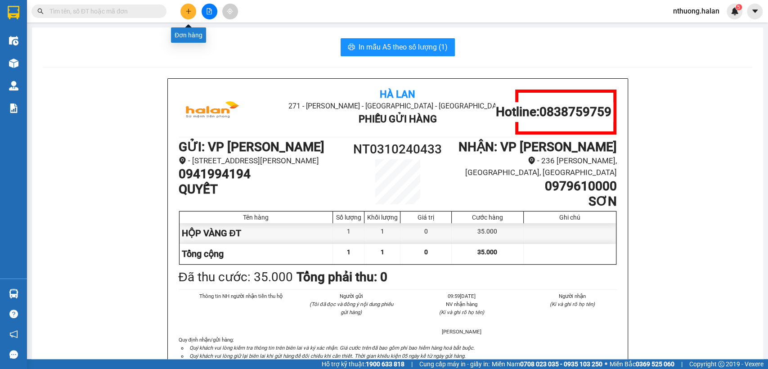
click at [191, 12] on icon "plus" at bounding box center [188, 11] width 6 height 6
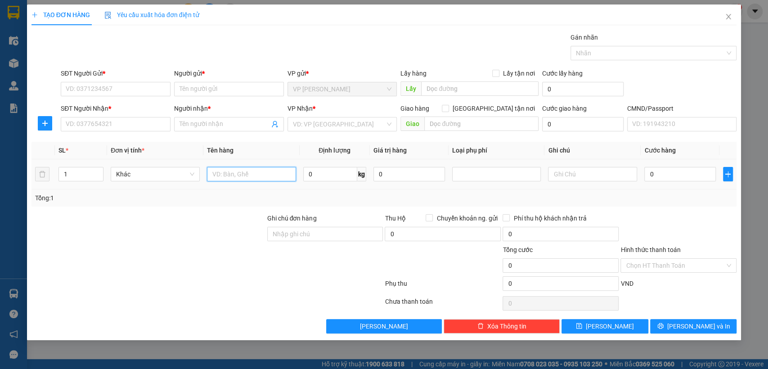
click at [218, 171] on input "text" at bounding box center [251, 174] width 89 height 14
type input "hôp vt y tế"
type input "25"
drag, startPoint x: 109, startPoint y: 88, endPoint x: 214, endPoint y: 204, distance: 156.3
click at [112, 89] on input "SĐT Người Gửi *" at bounding box center [116, 89] width 110 height 14
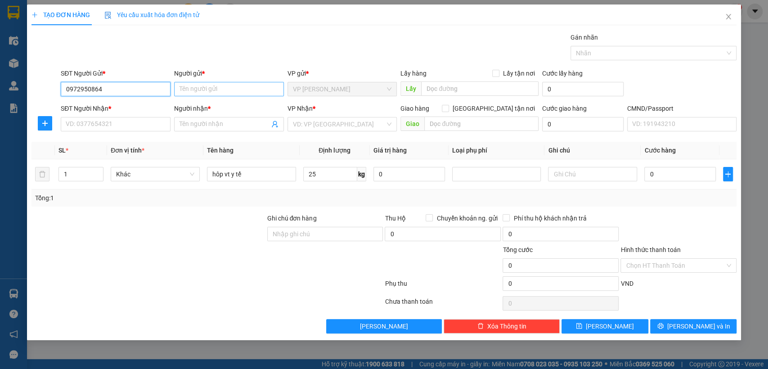
type input "0972950864"
click at [184, 90] on input "Người gửi *" at bounding box center [229, 89] width 110 height 14
type input "d"
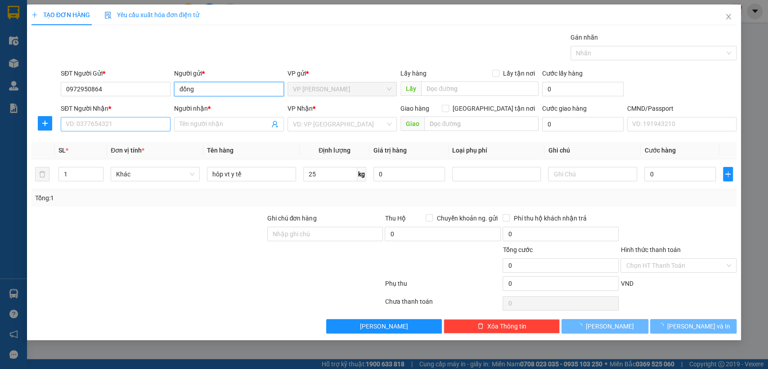
type input "đồng"
drag, startPoint x: 104, startPoint y: 124, endPoint x: 98, endPoint y: 121, distance: 6.8
click at [103, 123] on input "SĐT Người Nhận *" at bounding box center [116, 124] width 110 height 14
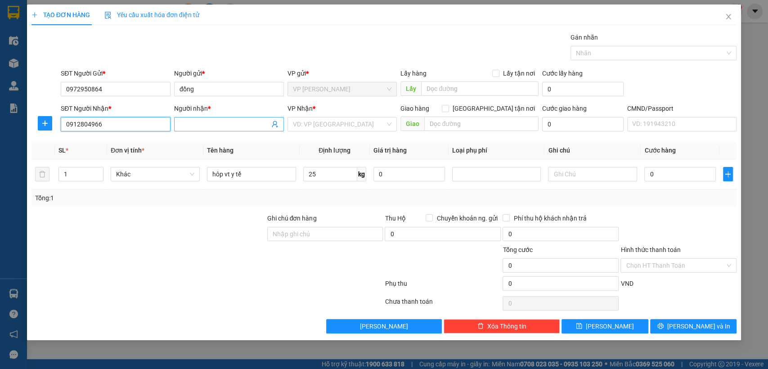
type input "0912804966"
click at [204, 123] on input "Người nhận *" at bounding box center [224, 124] width 90 height 10
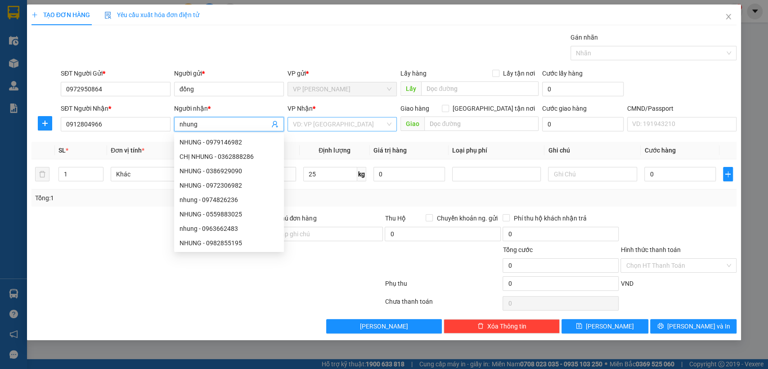
type input "nhung"
click at [307, 125] on input "search" at bounding box center [339, 123] width 93 height 13
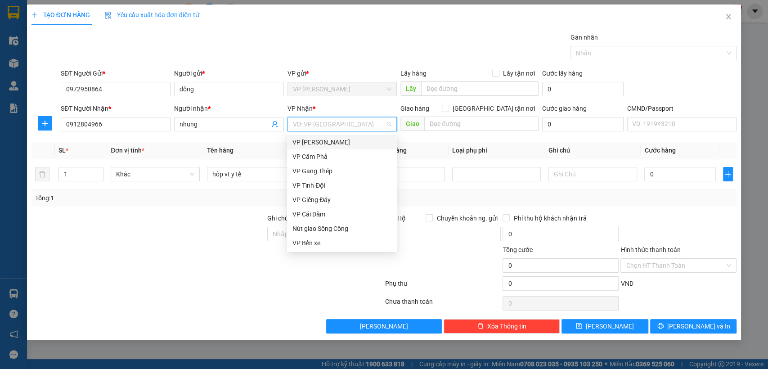
type input "y"
type input "s"
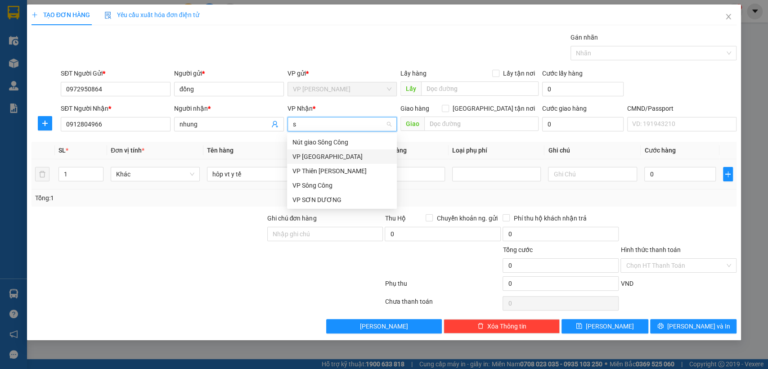
click at [315, 156] on div "VP [GEOGRAPHIC_DATA]" at bounding box center [341, 157] width 99 height 10
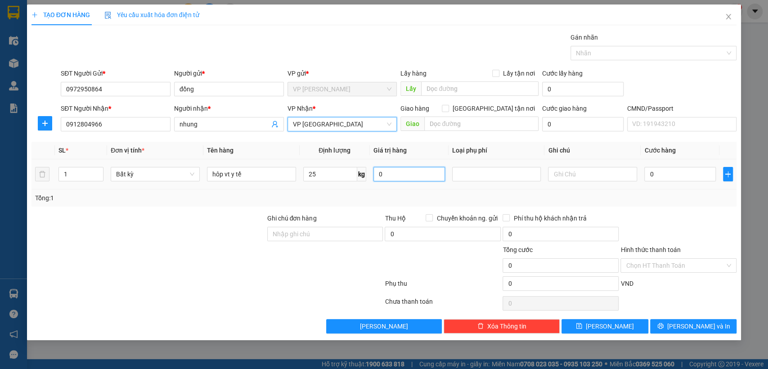
click at [415, 175] on input "0" at bounding box center [408, 174] width 71 height 14
type input "0"
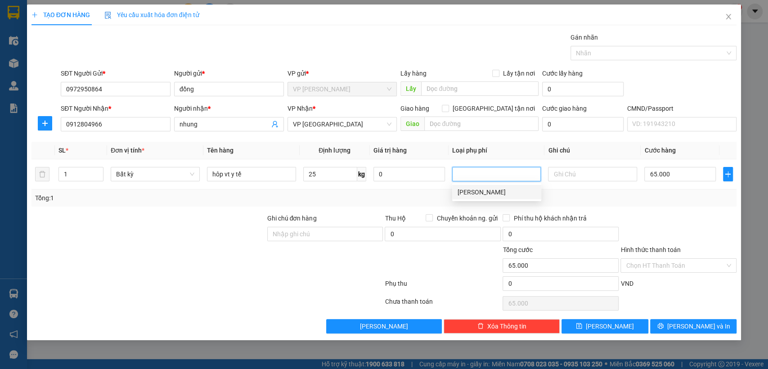
type input "65.000"
click at [680, 267] on input "Hình thức thanh toán" at bounding box center [674, 265] width 99 height 13
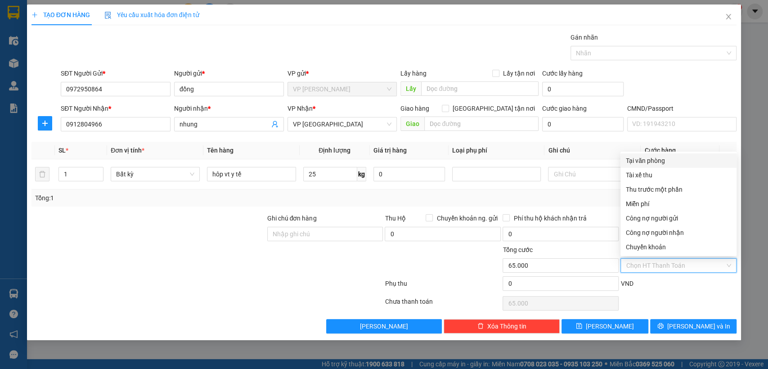
click at [637, 157] on div "Tại văn phòng" at bounding box center [677, 161] width 105 height 10
type input "0"
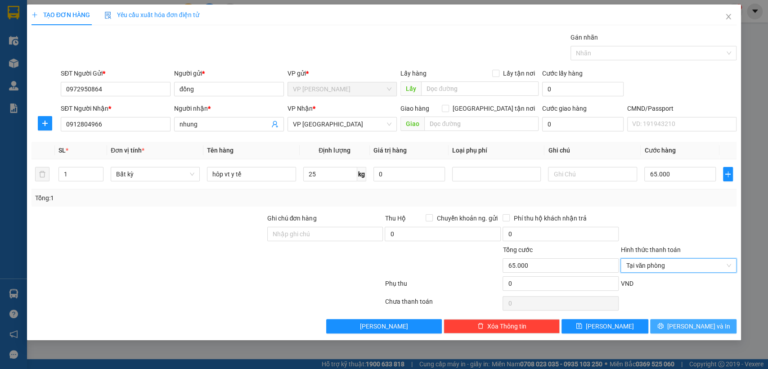
click at [663, 327] on icon "printer" at bounding box center [660, 325] width 6 height 6
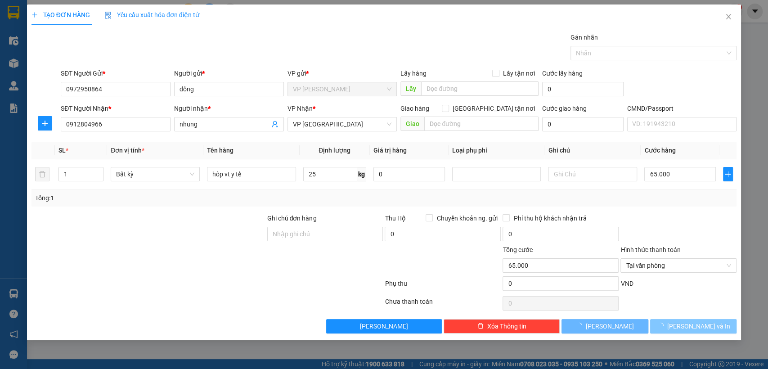
click at [663, 327] on icon "loading" at bounding box center [660, 325] width 6 height 6
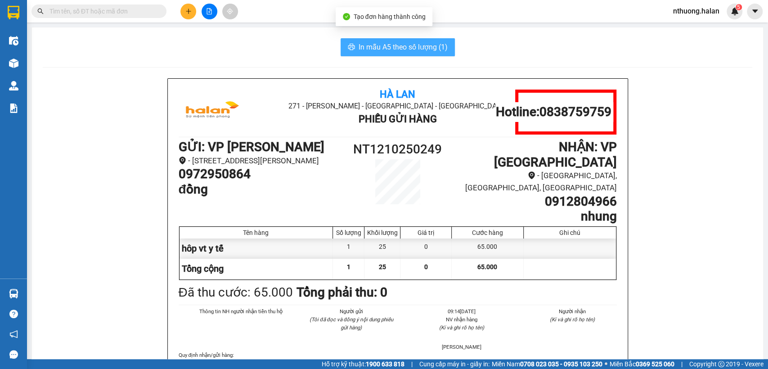
click at [429, 46] on span "In mẫu A5 theo số lượng (1)" at bounding box center [402, 46] width 89 height 11
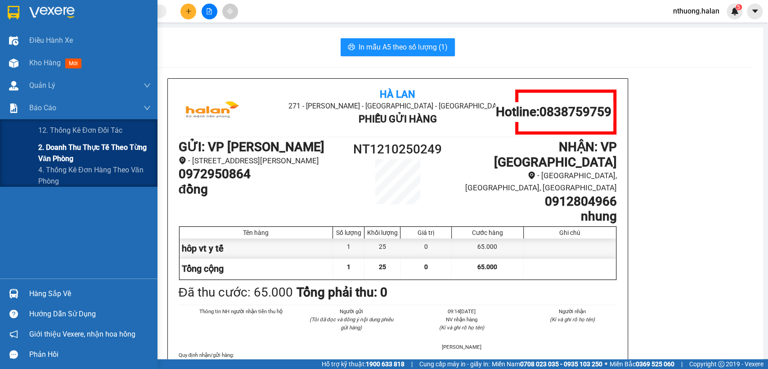
click at [58, 150] on span "2. Doanh thu thực tế theo từng văn phòng" at bounding box center [94, 153] width 112 height 22
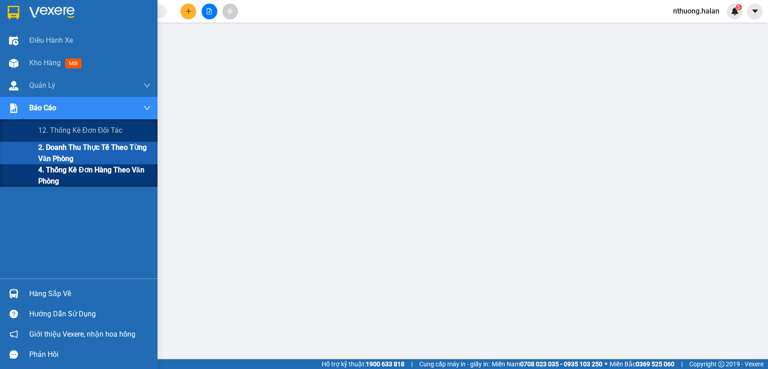
click at [49, 179] on span "4. Thống kê đơn hàng theo văn phòng" at bounding box center [94, 175] width 112 height 22
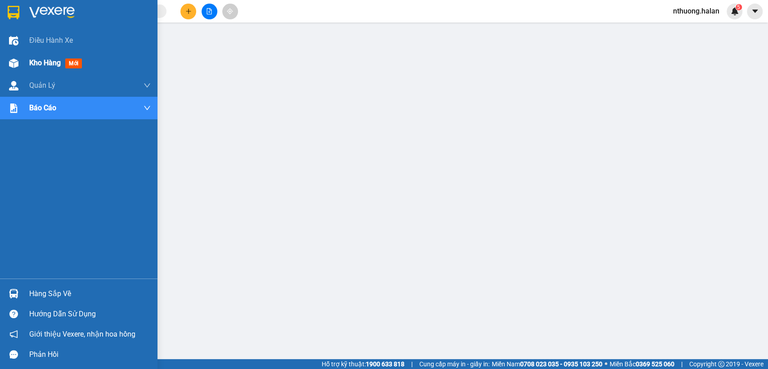
click at [41, 66] on span "Kho hàng" at bounding box center [44, 62] width 31 height 9
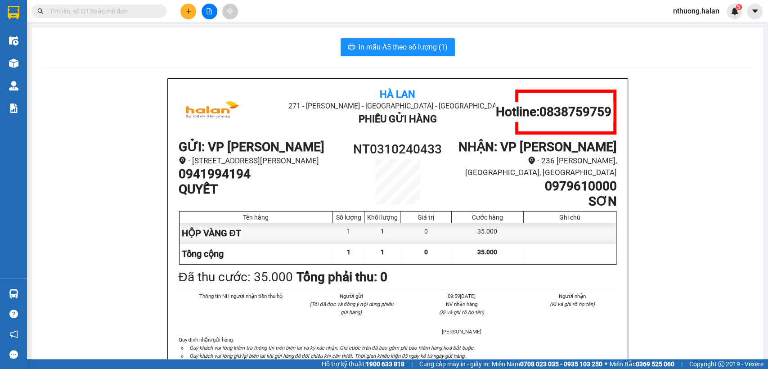
click at [186, 10] on icon "plus" at bounding box center [188, 11] width 6 height 6
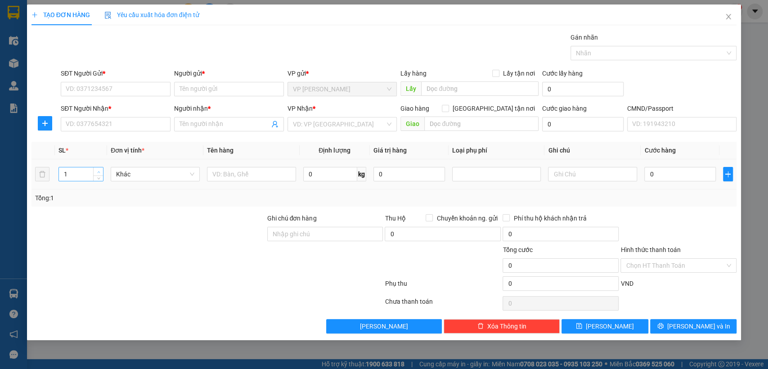
click at [100, 171] on icon "up" at bounding box center [98, 171] width 3 height 3
type input "2"
click at [244, 174] on input "text" at bounding box center [251, 174] width 89 height 14
type input "hôp dài rèm"
type input "16"
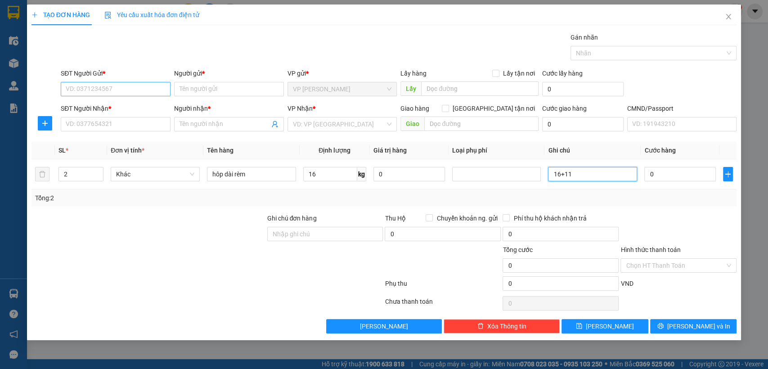
type input "16+11"
click at [116, 84] on input "SĐT Người Gửi *" at bounding box center [116, 89] width 110 height 14
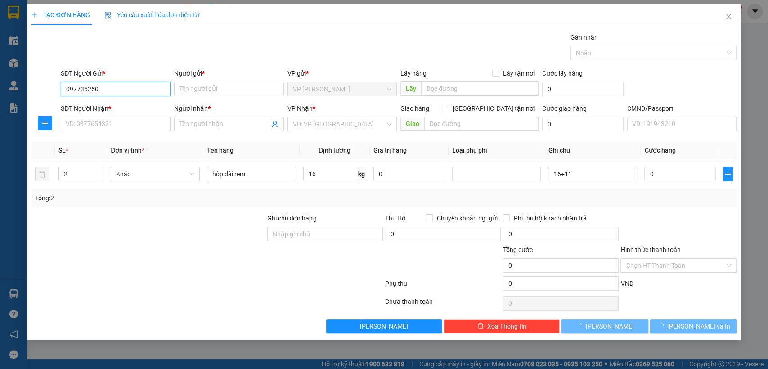
type input "0977352505"
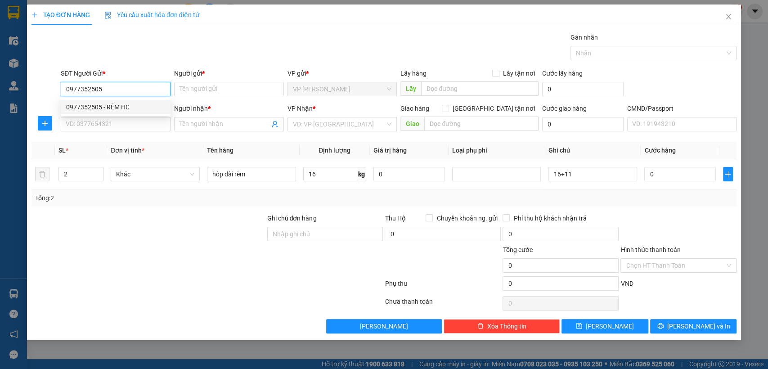
click at [105, 107] on div "0977352505 - RÈM HC" at bounding box center [115, 107] width 99 height 10
type input "RÈM HC"
type input "0977352505"
click at [110, 128] on input "SĐT Người Nhận *" at bounding box center [116, 124] width 110 height 14
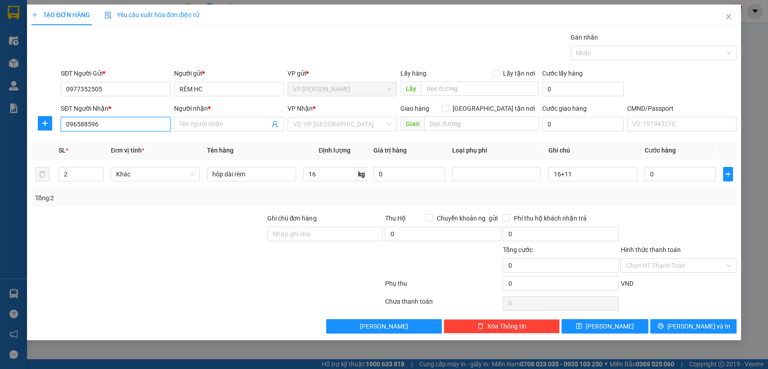
type input "0965885966"
click at [106, 141] on div "0965885966 - THUỶ DŨNG" at bounding box center [115, 142] width 99 height 10
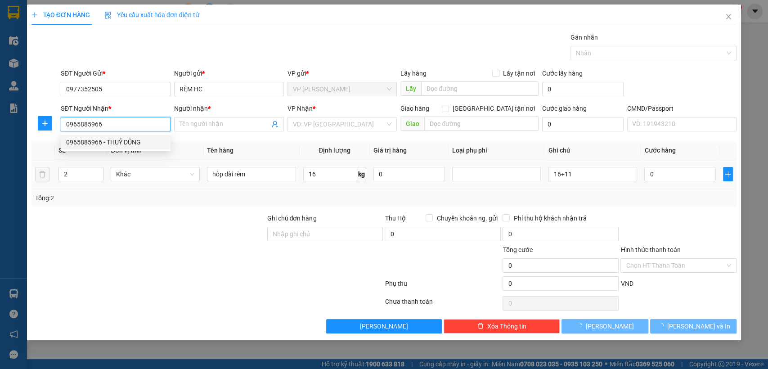
type input "THUỶ DŨNG"
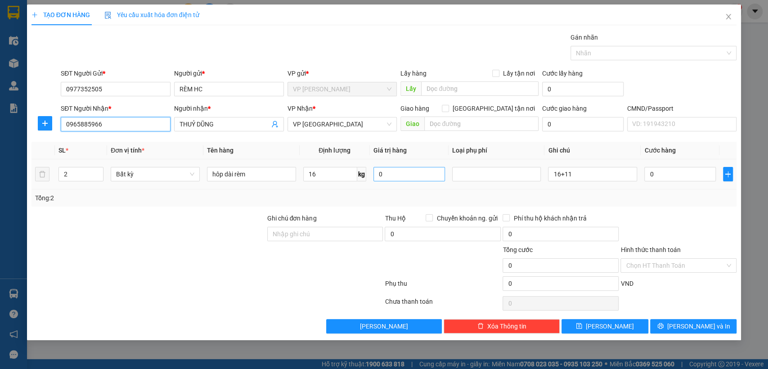
type input "0965885966"
click at [391, 176] on input "0" at bounding box center [408, 174] width 71 height 14
type input "0"
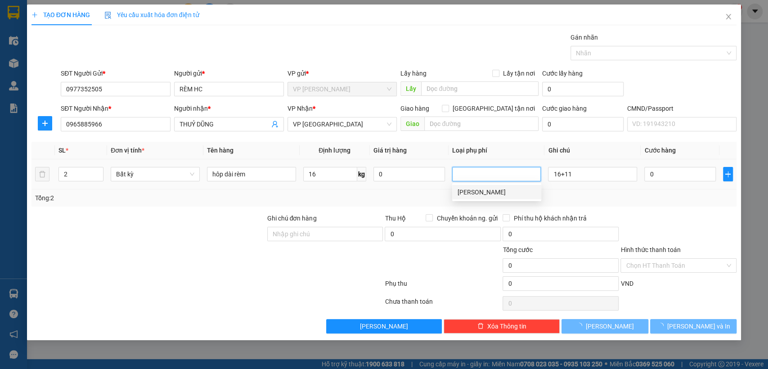
type input "60.000"
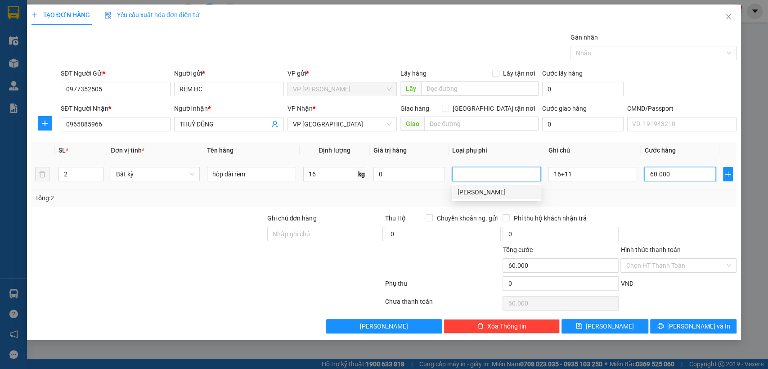
click at [683, 175] on input "60.000" at bounding box center [679, 174] width 71 height 14
type input "1"
type input "10"
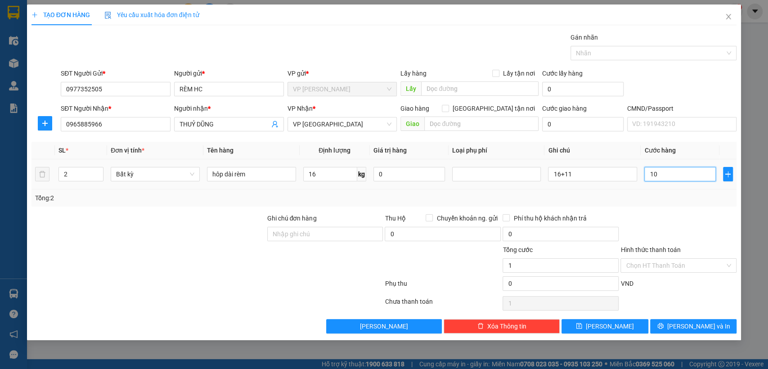
type input "10"
type input "100"
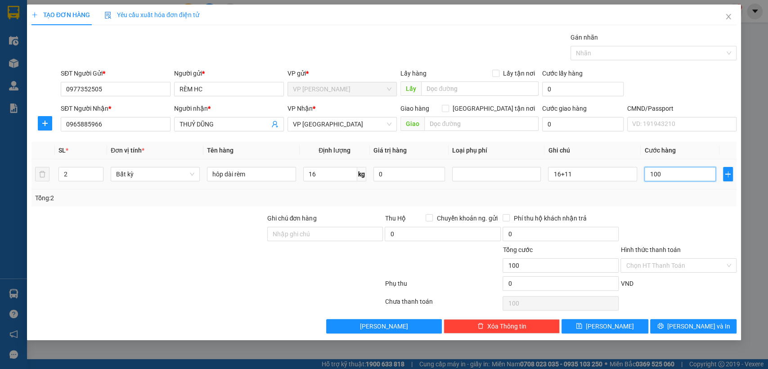
type input "1.000"
type input "10.000"
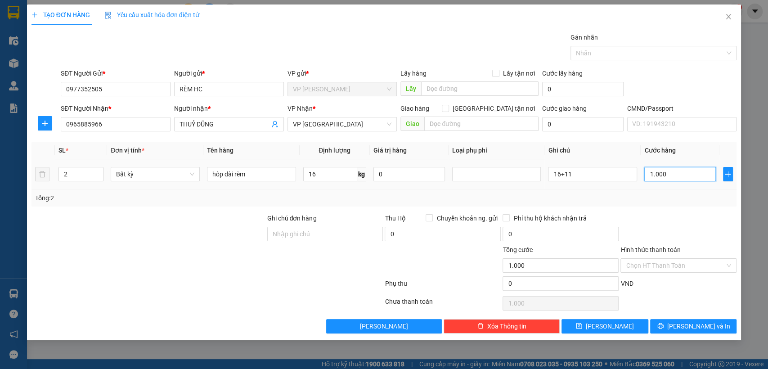
type input "10.000"
type input "100.000"
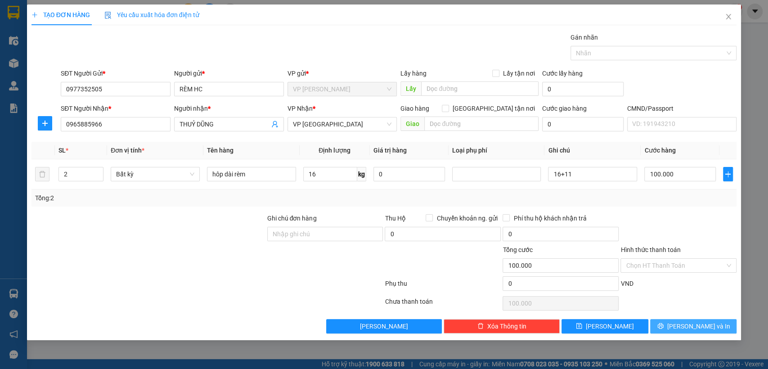
click at [693, 327] on span "[PERSON_NAME] và In" at bounding box center [698, 326] width 63 height 10
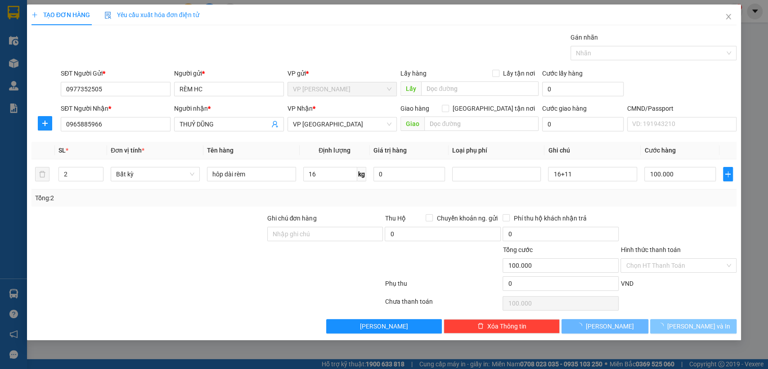
click at [692, 326] on span "[PERSON_NAME] và In" at bounding box center [698, 326] width 63 height 10
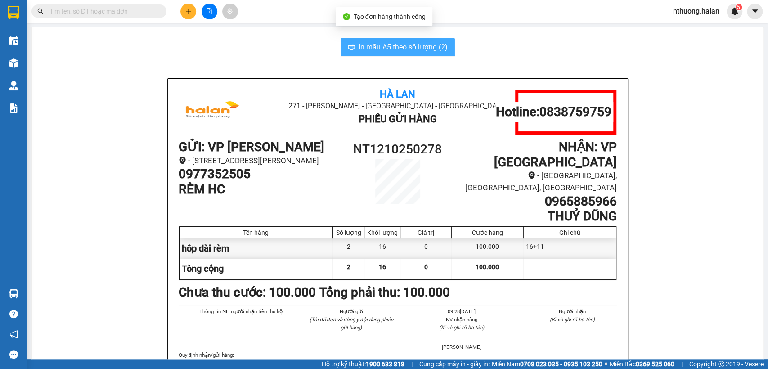
click at [353, 48] on button "In mẫu A5 theo số lượng (2)" at bounding box center [397, 47] width 114 height 18
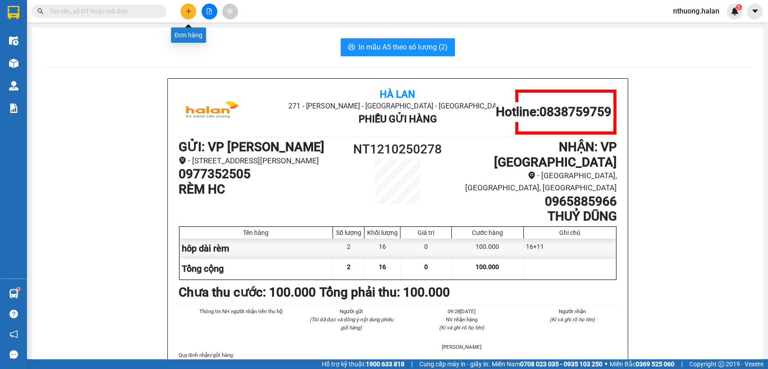
click at [187, 11] on icon "plus" at bounding box center [188, 11] width 6 height 6
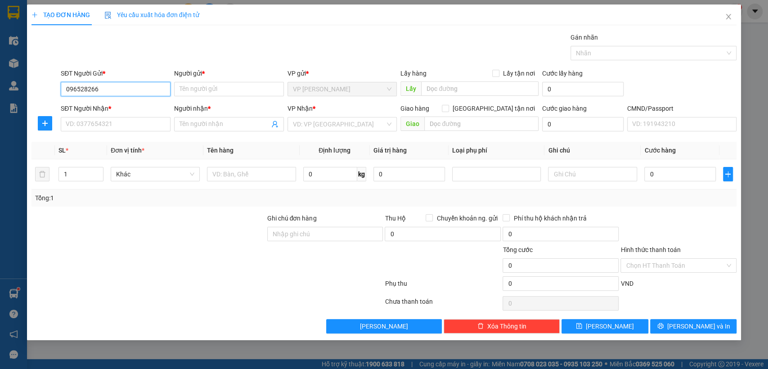
type input "0965282666"
click at [99, 104] on div "0965282666 - THÁI" at bounding box center [115, 107] width 99 height 10
type input "THÁI"
type input "0965282666"
click at [108, 121] on input "SĐT Người Nhận *" at bounding box center [116, 124] width 110 height 14
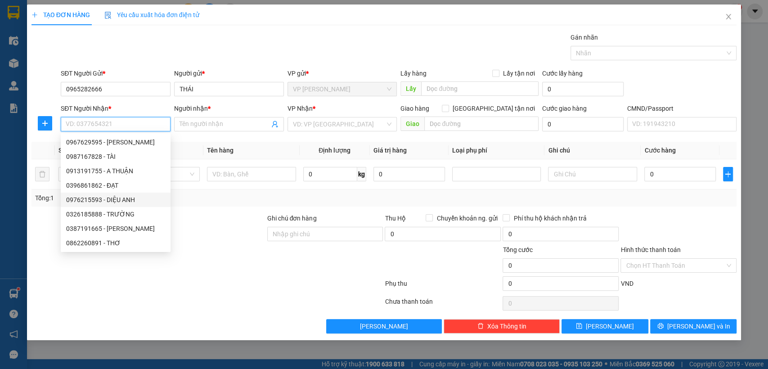
click at [127, 201] on div "0976215593 - DIỆU ANH" at bounding box center [115, 200] width 99 height 10
type input "0976215593"
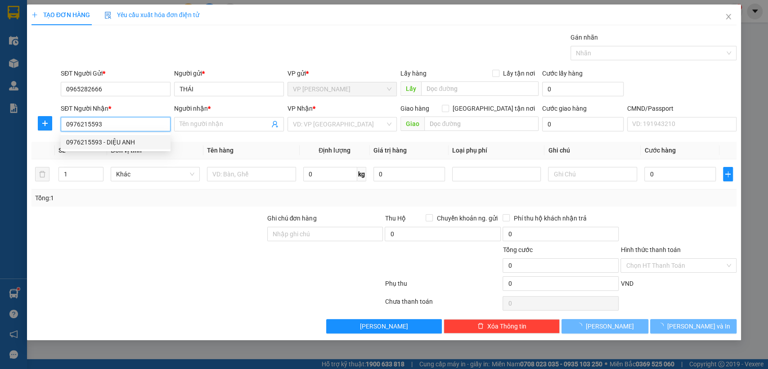
type input "DIỆU ANH"
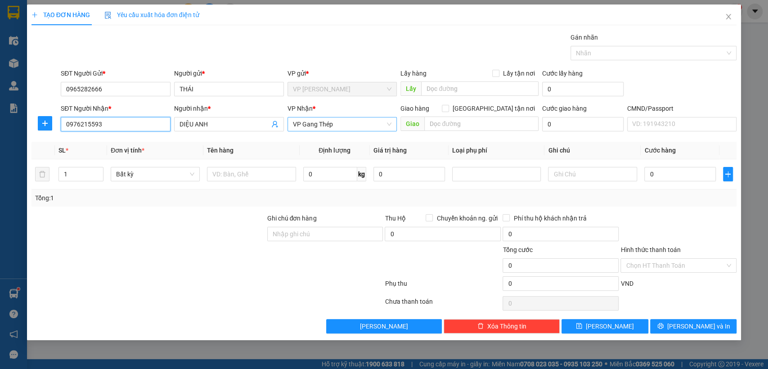
click at [301, 124] on span "VP Gang Thép" at bounding box center [342, 123] width 99 height 13
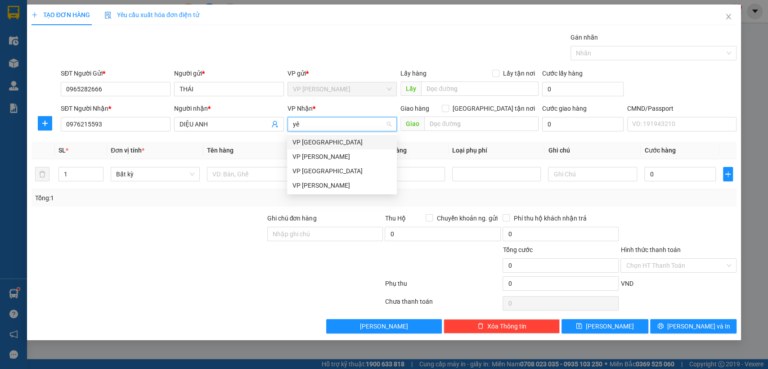
type input "yên"
click at [317, 139] on div "VP [GEOGRAPHIC_DATA]" at bounding box center [341, 142] width 99 height 10
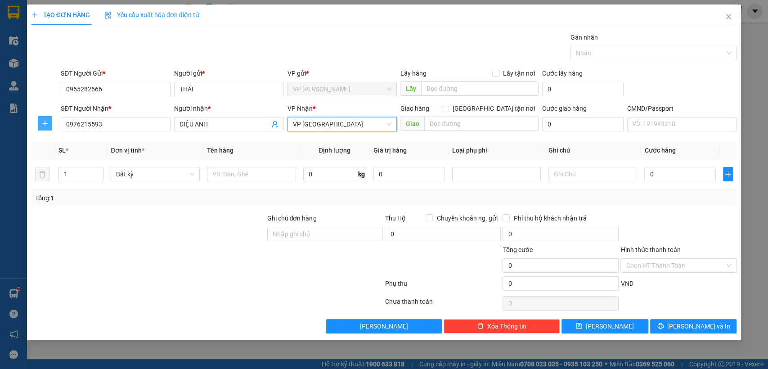
click at [46, 121] on icon "plus" at bounding box center [44, 123] width 7 height 7
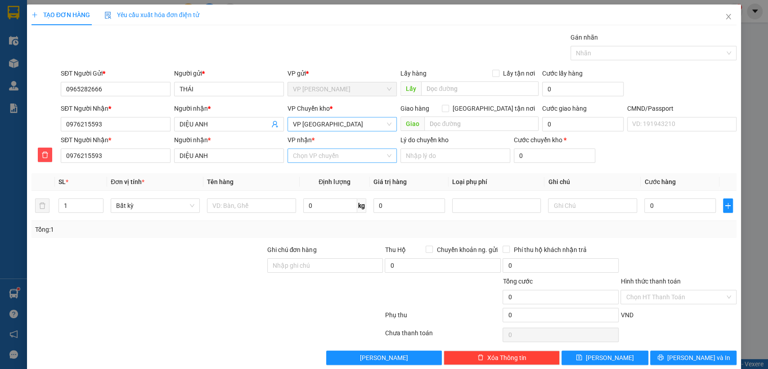
click at [315, 159] on input "VP nhận *" at bounding box center [339, 155] width 93 height 13
type input "gang"
click at [315, 174] on div "VP Gang Thép" at bounding box center [339, 174] width 98 height 10
click at [241, 207] on input "text" at bounding box center [251, 205] width 89 height 14
type input "hôp vơt"
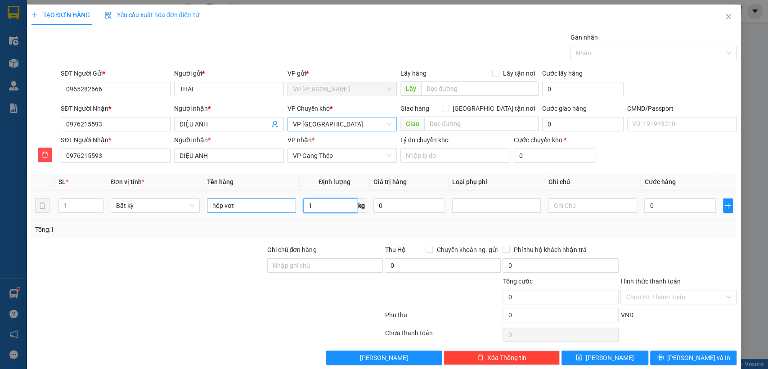
type input "1"
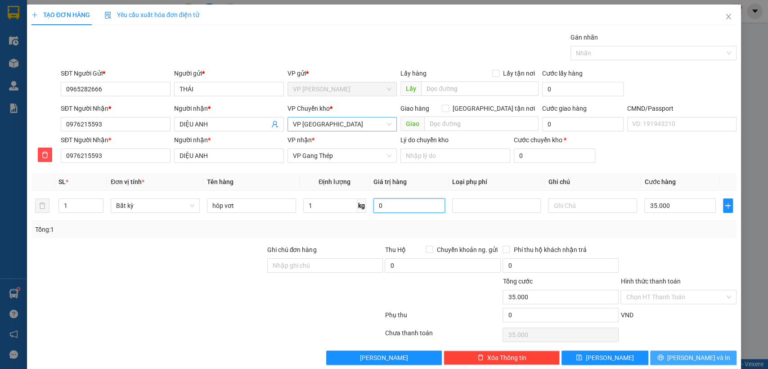
type input "35.000"
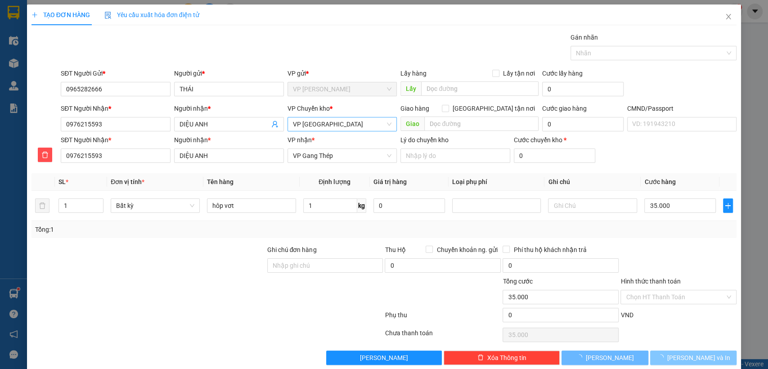
click at [701, 357] on span "[PERSON_NAME] và In" at bounding box center [698, 358] width 63 height 10
drag, startPoint x: 701, startPoint y: 357, endPoint x: 375, endPoint y: 44, distance: 452.2
click at [701, 357] on span "Lưu và In" at bounding box center [698, 358] width 63 height 10
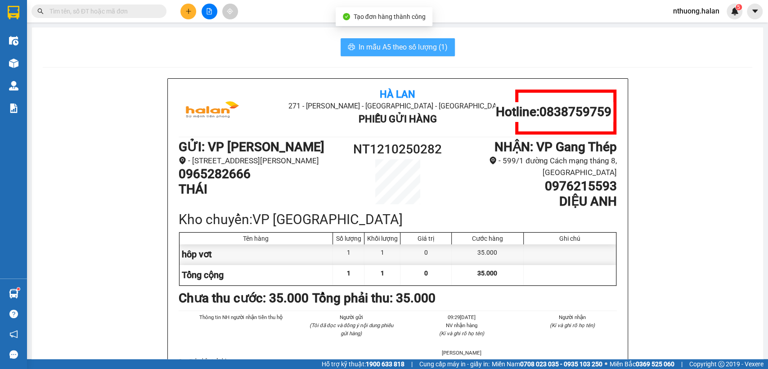
click at [384, 49] on span "In mẫu A5 theo số lượng (1)" at bounding box center [402, 46] width 89 height 11
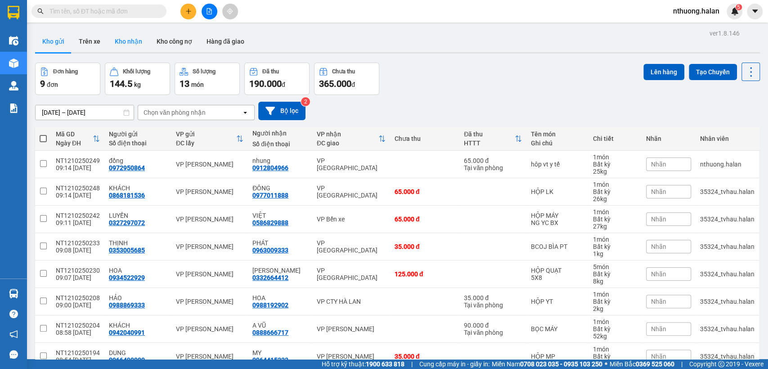
click at [129, 40] on button "Kho nhận" at bounding box center [128, 42] width 42 height 22
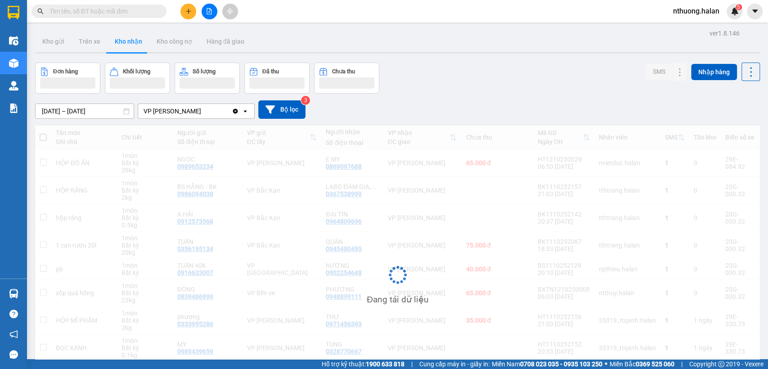
click at [60, 111] on input "[DATE] – [DATE]" at bounding box center [85, 111] width 98 height 14
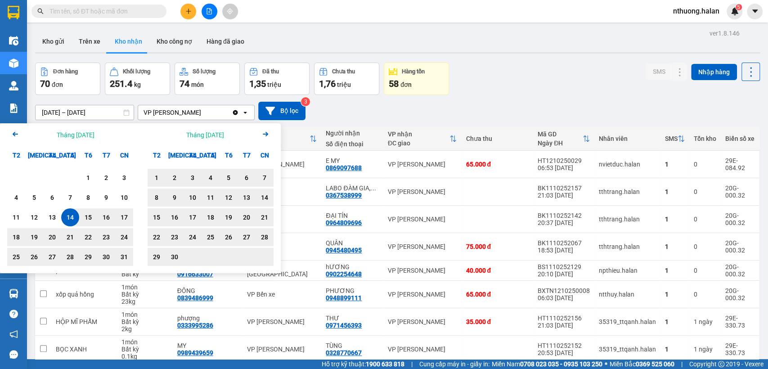
click at [268, 134] on icon "Arrow Right" at bounding box center [265, 134] width 11 height 11
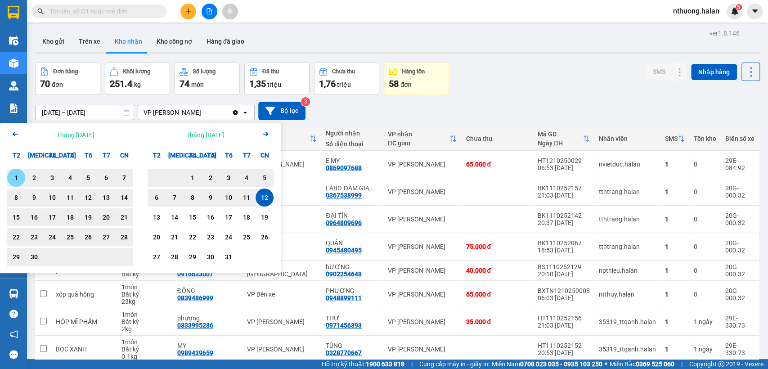
click at [268, 134] on icon "Arrow Right" at bounding box center [265, 134] width 11 height 11
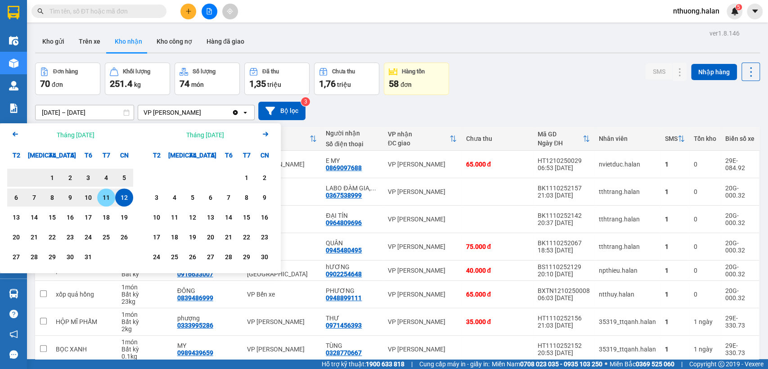
click at [103, 199] on div "11" at bounding box center [106, 197] width 13 height 11
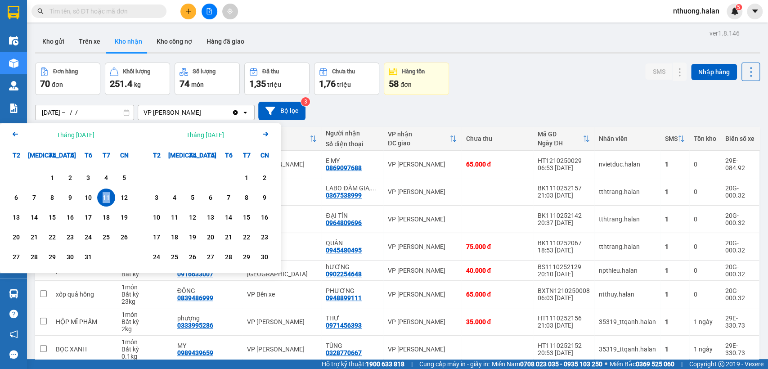
click at [103, 199] on div "11" at bounding box center [106, 197] width 13 height 11
type input "11/10/2025 – 11/10/2025"
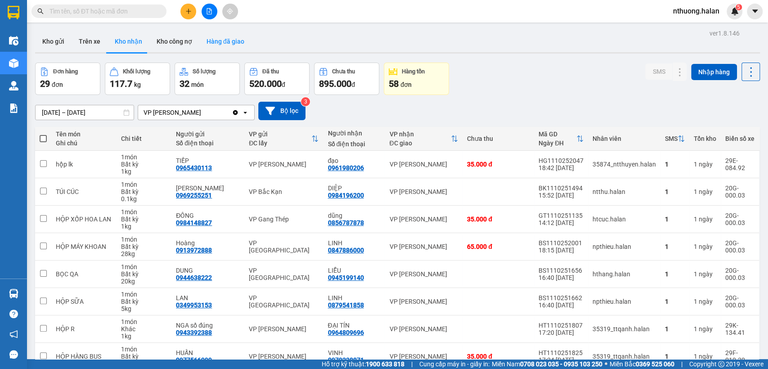
click at [223, 41] on button "Hàng đã giao" at bounding box center [225, 42] width 52 height 22
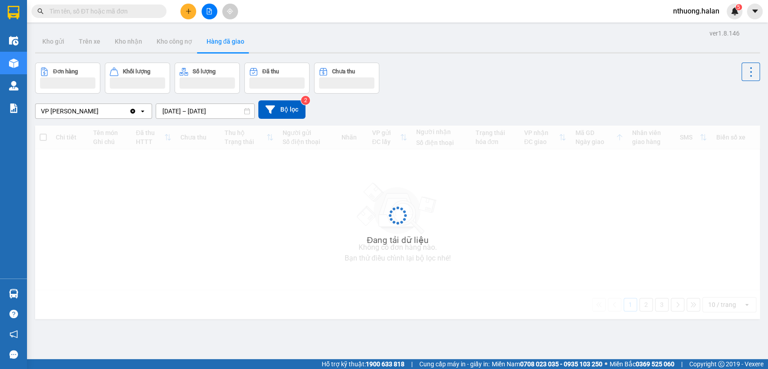
click at [169, 111] on input "10/10/2025 – 12/10/2025" at bounding box center [205, 111] width 98 height 14
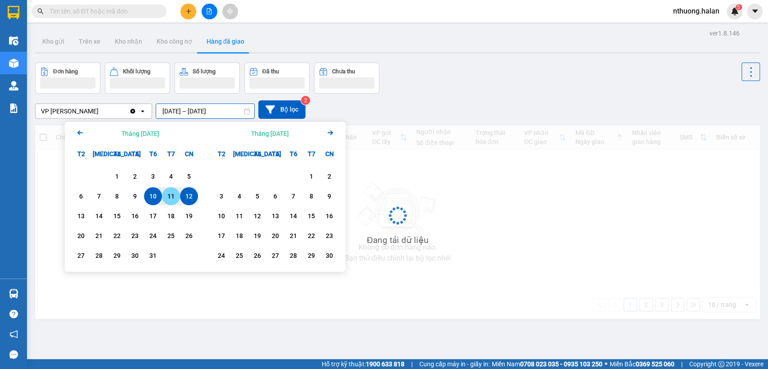
click at [170, 198] on div "11" at bounding box center [171, 196] width 13 height 11
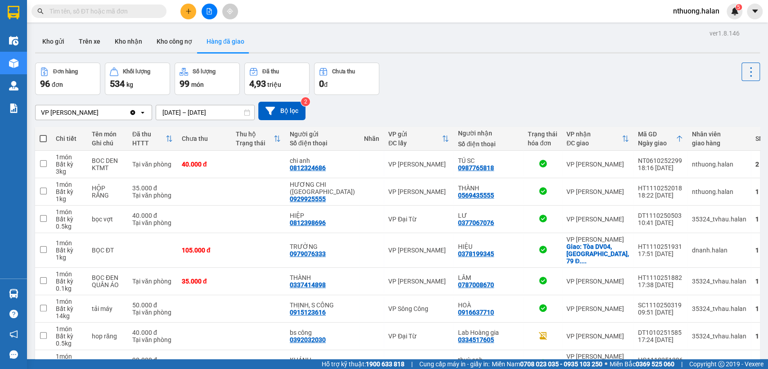
click at [176, 109] on input "11/10/2025 – 11/10/2025" at bounding box center [205, 112] width 98 height 14
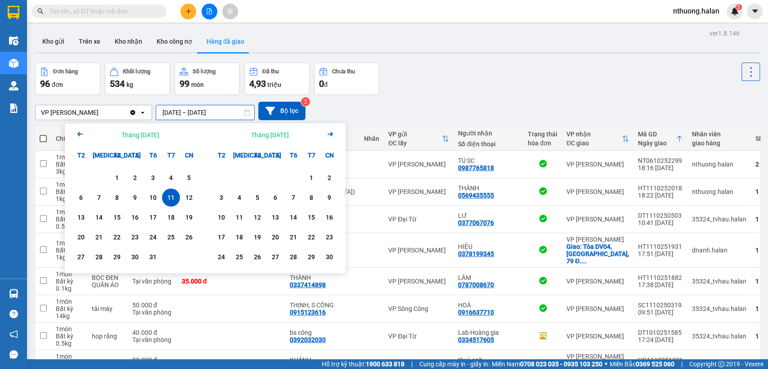
click at [169, 198] on div "11" at bounding box center [171, 197] width 13 height 11
type input "11/10/2025 – 11/10/2025"
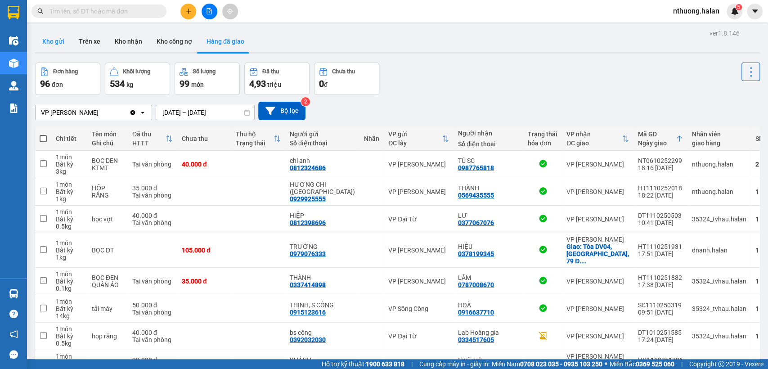
click at [48, 41] on button "Kho gửi" at bounding box center [53, 42] width 36 height 22
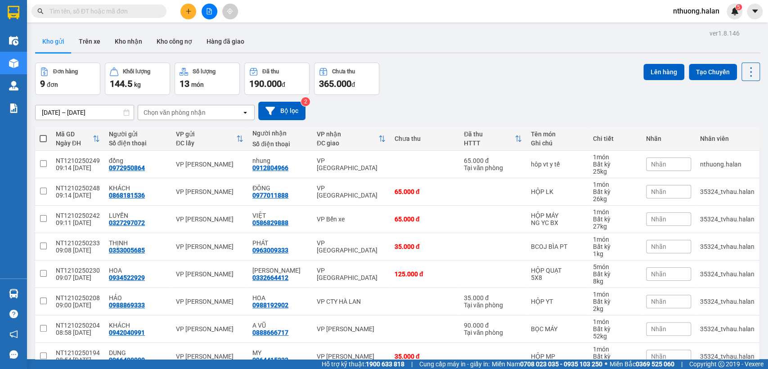
click at [186, 12] on icon "plus" at bounding box center [188, 11] width 6 height 6
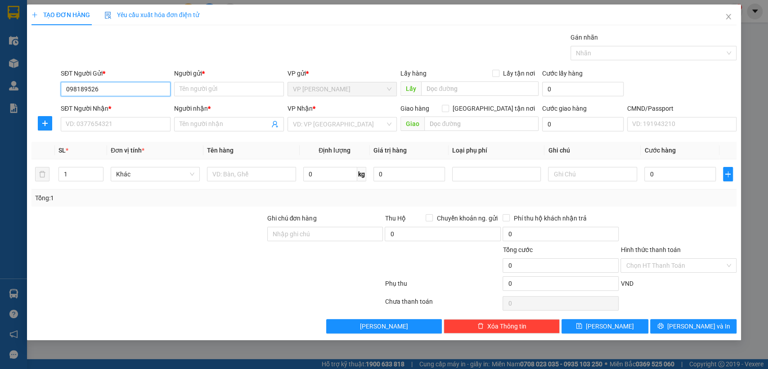
type input "0981895261"
click at [105, 109] on div "0981895261 - HỒNG ANH" at bounding box center [116, 107] width 101 height 10
type input "HỒNG ANH"
type input "0981895261"
drag, startPoint x: 108, startPoint y: 123, endPoint x: 330, endPoint y: 117, distance: 221.3
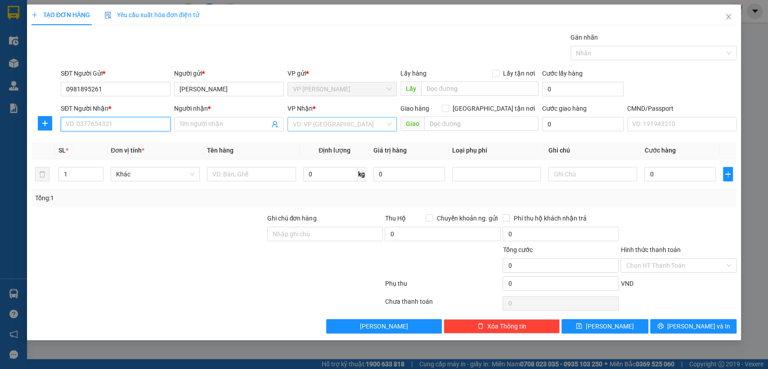
click at [109, 123] on input "SĐT Người Nhận *" at bounding box center [116, 124] width 110 height 14
click at [90, 138] on div "0327555691 - BẮC" at bounding box center [115, 142] width 99 height 10
type input "0327555691"
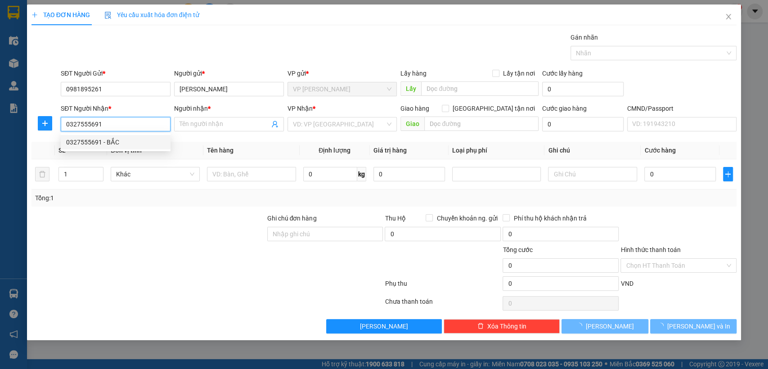
type input "BẮC"
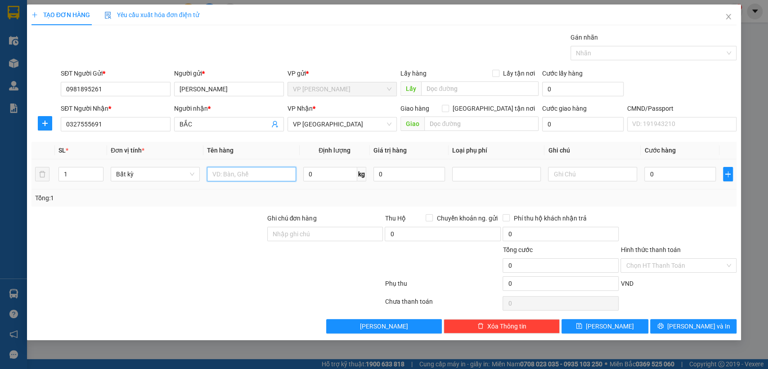
click at [251, 177] on input "text" at bounding box center [251, 174] width 89 height 14
type input "tui cuc"
type input "1"
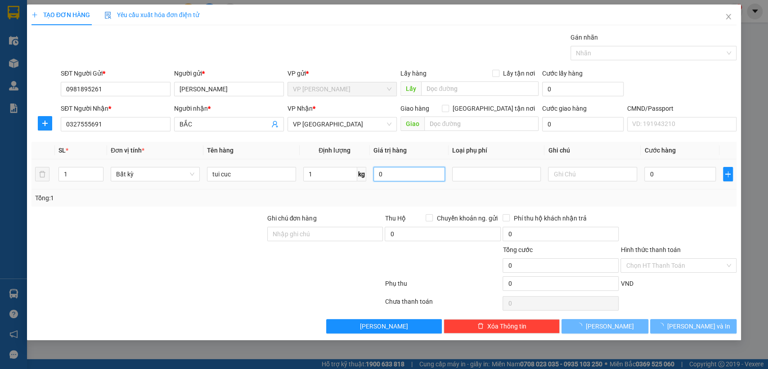
type input "35.000"
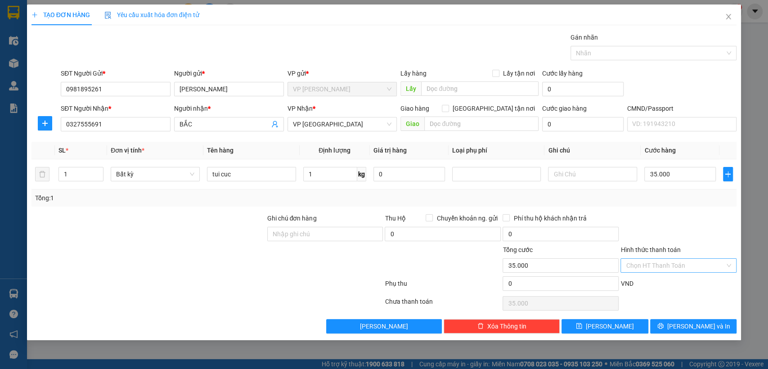
click at [674, 265] on input "Hình thức thanh toán" at bounding box center [674, 265] width 99 height 13
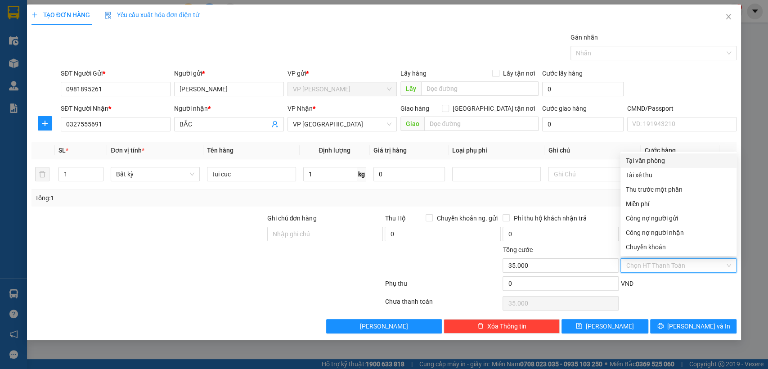
drag, startPoint x: 637, startPoint y: 160, endPoint x: 656, endPoint y: 219, distance: 62.0
click at [637, 160] on div "Tại văn phòng" at bounding box center [677, 161] width 105 height 10
type input "0"
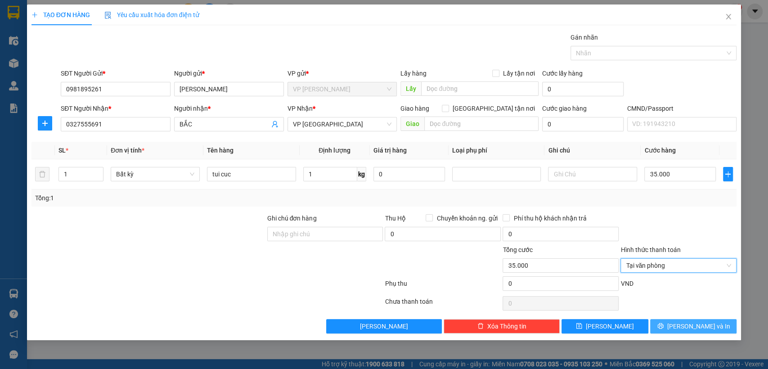
click at [663, 326] on icon "printer" at bounding box center [660, 326] width 6 height 6
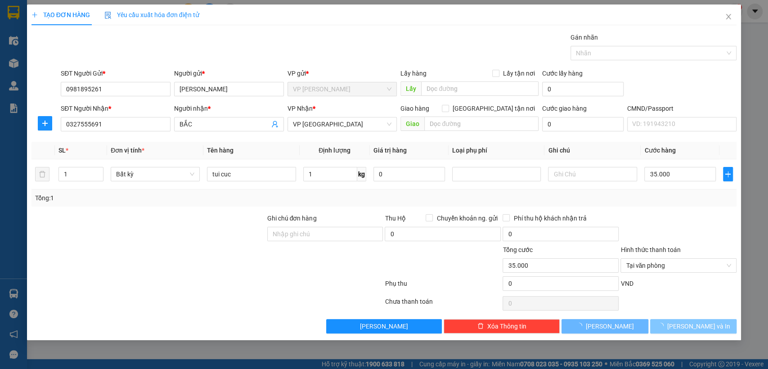
click at [663, 325] on icon "loading" at bounding box center [660, 325] width 6 height 6
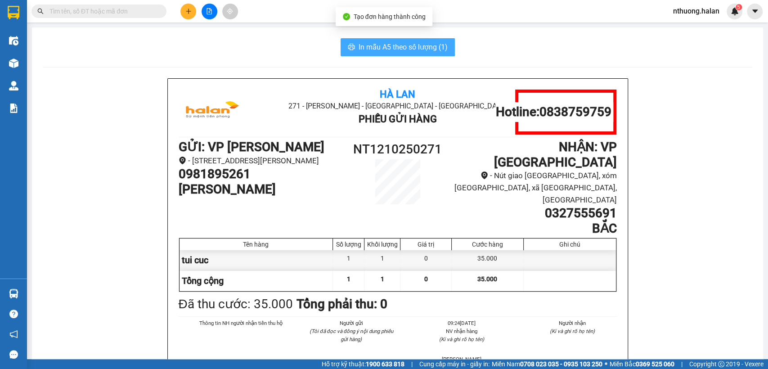
click at [398, 45] on span "In mẫu A5 theo số lượng (1)" at bounding box center [402, 46] width 89 height 11
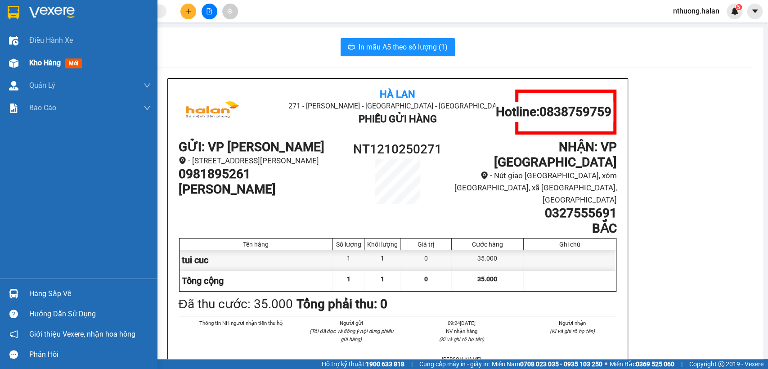
click at [34, 65] on span "Kho hàng" at bounding box center [44, 62] width 31 height 9
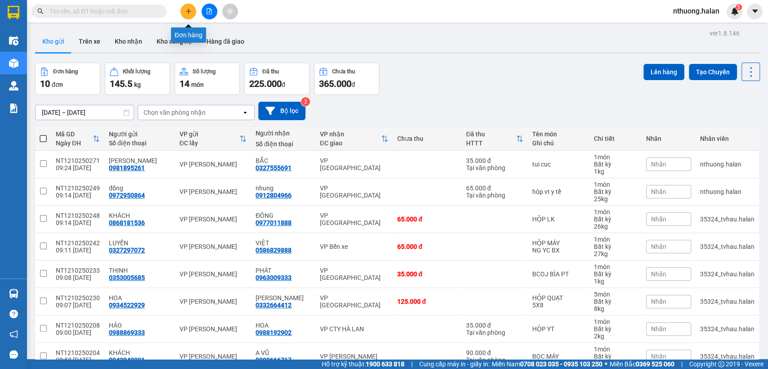
click at [187, 11] on icon "plus" at bounding box center [188, 11] width 6 height 6
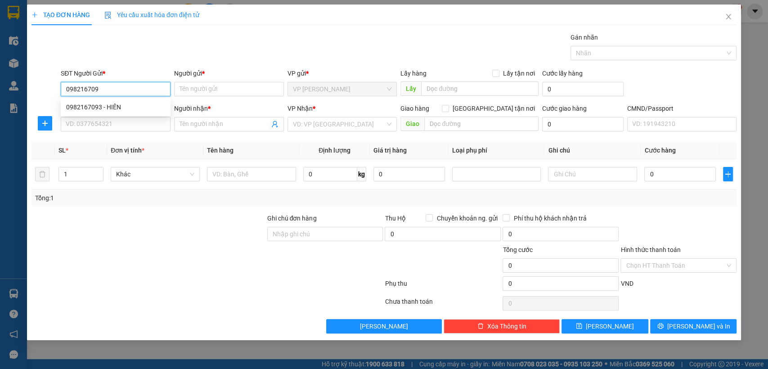
type input "0982167093"
drag, startPoint x: 94, startPoint y: 105, endPoint x: 98, endPoint y: 124, distance: 19.5
click at [94, 104] on div "0982167093 - HIÊN" at bounding box center [115, 107] width 99 height 10
type input "HIÊN"
checkbox input "true"
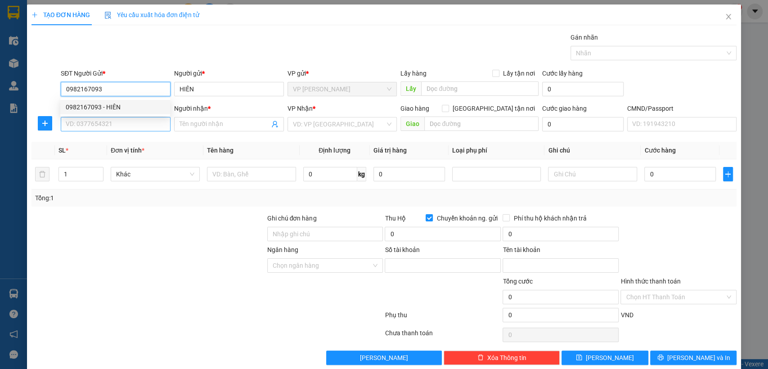
type input "8832075971"
type input "CAO THỊ HIÊN"
type input "0982167093"
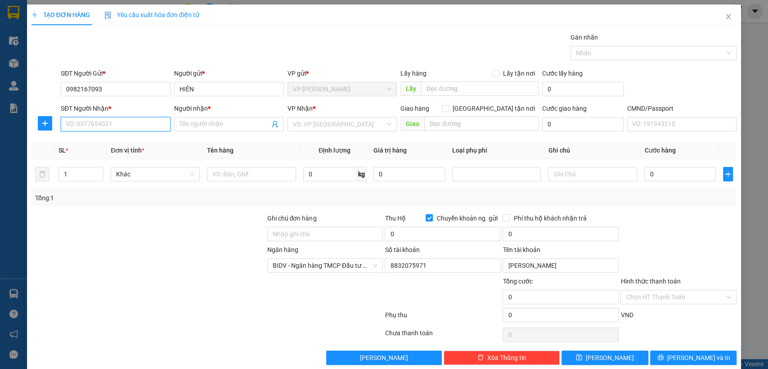
click at [99, 121] on input "SĐT Người Nhận *" at bounding box center [116, 124] width 110 height 14
type input "0364689343"
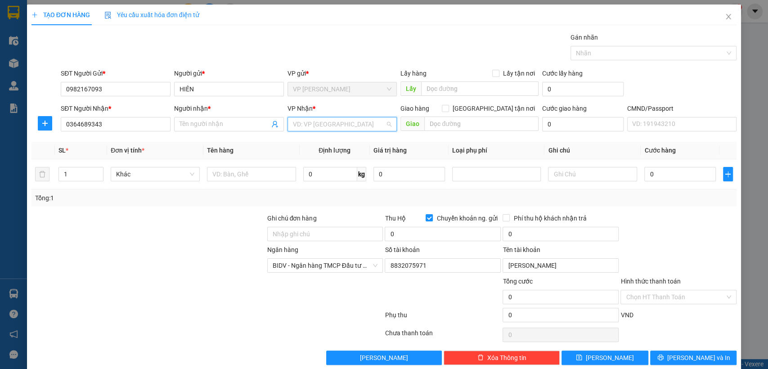
click at [301, 125] on input "search" at bounding box center [339, 123] width 93 height 13
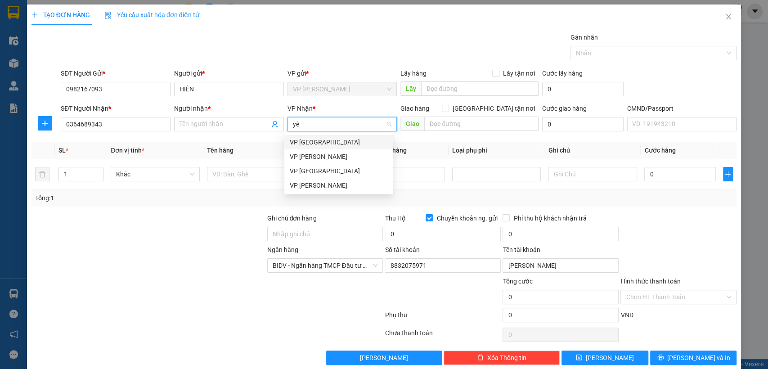
type input "yên"
drag, startPoint x: 298, startPoint y: 139, endPoint x: 121, endPoint y: 139, distance: 177.2
click at [298, 140] on div "VP [GEOGRAPHIC_DATA]" at bounding box center [339, 142] width 98 height 10
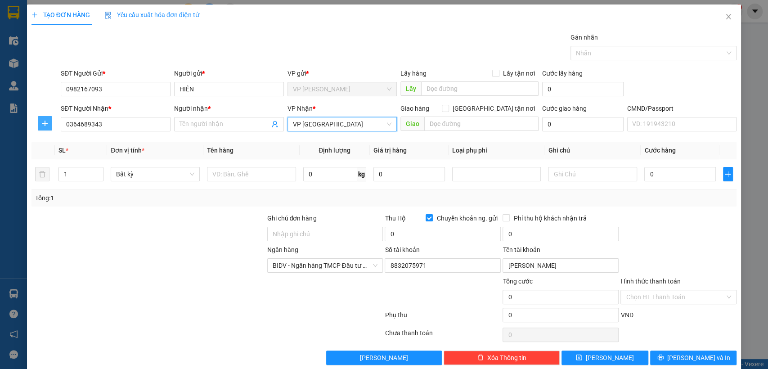
drag, startPoint x: 42, startPoint y: 124, endPoint x: 148, endPoint y: 134, distance: 106.5
click at [43, 124] on icon "plus" at bounding box center [44, 123] width 7 height 7
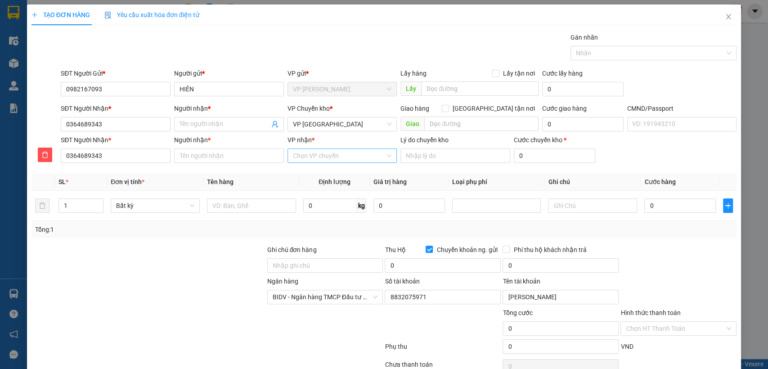
click at [294, 156] on input "VP nhận *" at bounding box center [339, 155] width 93 height 13
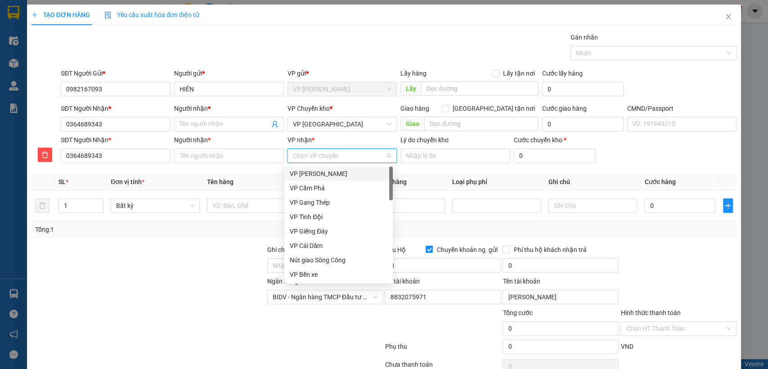
type input "s"
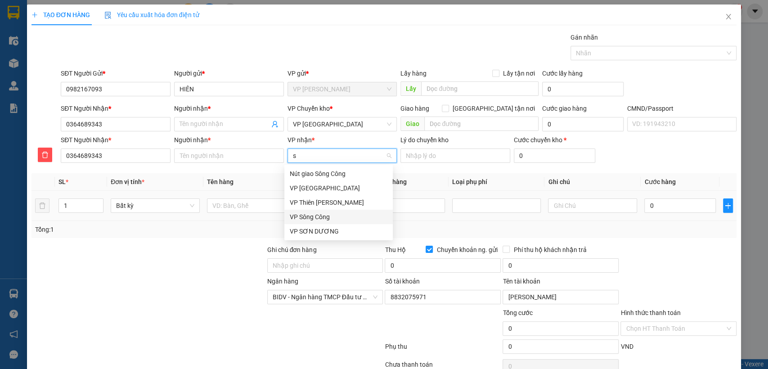
click at [313, 219] on div "VP Sông Công" at bounding box center [339, 217] width 98 height 10
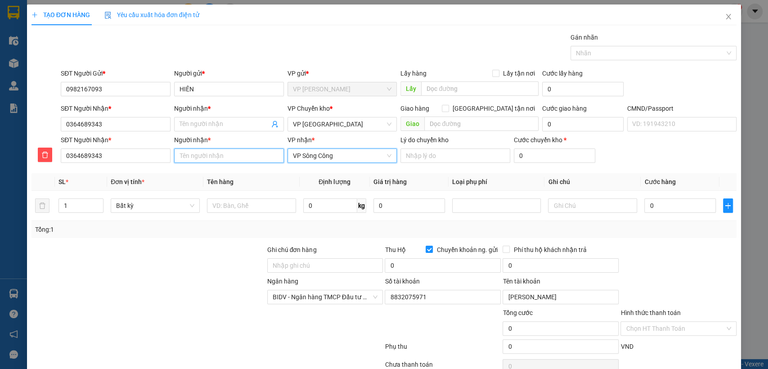
click at [207, 153] on input "Người nhận *" at bounding box center [229, 155] width 110 height 14
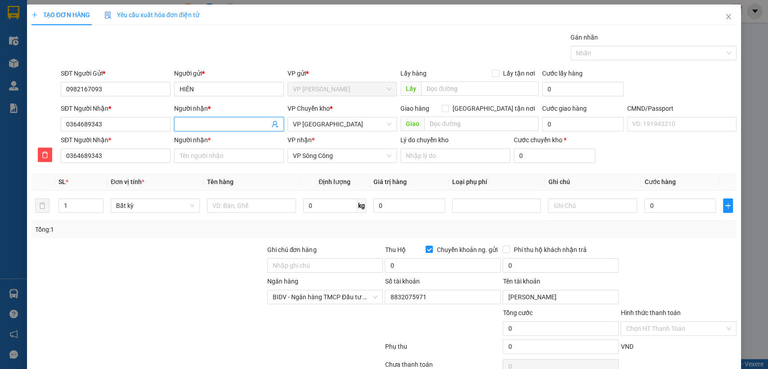
click at [192, 118] on span at bounding box center [229, 124] width 110 height 14
type input "k"
type input "kha"
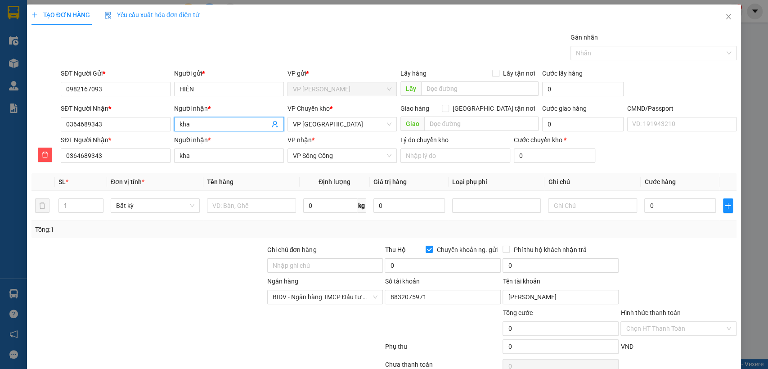
type input "khac"
type input "khach"
type input "khách"
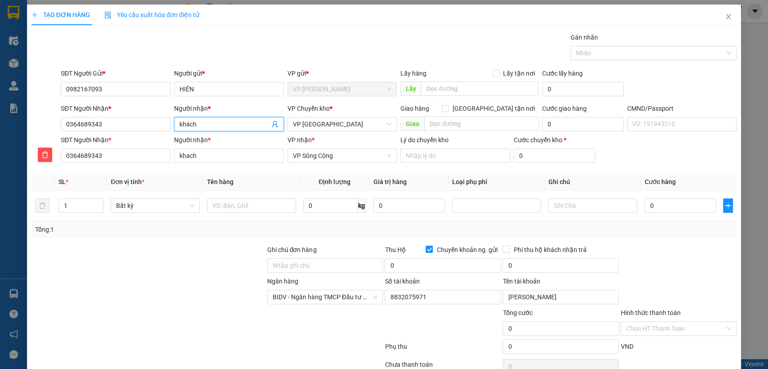
type input "khách"
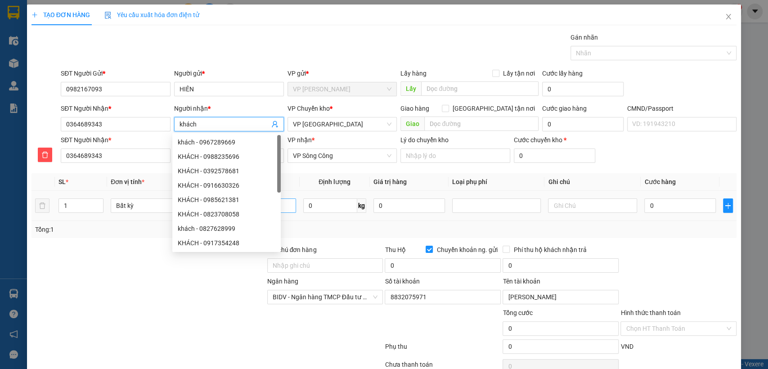
type input "khách"
click at [288, 206] on input "text" at bounding box center [251, 205] width 89 height 14
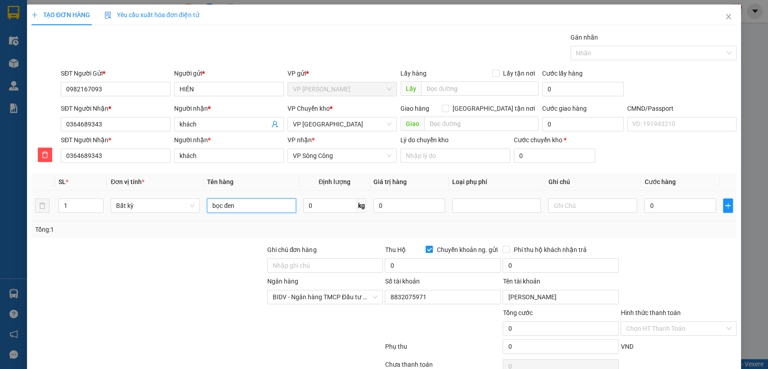
type input "bọc đen"
type input "4"
type input "40.000"
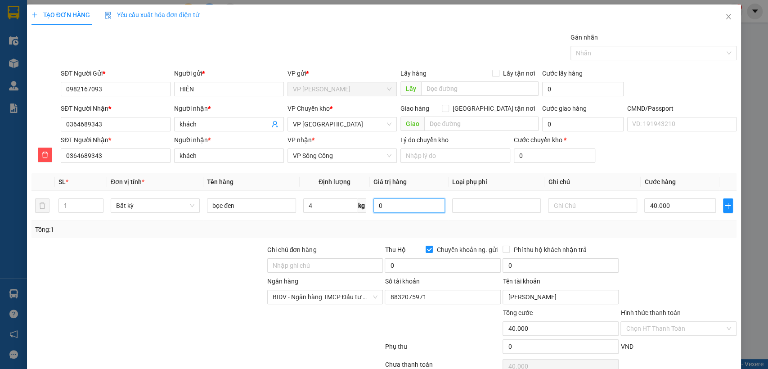
scroll to position [44, 0]
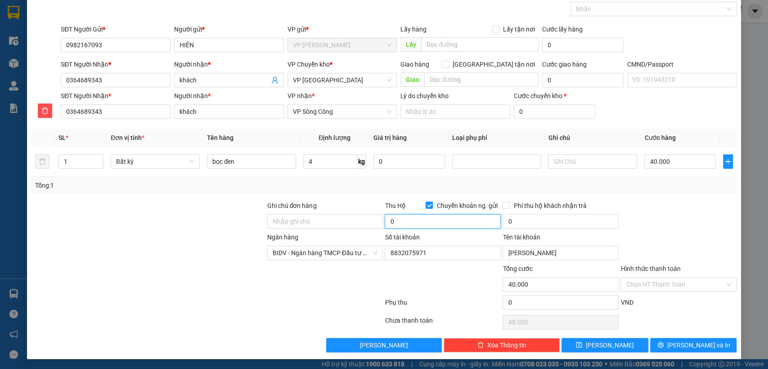
click at [401, 221] on input "0" at bounding box center [442, 221] width 116 height 14
type input "1.248.000"
click at [530, 218] on input "0" at bounding box center [560, 221] width 116 height 14
type input "30.000"
click at [329, 252] on span "BIDV - Ngân hàng TMCP Đầu tư và Phát triển Việt Nam" at bounding box center [324, 252] width 105 height 13
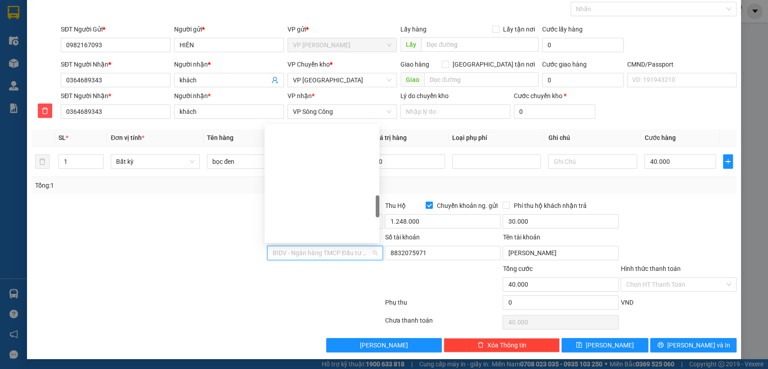
scroll to position [399, 0]
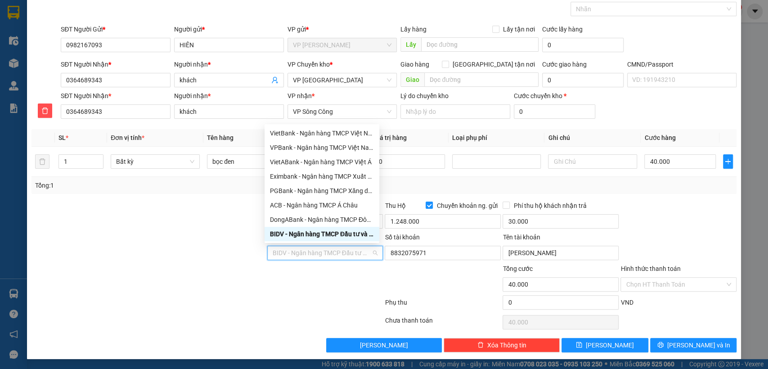
click at [322, 235] on div "BIDV - Ngân hàng TMCP Đầu tư và Phát triển Việt Nam" at bounding box center [322, 234] width 104 height 10
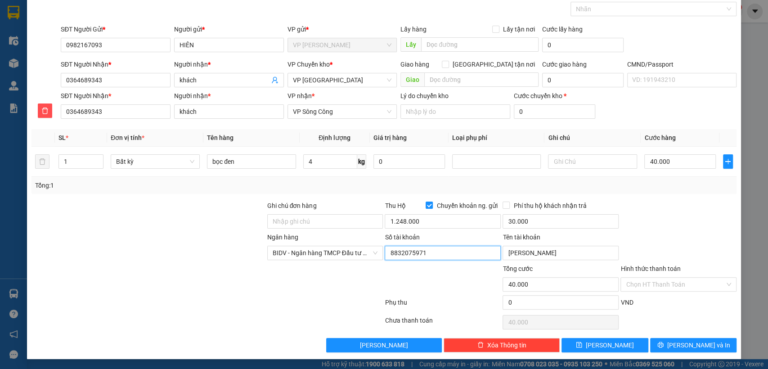
click at [420, 251] on input "8832075971" at bounding box center [442, 252] width 116 height 14
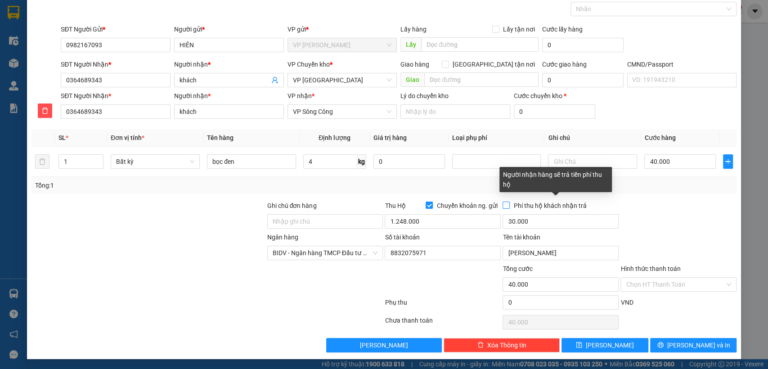
click at [502, 206] on input "Phí thu hộ khách nhận trả" at bounding box center [505, 204] width 6 height 6
checkbox input "true"
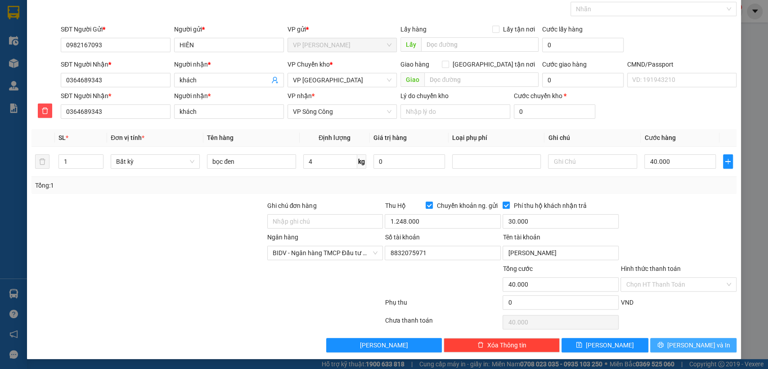
click at [676, 341] on button "[PERSON_NAME] và In" at bounding box center [693, 345] width 86 height 14
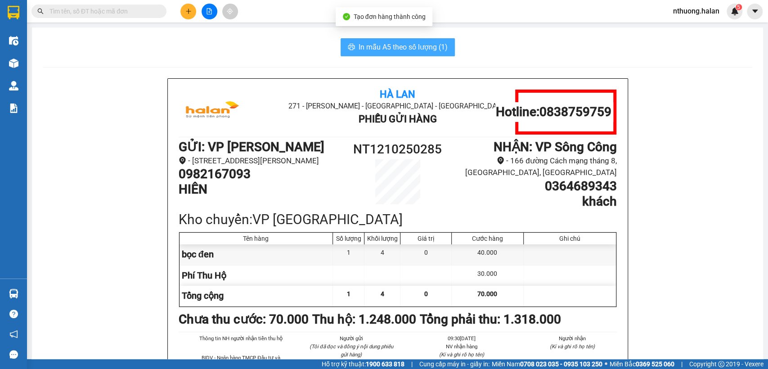
click at [376, 43] on span "In mẫu A5 theo số lượng (1)" at bounding box center [402, 46] width 89 height 11
click at [376, 44] on span "In mẫu A5 theo số lượng (1)" at bounding box center [402, 46] width 89 height 11
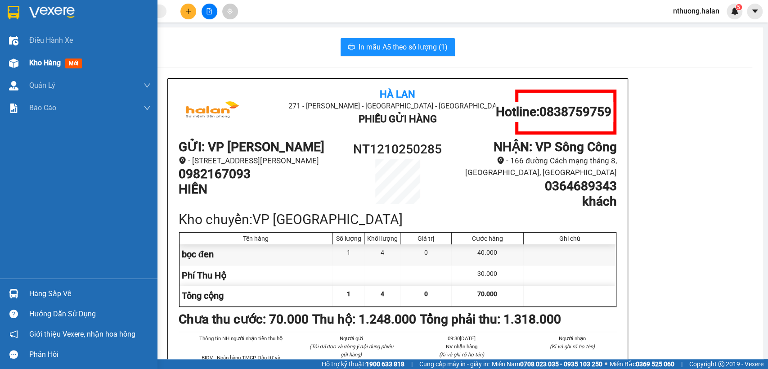
click at [36, 63] on span "Kho hàng" at bounding box center [44, 62] width 31 height 9
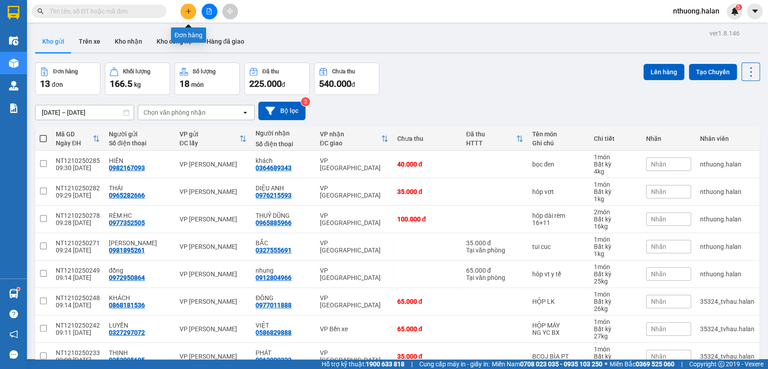
click at [187, 12] on icon "plus" at bounding box center [188, 11] width 6 height 6
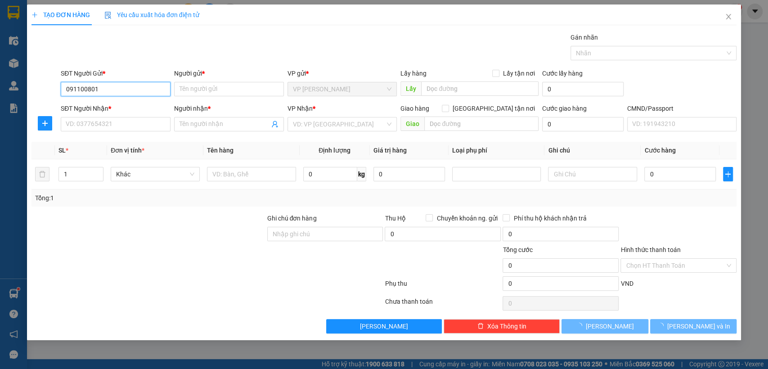
type input "0911008018"
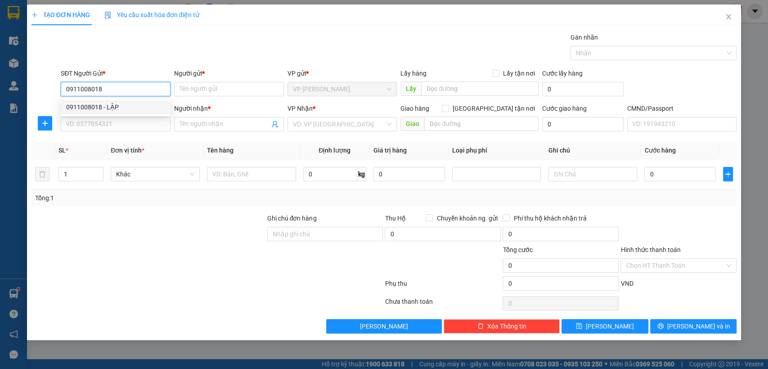
click at [92, 109] on div "0911008018 - LẬP" at bounding box center [115, 107] width 99 height 10
type input "LẬP"
type input "0911008018"
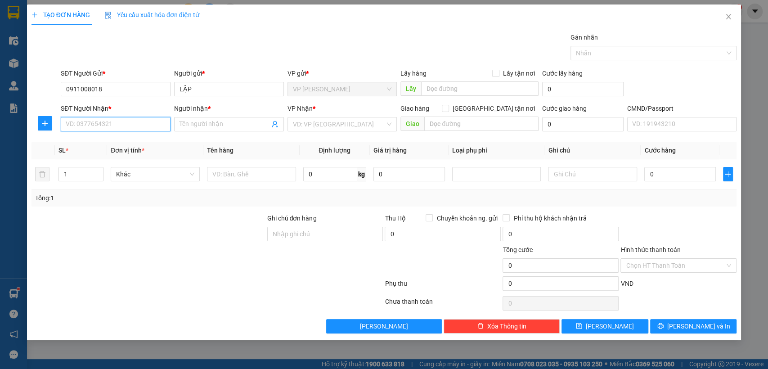
click at [98, 122] on input "SĐT Người Nhận *" at bounding box center [116, 124] width 110 height 14
type input "0974663664"
click at [97, 139] on div "0974663664 - HẰNG" at bounding box center [115, 142] width 99 height 10
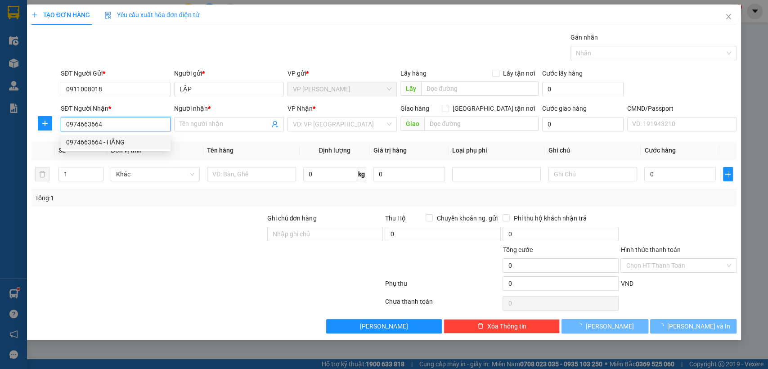
type input "HẰNG"
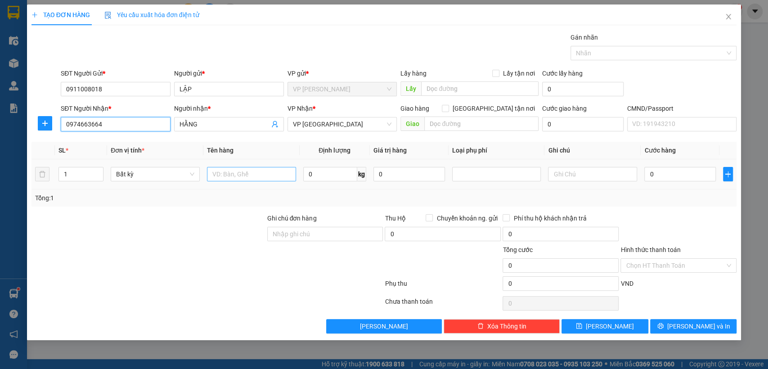
type input "0974663664"
click at [256, 171] on input "text" at bounding box center [251, 174] width 89 height 14
type input "hôp"
click at [327, 171] on input "0" at bounding box center [330, 174] width 54 height 14
type input "1"
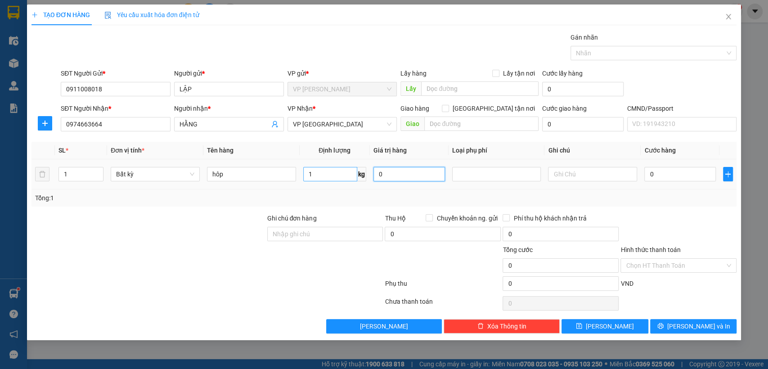
type input "35.000"
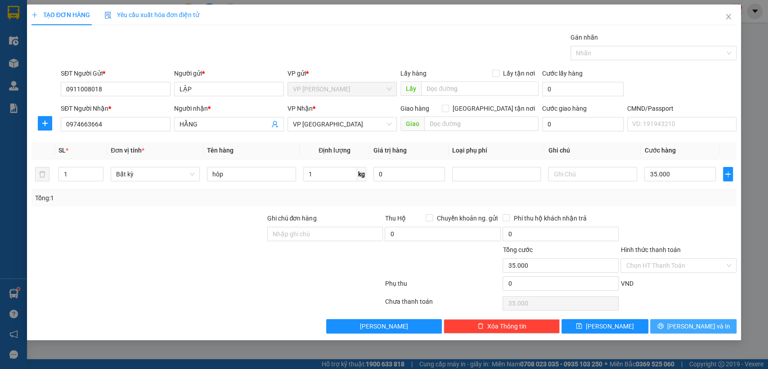
click at [689, 326] on span "[PERSON_NAME] và In" at bounding box center [698, 326] width 63 height 10
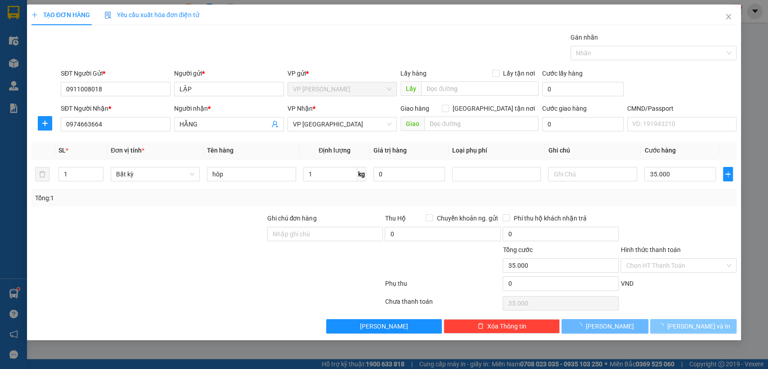
click at [689, 326] on span "[PERSON_NAME] và In" at bounding box center [698, 326] width 63 height 10
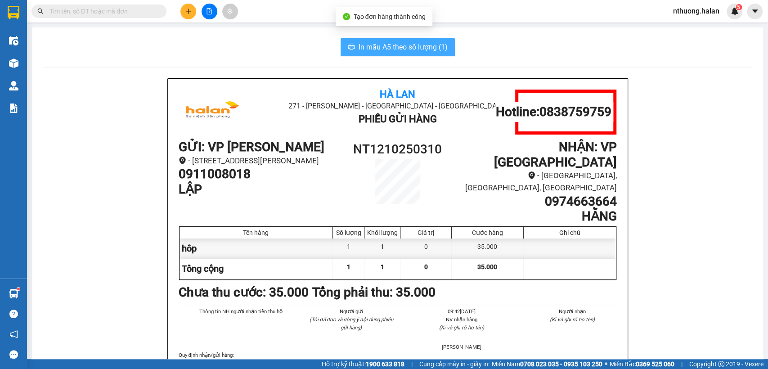
click at [381, 50] on span "In mẫu A5 theo số lượng (1)" at bounding box center [402, 46] width 89 height 11
click at [381, 49] on span "In mẫu A5 theo số lượng (1)" at bounding box center [402, 46] width 89 height 11
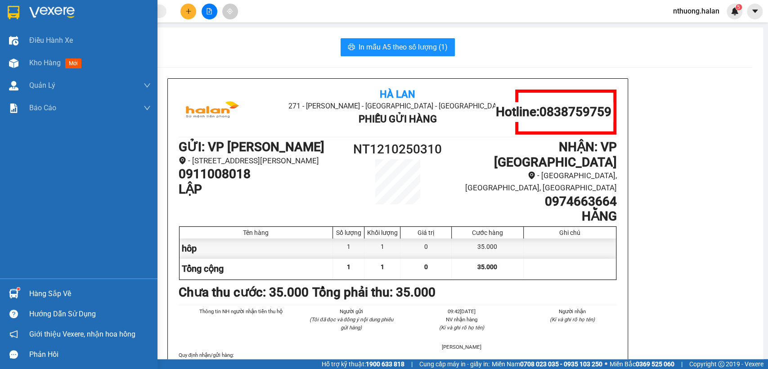
click at [31, 295] on div "Hàng sắp về" at bounding box center [89, 293] width 121 height 13
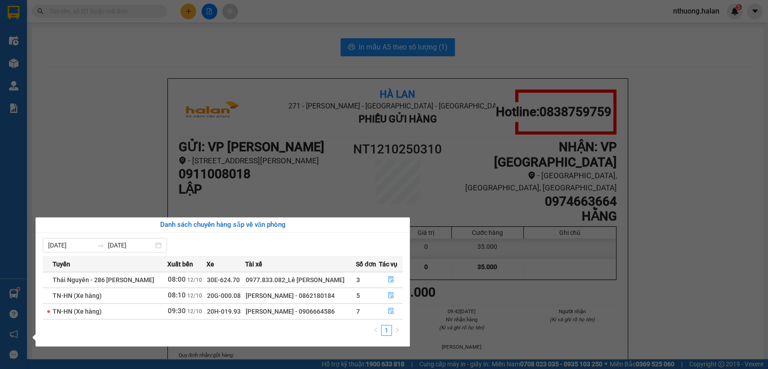
click at [287, 49] on section "Kết quả tìm kiếm ( 0 ) Bộ lọc No Data nthuong.halan 5 Điều hành xe Kho hàng mới…" at bounding box center [384, 184] width 768 height 369
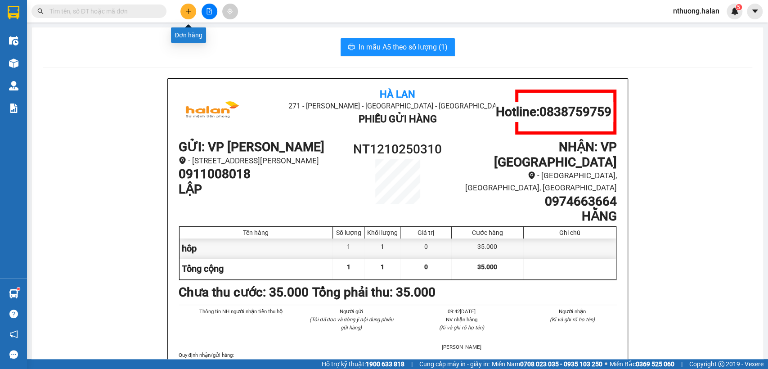
click at [188, 13] on icon "plus" at bounding box center [188, 11] width 0 height 5
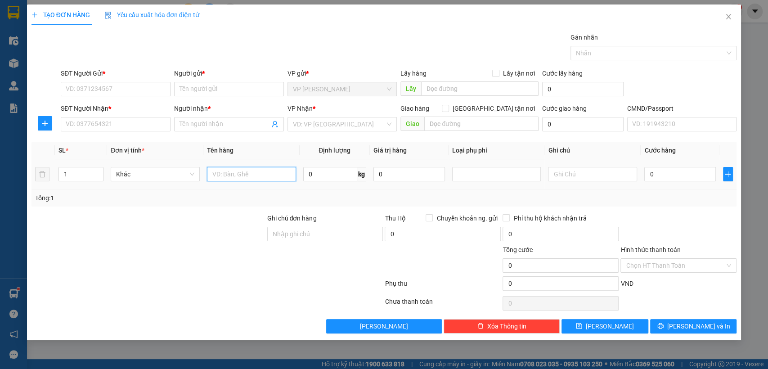
click at [266, 177] on input "text" at bounding box center [251, 174] width 89 height 14
type input "bọc hôp đô gd"
type input "25"
click at [122, 90] on input "SĐT Người Gửi *" at bounding box center [116, 89] width 110 height 14
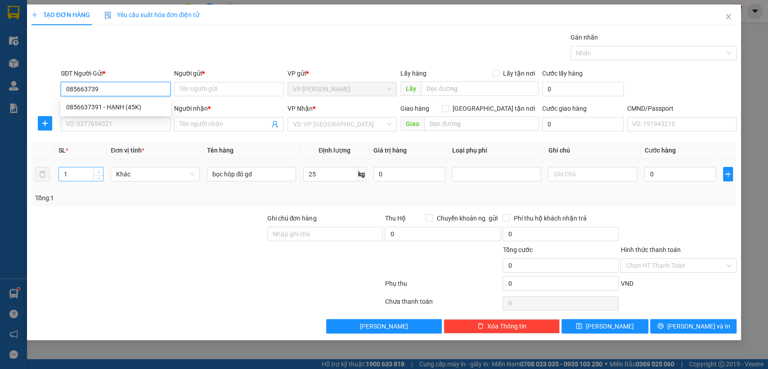
type input "0856637391"
drag, startPoint x: 101, startPoint y: 109, endPoint x: 103, endPoint y: 116, distance: 6.7
click at [101, 110] on div "0856637391 - HẠNH (45K)" at bounding box center [115, 107] width 99 height 10
type input "HẠNH (45K)"
type input "0856637391"
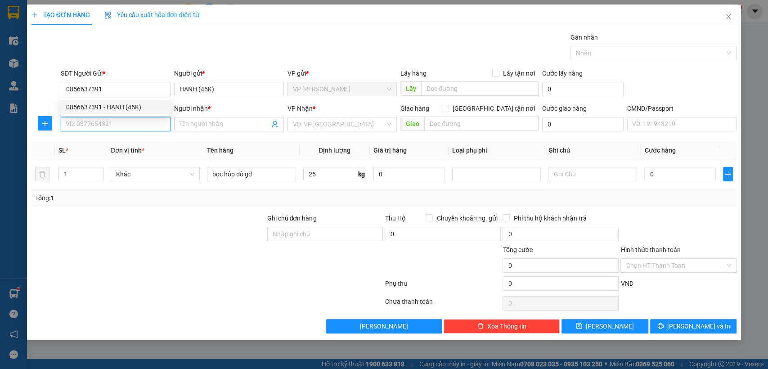
drag, startPoint x: 108, startPoint y: 126, endPoint x: 237, endPoint y: 151, distance: 131.7
click at [109, 126] on input "SĐT Người Nhận *" at bounding box center [116, 124] width 110 height 14
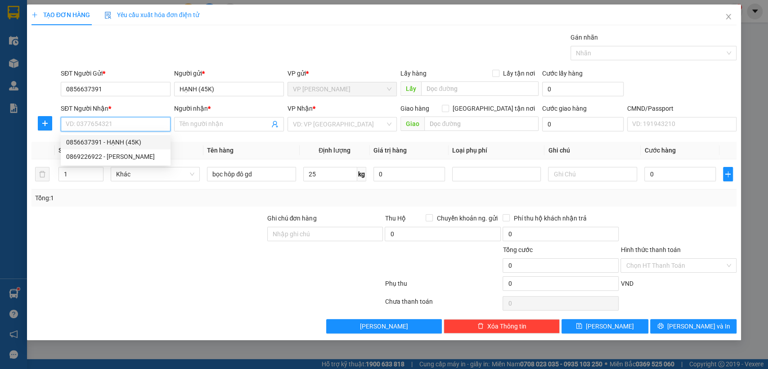
click at [133, 145] on div "0856637391 - HẠNH (45K)" at bounding box center [115, 142] width 99 height 10
type input "0856637391"
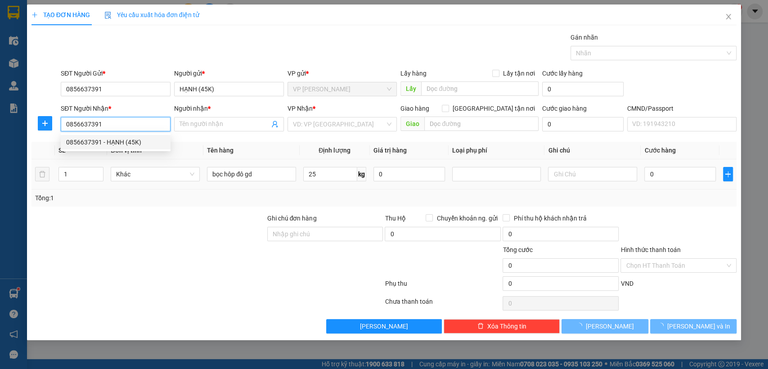
type input "HẠNH (45K)"
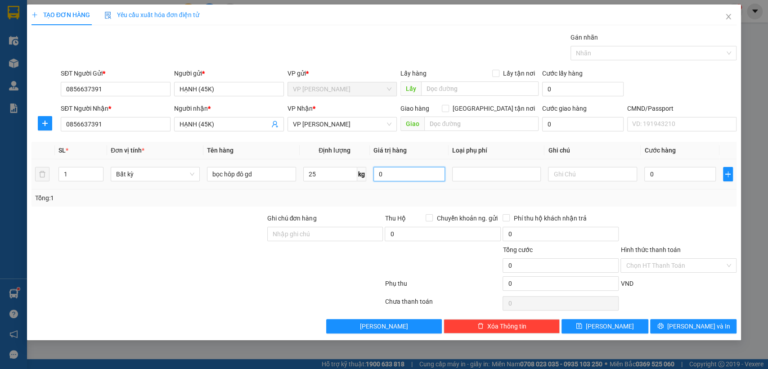
click at [395, 176] on input "0" at bounding box center [408, 174] width 71 height 14
type input "0"
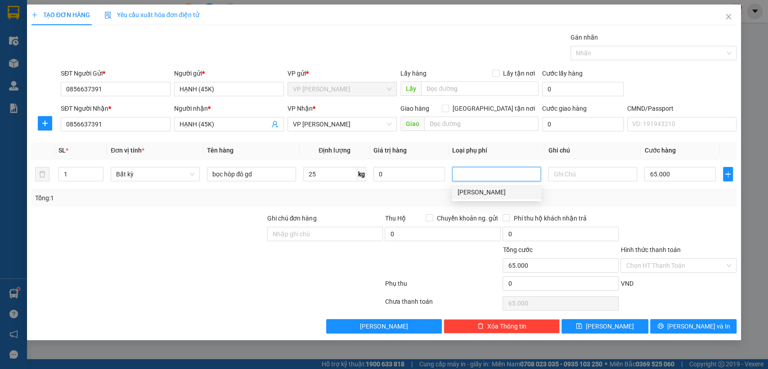
type input "65.000"
click at [672, 174] on input "65.000" at bounding box center [679, 174] width 71 height 14
type input "4"
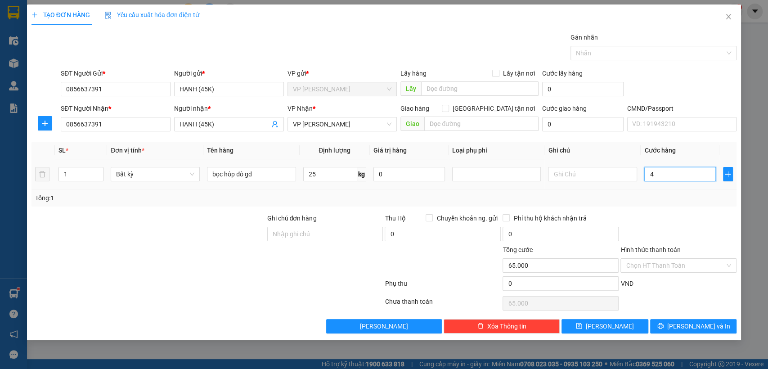
type input "4"
type input "45"
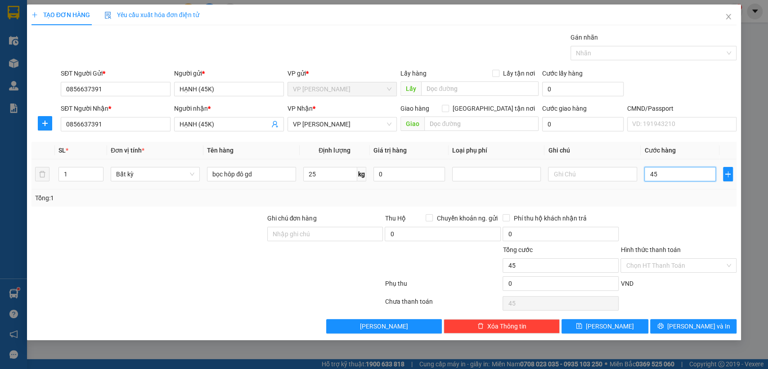
type input "450"
type input "4.500"
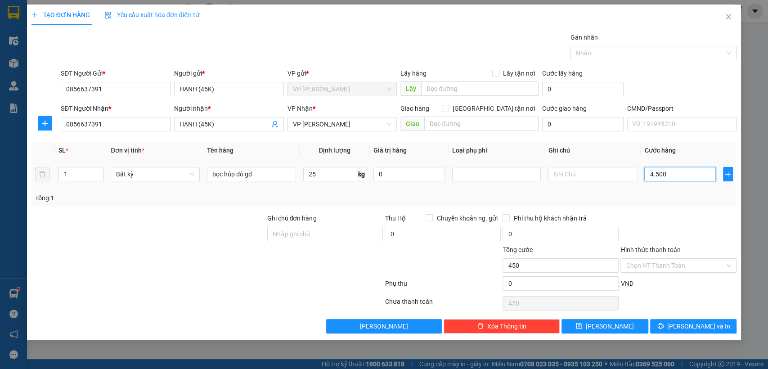
type input "4.500"
type input "45.000"
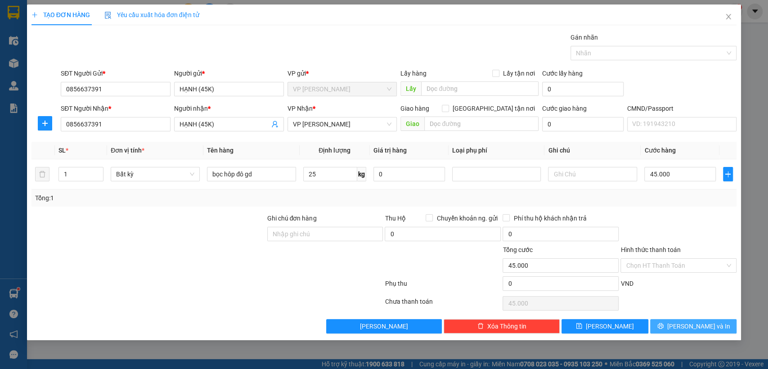
click at [705, 325] on span "[PERSON_NAME] và In" at bounding box center [698, 326] width 63 height 10
click at [704, 322] on span "[PERSON_NAME] và In" at bounding box center [698, 326] width 63 height 10
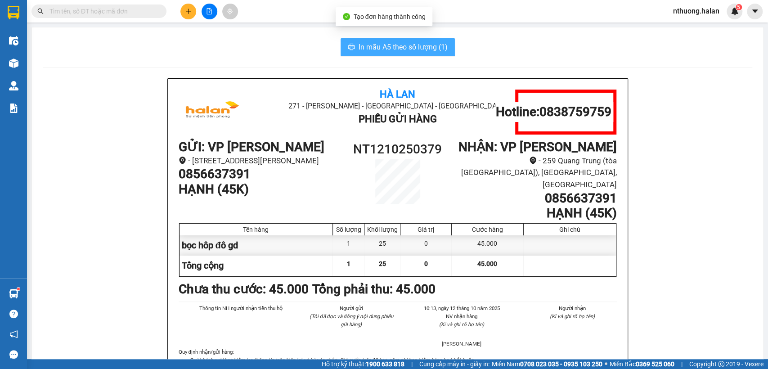
click at [376, 48] on span "In mẫu A5 theo số lượng (1)" at bounding box center [402, 46] width 89 height 11
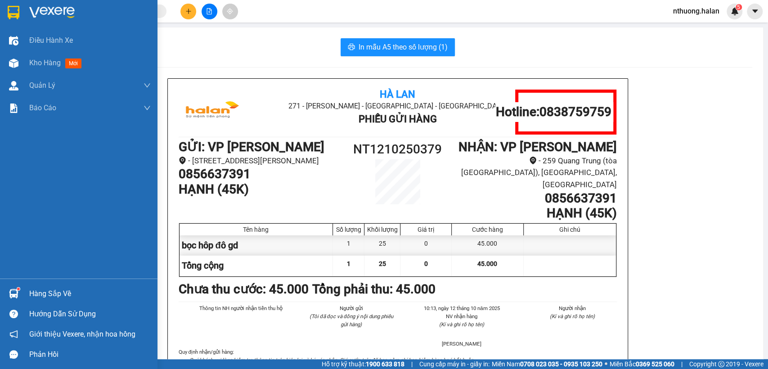
click at [40, 295] on div "Hàng sắp về" at bounding box center [89, 293] width 121 height 13
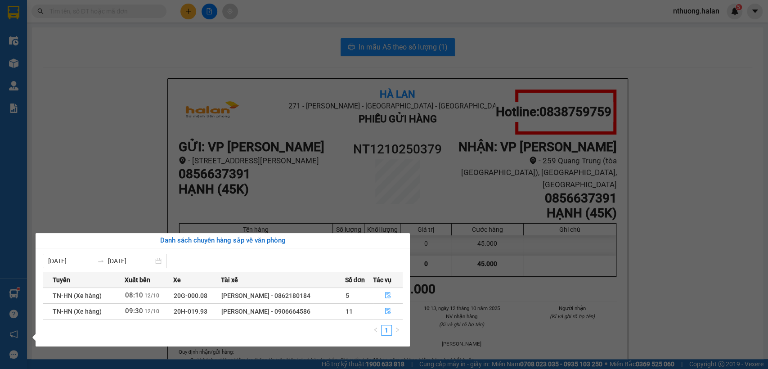
drag, startPoint x: 290, startPoint y: 55, endPoint x: 366, endPoint y: 2, distance: 91.7
click at [290, 54] on section "Kết quả tìm kiếm ( 0 ) Bộ lọc No Data nthuong.halan 5 Điều hành xe Kho hàng mới…" at bounding box center [384, 184] width 768 height 369
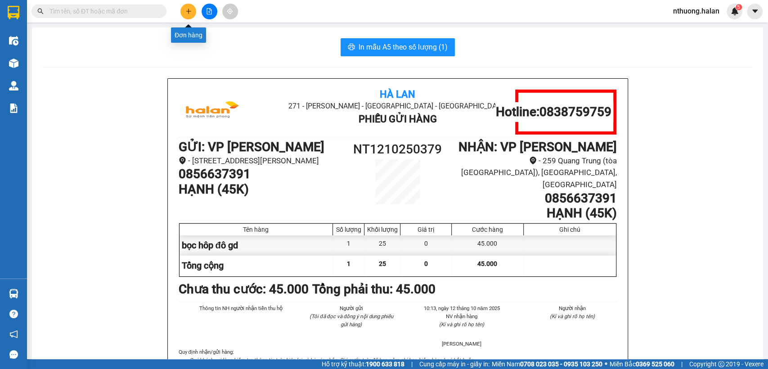
click at [188, 14] on icon "plus" at bounding box center [188, 11] width 6 height 6
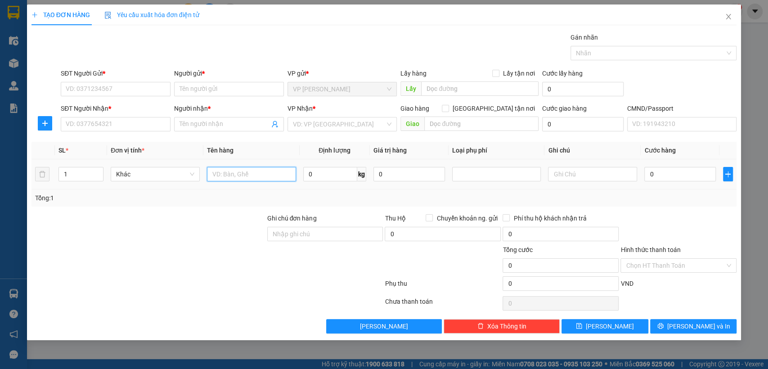
click at [244, 176] on input "text" at bounding box center [251, 174] width 89 height 14
type input "xôp đôa ưn"
type input "10.5"
click at [115, 87] on input "SĐT Người Gửi *" at bounding box center [116, 89] width 110 height 14
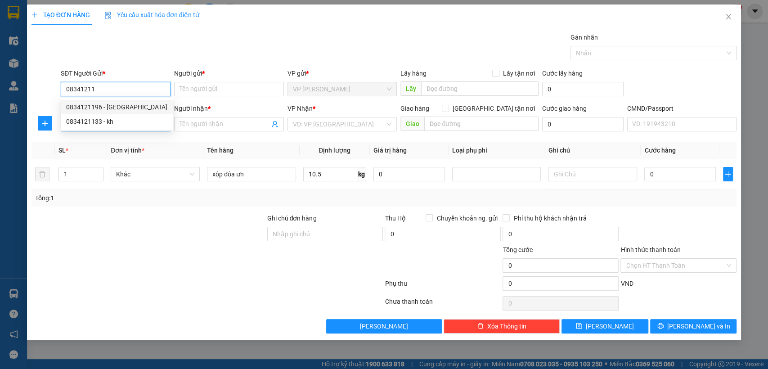
click at [106, 108] on div "0834121196 - ĐỨC TRUNG" at bounding box center [116, 107] width 101 height 10
type input "0834121196"
type input "ĐỨC TRUNG"
type input "0834121196"
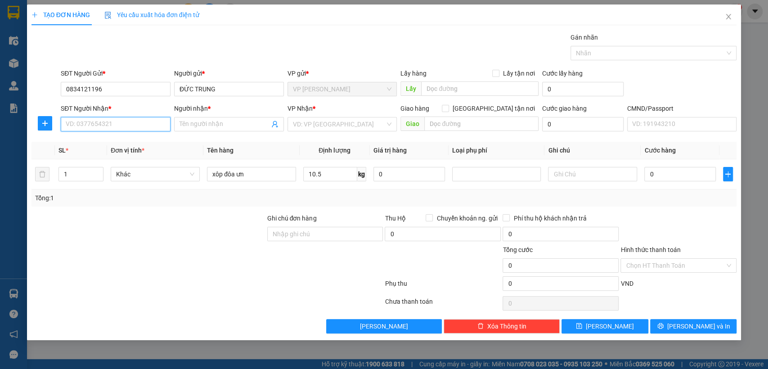
drag, startPoint x: 134, startPoint y: 122, endPoint x: 182, endPoint y: 146, distance: 53.7
click at [134, 122] on input "SĐT Người Nhận *" at bounding box center [116, 124] width 110 height 14
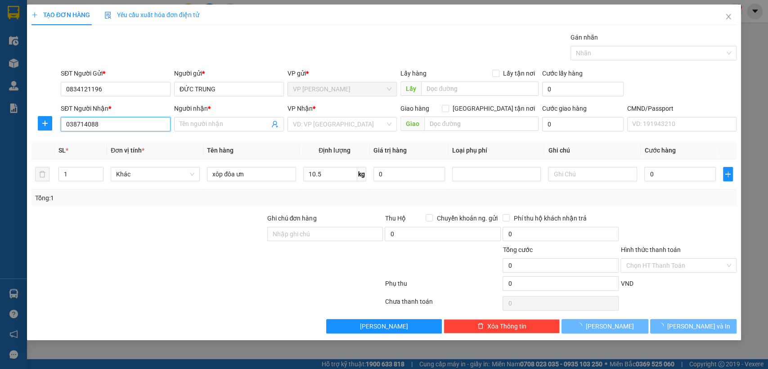
type input "0387140888"
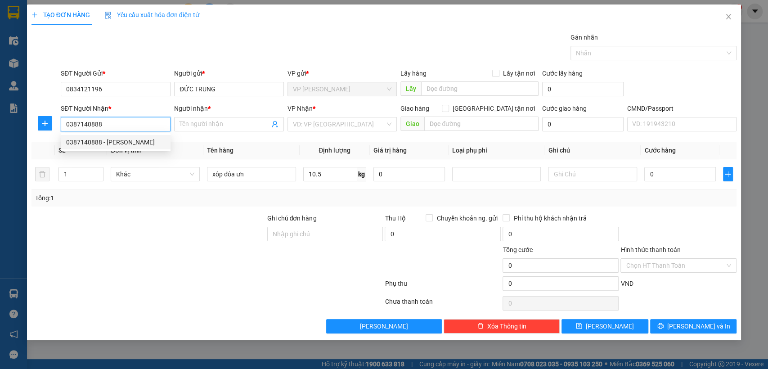
drag, startPoint x: 99, startPoint y: 142, endPoint x: 116, endPoint y: 144, distance: 16.7
click at [99, 142] on div "0387140888 - TUẤN ANH" at bounding box center [115, 142] width 99 height 10
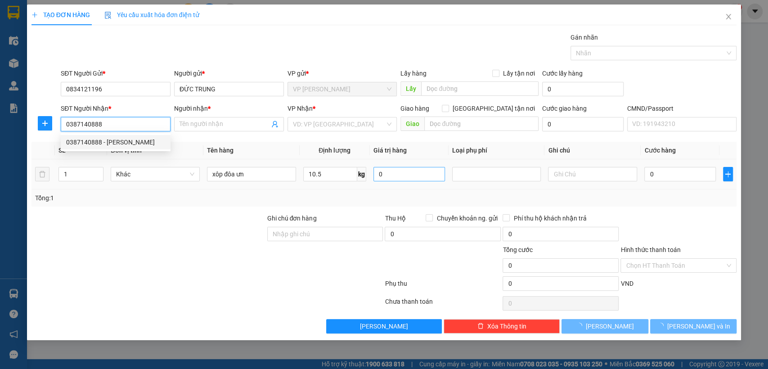
type input "TUẤN ANH"
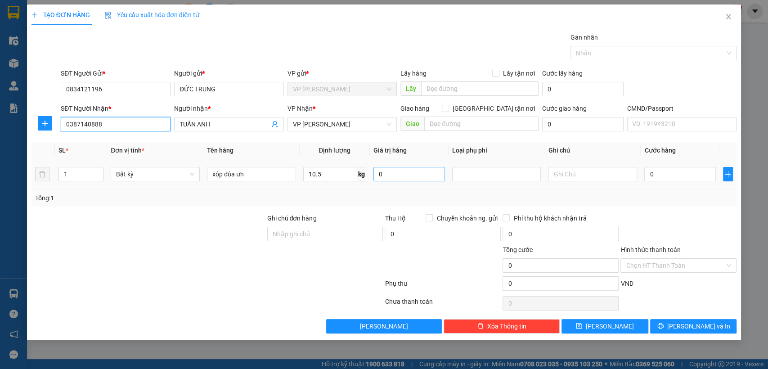
type input "0387140888"
click at [402, 175] on input "0" at bounding box center [408, 174] width 71 height 14
type input "0"
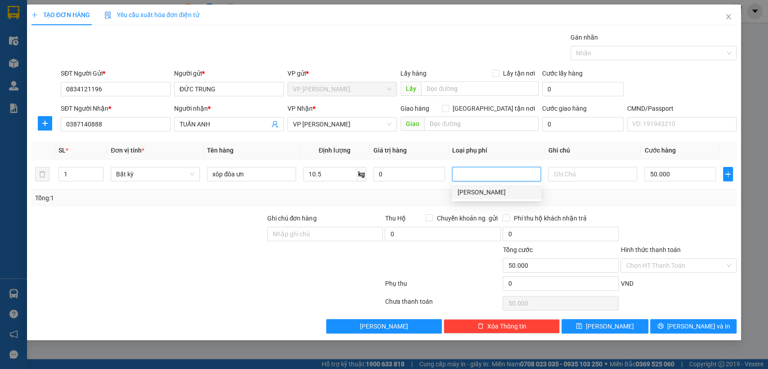
type input "50.000"
click at [694, 326] on span "[PERSON_NAME] và In" at bounding box center [698, 326] width 63 height 10
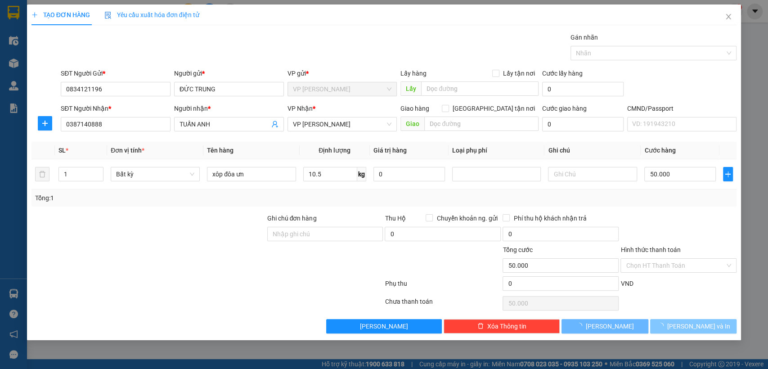
click at [694, 326] on span "[PERSON_NAME] và In" at bounding box center [698, 326] width 63 height 10
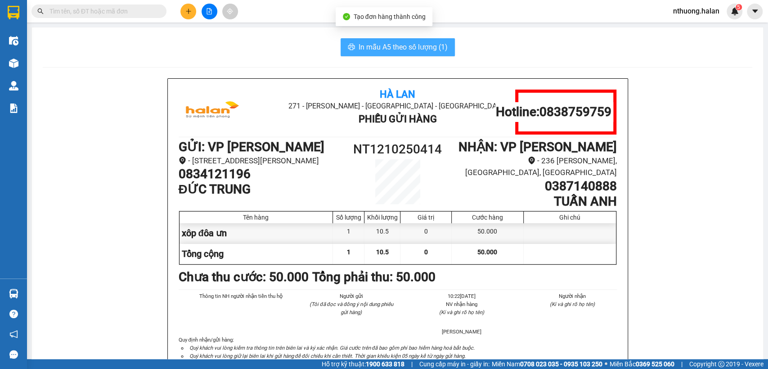
click at [367, 48] on span "In mẫu A5 theo số lượng (1)" at bounding box center [402, 46] width 89 height 11
drag, startPoint x: 367, startPoint y: 48, endPoint x: 399, endPoint y: 224, distance: 178.7
click at [367, 49] on span "In mẫu A5 theo số lượng (1)" at bounding box center [402, 46] width 89 height 11
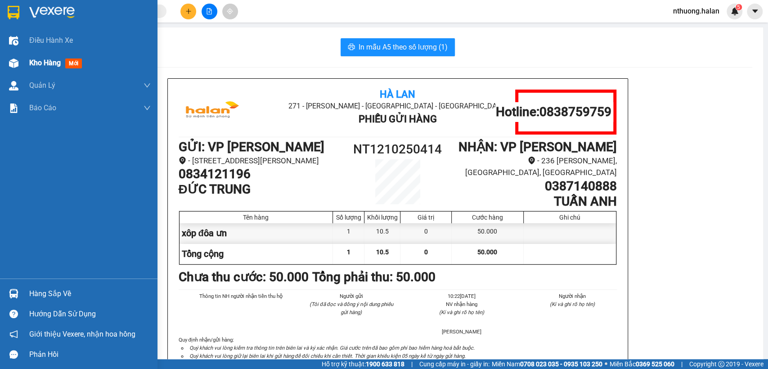
click at [35, 63] on span "Kho hàng" at bounding box center [44, 62] width 31 height 9
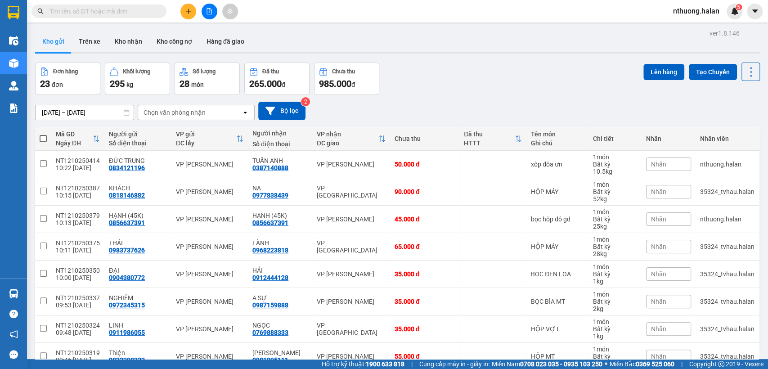
click at [44, 138] on span at bounding box center [43, 138] width 7 height 7
click at [43, 134] on input "checkbox" at bounding box center [43, 134] width 0 height 0
checkbox input "true"
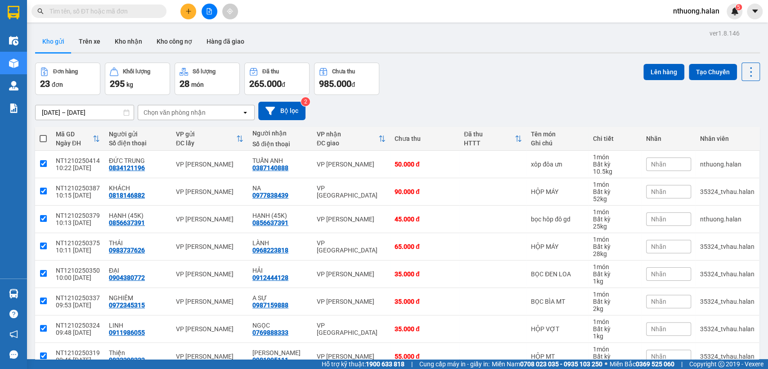
checkbox input "true"
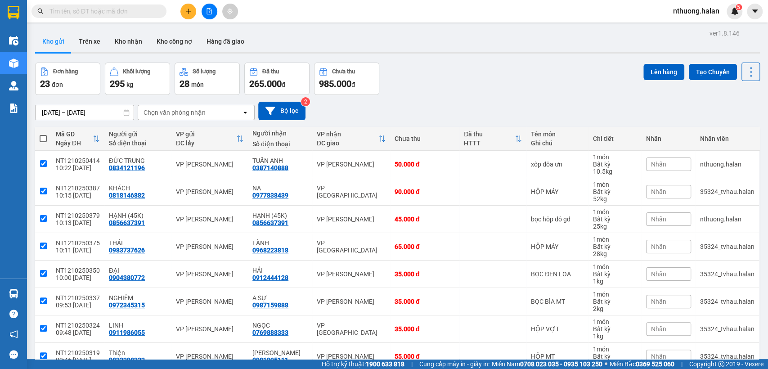
checkbox input "true"
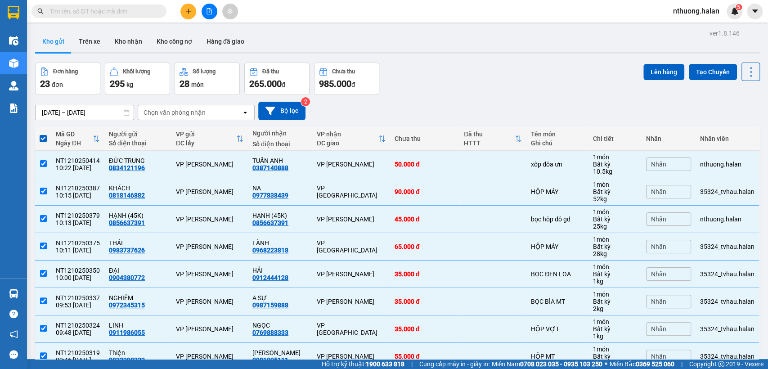
scroll to position [102, 0]
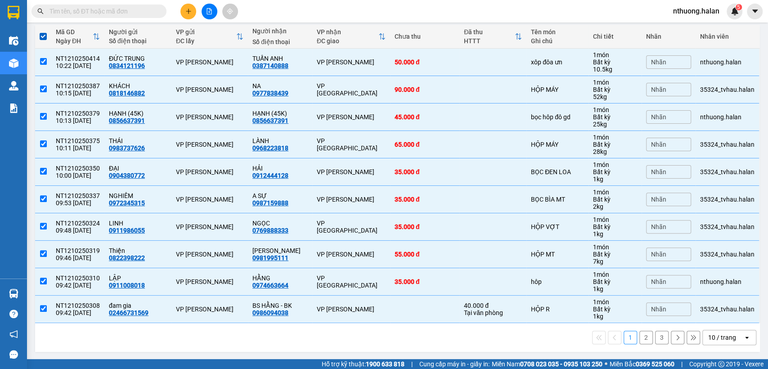
click at [729, 335] on div "10 / trang" at bounding box center [722, 337] width 40 height 14
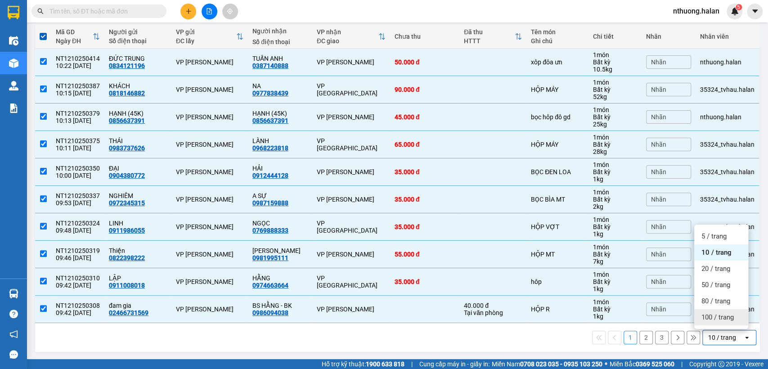
click at [727, 317] on span "100 / trang" at bounding box center [717, 316] width 32 height 9
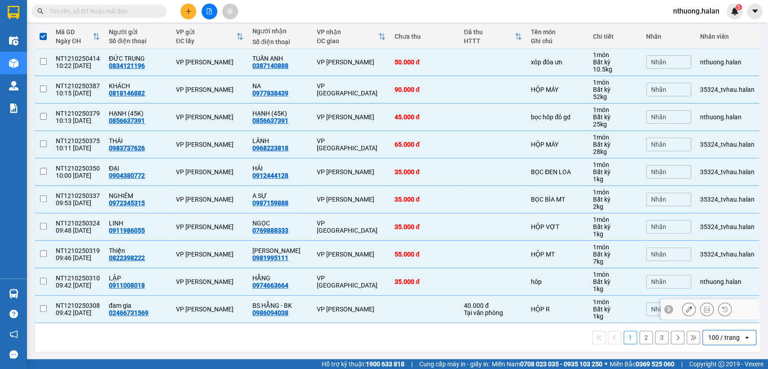
checkbox input "false"
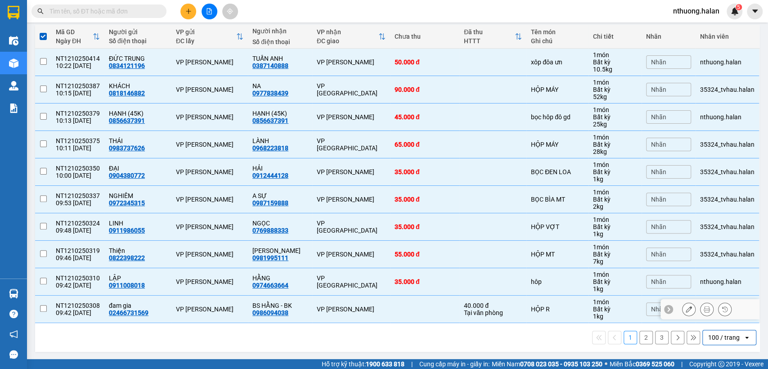
checkbox input "false"
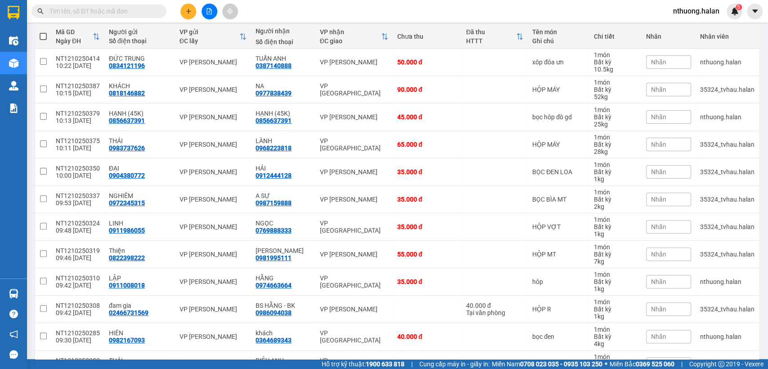
click at [43, 37] on span at bounding box center [43, 36] width 7 height 7
click at [43, 32] on input "checkbox" at bounding box center [43, 32] width 0 height 0
checkbox input "true"
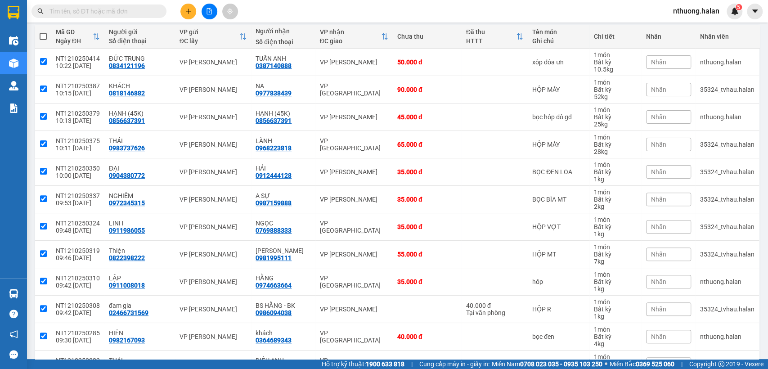
checkbox input "true"
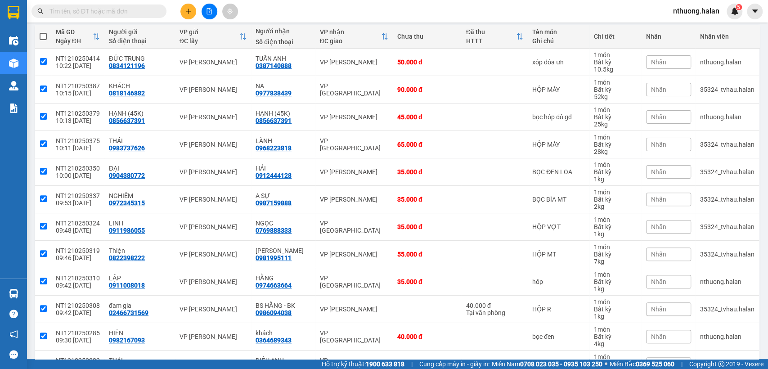
checkbox input "true"
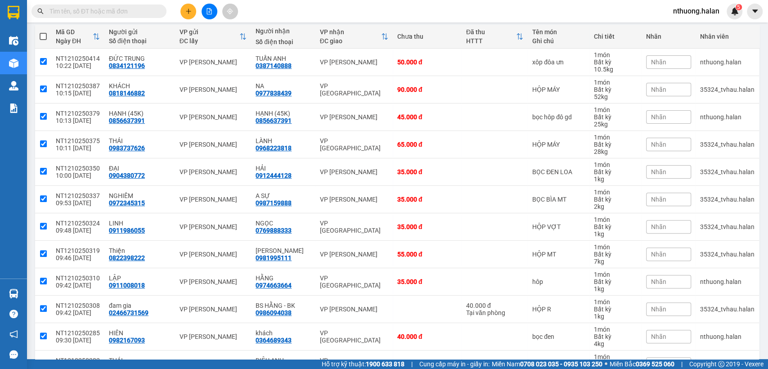
checkbox input "true"
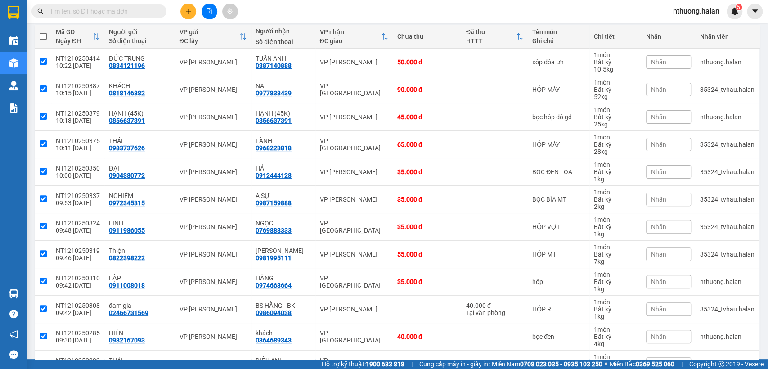
checkbox input "true"
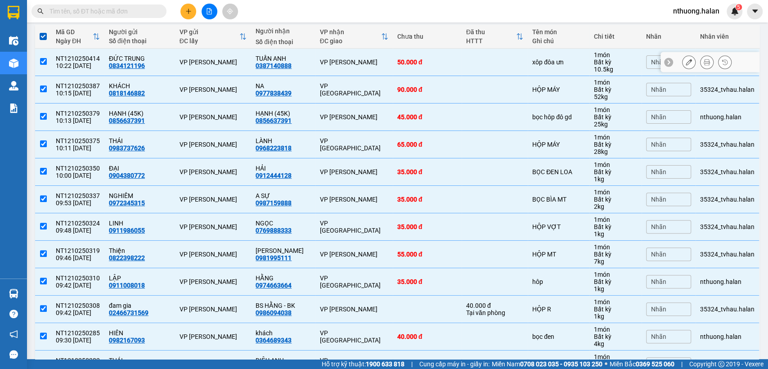
scroll to position [0, 0]
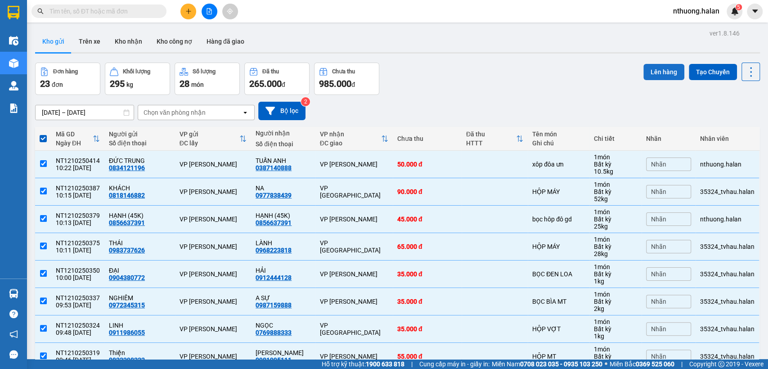
click at [650, 69] on button "Lên hàng" at bounding box center [663, 72] width 41 height 16
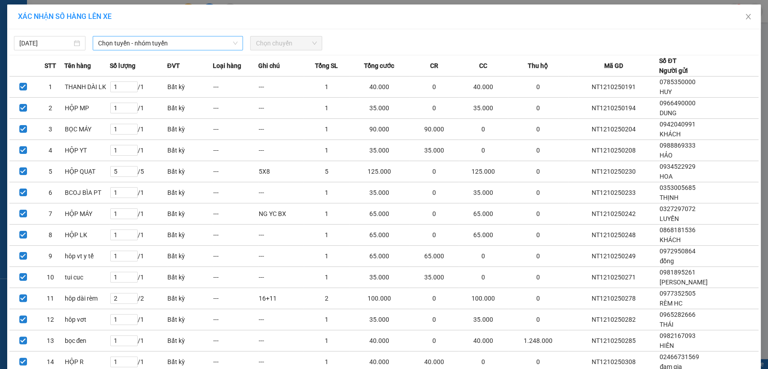
click at [137, 43] on span "Chọn tuyến - nhóm tuyến" at bounding box center [167, 42] width 139 height 13
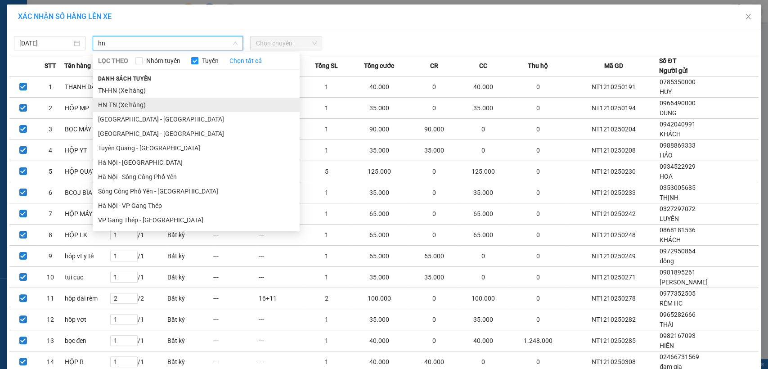
type input "hn"
click at [123, 104] on li "HN-TN (Xe hàng)" at bounding box center [196, 105] width 207 height 14
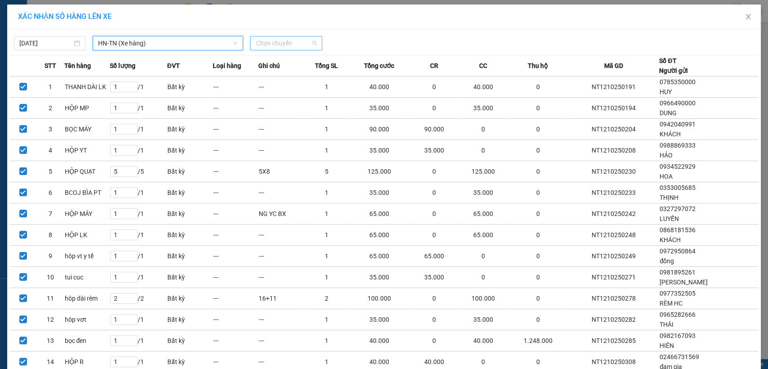
click at [298, 46] on span "Chọn chuyến" at bounding box center [285, 42] width 61 height 13
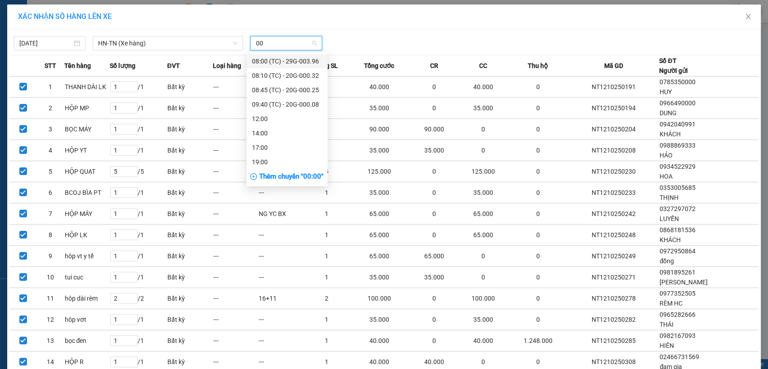
type input "008"
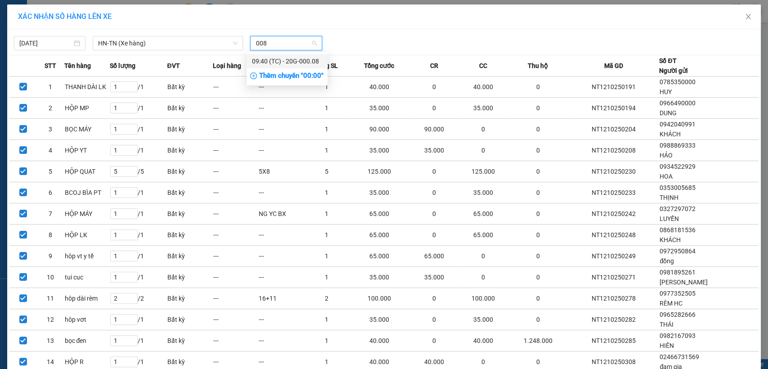
click at [290, 62] on div "09:40 (TC) - 20G-000.08" at bounding box center [287, 61] width 70 height 10
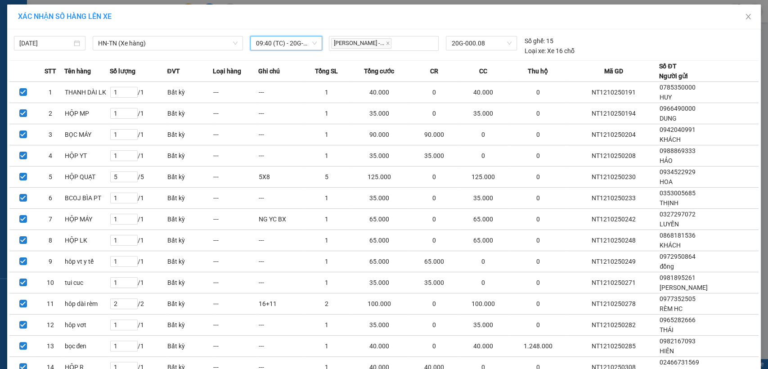
scroll to position [259, 0]
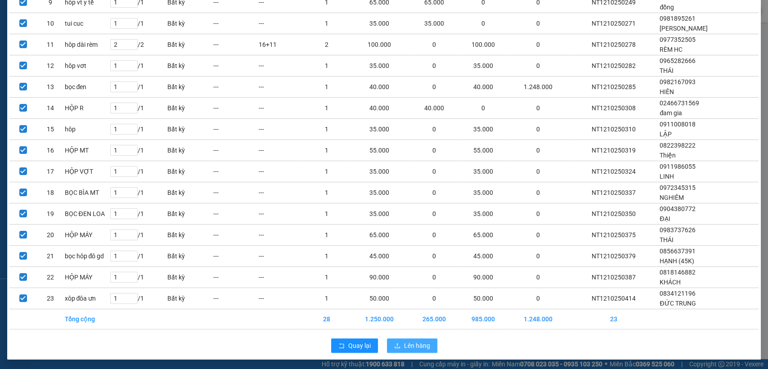
click at [418, 344] on span "Lên hàng" at bounding box center [417, 345] width 26 height 10
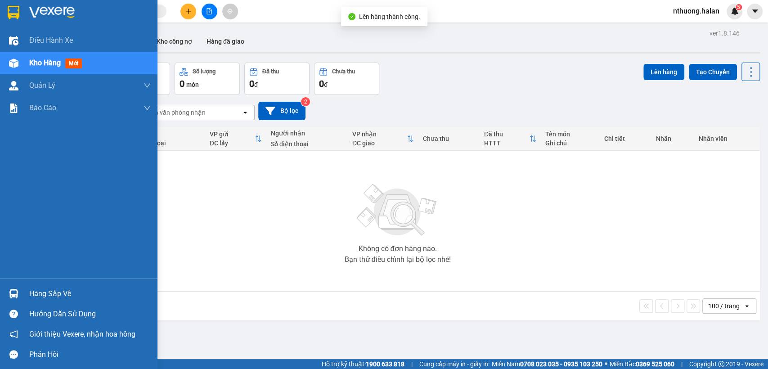
click at [41, 292] on div "Hàng sắp về" at bounding box center [89, 293] width 121 height 13
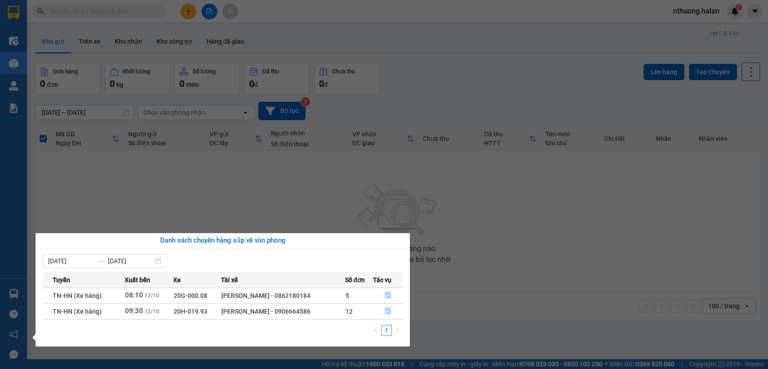
click at [510, 87] on section "Kết quả tìm kiếm ( 0 ) Bộ lọc No Data nthuong.halan 5 Điều hành xe Kho hàng mới…" at bounding box center [384, 184] width 768 height 369
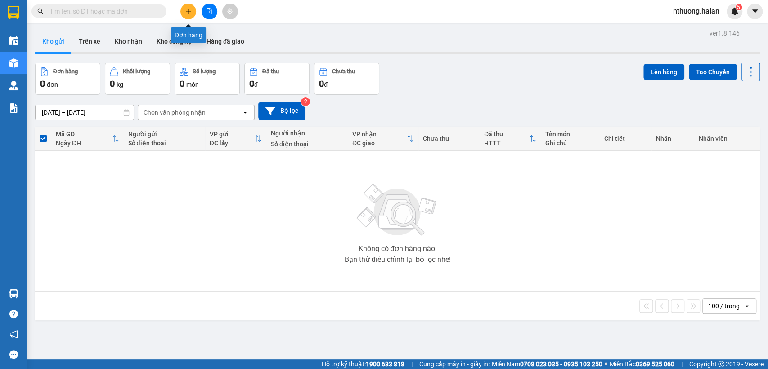
click at [190, 11] on icon "plus" at bounding box center [188, 11] width 5 height 0
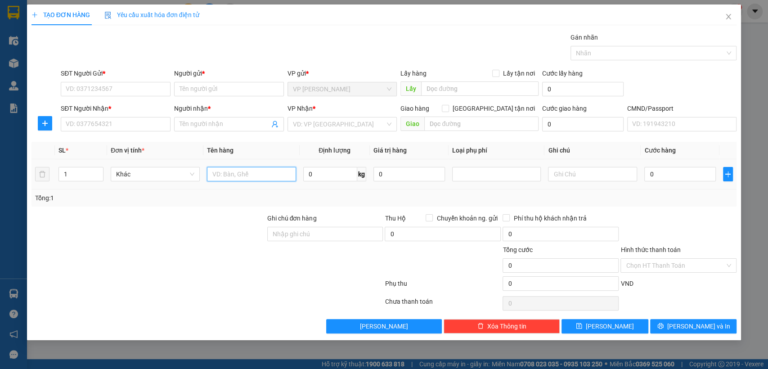
click at [245, 176] on input "text" at bounding box center [251, 174] width 89 height 14
type input "hôp đô ăn khô"
type input "6"
drag, startPoint x: 76, startPoint y: 87, endPoint x: 80, endPoint y: 93, distance: 6.7
click at [78, 90] on input "SĐT Người Gửi *" at bounding box center [116, 89] width 110 height 14
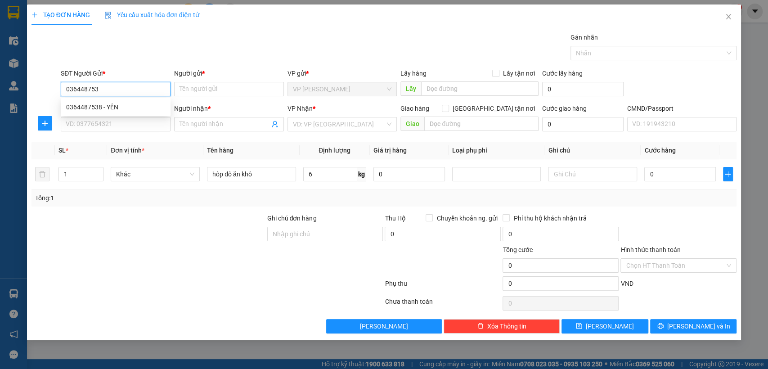
type input "0364487538"
drag, startPoint x: 97, startPoint y: 106, endPoint x: 108, endPoint y: 126, distance: 22.9
click at [97, 107] on div "0364487538 - YẾN" at bounding box center [115, 107] width 99 height 10
type input "YẾN"
type input "0364487538"
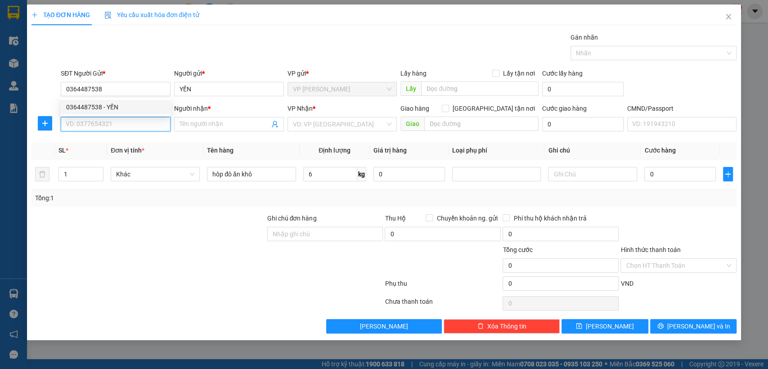
click at [108, 127] on input "SĐT Người Nhận *" at bounding box center [116, 124] width 110 height 14
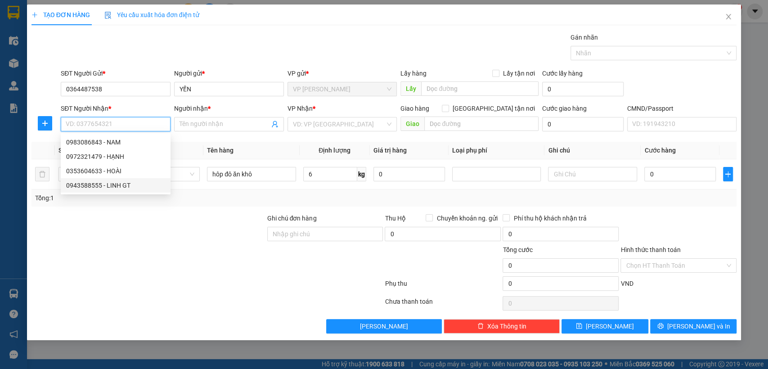
click at [118, 186] on div "0943588555 - LINH GT" at bounding box center [115, 185] width 99 height 10
type input "0943588555"
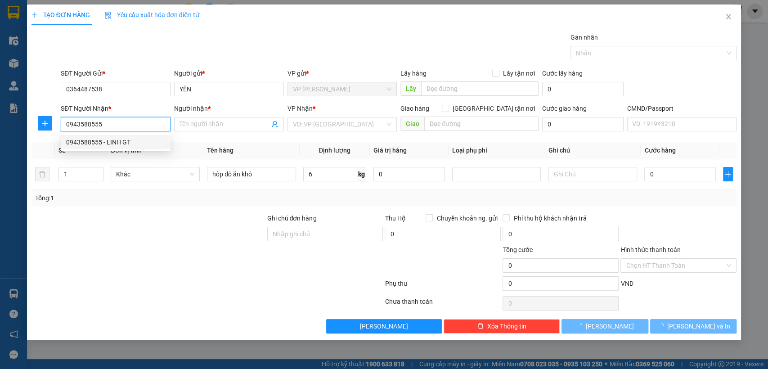
type input "LINH GT"
type input "K có"
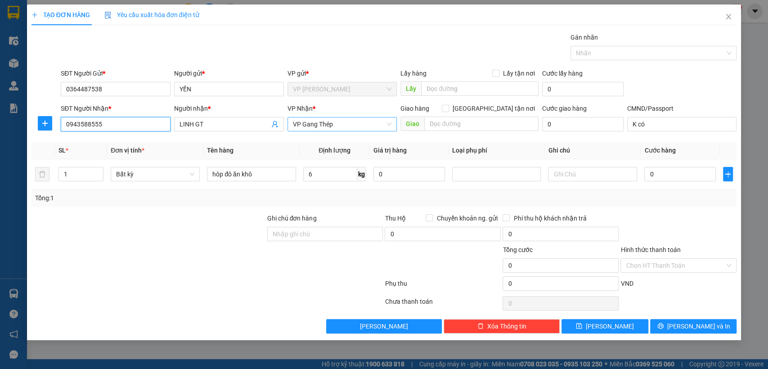
click at [313, 127] on span "VP Gang Thép" at bounding box center [342, 123] width 99 height 13
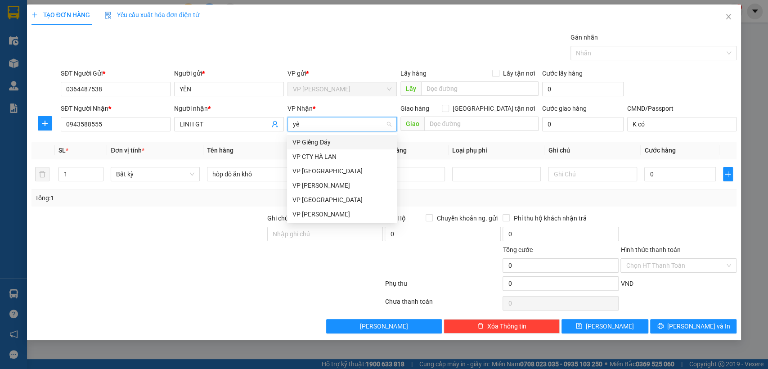
type input "yên"
click at [308, 149] on div "VP [PERSON_NAME]" at bounding box center [342, 156] width 110 height 14
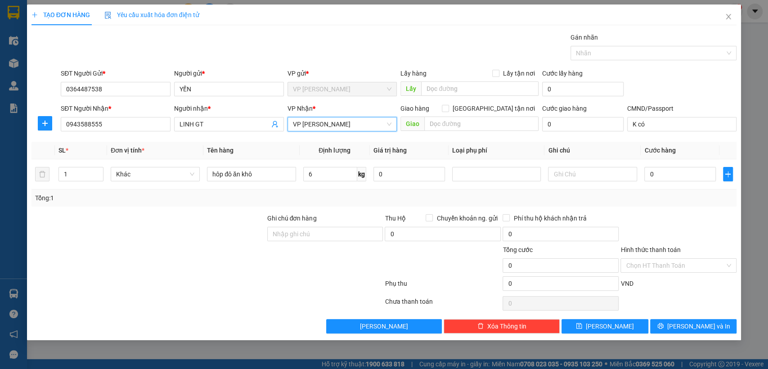
click at [301, 123] on span "VP [PERSON_NAME]" at bounding box center [342, 123] width 99 height 13
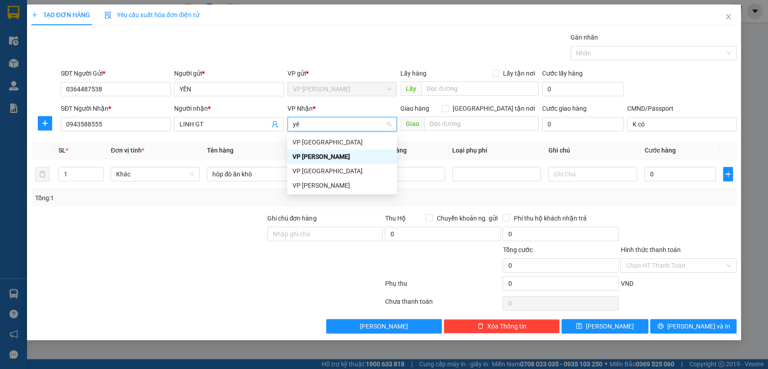
type input "yên"
click at [306, 140] on div "VP [GEOGRAPHIC_DATA]" at bounding box center [341, 142] width 99 height 10
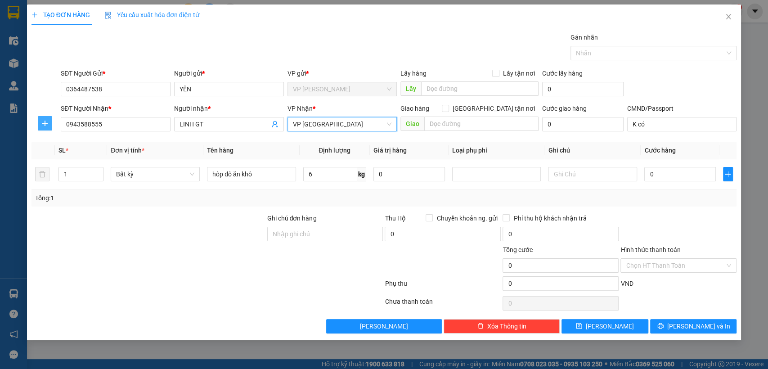
click at [45, 123] on icon "plus" at bounding box center [44, 123] width 7 height 7
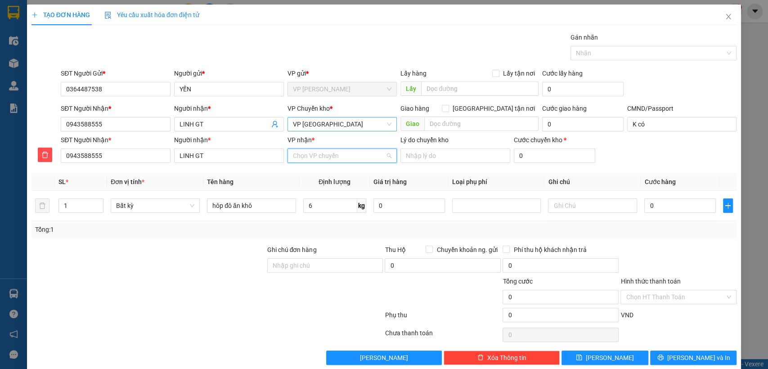
click at [304, 153] on input "VP nhận *" at bounding box center [339, 155] width 93 height 13
type input "gang"
click at [321, 174] on div "VP Gang Thép" at bounding box center [339, 174] width 98 height 10
click at [384, 206] on input "0" at bounding box center [408, 205] width 71 height 14
type input "0"
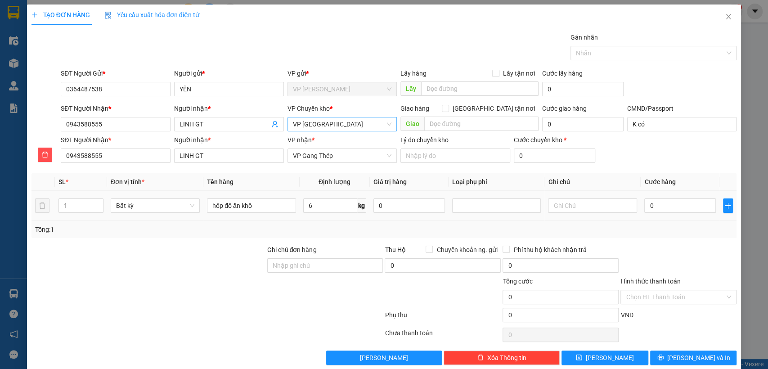
type input "40.000"
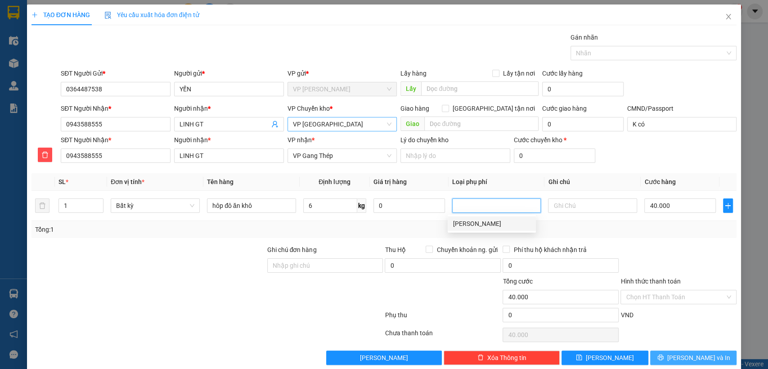
click at [686, 359] on span "[PERSON_NAME] và In" at bounding box center [698, 358] width 63 height 10
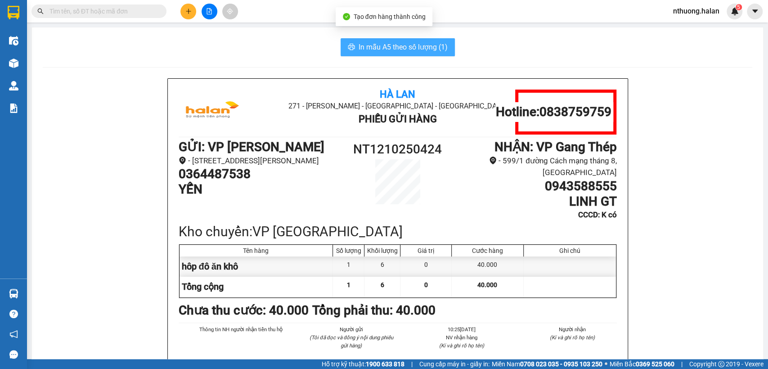
click at [358, 46] on span "In mẫu A5 theo số lượng (1)" at bounding box center [402, 46] width 89 height 11
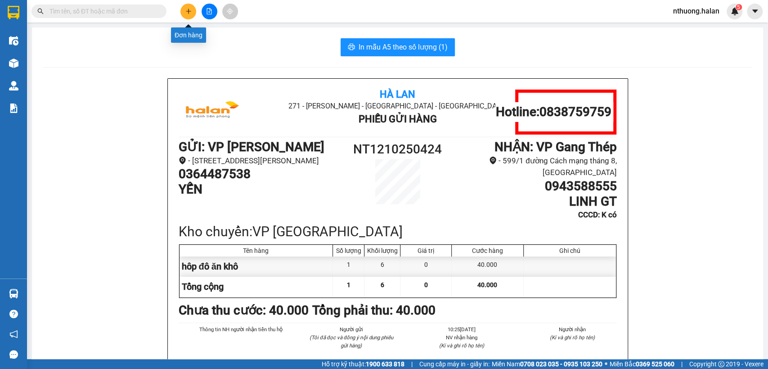
click at [192, 10] on button at bounding box center [188, 12] width 16 height 16
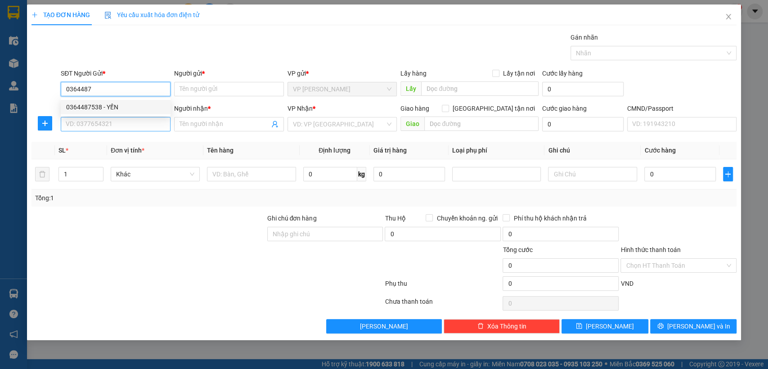
drag, startPoint x: 96, startPoint y: 109, endPoint x: 106, endPoint y: 127, distance: 20.7
click at [96, 110] on div "0364487538 - YẾN" at bounding box center [115, 107] width 99 height 10
type input "0364487538"
type input "YẾN"
type input "K có"
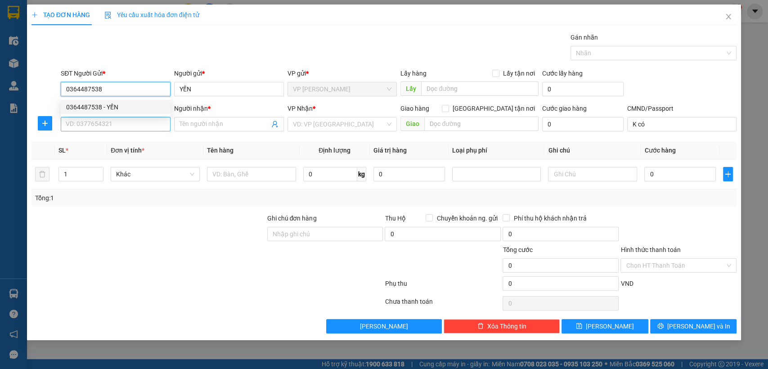
type input "0364487538"
drag, startPoint x: 106, startPoint y: 127, endPoint x: 164, endPoint y: 134, distance: 58.0
click at [107, 127] on input "SĐT Người Nhận *" at bounding box center [116, 124] width 110 height 14
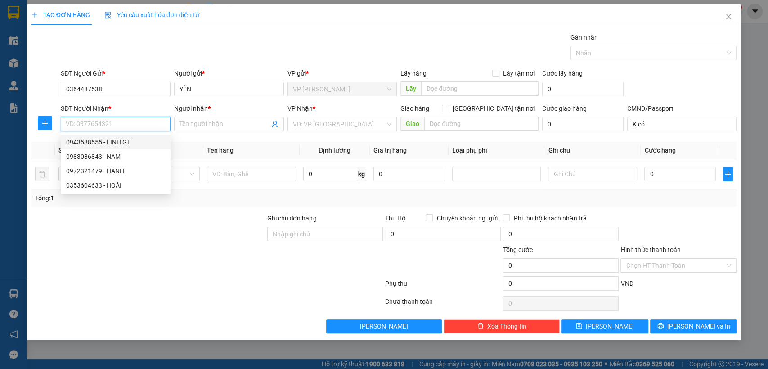
click at [117, 147] on div "0943588555 - LINH GT" at bounding box center [115, 142] width 99 height 10
type input "0943588555"
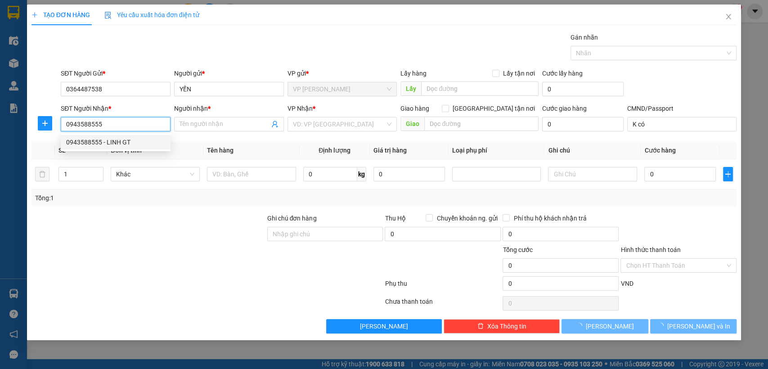
type input "LINH GT"
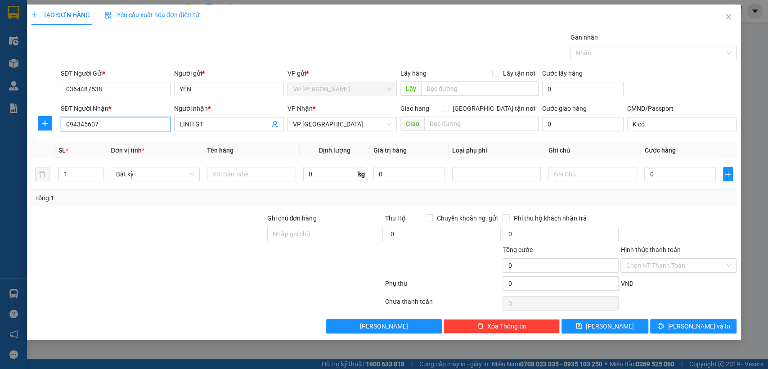
type input "0943456078"
drag, startPoint x: 109, startPoint y: 141, endPoint x: 244, endPoint y: 159, distance: 136.0
click at [110, 141] on div "0943456078 - NHUNG" at bounding box center [115, 142] width 99 height 10
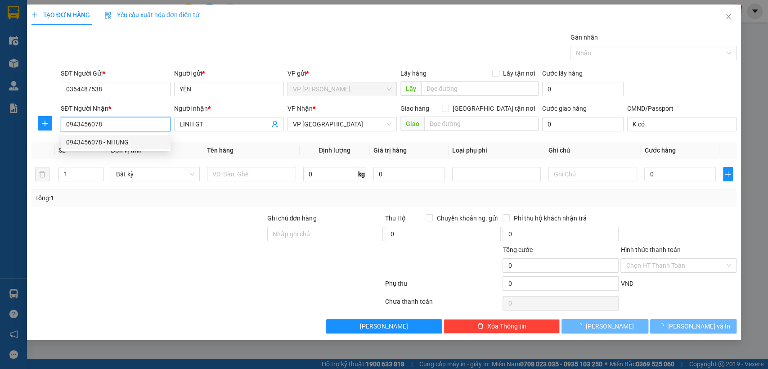
type input "NHUNG"
type input "019089009946"
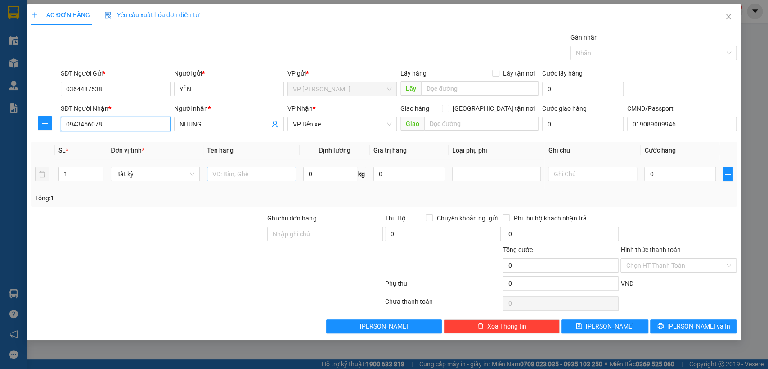
type input "0943456078"
click at [251, 179] on input "text" at bounding box center [251, 174] width 89 height 14
type input "xôp đô ăn khô"
type input "25"
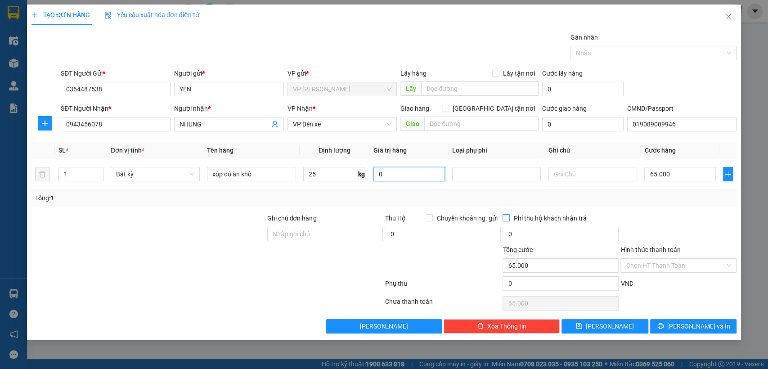
type input "65.000"
click at [705, 326] on span "[PERSON_NAME] và In" at bounding box center [698, 326] width 63 height 10
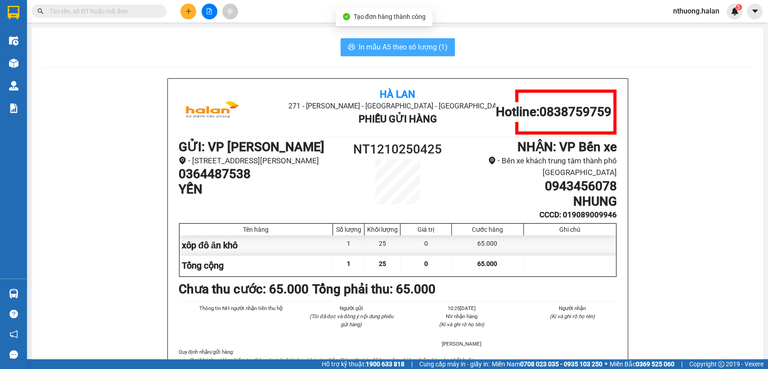
click at [371, 45] on span "In mẫu A5 theo số lượng (1)" at bounding box center [402, 46] width 89 height 11
click at [370, 46] on span "In mẫu A5 theo số lượng (1)" at bounding box center [402, 46] width 89 height 11
click at [187, 14] on icon "plus" at bounding box center [188, 11] width 6 height 6
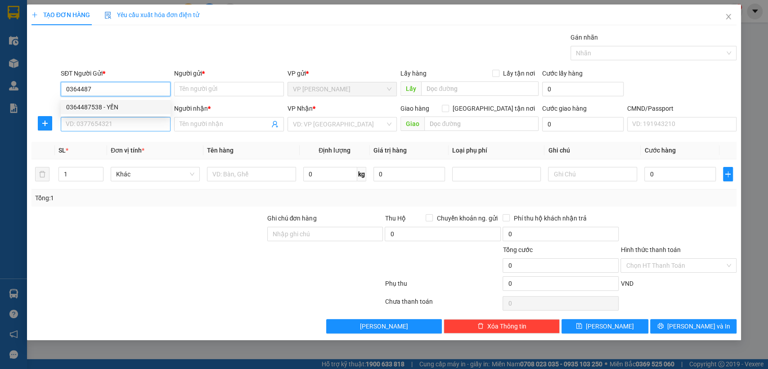
drag, startPoint x: 109, startPoint y: 106, endPoint x: 119, endPoint y: 118, distance: 15.4
click at [109, 106] on div "0364487538 - YẾN" at bounding box center [115, 107] width 99 height 10
type input "0364487538"
type input "YẾN"
type input "019089009946"
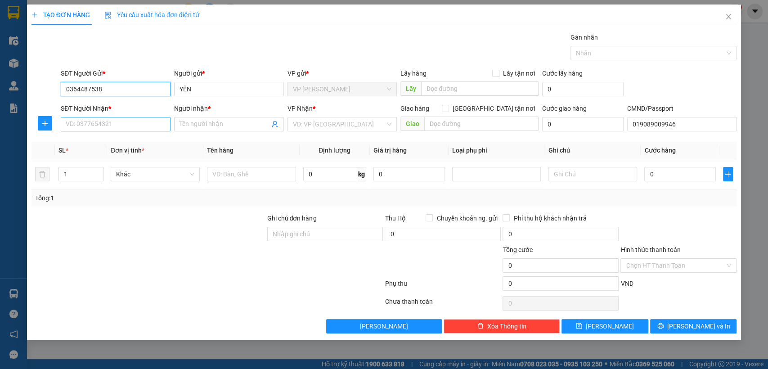
type input "0364487538"
drag, startPoint x: 118, startPoint y: 126, endPoint x: 183, endPoint y: 174, distance: 80.0
click at [118, 125] on input "SĐT Người Nhận *" at bounding box center [116, 124] width 110 height 14
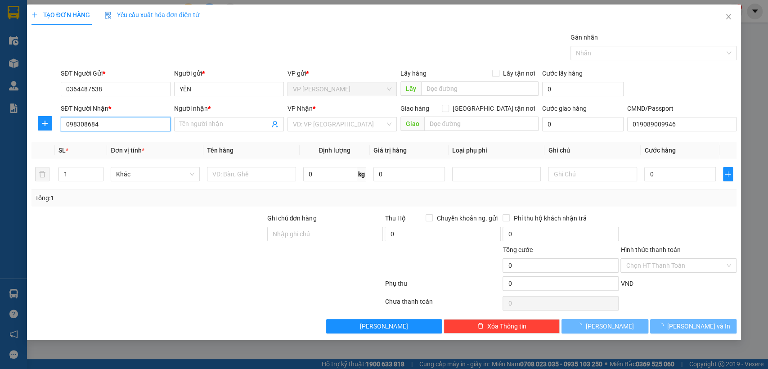
type input "0983086843"
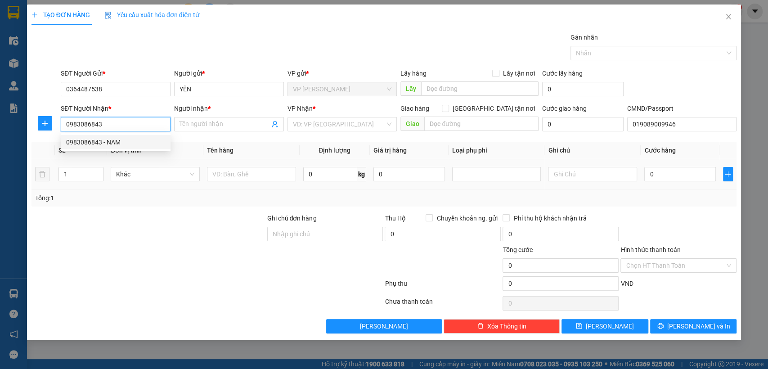
drag, startPoint x: 103, startPoint y: 138, endPoint x: 296, endPoint y: 176, distance: 196.1
click at [104, 138] on div "0983086843 - NAM" at bounding box center [115, 142] width 99 height 10
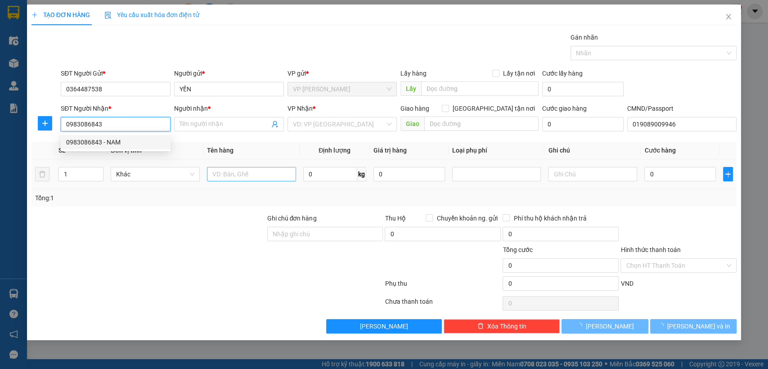
type input "NAM"
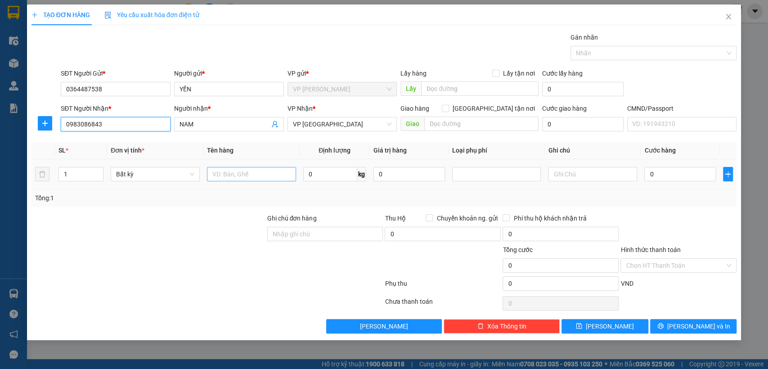
type input "0983086843"
click at [260, 170] on input "text" at bounding box center [251, 174] width 89 height 14
type input "xôp đo ăn khô"
type input "30"
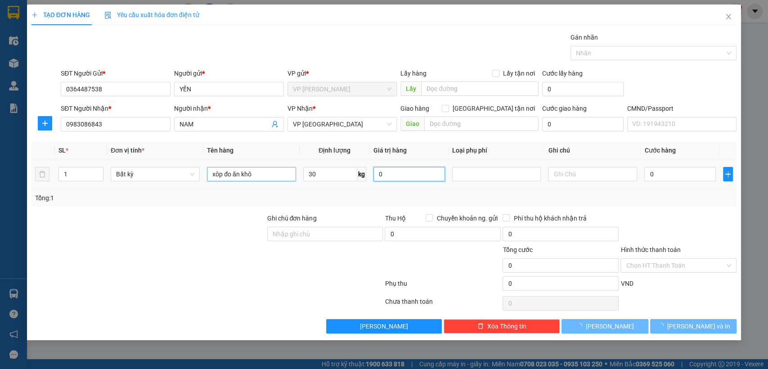
type input "65.000"
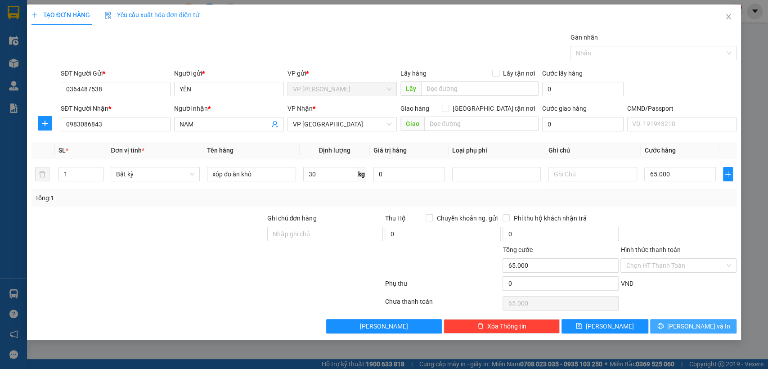
click at [686, 329] on span "[PERSON_NAME] và In" at bounding box center [698, 326] width 63 height 10
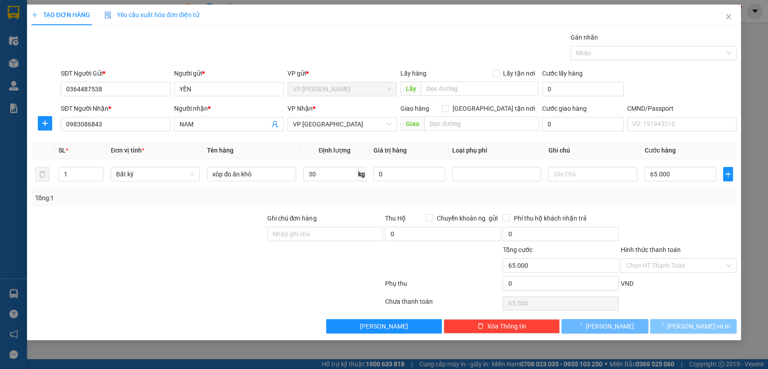
drag, startPoint x: 686, startPoint y: 329, endPoint x: 380, endPoint y: 40, distance: 420.5
click at [686, 328] on span "[PERSON_NAME] và In" at bounding box center [698, 326] width 63 height 10
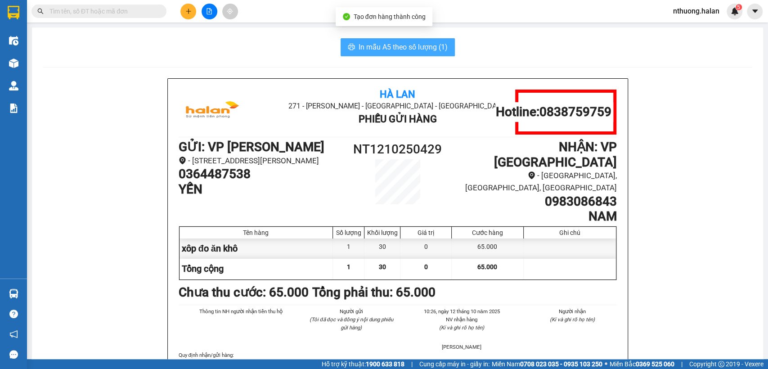
click at [423, 41] on span "In mẫu A5 theo số lượng (1)" at bounding box center [402, 46] width 89 height 11
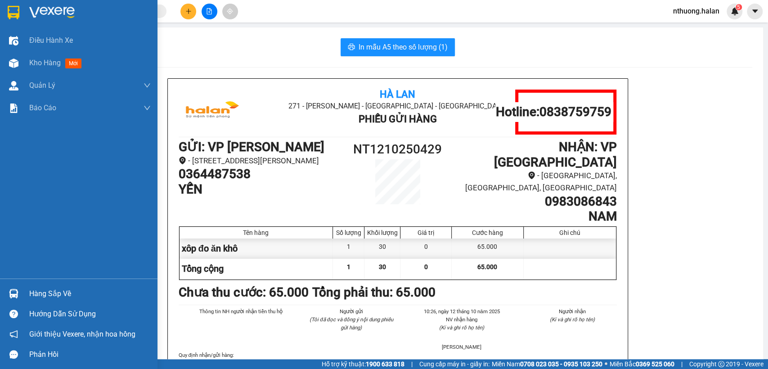
click at [37, 56] on div "Kho hàng mới" at bounding box center [89, 63] width 121 height 22
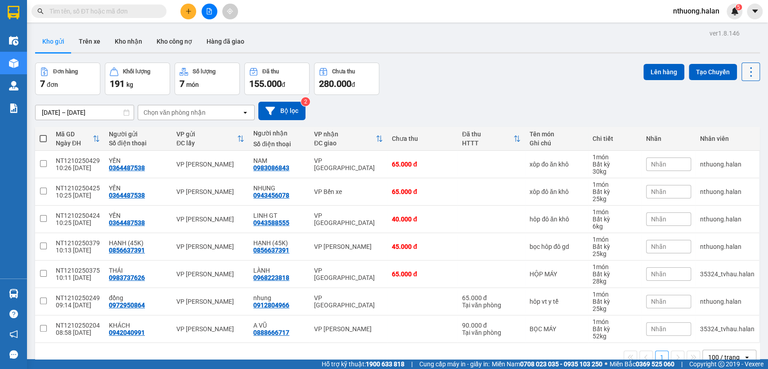
drag, startPoint x: 746, startPoint y: 69, endPoint x: 745, endPoint y: 74, distance: 5.0
click at [745, 69] on icon at bounding box center [750, 72] width 13 height 13
click at [732, 130] on span "Làm mới" at bounding box center [729, 128] width 25 height 9
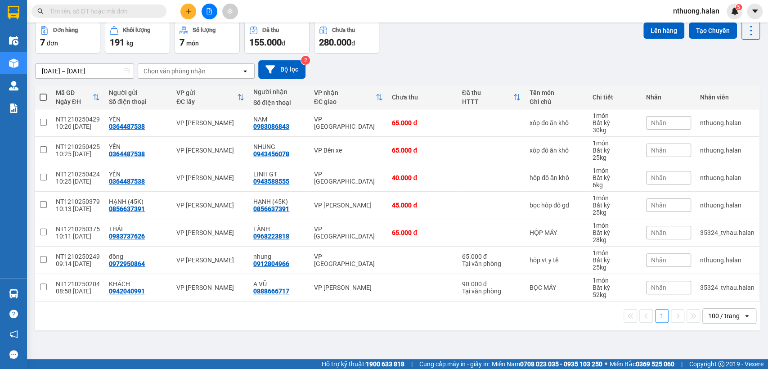
click at [43, 96] on span at bounding box center [43, 97] width 7 height 7
click at [43, 93] on input "checkbox" at bounding box center [43, 93] width 0 height 0
checkbox input "true"
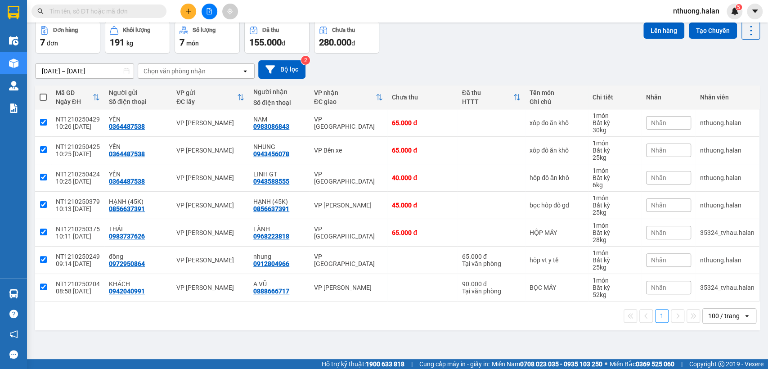
checkbox input "true"
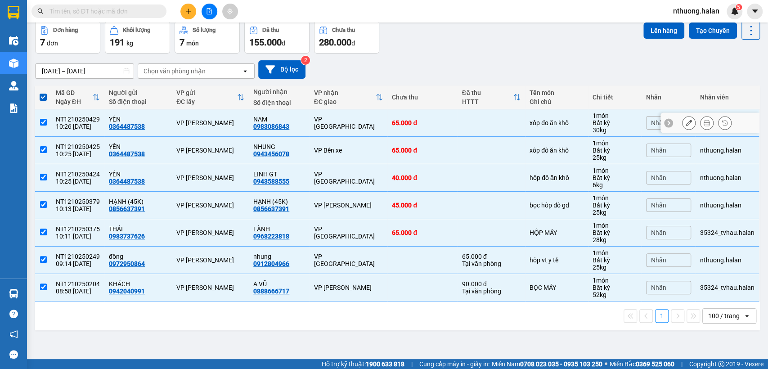
click at [45, 121] on input "checkbox" at bounding box center [43, 122] width 7 height 7
checkbox input "false"
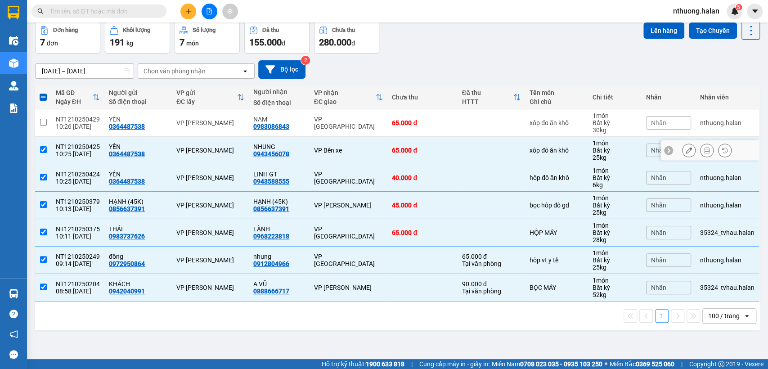
click at [39, 148] on td at bounding box center [43, 150] width 16 height 27
checkbox input "false"
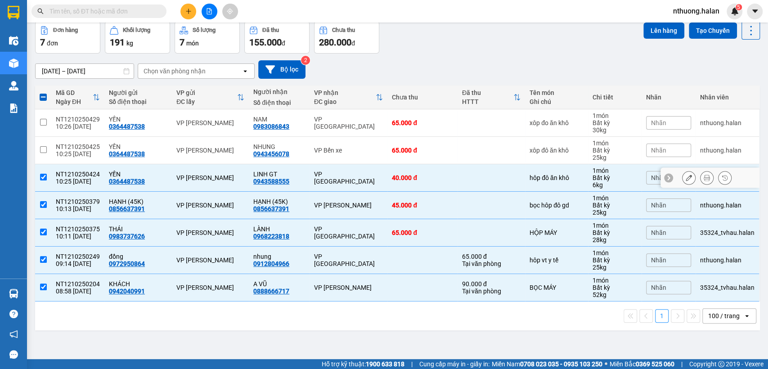
click at [45, 174] on input "checkbox" at bounding box center [43, 177] width 7 height 7
checkbox input "false"
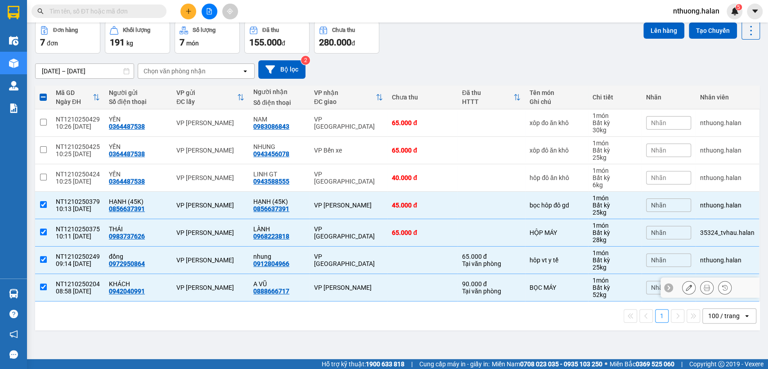
click at [45, 285] on input "checkbox" at bounding box center [43, 286] width 7 height 7
checkbox input "false"
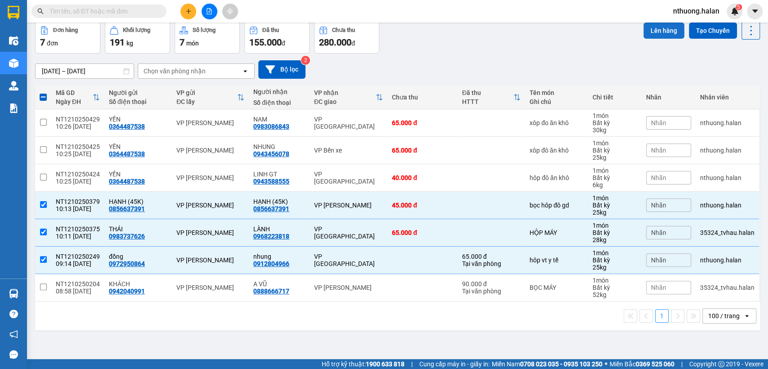
click at [649, 31] on button "Lên hàng" at bounding box center [663, 30] width 41 height 16
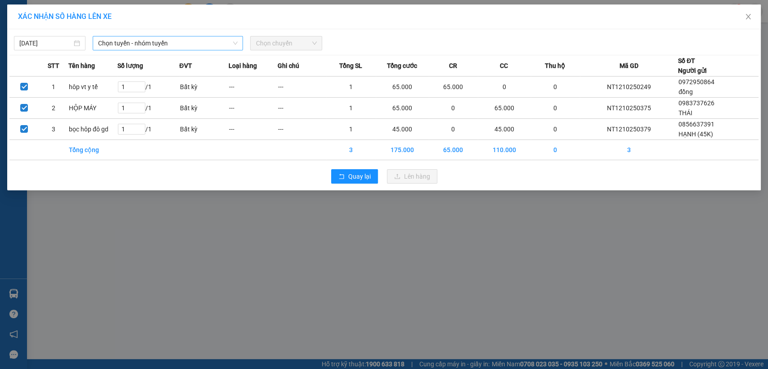
click at [136, 44] on span "Chọn tuyến - nhóm tuyến" at bounding box center [167, 42] width 139 height 13
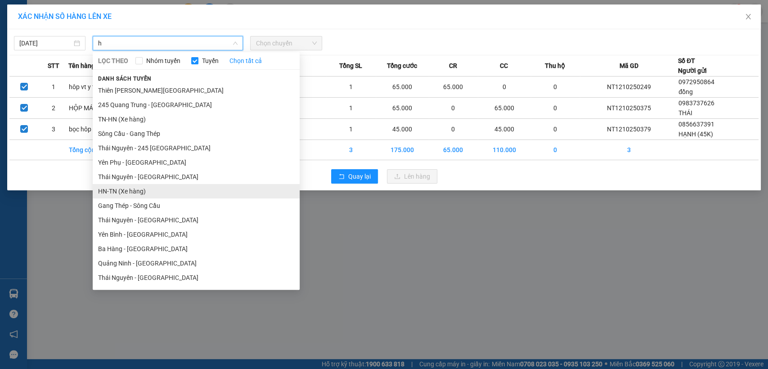
type input "hn"
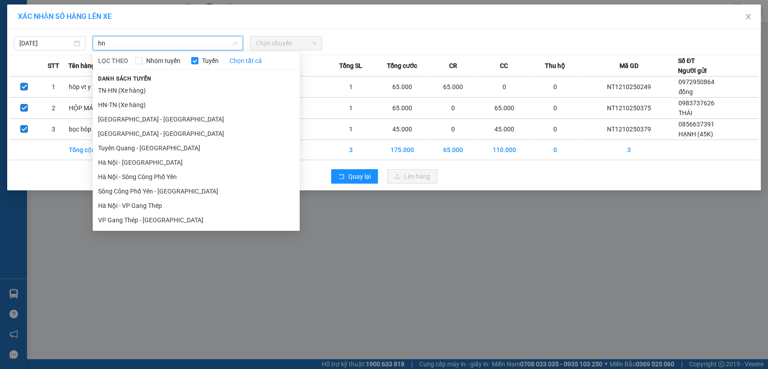
click at [356, 187] on div "Quay lại Lên hàng" at bounding box center [383, 176] width 749 height 23
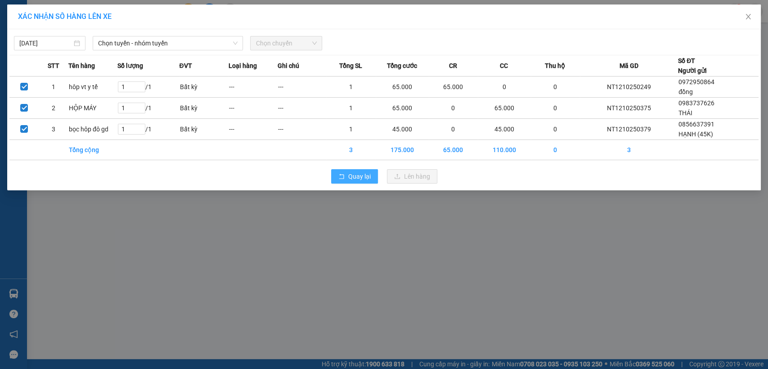
click at [355, 179] on span "Quay lại" at bounding box center [359, 176] width 22 height 10
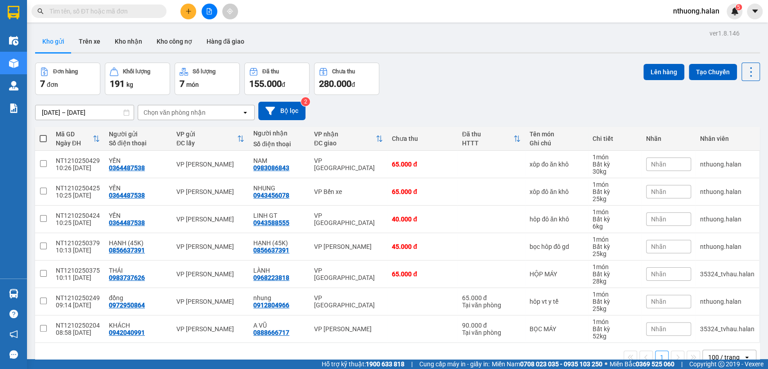
click at [117, 6] on input "text" at bounding box center [102, 11] width 106 height 10
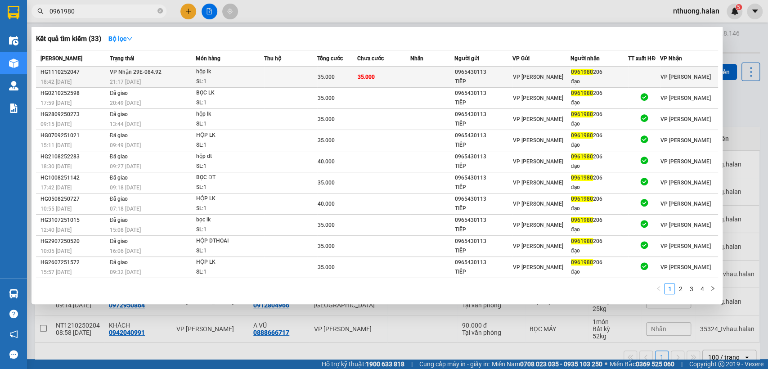
type input "0961980"
click at [380, 75] on td "35.000" at bounding box center [383, 77] width 53 height 21
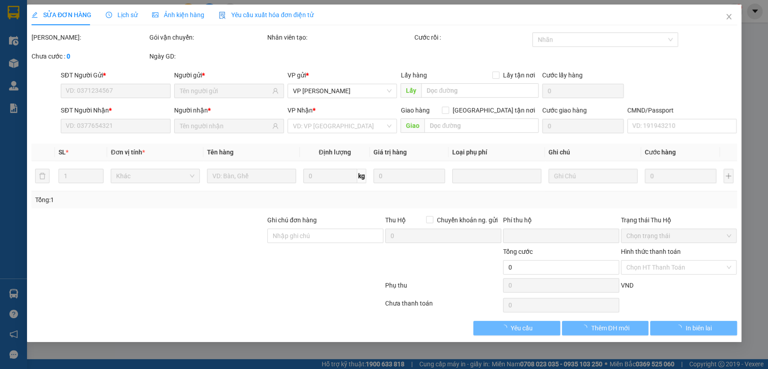
type input "0965430113"
type input "TIẾP"
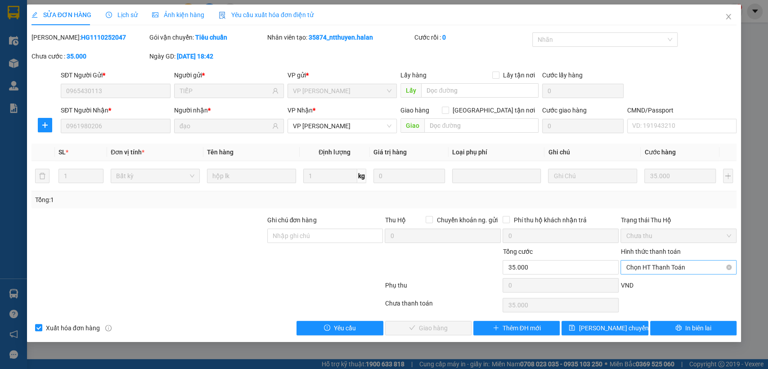
click at [641, 271] on span "Chọn HT Thanh Toán" at bounding box center [677, 266] width 105 height 13
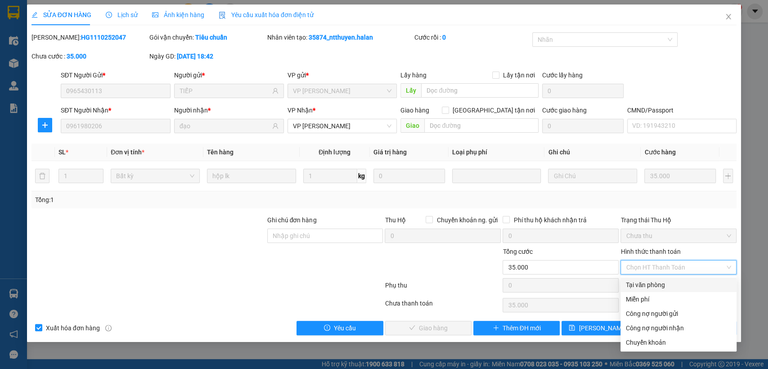
click at [645, 285] on div "Tại văn phòng" at bounding box center [677, 285] width 105 height 10
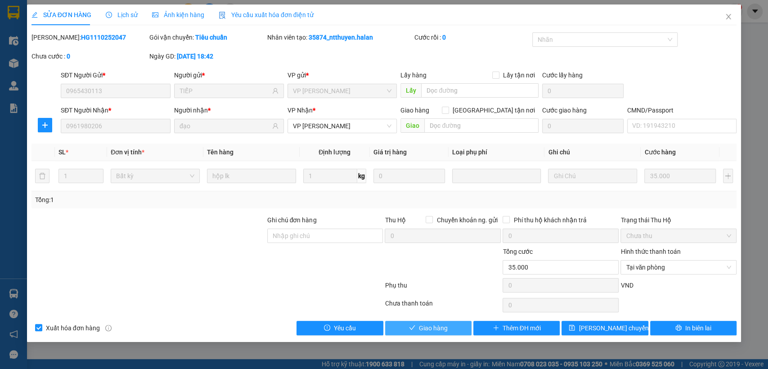
drag, startPoint x: 440, startPoint y: 329, endPoint x: 618, endPoint y: 228, distance: 204.8
click at [439, 329] on span "Giao hàng" at bounding box center [433, 328] width 29 height 10
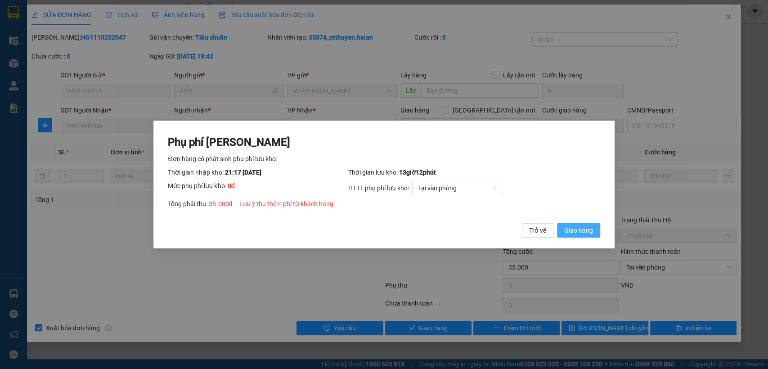
click at [576, 227] on span "Giao hàng" at bounding box center [578, 230] width 29 height 10
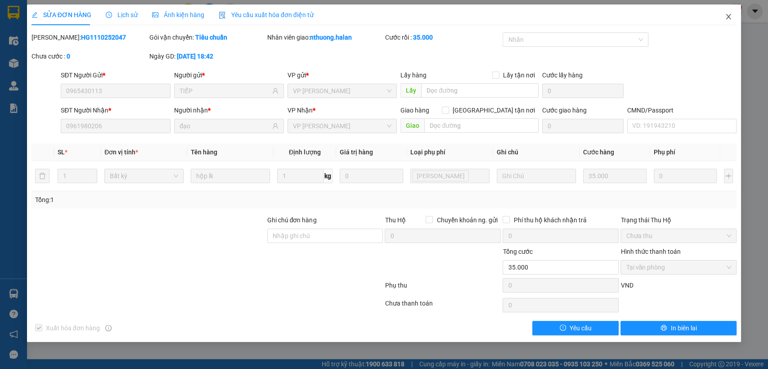
click at [726, 15] on icon "close" at bounding box center [727, 16] width 7 height 7
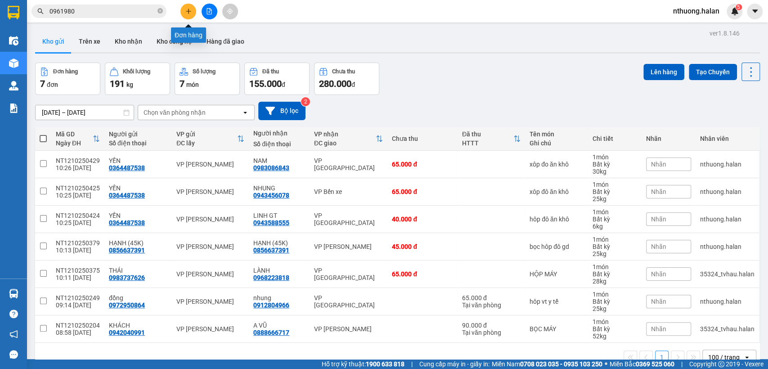
click at [185, 14] on button at bounding box center [188, 12] width 16 height 16
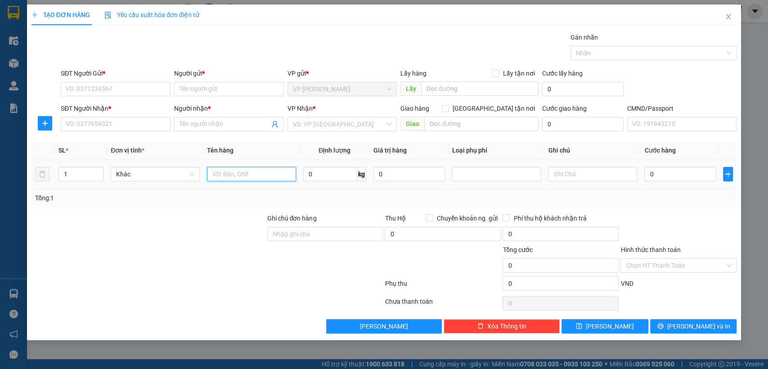
click at [255, 176] on input "text" at bounding box center [251, 174] width 89 height 14
click at [251, 177] on input "hôp" at bounding box center [251, 174] width 89 height 14
click at [91, 94] on input "SĐT Người Gửi *" at bounding box center [116, 89] width 110 height 14
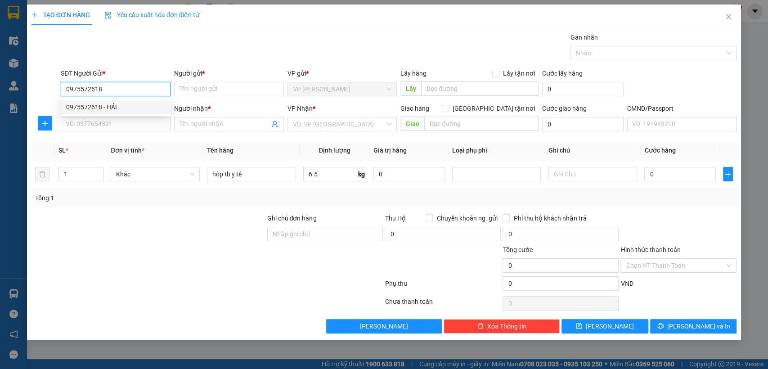
drag, startPoint x: 89, startPoint y: 107, endPoint x: 92, endPoint y: 111, distance: 5.1
click at [89, 107] on div "0975572618 - HẢI" at bounding box center [115, 107] width 99 height 10
click at [102, 124] on input "SĐT Người Nhận *" at bounding box center [116, 124] width 110 height 14
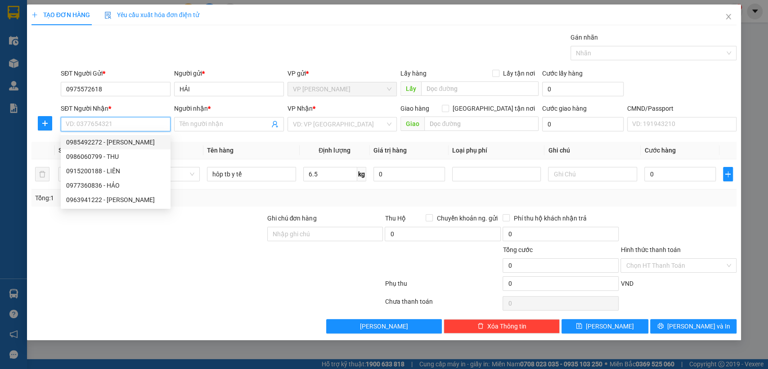
click at [107, 145] on div "0985492272 - DUY" at bounding box center [115, 142] width 99 height 10
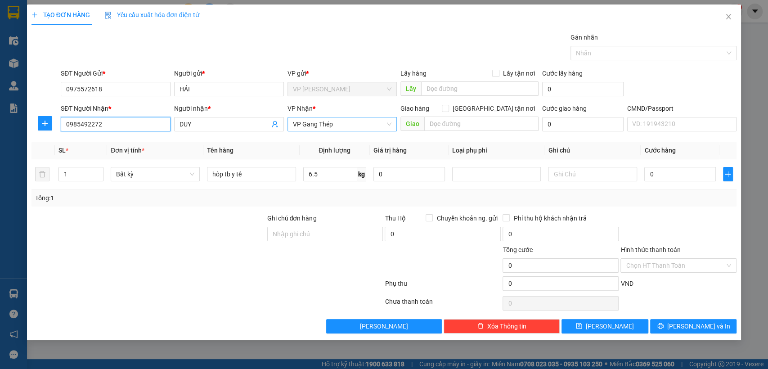
click at [304, 123] on span "VP Gang Thép" at bounding box center [342, 123] width 99 height 13
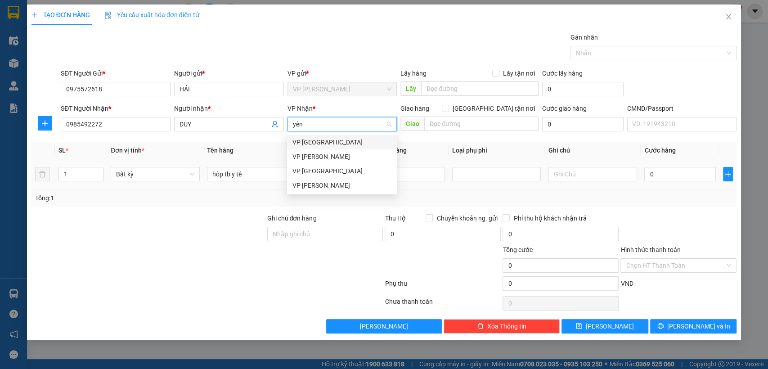
drag, startPoint x: 321, startPoint y: 144, endPoint x: 86, endPoint y: 159, distance: 235.6
click at [321, 145] on div "VP [GEOGRAPHIC_DATA]" at bounding box center [341, 142] width 99 height 10
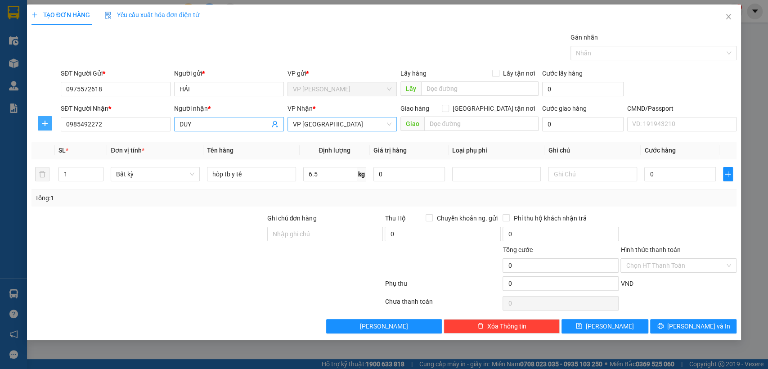
drag, startPoint x: 44, startPoint y: 123, endPoint x: 230, endPoint y: 125, distance: 185.7
click at [50, 122] on span "plus" at bounding box center [44, 123] width 13 height 7
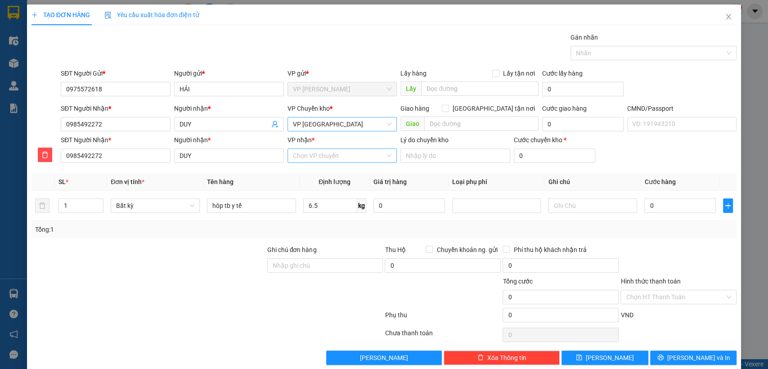
click at [295, 152] on input "VP nhận *" at bounding box center [339, 155] width 93 height 13
click at [313, 174] on div "VP Gang Thép" at bounding box center [339, 174] width 98 height 10
click at [400, 209] on input "0" at bounding box center [408, 205] width 71 height 14
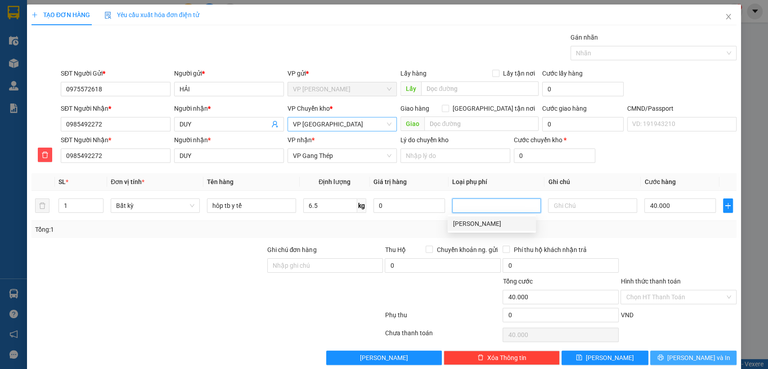
click at [687, 357] on span "[PERSON_NAME] và In" at bounding box center [698, 358] width 63 height 10
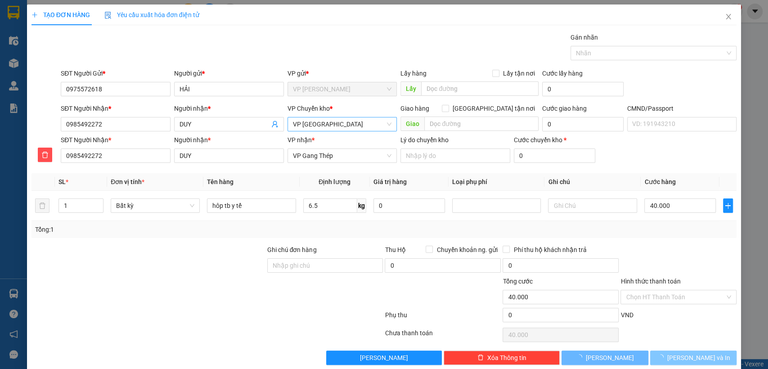
click at [687, 357] on span "[PERSON_NAME] và In" at bounding box center [698, 358] width 63 height 10
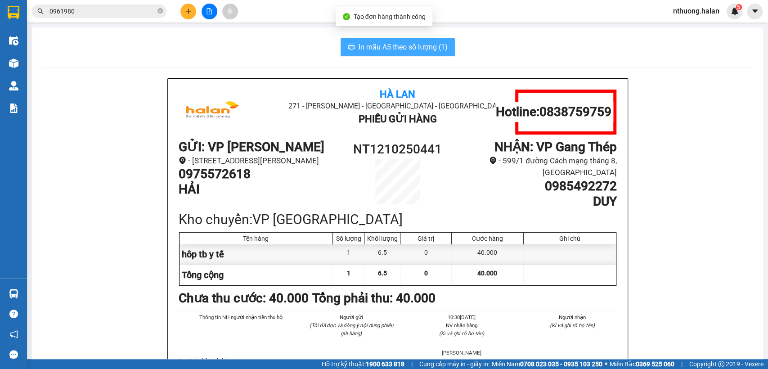
click at [392, 49] on span "In mẫu A5 theo số lượng (1)" at bounding box center [402, 46] width 89 height 11
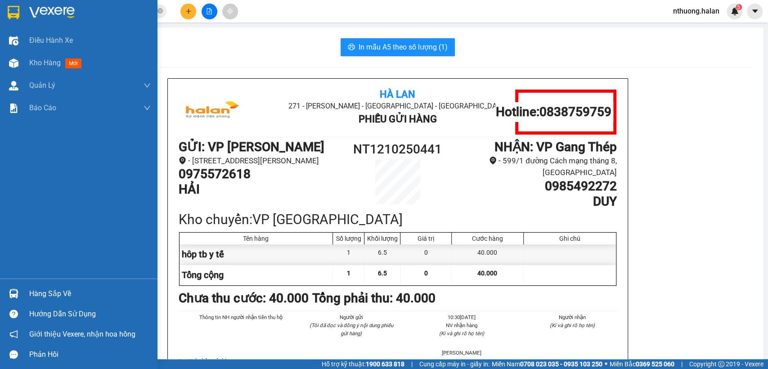
drag, startPoint x: 47, startPoint y: 63, endPoint x: 174, endPoint y: 7, distance: 138.7
click at [47, 63] on span "Kho hàng" at bounding box center [44, 62] width 31 height 9
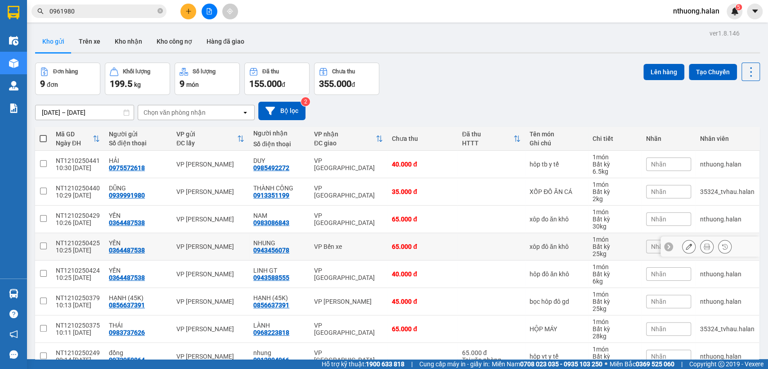
scroll to position [75, 0]
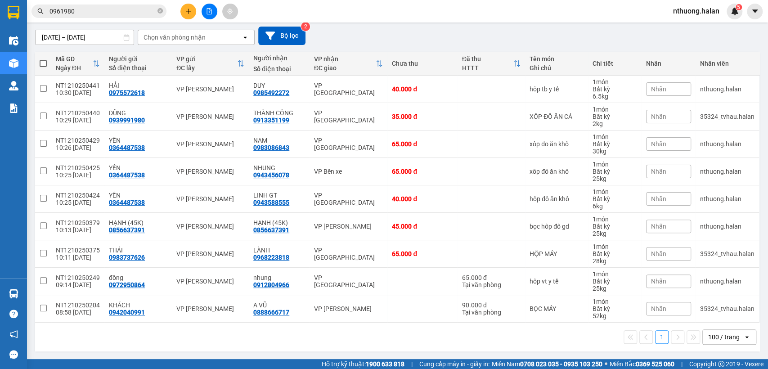
click at [123, 11] on input "0961980" at bounding box center [102, 11] width 106 height 10
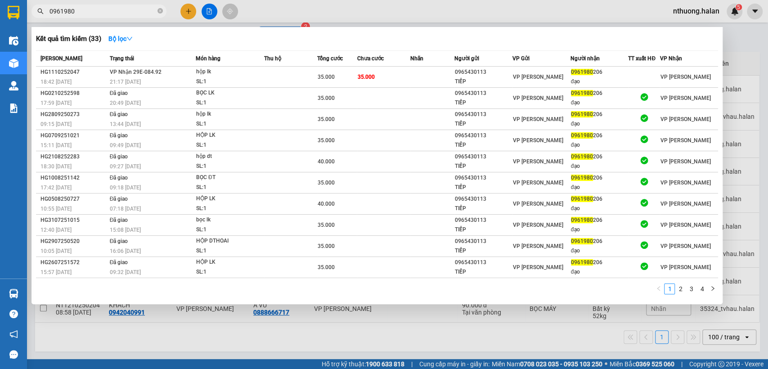
click at [123, 11] on input "0961980" at bounding box center [102, 11] width 106 height 10
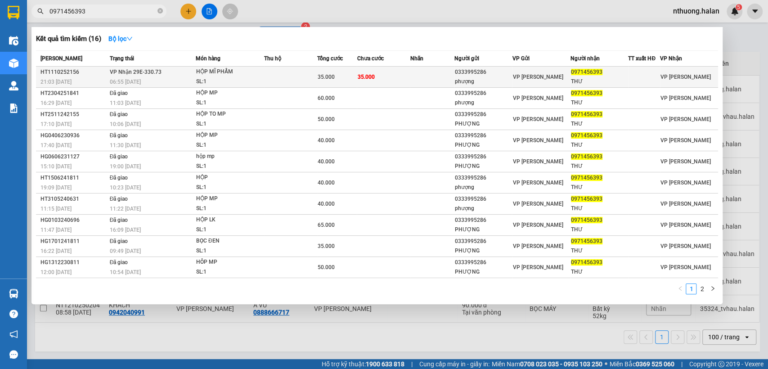
click at [396, 76] on td "35.000" at bounding box center [383, 77] width 53 height 21
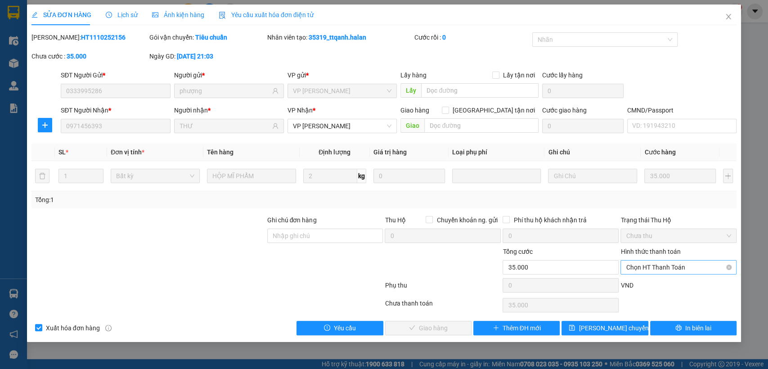
drag, startPoint x: 642, startPoint y: 263, endPoint x: 647, endPoint y: 272, distance: 10.9
click at [643, 263] on span "Chọn HT Thanh Toán" at bounding box center [677, 266] width 105 height 13
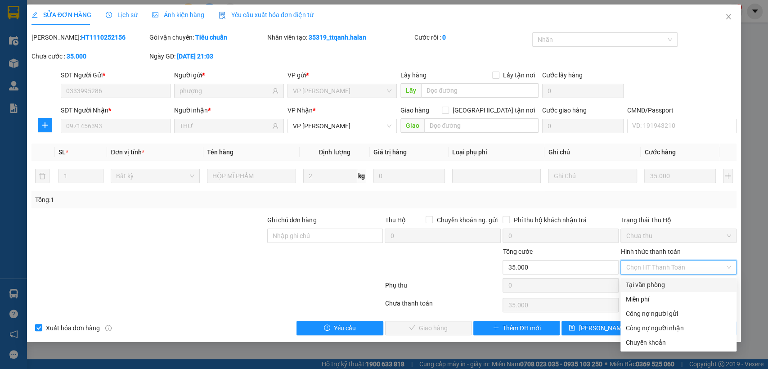
click at [647, 284] on div "Tại văn phòng" at bounding box center [677, 285] width 105 height 10
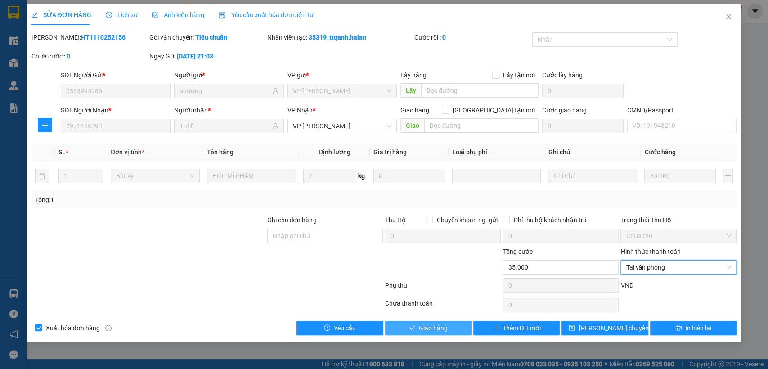
click at [442, 328] on span "Giao hàng" at bounding box center [433, 328] width 29 height 10
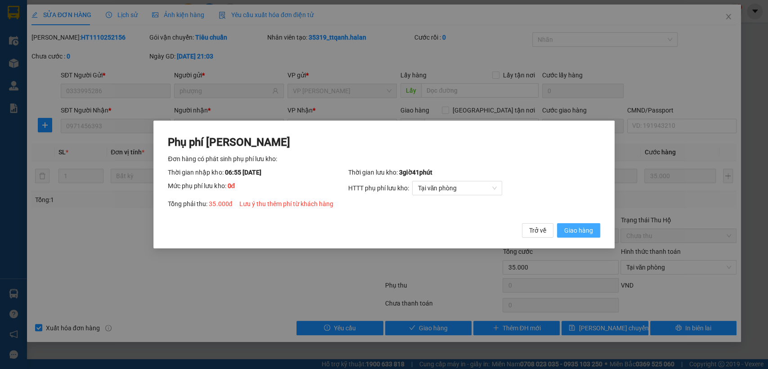
click at [583, 223] on button "Giao hàng" at bounding box center [578, 230] width 43 height 14
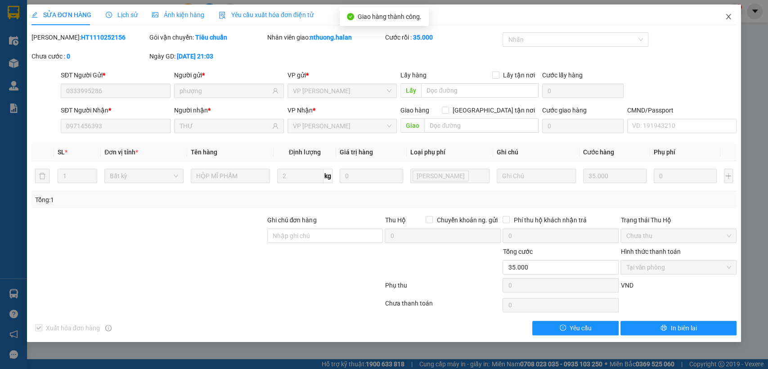
click at [728, 19] on icon "close" at bounding box center [727, 16] width 7 height 7
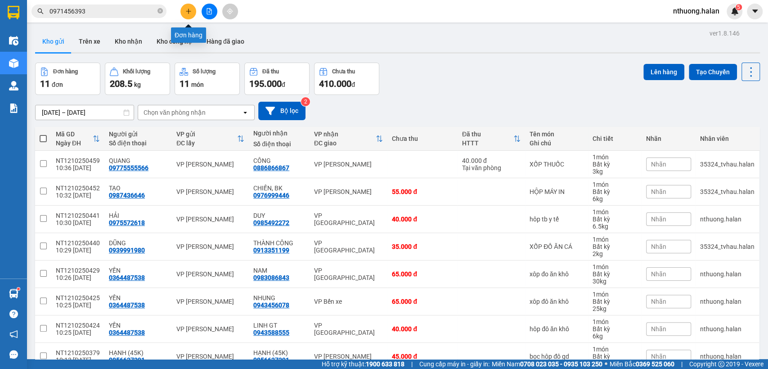
click at [192, 12] on button at bounding box center [188, 12] width 16 height 16
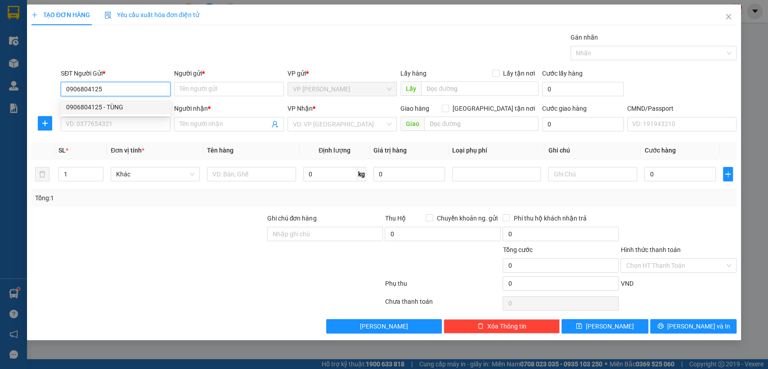
drag, startPoint x: 96, startPoint y: 107, endPoint x: 103, endPoint y: 116, distance: 11.9
click at [97, 107] on div "0906804125 - TÙNG" at bounding box center [115, 107] width 99 height 10
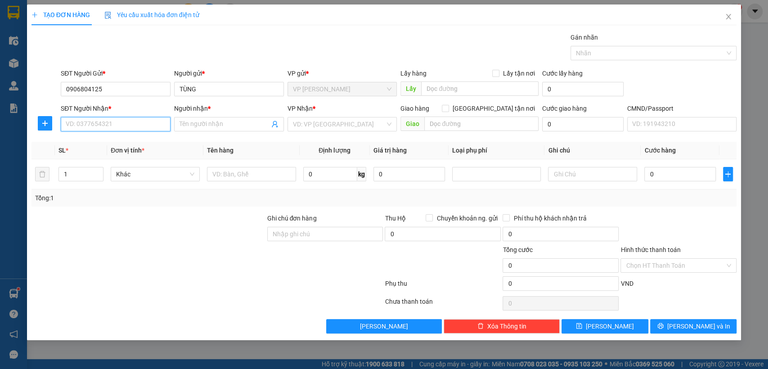
click at [109, 124] on input "SĐT Người Nhận *" at bounding box center [116, 124] width 110 height 14
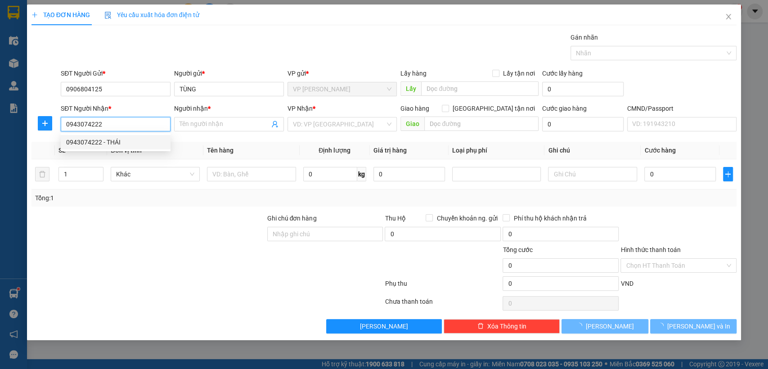
drag, startPoint x: 102, startPoint y: 145, endPoint x: 253, endPoint y: 176, distance: 153.9
click at [103, 145] on div "0943074222 - THÁI" at bounding box center [115, 142] width 99 height 10
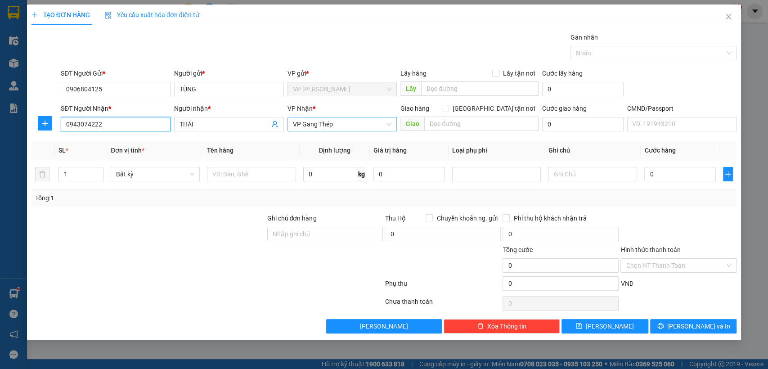
click at [320, 125] on span "VP Gang Thép" at bounding box center [342, 123] width 99 height 13
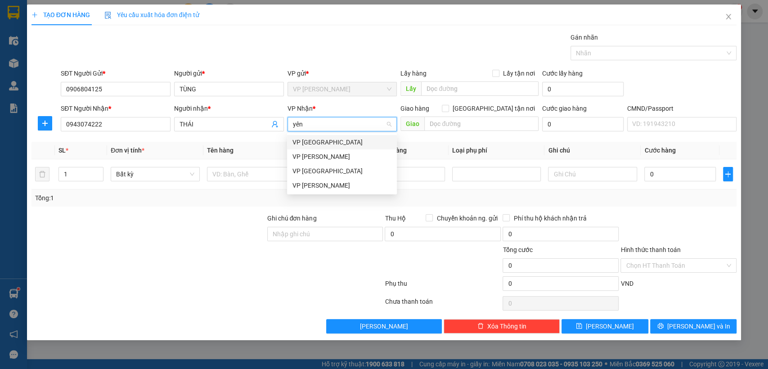
click at [312, 142] on div "VP [GEOGRAPHIC_DATA]" at bounding box center [341, 142] width 99 height 10
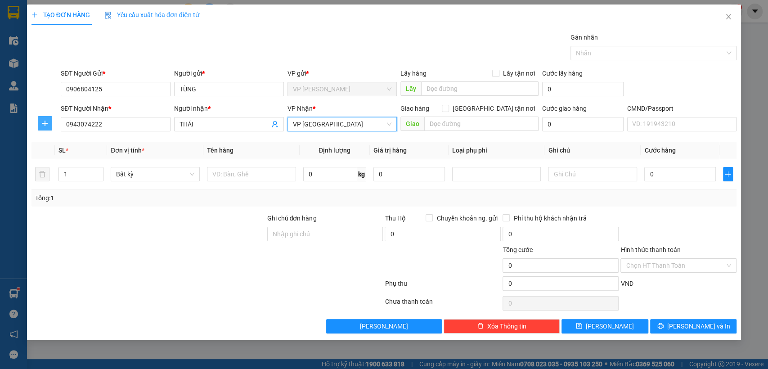
click at [46, 122] on icon "plus" at bounding box center [44, 123] width 7 height 7
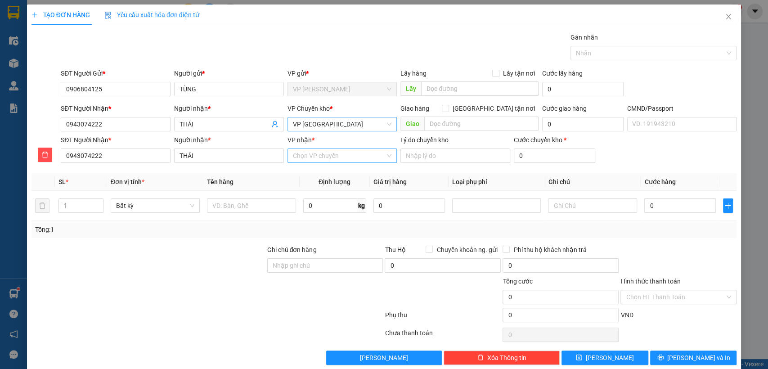
click at [306, 153] on input "VP nhận *" at bounding box center [339, 155] width 93 height 13
click at [312, 177] on div "VP Gang Thép" at bounding box center [339, 174] width 98 height 10
click at [237, 208] on input "text" at bounding box center [251, 205] width 89 height 14
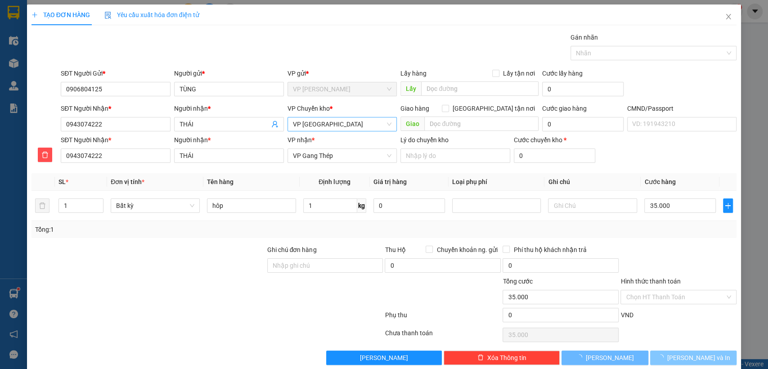
click at [669, 352] on button "[PERSON_NAME] và In" at bounding box center [693, 357] width 86 height 14
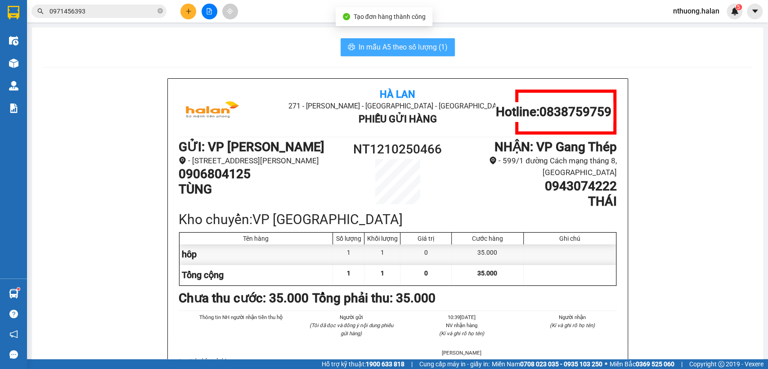
click at [358, 48] on span "In mẫu A5 theo số lượng (1)" at bounding box center [402, 46] width 89 height 11
drag, startPoint x: 356, startPoint y: 48, endPoint x: 346, endPoint y: 58, distance: 14.9
click at [358, 48] on span "In mẫu A5 theo số lượng (1)" at bounding box center [402, 46] width 89 height 11
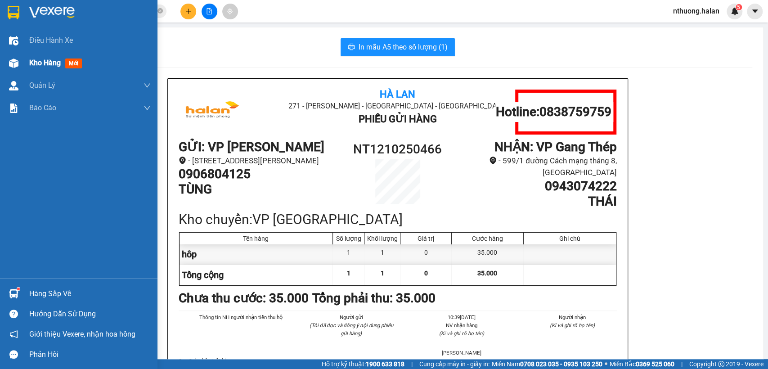
click at [36, 66] on span "Kho hàng" at bounding box center [44, 62] width 31 height 9
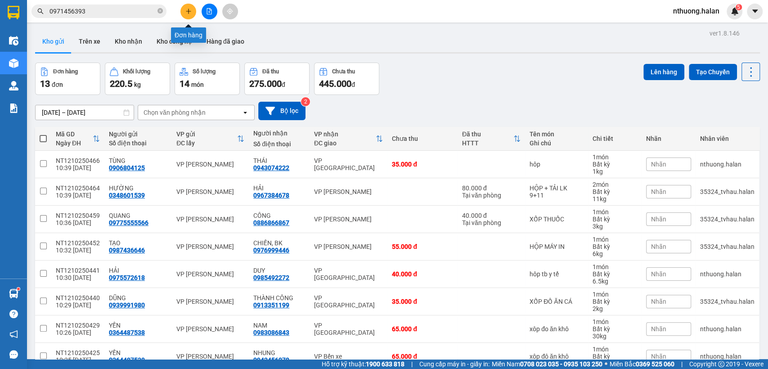
click at [189, 9] on icon "plus" at bounding box center [188, 11] width 6 height 6
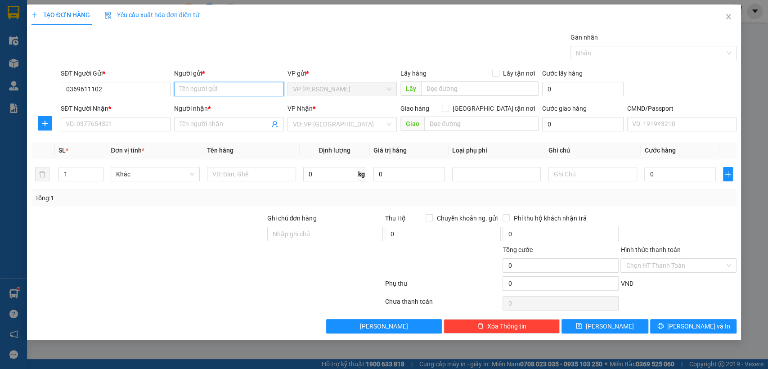
click at [190, 90] on input "Người gửi *" at bounding box center [229, 89] width 110 height 14
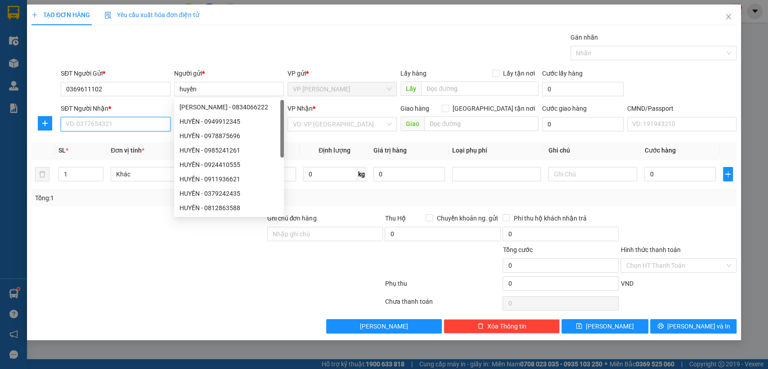
click at [85, 121] on input "SĐT Người Nhận *" at bounding box center [116, 124] width 110 height 14
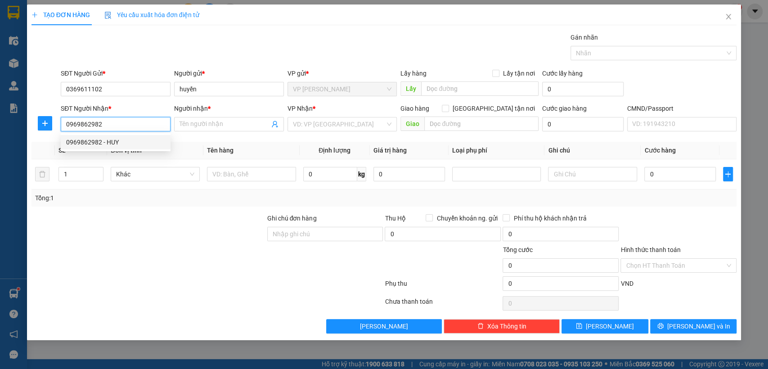
drag, startPoint x: 100, startPoint y: 139, endPoint x: 138, endPoint y: 141, distance: 38.3
click at [101, 139] on div "0969862982 - HUY" at bounding box center [115, 142] width 99 height 10
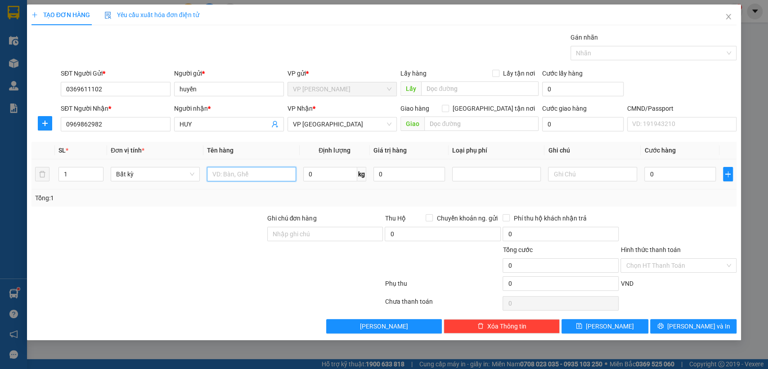
click at [263, 174] on input "text" at bounding box center [251, 174] width 89 height 14
click at [669, 263] on input "Hình thức thanh toán" at bounding box center [674, 265] width 99 height 13
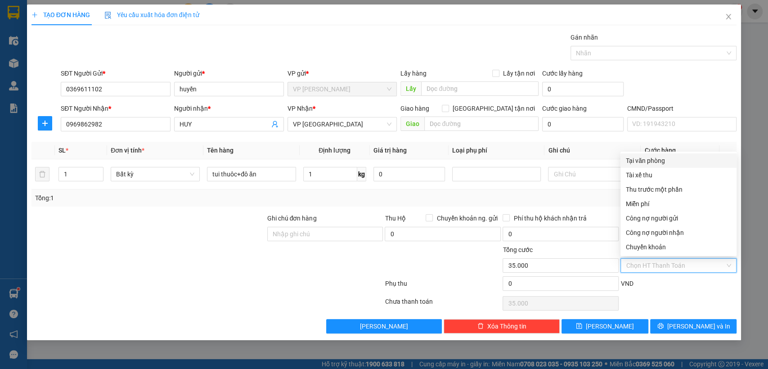
drag, startPoint x: 641, startPoint y: 162, endPoint x: 651, endPoint y: 179, distance: 19.4
click at [641, 163] on div "Tại văn phòng" at bounding box center [677, 161] width 105 height 10
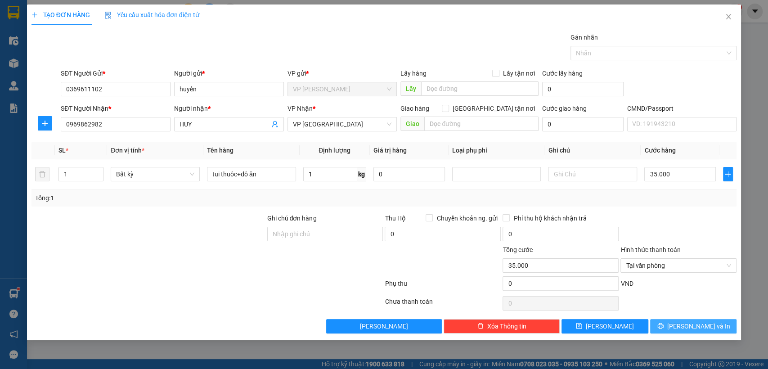
click at [666, 326] on button "[PERSON_NAME] và In" at bounding box center [693, 326] width 86 height 14
click at [667, 326] on button "[PERSON_NAME] và In" at bounding box center [693, 326] width 86 height 14
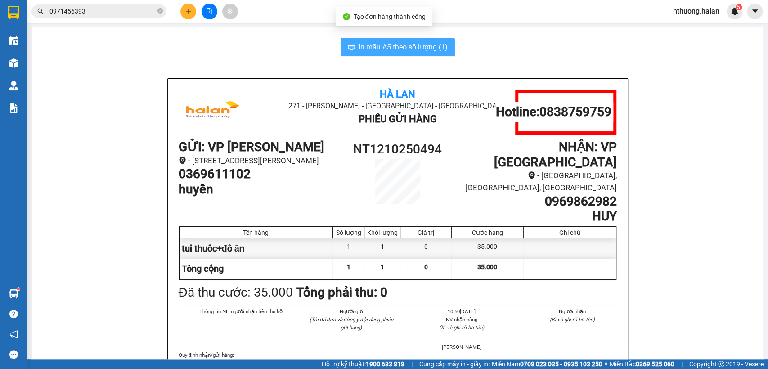
click at [375, 49] on span "In mẫu A5 theo số lượng (1)" at bounding box center [402, 46] width 89 height 11
click at [374, 48] on span "In mẫu A5 theo số lượng (1)" at bounding box center [402, 46] width 89 height 11
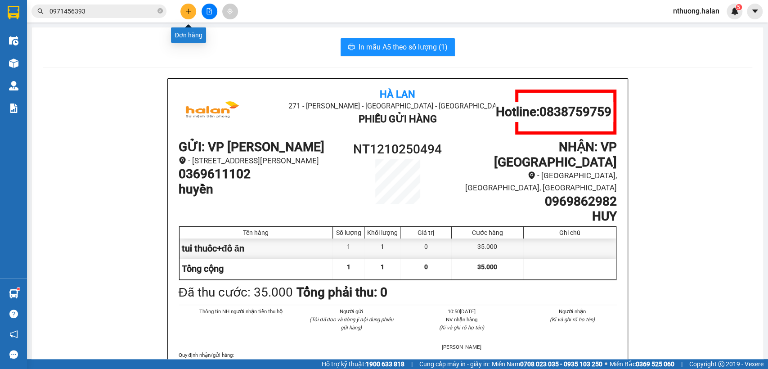
click at [187, 11] on icon "plus" at bounding box center [188, 11] width 6 height 6
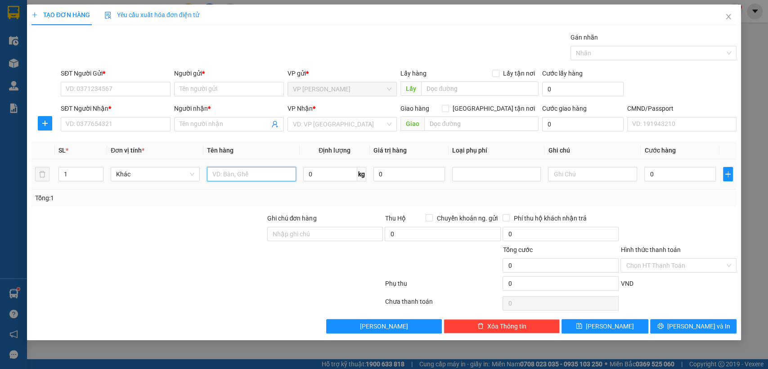
click at [233, 173] on input "text" at bounding box center [251, 174] width 89 height 14
drag, startPoint x: 123, startPoint y: 90, endPoint x: 313, endPoint y: 207, distance: 223.0
click at [122, 90] on input "SĐT Người Gửi *" at bounding box center [116, 89] width 110 height 14
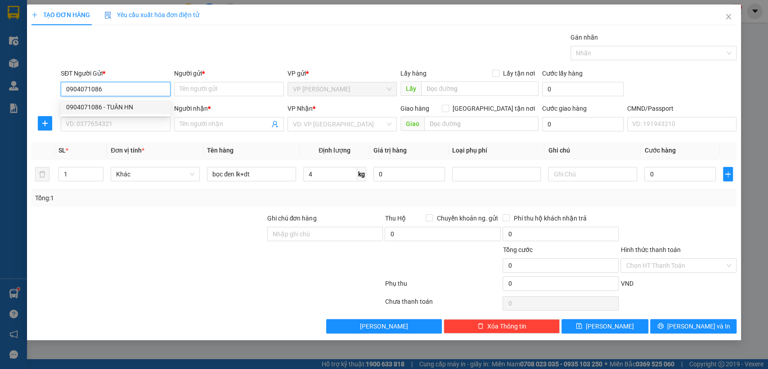
click at [87, 100] on div "0904071086 - TUÂN HN" at bounding box center [116, 107] width 110 height 14
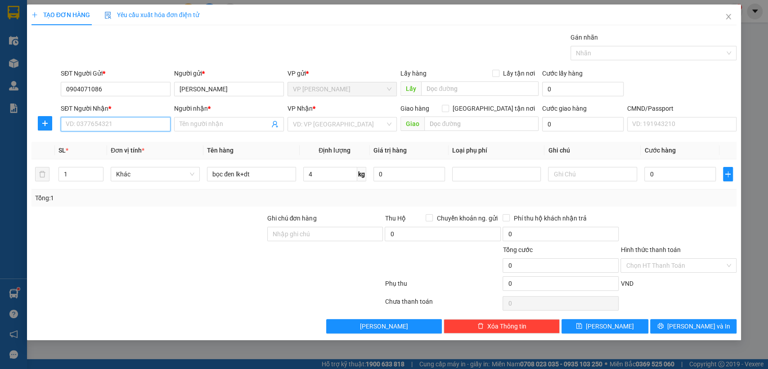
click at [119, 121] on input "SĐT Người Nhận *" at bounding box center [116, 124] width 110 height 14
click at [112, 157] on div "0858733333 - HOÀNG, 147BT" at bounding box center [115, 157] width 99 height 10
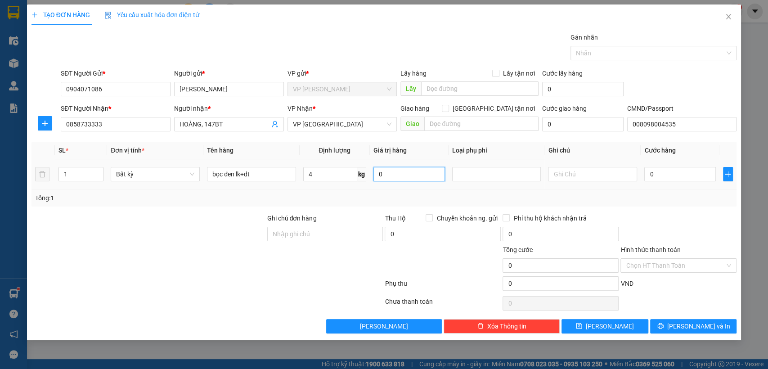
click at [403, 179] on input "0" at bounding box center [408, 174] width 71 height 14
click at [684, 326] on button "[PERSON_NAME] và In" at bounding box center [693, 326] width 86 height 14
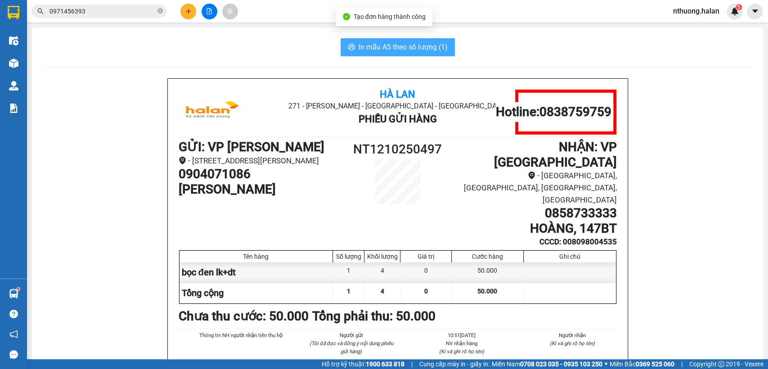
click at [360, 42] on span "In mẫu A5 theo số lượng (1)" at bounding box center [402, 46] width 89 height 11
click at [360, 43] on span "In mẫu A5 theo số lượng (1)" at bounding box center [402, 46] width 89 height 11
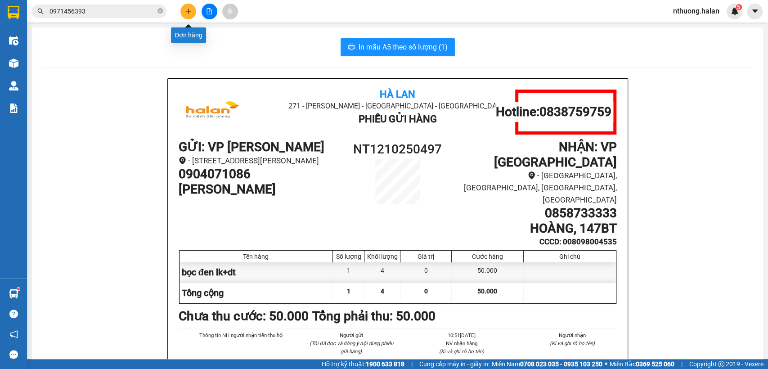
click at [189, 11] on icon "plus" at bounding box center [188, 11] width 5 height 0
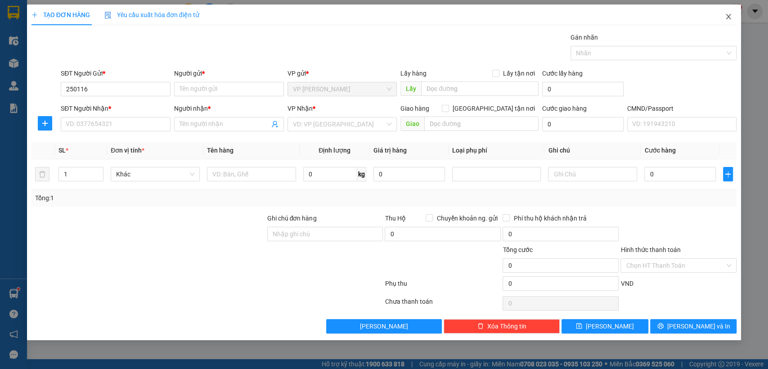
click at [728, 16] on icon "close" at bounding box center [728, 16] width 5 height 5
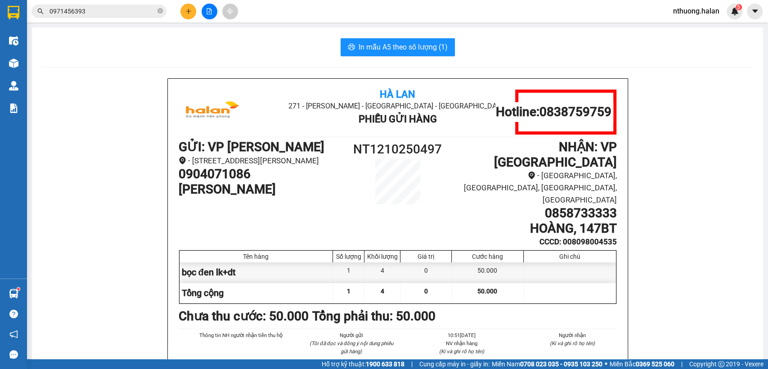
click at [128, 11] on input "0971456393" at bounding box center [102, 11] width 106 height 10
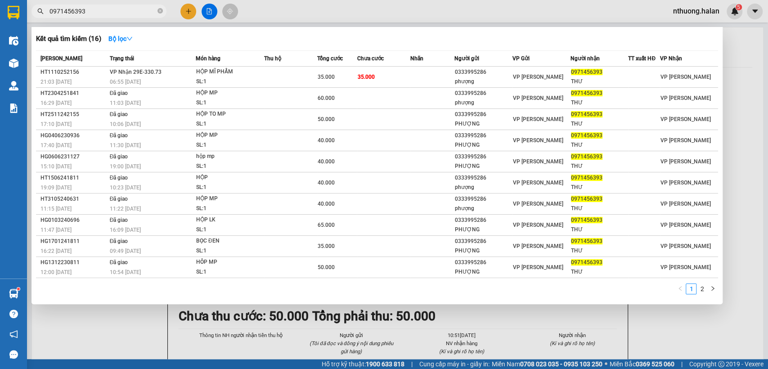
click at [128, 11] on input "0971456393" at bounding box center [102, 11] width 106 height 10
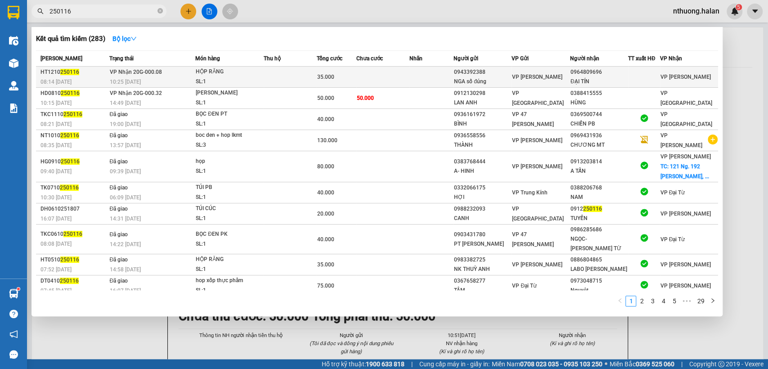
click at [389, 80] on td at bounding box center [382, 77] width 53 height 21
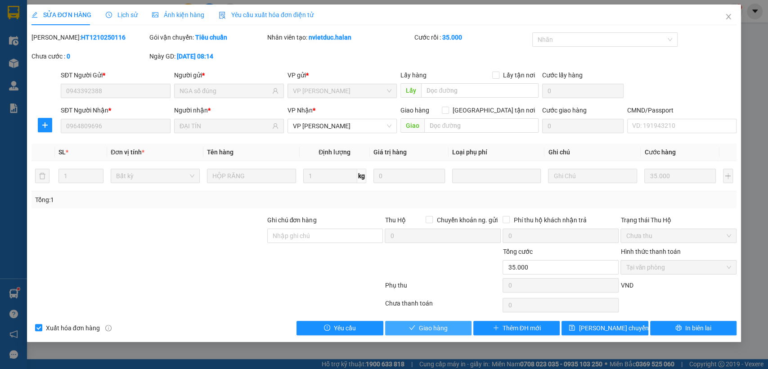
click at [426, 325] on span "Giao hàng" at bounding box center [433, 328] width 29 height 10
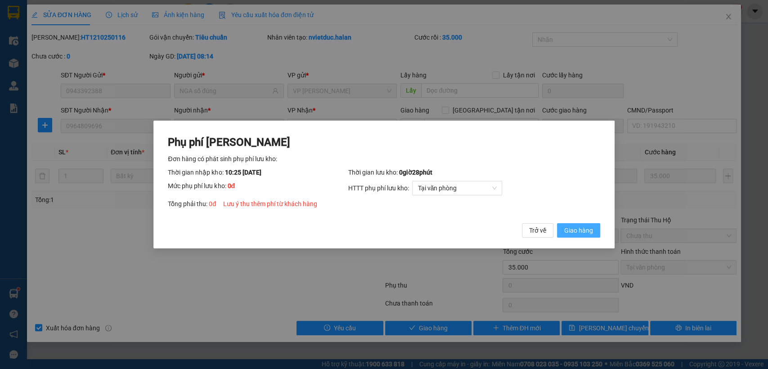
click at [565, 227] on span "Giao hàng" at bounding box center [578, 230] width 29 height 10
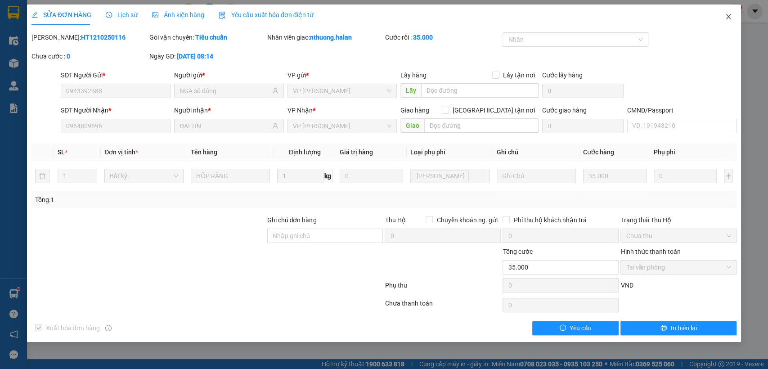
drag, startPoint x: 727, startPoint y: 17, endPoint x: 637, endPoint y: 23, distance: 90.1
click at [727, 17] on icon "close" at bounding box center [727, 16] width 7 height 7
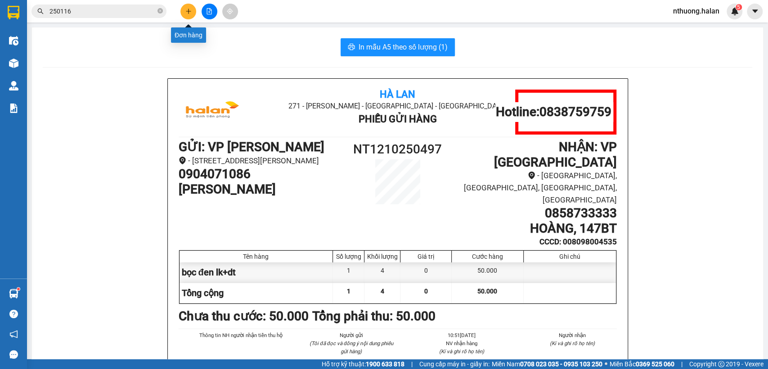
click at [185, 12] on icon "plus" at bounding box center [188, 11] width 6 height 6
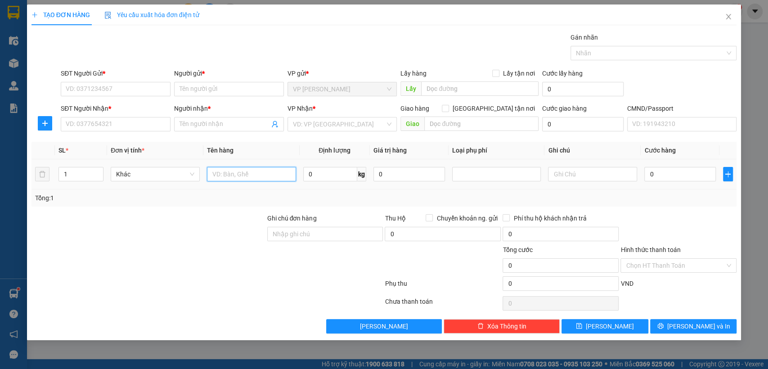
click at [237, 173] on input "text" at bounding box center [251, 174] width 89 height 14
click at [85, 89] on input "SĐT Người Gửi *" at bounding box center [116, 89] width 110 height 14
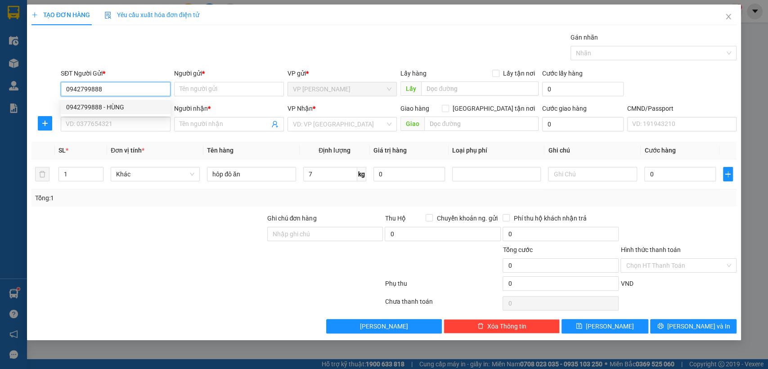
click at [97, 104] on div "0942799888 - HÙNG" at bounding box center [115, 107] width 99 height 10
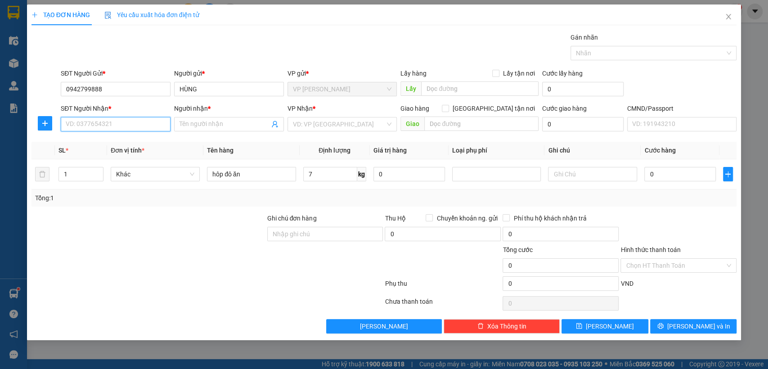
drag, startPoint x: 111, startPoint y: 120, endPoint x: 141, endPoint y: 142, distance: 37.7
click at [112, 122] on input "SĐT Người Nhận *" at bounding box center [116, 124] width 110 height 14
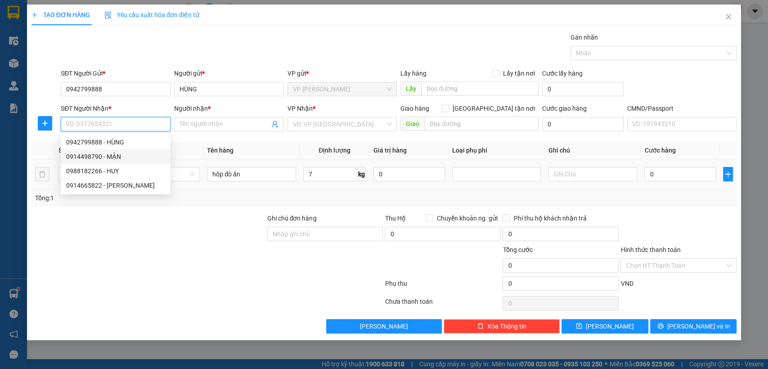
drag, startPoint x: 108, startPoint y: 159, endPoint x: 205, endPoint y: 162, distance: 97.2
click at [108, 159] on div "0914498790 - MẬN" at bounding box center [115, 157] width 99 height 10
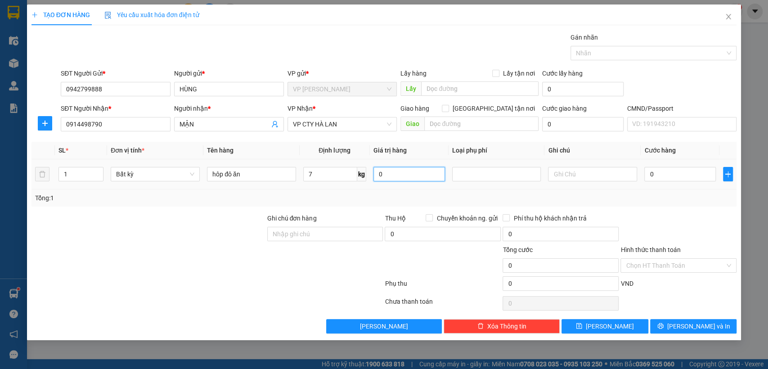
click at [407, 175] on input "0" at bounding box center [408, 174] width 71 height 14
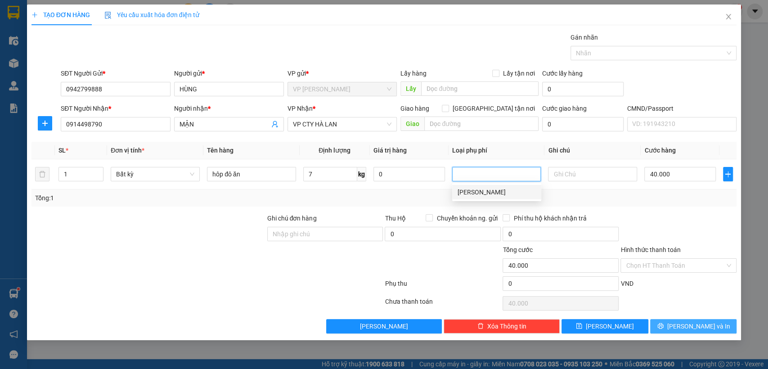
click at [683, 325] on button "[PERSON_NAME] và In" at bounding box center [693, 326] width 86 height 14
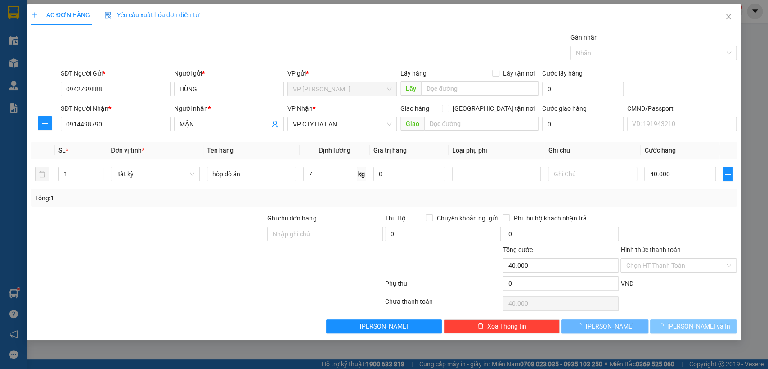
click at [667, 325] on span "loading" at bounding box center [662, 325] width 10 height 6
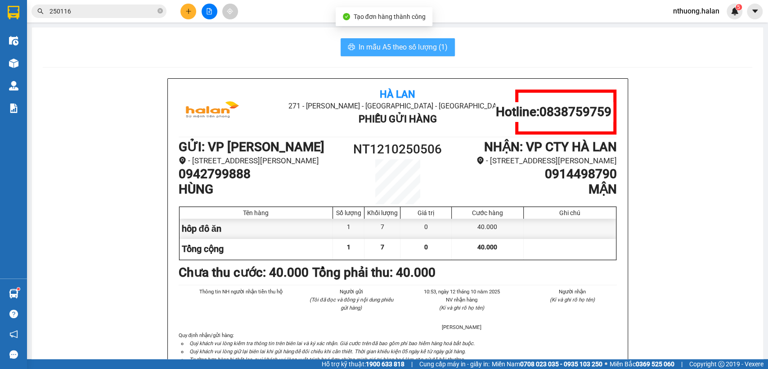
click at [386, 41] on span "In mẫu A5 theo số lượng (1)" at bounding box center [402, 46] width 89 height 11
drag, startPoint x: 385, startPoint y: 42, endPoint x: 370, endPoint y: 47, distance: 15.2
click at [384, 42] on span "In mẫu A5 theo số lượng (1)" at bounding box center [402, 46] width 89 height 11
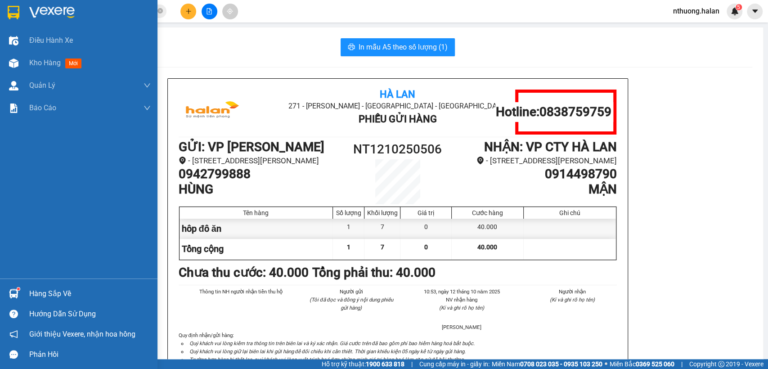
drag, startPoint x: 36, startPoint y: 291, endPoint x: 45, endPoint y: 291, distance: 9.4
click at [36, 292] on div "Hàng sắp về" at bounding box center [89, 293] width 121 height 13
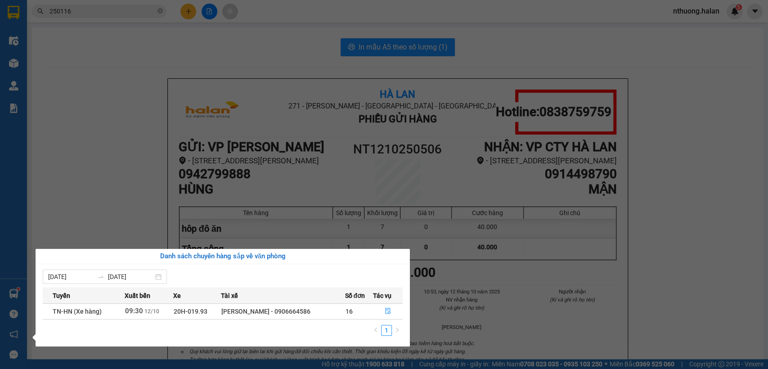
click at [299, 62] on section "Kết quả tìm kiếm ( 283 ) Bộ lọc Mã ĐH Trạng thái Món hàng Thu hộ Tổng cước Chưa…" at bounding box center [384, 184] width 768 height 369
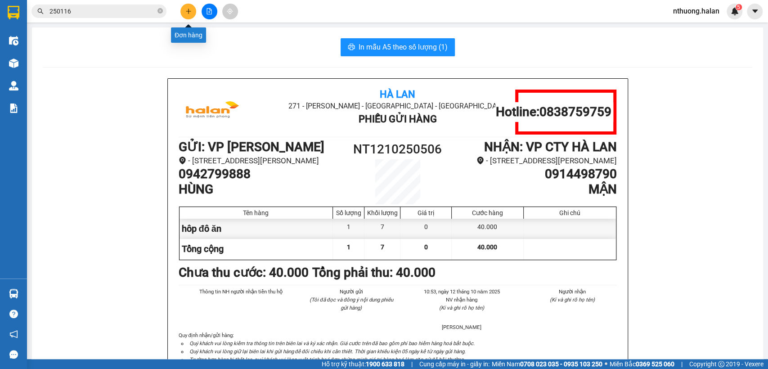
click at [189, 11] on icon "plus" at bounding box center [188, 11] width 6 height 6
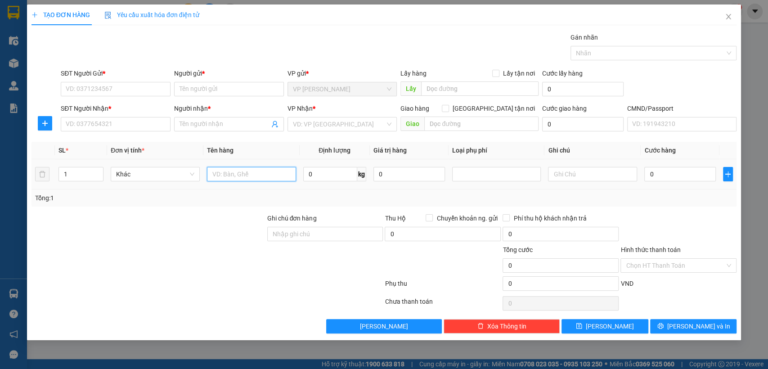
click at [216, 175] on input "text" at bounding box center [251, 174] width 89 height 14
click at [108, 85] on input "SĐT Người Gửi *" at bounding box center [116, 89] width 110 height 14
click at [183, 88] on input "Người gửi *" at bounding box center [229, 89] width 110 height 14
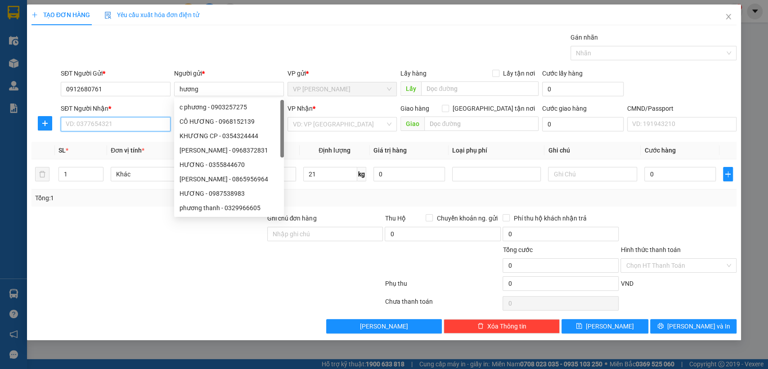
click at [100, 121] on input "SĐT Người Nhận *" at bounding box center [116, 124] width 110 height 14
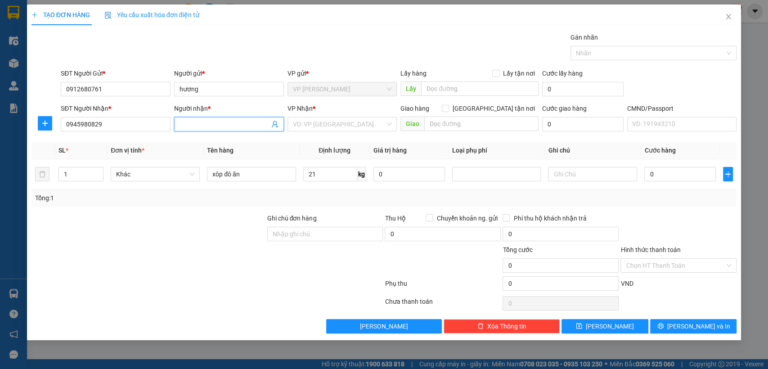
click at [186, 124] on input "Người nhận *" at bounding box center [224, 124] width 90 height 10
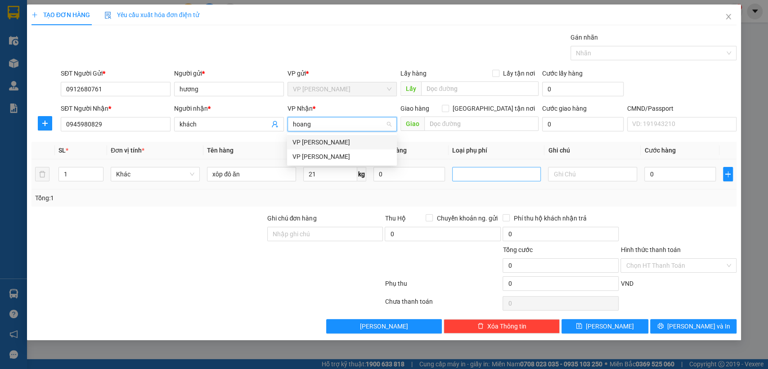
drag, startPoint x: 329, startPoint y: 144, endPoint x: 454, endPoint y: 180, distance: 130.1
click at [330, 144] on div "VP [PERSON_NAME]" at bounding box center [341, 142] width 99 height 10
click at [394, 174] on input "0" at bounding box center [408, 174] width 71 height 14
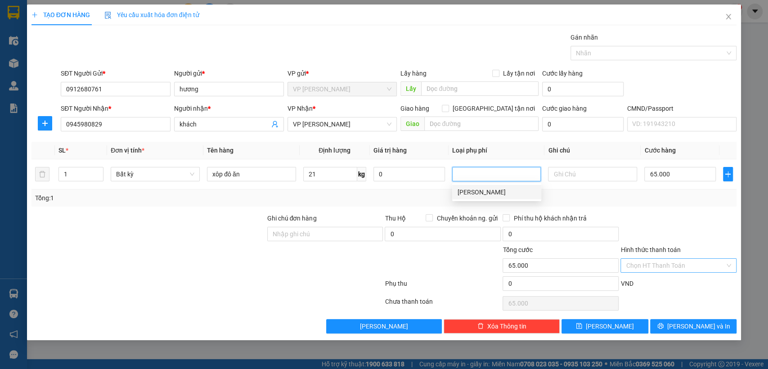
click at [685, 267] on input "Hình thức thanh toán" at bounding box center [674, 265] width 99 height 13
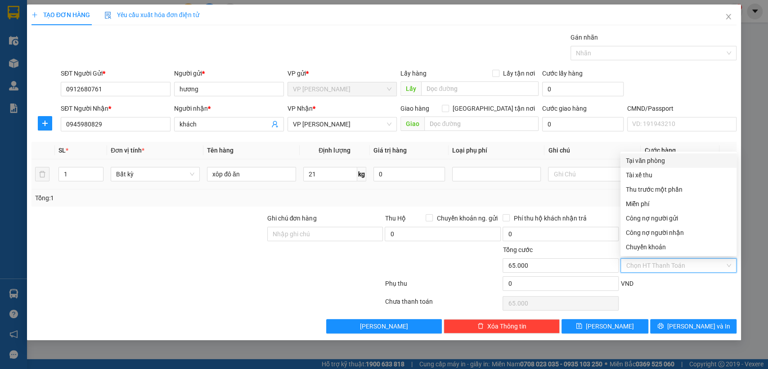
click at [647, 159] on div "Tại văn phòng" at bounding box center [677, 161] width 105 height 10
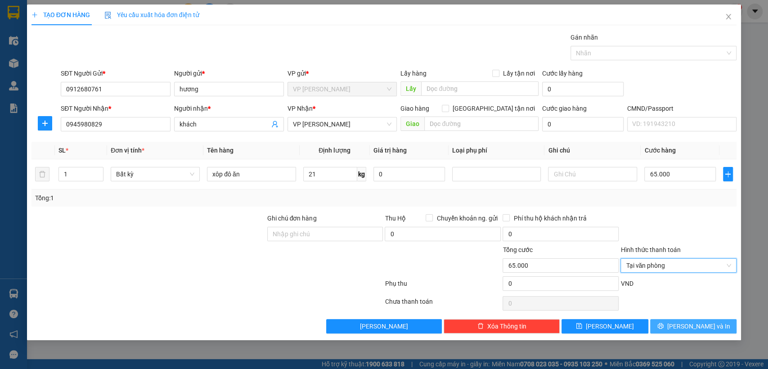
click at [695, 325] on span "[PERSON_NAME] và In" at bounding box center [698, 326] width 63 height 10
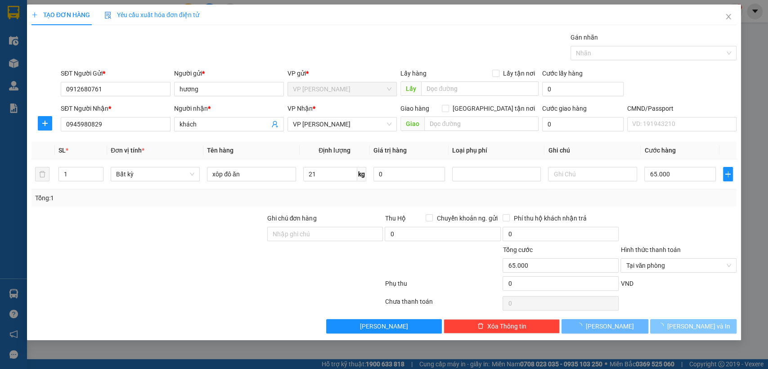
click at [695, 323] on span "[PERSON_NAME] và In" at bounding box center [698, 326] width 63 height 10
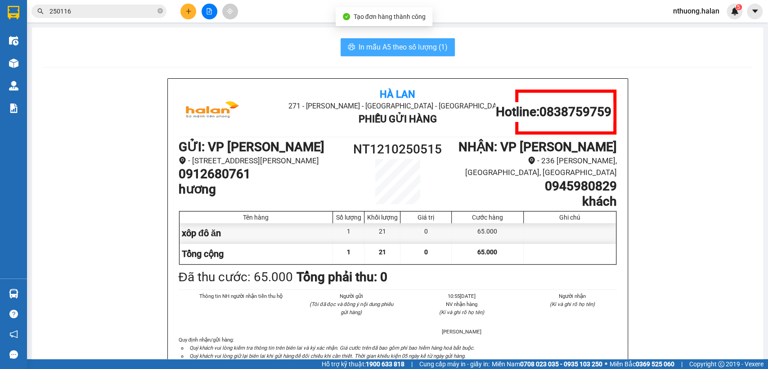
click at [391, 40] on button "In mẫu A5 theo số lượng (1)" at bounding box center [397, 47] width 114 height 18
click at [387, 41] on button "In mẫu A5 theo số lượng (1)" at bounding box center [397, 47] width 114 height 18
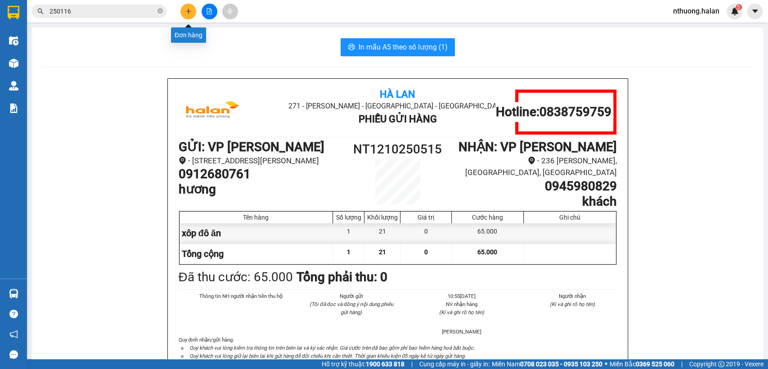
click at [188, 9] on icon "plus" at bounding box center [188, 11] width 0 height 5
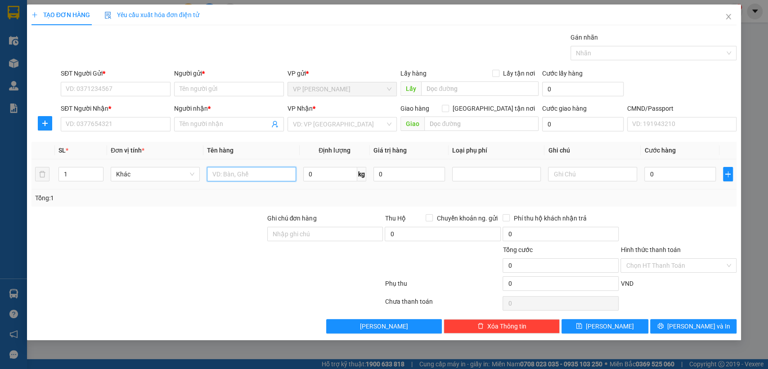
click at [220, 173] on input "text" at bounding box center [251, 174] width 89 height 14
drag, startPoint x: 220, startPoint y: 173, endPoint x: 235, endPoint y: 175, distance: 14.6
click at [222, 173] on input "hôp" at bounding box center [251, 174] width 89 height 14
click at [241, 177] on input "hôp" at bounding box center [251, 174] width 89 height 14
click at [108, 82] on input "SĐT Người Gửi *" at bounding box center [116, 89] width 110 height 14
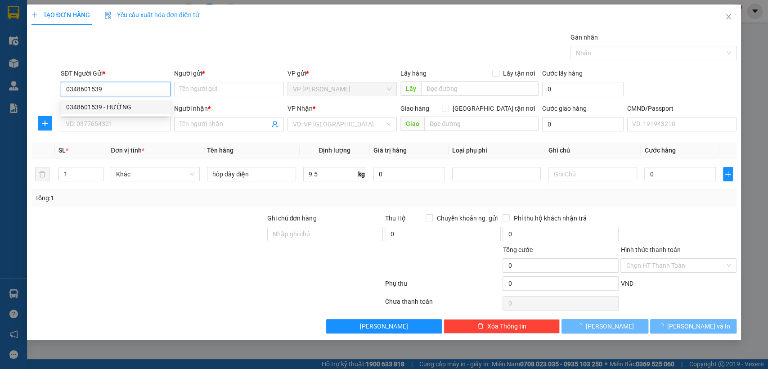
click at [105, 105] on div "0348601539 - HƯỜNG" at bounding box center [115, 107] width 99 height 10
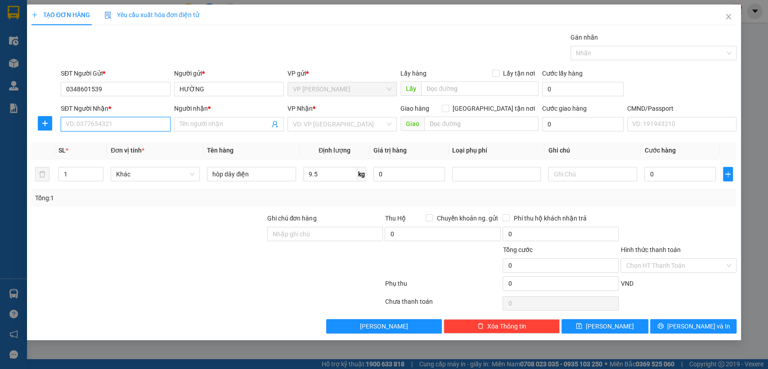
click at [121, 121] on input "SĐT Người Nhận *" at bounding box center [116, 124] width 110 height 14
drag, startPoint x: 103, startPoint y: 142, endPoint x: 146, endPoint y: 152, distance: 43.7
click at [104, 143] on div "0967384678 - HẢI" at bounding box center [115, 142] width 99 height 10
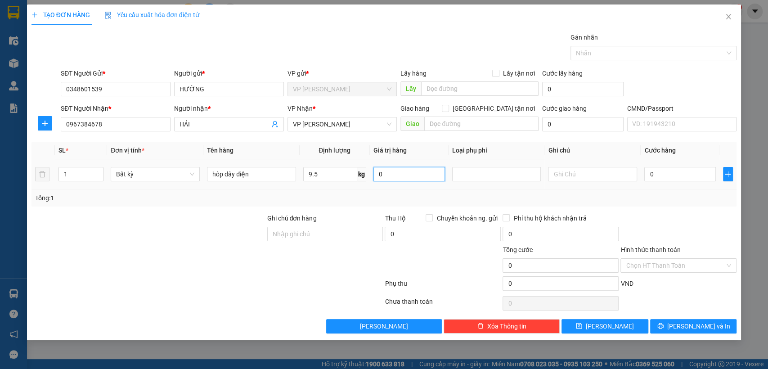
click at [404, 175] on input "0" at bounding box center [408, 174] width 71 height 14
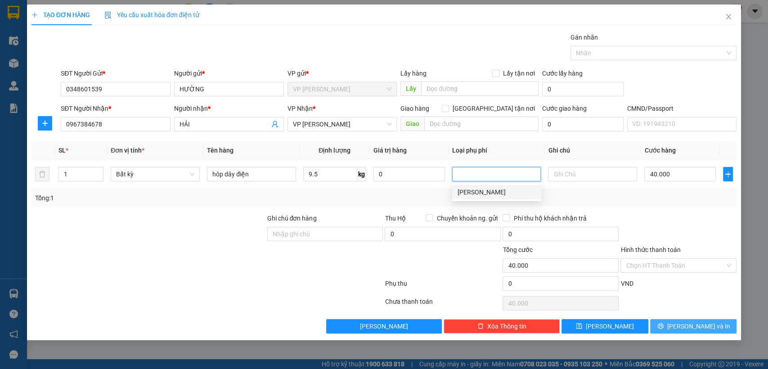
click at [693, 326] on span "[PERSON_NAME] và In" at bounding box center [698, 326] width 63 height 10
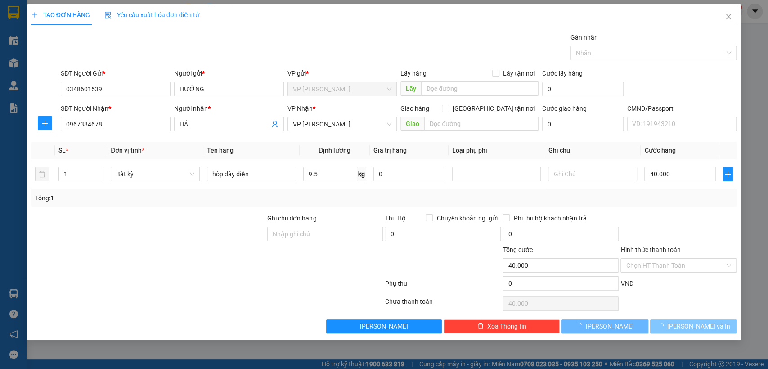
click at [691, 326] on span "[PERSON_NAME] và In" at bounding box center [698, 326] width 63 height 10
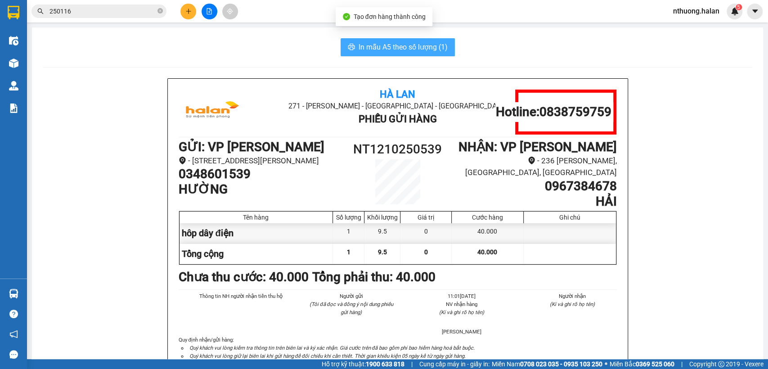
click at [362, 40] on button "In mẫu A5 theo số lượng (1)" at bounding box center [397, 47] width 114 height 18
drag, startPoint x: 361, startPoint y: 40, endPoint x: 324, endPoint y: 12, distance: 46.2
click at [335, 23] on body "Kết quả tìm kiếm ( 283 ) Bộ lọc Mã ĐH Trạng thái Món hàng Thu hộ Tổng cước Chưa…" at bounding box center [384, 184] width 768 height 369
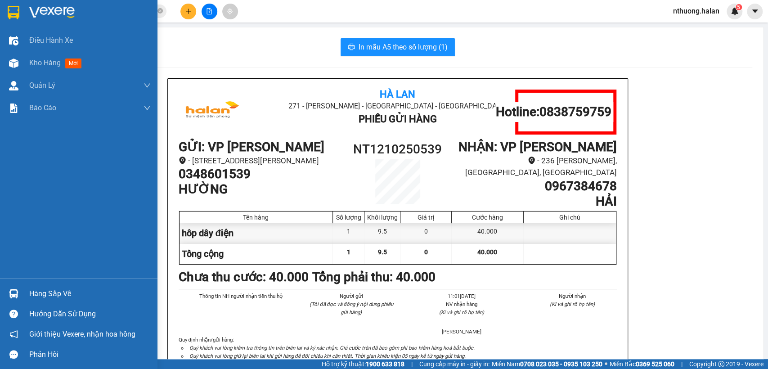
drag, startPoint x: 48, startPoint y: 63, endPoint x: 125, endPoint y: 9, distance: 94.4
click at [50, 59] on span "Kho hàng" at bounding box center [44, 62] width 31 height 9
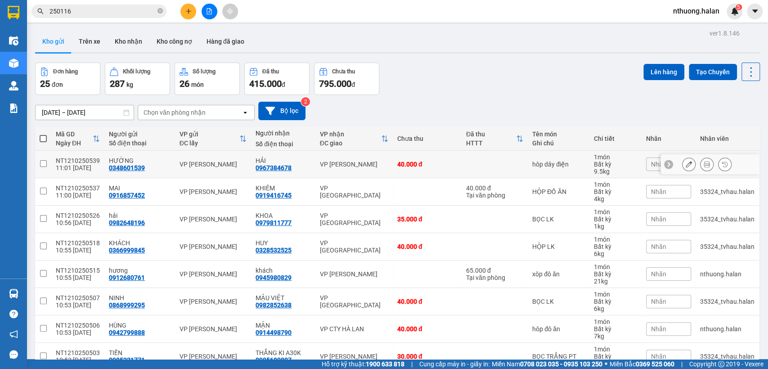
click at [685, 163] on icon at bounding box center [688, 164] width 6 height 6
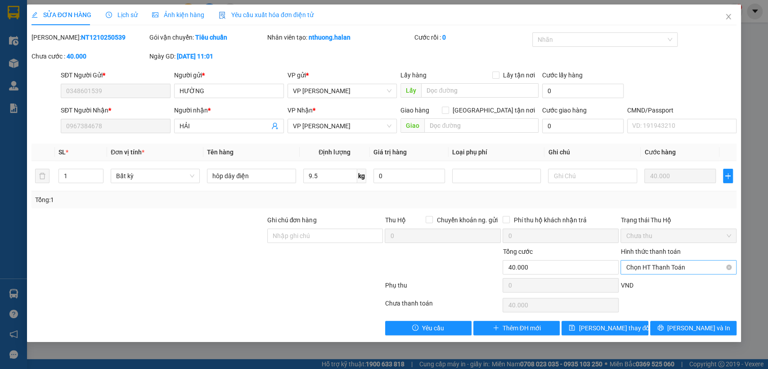
click at [670, 267] on span "Chọn HT Thanh Toán" at bounding box center [677, 266] width 105 height 13
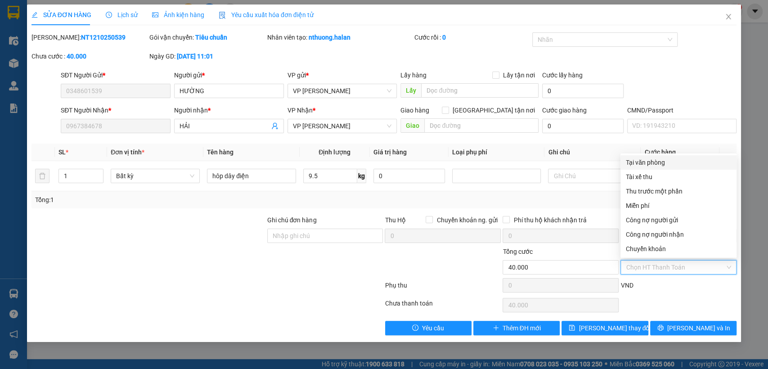
click at [645, 160] on div "Tại văn phòng" at bounding box center [677, 162] width 105 height 10
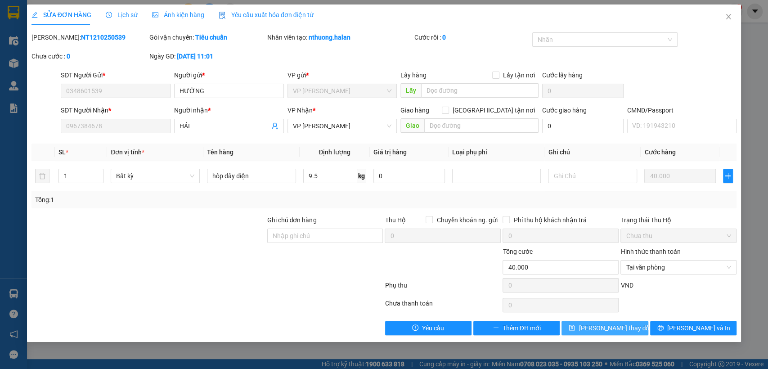
click at [618, 330] on span "[PERSON_NAME] thay đổi" at bounding box center [614, 328] width 72 height 10
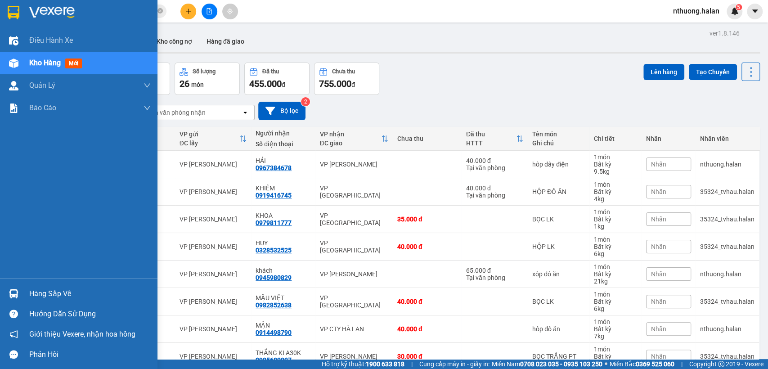
click at [42, 293] on div "Hàng sắp về" at bounding box center [89, 293] width 121 height 13
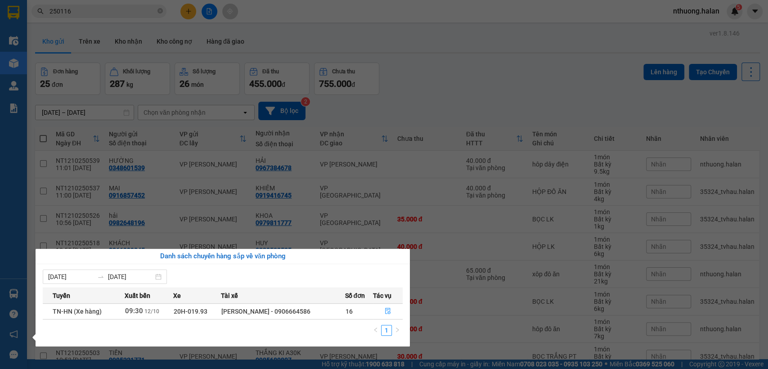
click at [434, 79] on section "Kết quả tìm kiếm ( 283 ) Bộ lọc Mã ĐH Trạng thái Món hàng Thu hộ Tổng cước Chưa…" at bounding box center [384, 184] width 768 height 369
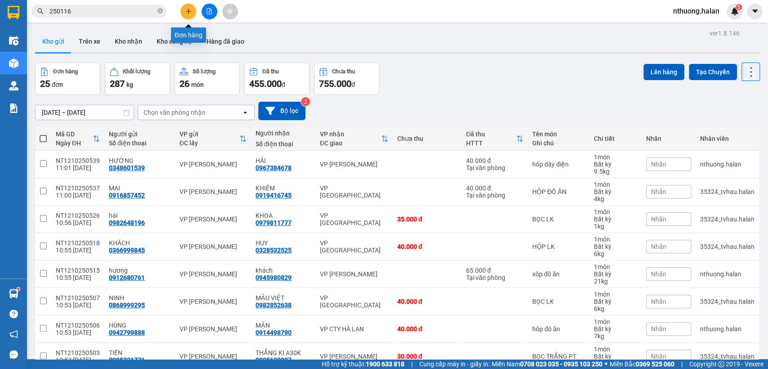
click at [189, 12] on icon "plus" at bounding box center [188, 11] width 6 height 6
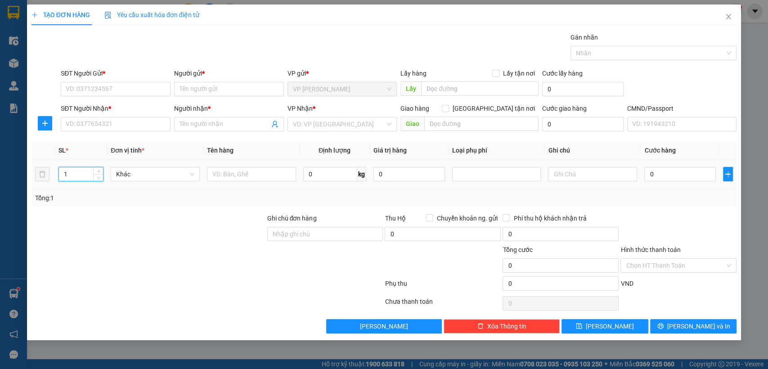
click at [79, 174] on input "1" at bounding box center [81, 173] width 45 height 13
type input "10"
click at [221, 173] on input "text" at bounding box center [251, 174] width 89 height 14
type input "hôp"
type input "8"
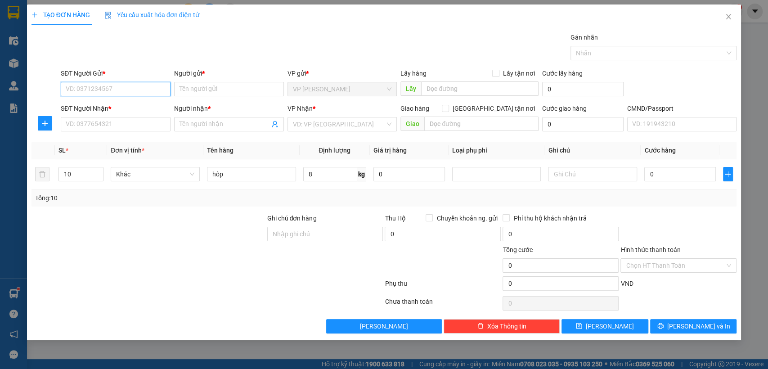
click at [90, 86] on input "SĐT Người Gửi *" at bounding box center [116, 89] width 110 height 14
type input "0912004328"
click at [187, 90] on input "Người gửi *" at bounding box center [229, 89] width 110 height 14
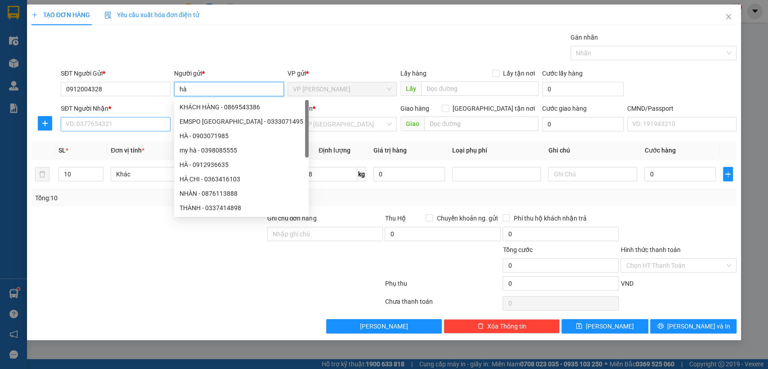
type input "hà"
click at [145, 123] on input "SĐT Người Nhận *" at bounding box center [116, 124] width 110 height 14
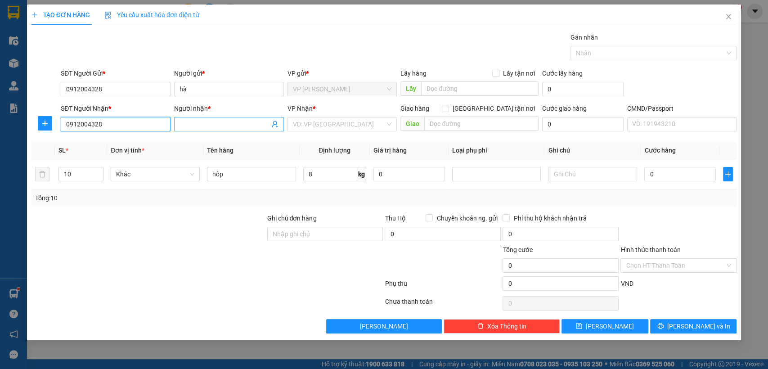
type input "0912004328"
click at [198, 117] on span at bounding box center [229, 124] width 110 height 14
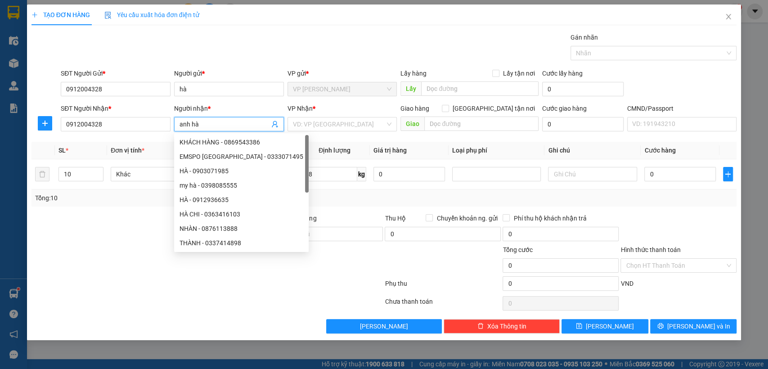
type input "anh hà"
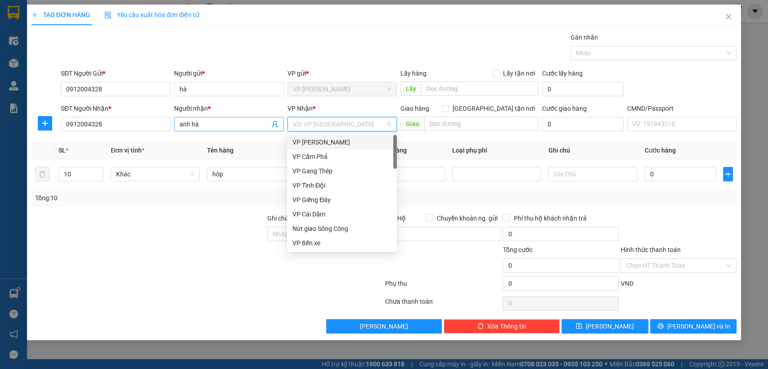
type input "s"
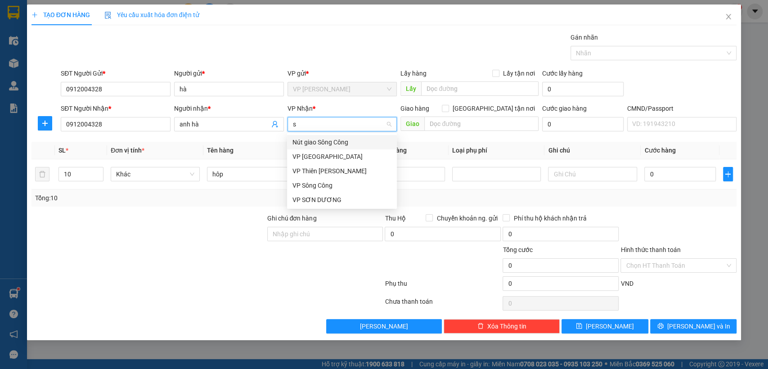
click at [330, 144] on div "Nút giao Sông Công" at bounding box center [341, 142] width 99 height 10
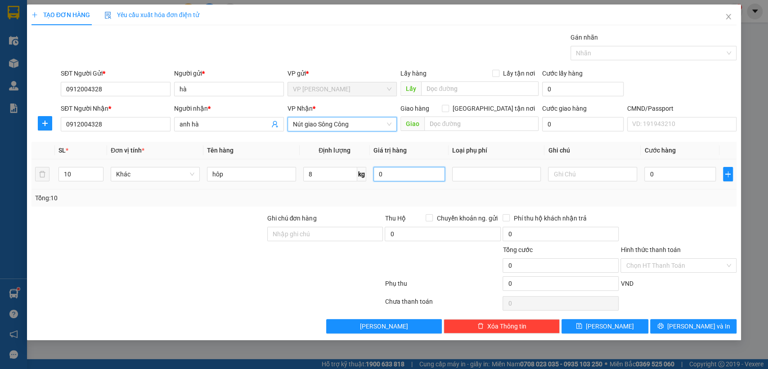
click at [412, 174] on input "0" at bounding box center [408, 174] width 71 height 14
type input "0"
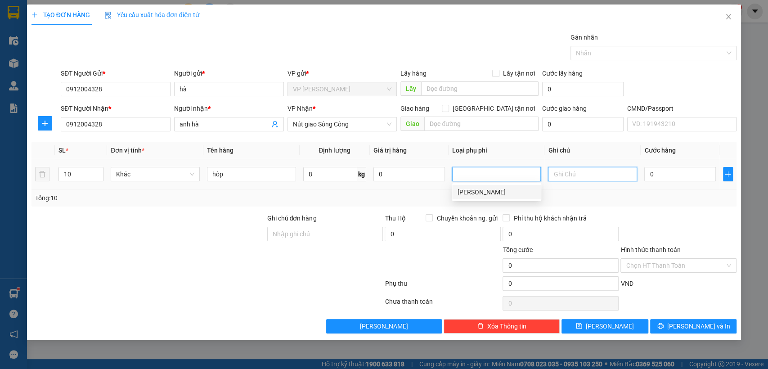
click at [592, 175] on input "text" at bounding box center [592, 174] width 89 height 14
type input "8*10"
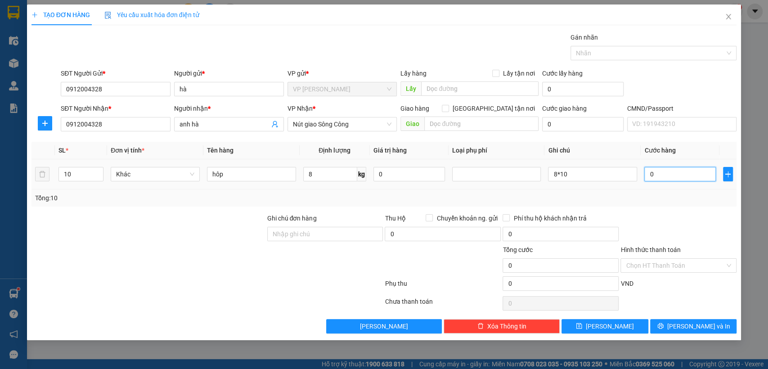
click at [660, 177] on input "0" at bounding box center [679, 174] width 71 height 14
type input "2"
type input "25"
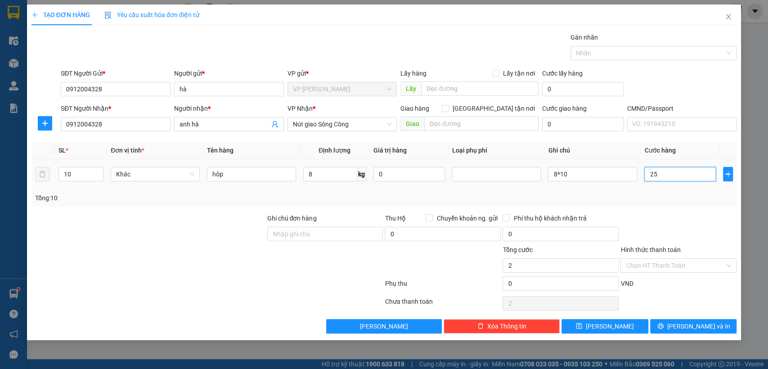
type input "25"
type input "250"
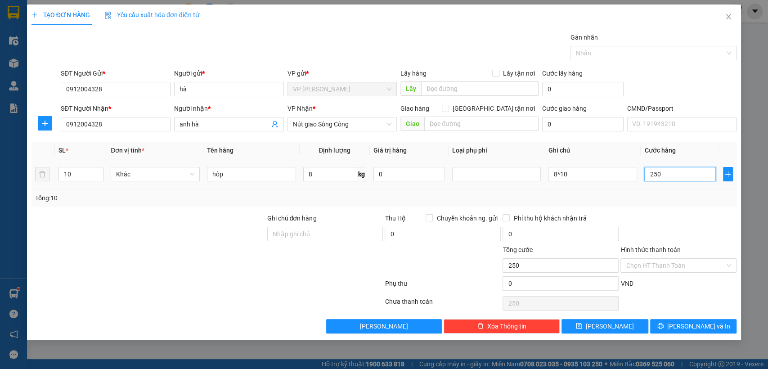
type input "2.500"
type input "25.000"
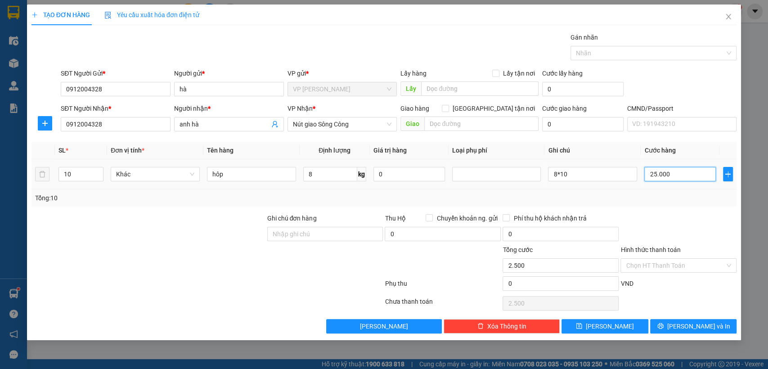
type input "25.000"
type input "250.000"
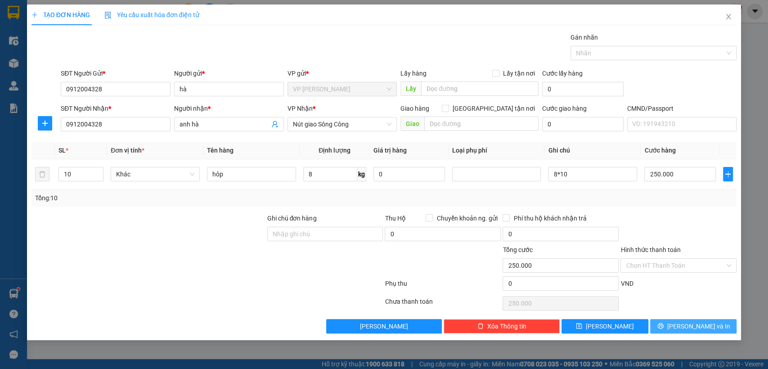
click at [663, 325] on icon "printer" at bounding box center [660, 326] width 6 height 6
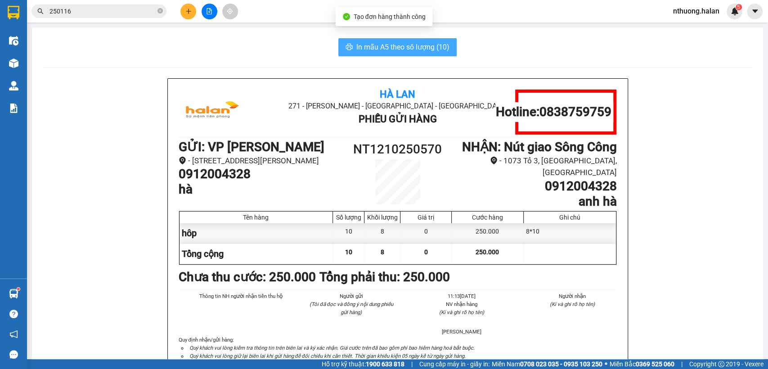
click at [350, 49] on button "In mẫu A5 theo số lượng (10)" at bounding box center [397, 47] width 118 height 18
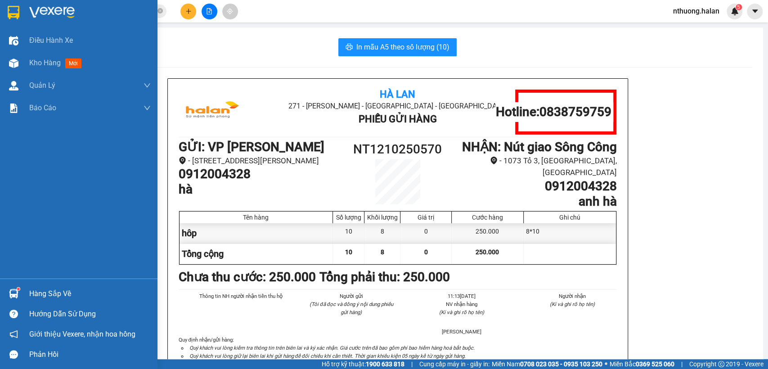
drag, startPoint x: 39, startPoint y: 62, endPoint x: 143, endPoint y: 9, distance: 116.8
click at [42, 58] on span "Kho hàng" at bounding box center [44, 62] width 31 height 9
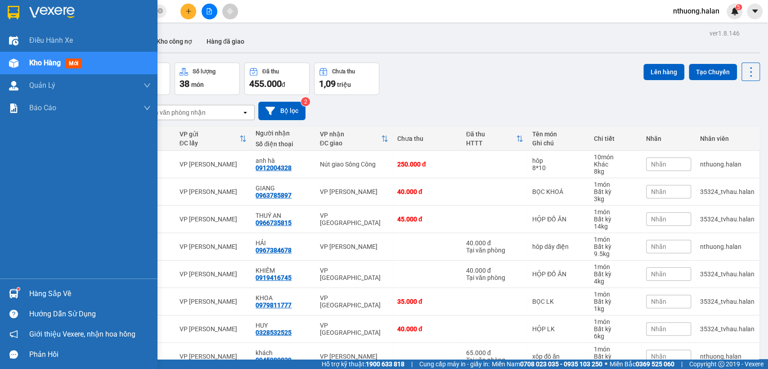
drag, startPoint x: 49, startPoint y: 292, endPoint x: 123, endPoint y: 289, distance: 74.3
click at [49, 292] on div "Hàng sắp về" at bounding box center [89, 293] width 121 height 13
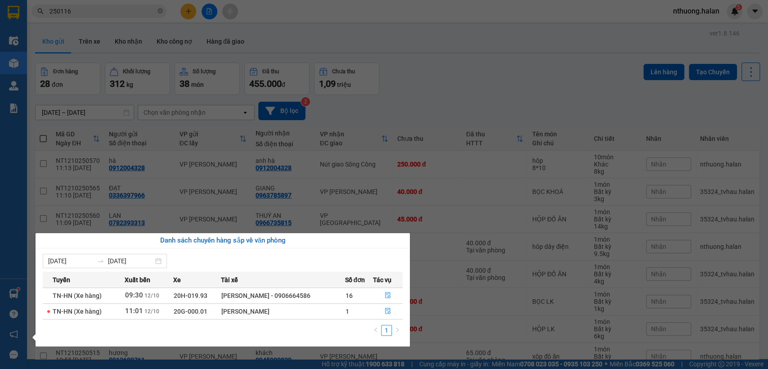
click at [451, 80] on section "Kết quả tìm kiếm ( 283 ) Bộ lọc Mã ĐH Trạng thái Món hàng Thu hộ Tổng cước Chưa…" at bounding box center [384, 184] width 768 height 369
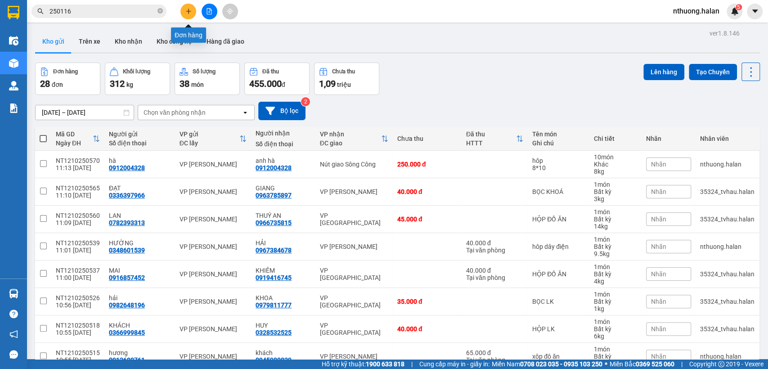
click at [187, 8] on button at bounding box center [188, 12] width 16 height 16
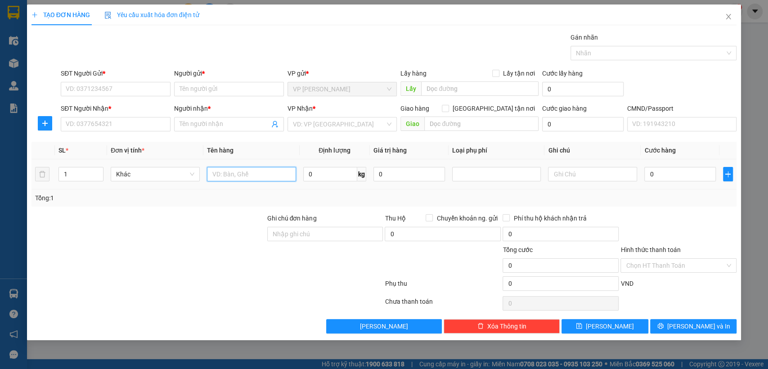
click at [226, 173] on input "text" at bounding box center [251, 174] width 89 height 14
type input "h"
click at [725, 18] on icon "close" at bounding box center [727, 16] width 7 height 7
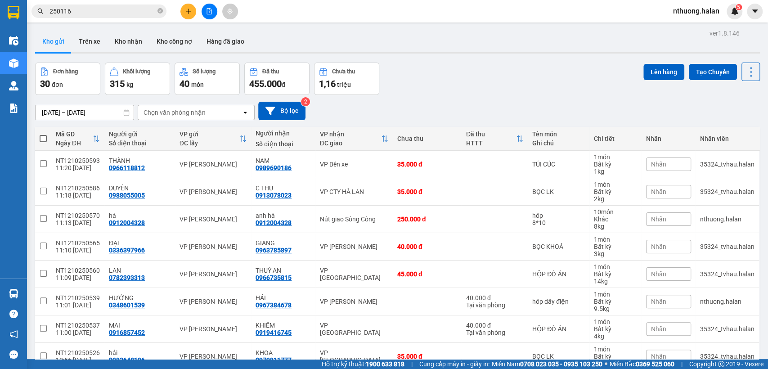
click at [188, 11] on icon "plus" at bounding box center [188, 11] width 6 height 6
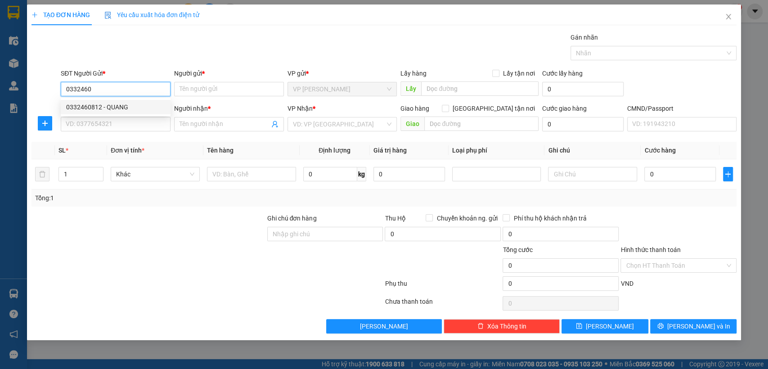
click at [98, 106] on div "0332460812 - QUANG" at bounding box center [115, 107] width 99 height 10
type input "0332460812"
type input "QUANG"
type input "0332460812"
click at [106, 128] on input "SĐT Người Nhận *" at bounding box center [116, 124] width 110 height 14
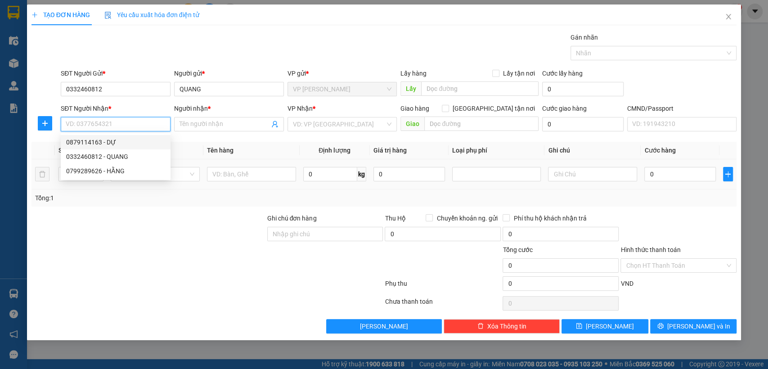
drag, startPoint x: 110, startPoint y: 141, endPoint x: 204, endPoint y: 163, distance: 96.1
click at [109, 140] on div "0879114163 - DỰ" at bounding box center [115, 142] width 99 height 10
type input "0879114163"
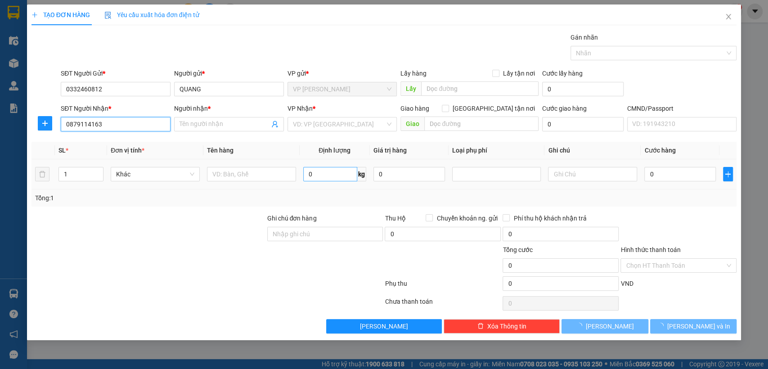
type input "DỰ"
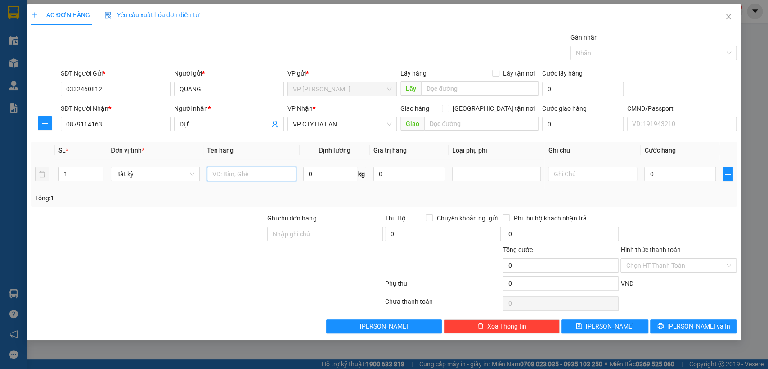
click at [259, 174] on input "text" at bounding box center [251, 174] width 89 height 14
type input "hô pt"
type input "1"
type input "35.000"
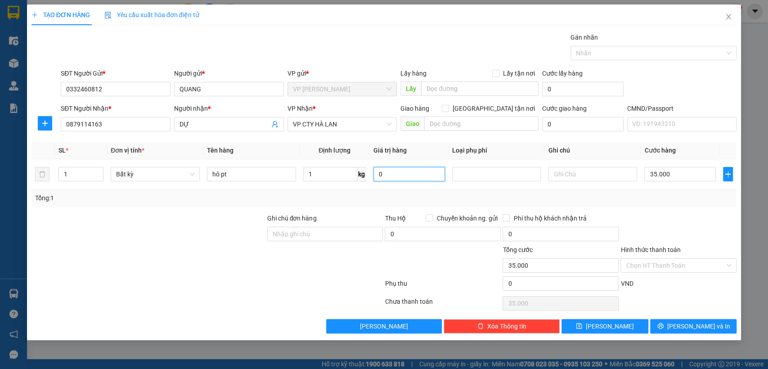
type input "35.000"
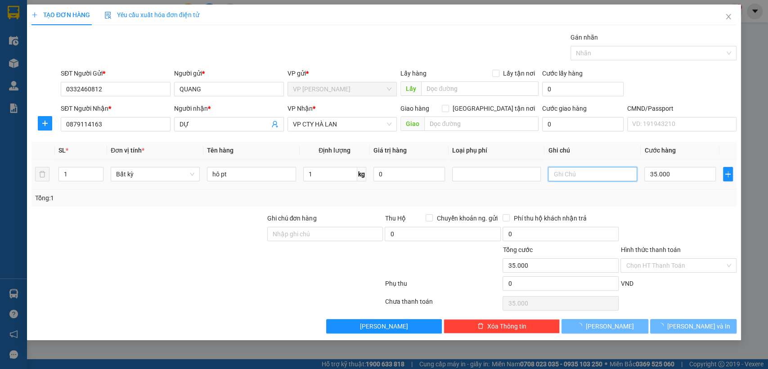
click at [599, 179] on input "text" at bounding box center [592, 174] width 89 height 14
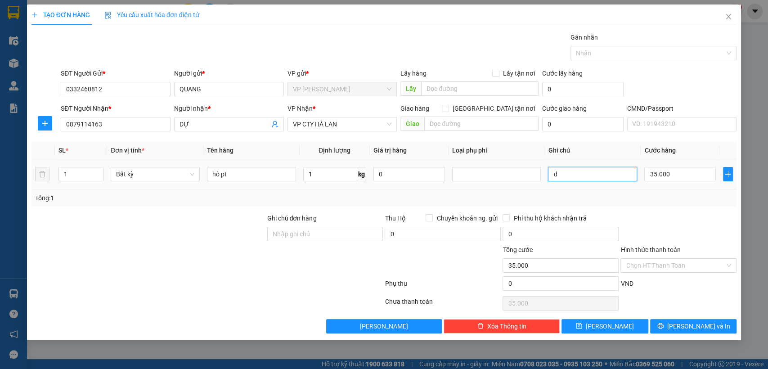
type input "d"
type input "đã tư vấn vỡ ko chịu tn"
click at [699, 322] on span "[PERSON_NAME] và In" at bounding box center [698, 326] width 63 height 10
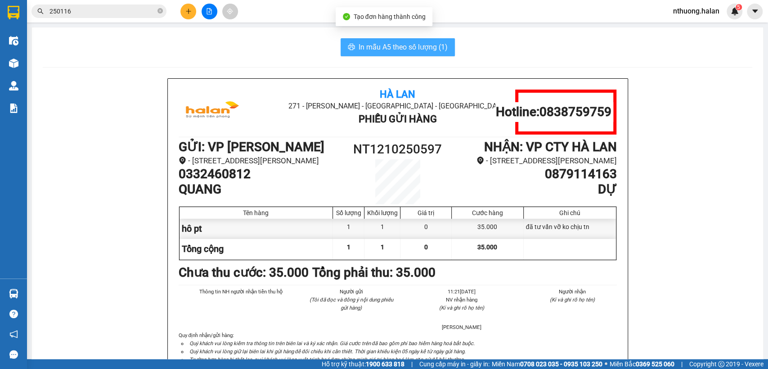
click at [358, 49] on span "In mẫu A5 theo số lượng (1)" at bounding box center [402, 46] width 89 height 11
click at [353, 49] on button "In mẫu A5 theo số lượng (1)" at bounding box center [397, 47] width 114 height 18
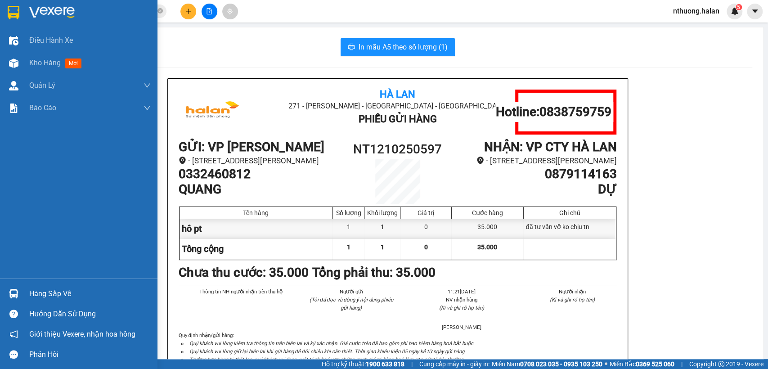
click at [40, 66] on span "Kho hàng" at bounding box center [44, 62] width 31 height 9
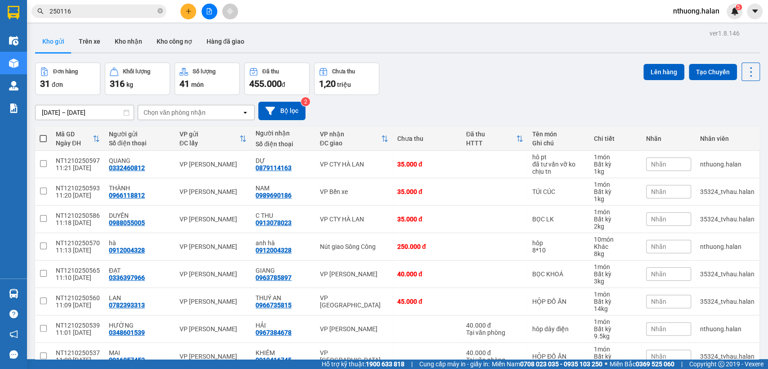
click at [140, 13] on input "250116" at bounding box center [102, 11] width 106 height 10
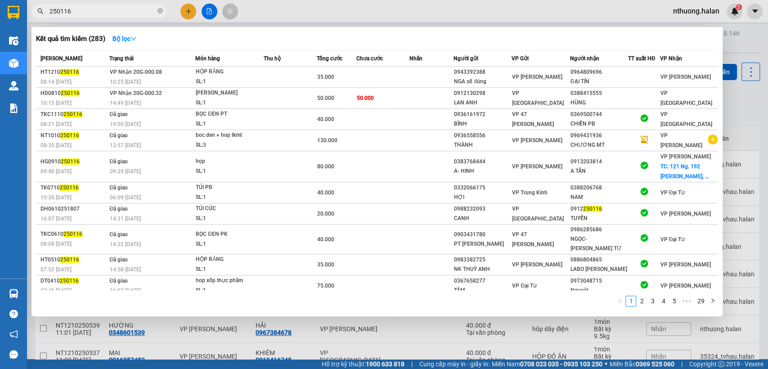
click at [140, 13] on input "250116" at bounding box center [102, 11] width 106 height 10
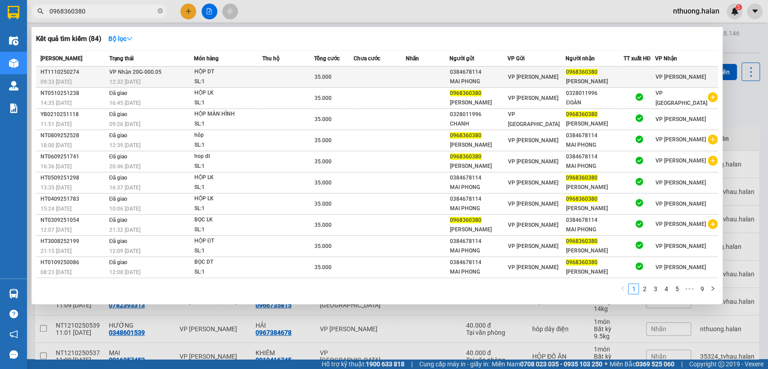
type input "0968360380"
click at [344, 80] on div "35.000" at bounding box center [333, 77] width 39 height 10
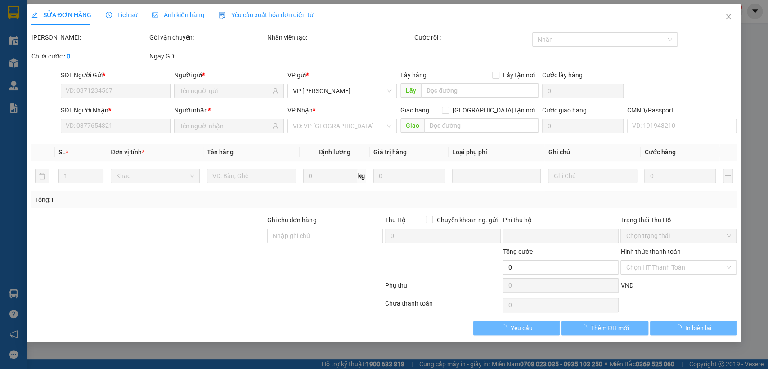
type input "0384678114"
type input "MAI PHONG"
type input "0968360380"
type input "NGỌC HIÊN"
type input "0"
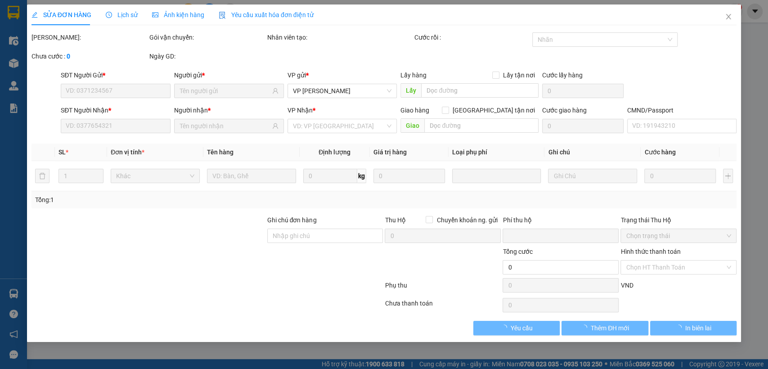
type input "35.000"
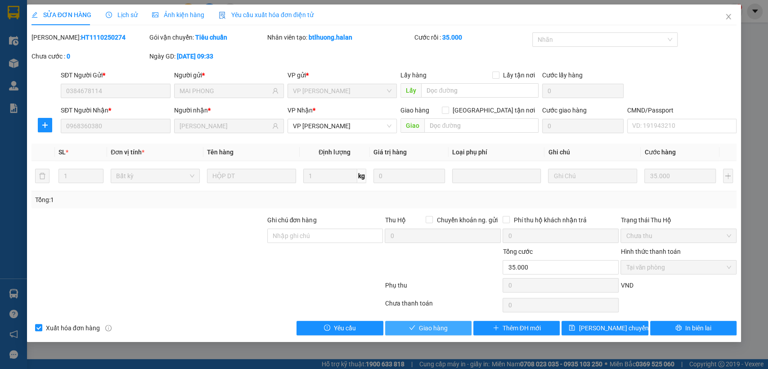
click at [445, 328] on span "Giao hàng" at bounding box center [433, 328] width 29 height 10
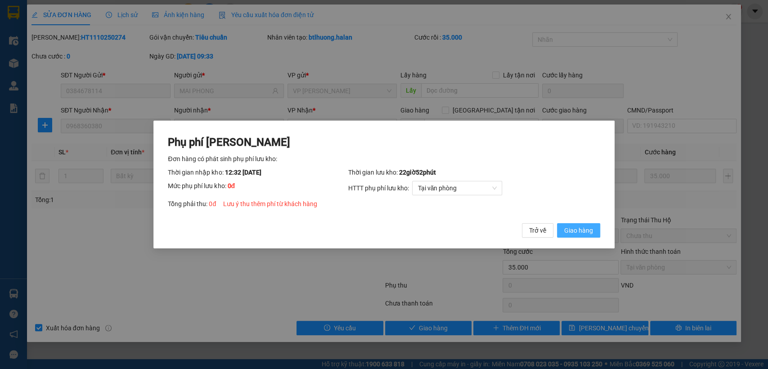
click at [581, 225] on span "Giao hàng" at bounding box center [578, 230] width 29 height 10
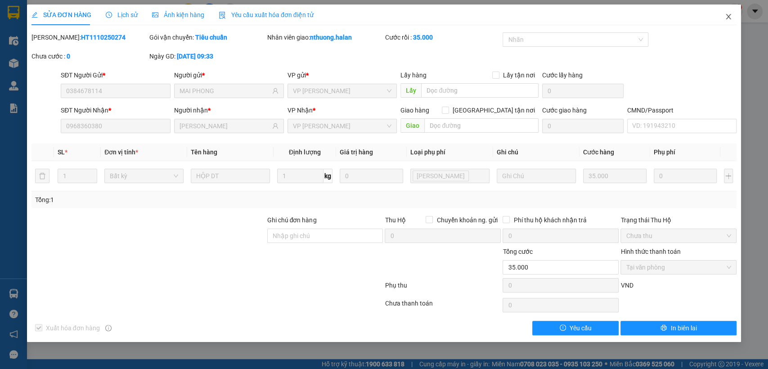
click at [724, 13] on span "Close" at bounding box center [727, 16] width 25 height 25
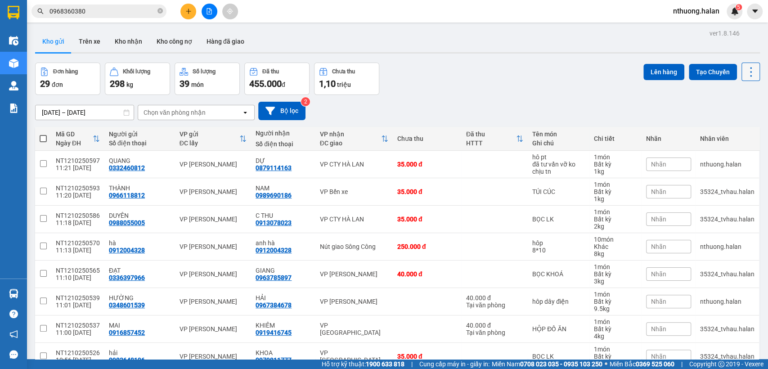
click at [744, 69] on icon at bounding box center [750, 72] width 13 height 13
click at [733, 129] on span "Làm mới" at bounding box center [729, 128] width 25 height 9
click at [185, 11] on icon "plus" at bounding box center [188, 11] width 6 height 6
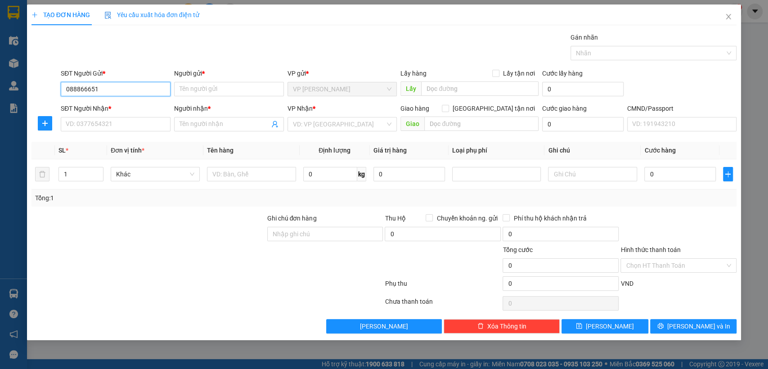
type input "0888666516"
click at [105, 105] on div "0888666516 - s" at bounding box center [115, 107] width 99 height 10
type input "s"
type input "0888666516"
click at [112, 127] on input "SĐT Người Nhận *" at bounding box center [116, 124] width 110 height 14
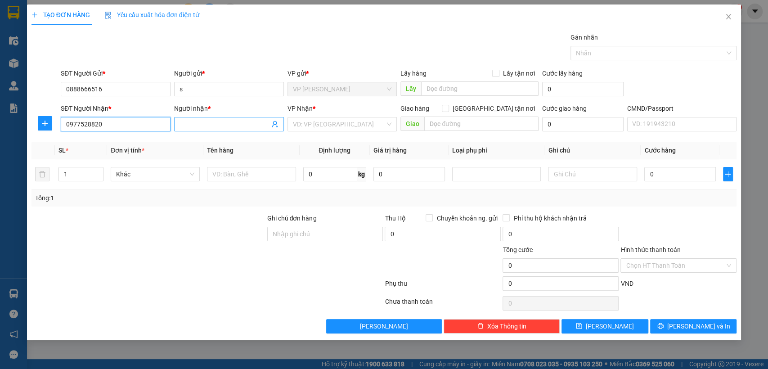
type input "0977528820"
click at [187, 123] on input "Người nhận *" at bounding box center [224, 124] width 90 height 10
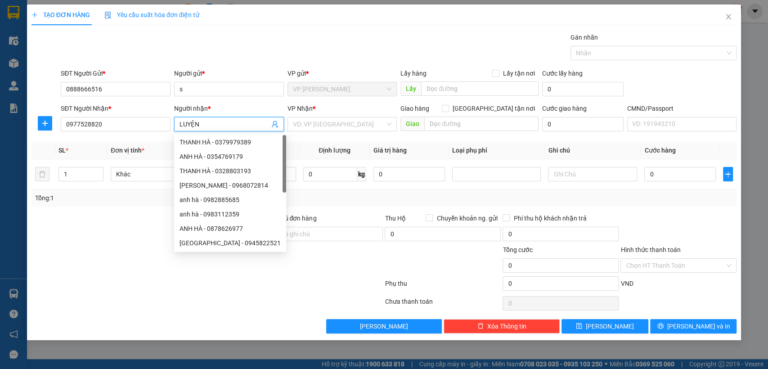
type input "LUYỆN"
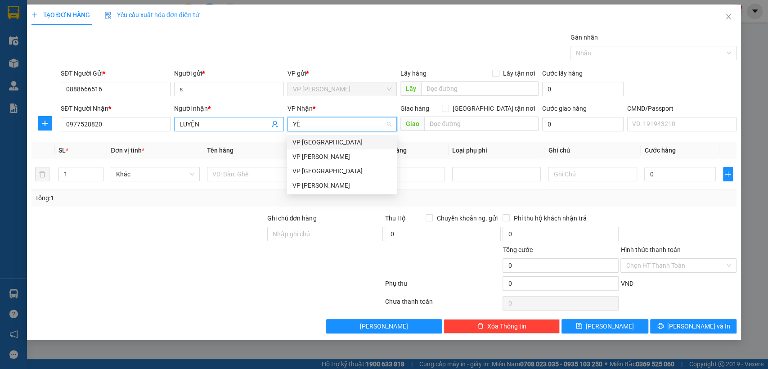
type input "YÊN"
drag, startPoint x: 302, startPoint y: 138, endPoint x: 298, endPoint y: 153, distance: 15.5
click at [302, 140] on div "VP [GEOGRAPHIC_DATA]" at bounding box center [341, 142] width 99 height 10
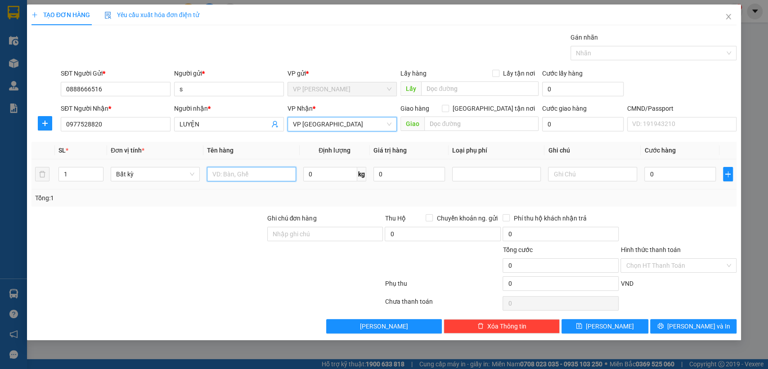
click at [265, 172] on input "text" at bounding box center [251, 174] width 89 height 14
type input "BỌC LK"
type input "1"
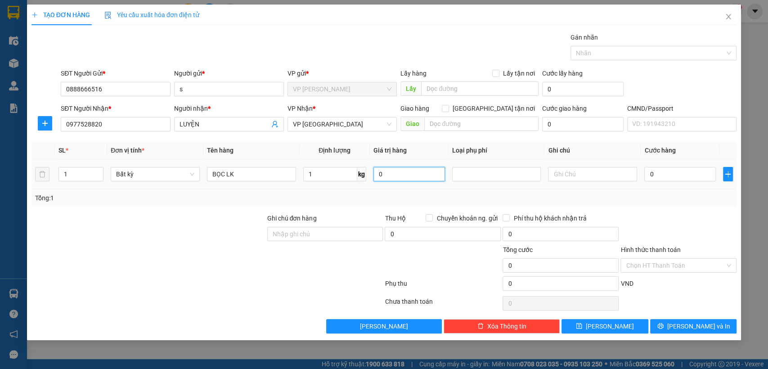
type input "35.000"
click at [664, 259] on input "Hình thức thanh toán" at bounding box center [674, 265] width 99 height 13
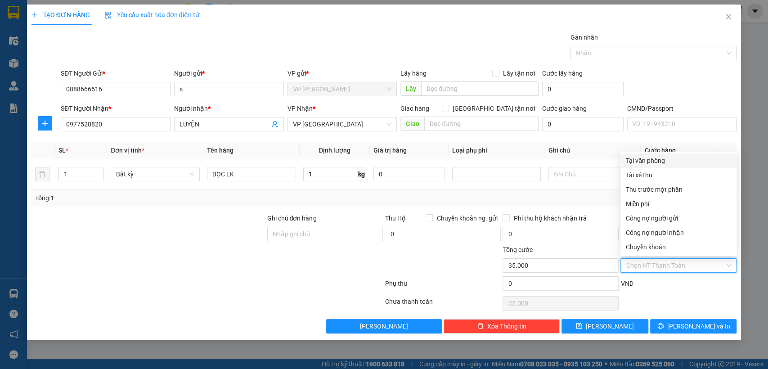
drag, startPoint x: 643, startPoint y: 161, endPoint x: 669, endPoint y: 298, distance: 139.5
click at [643, 163] on div "Tại văn phòng" at bounding box center [677, 161] width 105 height 10
type input "0"
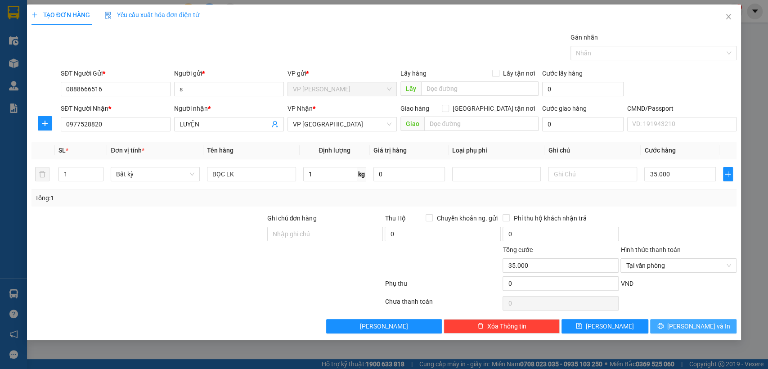
click at [674, 321] on button "[PERSON_NAME] và In" at bounding box center [693, 326] width 86 height 14
click at [670, 319] on button "[PERSON_NAME] và In" at bounding box center [693, 326] width 86 height 14
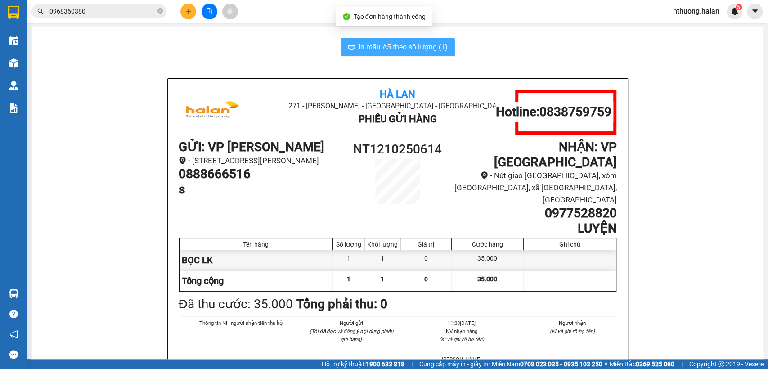
click at [406, 47] on span "In mẫu A5 theo số lượng (1)" at bounding box center [402, 46] width 89 height 11
click at [240, 51] on div "In mẫu A5 theo số lượng (1)" at bounding box center [397, 47] width 709 height 18
click at [188, 8] on button at bounding box center [188, 12] width 16 height 16
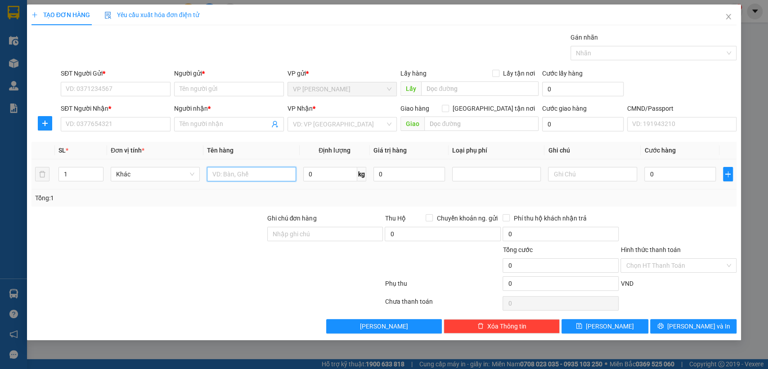
click at [265, 172] on input "text" at bounding box center [251, 174] width 89 height 14
type input "BỌC SÂP TƯƠI"
type input "5"
click at [101, 89] on input "SĐT Người Gửi *" at bounding box center [116, 89] width 110 height 14
type input "0326255211"
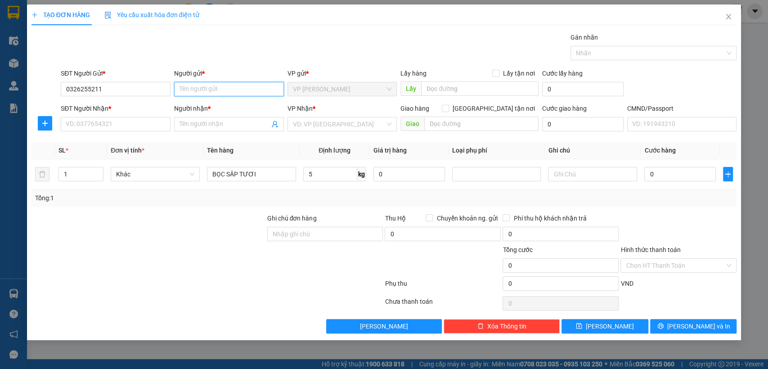
click at [192, 91] on input "Người gửi *" at bounding box center [229, 89] width 110 height 14
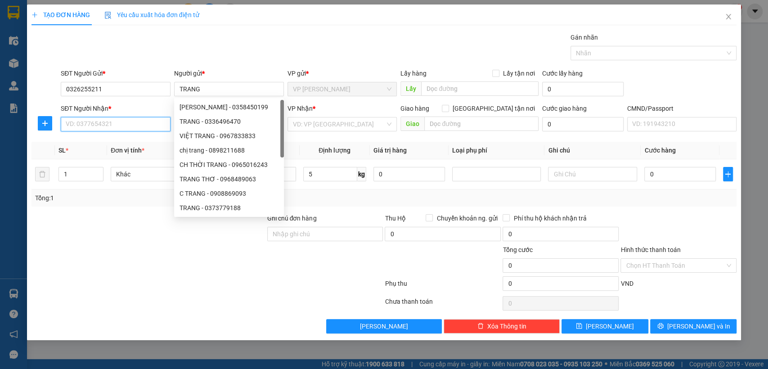
click at [121, 125] on input "SĐT Người Nhận *" at bounding box center [116, 124] width 110 height 14
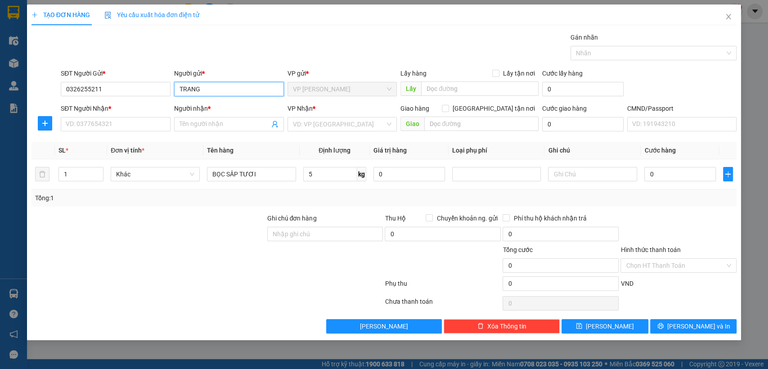
click at [208, 90] on input "TRANG" at bounding box center [229, 89] width 110 height 14
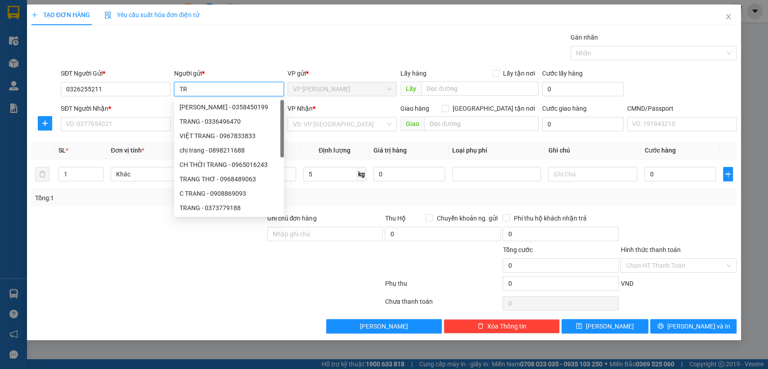
type input "T"
type input "GIANG"
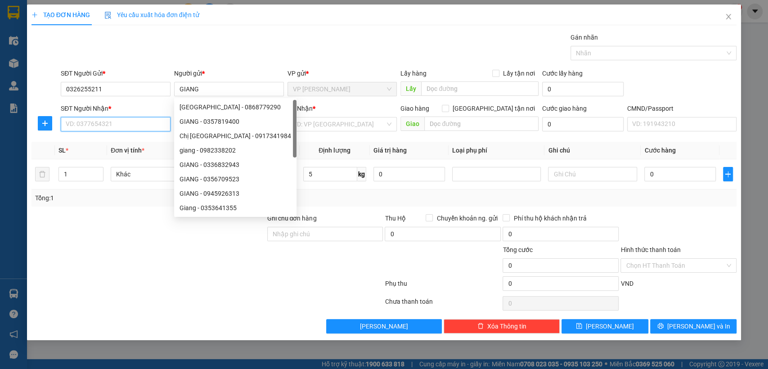
drag, startPoint x: 114, startPoint y: 120, endPoint x: 114, endPoint y: 125, distance: 5.4
click at [114, 120] on input "SĐT Người Nhận *" at bounding box center [116, 124] width 110 height 14
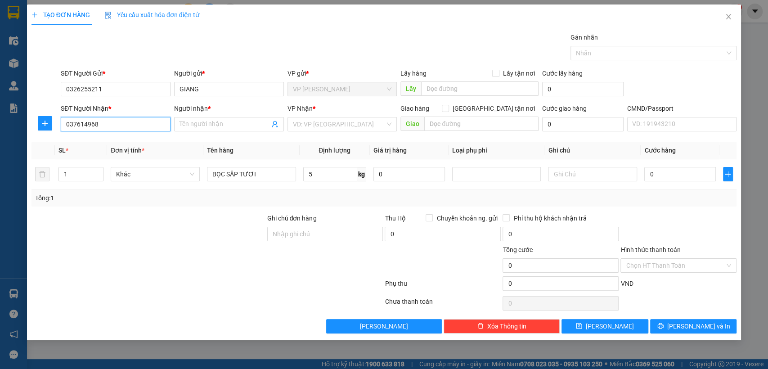
type input "0376149688"
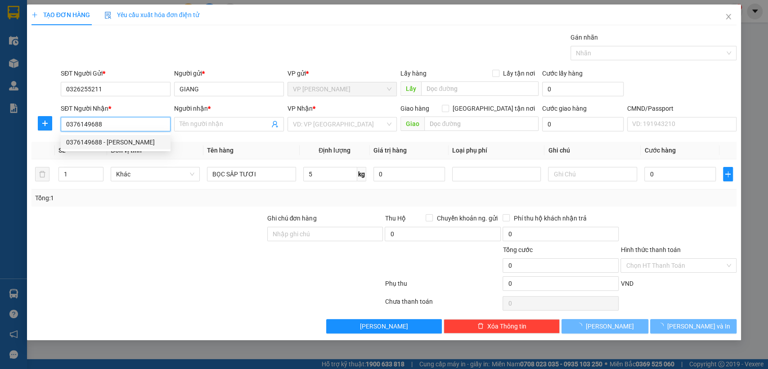
drag, startPoint x: 126, startPoint y: 140, endPoint x: 133, endPoint y: 141, distance: 7.3
click at [127, 140] on div "0376149688 - HOÀNG TRANG" at bounding box center [115, 142] width 99 height 10
type input "[PERSON_NAME]"
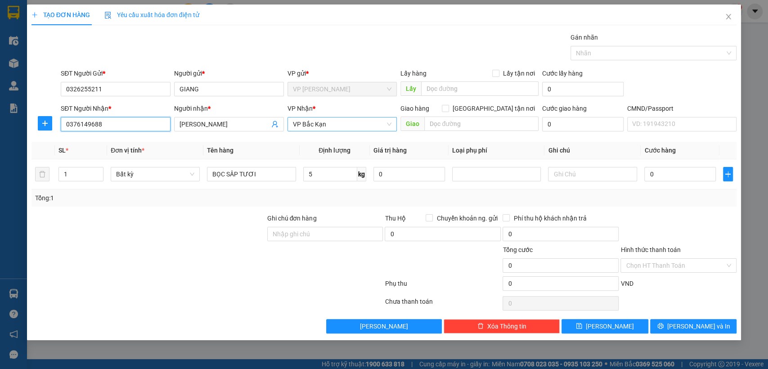
click at [306, 123] on span "VP Bắc Kạn" at bounding box center [342, 123] width 99 height 13
type input "0376149688"
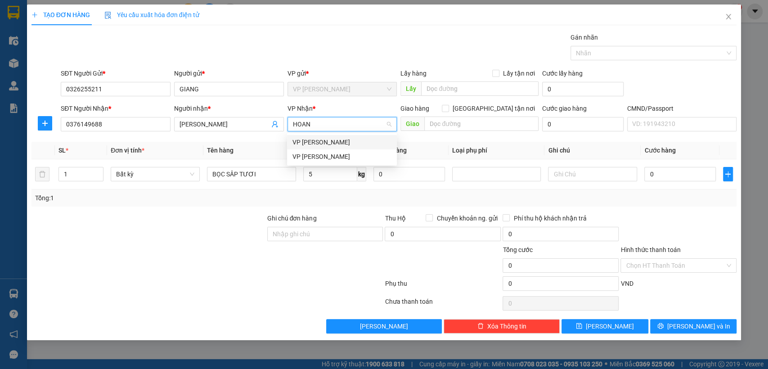
type input "HOANG"
drag, startPoint x: 317, startPoint y: 156, endPoint x: 77, endPoint y: 152, distance: 240.6
click at [317, 156] on div "VP [PERSON_NAME]" at bounding box center [341, 157] width 99 height 10
drag, startPoint x: 41, startPoint y: 123, endPoint x: 88, endPoint y: 130, distance: 46.9
click at [43, 123] on icon "plus" at bounding box center [44, 123] width 7 height 7
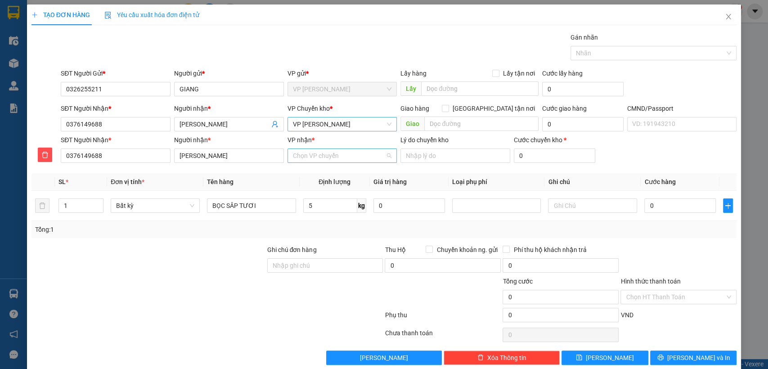
click at [297, 155] on input "VP nhận *" at bounding box center [339, 155] width 93 height 13
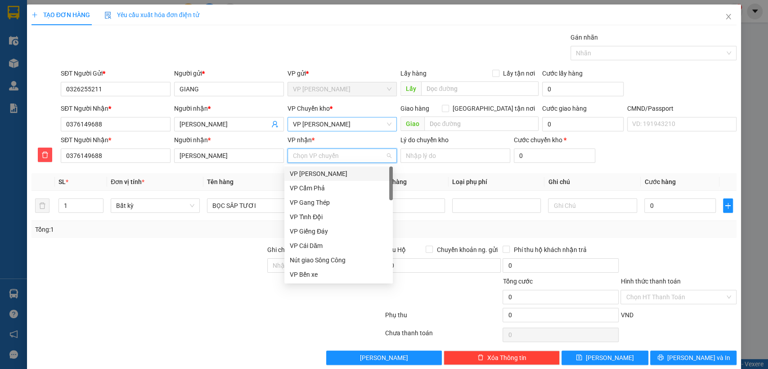
type input "B"
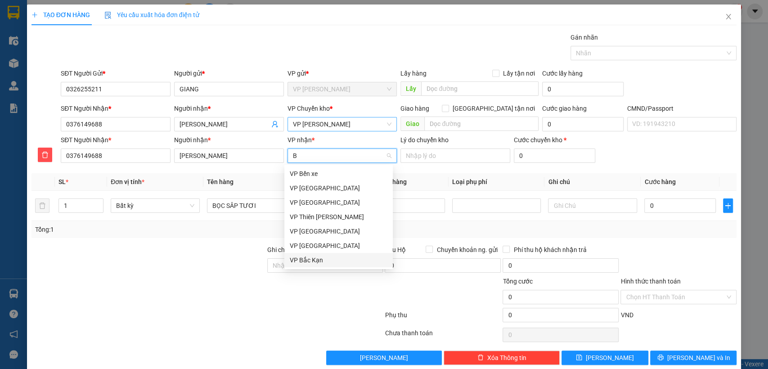
drag, startPoint x: 318, startPoint y: 264, endPoint x: 378, endPoint y: 234, distance: 66.4
click at [318, 263] on div "VP Bắc Kạn" at bounding box center [339, 260] width 98 height 10
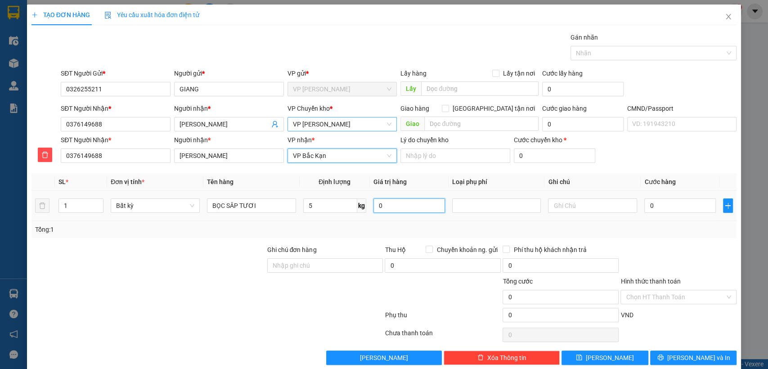
click at [392, 199] on input "0" at bounding box center [408, 205] width 71 height 14
type input "0"
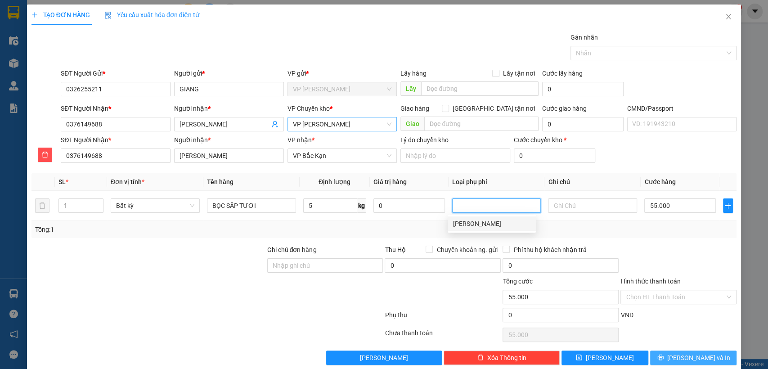
type input "55.000"
click at [652, 291] on input "Hình thức thanh toán" at bounding box center [674, 296] width 99 height 13
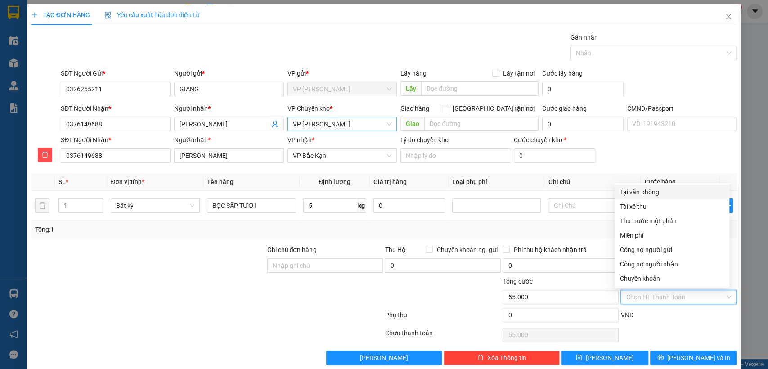
drag, startPoint x: 627, startPoint y: 190, endPoint x: 638, endPoint y: 263, distance: 74.5
click at [627, 192] on div "Tại văn phòng" at bounding box center [672, 192] width 104 height 10
type input "0"
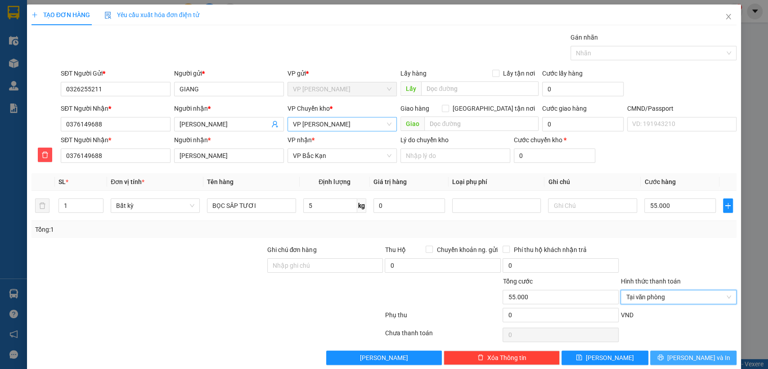
click at [677, 357] on button "[PERSON_NAME] và In" at bounding box center [693, 357] width 86 height 14
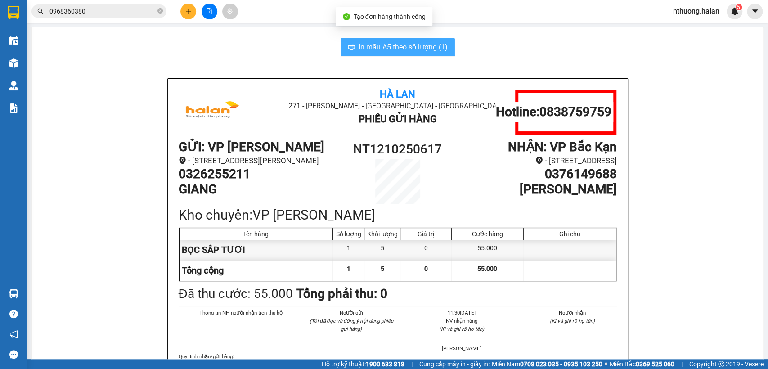
click at [414, 48] on span "In mẫu A5 theo số lượng (1)" at bounding box center [402, 46] width 89 height 11
click at [414, 47] on span "In mẫu A5 theo số lượng (1)" at bounding box center [402, 46] width 89 height 11
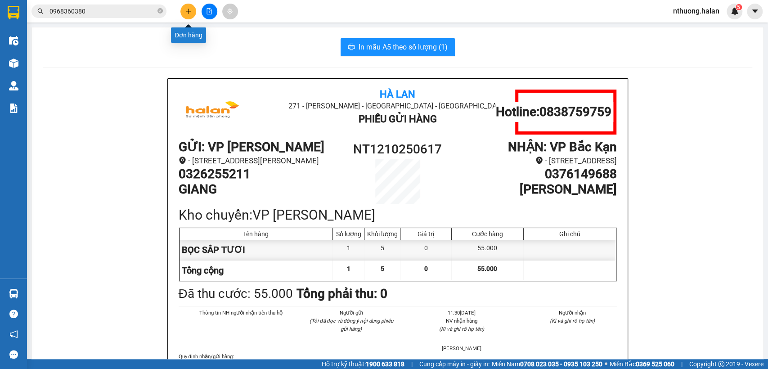
click at [187, 11] on icon "plus" at bounding box center [188, 11] width 6 height 6
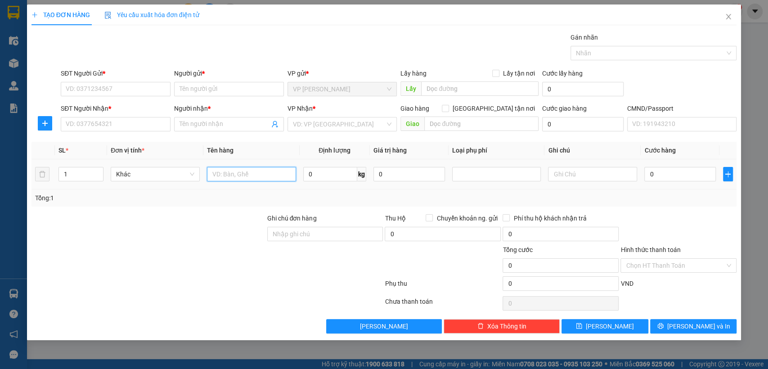
click at [231, 171] on input "text" at bounding box center [251, 174] width 89 height 14
type input "HÔP THUỐC"
type input "22"
drag, startPoint x: 136, startPoint y: 91, endPoint x: 142, endPoint y: 100, distance: 10.5
click at [136, 91] on input "SĐT Người Gửi *" at bounding box center [116, 89] width 110 height 14
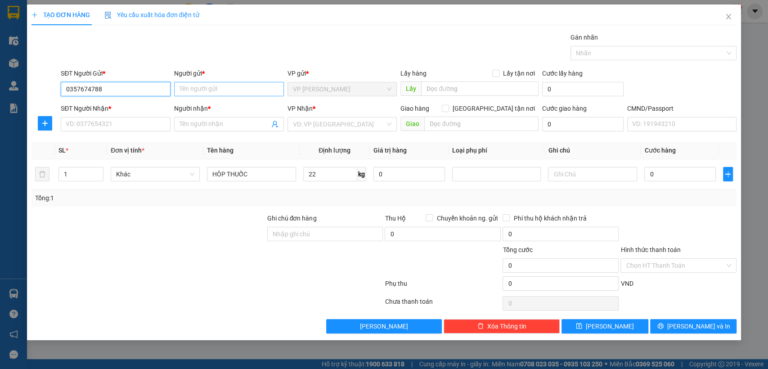
type input "0357674788"
click at [203, 87] on input "Người gửi *" at bounding box center [229, 89] width 110 height 14
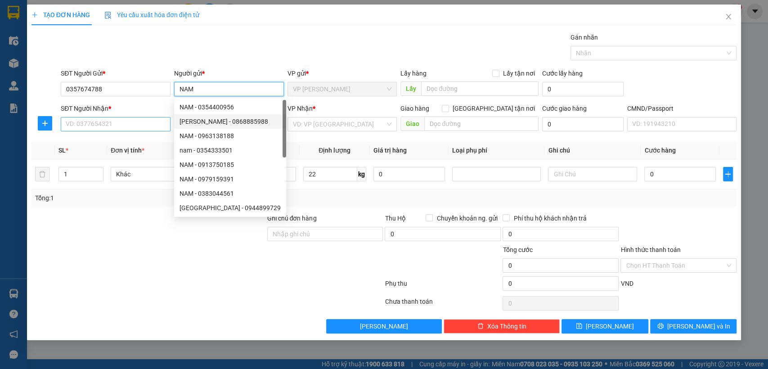
type input "NAM"
click at [132, 126] on input "SĐT Người Nhận *" at bounding box center [116, 124] width 110 height 14
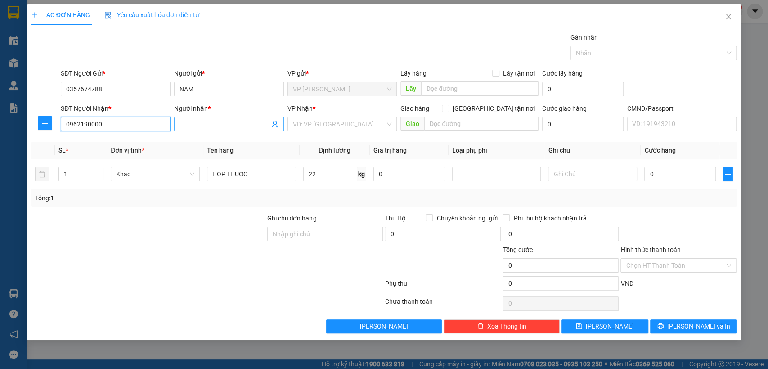
type input "0962190000"
click at [192, 127] on input "Người nhận *" at bounding box center [224, 124] width 90 height 10
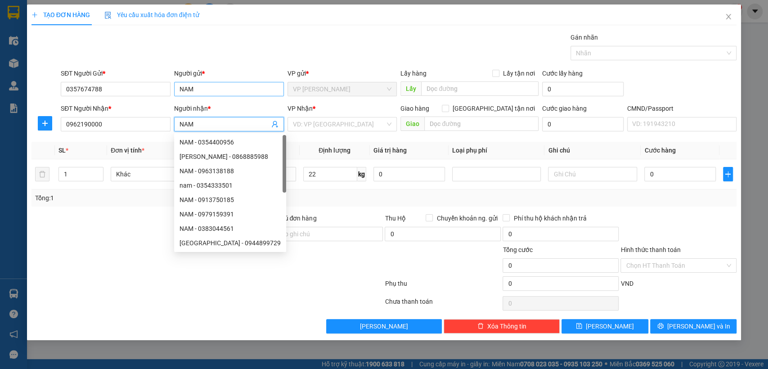
type input "NAM"
click at [199, 87] on input "NAM" at bounding box center [229, 89] width 110 height 14
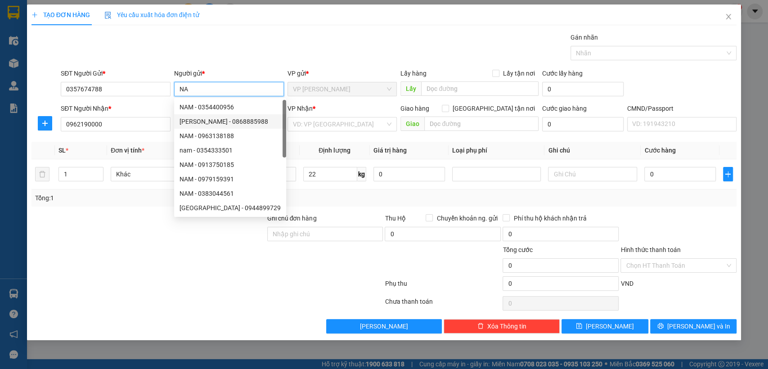
type input "N"
type input "LINH"
click at [310, 136] on div "Transit Pickup Surcharge Ids Transit Deliver Surcharge Ids Transit Deliver Surc…" at bounding box center [383, 182] width 705 height 301
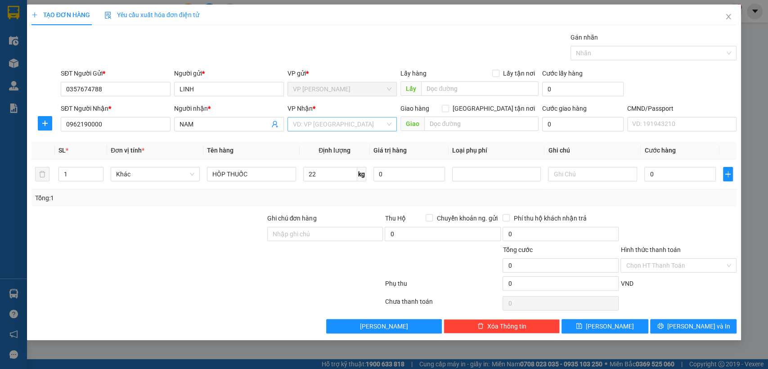
click at [307, 125] on input "search" at bounding box center [339, 123] width 93 height 13
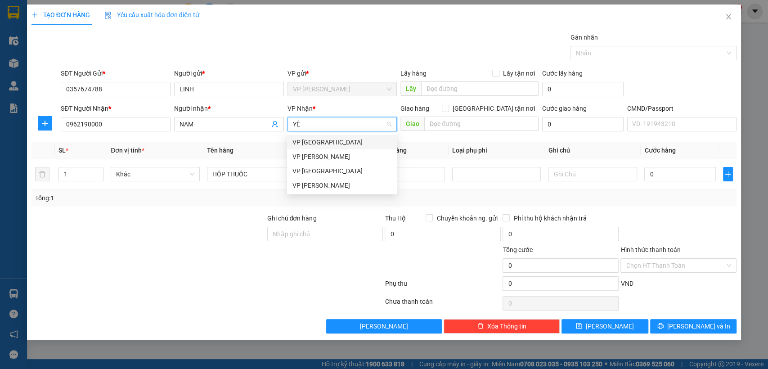
type input "YÊN"
click at [320, 143] on div "VP [GEOGRAPHIC_DATA]" at bounding box center [341, 142] width 99 height 10
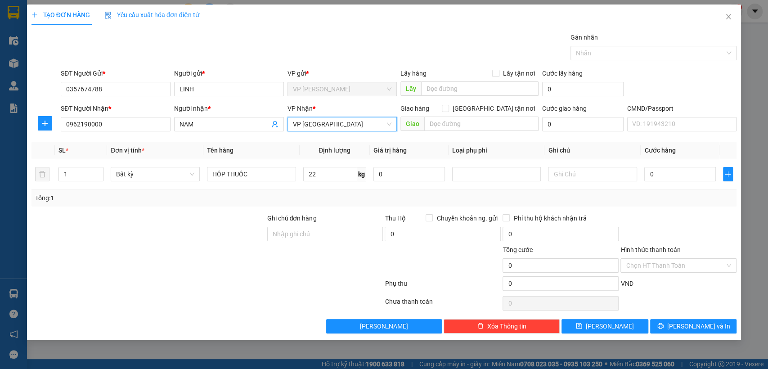
click at [37, 120] on div at bounding box center [44, 123] width 27 height 14
drag, startPoint x: 44, startPoint y: 123, endPoint x: 145, endPoint y: 133, distance: 101.6
click at [43, 124] on icon "plus" at bounding box center [44, 123] width 7 height 7
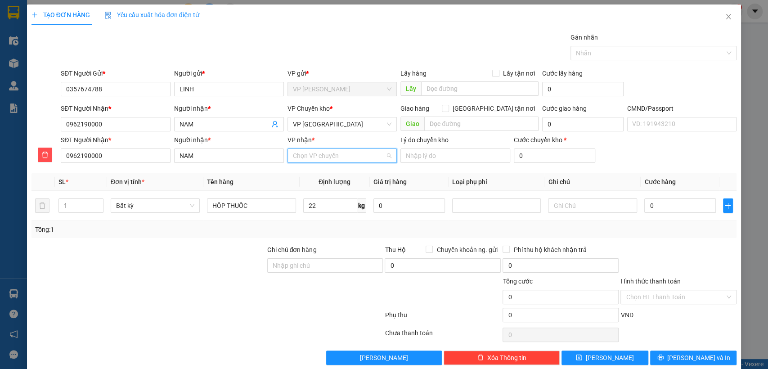
click at [293, 156] on input "VP nhận *" at bounding box center [339, 155] width 93 height 13
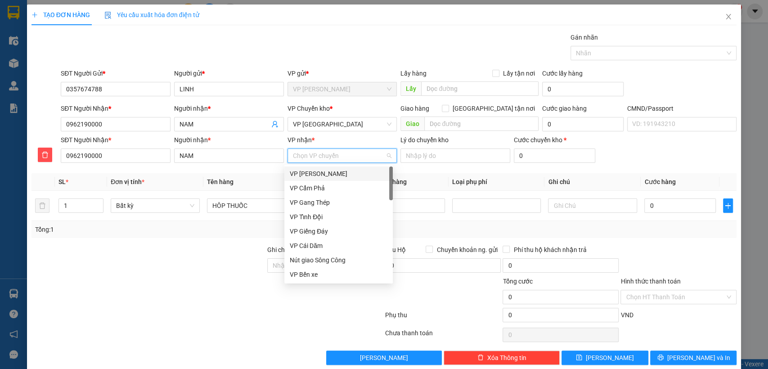
type input "S"
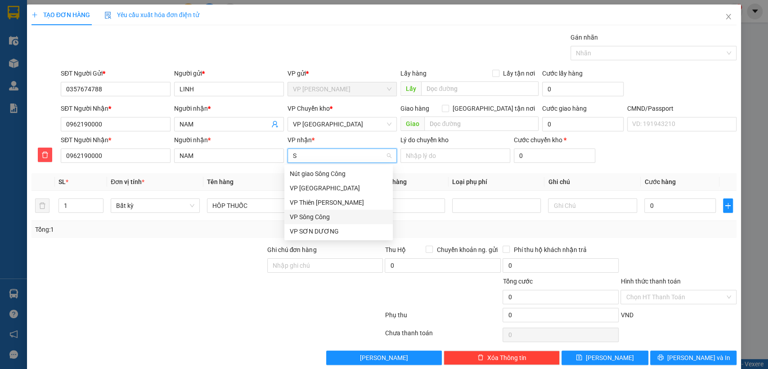
click at [316, 217] on div "VP Sông Công" at bounding box center [339, 217] width 98 height 10
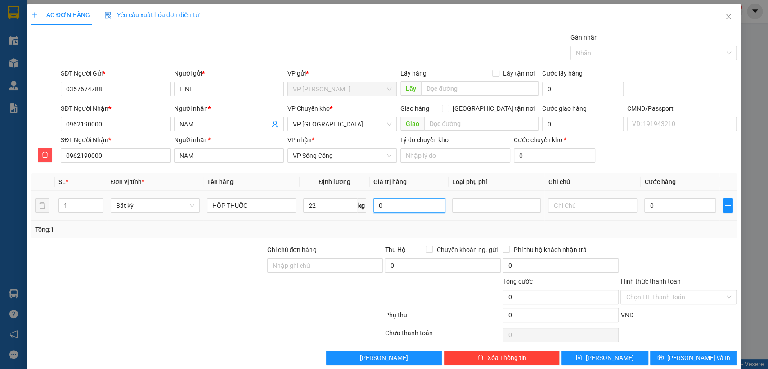
click at [377, 205] on input "0" at bounding box center [408, 205] width 71 height 14
type input "0"
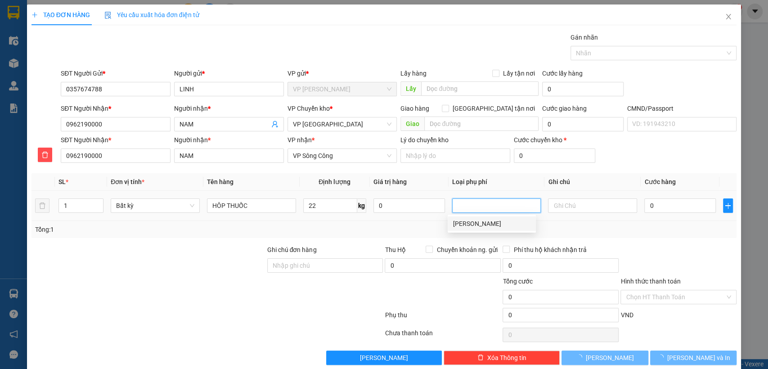
type input "65.000"
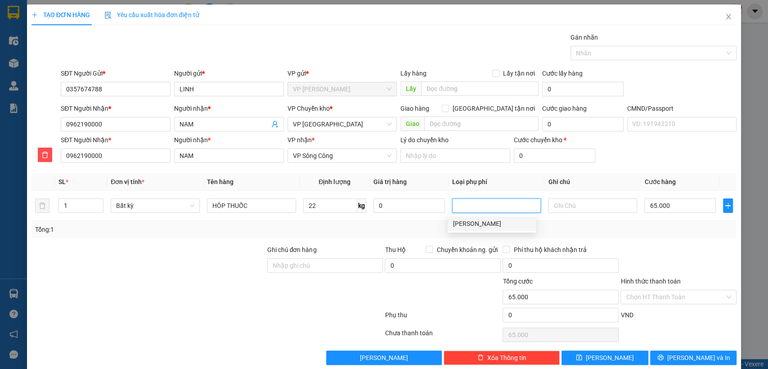
scroll to position [13, 0]
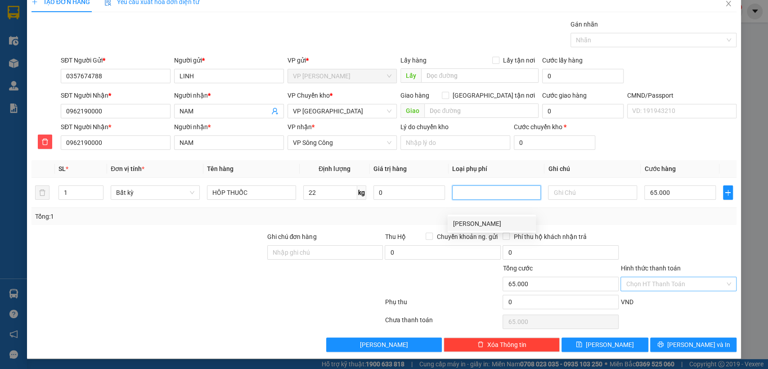
click at [643, 282] on input "Hình thức thanh toán" at bounding box center [674, 283] width 99 height 13
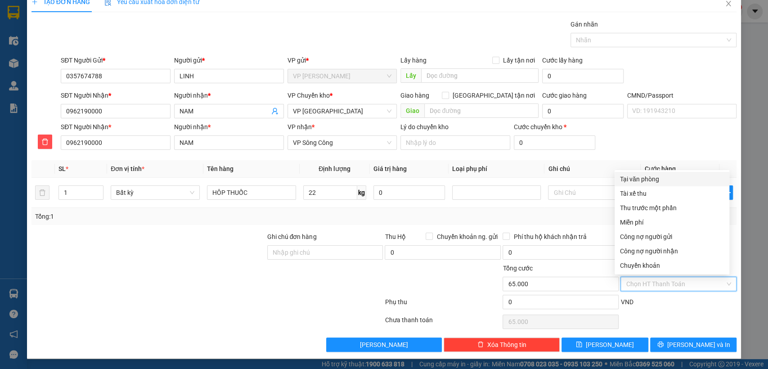
click at [640, 178] on div "Tại văn phòng" at bounding box center [672, 179] width 104 height 10
type input "0"
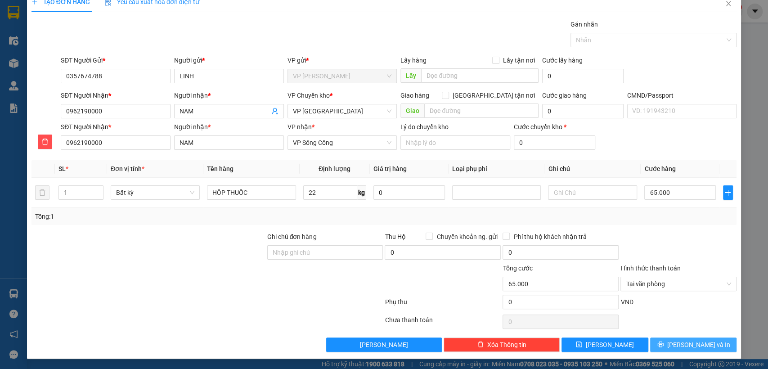
click at [680, 343] on span "[PERSON_NAME] và In" at bounding box center [698, 344] width 63 height 10
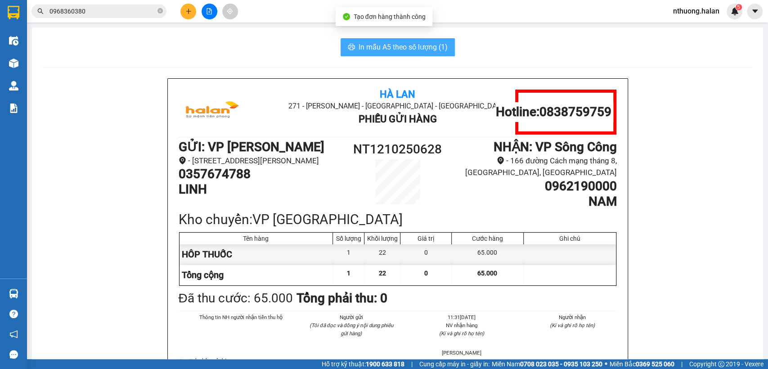
click at [375, 47] on span "In mẫu A5 theo số lượng (1)" at bounding box center [402, 46] width 89 height 11
click at [374, 45] on span "In mẫu A5 theo số lượng (1)" at bounding box center [402, 46] width 89 height 11
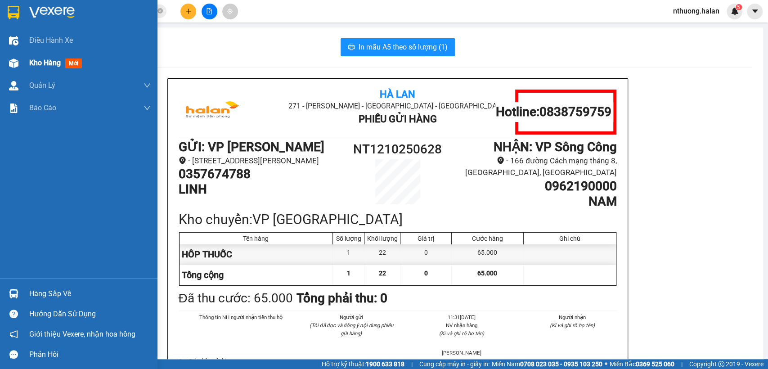
click at [32, 63] on span "Kho hàng" at bounding box center [44, 62] width 31 height 9
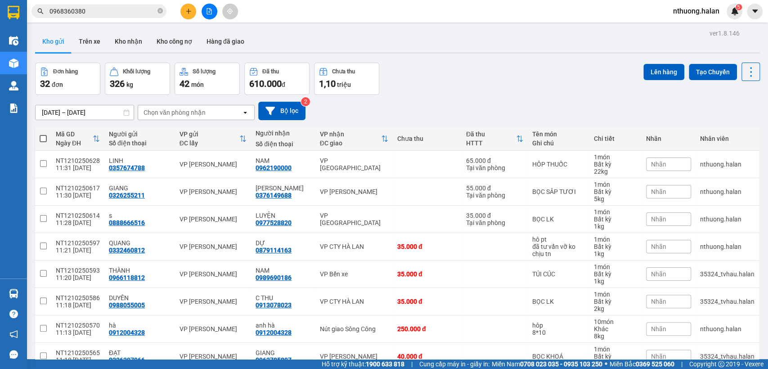
click at [183, 11] on button at bounding box center [188, 12] width 16 height 16
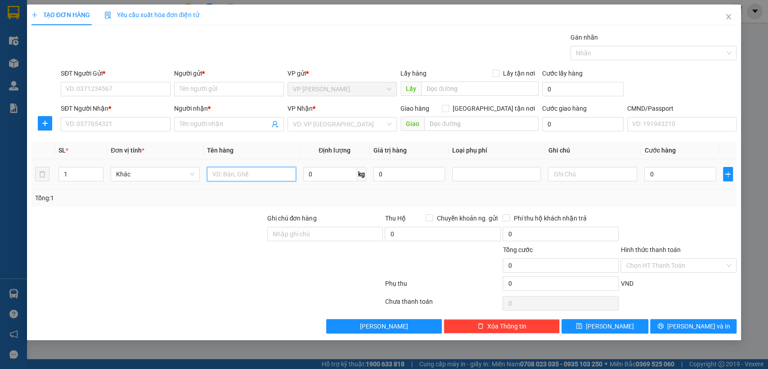
click at [256, 176] on input "text" at bounding box center [251, 174] width 89 height 14
type input "bao tai bóng"
type input "1"
type input "41"
click at [118, 85] on input "SĐT Người Gửi *" at bounding box center [116, 89] width 110 height 14
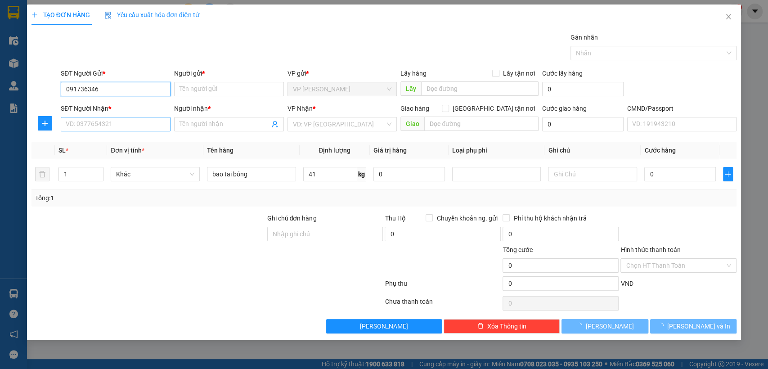
type input "0917363466"
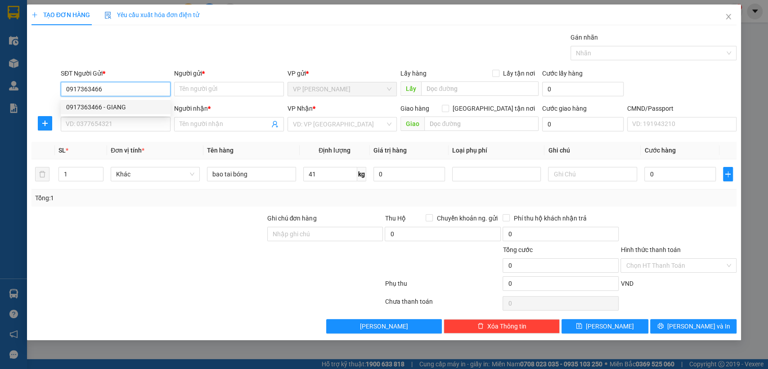
click at [111, 103] on div "0917363466 - GIANG" at bounding box center [115, 107] width 99 height 10
type input "GIANG"
type input "0917363466"
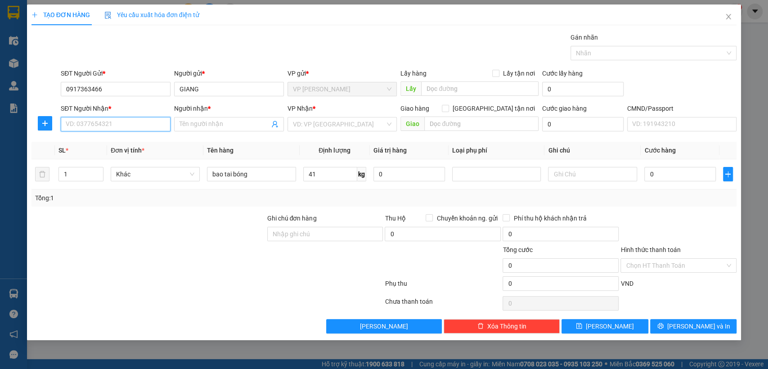
drag, startPoint x: 119, startPoint y: 121, endPoint x: 127, endPoint y: 120, distance: 8.1
click at [120, 120] on input "SĐT Người Nhận *" at bounding box center [116, 124] width 110 height 14
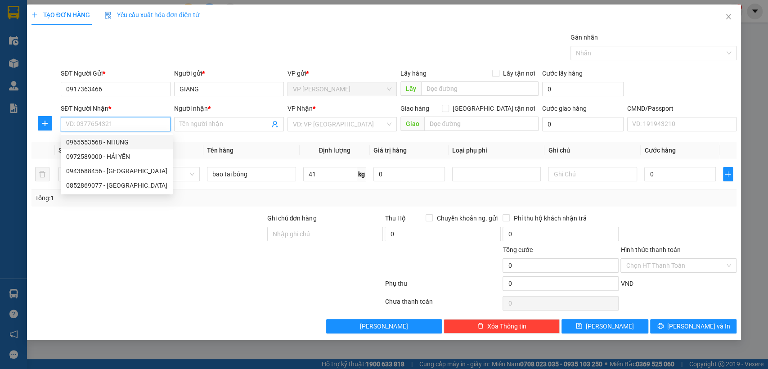
drag, startPoint x: 99, startPoint y: 146, endPoint x: 274, endPoint y: 149, distance: 174.9
click at [100, 145] on div "0965553568 - NHUNG" at bounding box center [116, 142] width 101 height 10
type input "0965553568"
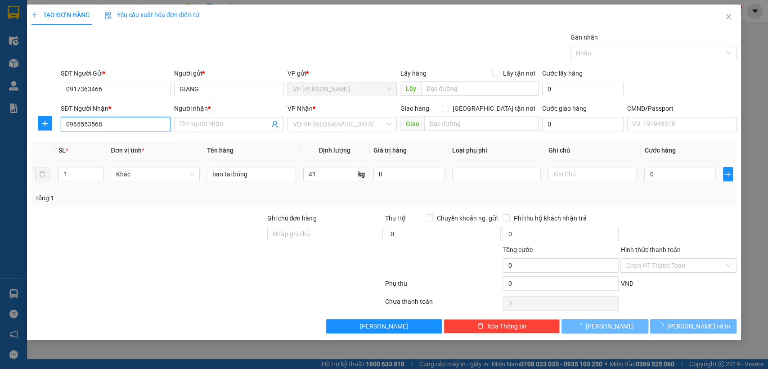
type input "NHUNG"
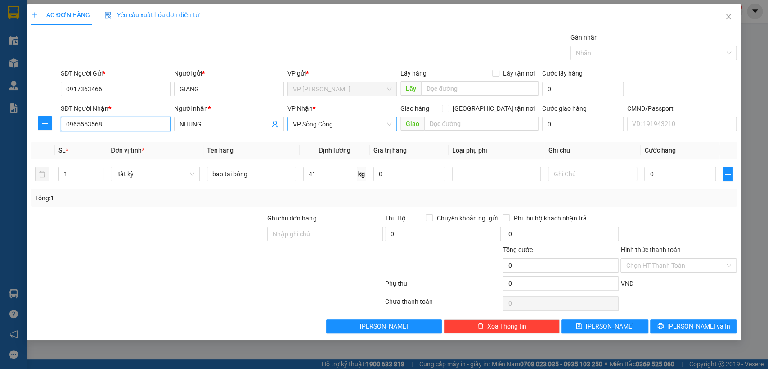
click at [318, 124] on span "VP Sông Công" at bounding box center [342, 123] width 99 height 13
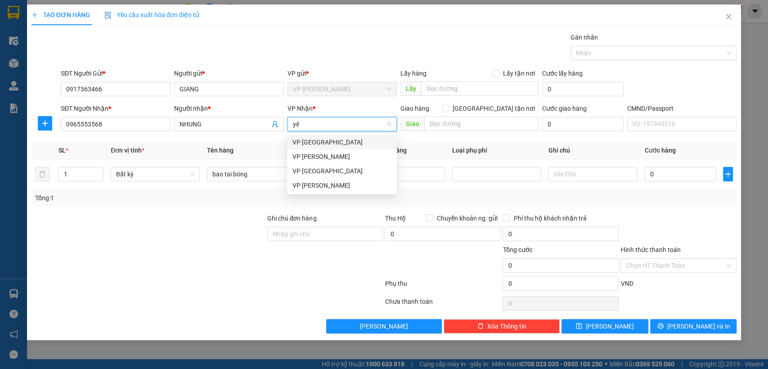
type input "yên"
click at [309, 145] on div "VP [GEOGRAPHIC_DATA]" at bounding box center [341, 142] width 99 height 10
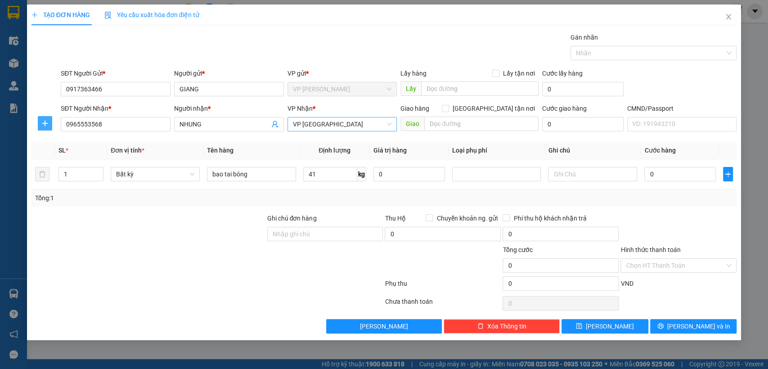
click at [45, 120] on icon "plus" at bounding box center [44, 123] width 7 height 7
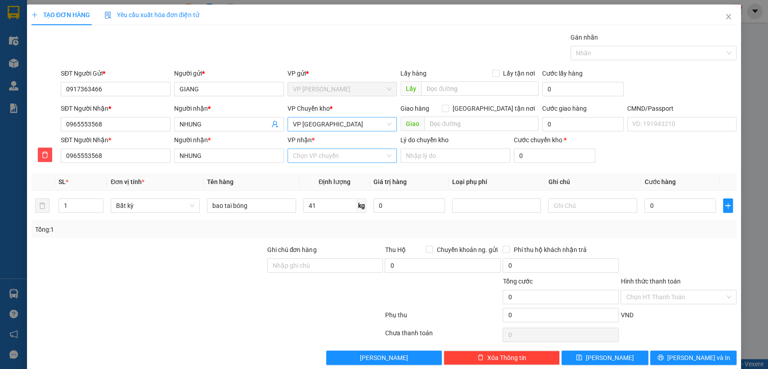
click at [295, 151] on input "VP nhận *" at bounding box center [339, 155] width 93 height 13
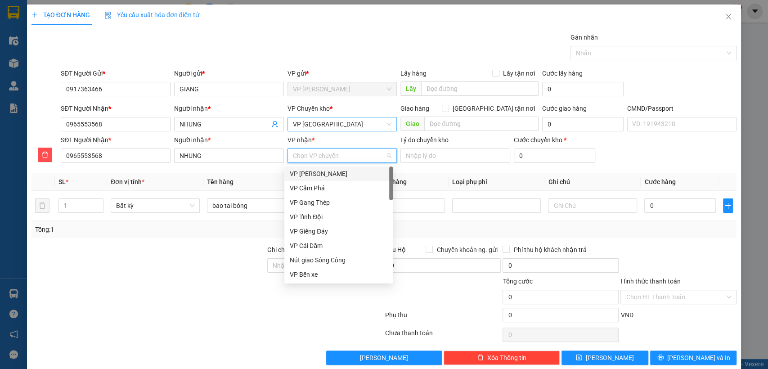
type input "s"
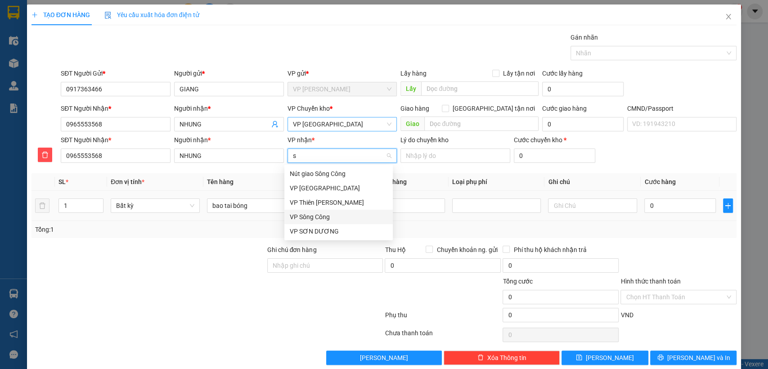
drag, startPoint x: 321, startPoint y: 219, endPoint x: 356, endPoint y: 214, distance: 35.5
click at [321, 218] on div "VP Sông Công" at bounding box center [339, 217] width 98 height 10
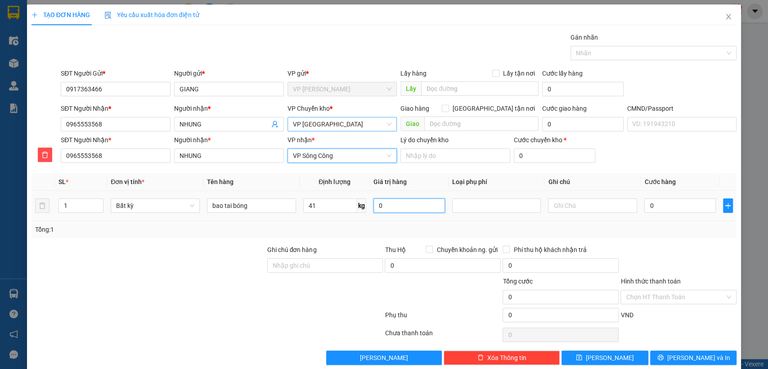
click at [389, 202] on input "0" at bounding box center [408, 205] width 71 height 14
type input "0"
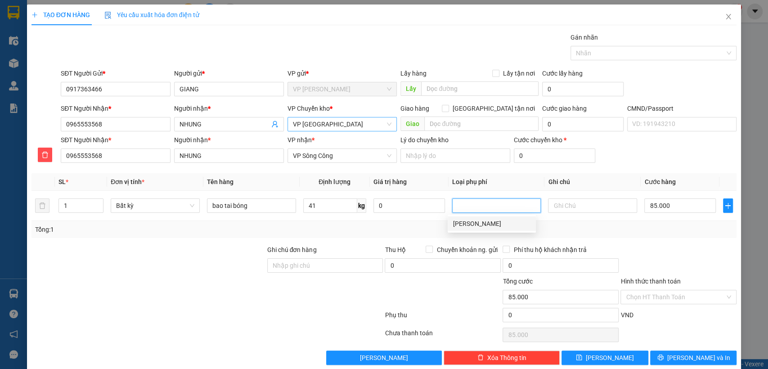
type input "85.000"
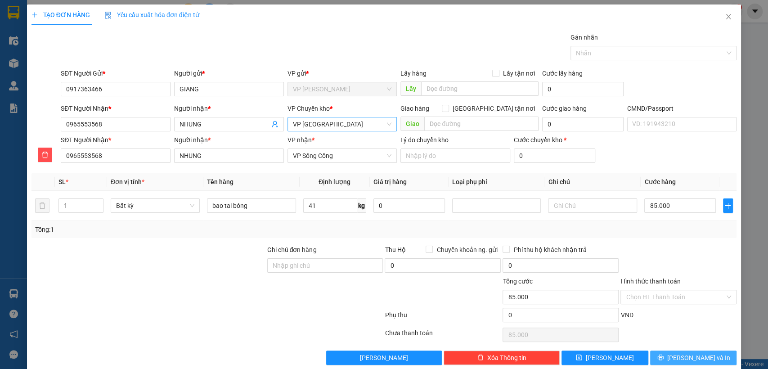
click at [696, 356] on span "Lưu và In" at bounding box center [698, 358] width 63 height 10
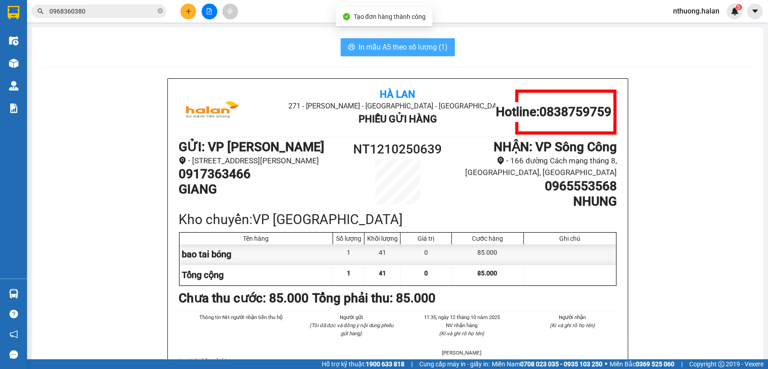
click at [424, 49] on span "In mẫu A5 theo số lượng (1)" at bounding box center [402, 46] width 89 height 11
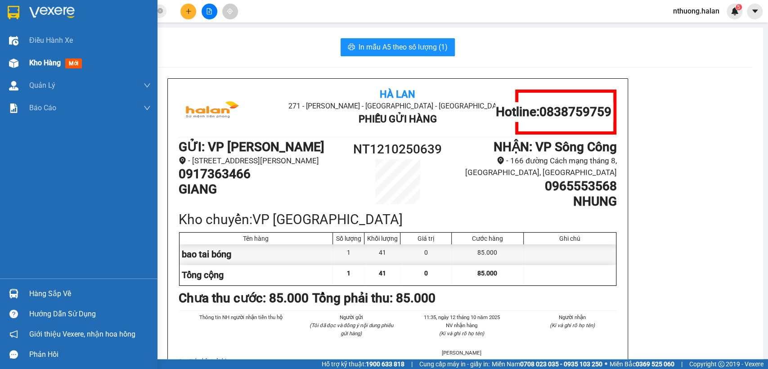
drag, startPoint x: 35, startPoint y: 64, endPoint x: 40, endPoint y: 64, distance: 4.9
click at [35, 63] on span "Kho hàng" at bounding box center [44, 62] width 31 height 9
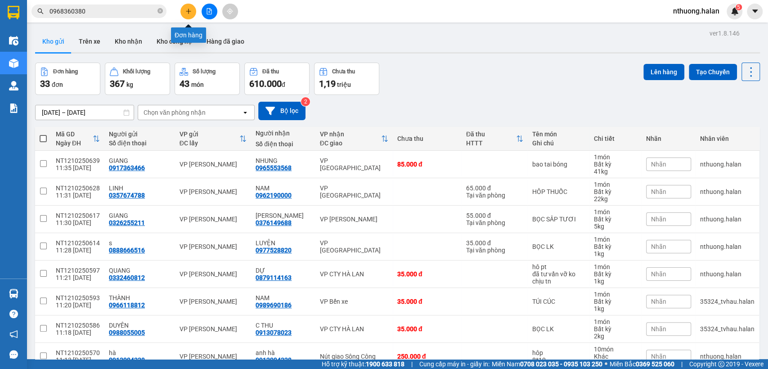
drag, startPoint x: 186, startPoint y: 10, endPoint x: 200, endPoint y: 30, distance: 24.2
click at [191, 19] on div at bounding box center [208, 12] width 67 height 16
click at [189, 15] on button at bounding box center [188, 12] width 16 height 16
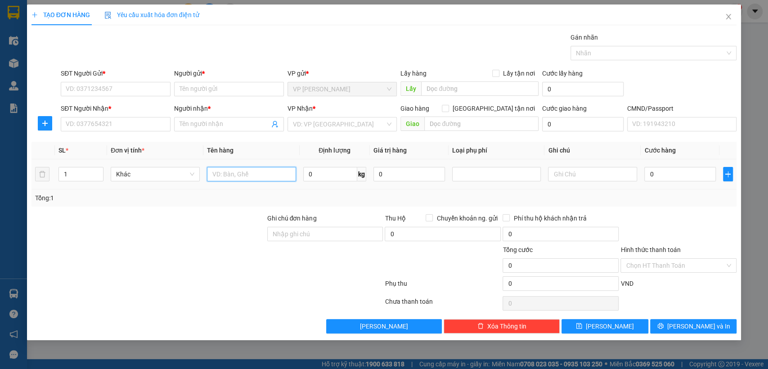
click at [251, 174] on input "text" at bounding box center [251, 174] width 89 height 14
type input "hôp mp"
type input "1"
click at [93, 94] on input "SĐT Người Gửi *" at bounding box center [116, 89] width 110 height 14
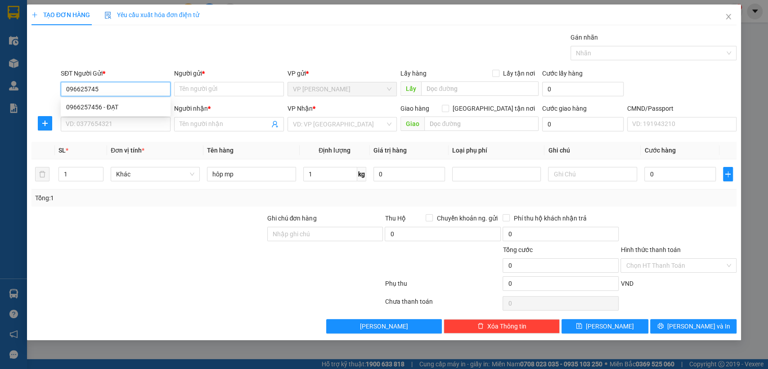
type input "0966257456"
click at [80, 107] on div "0966257456 - ĐẠT" at bounding box center [115, 107] width 99 height 10
type input "ĐẠT"
type input "0966257456"
click at [94, 117] on input "SĐT Người Nhận *" at bounding box center [116, 124] width 110 height 14
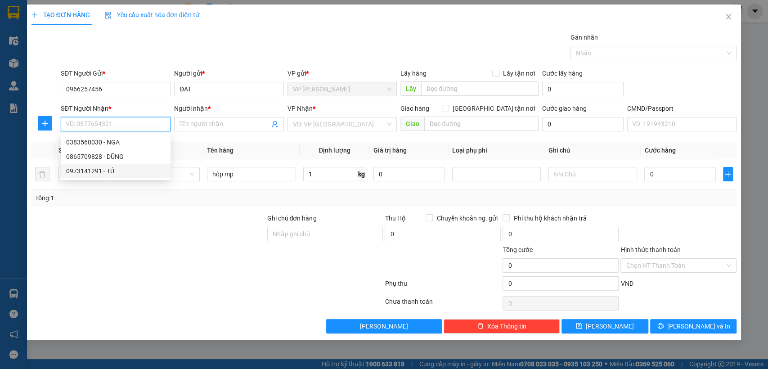
click at [103, 171] on div "0973141291 - TÚ" at bounding box center [115, 171] width 99 height 10
type input "0973141291"
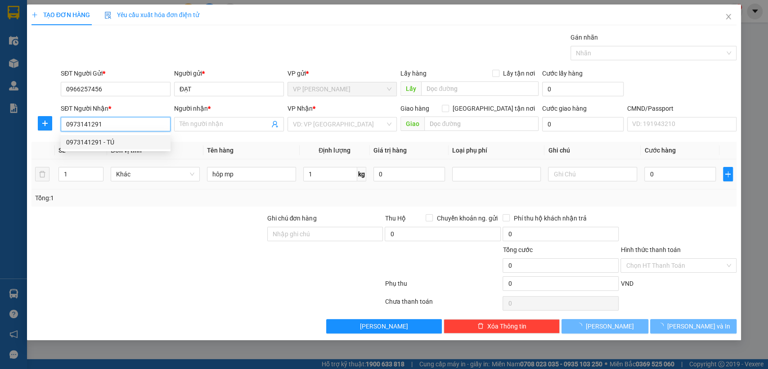
type input "TÚ"
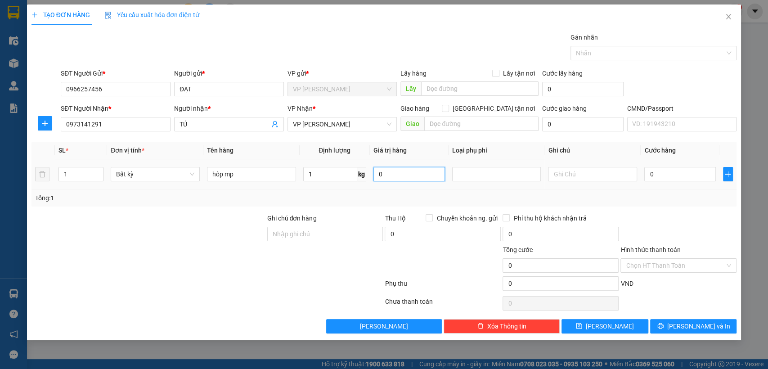
click at [395, 173] on input "0" at bounding box center [408, 174] width 71 height 14
type input "0"
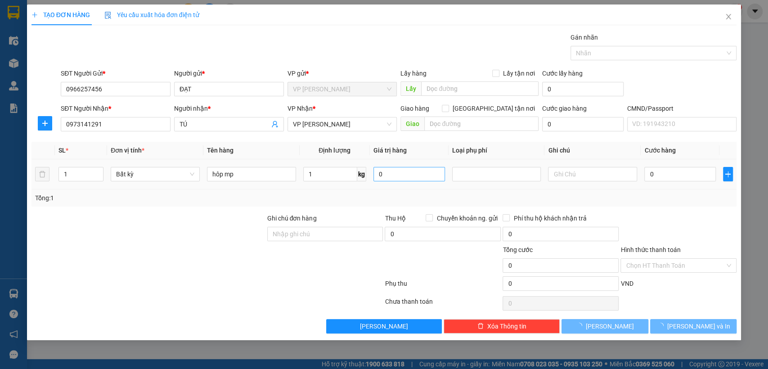
type input "35.000"
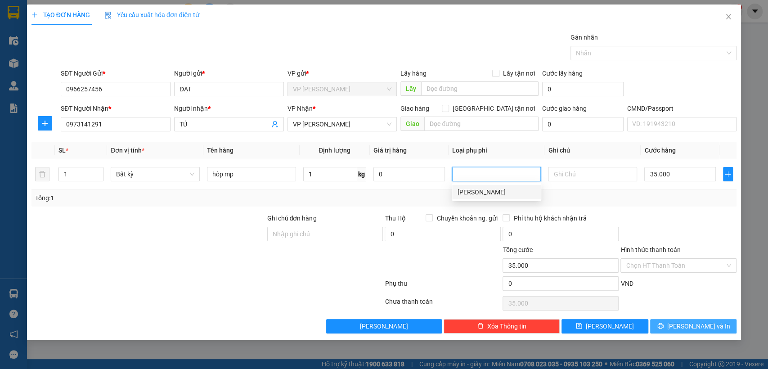
click at [683, 326] on button "Lưu và In" at bounding box center [693, 326] width 86 height 14
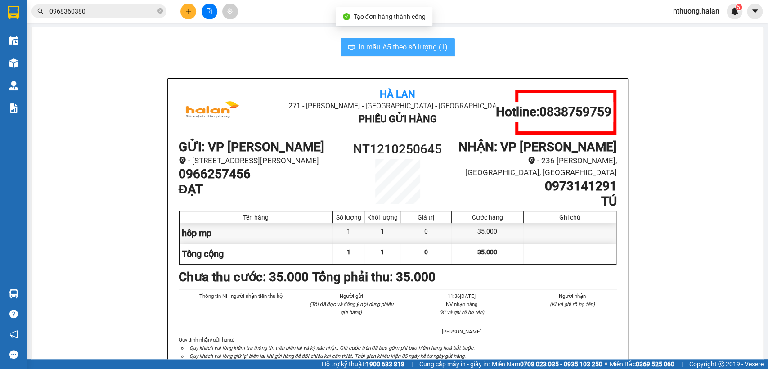
click at [385, 47] on span "In mẫu A5 theo số lượng (1)" at bounding box center [402, 46] width 89 height 11
click at [385, 46] on span "In mẫu A5 theo số lượng (1)" at bounding box center [402, 46] width 89 height 11
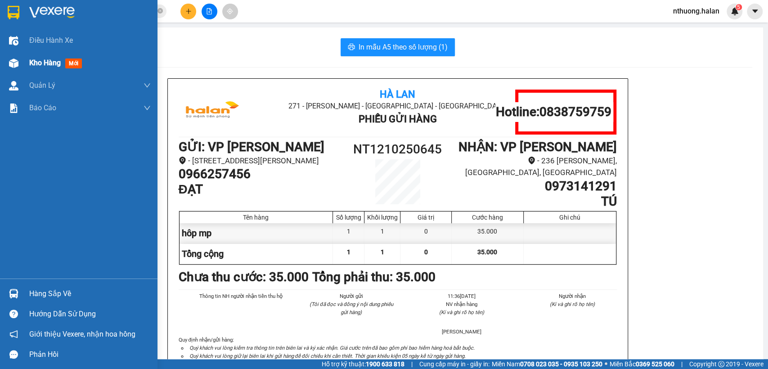
drag, startPoint x: 46, startPoint y: 66, endPoint x: 62, endPoint y: 66, distance: 16.6
click at [46, 66] on span "Kho hàng" at bounding box center [44, 62] width 31 height 9
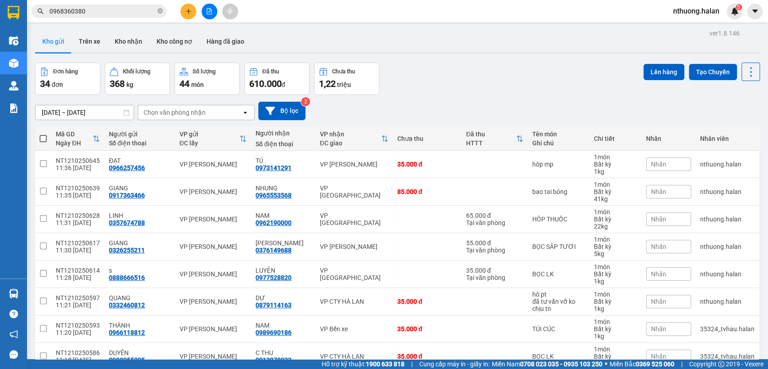
click at [112, 12] on input "0968360380" at bounding box center [102, 11] width 106 height 10
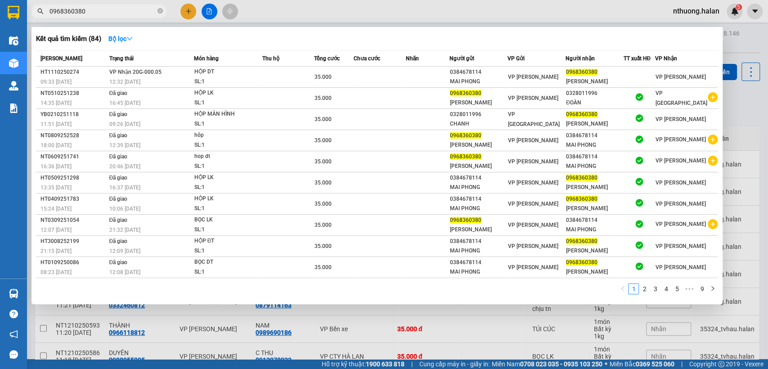
click at [112, 12] on input "0968360380" at bounding box center [102, 11] width 106 height 10
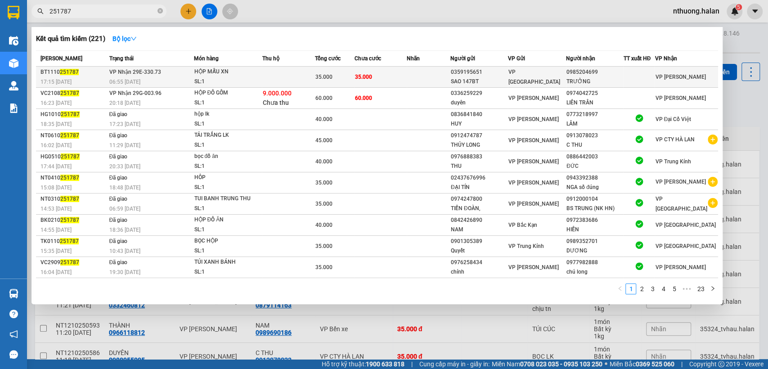
type input "251787"
click at [405, 76] on td "35.000" at bounding box center [380, 77] width 52 height 21
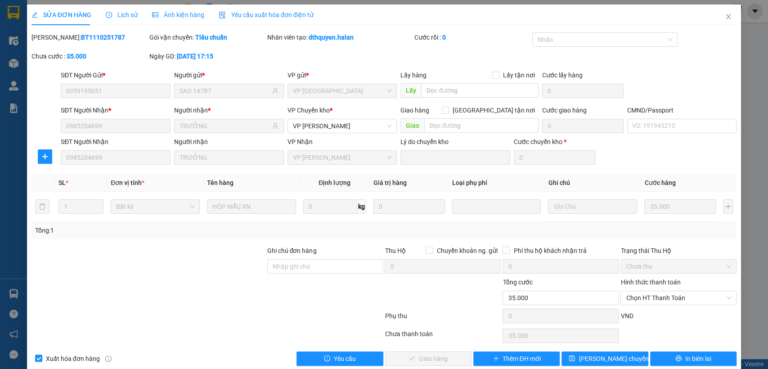
type input "0359195651"
type input "SAO 147BT"
type input "0985204699"
type input "TRƯỞNG"
type input "0"
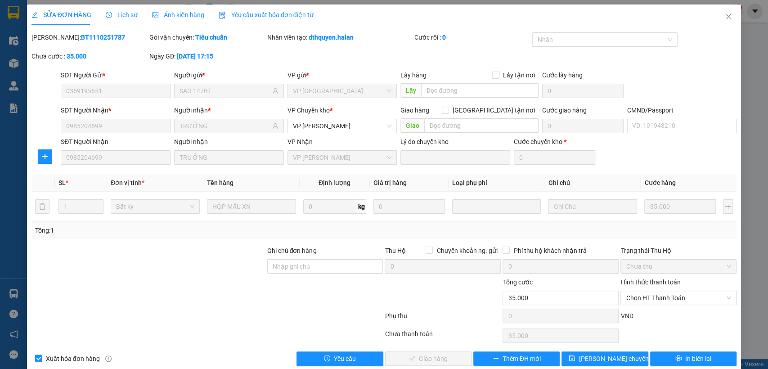
type input "35.000"
click at [633, 299] on span "Chọn HT Thanh Toán" at bounding box center [677, 297] width 105 height 13
click at [657, 220] on div "Tại văn phòng" at bounding box center [672, 222] width 104 height 10
type input "0"
drag, startPoint x: 425, startPoint y: 360, endPoint x: 433, endPoint y: 354, distance: 9.9
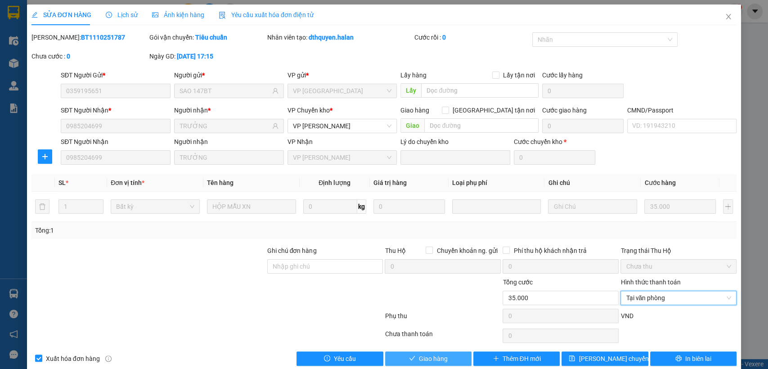
click at [424, 360] on span "Giao hàng" at bounding box center [433, 358] width 29 height 10
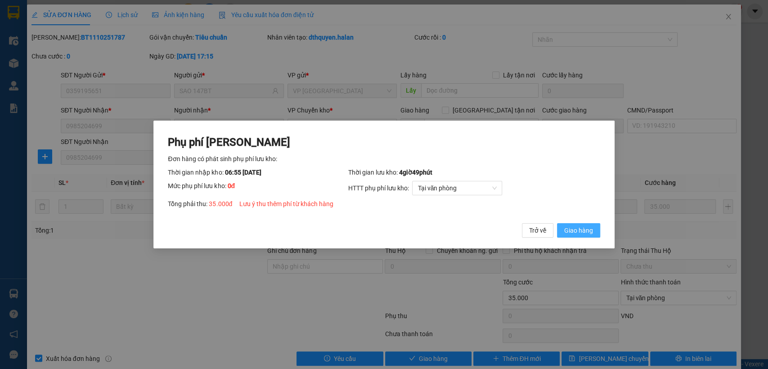
click at [576, 230] on span "Giao hàng" at bounding box center [578, 230] width 29 height 10
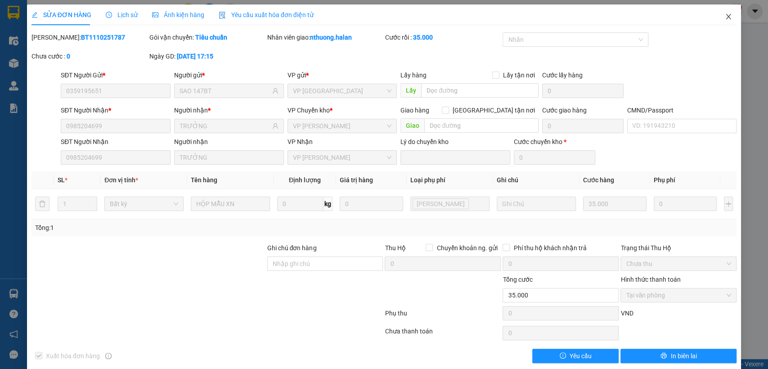
click at [724, 16] on icon "close" at bounding box center [727, 16] width 7 height 7
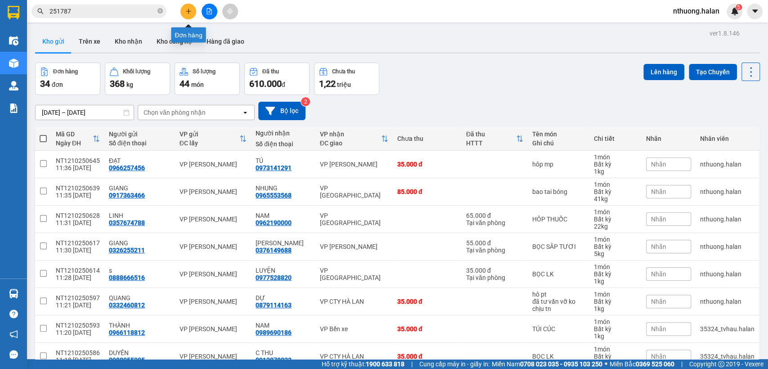
click at [188, 13] on icon "plus" at bounding box center [188, 11] width 0 height 5
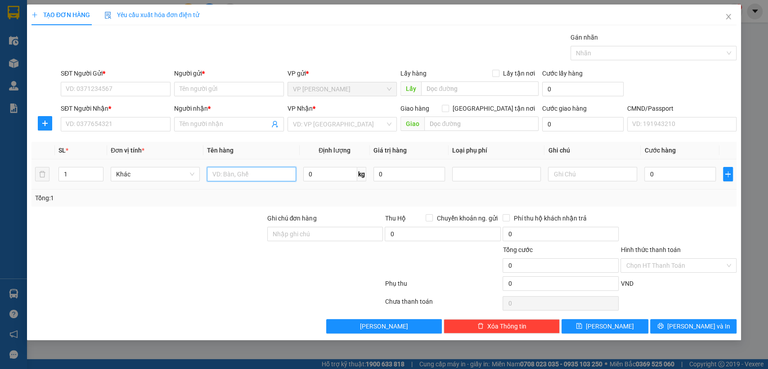
click at [242, 176] on input "text" at bounding box center [251, 174] width 89 height 14
type input "hôp"
type input "6"
click at [242, 176] on input "hôp" at bounding box center [251, 174] width 89 height 14
type input "hôp đt"
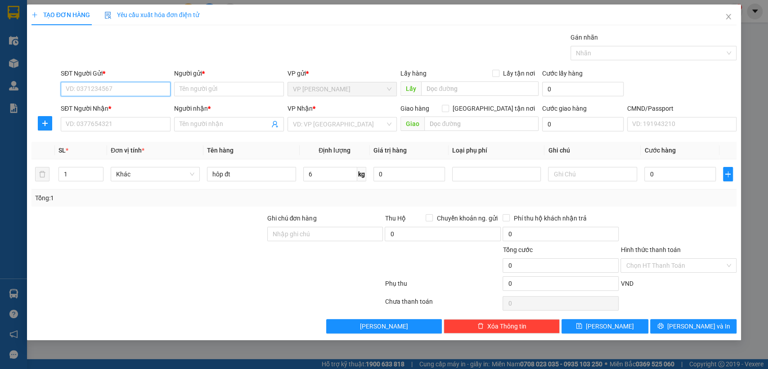
click at [112, 84] on input "SĐT Người Gửi *" at bounding box center [116, 89] width 110 height 14
type input "0383380666"
click at [196, 91] on input "Người gửi *" at bounding box center [229, 89] width 110 height 14
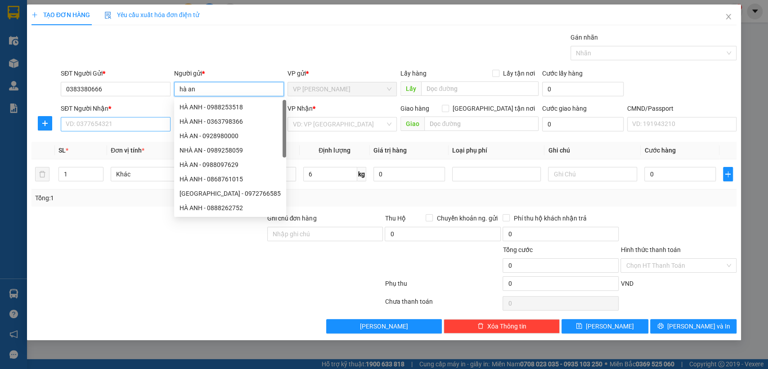
type input "hà an"
click at [76, 125] on input "SĐT Người Nhận *" at bounding box center [116, 124] width 110 height 14
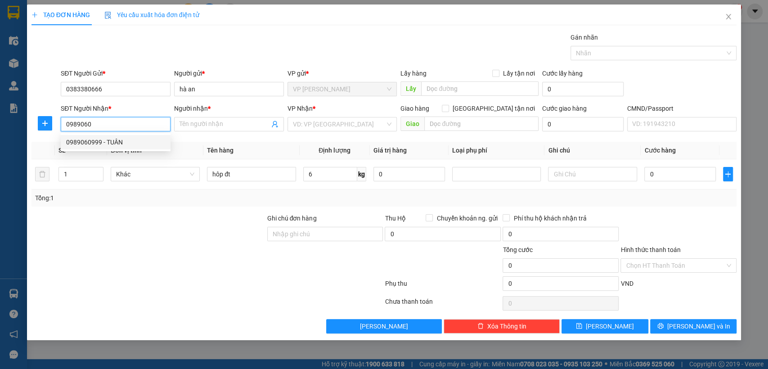
click at [100, 139] on div "0989060999 - TUÂN" at bounding box center [115, 142] width 99 height 10
type input "0989060999"
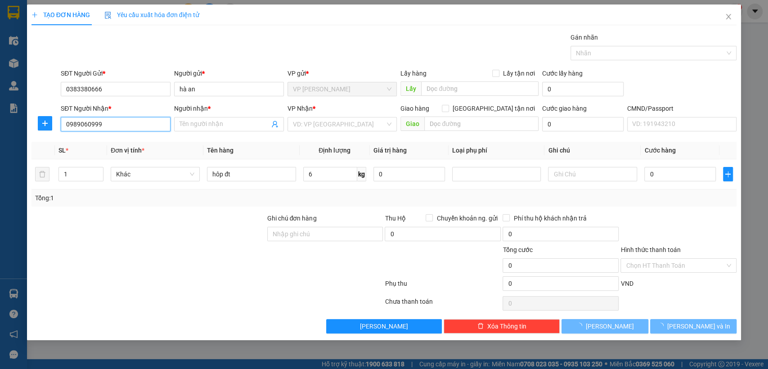
type input "TUÂN"
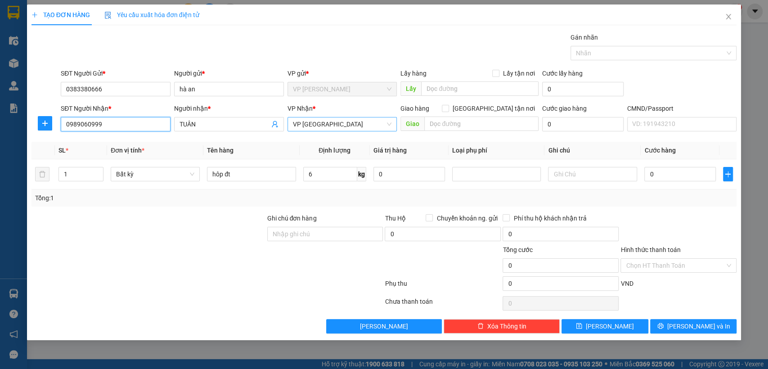
click at [303, 121] on span "VP Định Hóa" at bounding box center [342, 123] width 99 height 13
type input "0989060999"
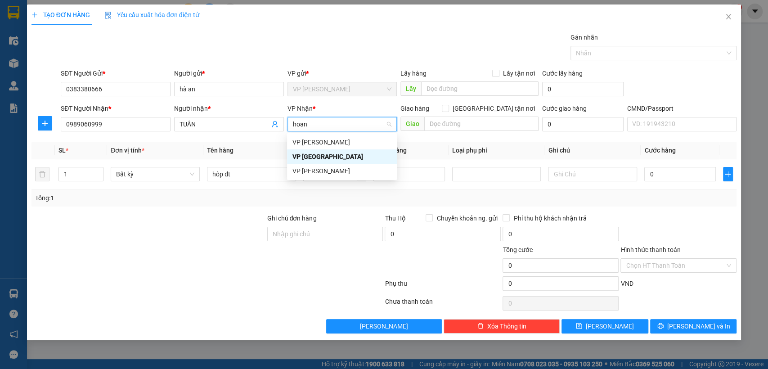
type input "hoang"
drag, startPoint x: 323, startPoint y: 156, endPoint x: 164, endPoint y: 158, distance: 159.2
click at [322, 156] on div "VP [PERSON_NAME]" at bounding box center [341, 157] width 99 height 10
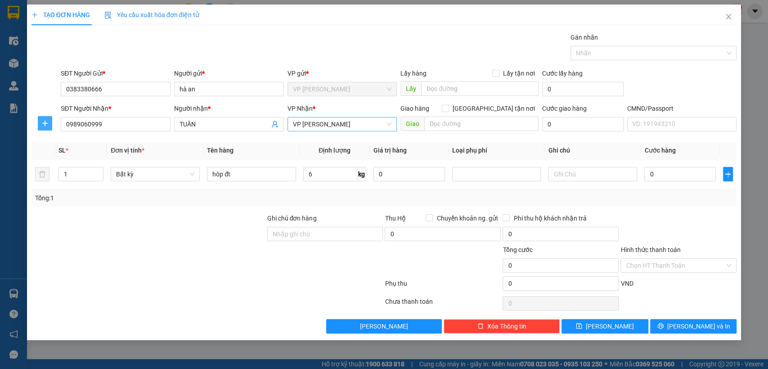
click at [47, 123] on icon "plus" at bounding box center [44, 123] width 7 height 7
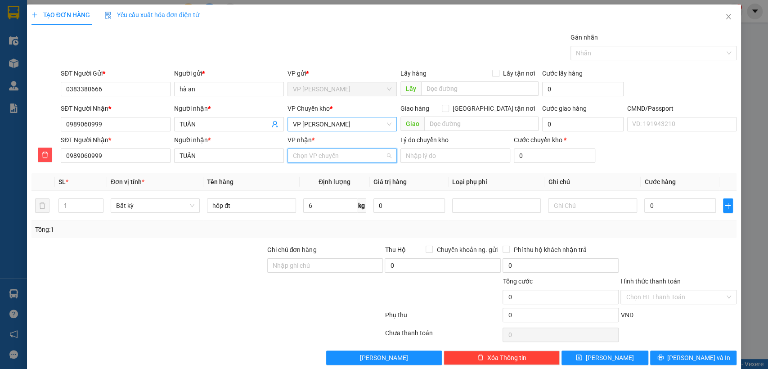
click at [313, 154] on input "VP nhận *" at bounding box center [339, 155] width 93 height 13
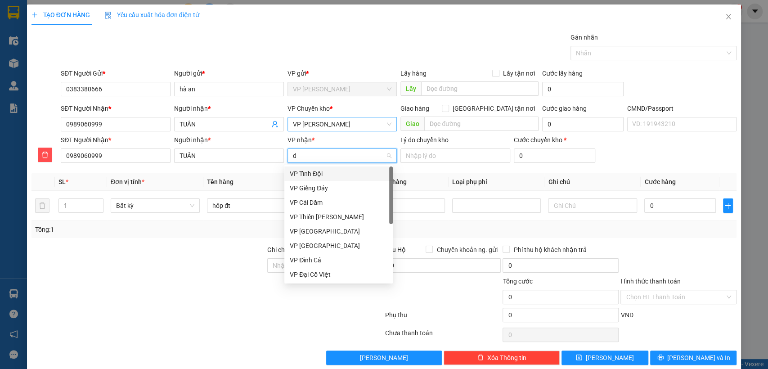
type input "d"
type input "đ"
click at [317, 241] on div "VP Định Hóa" at bounding box center [339, 246] width 98 height 10
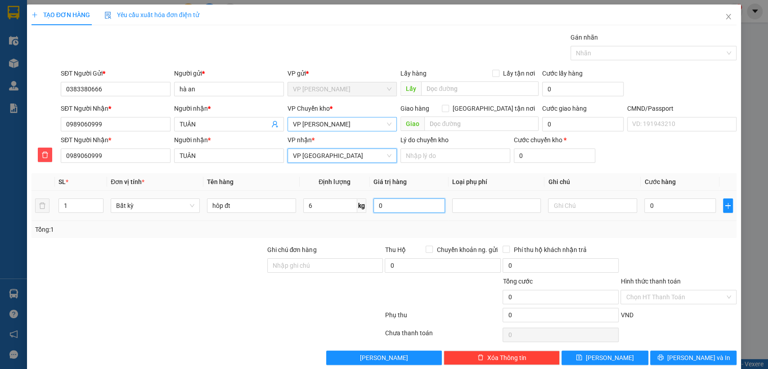
click at [391, 208] on input "0" at bounding box center [408, 205] width 71 height 14
type input "0"
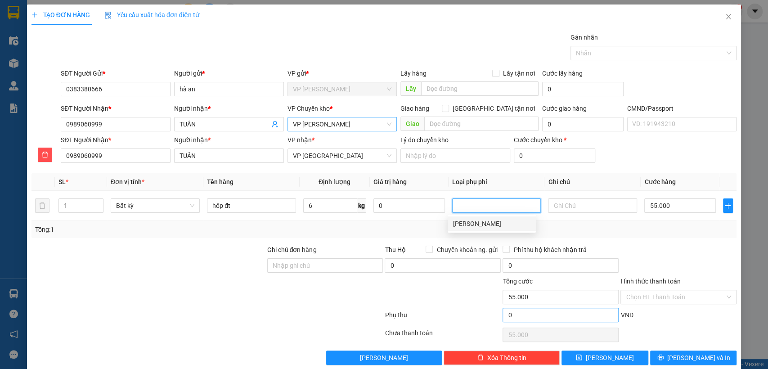
type input "55.000"
click at [675, 354] on button "Lưu và In" at bounding box center [693, 357] width 86 height 14
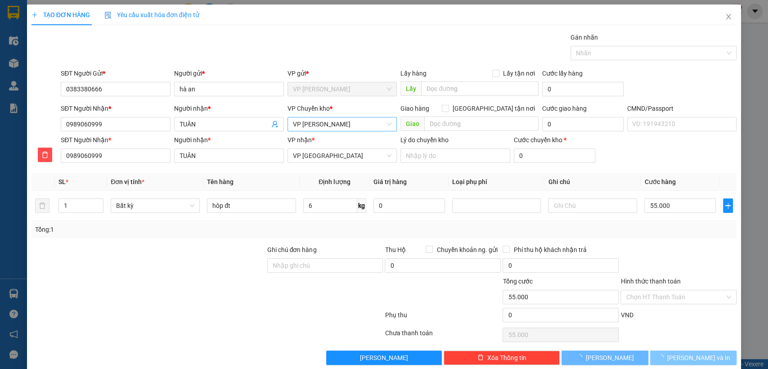
click at [663, 354] on icon "loading" at bounding box center [659, 357] width 7 height 7
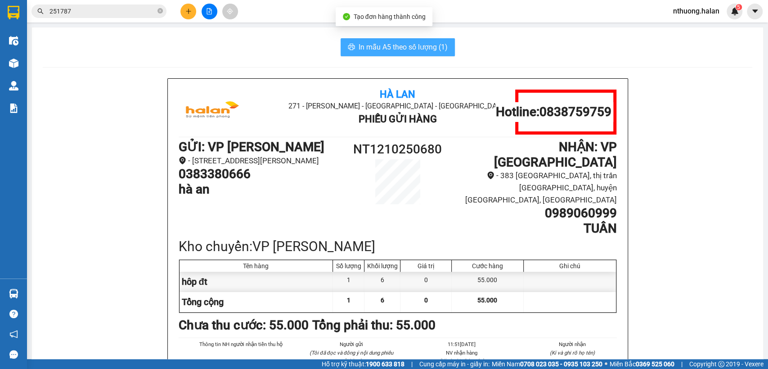
click at [368, 41] on span "In mẫu A5 theo số lượng (1)" at bounding box center [402, 46] width 89 height 11
click at [369, 42] on span "In mẫu A5 theo số lượng (1)" at bounding box center [402, 46] width 89 height 11
click at [188, 15] on button at bounding box center [188, 12] width 16 height 16
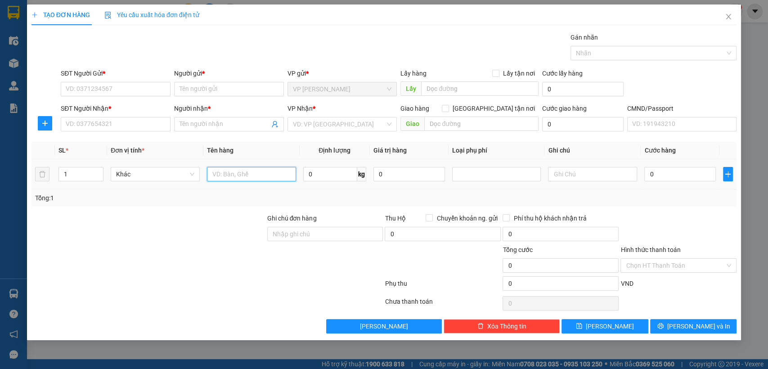
click at [224, 173] on input "text" at bounding box center [251, 174] width 89 height 14
type input "hôp đt"
type input "7"
click at [110, 128] on input "SĐT Người Nhận *" at bounding box center [116, 124] width 110 height 14
click at [112, 85] on input "SĐT Người Gửi *" at bounding box center [116, 89] width 110 height 14
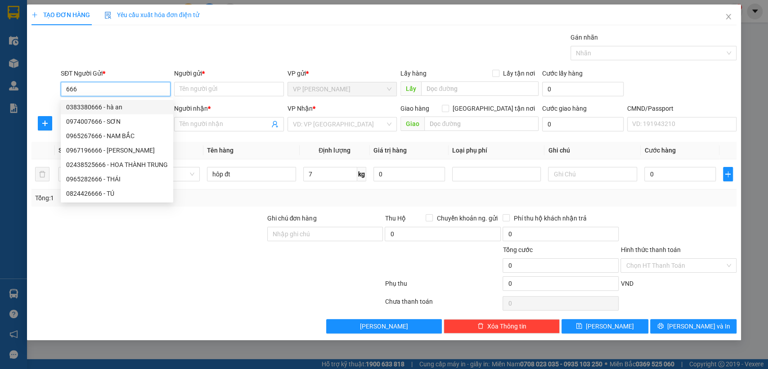
click at [116, 108] on div "0383380666 - hà an" at bounding box center [117, 107] width 102 height 10
type input "0383380666"
type input "hà an"
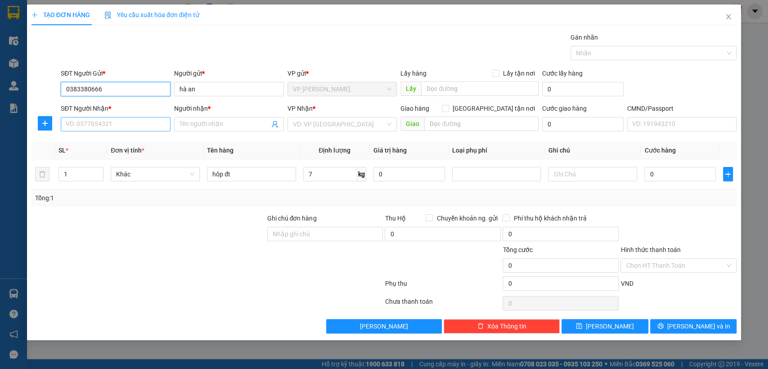
type input "0383380666"
click at [107, 125] on input "SĐT Người Nhận *" at bounding box center [116, 124] width 110 height 14
type input "0977566999"
drag, startPoint x: 92, startPoint y: 138, endPoint x: 137, endPoint y: 138, distance: 44.5
click at [93, 138] on div "0977566999 - HUẤN" at bounding box center [115, 142] width 99 height 10
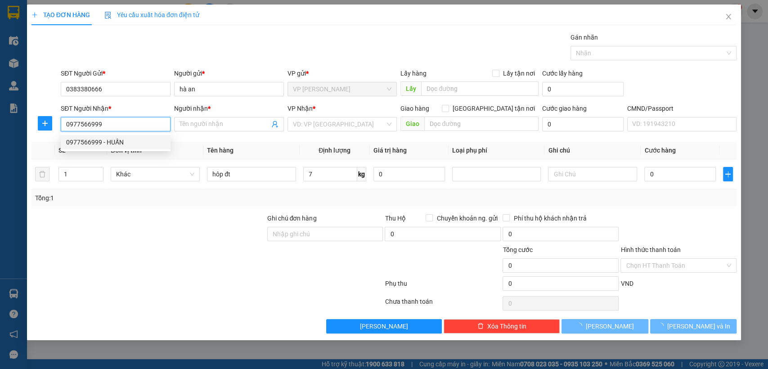
type input "HUẤN"
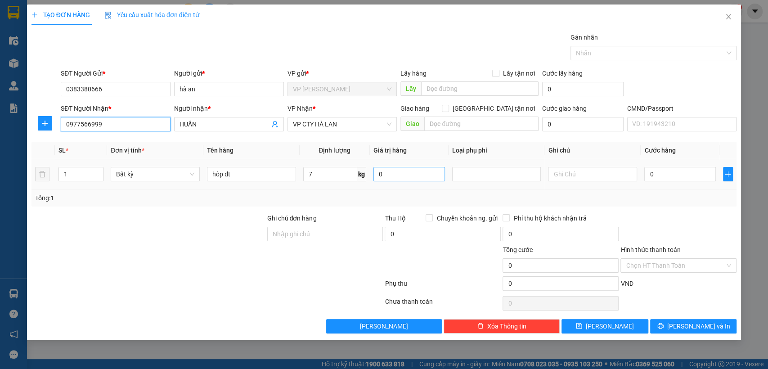
type input "0977566999"
click at [397, 176] on input "0" at bounding box center [408, 174] width 71 height 14
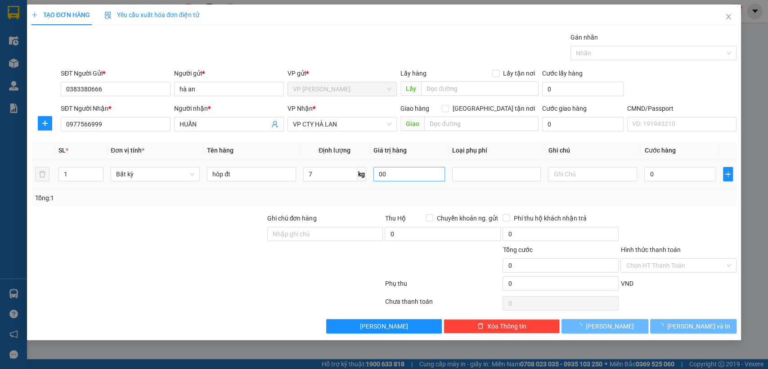
type input "0"
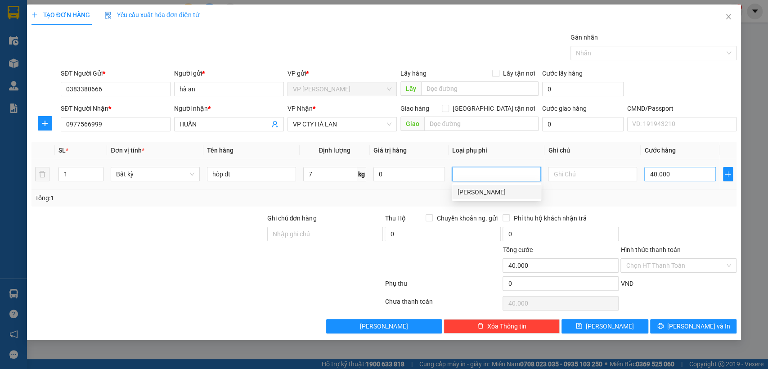
type input "40.000"
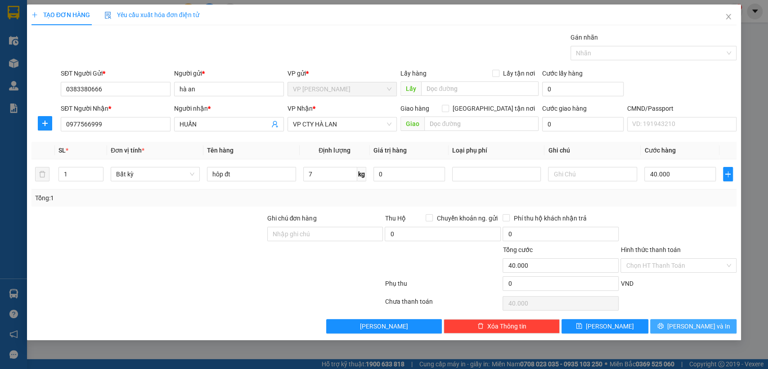
click at [687, 326] on span "Lưu và In" at bounding box center [698, 326] width 63 height 10
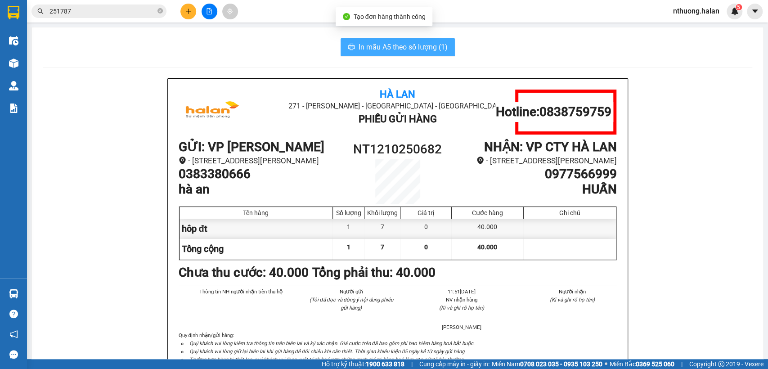
click at [379, 45] on span "In mẫu A5 theo số lượng (1)" at bounding box center [402, 46] width 89 height 11
click at [115, 10] on input "251787" at bounding box center [102, 11] width 106 height 10
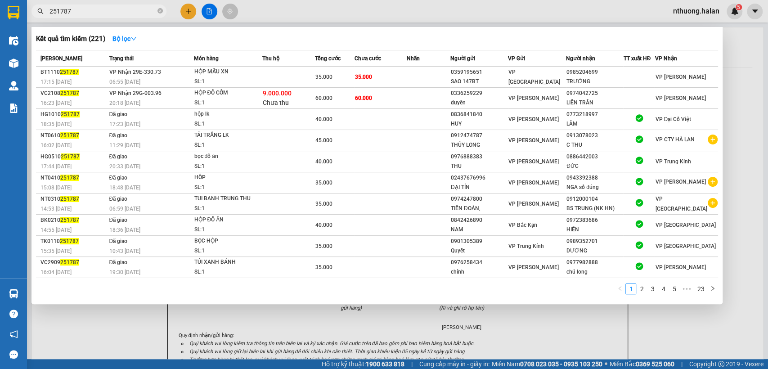
click at [115, 10] on input "251787" at bounding box center [102, 11] width 106 height 10
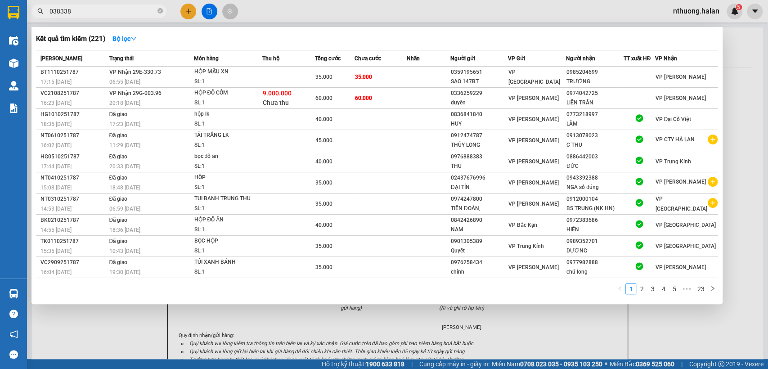
type input "0383380"
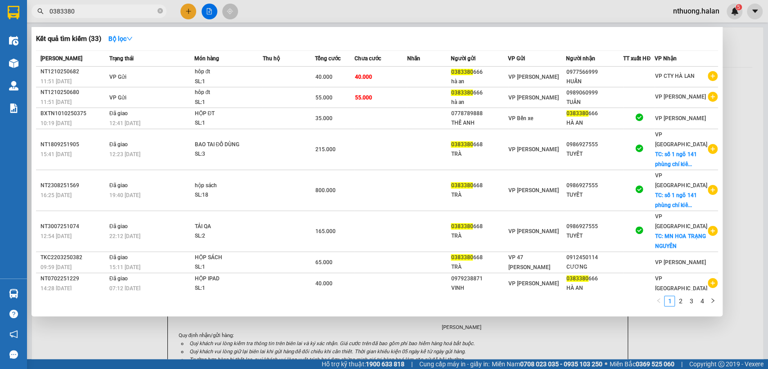
click at [84, 11] on input "0383380" at bounding box center [102, 11] width 106 height 10
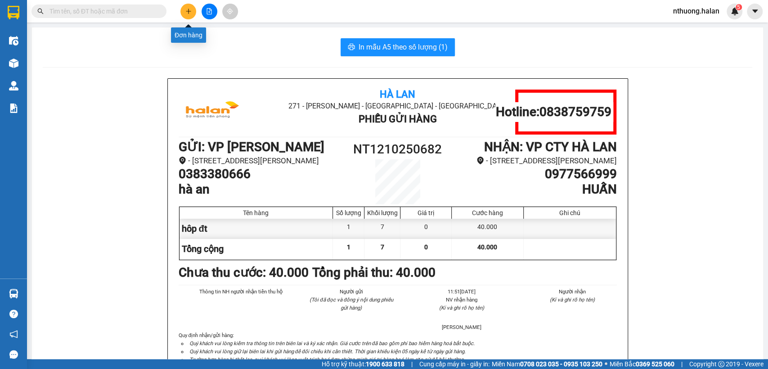
click at [193, 11] on button at bounding box center [188, 12] width 16 height 16
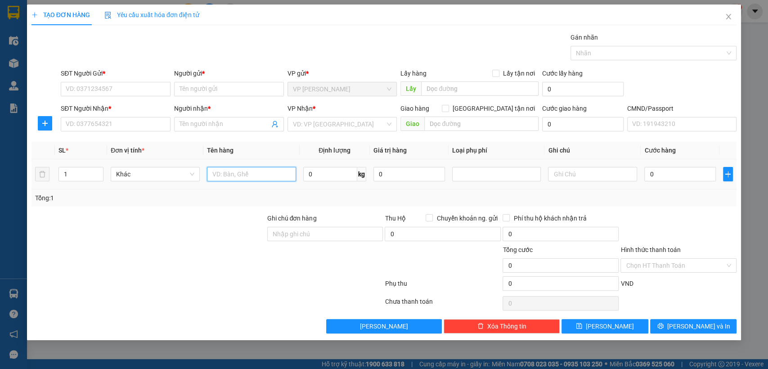
click at [253, 179] on input "text" at bounding box center [251, 174] width 89 height 14
type input "bọc đen"
type input "0"
type input "4.000"
click at [260, 177] on input "bọc đen" at bounding box center [251, 174] width 89 height 14
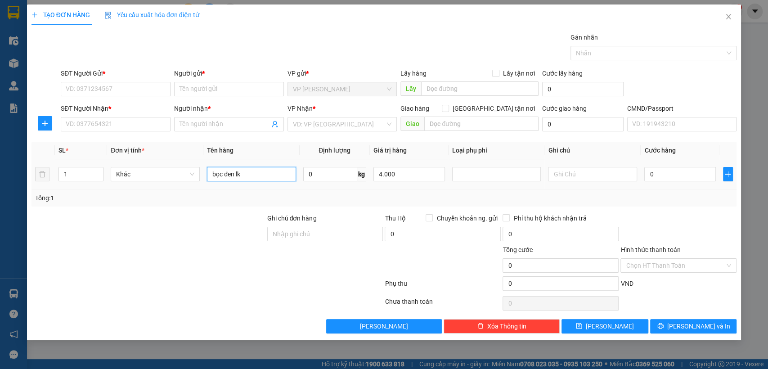
type input "bọc đen lk"
type input "4"
click at [402, 173] on input "4.000" at bounding box center [408, 174] width 71 height 14
type input "0"
click at [104, 87] on input "SĐT Người Gửi *" at bounding box center [116, 89] width 110 height 14
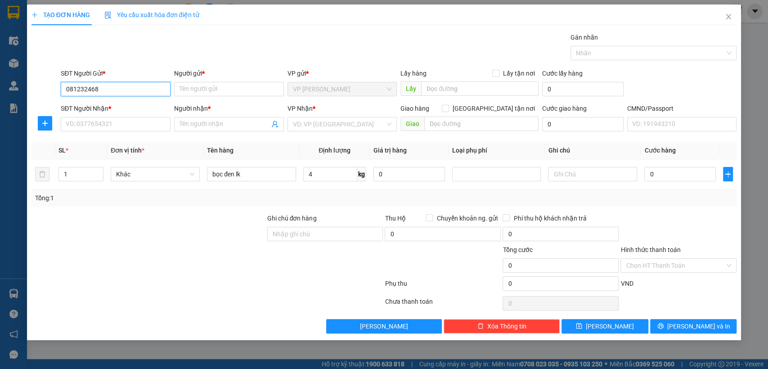
type input "0812324686"
click at [101, 107] on div "0812324686 - chi anh" at bounding box center [115, 107] width 99 height 10
type input "chi anh"
type input "0812324686"
click at [112, 119] on input "SĐT Người Nhận *" at bounding box center [116, 124] width 110 height 14
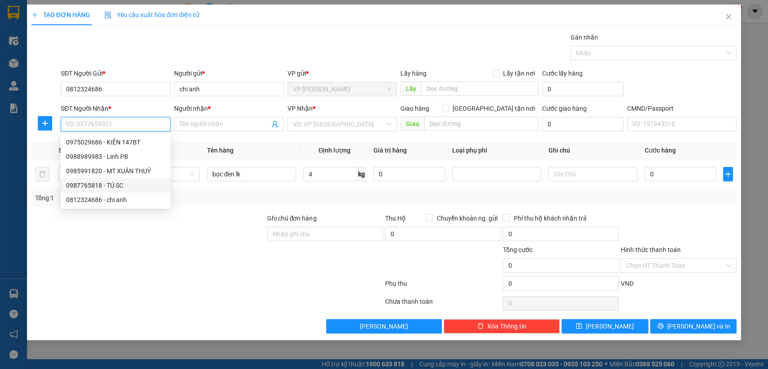
drag, startPoint x: 113, startPoint y: 187, endPoint x: 324, endPoint y: 202, distance: 211.4
click at [116, 188] on div "0987765818 - TÚ SC" at bounding box center [115, 185] width 99 height 10
type input "0987765818"
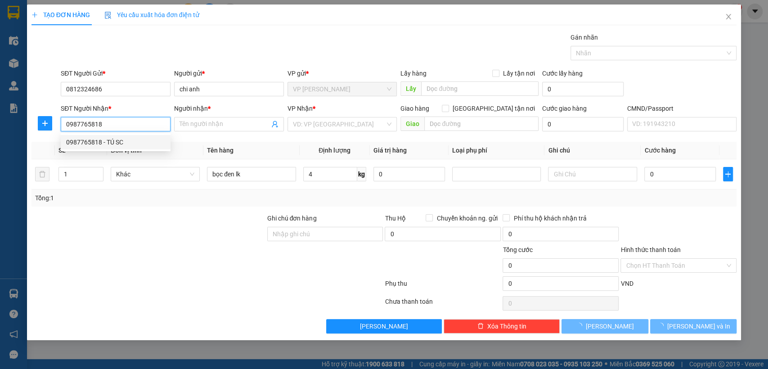
type input "TÚ SC"
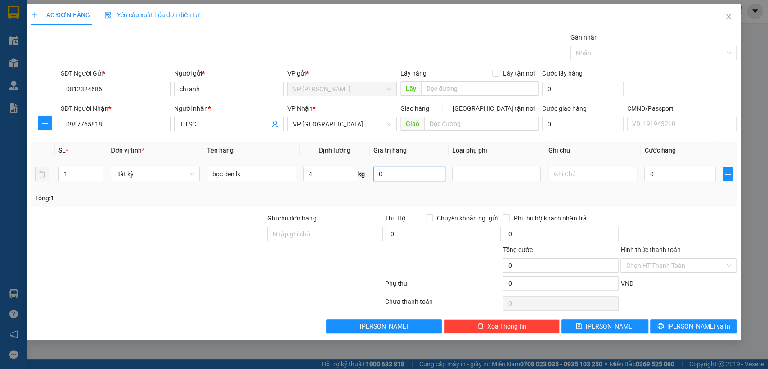
click at [395, 173] on input "0" at bounding box center [408, 174] width 71 height 14
type input "0"
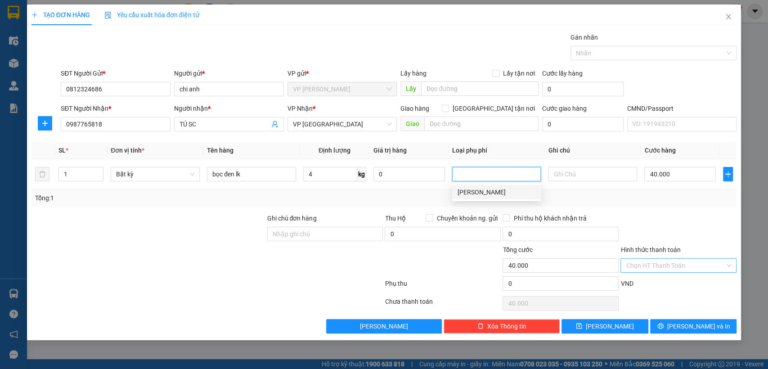
type input "40.000"
click at [684, 322] on button "Lưu và In" at bounding box center [693, 326] width 86 height 14
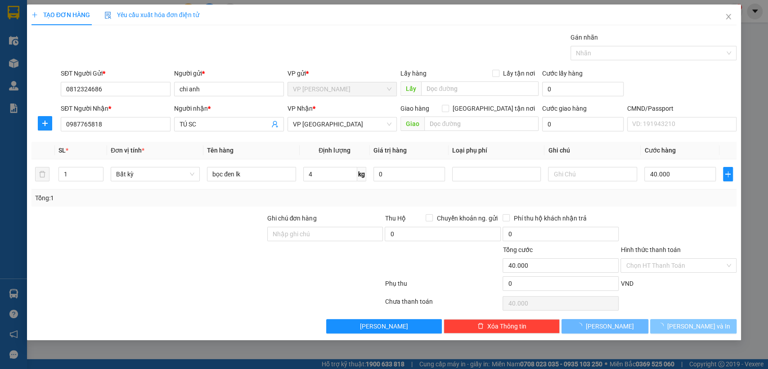
click at [684, 322] on button "Lưu và In" at bounding box center [693, 326] width 86 height 14
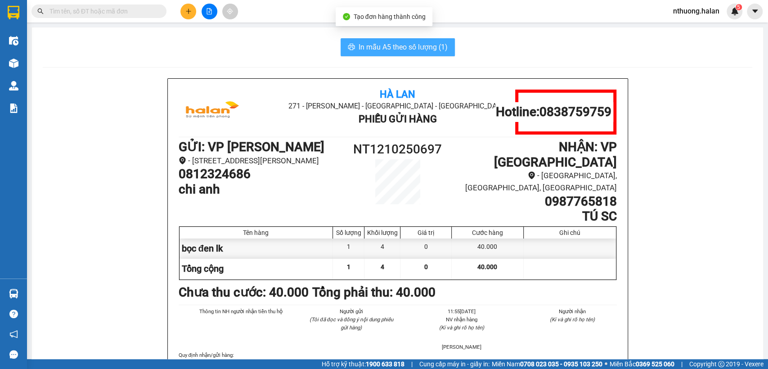
click at [367, 47] on span "In mẫu A5 theo số lượng (1)" at bounding box center [402, 46] width 89 height 11
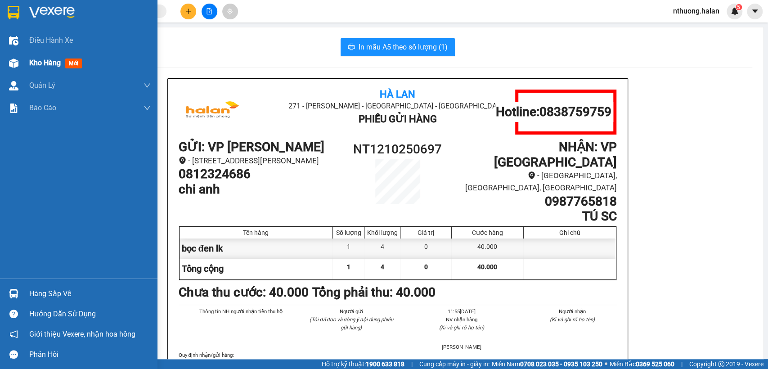
drag, startPoint x: 34, startPoint y: 65, endPoint x: 147, endPoint y: 10, distance: 125.3
click at [36, 63] on span "Kho hàng" at bounding box center [44, 62] width 31 height 9
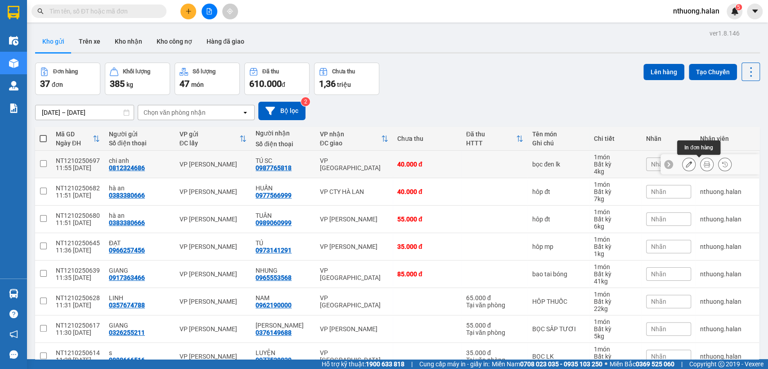
click at [703, 164] on icon at bounding box center [706, 164] width 6 height 6
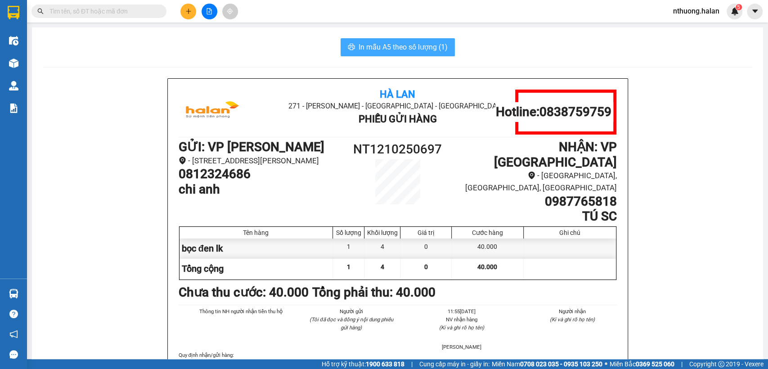
drag, startPoint x: 395, startPoint y: 46, endPoint x: 617, endPoint y: 345, distance: 372.1
click at [396, 49] on span "In mẫu A5 theo số lượng (1)" at bounding box center [402, 46] width 89 height 11
click at [188, 17] on button at bounding box center [188, 12] width 16 height 16
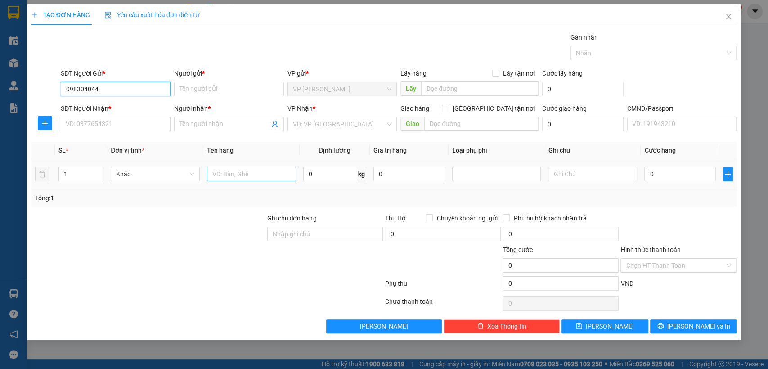
type input "0983040445"
click at [107, 107] on div "0983040445 - THẾ ANH" at bounding box center [115, 107] width 99 height 10
type input "THẾ ANH"
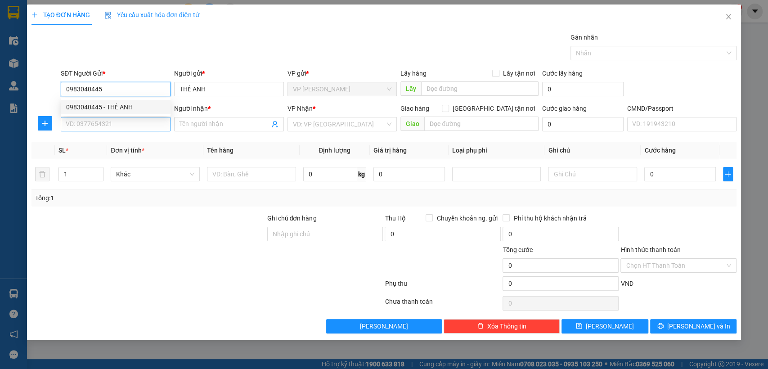
type input "0983040445"
click at [117, 129] on input "SĐT Người Nhận *" at bounding box center [116, 124] width 110 height 14
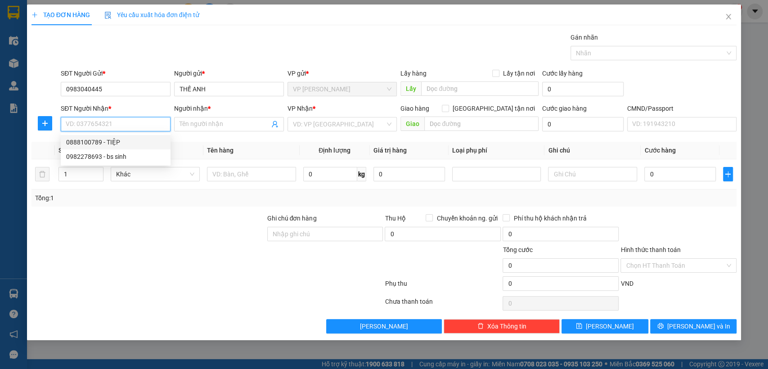
click at [117, 141] on div "0888100789 - TIỆP" at bounding box center [115, 142] width 99 height 10
type input "0888100789"
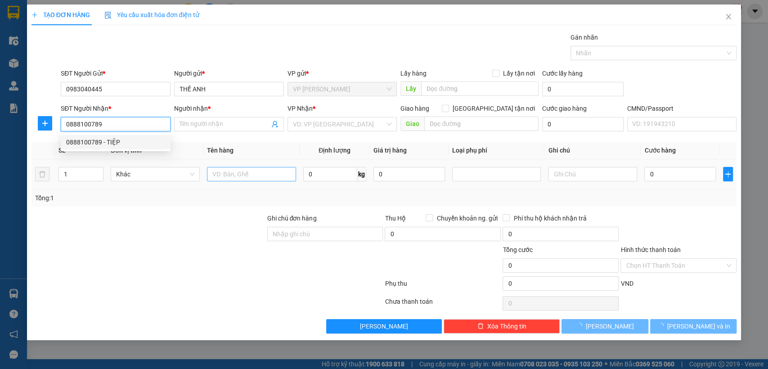
type input "TIỆP"
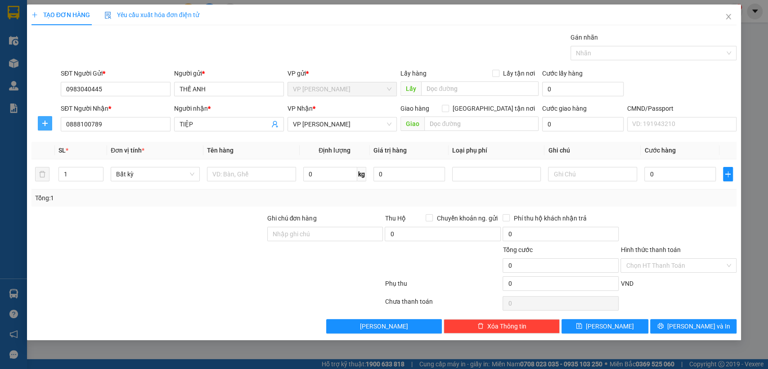
click at [43, 125] on icon "plus" at bounding box center [44, 123] width 7 height 7
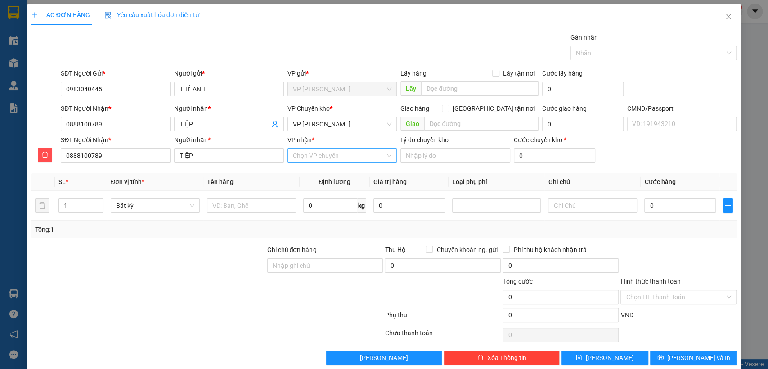
click at [297, 156] on input "VP nhận *" at bounding box center [339, 155] width 93 height 13
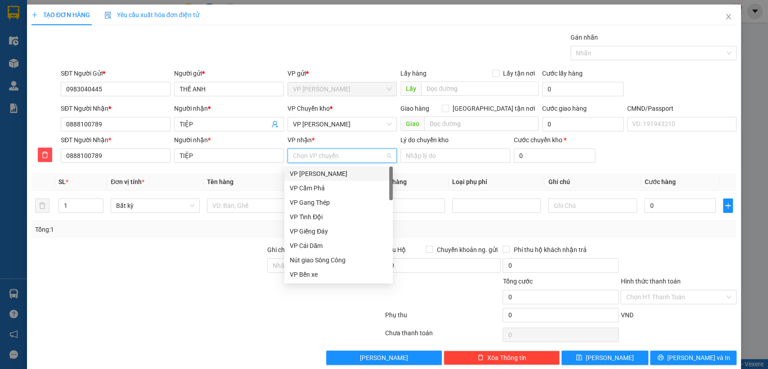
type input "b"
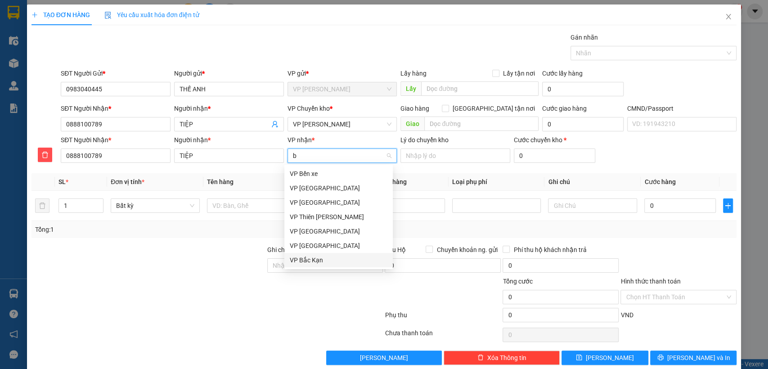
click at [309, 262] on div "VP Bắc Kạn" at bounding box center [339, 260] width 98 height 10
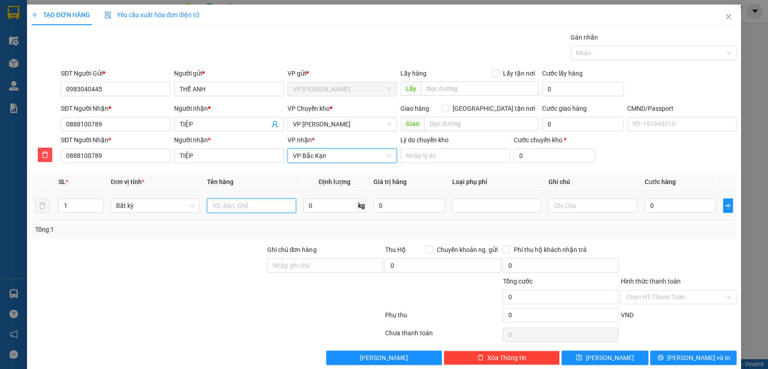
click at [266, 204] on input "text" at bounding box center [251, 205] width 89 height 14
type input "hôp pt"
type input "1"
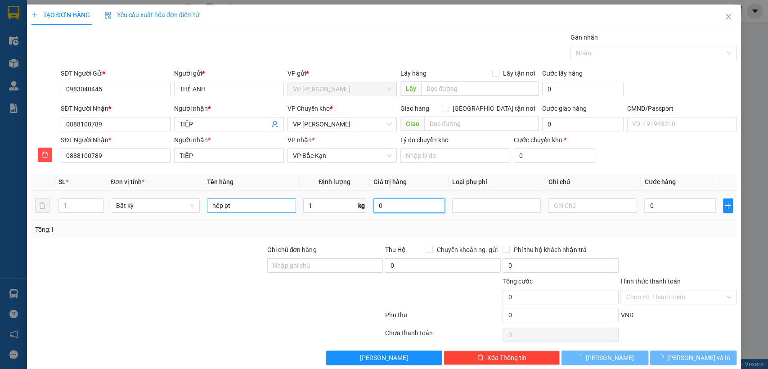
type input "40.000"
click at [650, 297] on input "Hình thức thanh toán" at bounding box center [674, 296] width 99 height 13
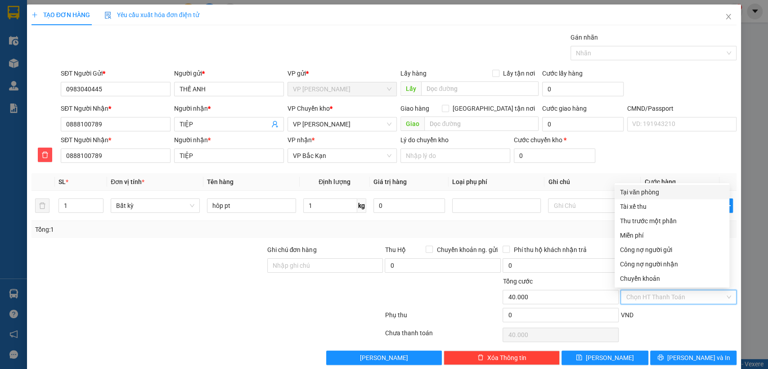
click at [643, 195] on div "Tại văn phòng" at bounding box center [672, 192] width 104 height 10
type input "0"
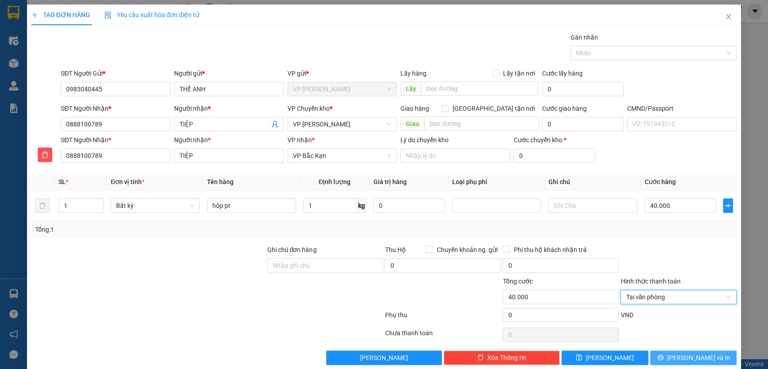
click at [663, 356] on icon "printer" at bounding box center [660, 357] width 6 height 6
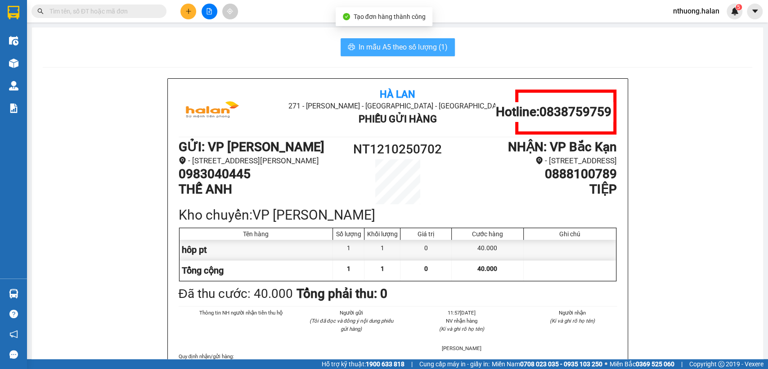
click at [396, 51] on span "In mẫu A5 theo số lượng (1)" at bounding box center [402, 46] width 89 height 11
click at [246, 47] on div "In mẫu A5 theo số lượng (1)" at bounding box center [397, 47] width 709 height 18
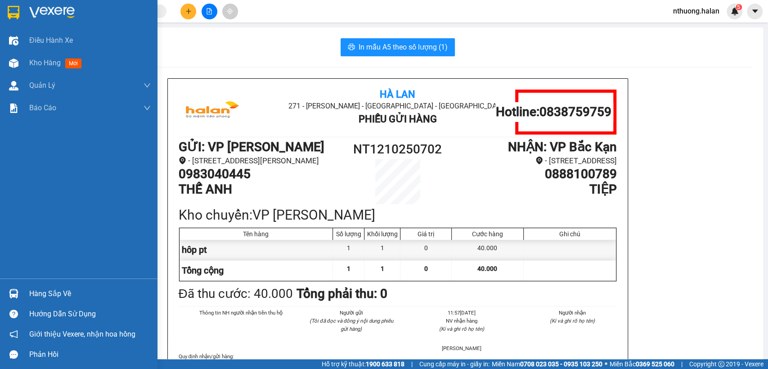
drag, startPoint x: 44, startPoint y: 63, endPoint x: 238, endPoint y: 6, distance: 201.9
click at [45, 62] on span "Kho hàng" at bounding box center [44, 62] width 31 height 9
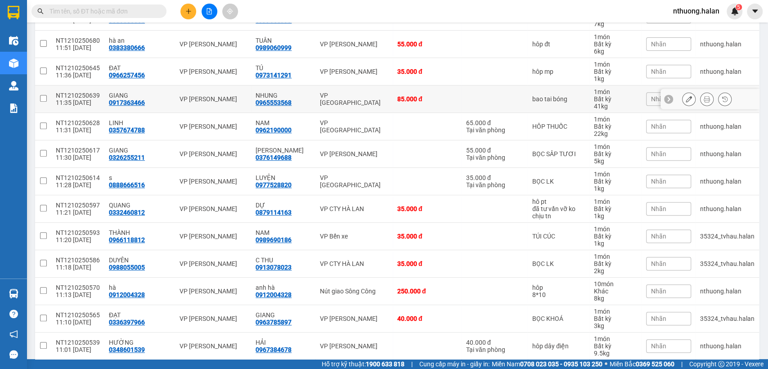
scroll to position [69, 0]
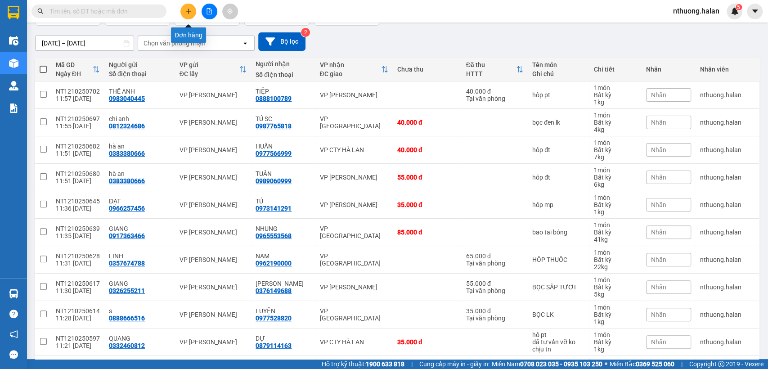
click at [189, 6] on button at bounding box center [188, 12] width 16 height 16
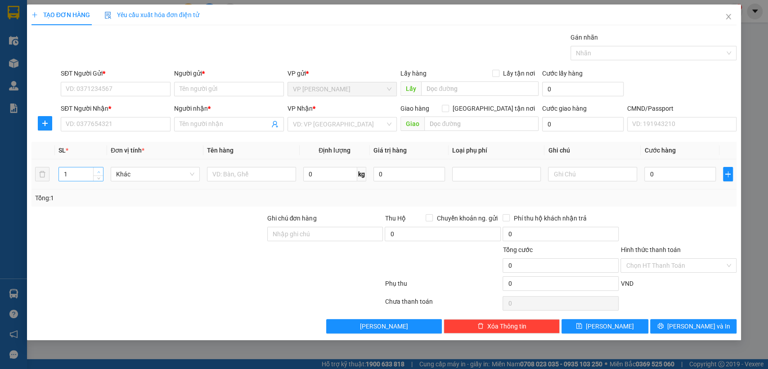
click at [100, 171] on span "up" at bounding box center [98, 171] width 5 height 5
type input "2"
click at [226, 174] on input "text" at bounding box center [251, 174] width 89 height 14
type input "xôp đô ăn"
type input "60"
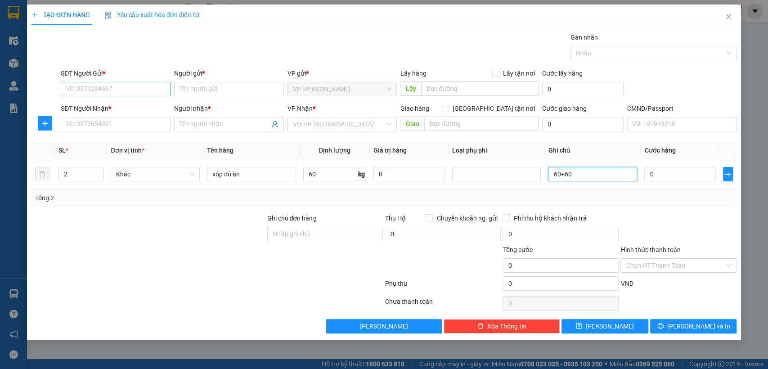
type input "60+60"
click at [79, 90] on input "SĐT Người Gửi *" at bounding box center [116, 89] width 110 height 14
type input "0977074825"
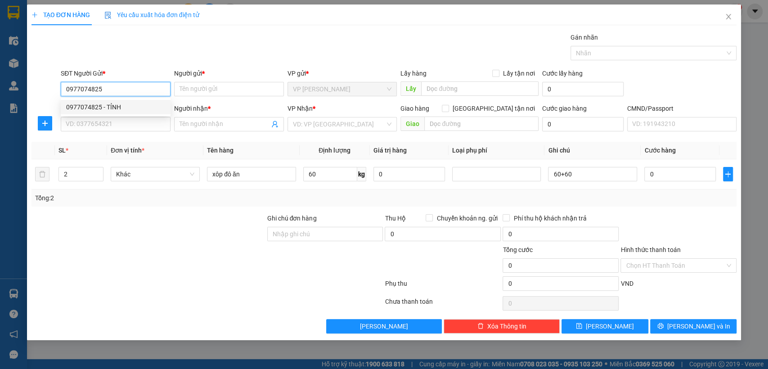
drag, startPoint x: 100, startPoint y: 105, endPoint x: 110, endPoint y: 115, distance: 14.0
click at [100, 105] on div "0977074825 - TỈNH" at bounding box center [115, 107] width 99 height 10
type input "TỈNH"
type input "0977074825"
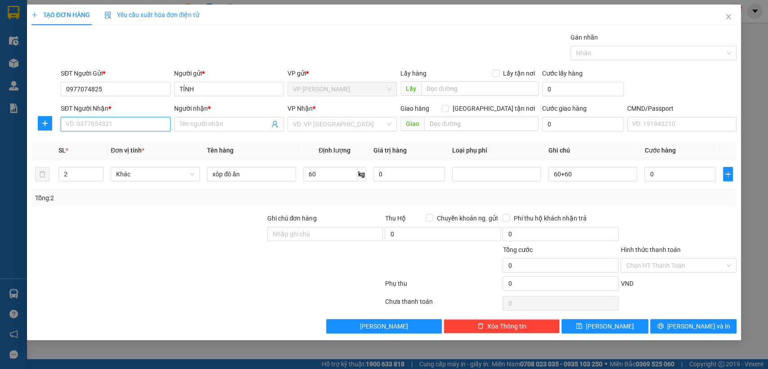
click at [110, 120] on input "SĐT Người Nhận *" at bounding box center [116, 124] width 110 height 14
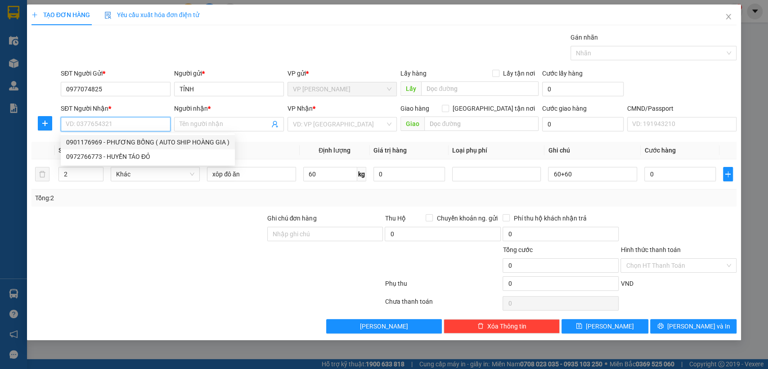
click at [125, 142] on div "0901176969 - PHƯƠNG BỐNG ( AUTO SHIP HOÀNG GIA )" at bounding box center [147, 142] width 163 height 10
type input "0901176969"
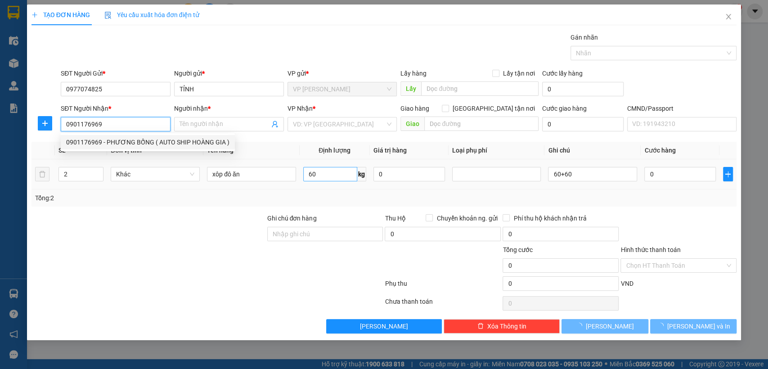
type input "PHƯƠNG BỐNG ( AUTO SHIP HOÀNG GIA )"
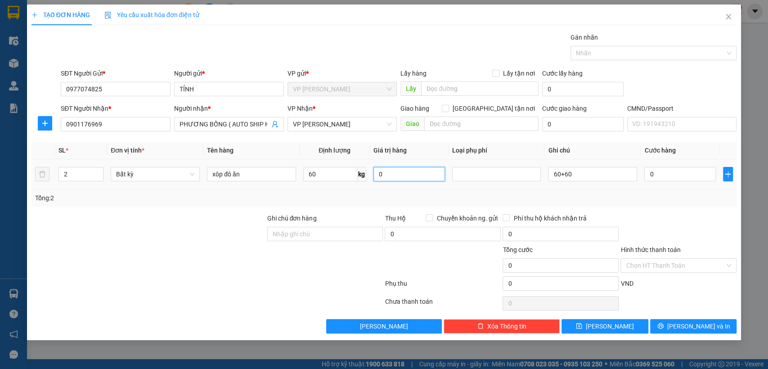
click at [392, 171] on input "0" at bounding box center [408, 174] width 71 height 14
type input "0"
type input "90.000"
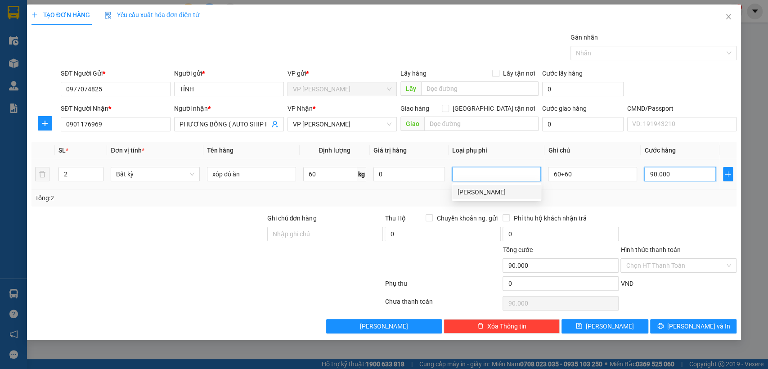
click at [675, 174] on input "90.000" at bounding box center [679, 174] width 71 height 14
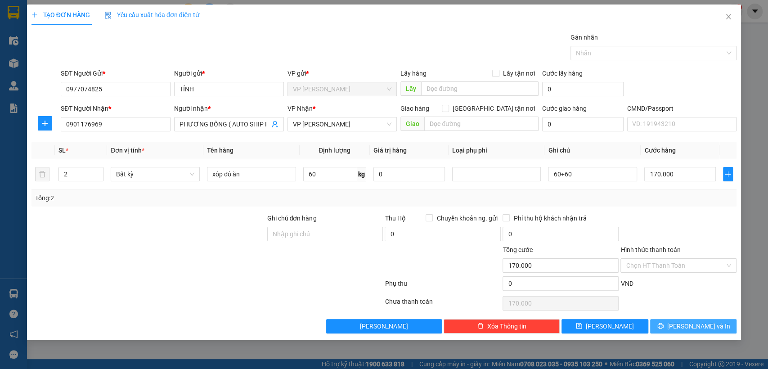
click at [706, 327] on span "Lưu và In" at bounding box center [698, 326] width 63 height 10
click at [705, 326] on span "Lưu và In" at bounding box center [698, 326] width 63 height 10
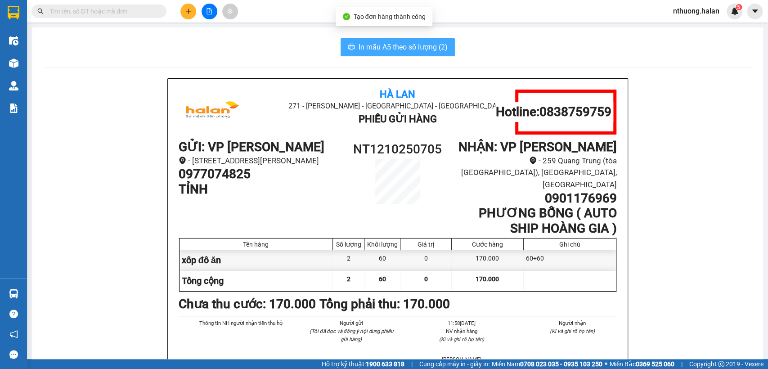
click at [397, 45] on span "In mẫu A5 theo số lượng (2)" at bounding box center [402, 46] width 89 height 11
click at [396, 44] on span "In mẫu A5 theo số lượng (2)" at bounding box center [402, 46] width 89 height 11
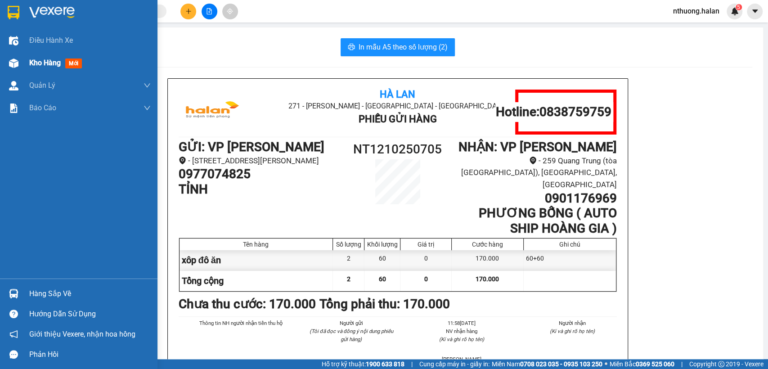
click at [39, 67] on span "Kho hàng" at bounding box center [44, 62] width 31 height 9
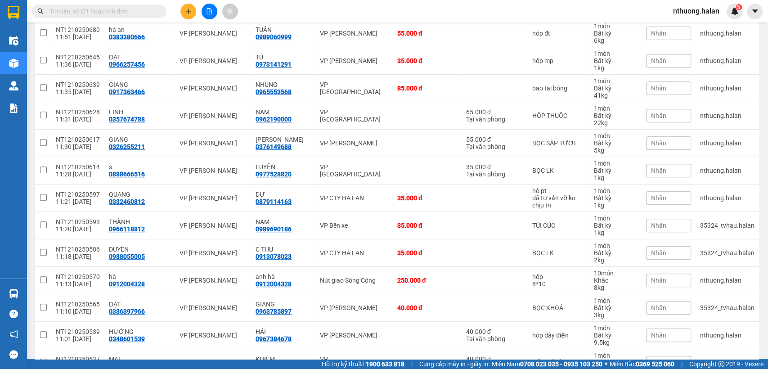
scroll to position [245, 0]
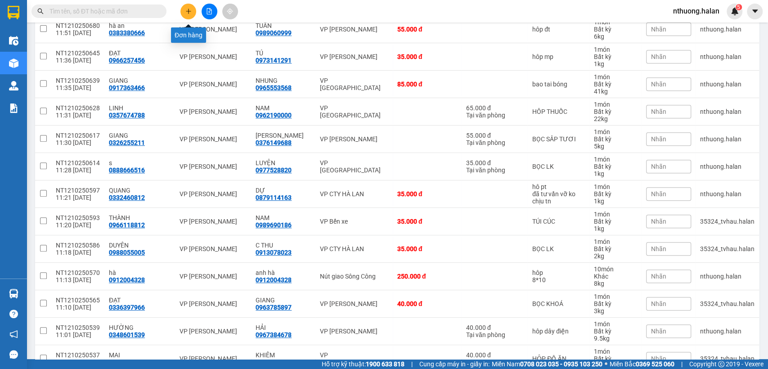
click at [184, 10] on button at bounding box center [188, 12] width 16 height 16
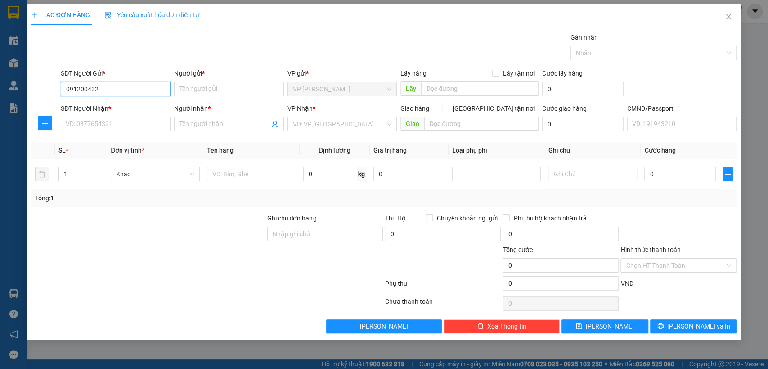
type input "0912004328"
click at [105, 105] on div "0912004328 - [PERSON_NAME]" at bounding box center [115, 107] width 99 height 10
type input "anh hà"
type input "0912004328"
click at [114, 120] on input "SĐT Người Nhận *" at bounding box center [116, 124] width 110 height 14
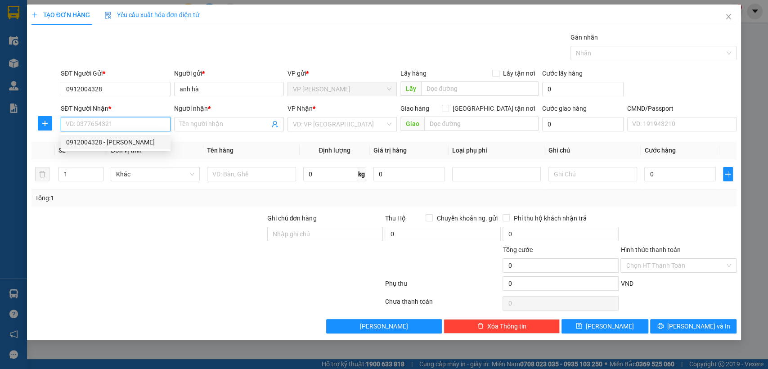
click at [124, 143] on div "0912004328 - [PERSON_NAME]" at bounding box center [115, 142] width 99 height 10
type input "0912004328"
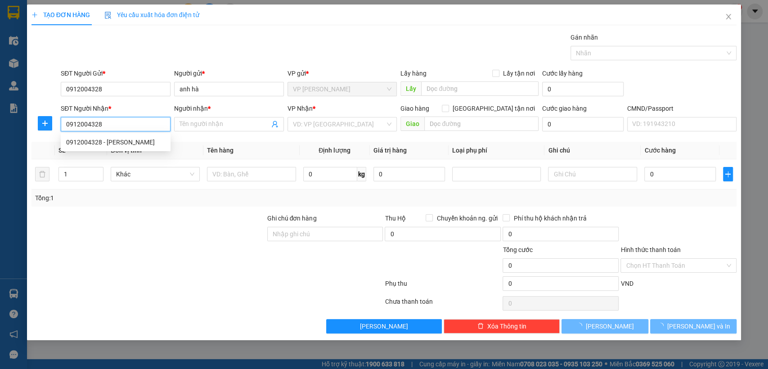
type input "anh hà"
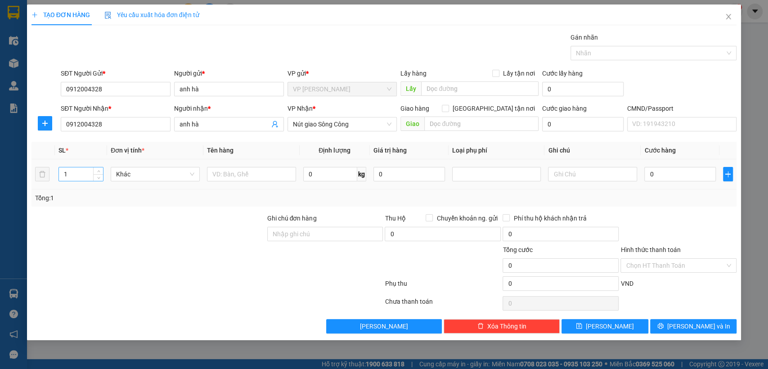
click at [73, 173] on input "1" at bounding box center [81, 173] width 45 height 13
type input "8"
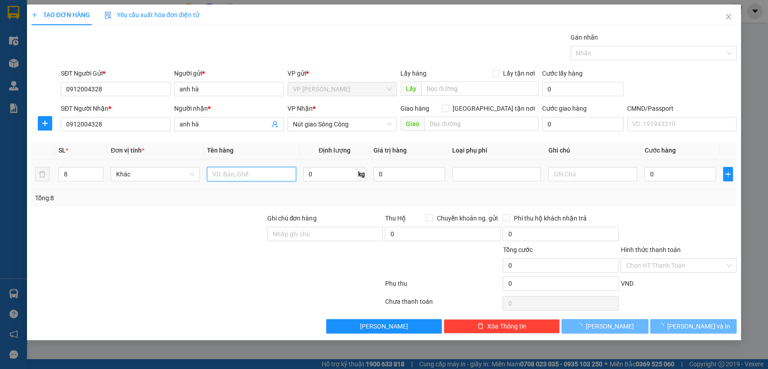
click at [234, 174] on input "text" at bounding box center [251, 174] width 89 height 14
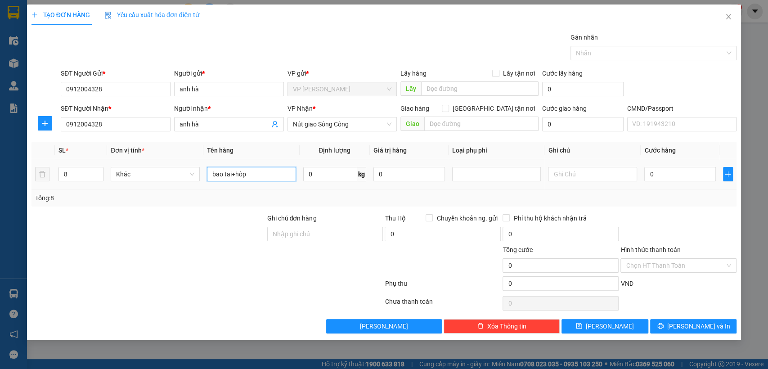
type input "bao tai+hôp"
type input "20"
type input "20*5+8*3"
click at [388, 174] on input "0" at bounding box center [408, 174] width 71 height 14
type input "0"
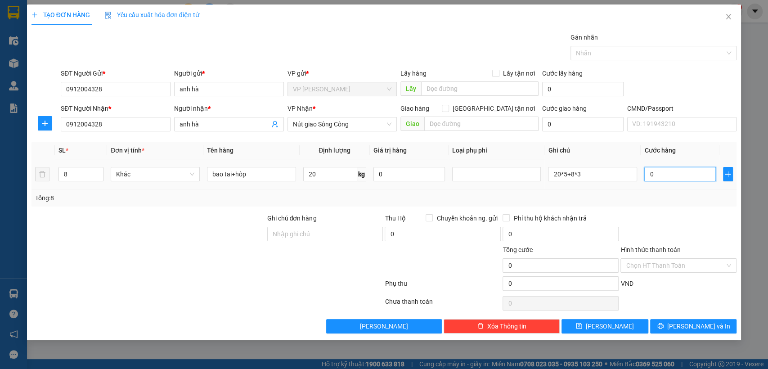
click at [657, 172] on input "0" at bounding box center [679, 174] width 71 height 14
type input "3"
type input "30"
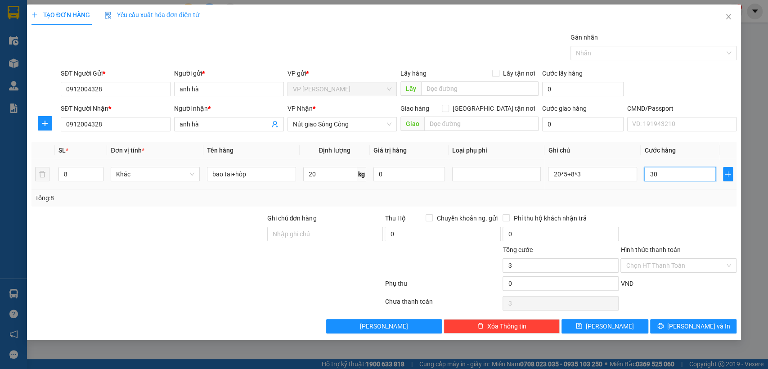
type input "30"
type input "300"
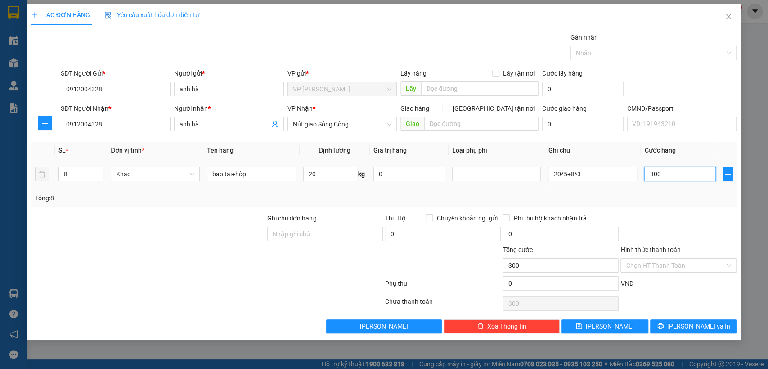
type input "3.000"
type input "30.000"
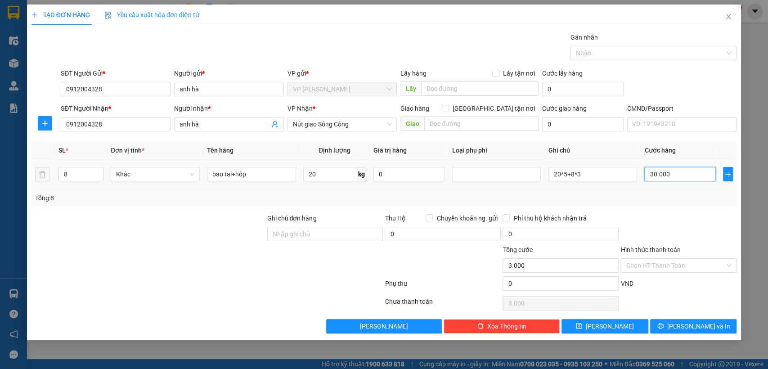
type input "30.000"
type input "300.000"
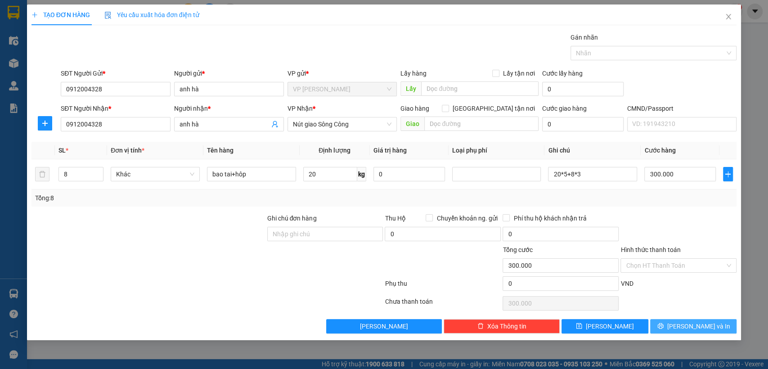
click at [663, 325] on icon "printer" at bounding box center [660, 326] width 6 height 6
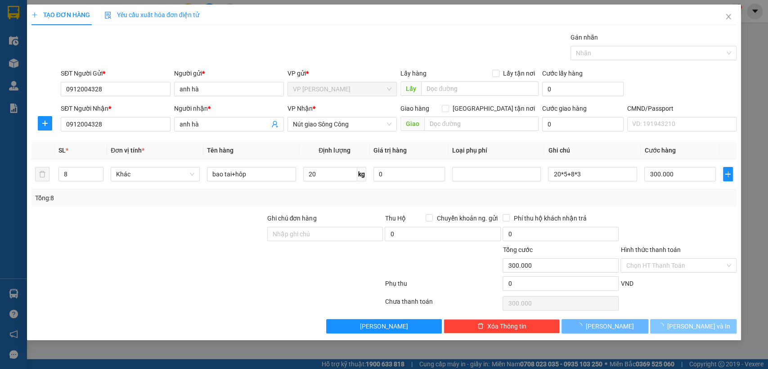
click at [664, 325] on icon "loading" at bounding box center [660, 326] width 8 height 8
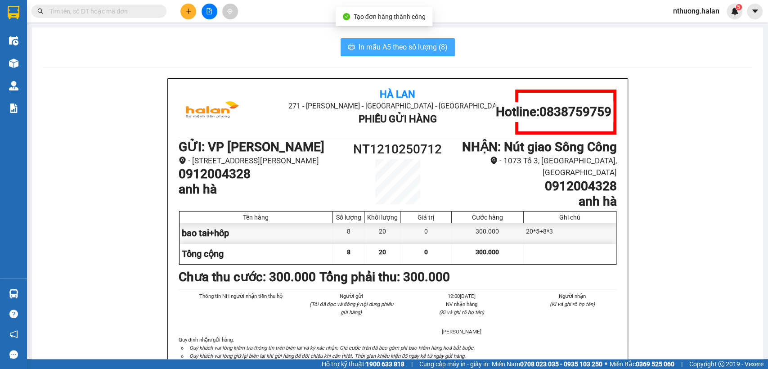
click at [391, 46] on span "In mẫu A5 theo số lượng (8)" at bounding box center [402, 46] width 89 height 11
click at [390, 45] on span "In mẫu A5 theo số lượng (8)" at bounding box center [402, 46] width 89 height 11
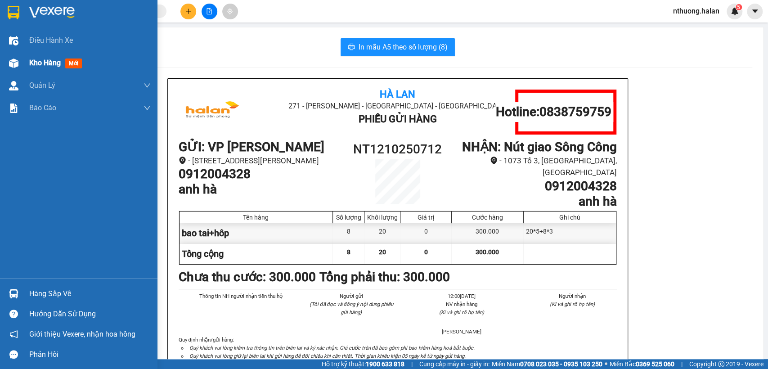
click at [37, 63] on span "Kho hàng" at bounding box center [44, 62] width 31 height 9
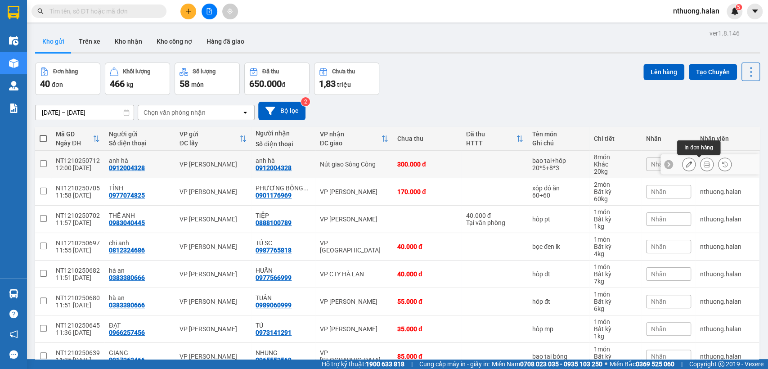
click at [703, 162] on icon at bounding box center [706, 164] width 6 height 6
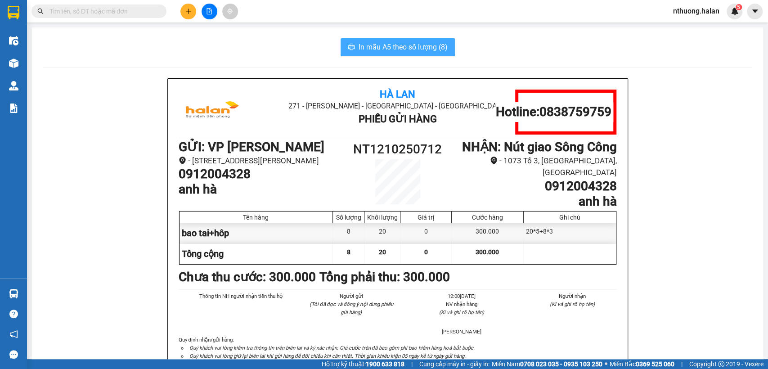
click at [410, 44] on span "In mẫu A5 theo số lượng (8)" at bounding box center [402, 46] width 89 height 11
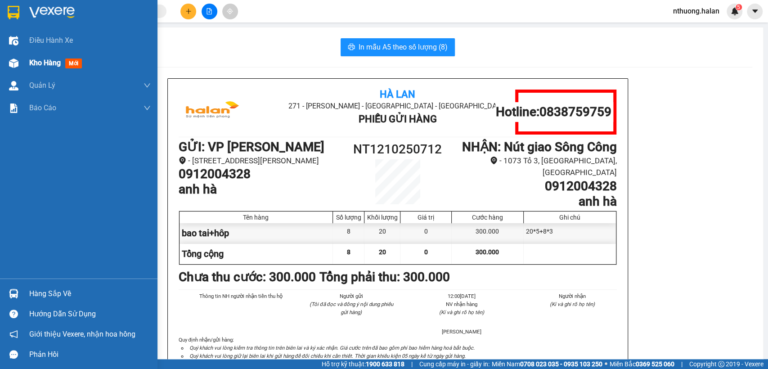
click at [35, 62] on span "Kho hàng" at bounding box center [44, 62] width 31 height 9
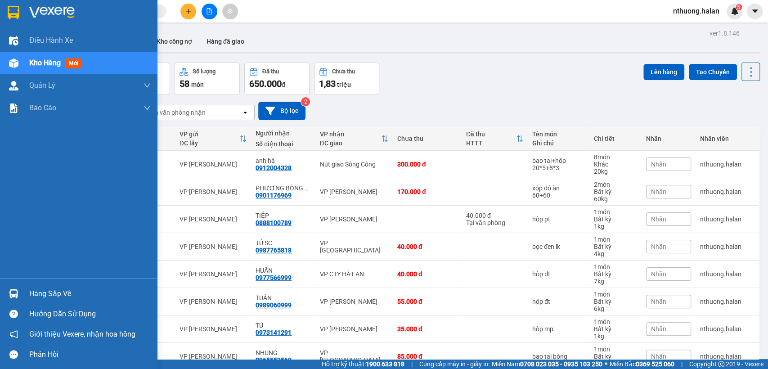
click at [43, 290] on div "Hàng sắp về" at bounding box center [89, 293] width 121 height 13
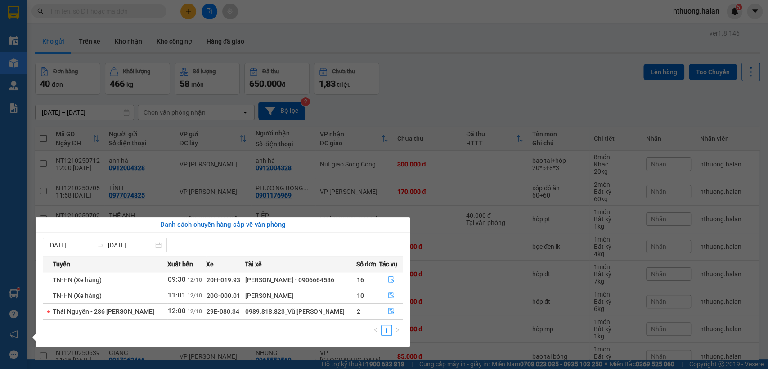
click at [470, 92] on section "Kết quả tìm kiếm ( 33 ) Bộ lọc Mã ĐH Trạng thái Món hàng Thu hộ Tổng cước Chưa …" at bounding box center [384, 184] width 768 height 369
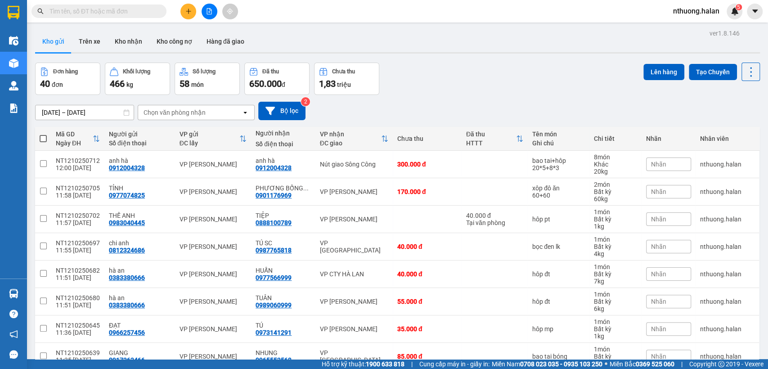
click at [186, 5] on button at bounding box center [188, 12] width 16 height 16
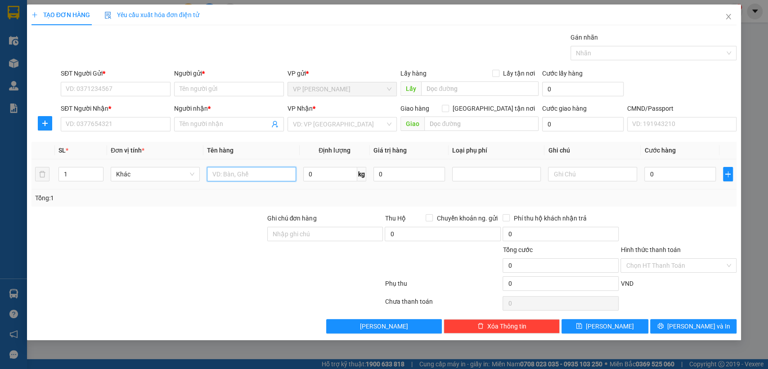
click at [225, 174] on input "text" at bounding box center [251, 174] width 89 height 14
type input "xôp đô ăn"
type input "25"
type input "25+"
click at [250, 170] on input "xôp đô ăn" at bounding box center [251, 174] width 89 height 14
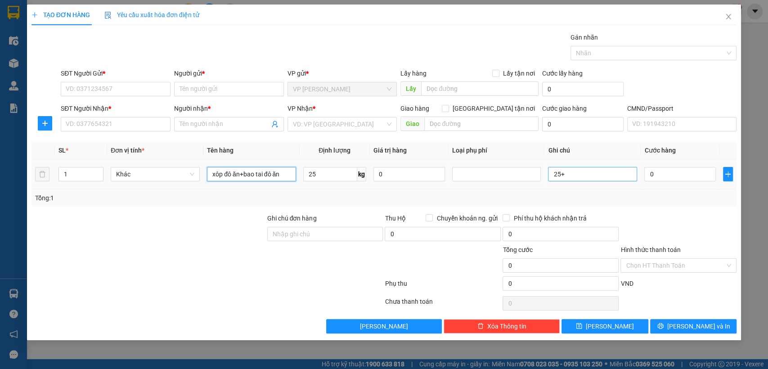
type input "xôp đô ăn+bao tai đô ăn"
click at [583, 171] on input "25+" at bounding box center [592, 174] width 89 height 14
type input "25+13"
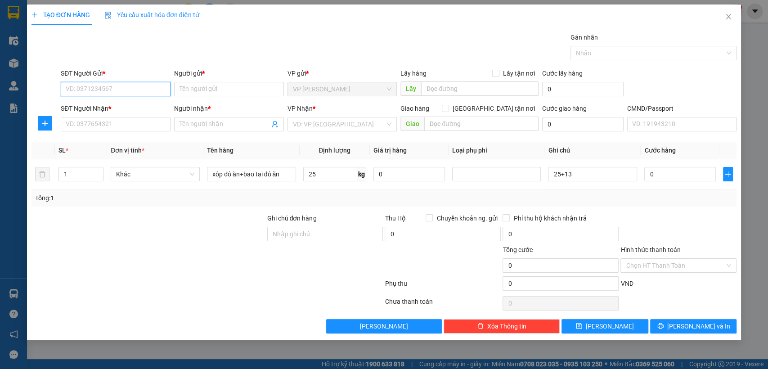
click at [96, 93] on input "SĐT Người Gửi *" at bounding box center [116, 89] width 110 height 14
type input "0986899073"
click at [200, 86] on input "Người gửi *" at bounding box center [229, 89] width 110 height 14
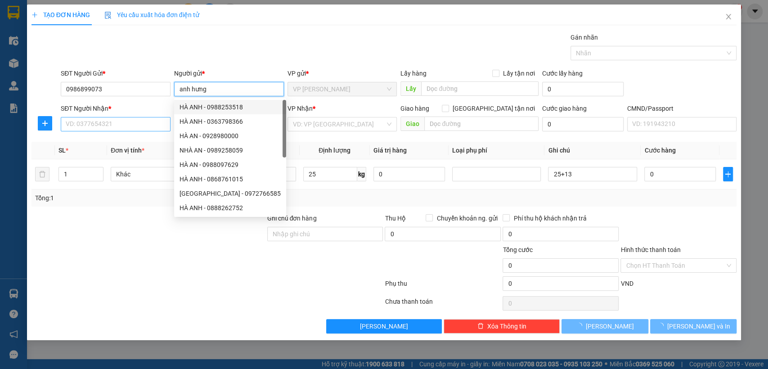
type input "anh hưng"
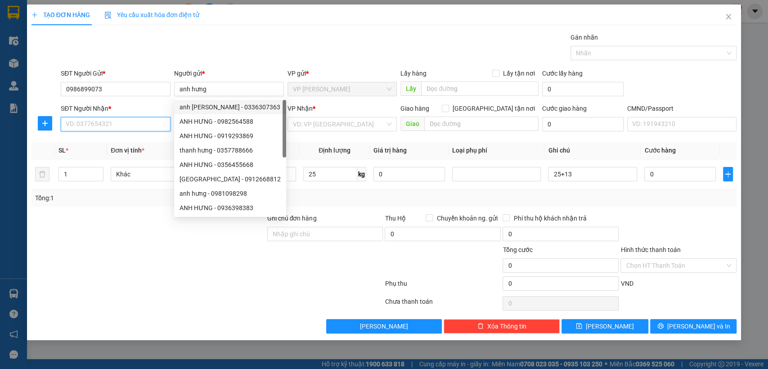
click at [121, 125] on input "SĐT Người Nhận *" at bounding box center [116, 124] width 110 height 14
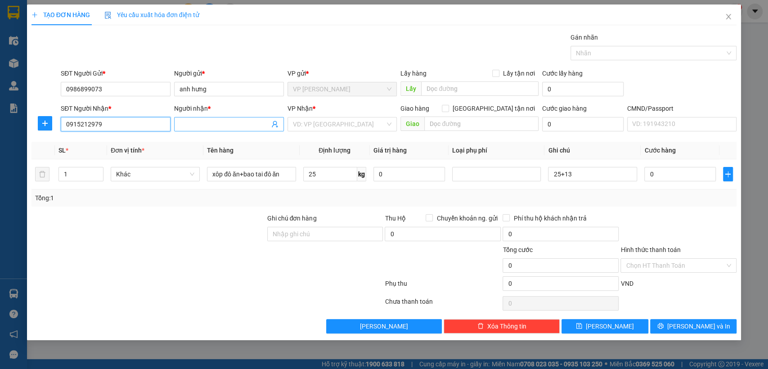
type input "0915212979"
click at [186, 123] on input "Người nhận *" at bounding box center [224, 124] width 90 height 10
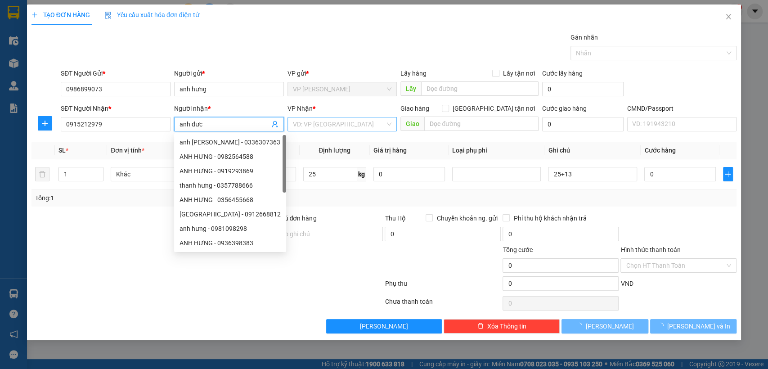
type input "anh đưc"
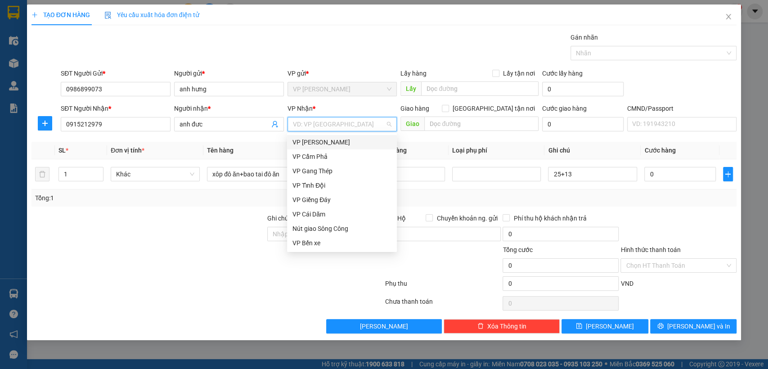
type input "s"
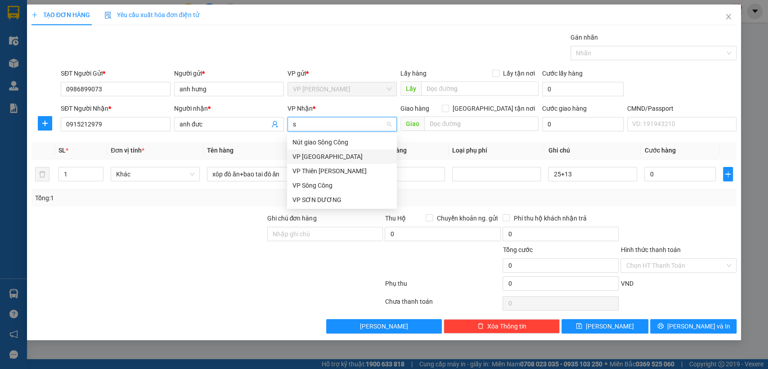
click at [313, 159] on div "VP [GEOGRAPHIC_DATA]" at bounding box center [341, 157] width 99 height 10
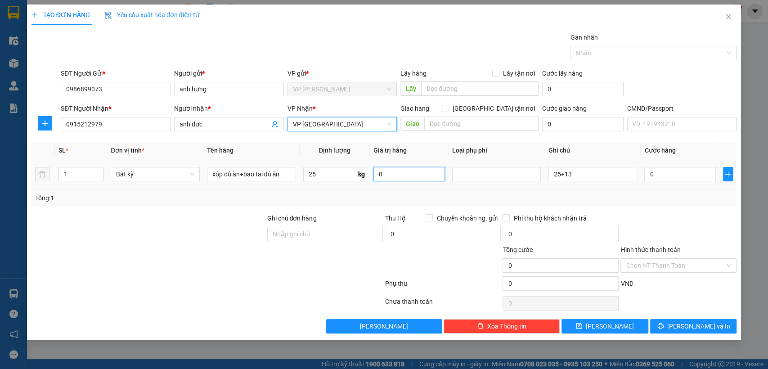
click at [389, 170] on input "0" at bounding box center [408, 174] width 71 height 14
type input "0"
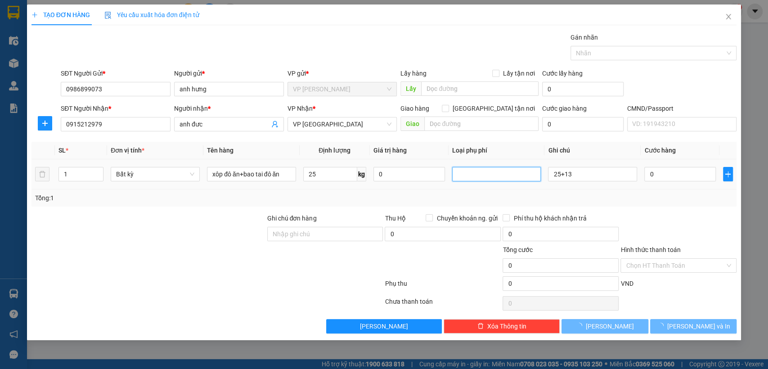
type input "65.000"
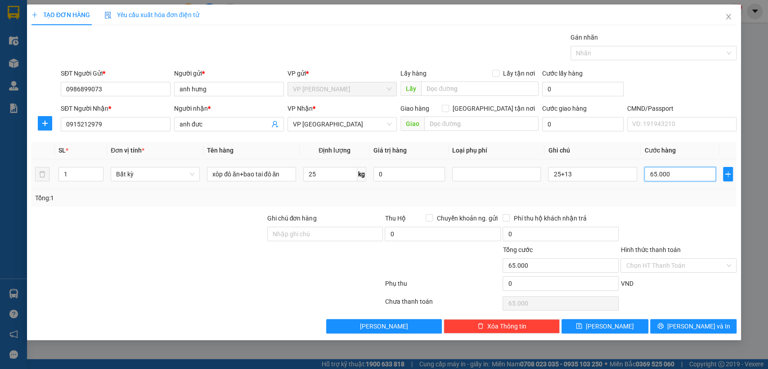
click at [672, 173] on input "65.000" at bounding box center [679, 174] width 71 height 14
type input "1"
type input "10"
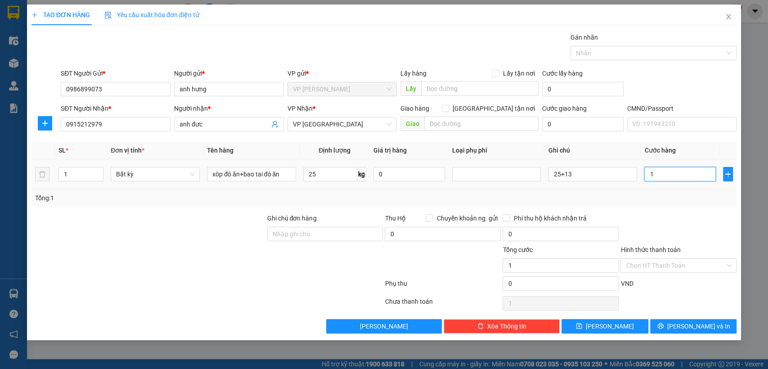
type input "10"
type input "105"
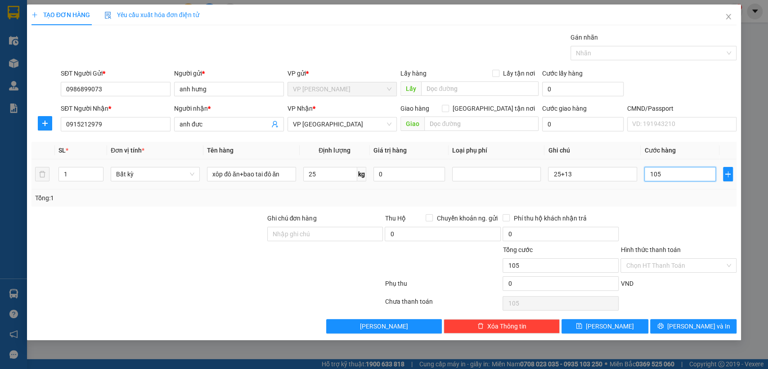
type input "1.050"
type input "10.500"
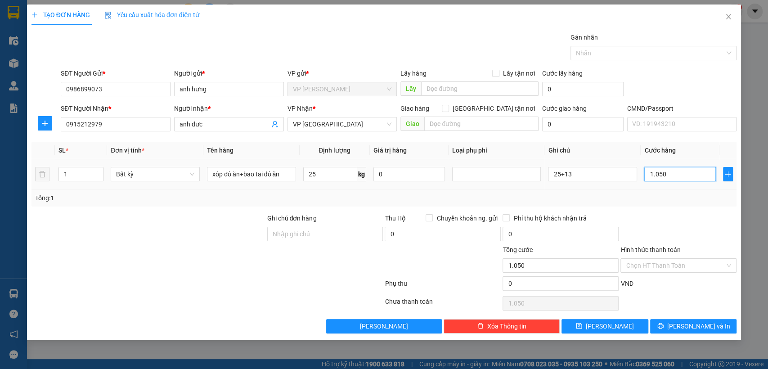
type input "10.500"
type input "105.000"
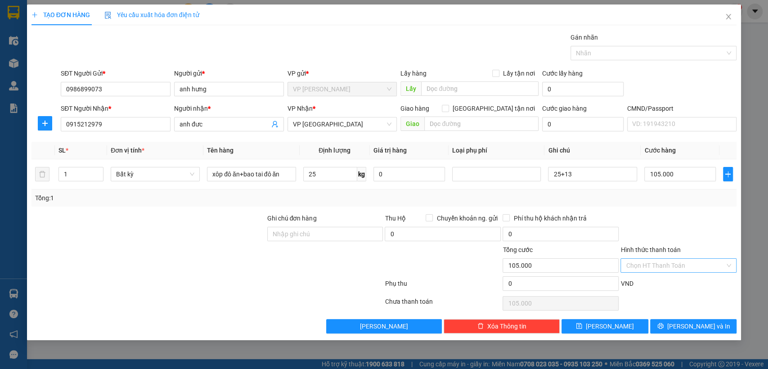
click at [676, 268] on input "Hình thức thanh toán" at bounding box center [674, 265] width 99 height 13
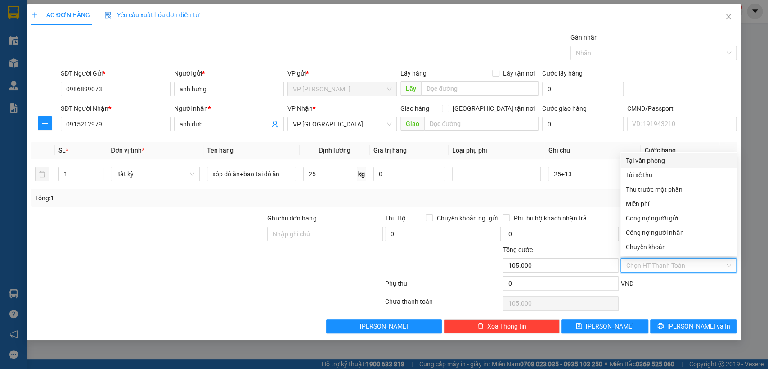
click at [647, 160] on div "Tại văn phòng" at bounding box center [677, 161] width 105 height 10
type input "0"
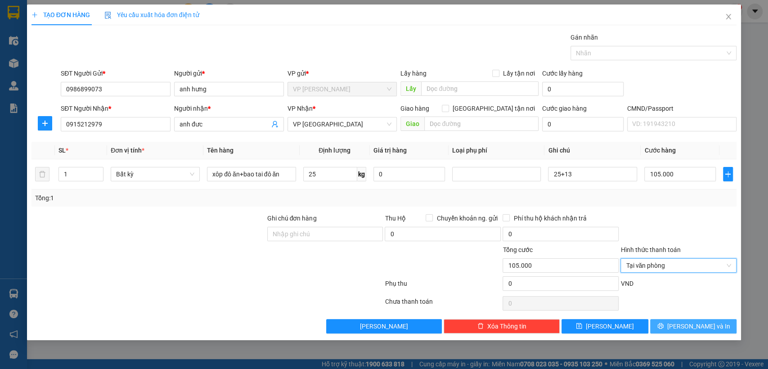
click at [697, 324] on span "[PERSON_NAME] và In" at bounding box center [698, 326] width 63 height 10
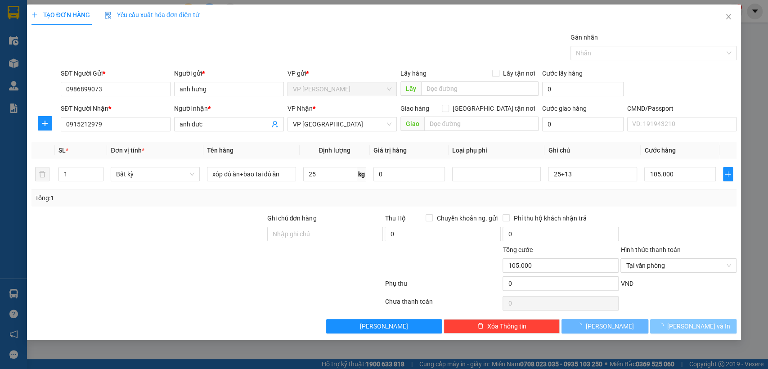
click at [697, 324] on span "[PERSON_NAME] và In" at bounding box center [698, 326] width 63 height 10
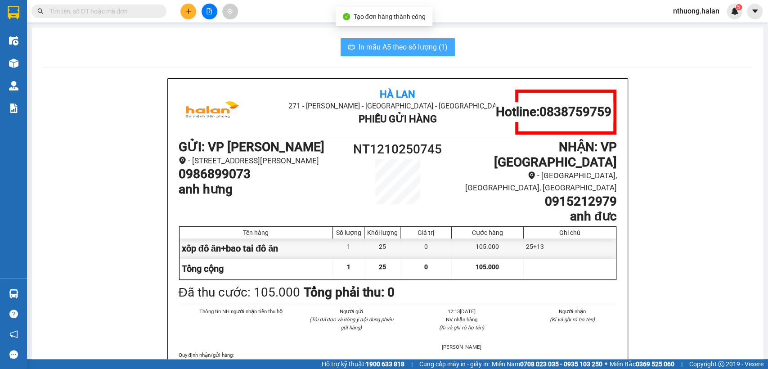
click at [382, 45] on span "In mẫu A5 theo số lượng (1)" at bounding box center [402, 46] width 89 height 11
click at [273, 44] on div "In mẫu A5 theo số lượng (1)" at bounding box center [397, 47] width 709 height 18
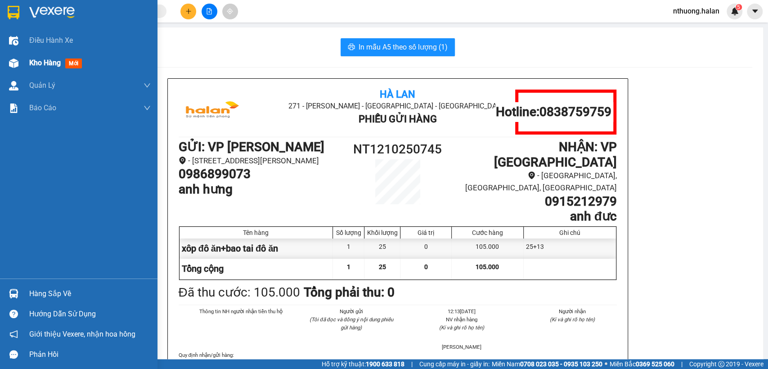
click at [34, 64] on span "Kho hàng" at bounding box center [44, 62] width 31 height 9
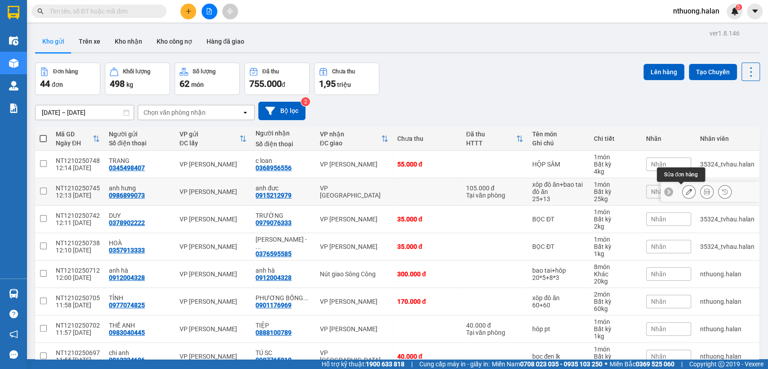
click at [685, 192] on icon at bounding box center [688, 191] width 6 height 6
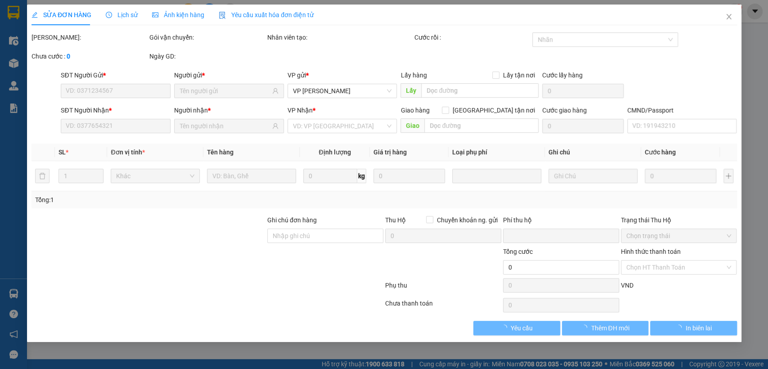
type input "0986899073"
type input "0915212979"
type input "0"
type input "105.000"
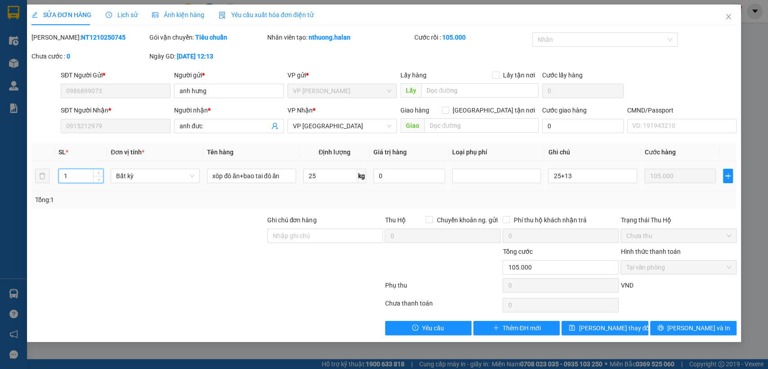
click at [89, 175] on input "1" at bounding box center [81, 175] width 45 height 13
type input "2"
click at [663, 328] on icon "printer" at bounding box center [660, 328] width 6 height 6
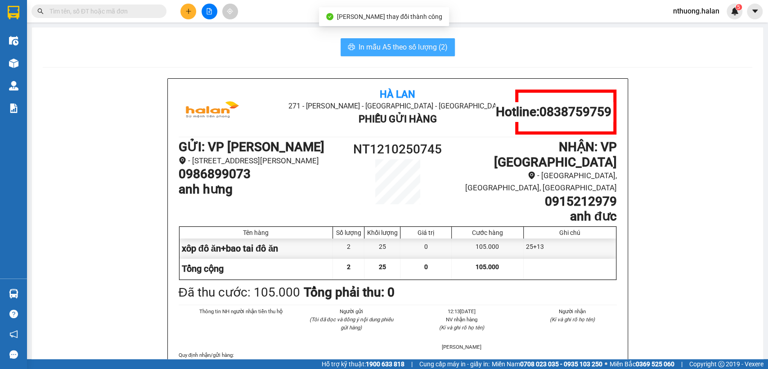
click at [382, 42] on span "In mẫu A5 theo số lượng (2)" at bounding box center [402, 46] width 89 height 11
click at [187, 15] on button at bounding box center [188, 12] width 16 height 16
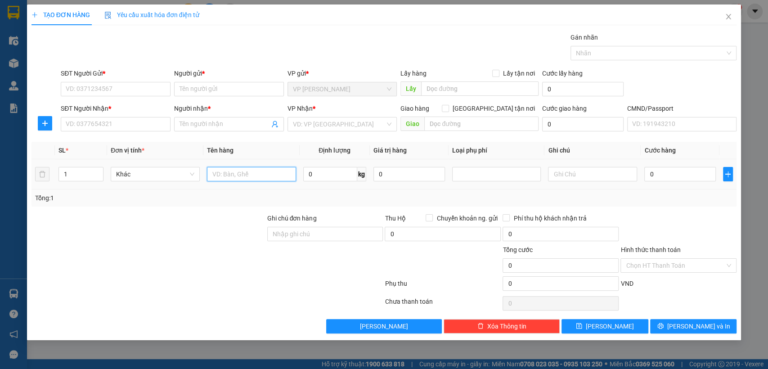
click at [263, 177] on input "text" at bounding box center [251, 174] width 89 height 14
type input "h"
type input "bọc tb vs"
type input "52"
drag, startPoint x: 110, startPoint y: 85, endPoint x: 180, endPoint y: 123, distance: 79.9
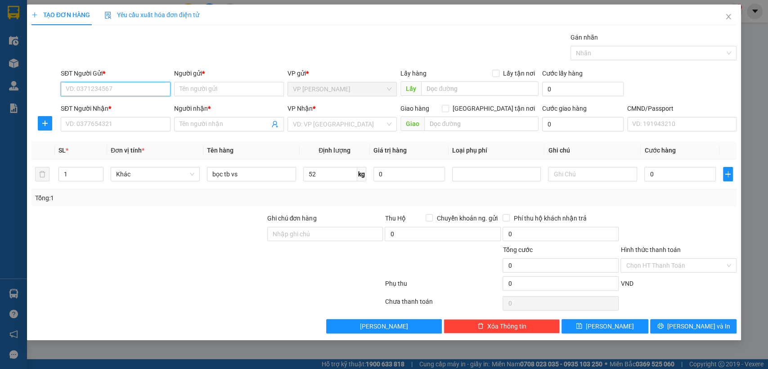
click at [109, 85] on input "SĐT Người Gửi *" at bounding box center [116, 89] width 110 height 14
type input "0357168158"
click at [98, 107] on div "0357168158 - THÁI" at bounding box center [115, 107] width 99 height 10
type input "THÁI"
type input "0357168158"
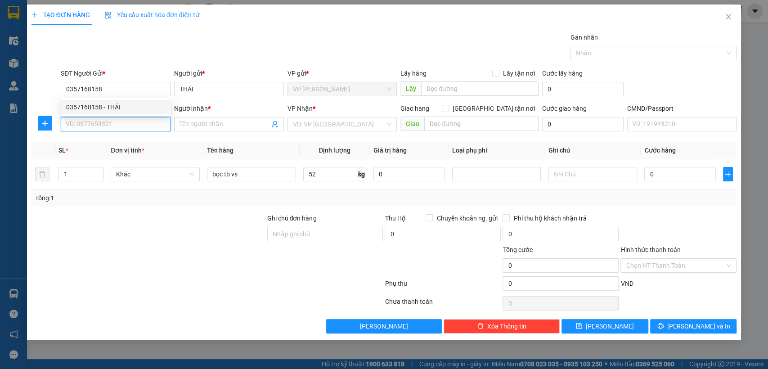
click at [103, 123] on input "SĐT Người Nhận *" at bounding box center [116, 124] width 110 height 14
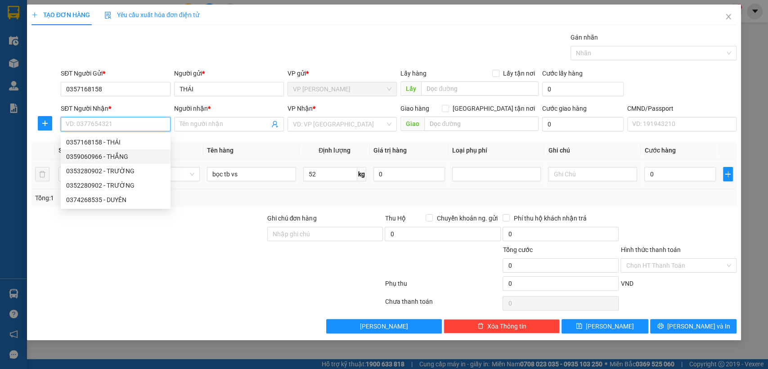
drag, startPoint x: 101, startPoint y: 159, endPoint x: 147, endPoint y: 163, distance: 46.5
click at [101, 159] on div "0359060966 - THẮNG" at bounding box center [115, 157] width 99 height 10
type input "0359060966"
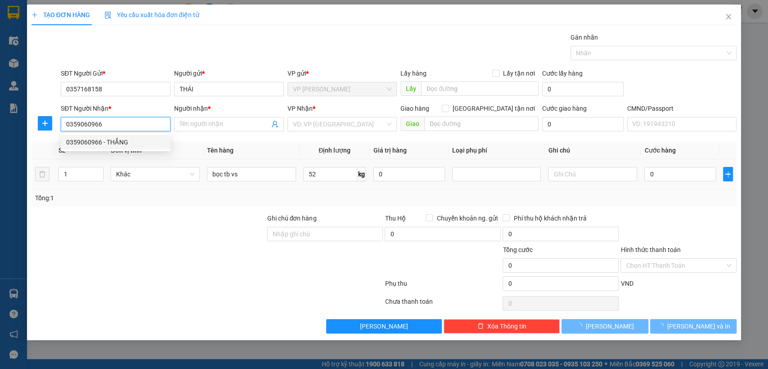
type input "THẮNG"
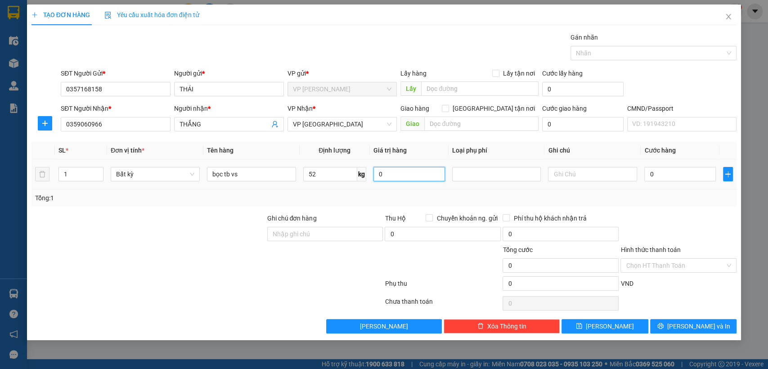
click at [396, 176] on input "0" at bounding box center [408, 174] width 71 height 14
type input "0"
type input "90.000"
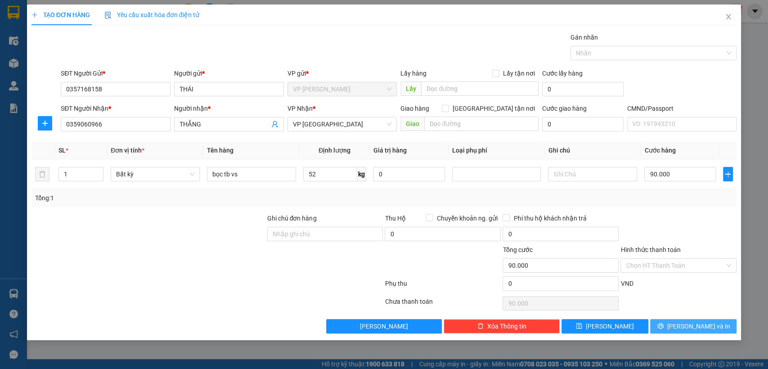
click at [663, 327] on icon "printer" at bounding box center [660, 326] width 6 height 6
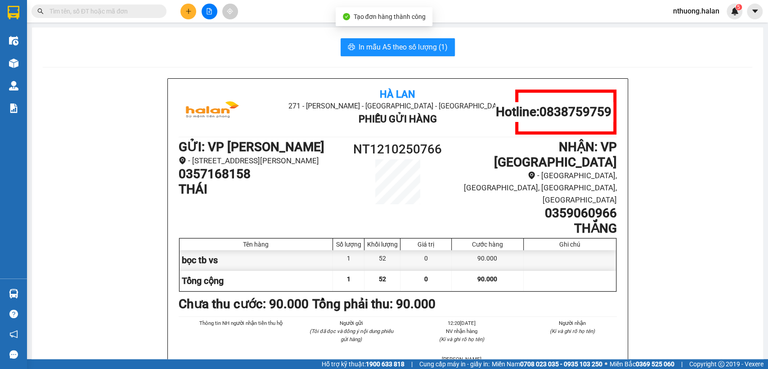
click at [373, 52] on span "In mẫu A5 theo số lượng (1)" at bounding box center [402, 46] width 89 height 11
click at [373, 49] on span "In mẫu A5 theo số lượng (1)" at bounding box center [402, 46] width 89 height 11
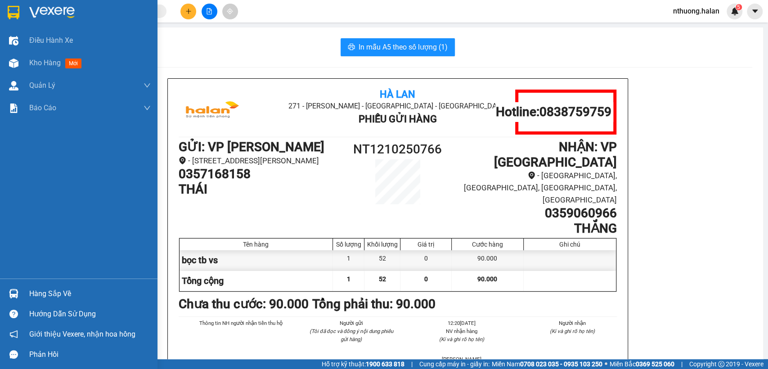
drag, startPoint x: 43, startPoint y: 64, endPoint x: 177, endPoint y: 1, distance: 147.4
click at [43, 64] on span "Kho hàng" at bounding box center [44, 62] width 31 height 9
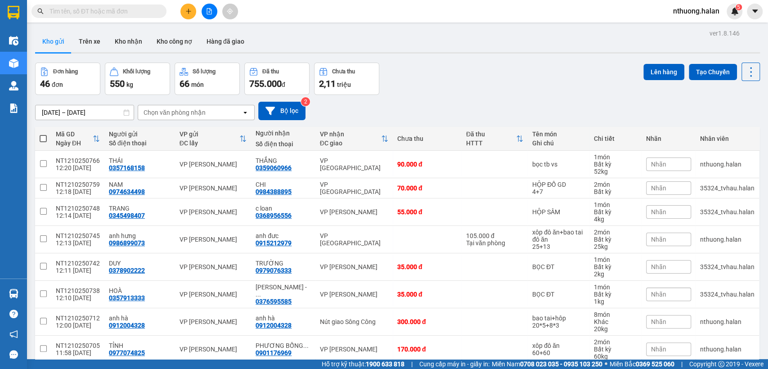
click at [138, 7] on input "text" at bounding box center [102, 11] width 106 height 10
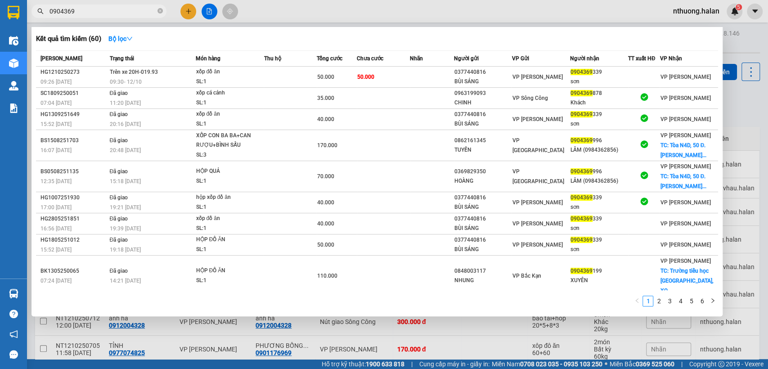
type input "0904369"
click at [732, 99] on div at bounding box center [384, 184] width 768 height 369
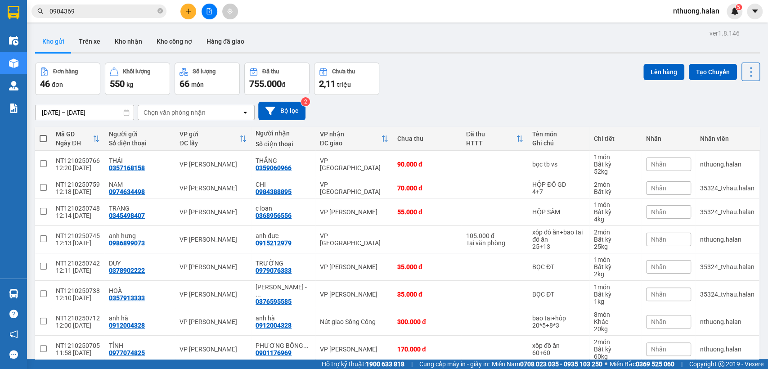
click at [112, 10] on input "0904369" at bounding box center [102, 11] width 106 height 10
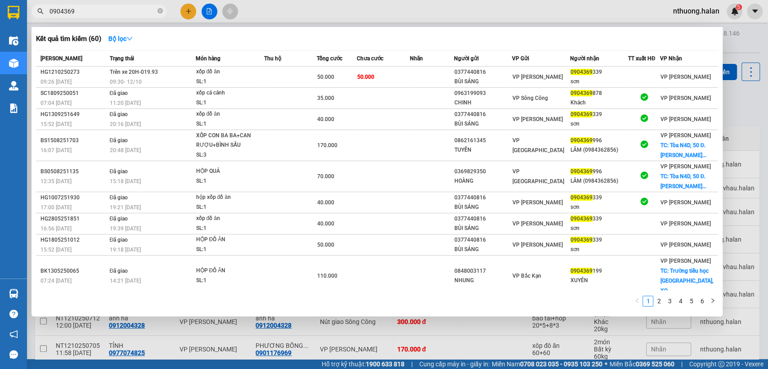
click at [744, 112] on div at bounding box center [384, 184] width 768 height 369
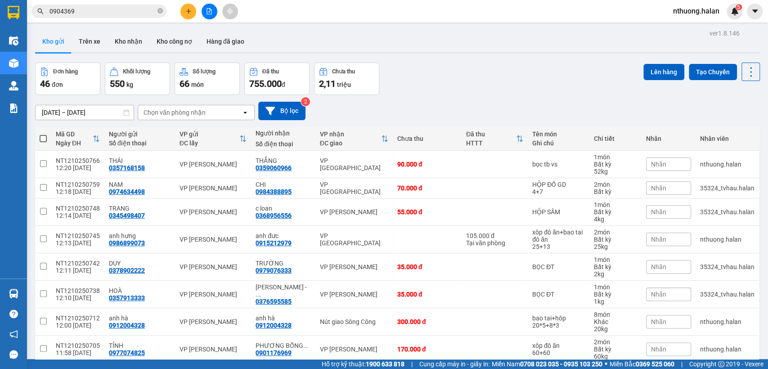
click at [101, 9] on input "0904369" at bounding box center [102, 11] width 106 height 10
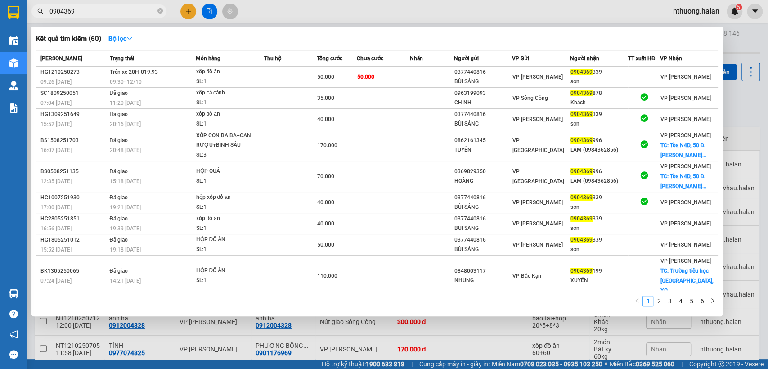
drag, startPoint x: 746, startPoint y: 96, endPoint x: 739, endPoint y: 102, distance: 8.9
click at [742, 99] on div at bounding box center [384, 184] width 768 height 369
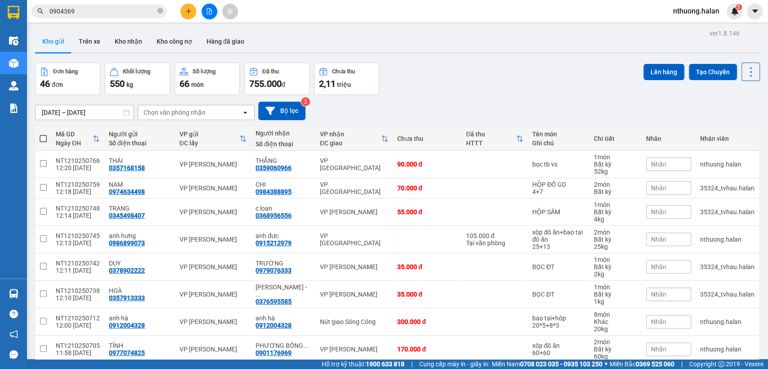
click at [185, 12] on icon "plus" at bounding box center [188, 11] width 6 height 6
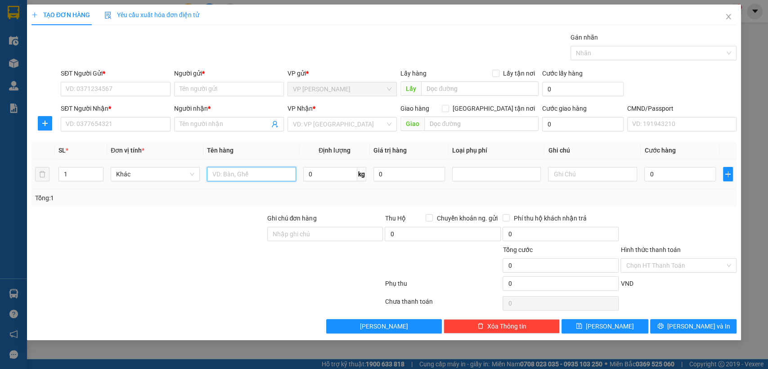
click at [233, 177] on input "text" at bounding box center [251, 174] width 89 height 14
type input "xôp thuôc"
type input "4"
click at [97, 90] on input "SĐT Người Gửi *" at bounding box center [116, 89] width 110 height 14
type input "0977555566"
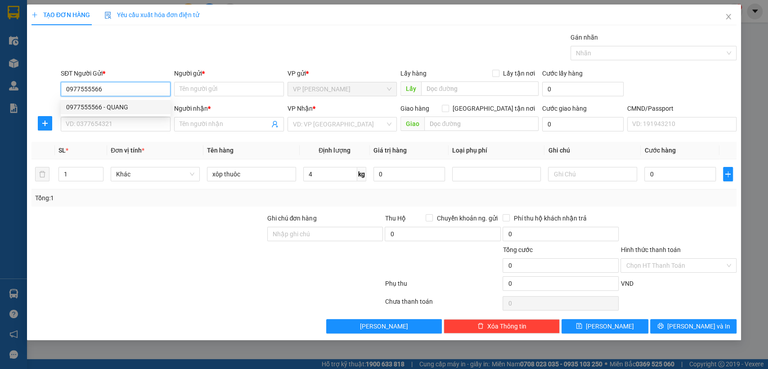
click at [98, 106] on div "0977555566 - QUANG" at bounding box center [115, 107] width 99 height 10
type input "QUANG"
type input "0977555566"
drag, startPoint x: 108, startPoint y: 125, endPoint x: 112, endPoint y: 129, distance: 5.4
click at [108, 126] on input "SĐT Người Nhận *" at bounding box center [116, 124] width 110 height 14
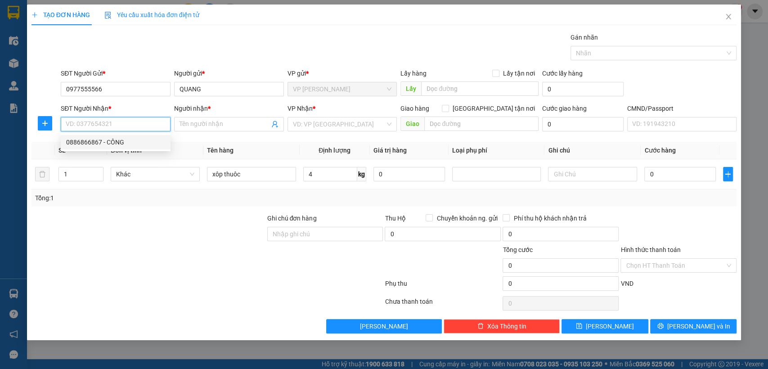
drag, startPoint x: 116, startPoint y: 143, endPoint x: 505, endPoint y: 152, distance: 389.5
click at [116, 142] on div "0886866867 - CÔNG" at bounding box center [115, 142] width 99 height 10
type input "0886866867"
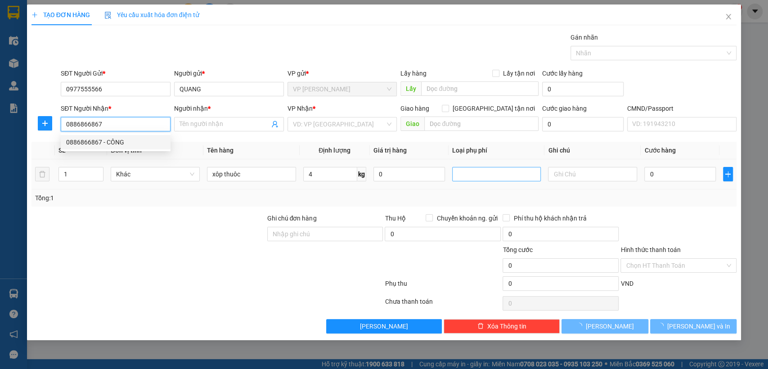
type input "CÔNG"
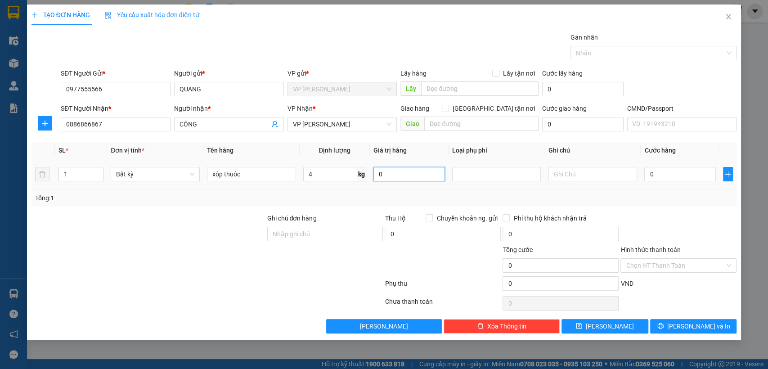
click at [390, 173] on input "0" at bounding box center [408, 174] width 71 height 14
type input "0"
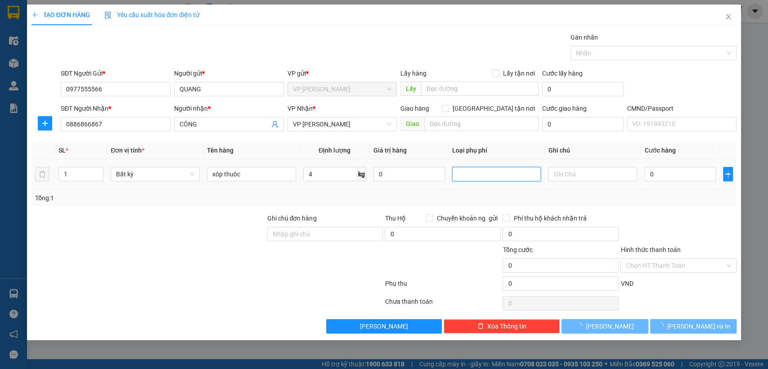
type input "40.000"
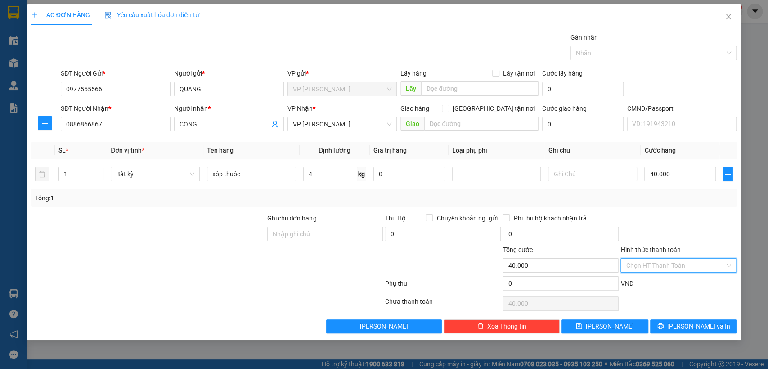
click at [668, 264] on input "Hình thức thanh toán" at bounding box center [674, 265] width 99 height 13
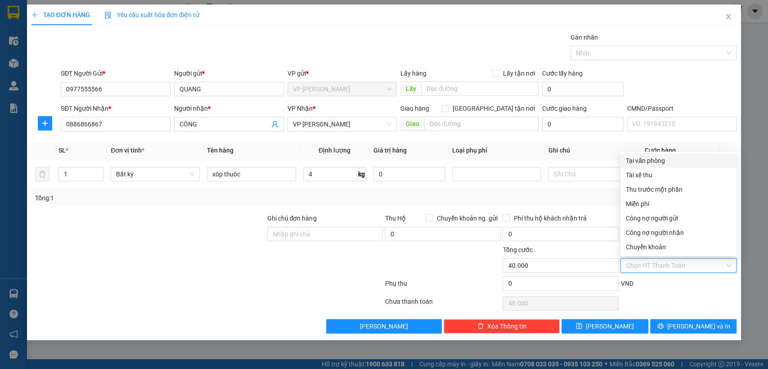
drag, startPoint x: 637, startPoint y: 159, endPoint x: 689, endPoint y: 241, distance: 97.0
click at [636, 158] on div "Tại văn phòng" at bounding box center [677, 161] width 105 height 10
type input "0"
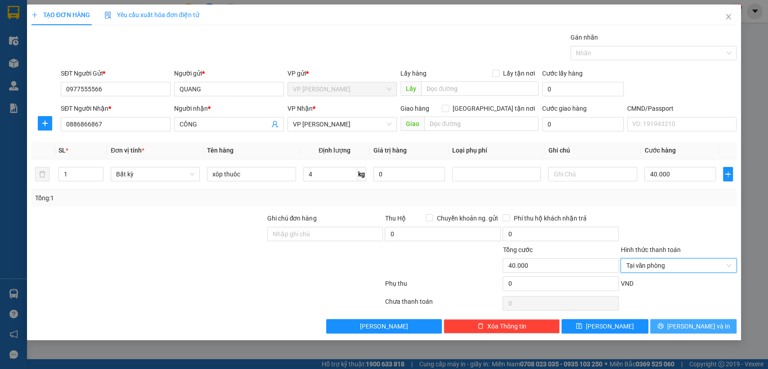
click at [684, 325] on button "[PERSON_NAME] và In" at bounding box center [693, 326] width 86 height 14
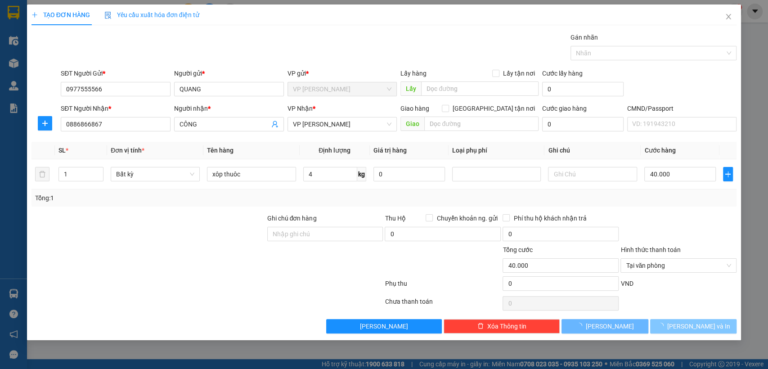
click at [667, 323] on span "loading" at bounding box center [662, 325] width 10 height 6
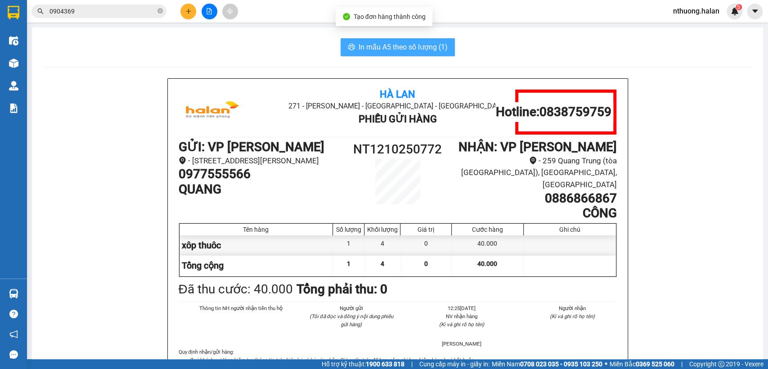
click at [362, 45] on span "In mẫu A5 theo số lượng (1)" at bounding box center [402, 46] width 89 height 11
drag, startPoint x: 362, startPoint y: 45, endPoint x: 179, endPoint y: 44, distance: 183.5
click at [362, 45] on span "In mẫu A5 theo số lượng (1)" at bounding box center [402, 46] width 89 height 11
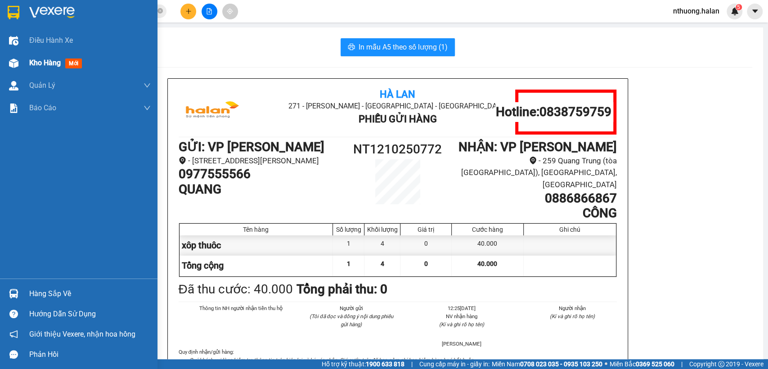
click at [44, 63] on span "Kho hàng" at bounding box center [44, 62] width 31 height 9
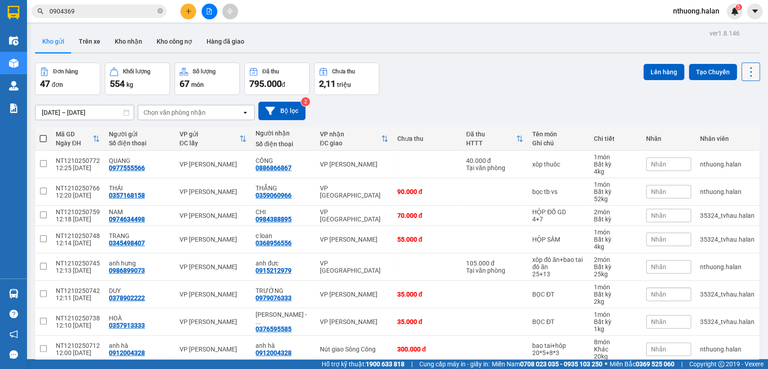
click at [744, 69] on icon at bounding box center [750, 72] width 13 height 13
click at [727, 127] on span "Làm mới" at bounding box center [729, 128] width 25 height 9
click at [43, 138] on span at bounding box center [43, 138] width 7 height 7
click at [43, 134] on input "checkbox" at bounding box center [43, 134] width 0 height 0
checkbox input "true"
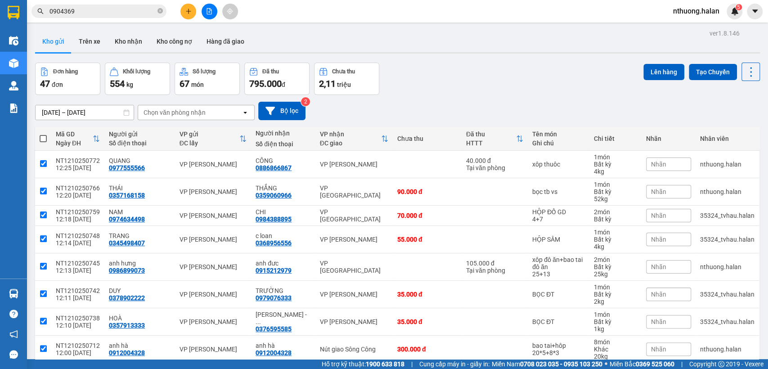
checkbox input "true"
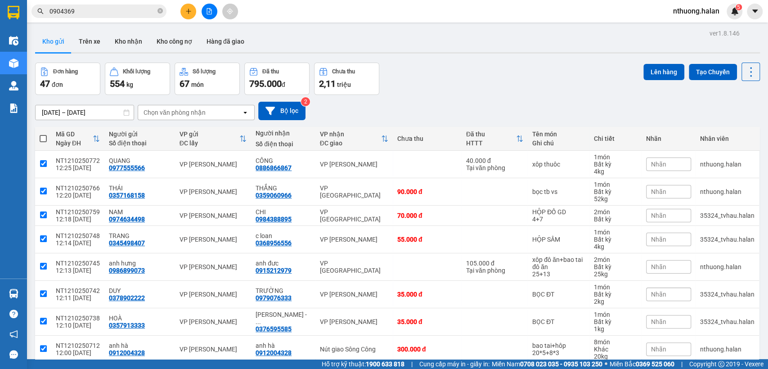
checkbox input "true"
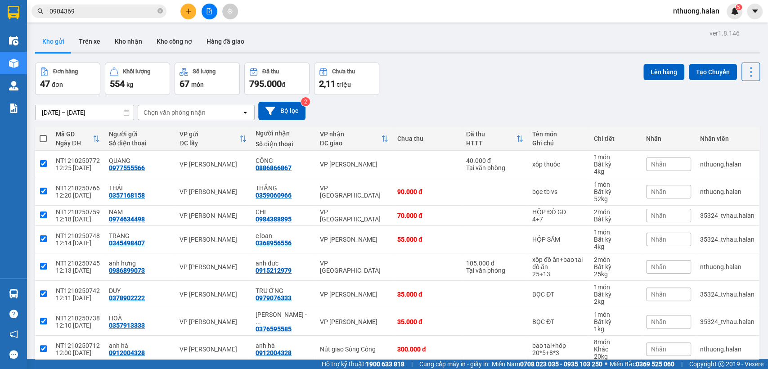
checkbox input "true"
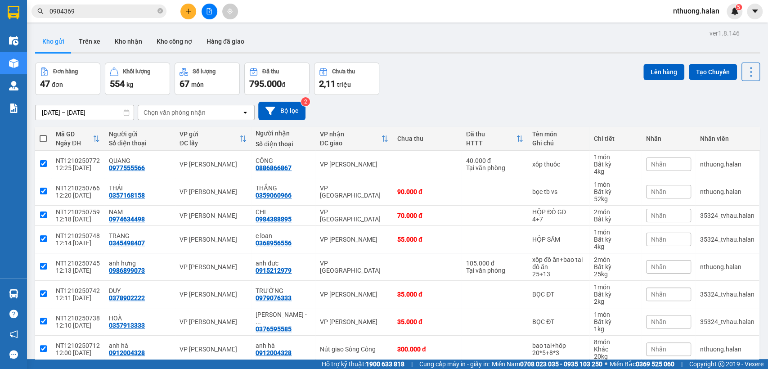
checkbox input "true"
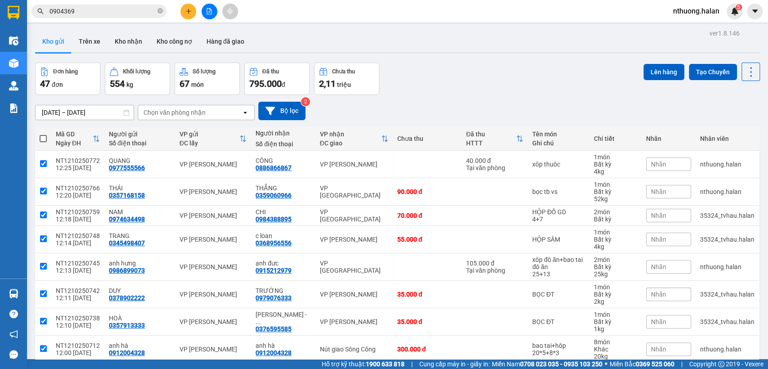
checkbox input "true"
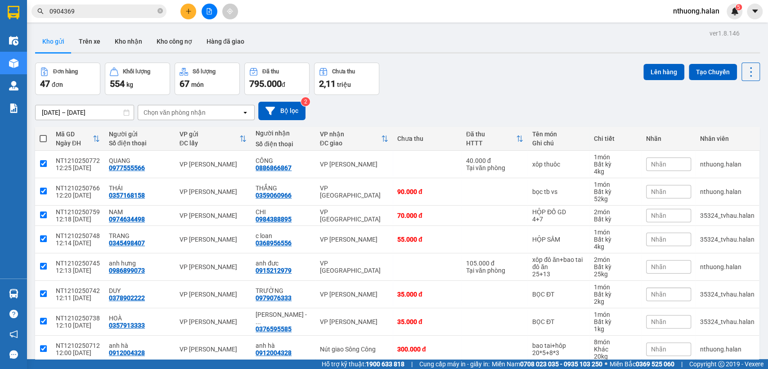
checkbox input "true"
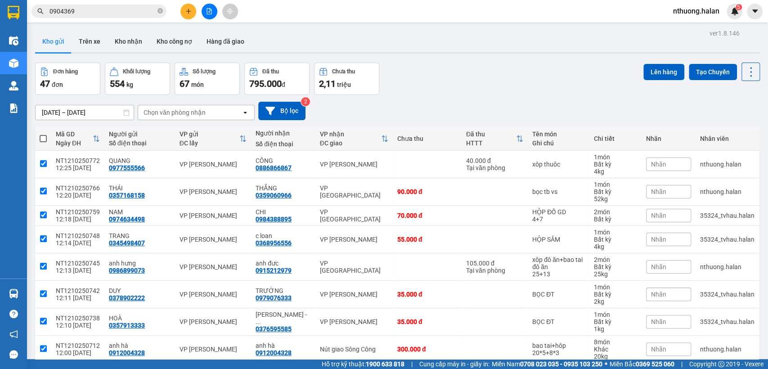
checkbox input "true"
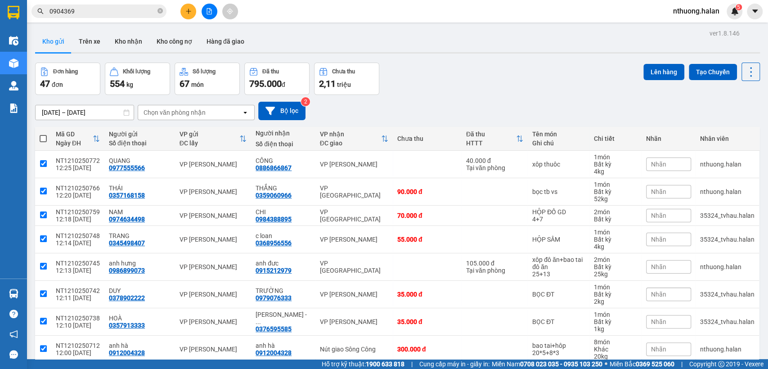
checkbox input "true"
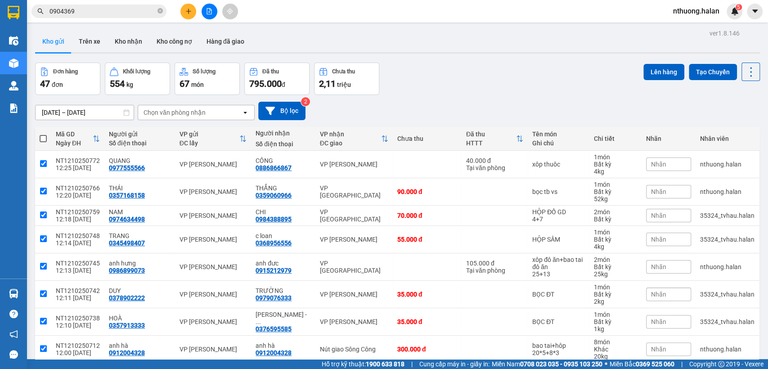
checkbox input "true"
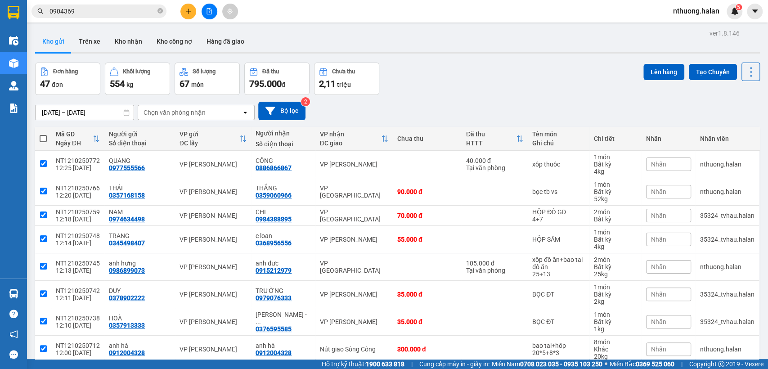
checkbox input "true"
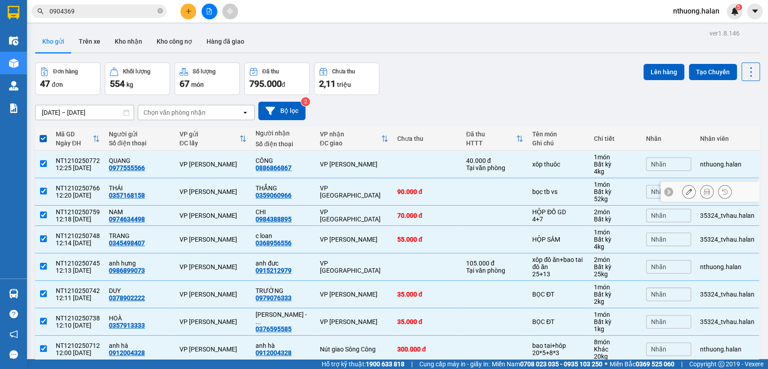
drag, startPoint x: 43, startPoint y: 191, endPoint x: 51, endPoint y: 190, distance: 8.1
click at [43, 191] on input "checkbox" at bounding box center [43, 190] width 7 height 7
checkbox input "false"
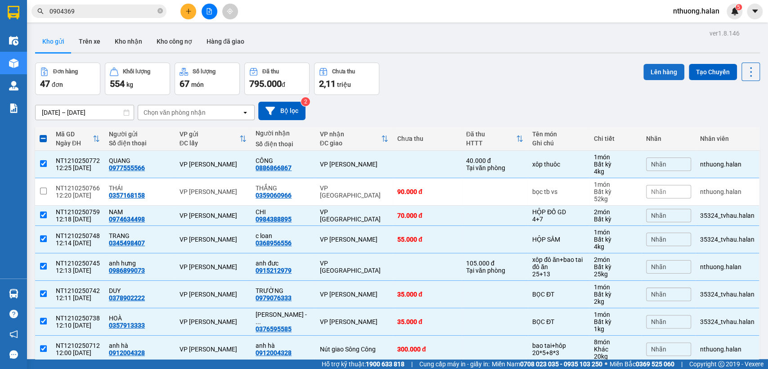
drag, startPoint x: 661, startPoint y: 72, endPoint x: 653, endPoint y: 70, distance: 7.5
click at [660, 71] on button "Lên hàng" at bounding box center [663, 72] width 41 height 16
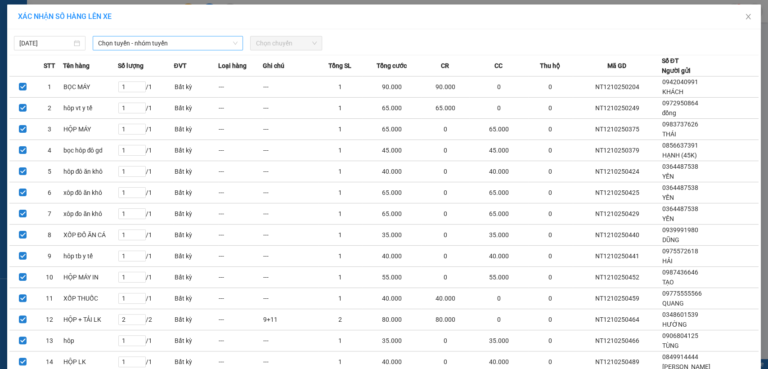
click at [146, 42] on span "Chọn tuyến - nhóm tuyến" at bounding box center [167, 42] width 139 height 13
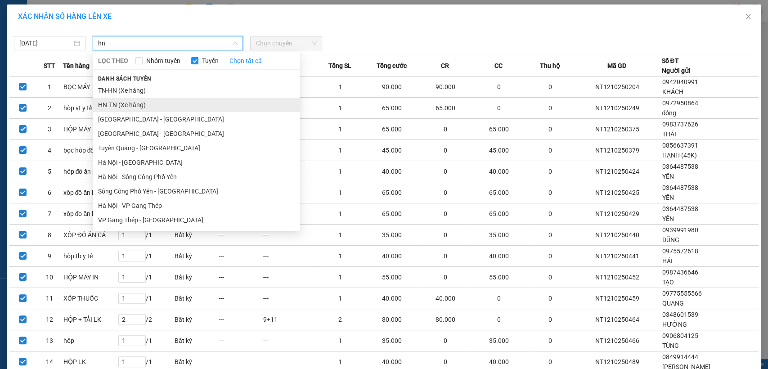
type input "hn"
drag, startPoint x: 120, startPoint y: 108, endPoint x: 235, endPoint y: 72, distance: 120.7
click at [121, 107] on li "HN-TN (Xe hàng)" at bounding box center [196, 105] width 207 height 14
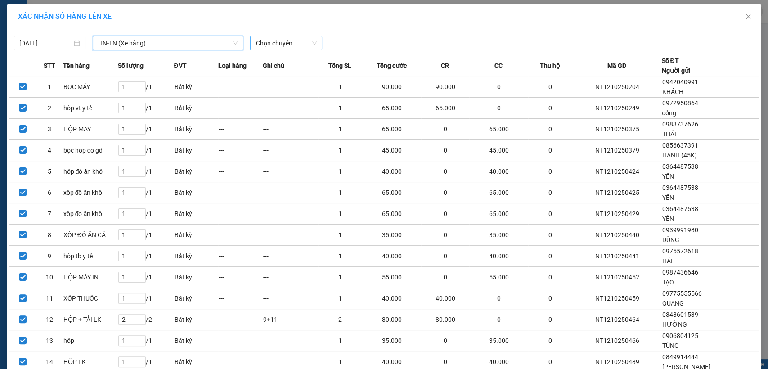
click at [269, 40] on span "Chọn chuyến" at bounding box center [285, 42] width 61 height 13
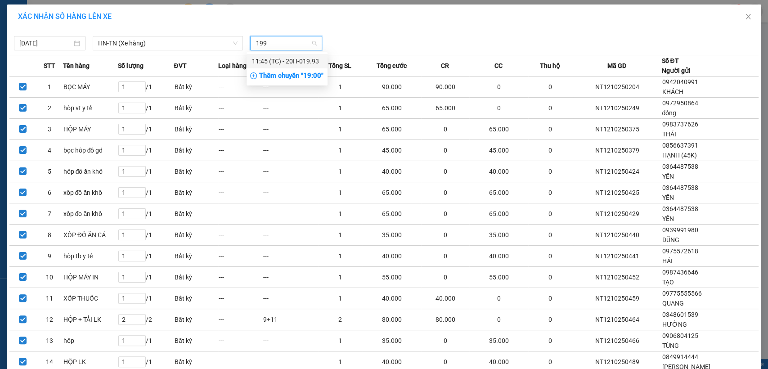
type input "1993"
click at [268, 59] on div "11:45 (TC) - 20H-019.93" at bounding box center [287, 61] width 70 height 10
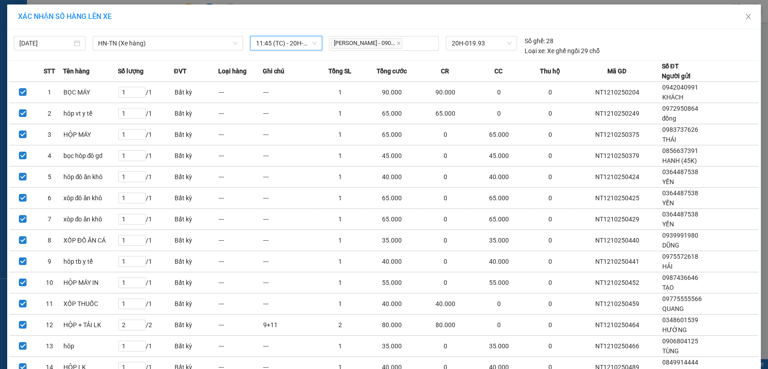
scroll to position [744, 0]
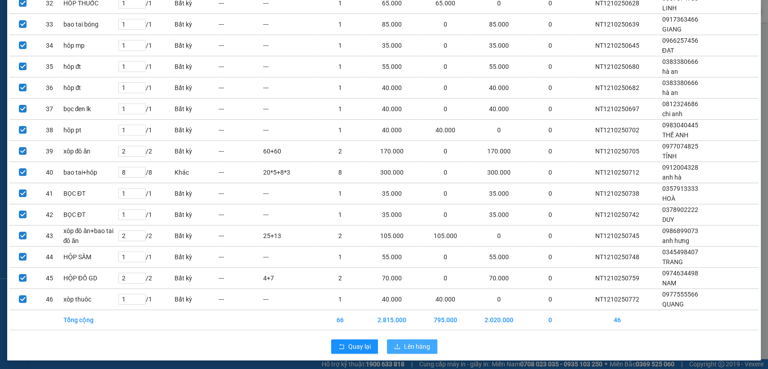
click at [408, 345] on span "Lên hàng" at bounding box center [417, 346] width 26 height 10
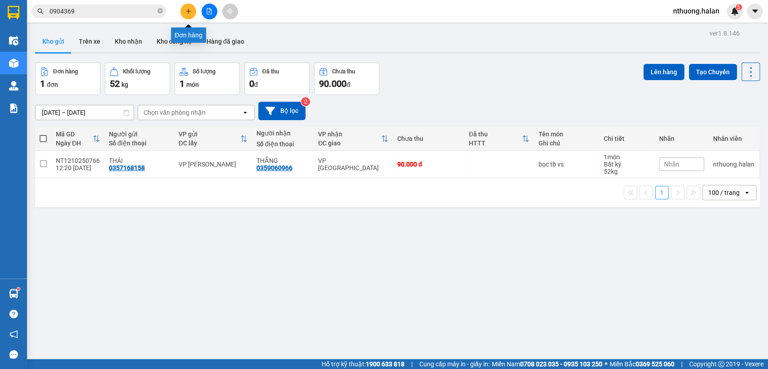
click at [189, 12] on icon "plus" at bounding box center [188, 11] width 6 height 6
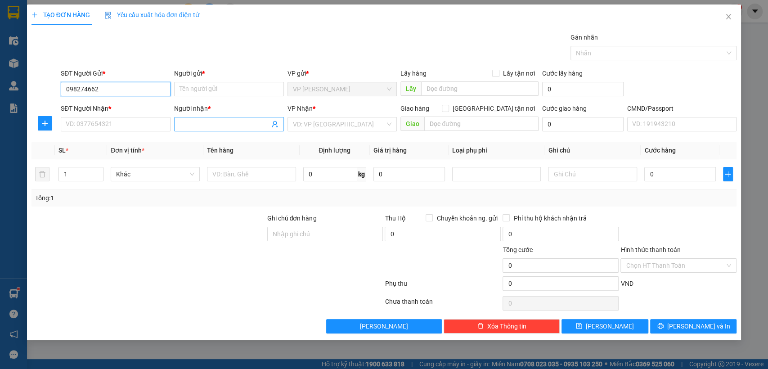
type input "0982746628"
drag, startPoint x: 97, startPoint y: 107, endPoint x: 120, endPoint y: 123, distance: 28.7
click at [98, 108] on div "0982746628 - KHÁI LAB" at bounding box center [115, 107] width 99 height 10
type input "KHÁI LAB"
type input "0982746628"
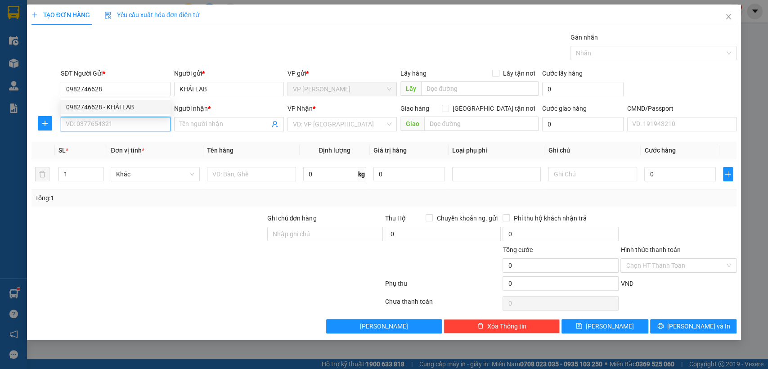
click at [118, 123] on input "SĐT Người Nhận *" at bounding box center [116, 124] width 110 height 14
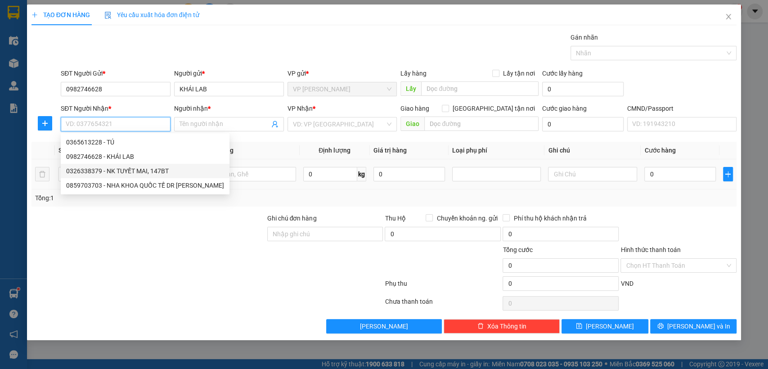
click at [138, 172] on div "0326338379 - NK TUYẾT MAI, 147BT" at bounding box center [145, 171] width 158 height 10
type input "0326338379"
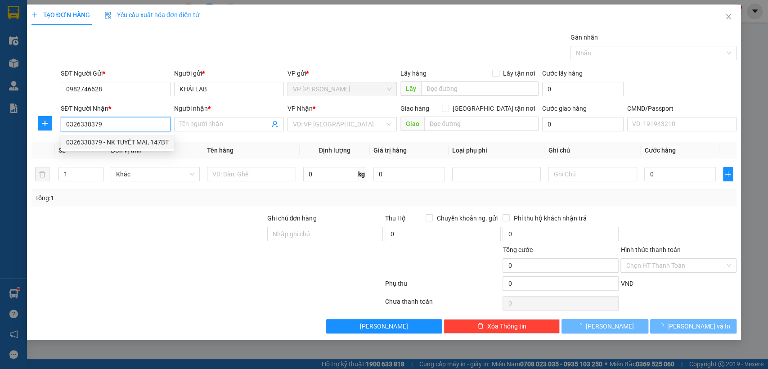
type input "NK TUYẾT MAI, 147BT"
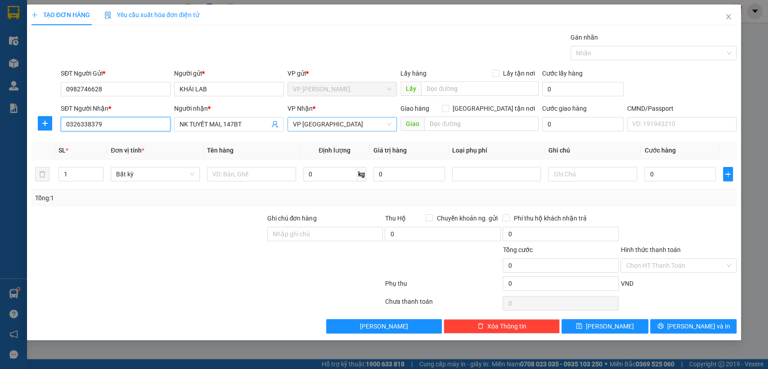
click at [323, 123] on span "VP [GEOGRAPHIC_DATA]" at bounding box center [342, 123] width 99 height 13
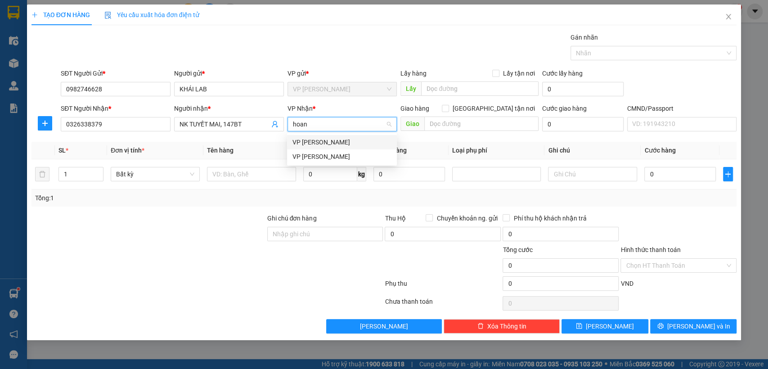
type input "hoang"
click at [313, 156] on div "VP [PERSON_NAME]" at bounding box center [341, 157] width 99 height 10
click at [49, 121] on span "plus" at bounding box center [44, 123] width 13 height 7
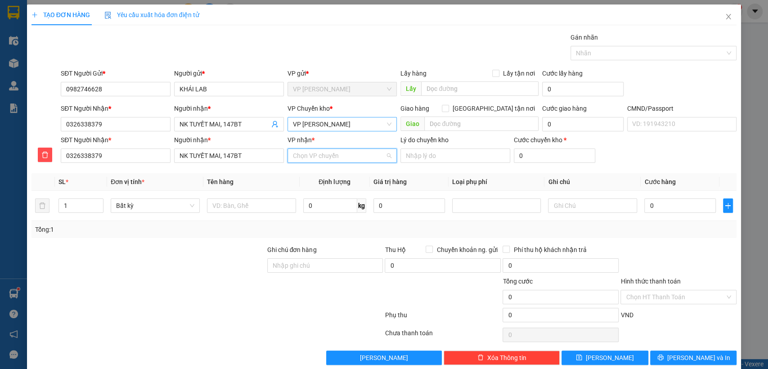
click at [304, 154] on input "VP nhận *" at bounding box center [339, 155] width 93 height 13
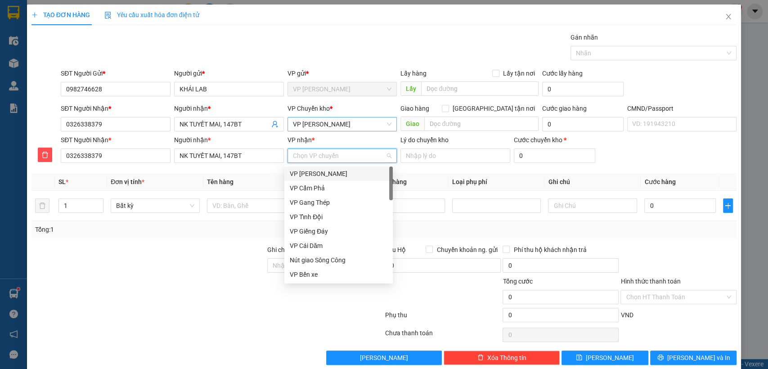
type input "b"
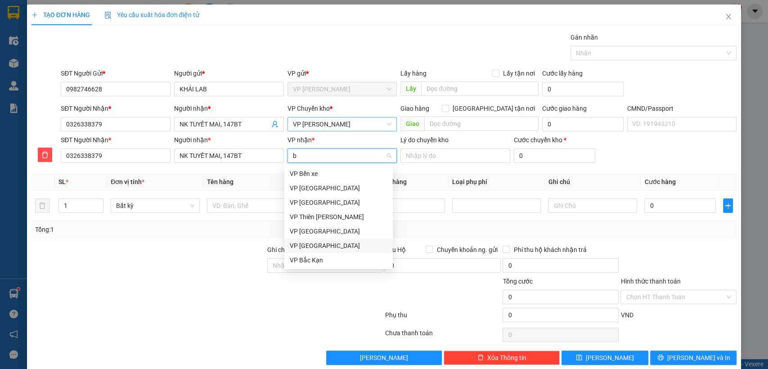
click at [311, 247] on div "VP [GEOGRAPHIC_DATA]" at bounding box center [339, 246] width 98 height 10
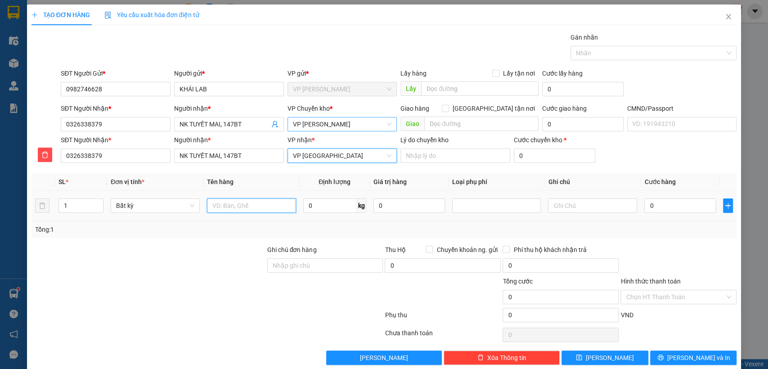
click at [223, 202] on input "text" at bounding box center [251, 205] width 89 height 14
type input "hôp"
type input "1"
type input "35.000"
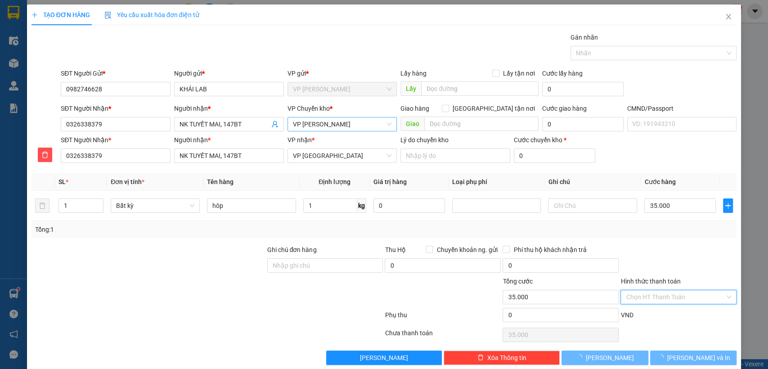
click at [661, 297] on input "Hình thức thanh toán" at bounding box center [674, 296] width 99 height 13
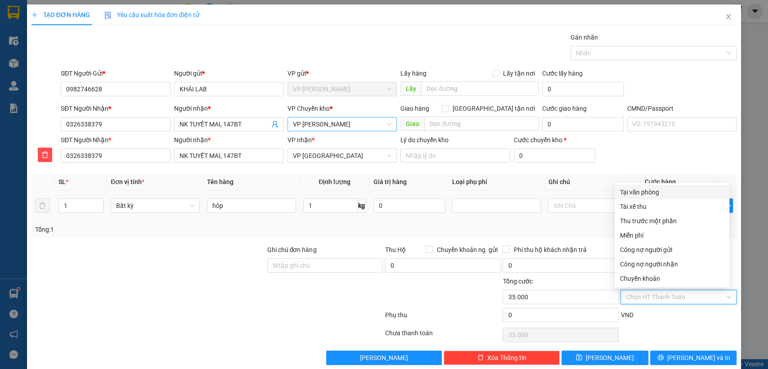
drag, startPoint x: 638, startPoint y: 189, endPoint x: 643, endPoint y: 192, distance: 5.6
click at [638, 188] on div "Tại văn phòng" at bounding box center [672, 192] width 104 height 10
type input "0"
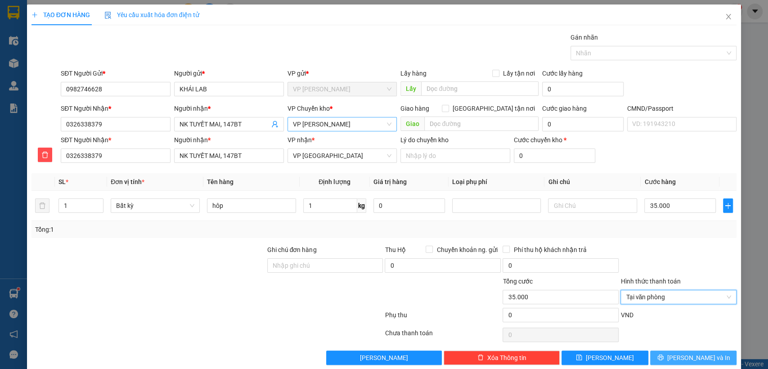
click at [686, 356] on span "[PERSON_NAME] và In" at bounding box center [698, 358] width 63 height 10
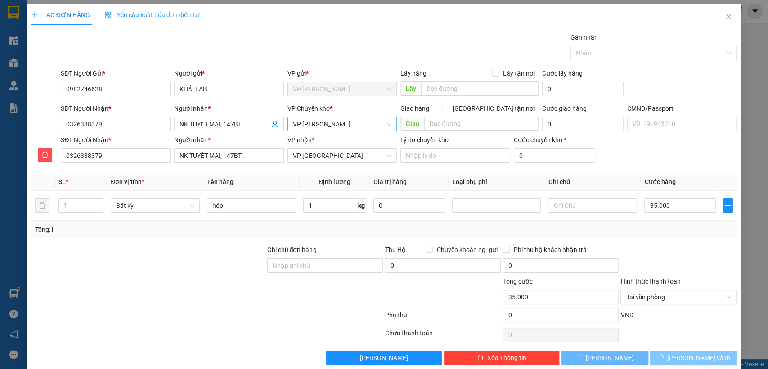
click at [684, 354] on span "[PERSON_NAME] và In" at bounding box center [698, 358] width 63 height 10
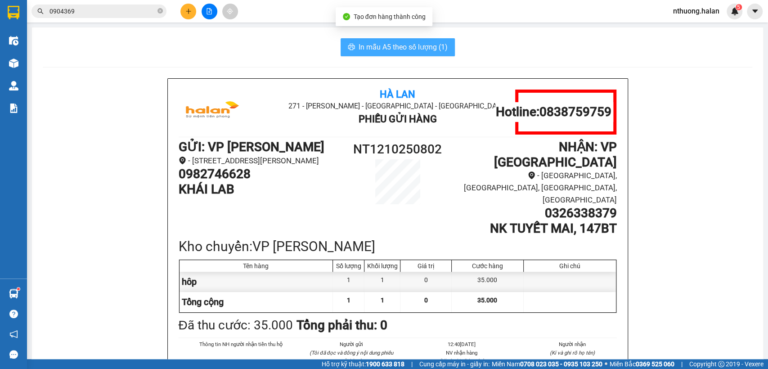
click at [375, 48] on span "In mẫu A5 theo số lượng (1)" at bounding box center [402, 46] width 89 height 11
click at [374, 49] on span "In mẫu A5 theo số lượng (1)" at bounding box center [402, 46] width 89 height 11
click at [189, 15] on button at bounding box center [188, 12] width 16 height 16
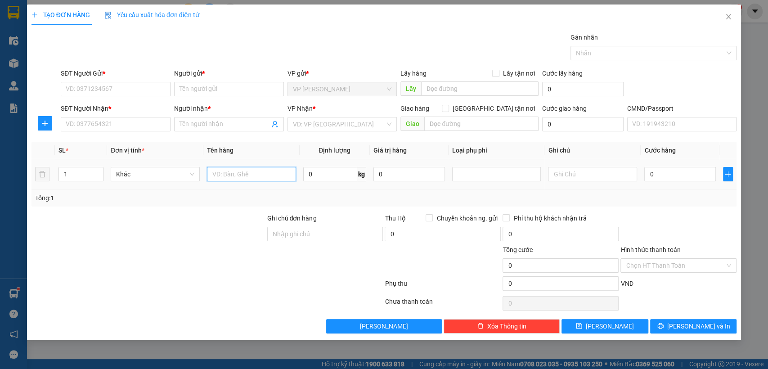
click at [268, 174] on input "text" at bounding box center [251, 174] width 89 height 14
type input "hôp bong đen"
type input "12"
click at [84, 85] on input "SĐT Người Gửi *" at bounding box center [116, 89] width 110 height 14
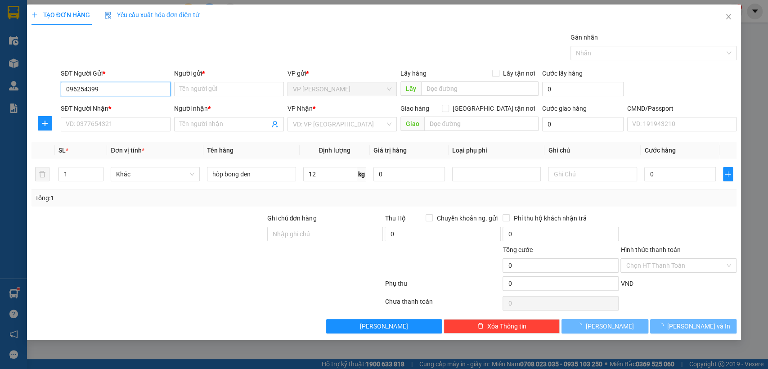
type input "0962543992"
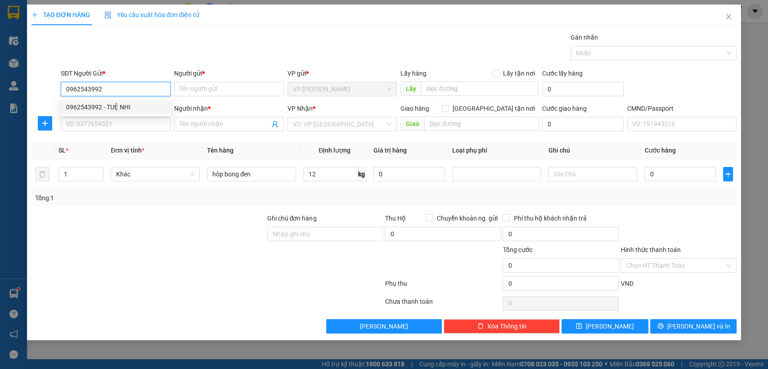
click at [98, 103] on div "0962543992 - TUỆ NHI" at bounding box center [115, 107] width 99 height 10
type input "TUỆ NHI"
type input "0962543992"
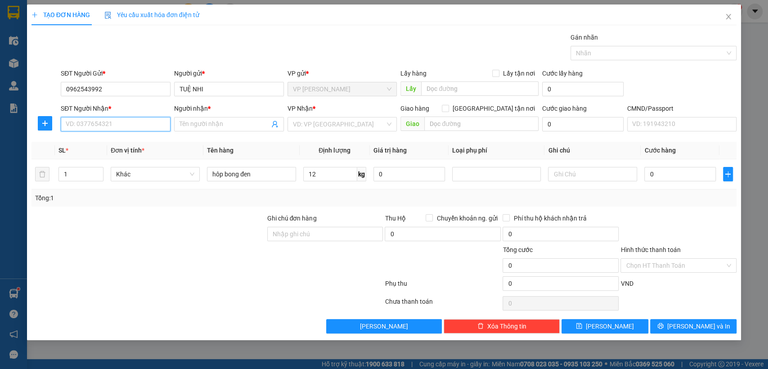
click at [109, 122] on input "SĐT Người Nhận *" at bounding box center [116, 124] width 110 height 14
drag, startPoint x: 116, startPoint y: 139, endPoint x: 224, endPoint y: 159, distance: 110.6
click at [116, 140] on div "0989510105 - TUẤN" at bounding box center [115, 142] width 99 height 10
type input "0989510105"
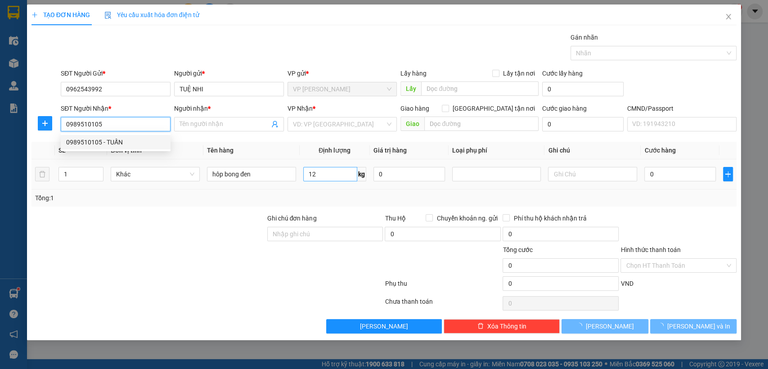
type input "TUẤN"
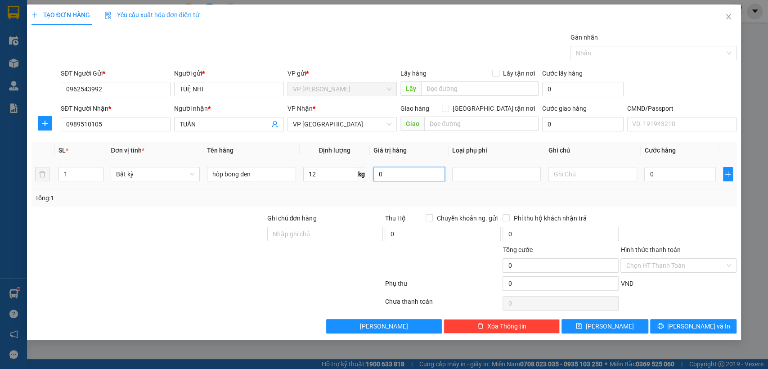
click at [403, 174] on input "0" at bounding box center [408, 174] width 71 height 14
type input "0"
type input "50.000"
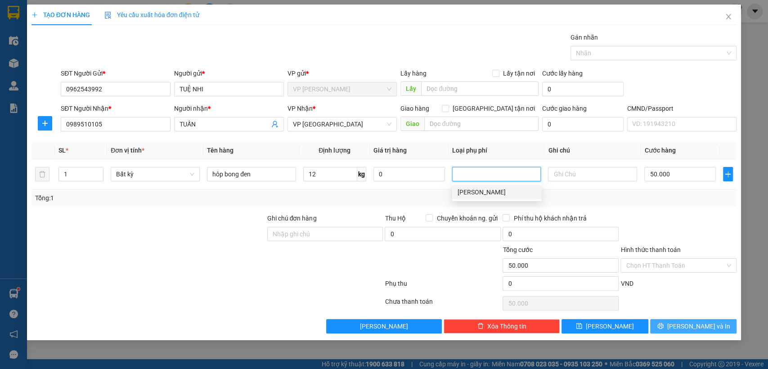
click at [671, 324] on button "[PERSON_NAME] và In" at bounding box center [693, 326] width 86 height 14
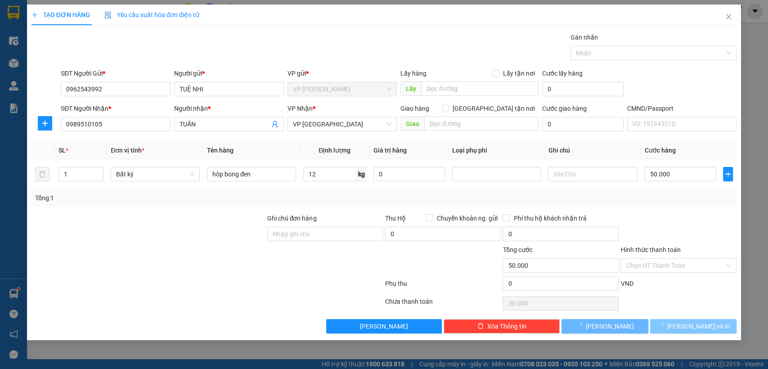
click at [670, 322] on button "[PERSON_NAME] và In" at bounding box center [693, 326] width 86 height 14
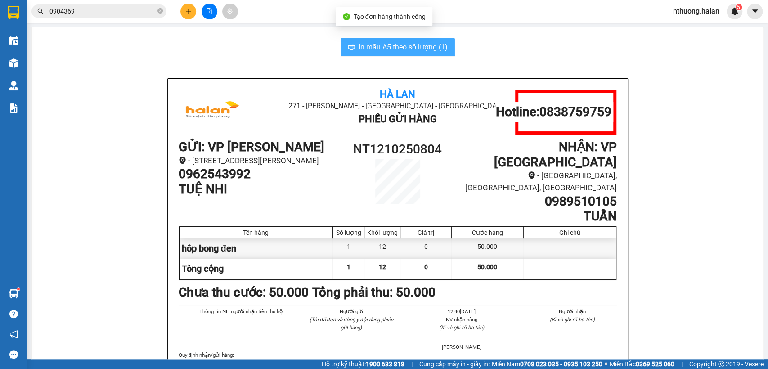
click at [371, 45] on span "In mẫu A5 theo số lượng (1)" at bounding box center [402, 46] width 89 height 11
click at [370, 41] on span "In mẫu A5 theo số lượng (1)" at bounding box center [402, 46] width 89 height 11
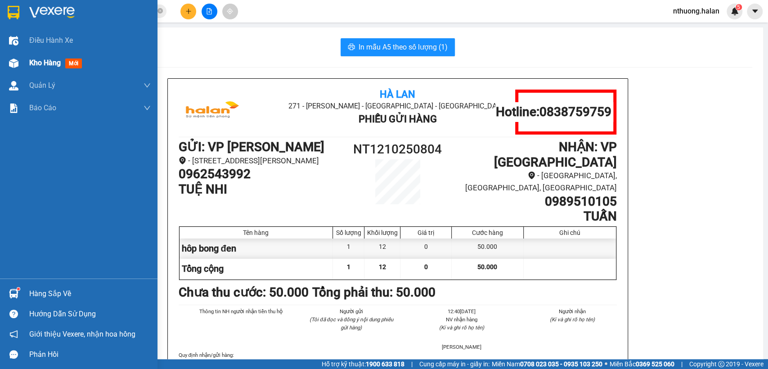
click at [35, 62] on span "Kho hàng" at bounding box center [44, 62] width 31 height 9
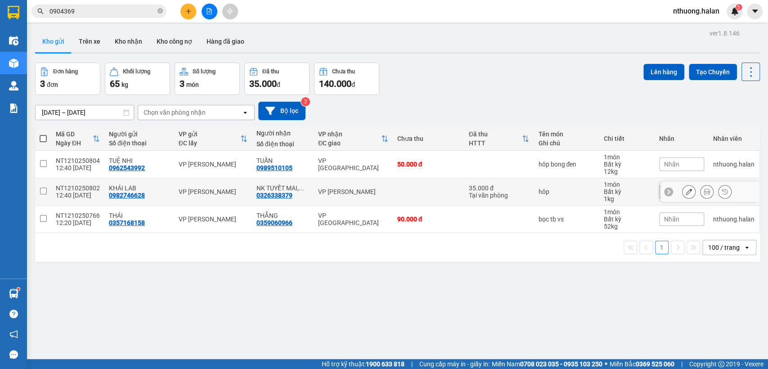
click at [43, 192] on input "checkbox" at bounding box center [43, 190] width 7 height 7
checkbox input "true"
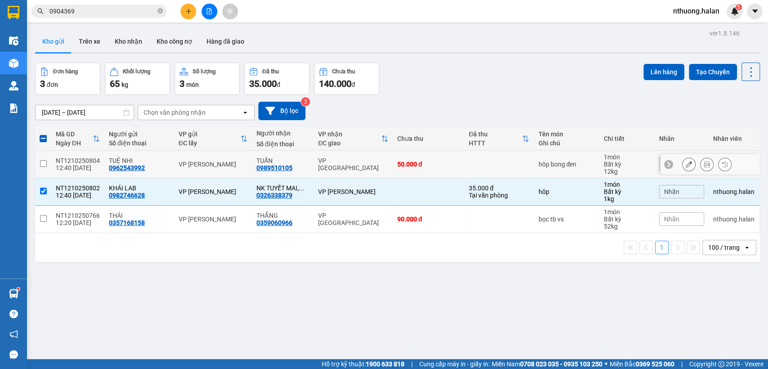
click at [43, 164] on input "checkbox" at bounding box center [43, 163] width 7 height 7
checkbox input "true"
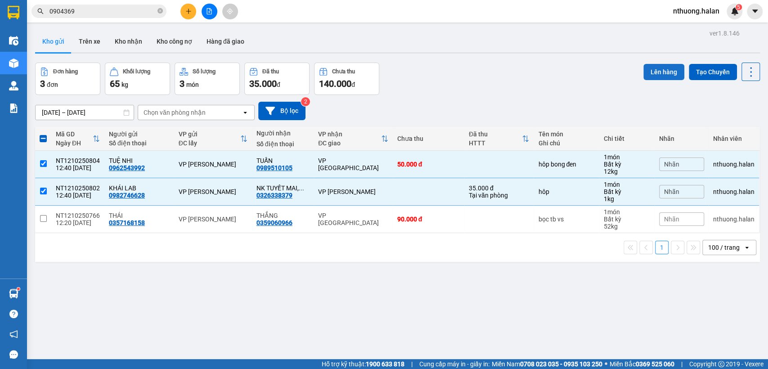
click at [652, 69] on button "Lên hàng" at bounding box center [663, 72] width 41 height 16
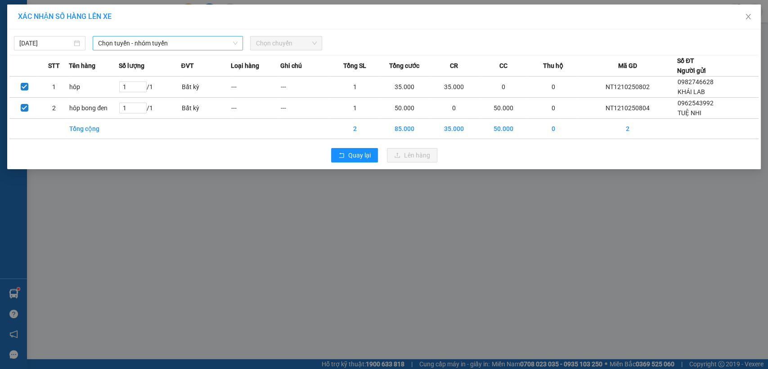
click at [150, 46] on span "Chọn tuyến - nhóm tuyến" at bounding box center [167, 42] width 139 height 13
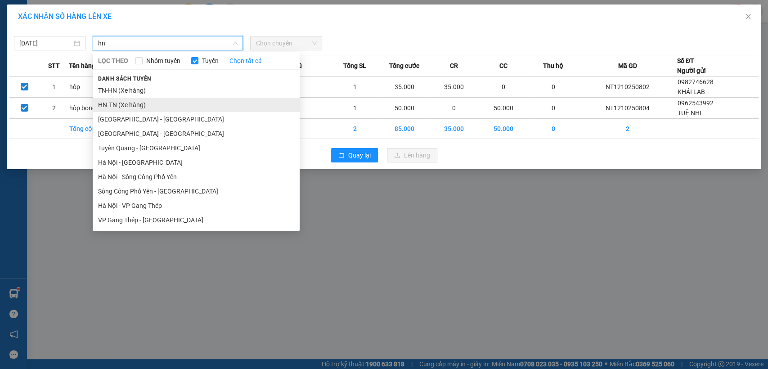
type input "hn"
click at [121, 107] on li "HN-TN (Xe hàng)" at bounding box center [196, 105] width 207 height 14
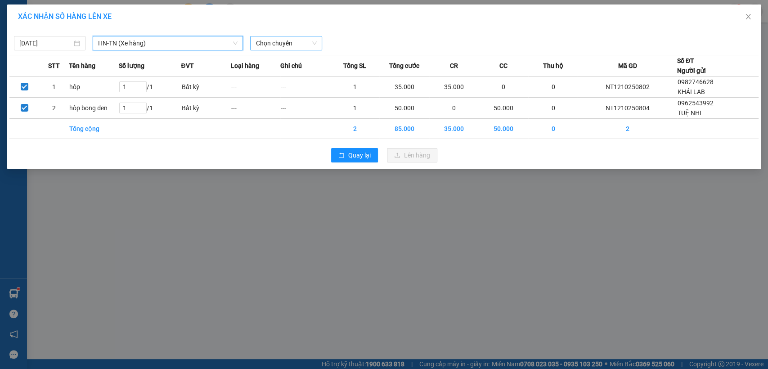
click at [286, 42] on span "Chọn chuyến" at bounding box center [285, 42] width 61 height 13
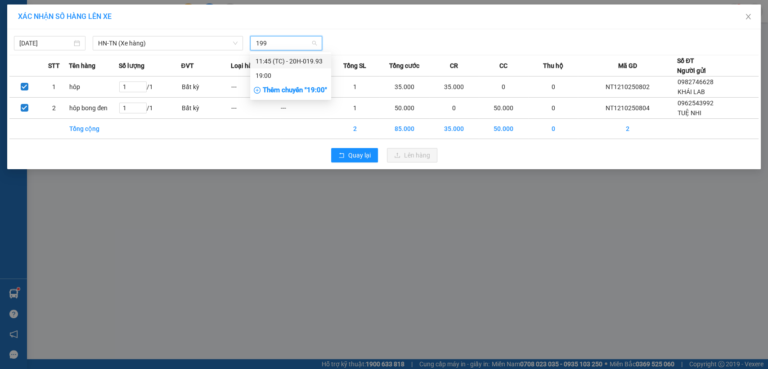
type input "1993"
drag, startPoint x: 316, startPoint y: 60, endPoint x: 321, endPoint y: 65, distance: 7.3
click at [316, 60] on div "11:45 (TC) - 20H-019.93" at bounding box center [290, 61] width 70 height 10
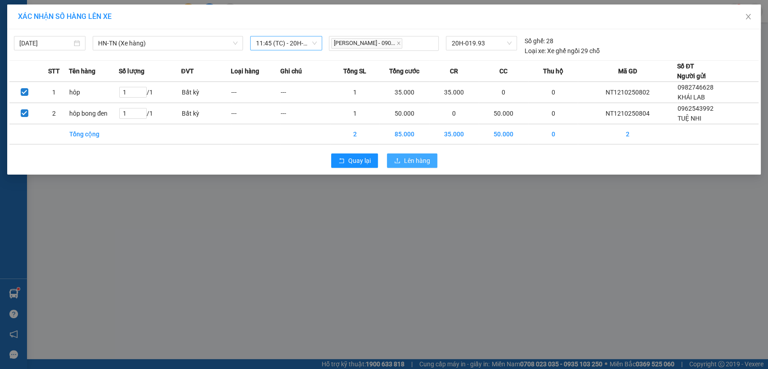
click at [419, 163] on span "Lên hàng" at bounding box center [417, 161] width 26 height 10
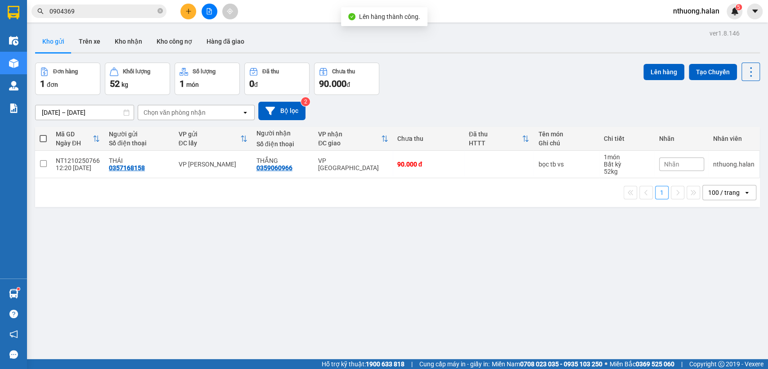
click at [190, 7] on button at bounding box center [188, 12] width 16 height 16
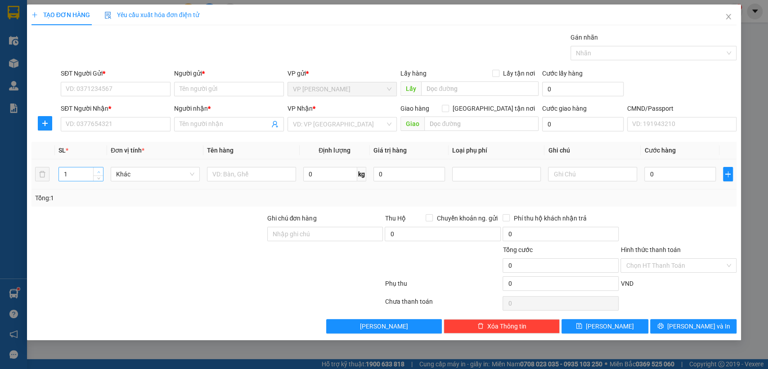
type input "2"
click at [100, 170] on icon "up" at bounding box center [98, 171] width 3 height 3
click at [231, 174] on input "text" at bounding box center [251, 174] width 89 height 14
type input "hôp pt"
type input "19"
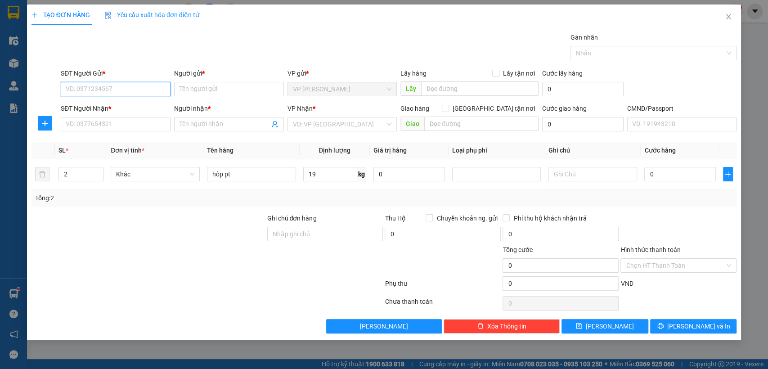
click at [96, 91] on input "SĐT Người Gửi *" at bounding box center [116, 89] width 110 height 14
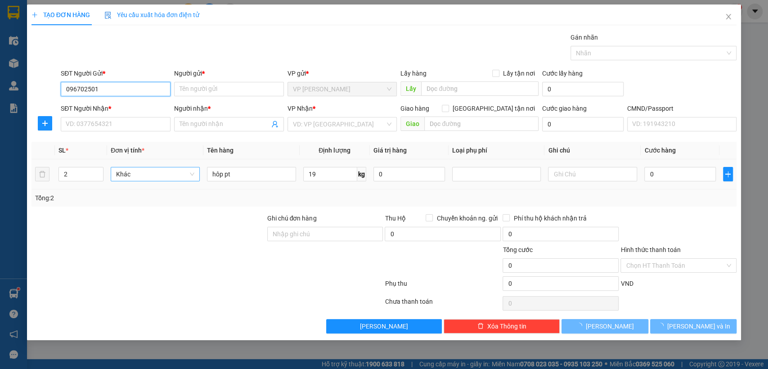
type input "0967025011"
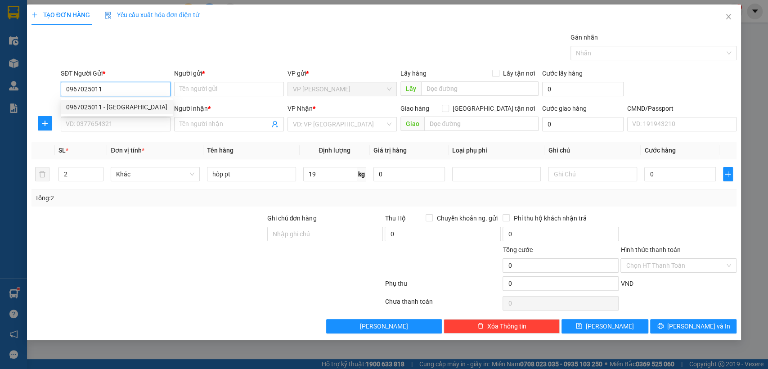
drag, startPoint x: 96, startPoint y: 107, endPoint x: 107, endPoint y: 121, distance: 18.6
click at [97, 106] on div "0967025011 - [GEOGRAPHIC_DATA]" at bounding box center [116, 107] width 101 height 10
type input "GIANG"
type input "0967025011"
click at [108, 121] on input "SĐT Người Nhận *" at bounding box center [116, 124] width 110 height 14
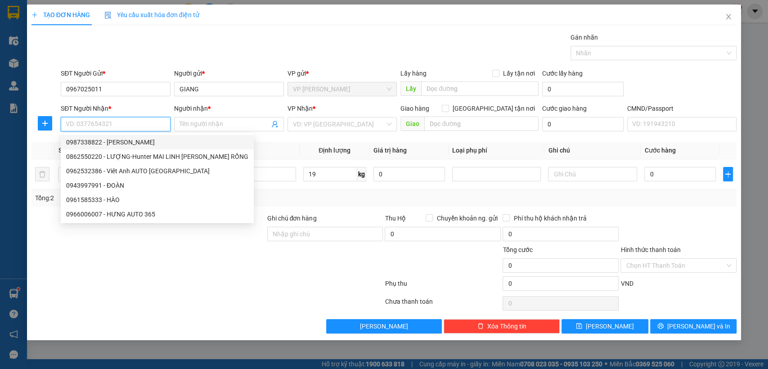
drag, startPoint x: 107, startPoint y: 145, endPoint x: 215, endPoint y: 147, distance: 108.4
click at [107, 144] on div "0987338822 - [PERSON_NAME]" at bounding box center [157, 142] width 182 height 10
type input "0987338822"
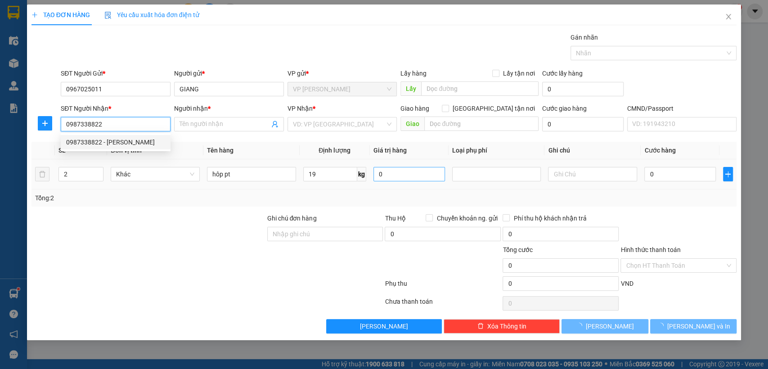
type input "[PERSON_NAME]"
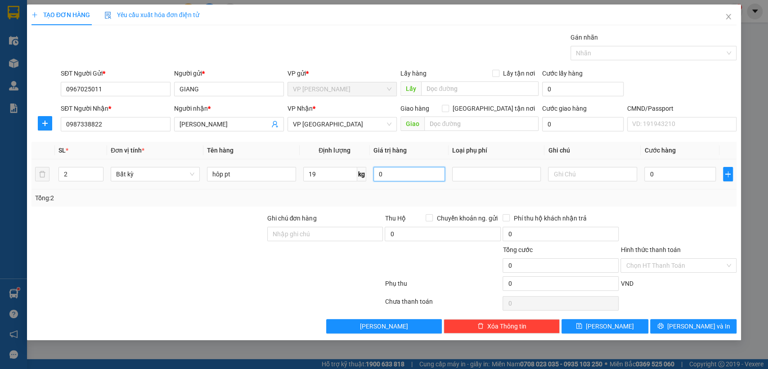
click at [399, 175] on input "0" at bounding box center [408, 174] width 71 height 14
type input "0"
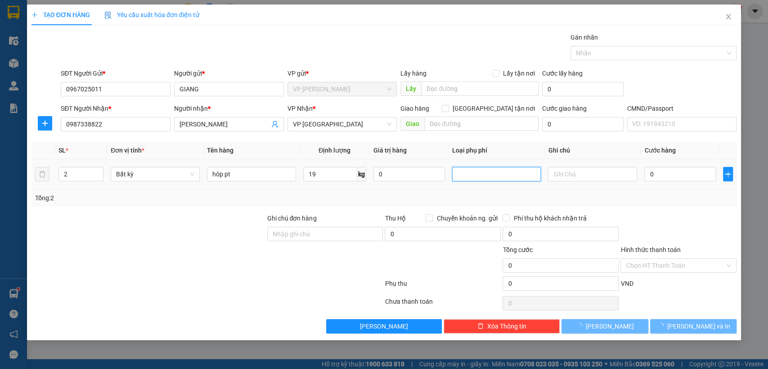
type input "60.000"
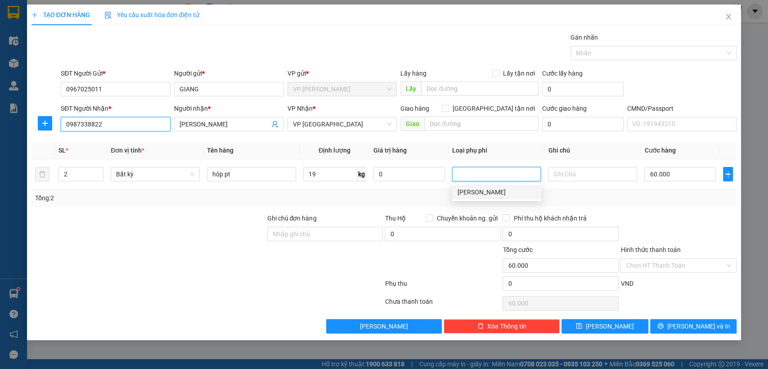
click at [102, 123] on input "0987338822" at bounding box center [116, 124] width 110 height 14
type input "0987179592"
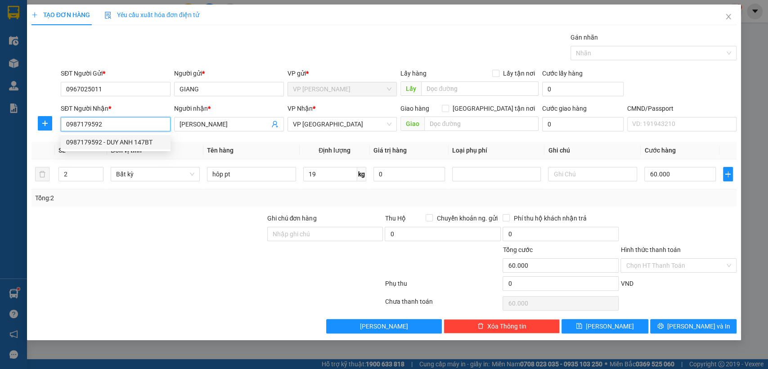
drag, startPoint x: 128, startPoint y: 143, endPoint x: 284, endPoint y: 141, distance: 156.0
click at [134, 145] on div "0987179592 - DUY ANH 147BT" at bounding box center [115, 142] width 99 height 10
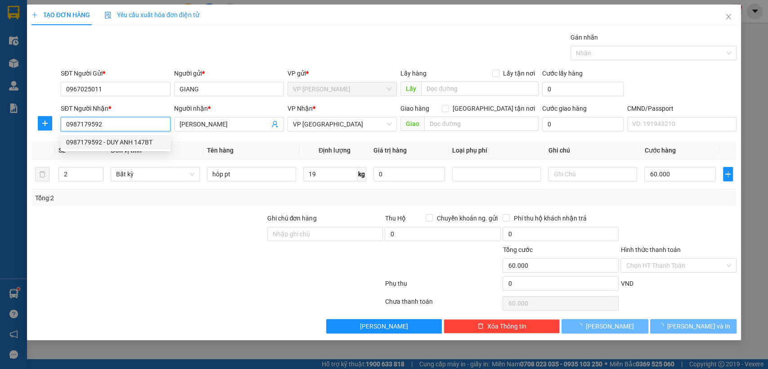
type input "DUY ANH 147BT"
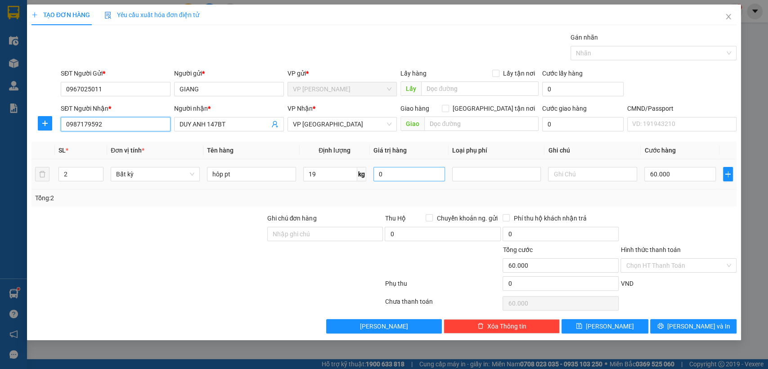
type input "0987179592"
click at [401, 176] on input "0" at bounding box center [408, 174] width 71 height 14
type input "0"
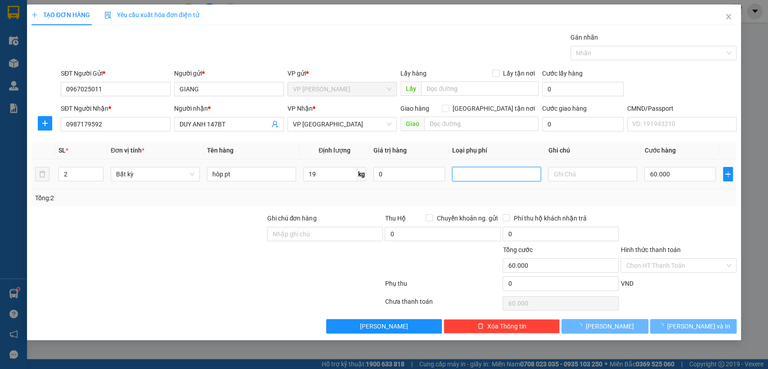
type input "65.000"
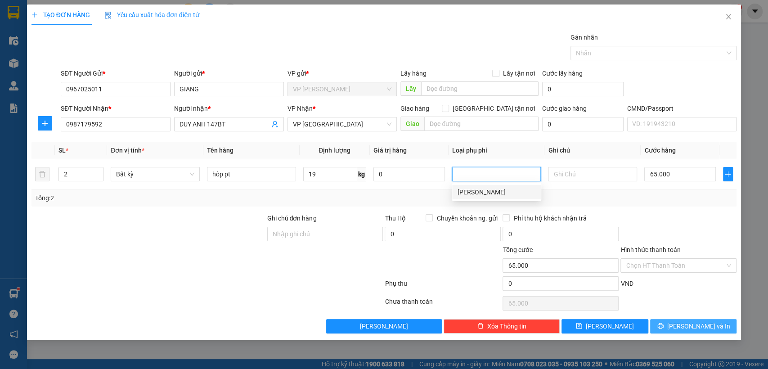
click at [688, 325] on span "[PERSON_NAME] và In" at bounding box center [698, 326] width 63 height 10
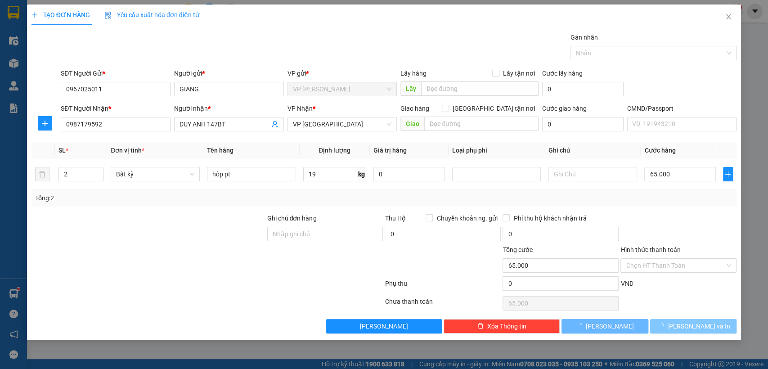
click at [688, 325] on span "[PERSON_NAME] và In" at bounding box center [698, 326] width 63 height 10
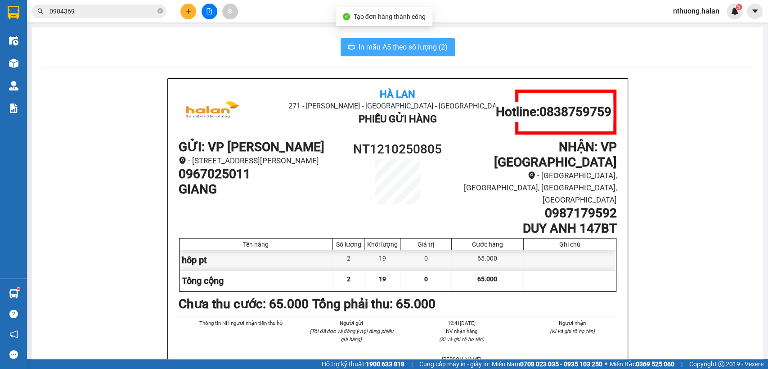
click at [385, 46] on span "In mẫu A5 theo số lượng (2)" at bounding box center [402, 46] width 89 height 11
click at [212, 48] on div "In mẫu A5 theo số lượng (2)" at bounding box center [397, 47] width 709 height 18
click at [186, 12] on icon "plus" at bounding box center [188, 11] width 6 height 6
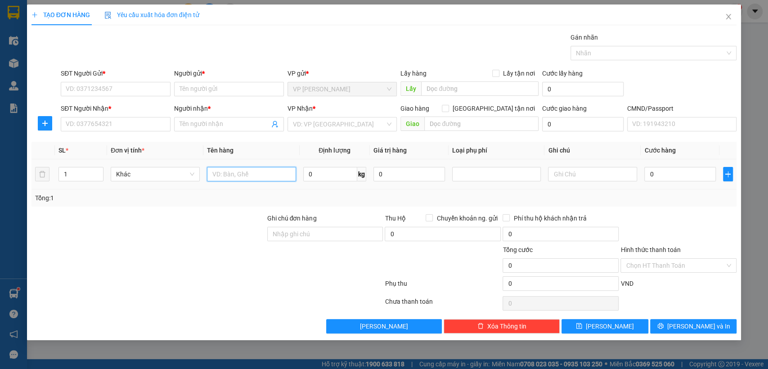
click at [226, 172] on input "text" at bounding box center [251, 174] width 89 height 14
type input "hôp dài pt"
type input "46"
click at [71, 87] on input "SĐT Người Gửi *" at bounding box center [116, 89] width 110 height 14
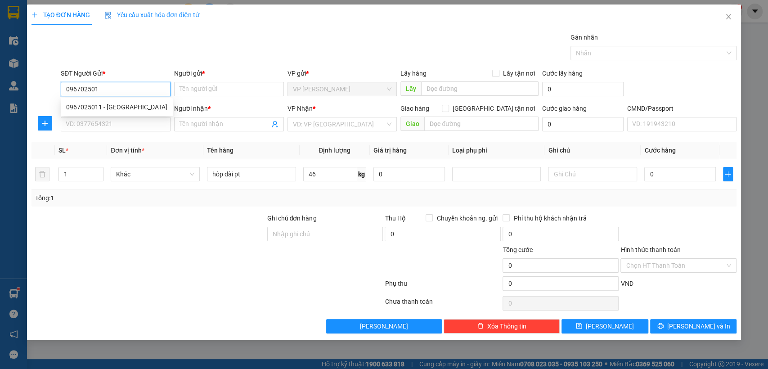
type input "0967025011"
drag, startPoint x: 76, startPoint y: 108, endPoint x: 90, endPoint y: 124, distance: 21.3
click at [77, 109] on div "0967025011 - [GEOGRAPHIC_DATA]" at bounding box center [116, 107] width 101 height 10
type input "GIANG"
type input "0967025011"
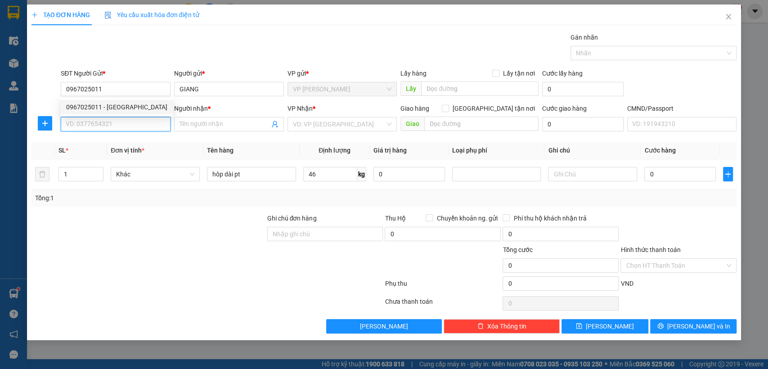
drag, startPoint x: 92, startPoint y: 126, endPoint x: 147, endPoint y: 147, distance: 58.9
click at [93, 127] on input "SĐT Người Nhận *" at bounding box center [116, 124] width 110 height 14
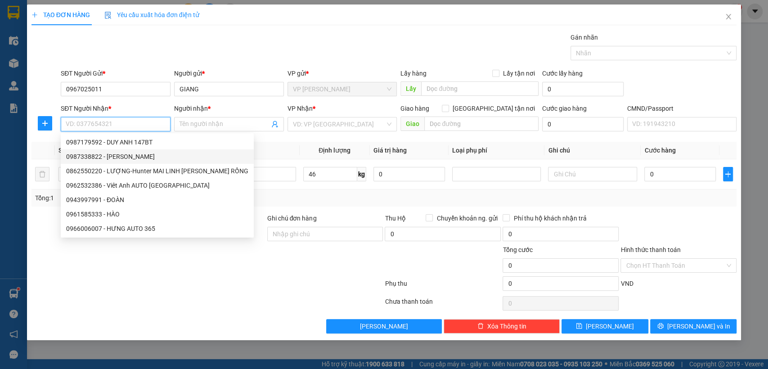
click at [126, 153] on div "0987338822 - [PERSON_NAME]" at bounding box center [157, 157] width 182 height 10
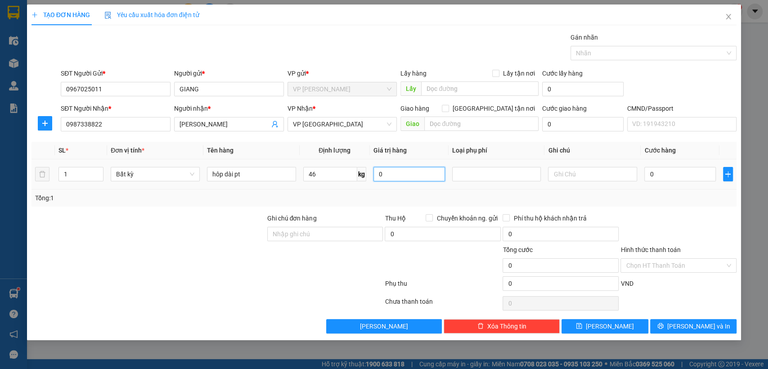
click at [392, 174] on input "0" at bounding box center [408, 174] width 71 height 14
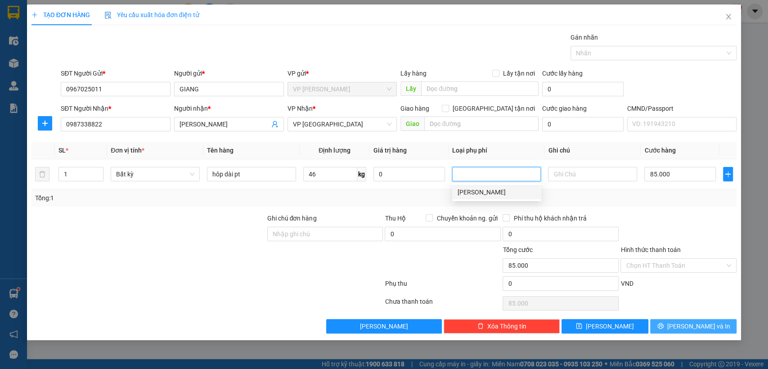
click at [699, 321] on span "[PERSON_NAME] và In" at bounding box center [698, 326] width 63 height 10
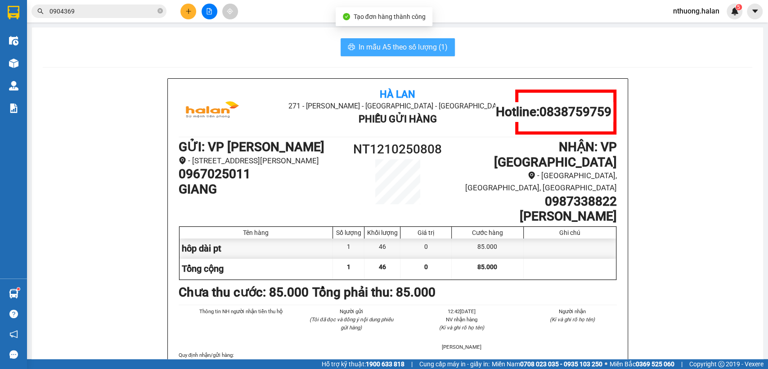
click at [358, 46] on span "In mẫu A5 theo số lượng (1)" at bounding box center [402, 46] width 89 height 11
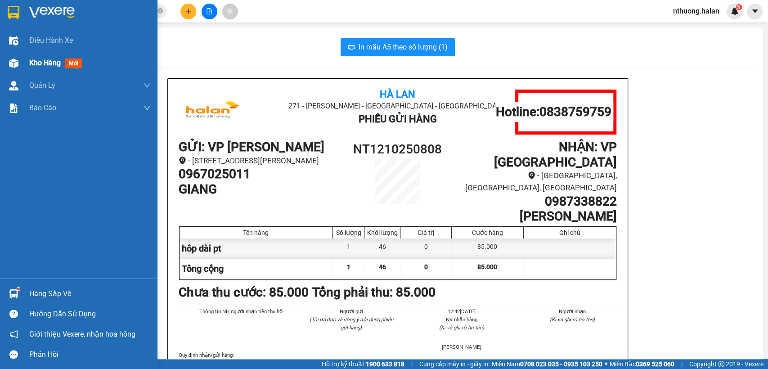
click at [35, 62] on span "Kho hàng" at bounding box center [44, 62] width 31 height 9
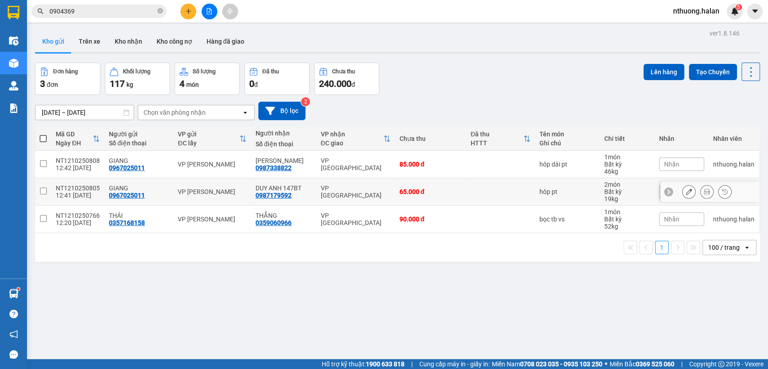
click at [685, 192] on icon at bounding box center [688, 191] width 6 height 6
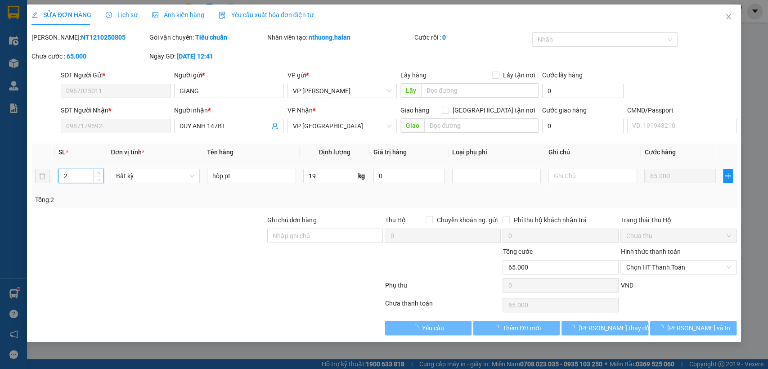
click at [82, 174] on input "2" at bounding box center [81, 175] width 45 height 13
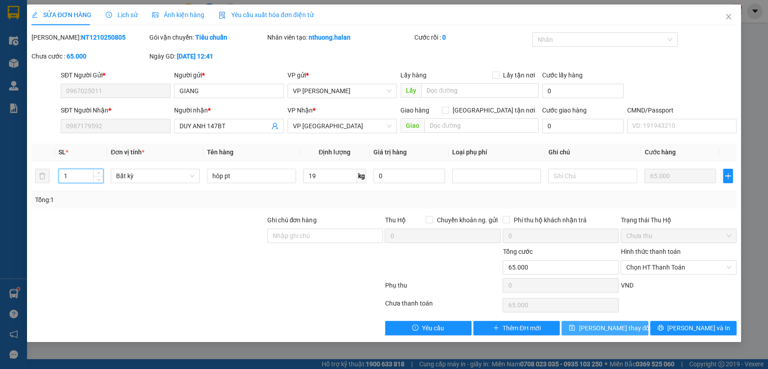
click at [612, 330] on span "[PERSON_NAME] thay đổi" at bounding box center [614, 328] width 72 height 10
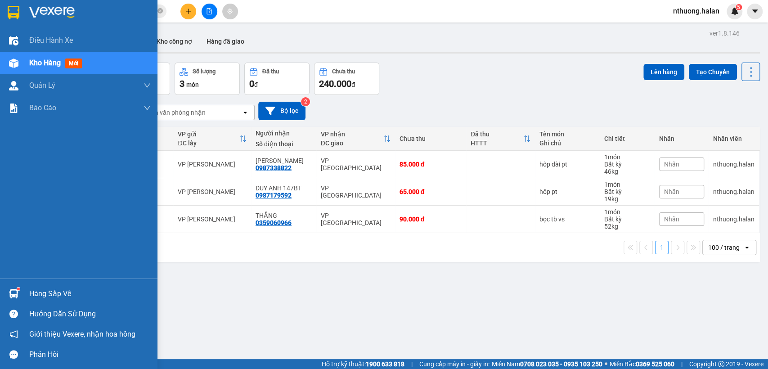
click at [49, 295] on div "Hàng sắp về" at bounding box center [89, 293] width 121 height 13
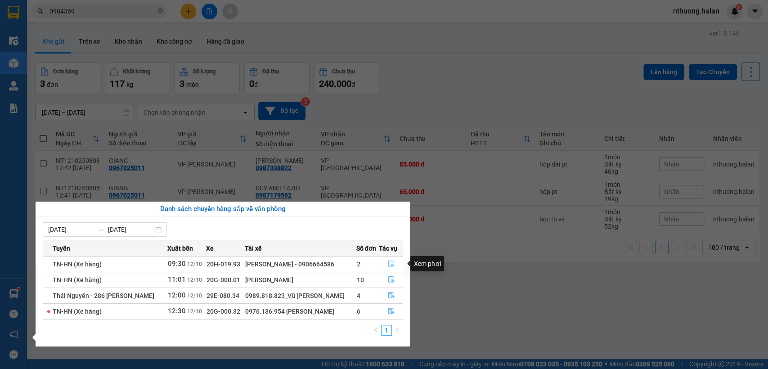
click at [388, 263] on icon "file-done" at bounding box center [390, 264] width 5 height 6
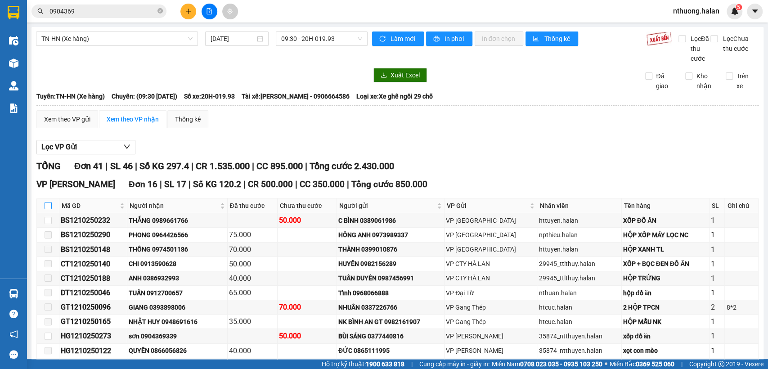
click at [48, 209] on input "checkbox" at bounding box center [48, 205] width 7 height 7
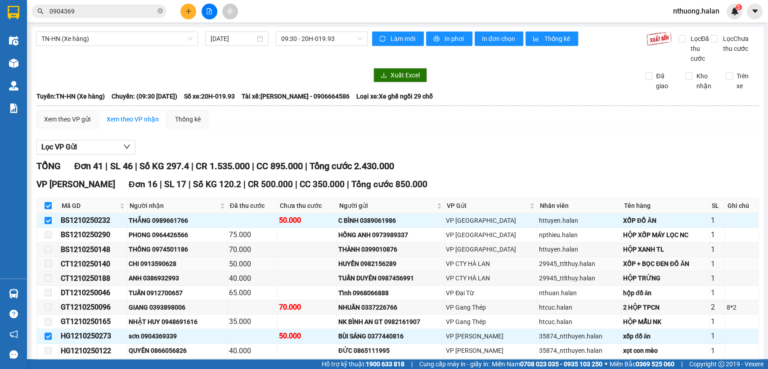
scroll to position [133, 0]
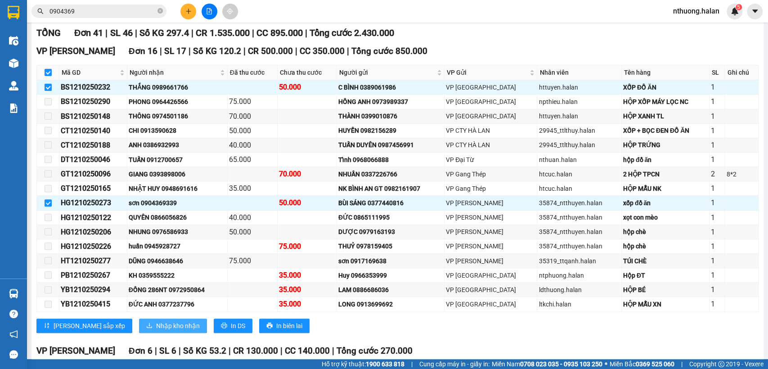
click at [156, 330] on span "Nhập kho nhận" at bounding box center [178, 326] width 44 height 10
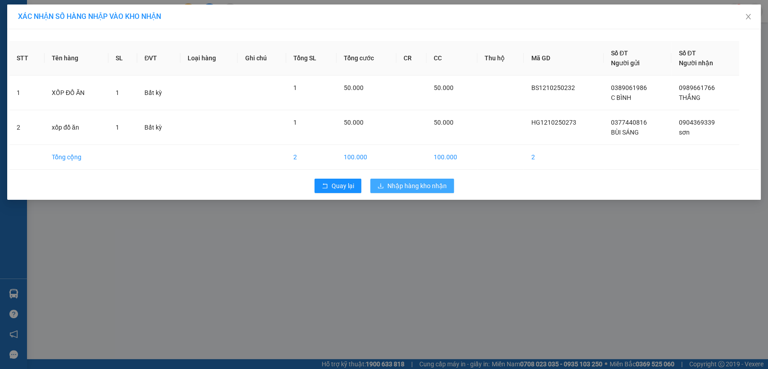
click at [391, 190] on span "Nhập hàng kho nhận" at bounding box center [416, 186] width 59 height 10
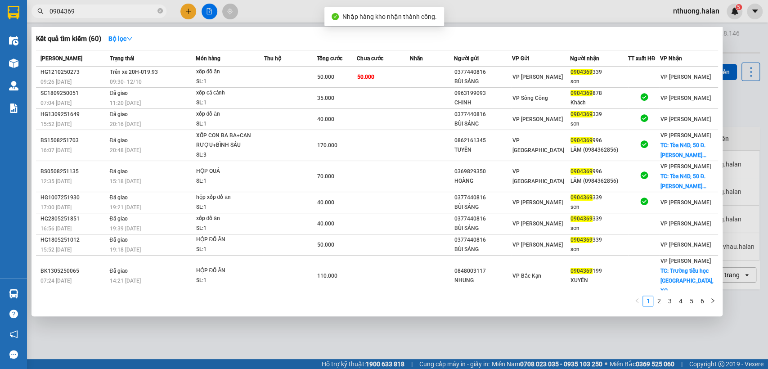
click at [131, 9] on input "0904369" at bounding box center [102, 11] width 106 height 10
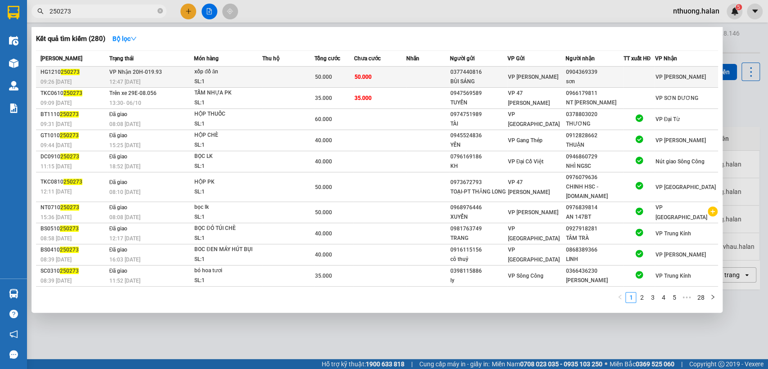
click at [340, 79] on div "50.000" at bounding box center [334, 77] width 39 height 10
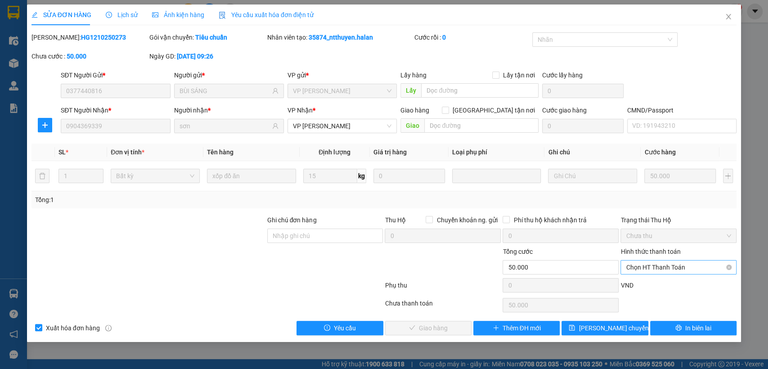
click at [642, 265] on span "Chọn HT Thanh Toán" at bounding box center [677, 266] width 105 height 13
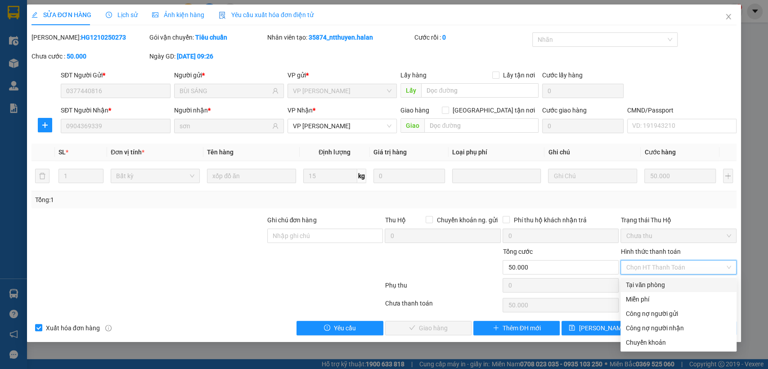
click at [647, 281] on div "Tại văn phòng" at bounding box center [677, 285] width 105 height 10
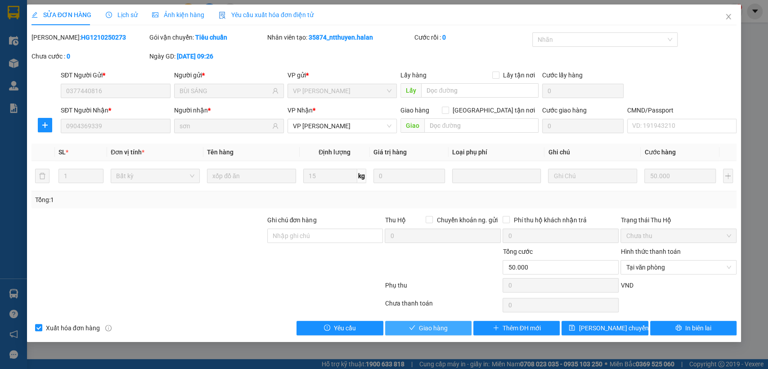
click at [442, 328] on span "Giao hàng" at bounding box center [433, 328] width 29 height 10
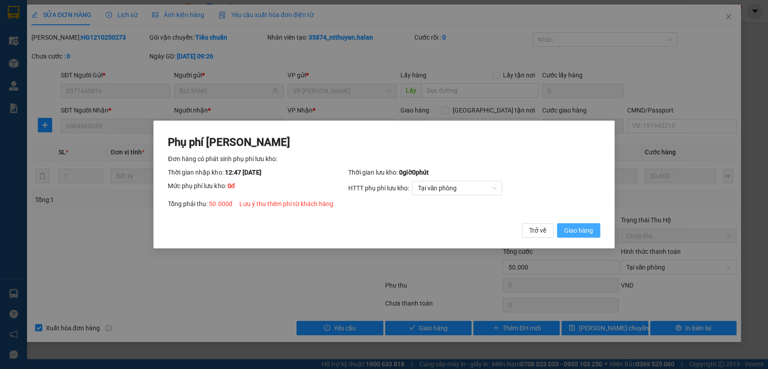
click at [573, 230] on span "Giao hàng" at bounding box center [578, 230] width 29 height 10
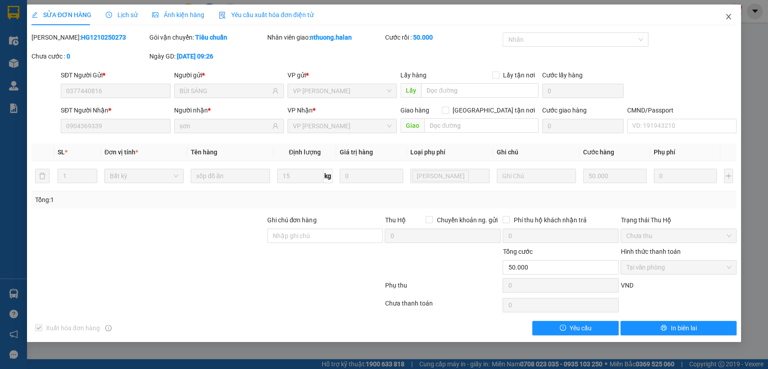
click at [730, 16] on icon "close" at bounding box center [727, 16] width 7 height 7
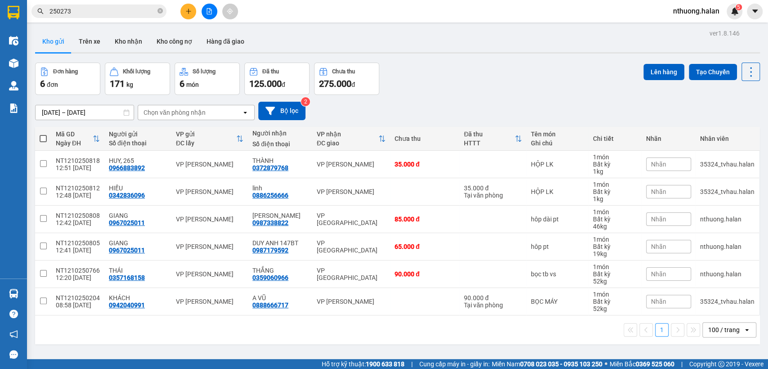
click at [104, 9] on input "250273" at bounding box center [102, 11] width 106 height 10
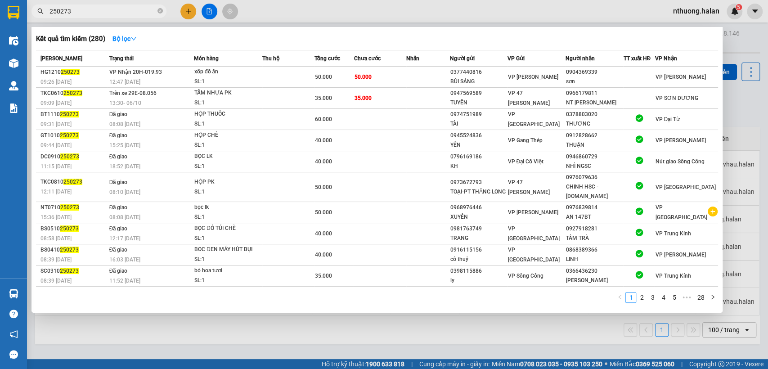
click at [104, 9] on input "250273" at bounding box center [102, 11] width 106 height 10
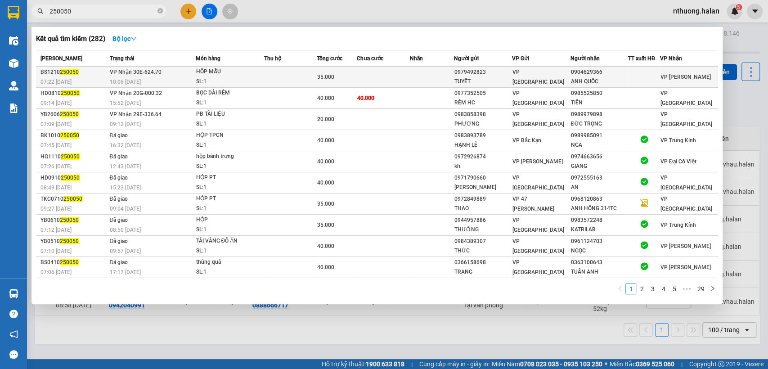
click at [349, 79] on div "35.000" at bounding box center [336, 77] width 39 height 10
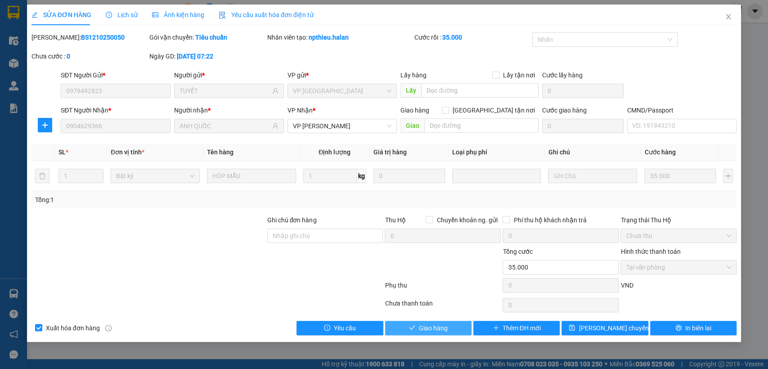
click at [449, 322] on button "Giao hàng" at bounding box center [428, 328] width 86 height 14
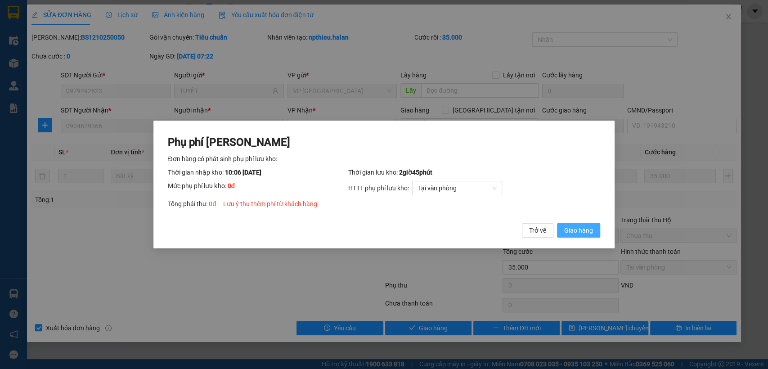
click at [571, 231] on span "Giao hàng" at bounding box center [578, 230] width 29 height 10
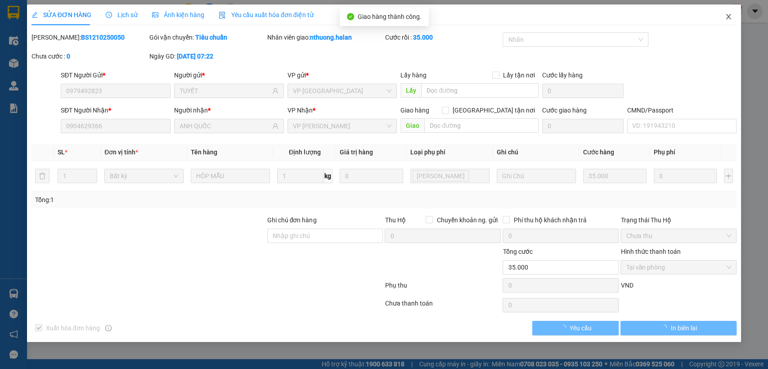
click at [725, 16] on icon "close" at bounding box center [727, 16] width 7 height 7
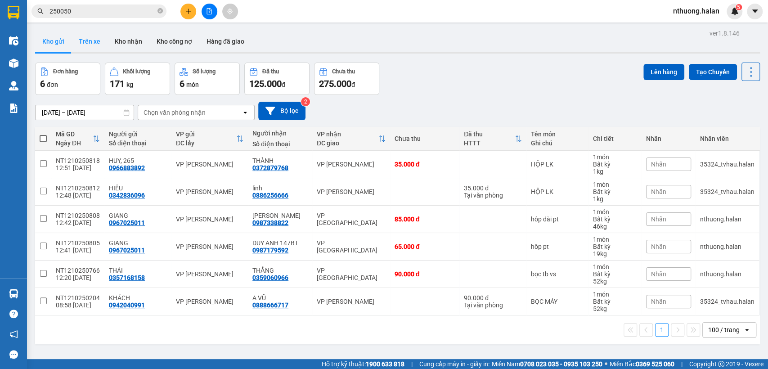
click at [92, 40] on button "Trên xe" at bounding box center [89, 42] width 36 height 22
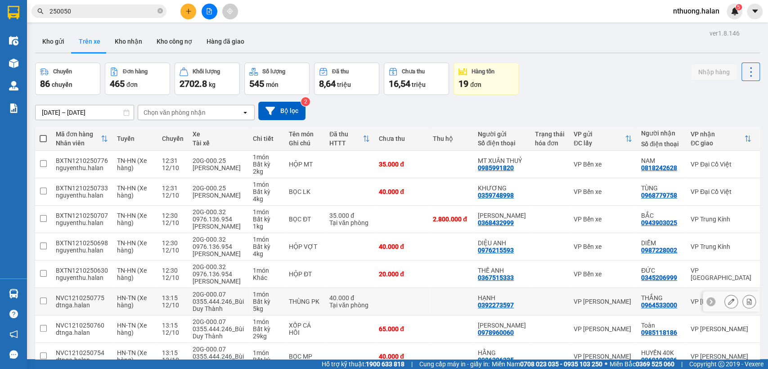
scroll to position [106, 0]
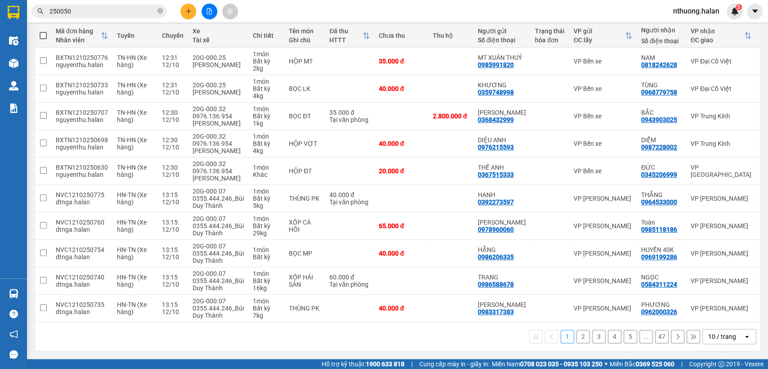
click at [708, 332] on div "10 / trang" at bounding box center [722, 336] width 28 height 9
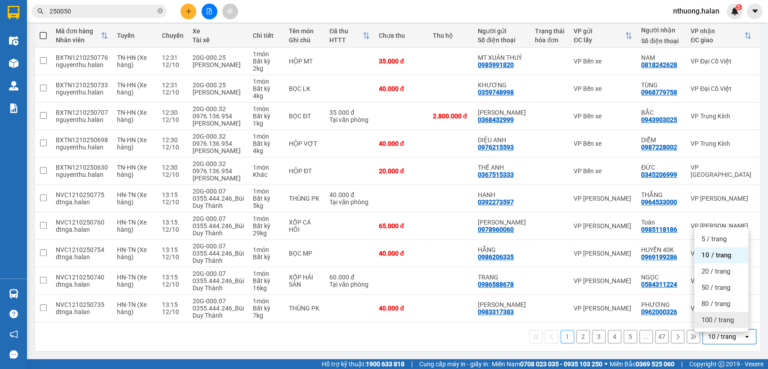
click at [707, 319] on span "100 / trang" at bounding box center [717, 319] width 32 height 9
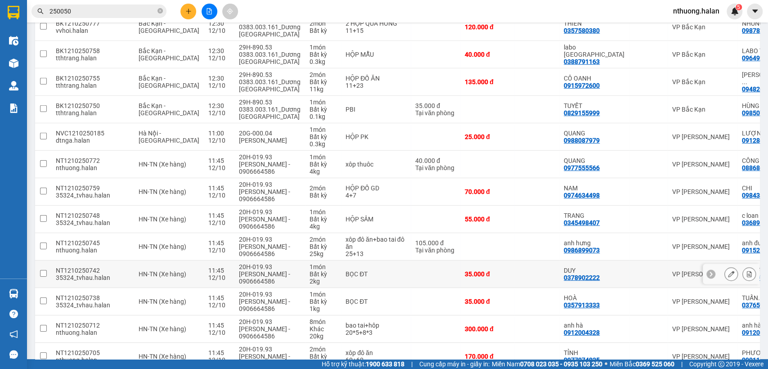
scroll to position [2131, 0]
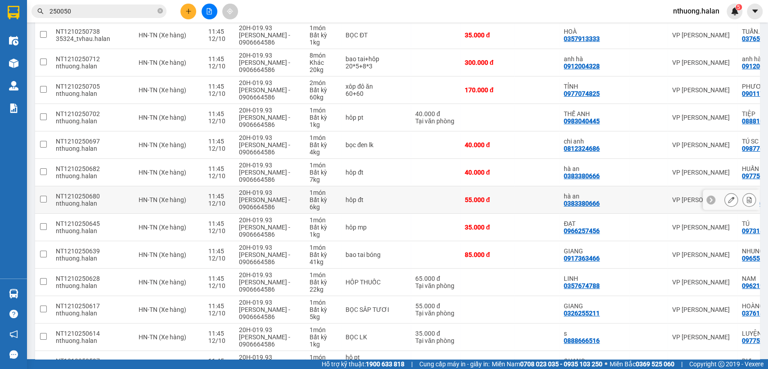
click at [745, 202] on icon at bounding box center [748, 199] width 6 height 6
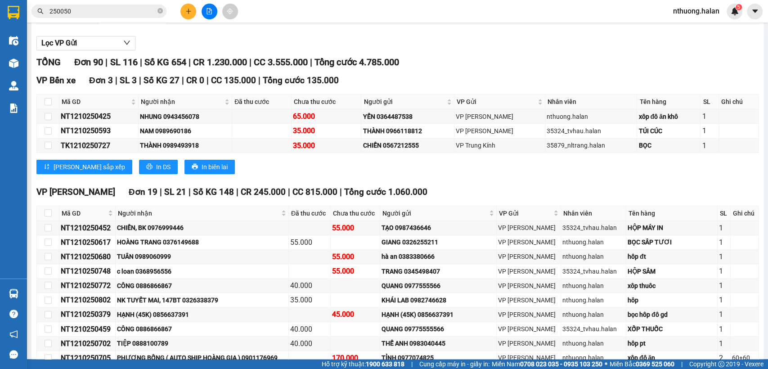
scroll to position [237, 0]
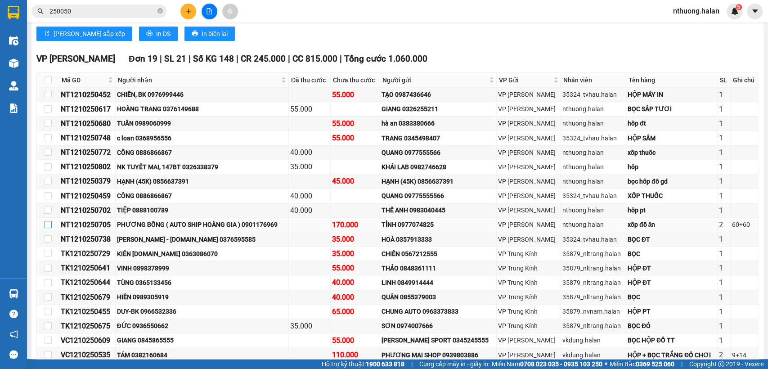
click at [49, 228] on input "checkbox" at bounding box center [48, 224] width 7 height 7
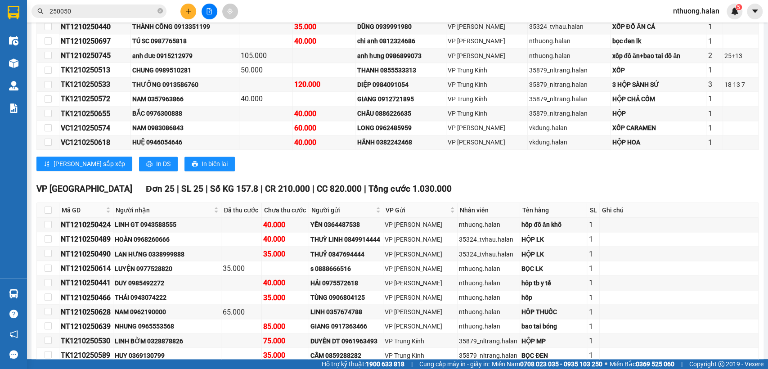
scroll to position [104, 0]
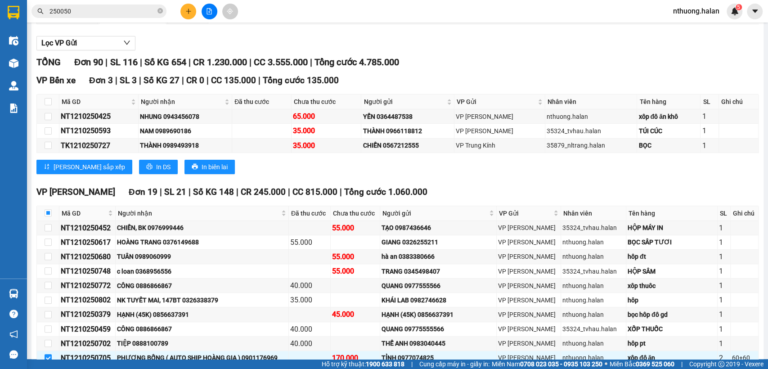
click at [72, 20] on div "Xem theo VP gửi" at bounding box center [67, 15] width 46 height 10
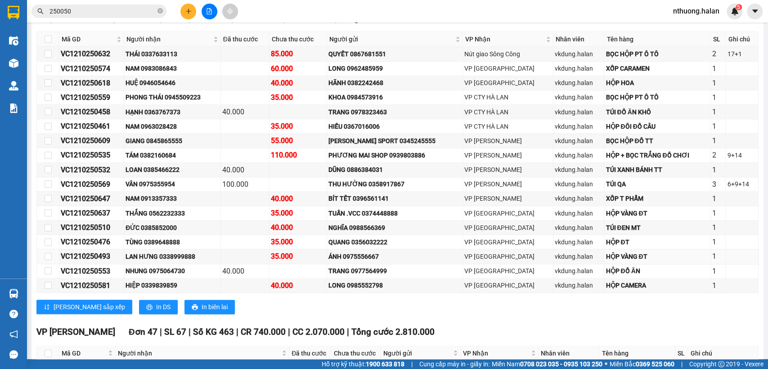
scroll to position [1169, 0]
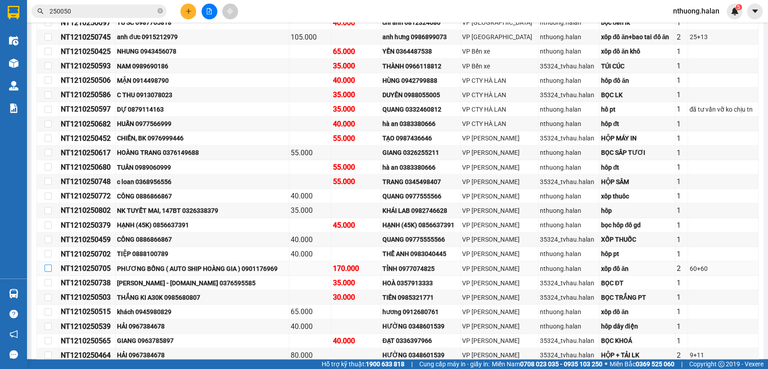
click at [49, 264] on input "checkbox" at bounding box center [48, 267] width 7 height 7
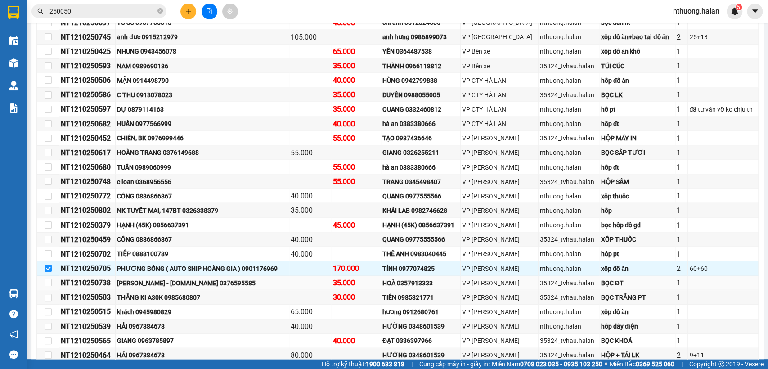
scroll to position [1342, 0]
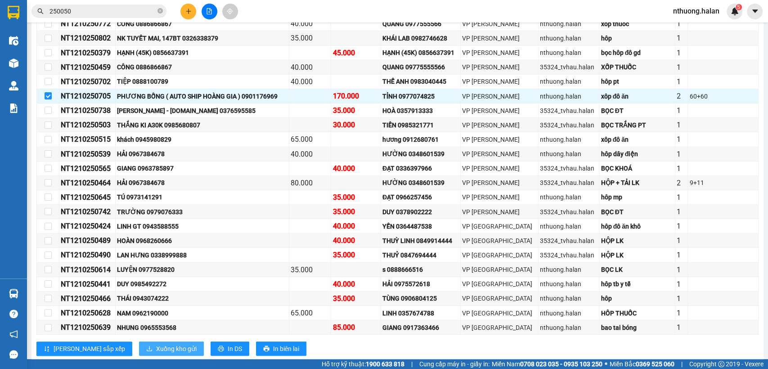
click at [156, 344] on span "Xuống kho gửi" at bounding box center [176, 349] width 40 height 10
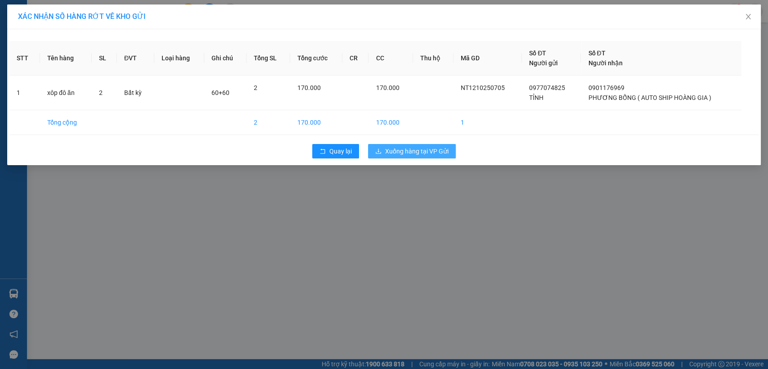
click at [410, 151] on span "Xuống hàng tại VP Gửi" at bounding box center [416, 151] width 63 height 10
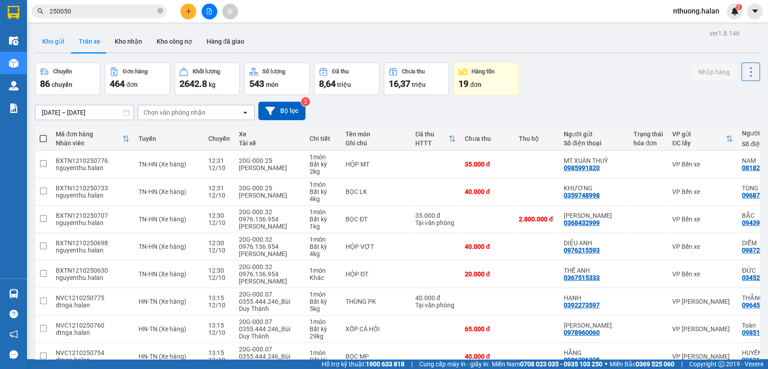
click at [47, 43] on button "Kho gửi" at bounding box center [53, 42] width 36 height 22
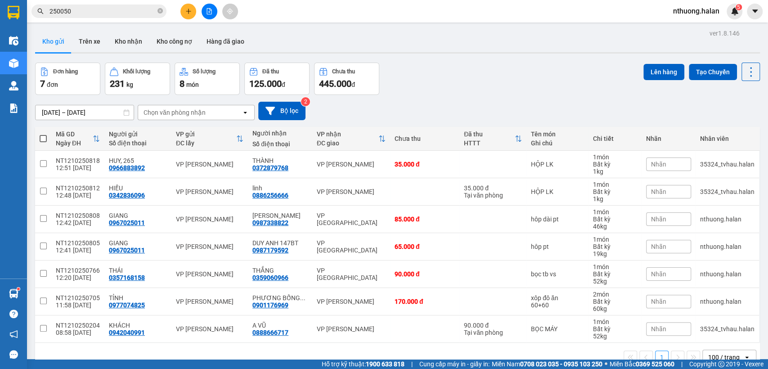
click at [187, 11] on icon "plus" at bounding box center [188, 11] width 5 height 0
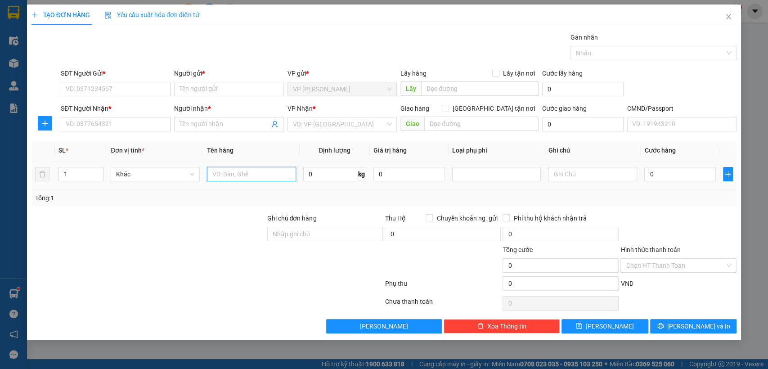
click at [230, 174] on input "text" at bounding box center [251, 174] width 89 height 14
type input "hô lk"
type input "4.8"
drag, startPoint x: 80, startPoint y: 91, endPoint x: 213, endPoint y: 247, distance: 205.4
click at [80, 90] on input "SĐT Người Gửi *" at bounding box center [116, 89] width 110 height 14
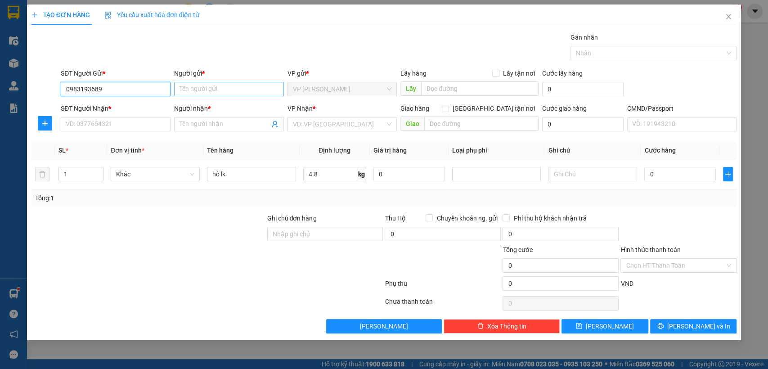
type input "0983193689"
click at [191, 88] on input "Người gửi *" at bounding box center [229, 89] width 110 height 14
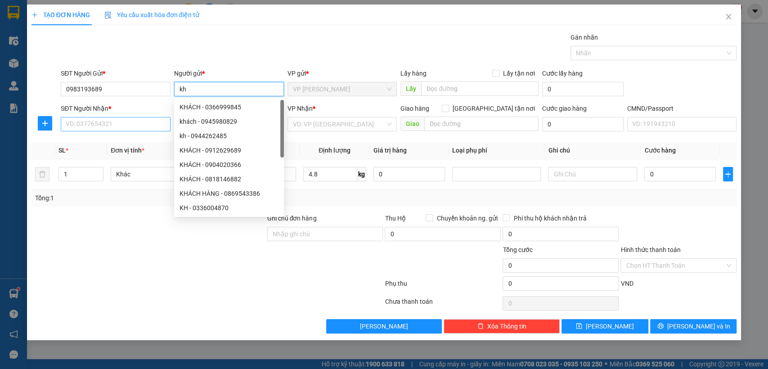
type input "kh"
click at [118, 121] on input "SĐT Người Nhận *" at bounding box center [116, 124] width 110 height 14
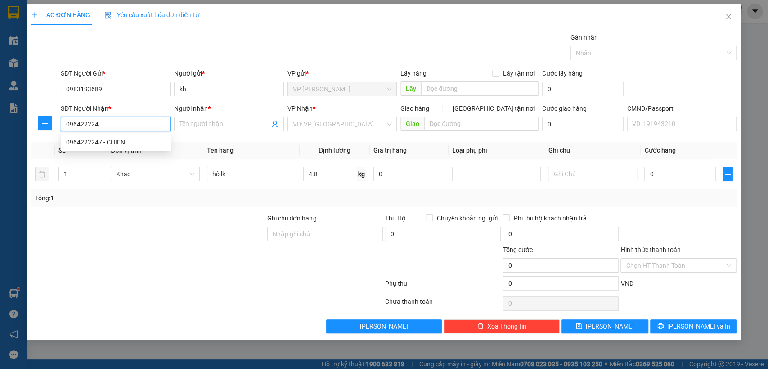
type input "0964222247"
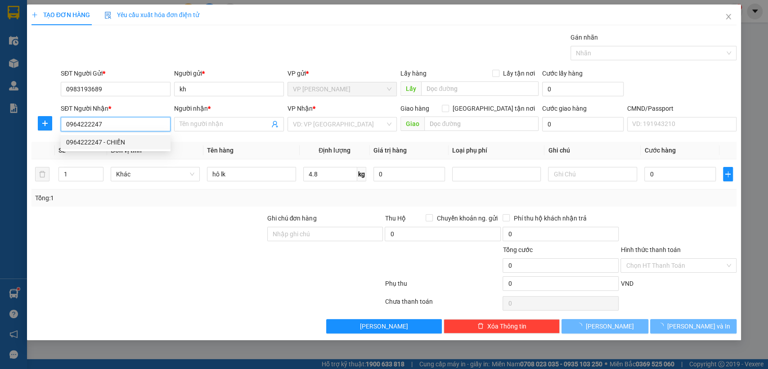
click at [119, 141] on div "0964222247 - CHIẾN" at bounding box center [115, 142] width 99 height 10
type input "CHIẾN"
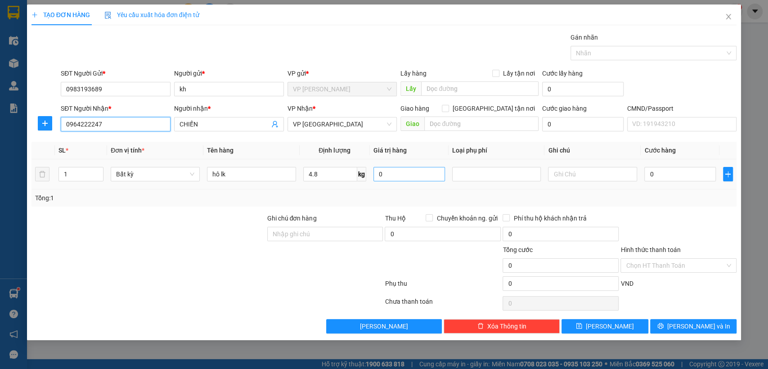
type input "0964222247"
click at [388, 169] on input "0" at bounding box center [408, 174] width 71 height 14
type input "0"
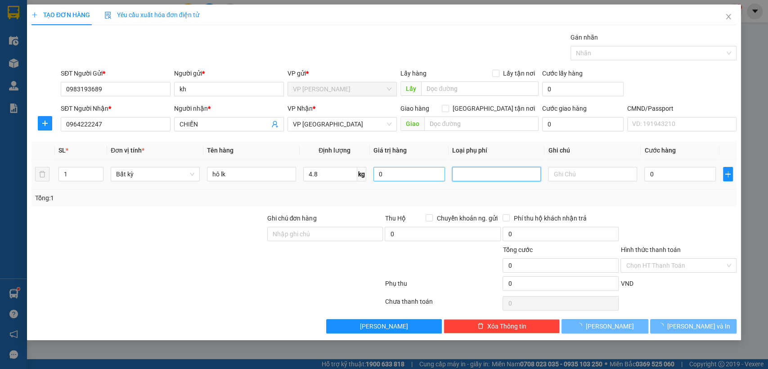
type input "40.000"
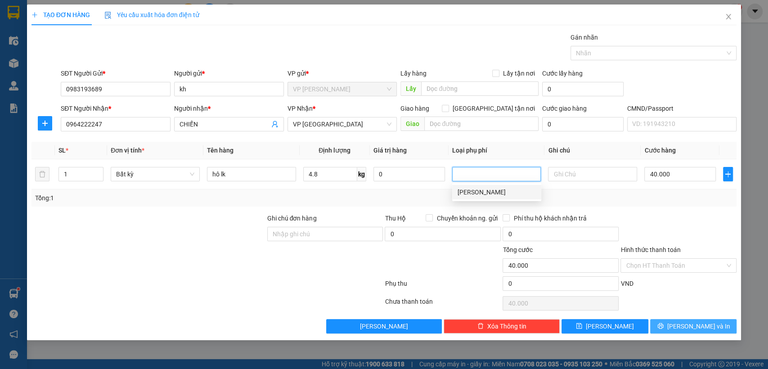
click at [663, 326] on icon "printer" at bounding box center [660, 326] width 6 height 6
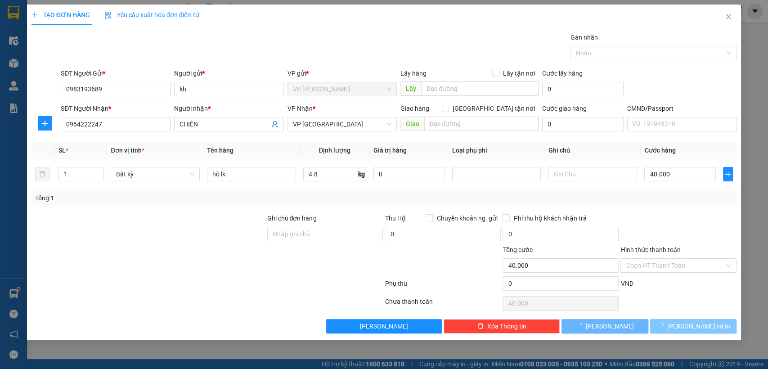
click at [664, 326] on icon "loading" at bounding box center [660, 325] width 8 height 8
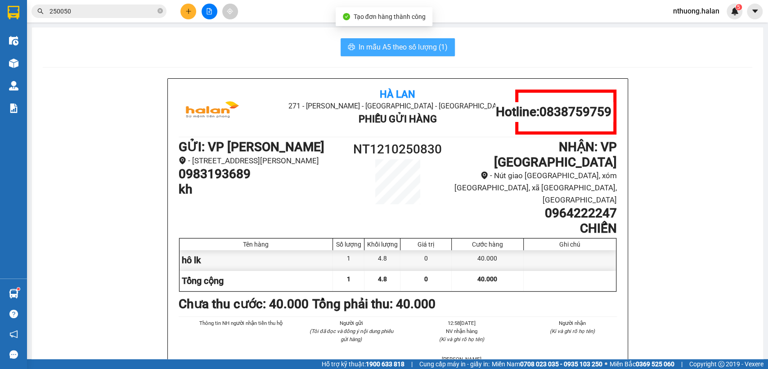
click at [364, 47] on span "In mẫu A5 theo số lượng (1)" at bounding box center [402, 46] width 89 height 11
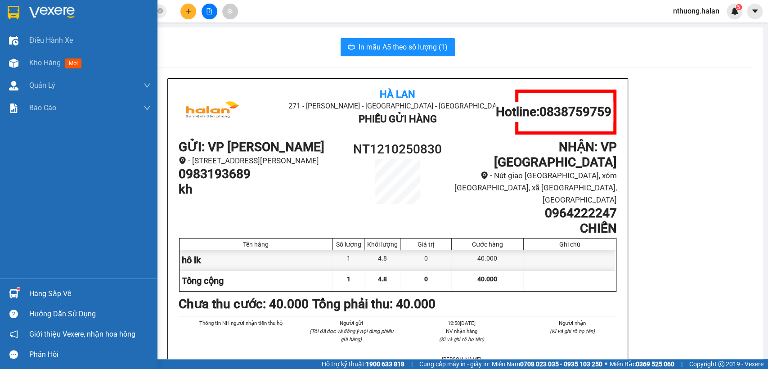
click at [40, 63] on span "Kho hàng" at bounding box center [44, 62] width 31 height 9
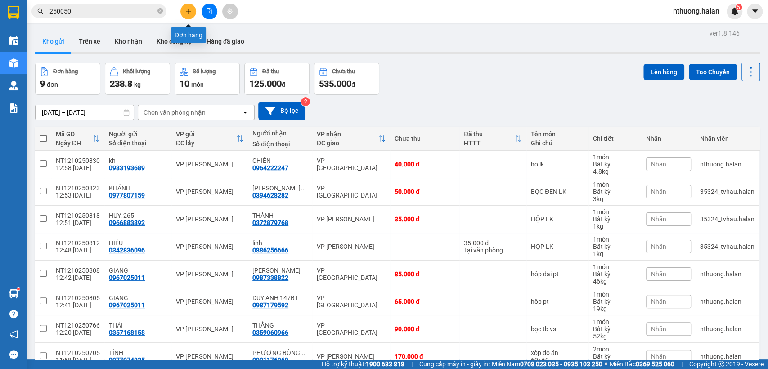
click at [190, 9] on icon "plus" at bounding box center [188, 11] width 6 height 6
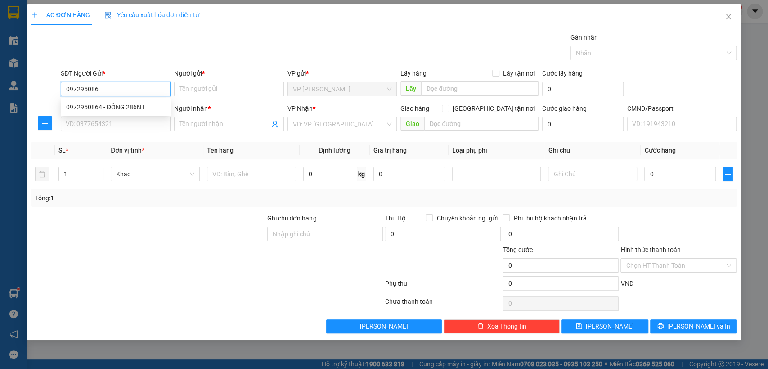
type input "0972950864"
drag, startPoint x: 110, startPoint y: 107, endPoint x: 123, endPoint y: 125, distance: 22.0
click at [111, 107] on div "0972950864 - ĐỒNG 286NT" at bounding box center [115, 107] width 99 height 10
type input "ĐỒNG 286NT"
type input "0972950864"
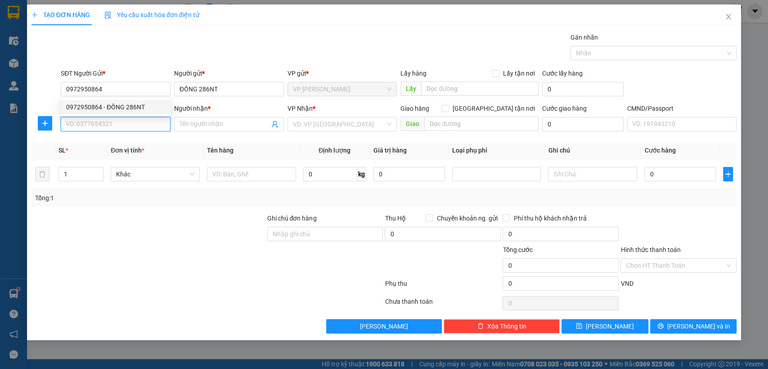
click at [122, 123] on input "SĐT Người Nhận *" at bounding box center [116, 124] width 110 height 14
type input "0886686036"
click at [96, 141] on div "0886686036 - LAM" at bounding box center [115, 142] width 99 height 10
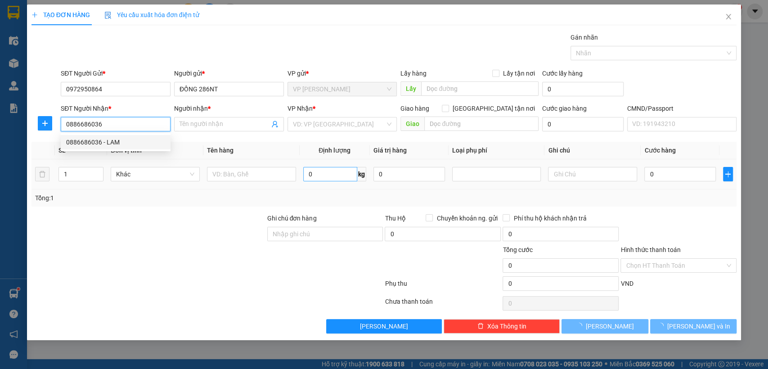
type input "LAM"
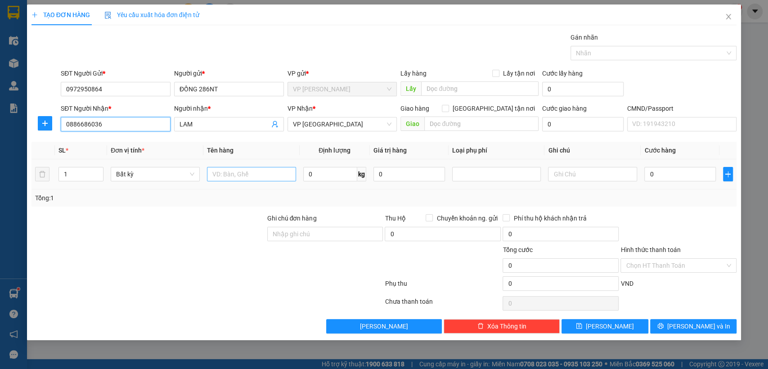
type input "0886686036"
click at [233, 175] on input "text" at bounding box center [251, 174] width 89 height 14
type input "pb"
type input "1"
type input "35.000"
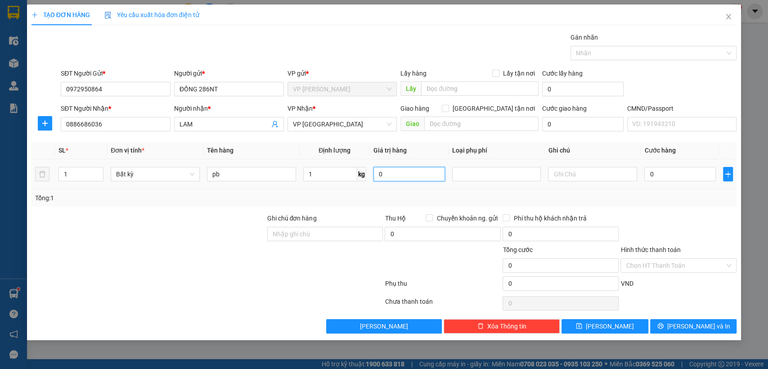
type input "35.000"
click at [659, 263] on input "Hình thức thanh toán" at bounding box center [674, 265] width 99 height 13
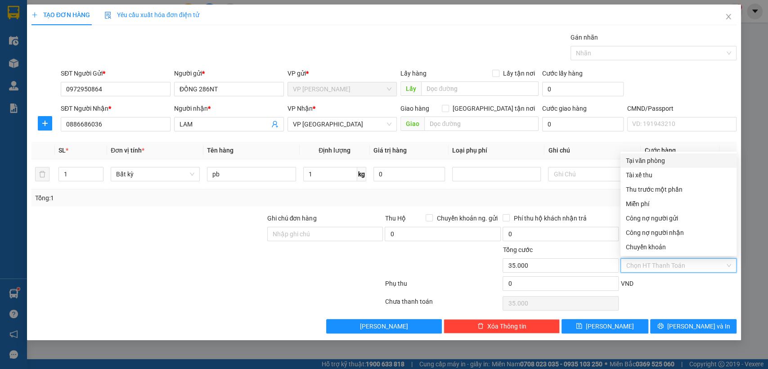
click at [639, 160] on div "Tại văn phòng" at bounding box center [677, 161] width 105 height 10
type input "0"
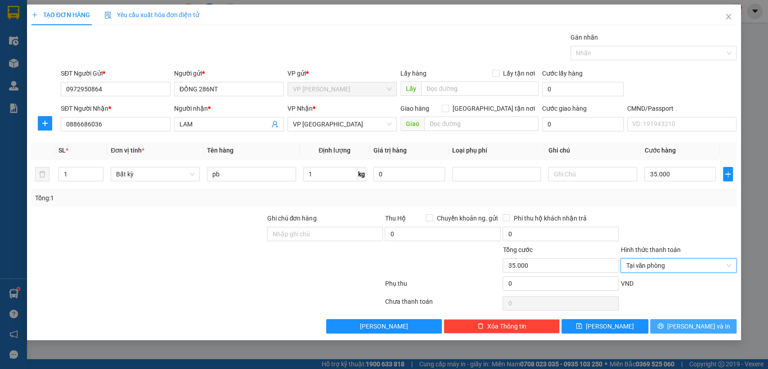
click at [663, 324] on icon "printer" at bounding box center [660, 326] width 6 height 6
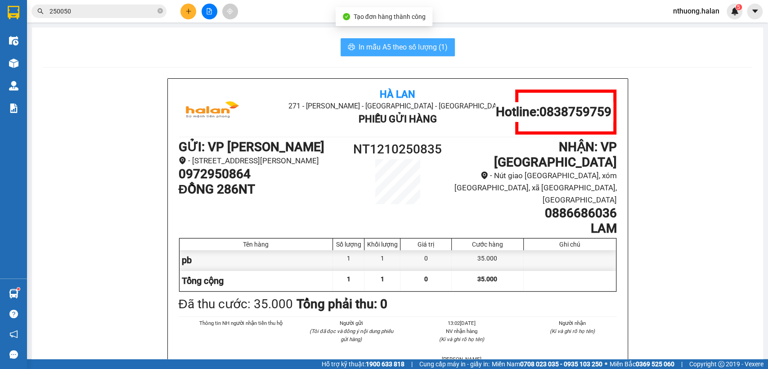
click at [360, 42] on span "In mẫu A5 theo số lượng (1)" at bounding box center [402, 46] width 89 height 11
drag, startPoint x: 360, startPoint y: 42, endPoint x: 354, endPoint y: 42, distance: 5.8
click at [359, 42] on span "In mẫu A5 theo số lượng (1)" at bounding box center [402, 46] width 89 height 11
click at [130, 9] on input "250050" at bounding box center [102, 11] width 106 height 10
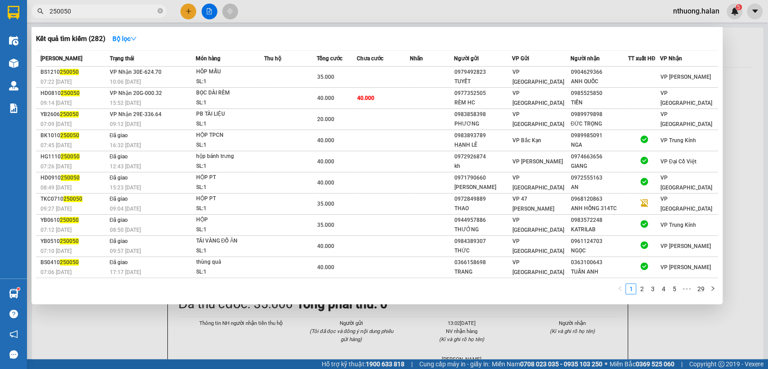
click at [130, 9] on input "250050" at bounding box center [102, 11] width 106 height 10
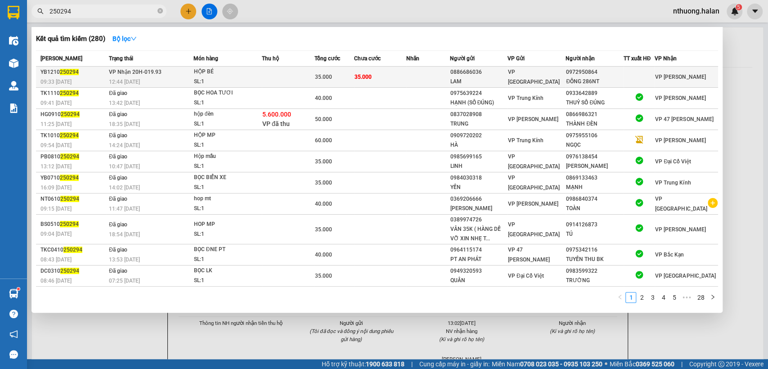
type input "250294"
click at [348, 73] on div "35.000" at bounding box center [334, 77] width 39 height 10
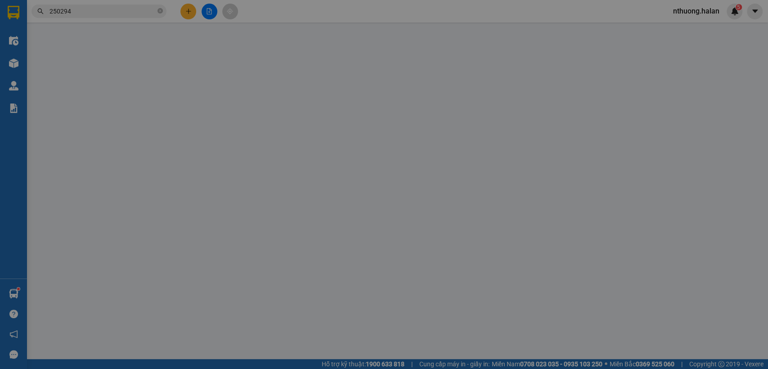
type input "0886686036"
type input "LAM"
type input "0972950864"
type input "ĐỒNG 286NT"
type input "0"
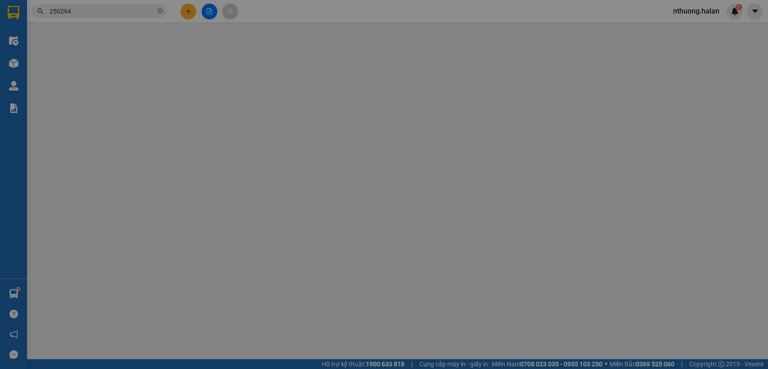
type input "35.000"
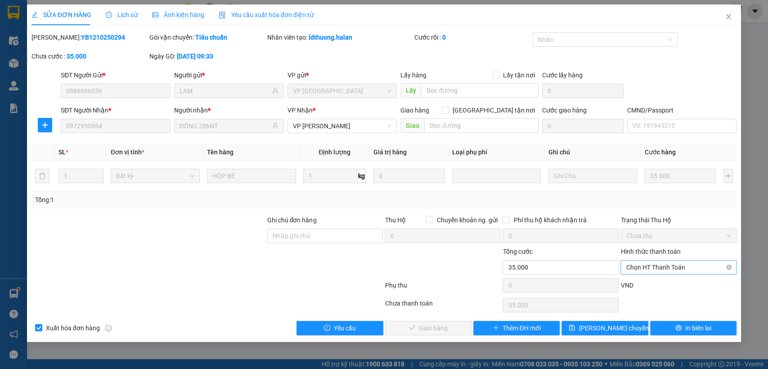
click at [650, 262] on span "Chọn HT Thanh Toán" at bounding box center [677, 266] width 105 height 13
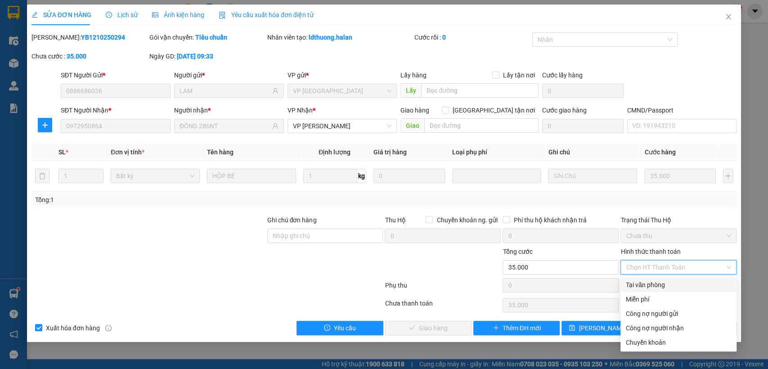
click at [654, 285] on div "Tại văn phòng" at bounding box center [677, 285] width 105 height 10
type input "0"
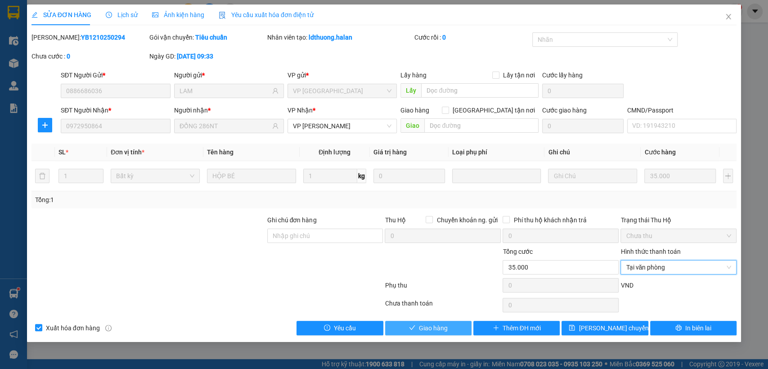
drag, startPoint x: 427, startPoint y: 332, endPoint x: 544, endPoint y: 294, distance: 122.7
click at [427, 332] on button "Giao hàng" at bounding box center [428, 328] width 86 height 14
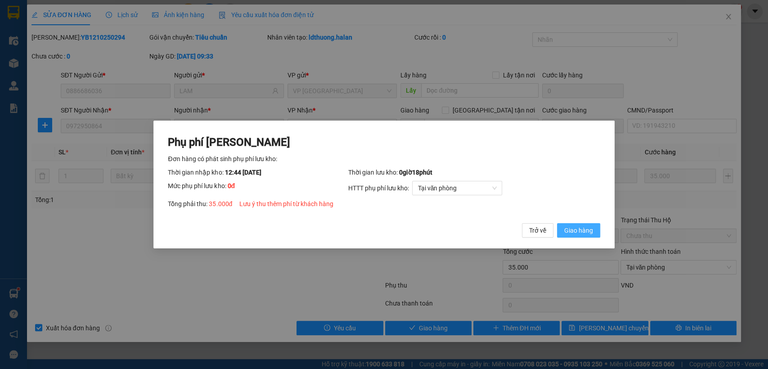
click at [577, 229] on span "Giao hàng" at bounding box center [578, 230] width 29 height 10
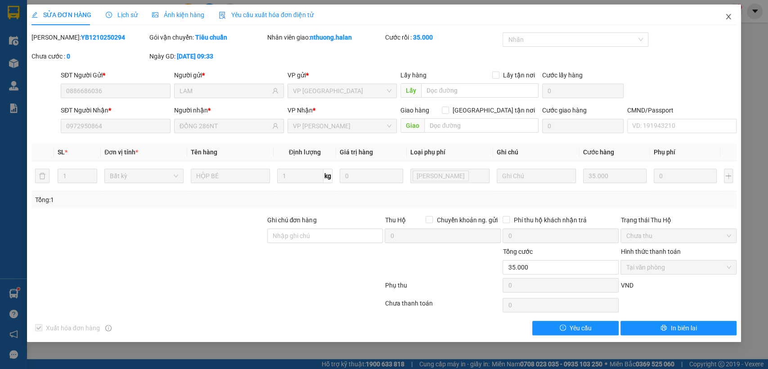
click at [729, 19] on icon "close" at bounding box center [727, 16] width 7 height 7
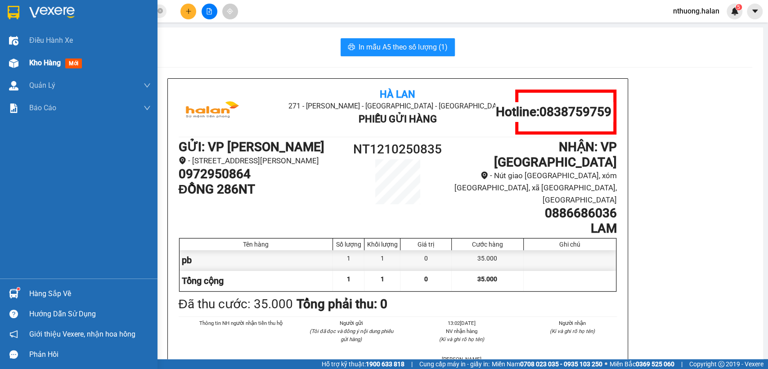
click at [38, 62] on span "Kho hàng" at bounding box center [44, 62] width 31 height 9
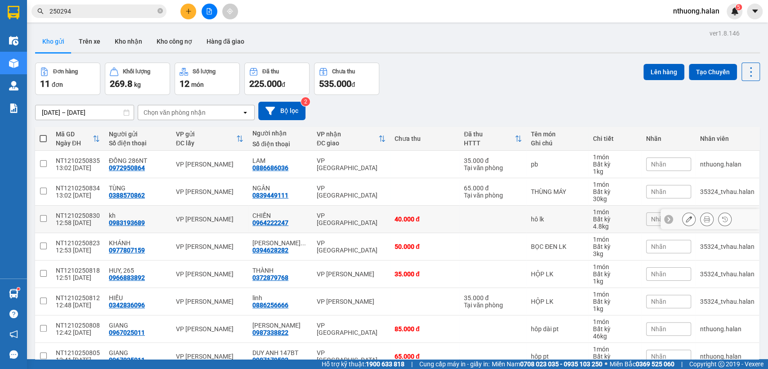
click at [44, 218] on input "checkbox" at bounding box center [43, 218] width 7 height 7
checkbox input "true"
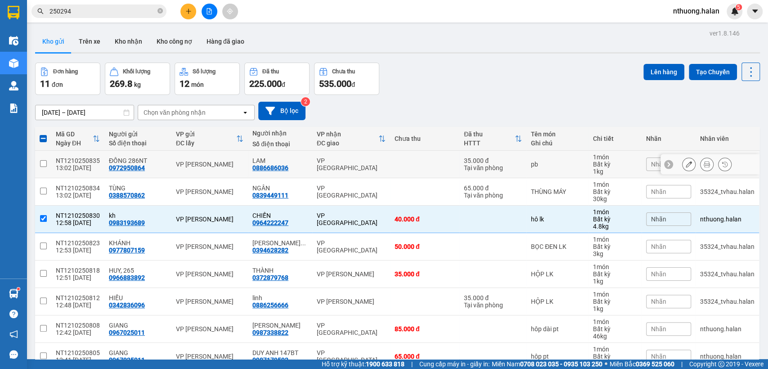
click at [41, 161] on input "checkbox" at bounding box center [43, 163] width 7 height 7
checkbox input "true"
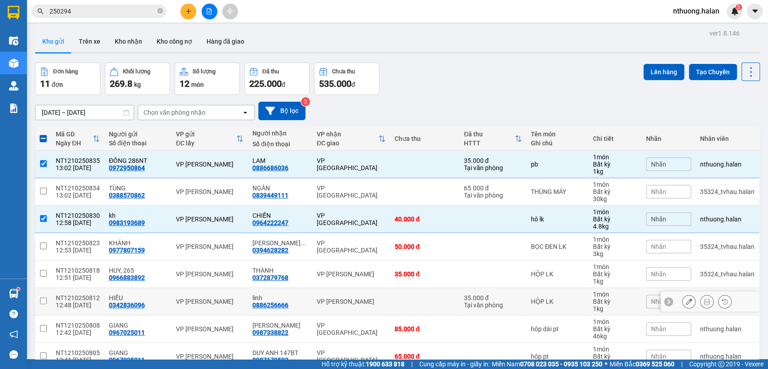
scroll to position [129, 0]
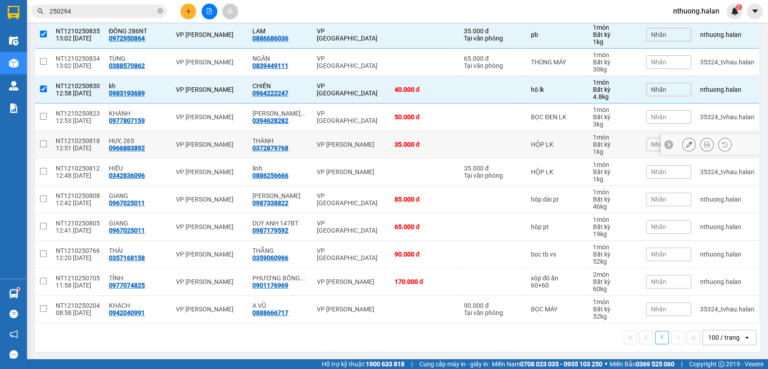
click at [45, 142] on input "checkbox" at bounding box center [43, 143] width 7 height 7
checkbox input "true"
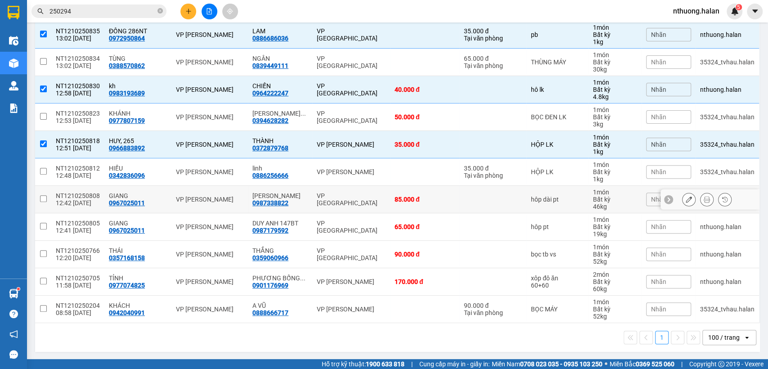
scroll to position [0, 0]
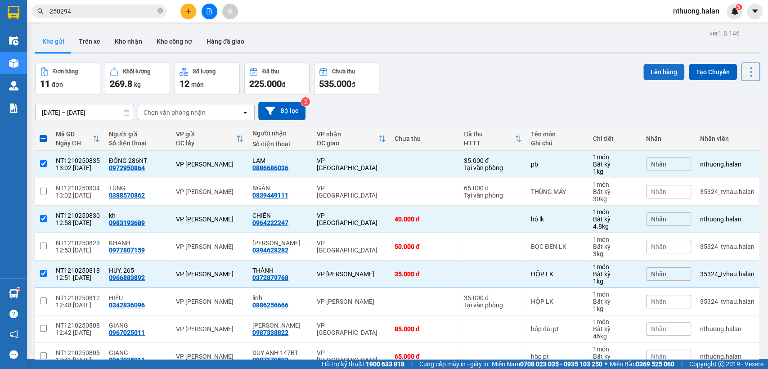
click at [661, 73] on button "Lên hàng" at bounding box center [663, 72] width 41 height 16
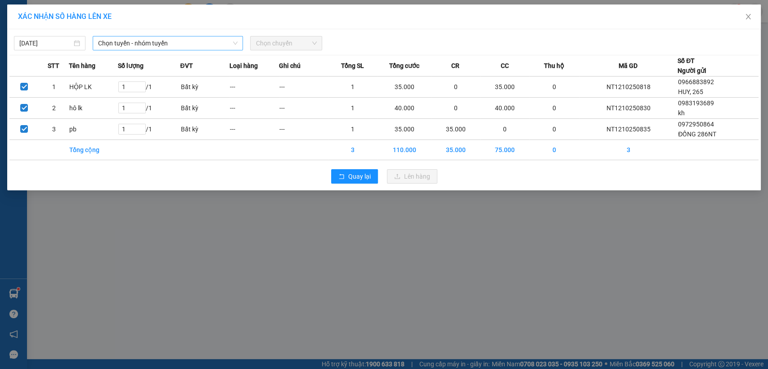
click at [148, 40] on span "Chọn tuyến - nhóm tuyến" at bounding box center [167, 42] width 139 height 13
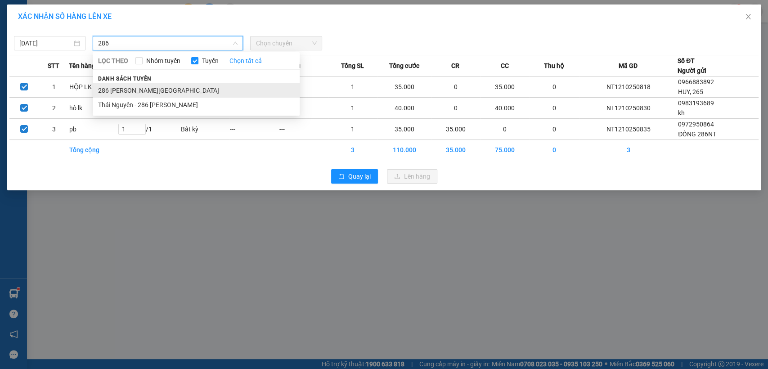
type input "286"
click at [146, 91] on li "286 Nguyễn Trãi - Thái Nguyên" at bounding box center [196, 90] width 207 height 14
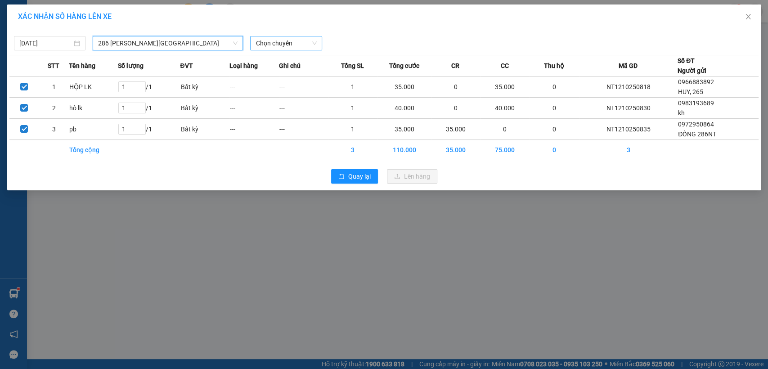
click at [276, 44] on span "Chọn chuyến" at bounding box center [285, 42] width 61 height 13
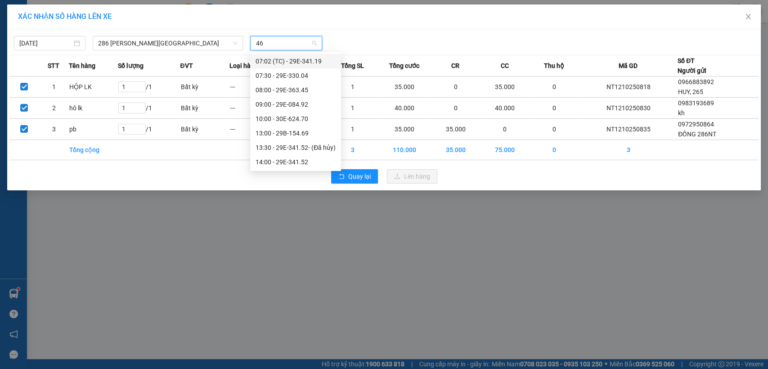
type input "469"
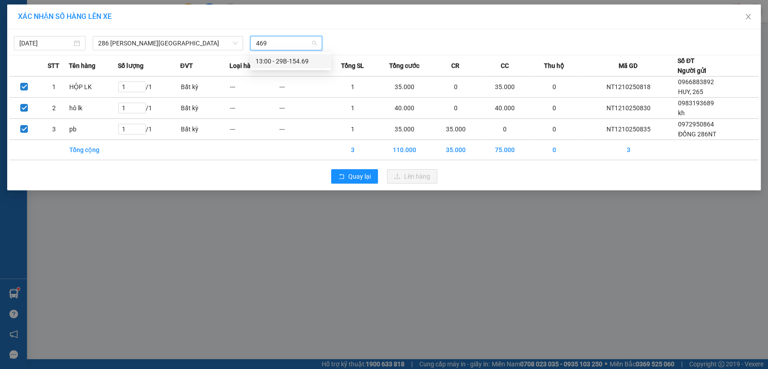
click at [281, 58] on div "13:00 - 29B-154.69" at bounding box center [290, 61] width 70 height 10
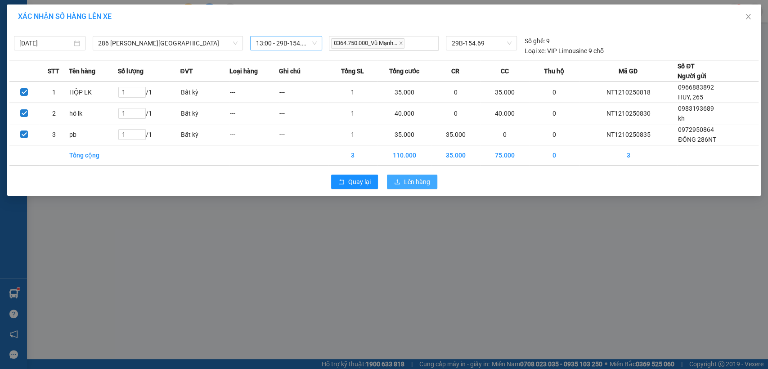
click at [407, 183] on span "Lên hàng" at bounding box center [417, 182] width 26 height 10
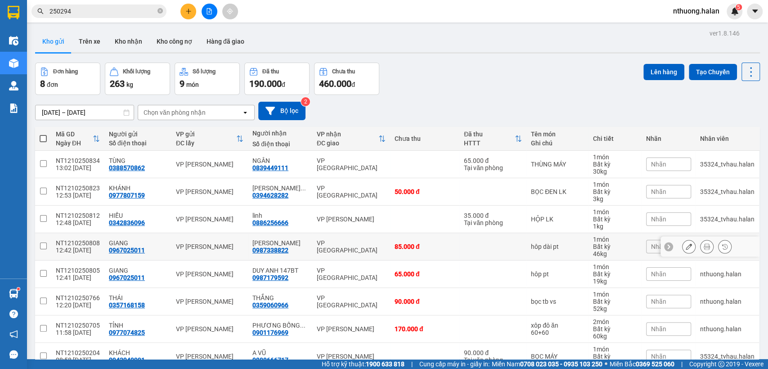
scroll to position [47, 0]
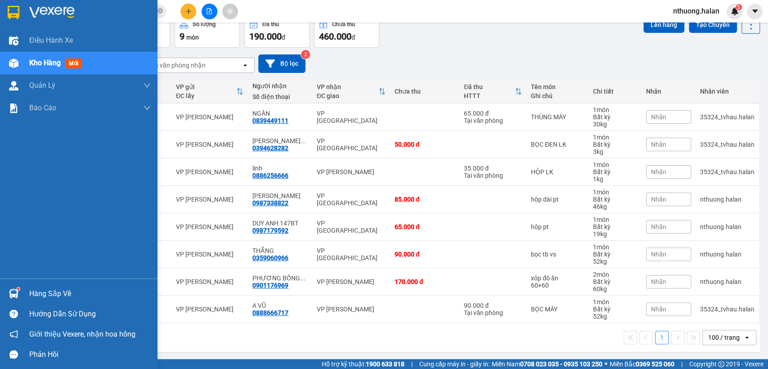
click at [31, 294] on div "Hàng sắp về" at bounding box center [89, 293] width 121 height 13
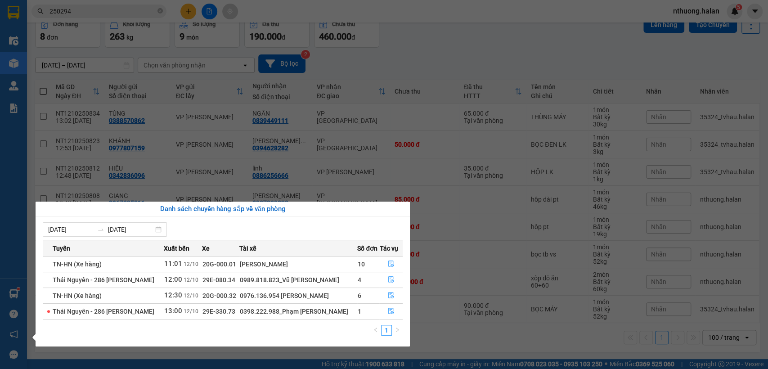
click at [437, 62] on section "Kết quả tìm kiếm ( 280 ) Bộ lọc Mã ĐH Trạng thái Món hàng Thu hộ Tổng cước Chưa…" at bounding box center [384, 184] width 768 height 369
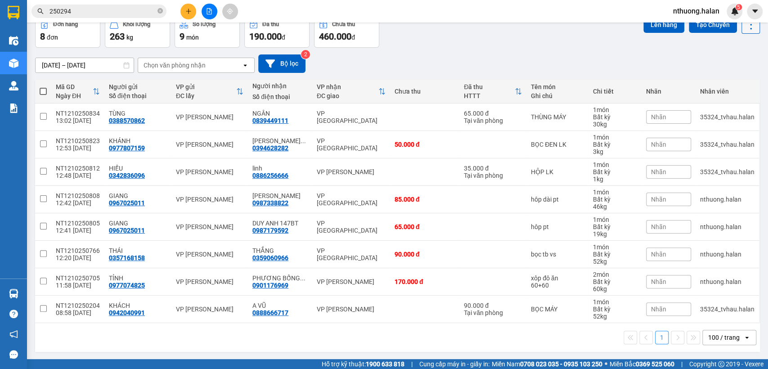
click at [744, 27] on icon at bounding box center [750, 24] width 13 height 13
click at [736, 83] on span "Làm mới" at bounding box center [729, 80] width 25 height 9
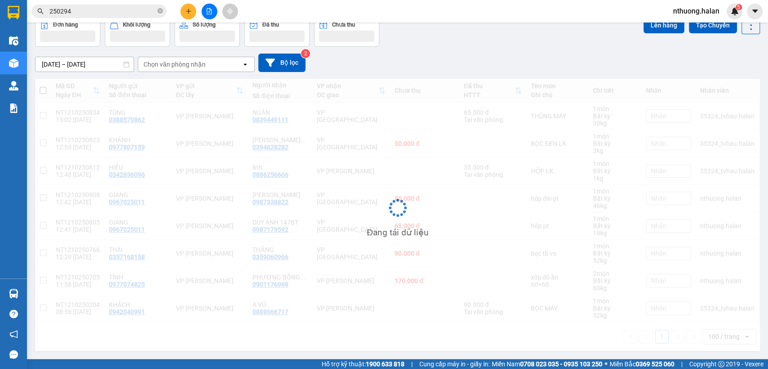
scroll to position [46, 0]
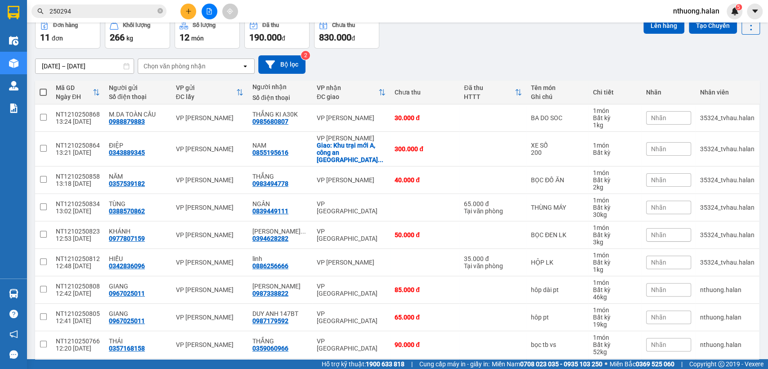
click at [45, 90] on span at bounding box center [43, 92] width 7 height 7
click at [43, 88] on input "checkbox" at bounding box center [43, 88] width 0 height 0
checkbox input "true"
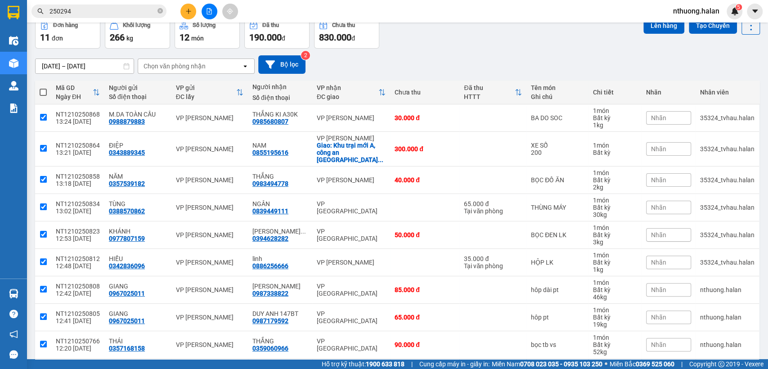
checkbox input "true"
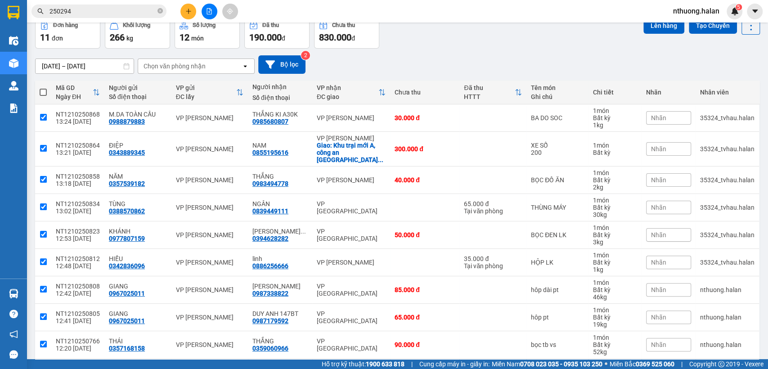
checkbox input "true"
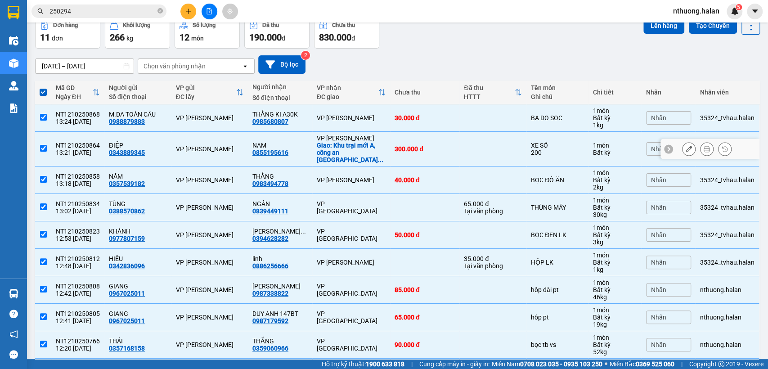
click at [45, 145] on input "checkbox" at bounding box center [43, 148] width 7 height 7
checkbox input "false"
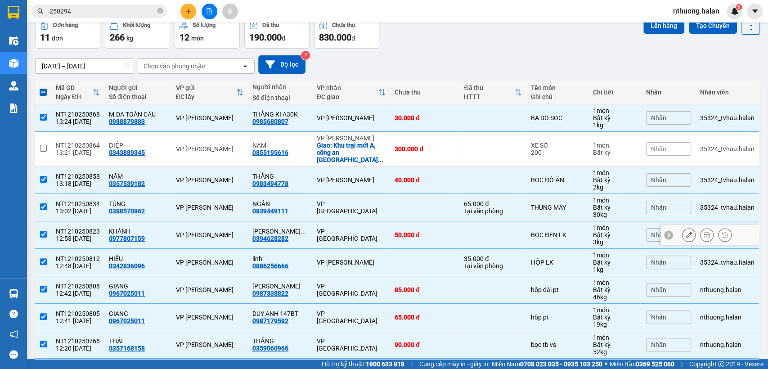
click at [43, 231] on input "checkbox" at bounding box center [43, 234] width 7 height 7
checkbox input "false"
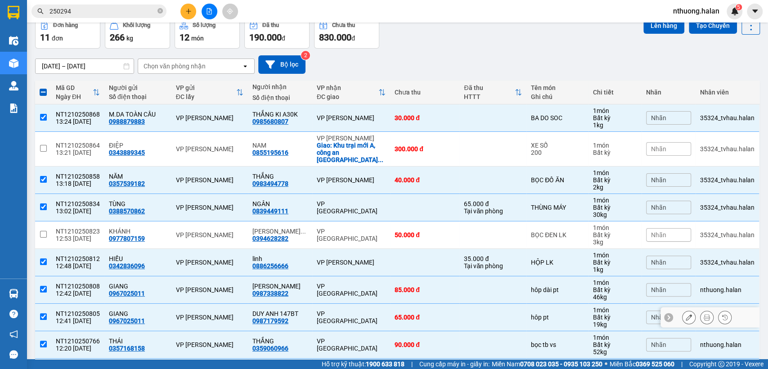
click at [43, 313] on input "checkbox" at bounding box center [43, 316] width 7 height 7
checkbox input "false"
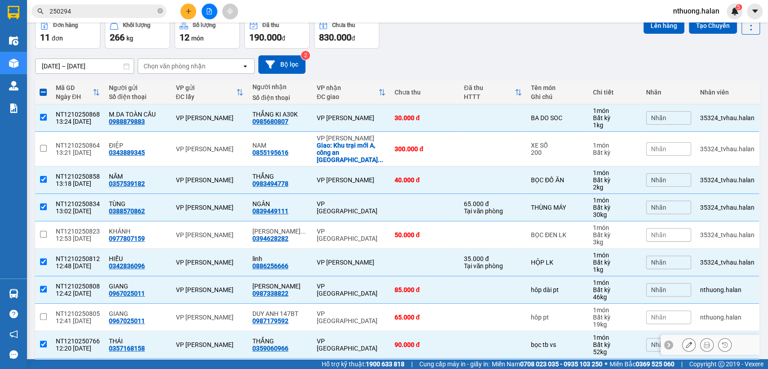
click at [40, 340] on input "checkbox" at bounding box center [43, 343] width 7 height 7
checkbox input "false"
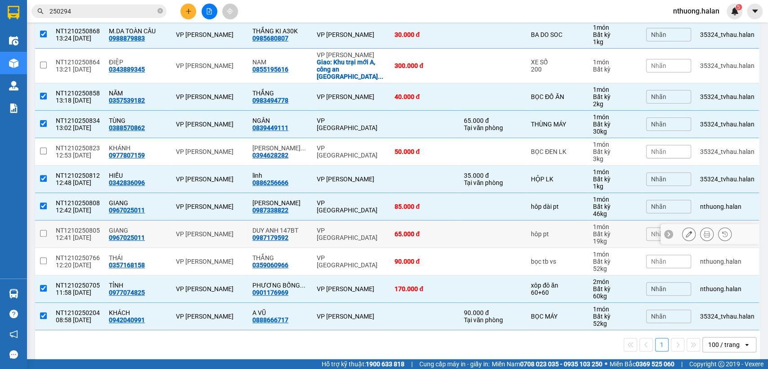
scroll to position [0, 0]
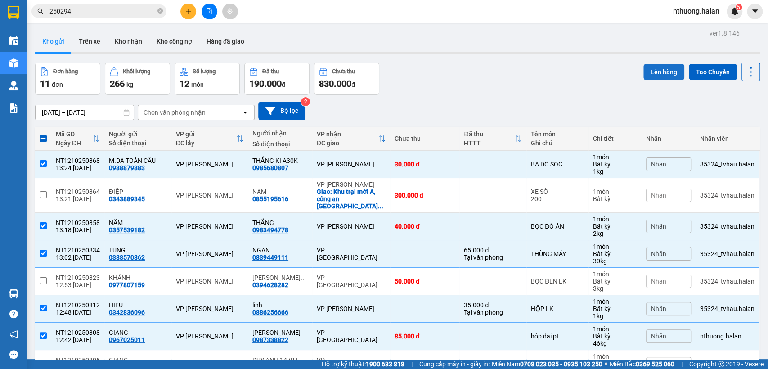
click at [656, 71] on button "Lên hàng" at bounding box center [663, 72] width 41 height 16
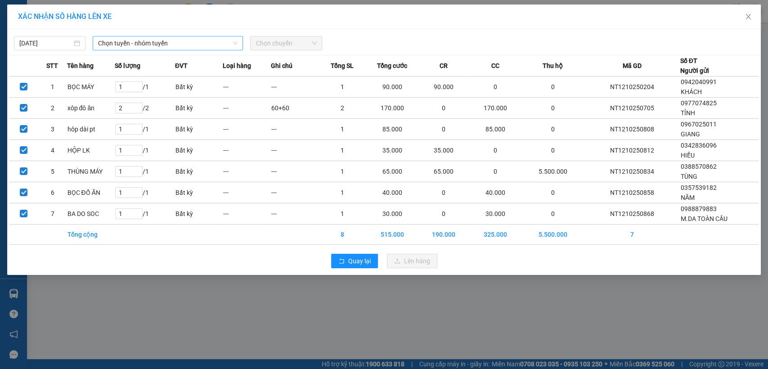
click at [152, 44] on span "Chọn tuyến - nhóm tuyến" at bounding box center [167, 42] width 139 height 13
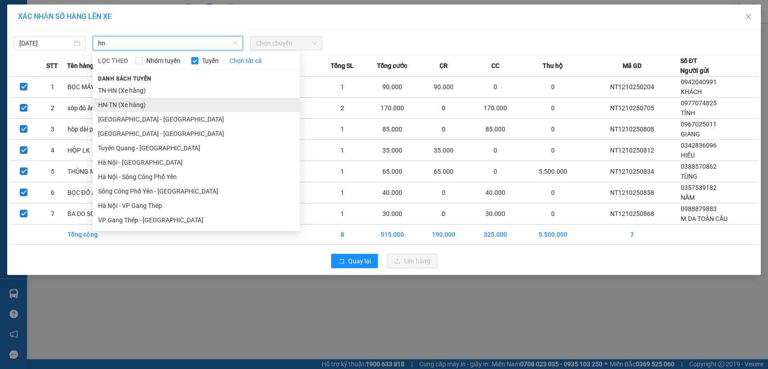
type input "hn"
click at [116, 109] on li "HN-TN (Xe hàng)" at bounding box center [196, 105] width 207 height 14
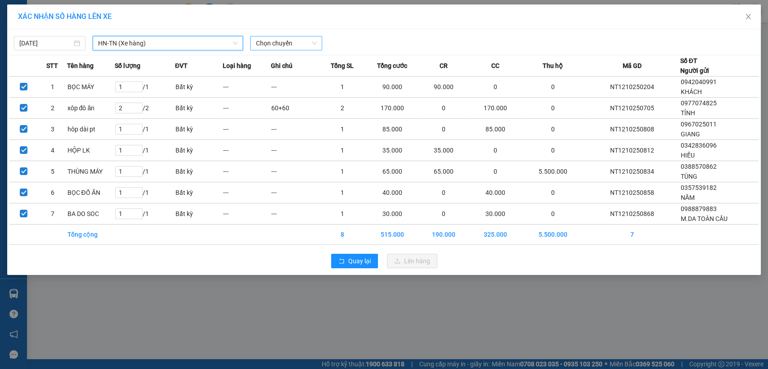
click at [284, 40] on span "Chọn chuyến" at bounding box center [285, 42] width 61 height 13
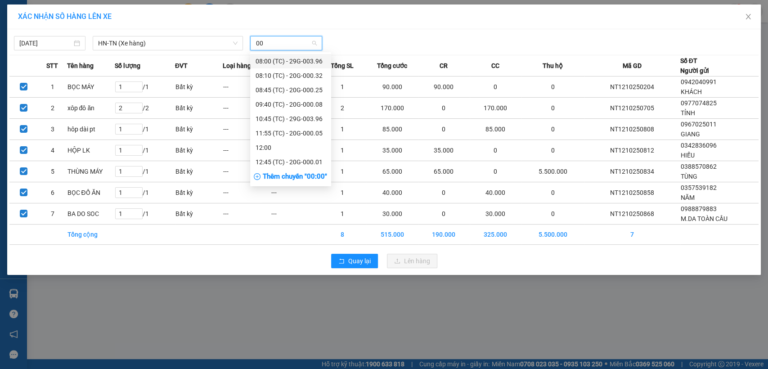
type input "001"
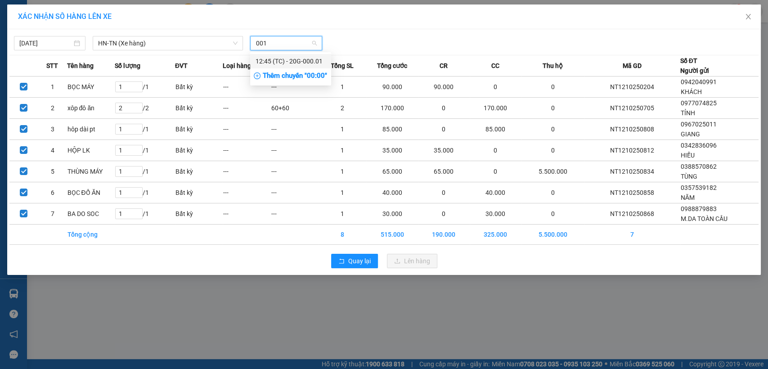
click at [299, 64] on div "12:45 (TC) - 20G-000.01" at bounding box center [290, 61] width 70 height 10
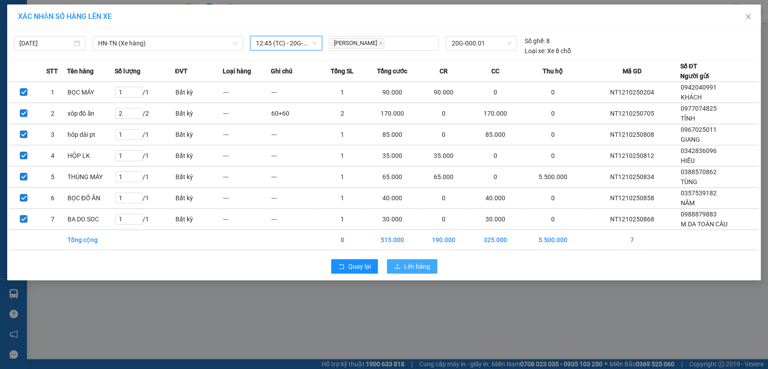
click at [419, 263] on span "Lên hàng" at bounding box center [417, 266] width 26 height 10
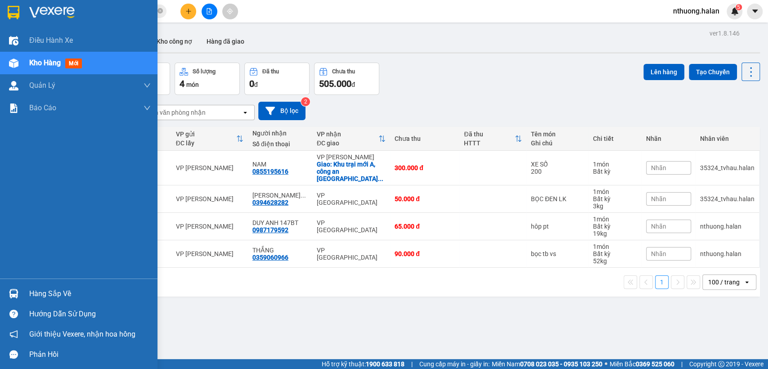
click at [45, 296] on div "Hàng sắp về" at bounding box center [89, 293] width 121 height 13
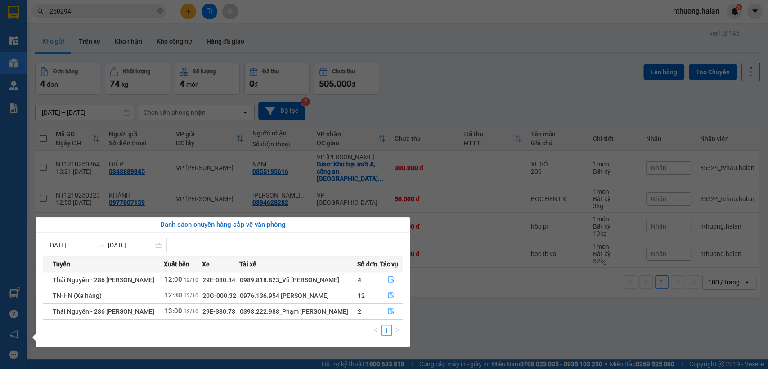
click at [468, 92] on section "Kết quả tìm kiếm ( 280 ) Bộ lọc Mã ĐH Trạng thái Món hàng Thu hộ Tổng cước Chưa…" at bounding box center [384, 184] width 768 height 369
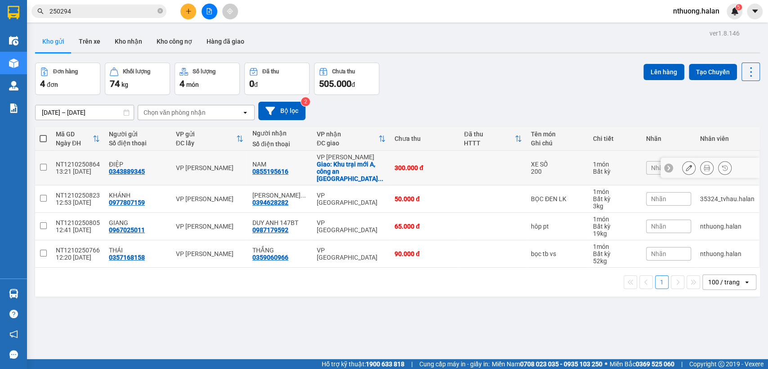
click at [41, 165] on input "checkbox" at bounding box center [43, 167] width 7 height 7
checkbox input "true"
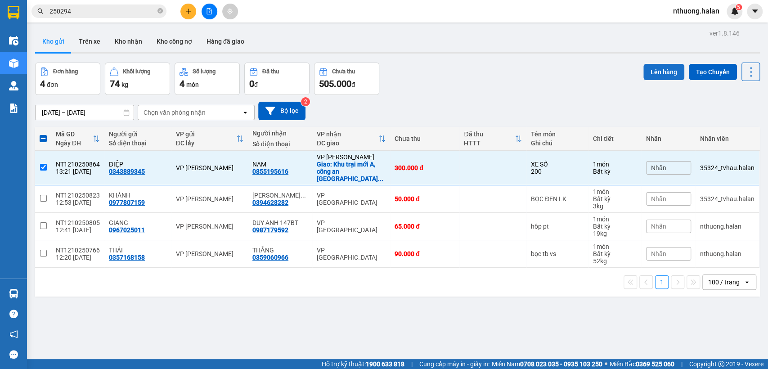
click at [652, 71] on button "Lên hàng" at bounding box center [663, 72] width 41 height 16
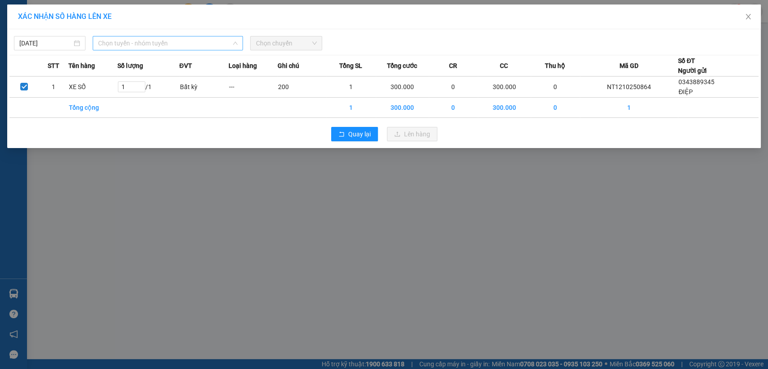
click at [151, 37] on span "Chọn tuyến - nhóm tuyến" at bounding box center [167, 42] width 139 height 13
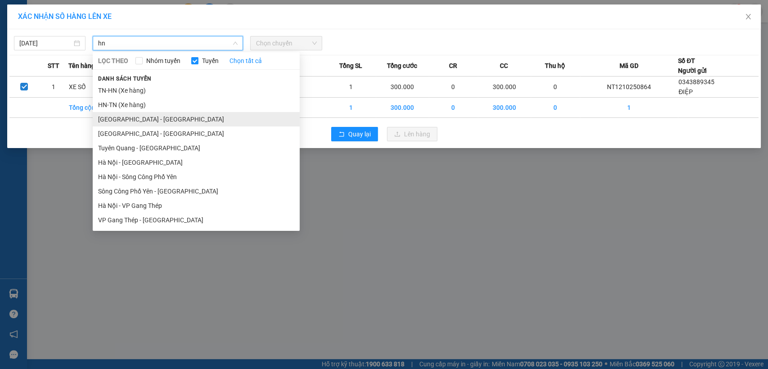
type input "hn"
click at [128, 122] on li "Hà Nội - Quảng Ninh" at bounding box center [196, 119] width 207 height 14
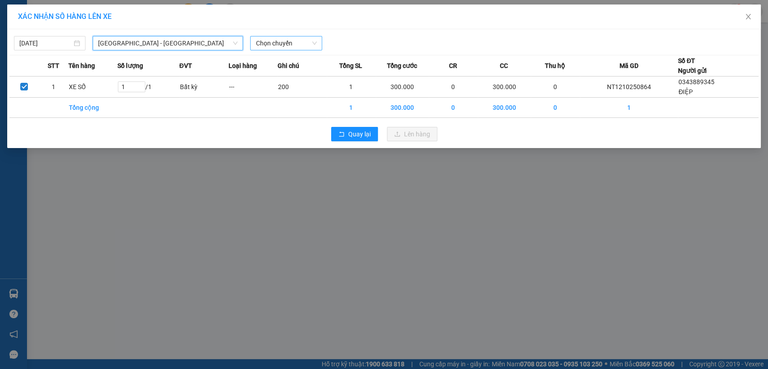
click at [295, 44] on span "Chọn chuyến" at bounding box center [285, 42] width 61 height 13
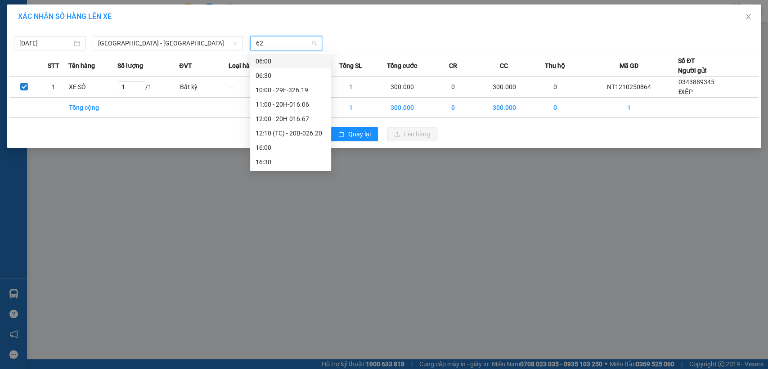
type input "620"
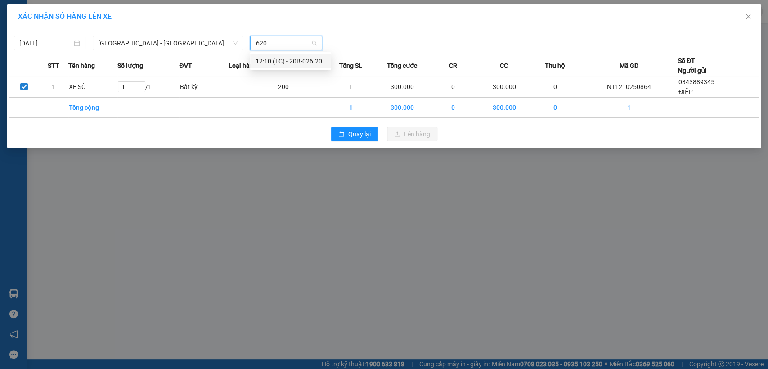
click at [308, 60] on div "12:10 (TC) - 20B-026.20" at bounding box center [290, 61] width 70 height 10
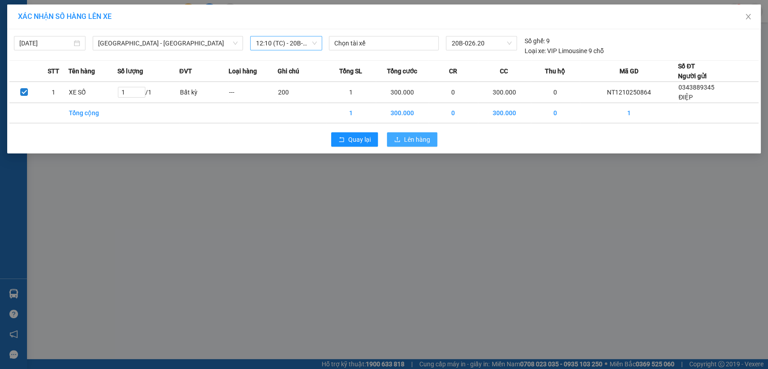
click at [411, 138] on span "Lên hàng" at bounding box center [417, 139] width 26 height 10
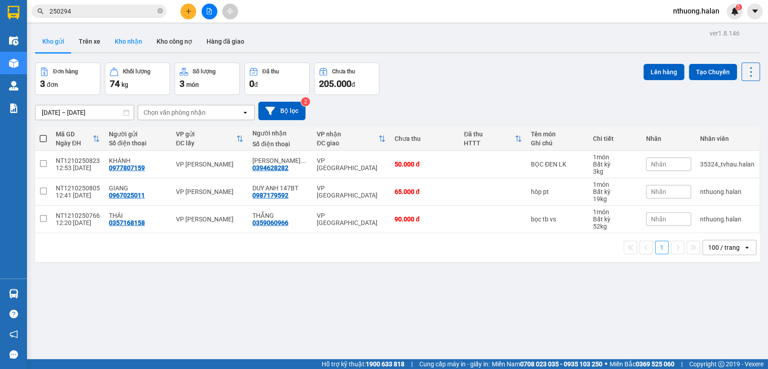
click at [128, 44] on button "Kho nhận" at bounding box center [128, 42] width 42 height 22
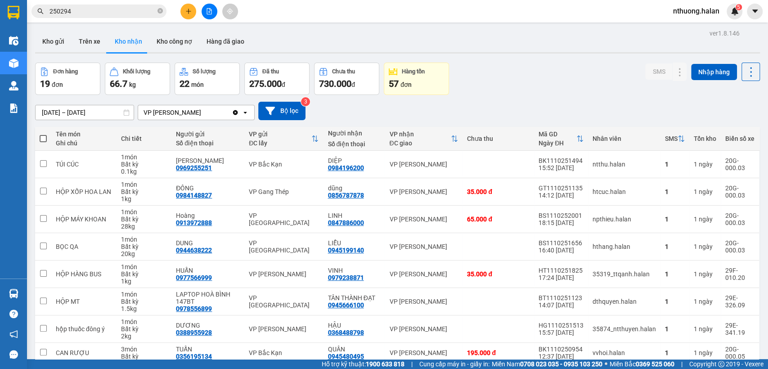
click at [64, 112] on input "11/10/2025 – 11/10/2025" at bounding box center [85, 112] width 98 height 14
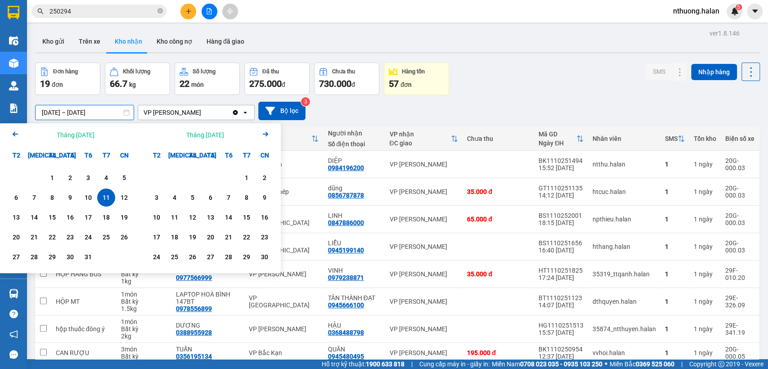
click at [106, 198] on div "11" at bounding box center [106, 197] width 13 height 11
click at [124, 197] on div "12" at bounding box center [124, 197] width 13 height 11
type input "11/10/2025 – 12/10/2025"
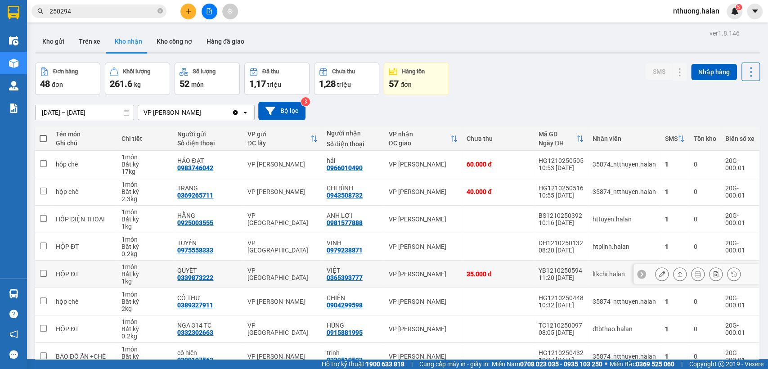
scroll to position [102, 0]
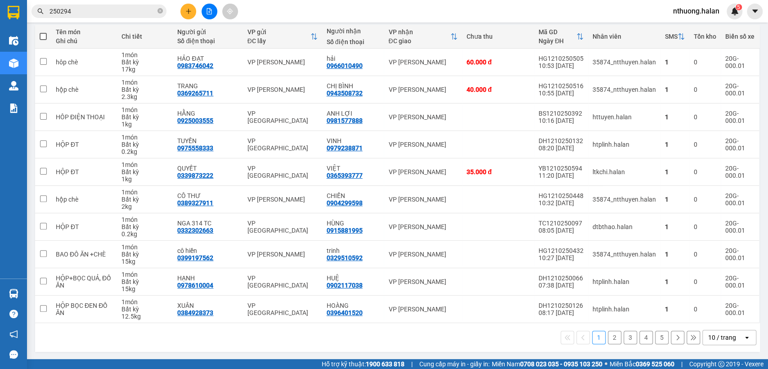
click at [715, 339] on div "10 / trang" at bounding box center [722, 337] width 28 height 9
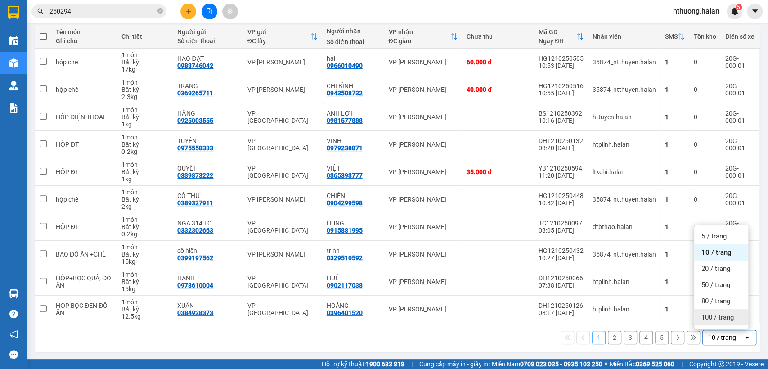
click at [718, 317] on span "100 / trang" at bounding box center [717, 316] width 32 height 9
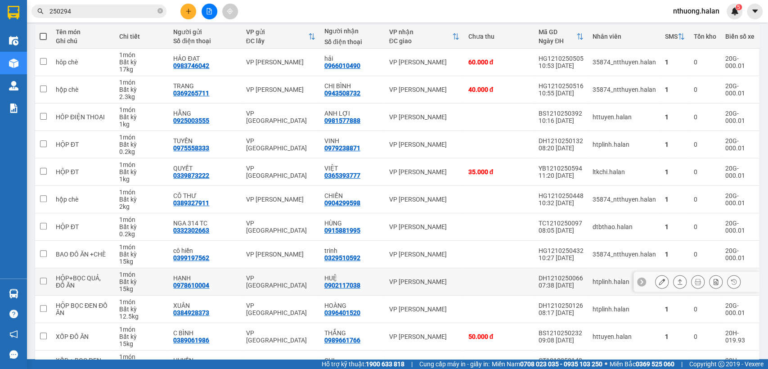
scroll to position [235, 0]
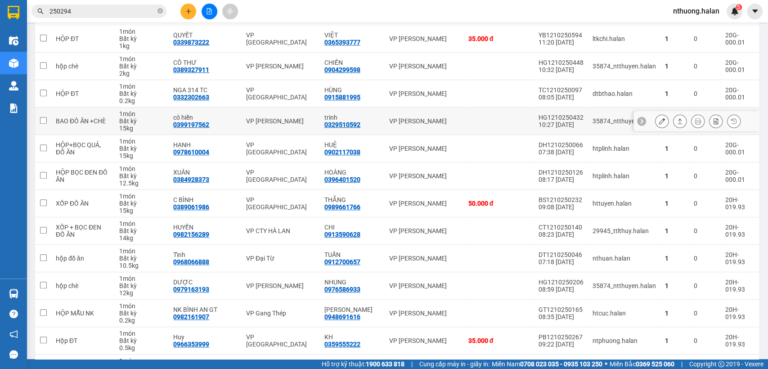
click at [42, 121] on input "checkbox" at bounding box center [43, 120] width 7 height 7
checkbox input "true"
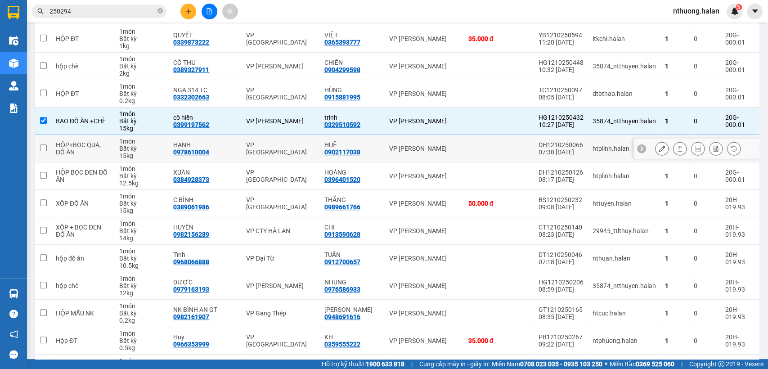
click at [44, 148] on input "checkbox" at bounding box center [43, 147] width 7 height 7
checkbox input "true"
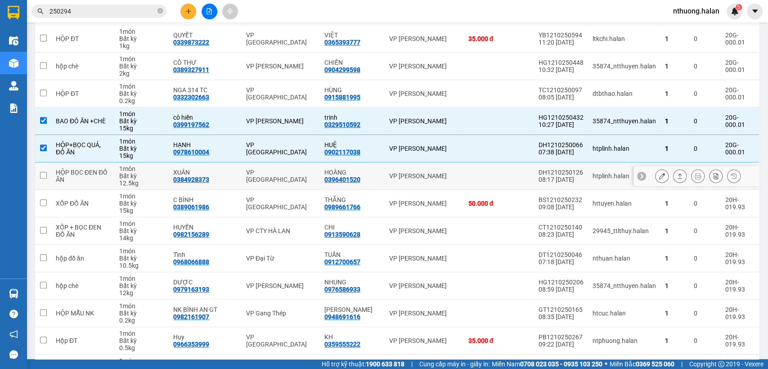
click at [42, 175] on input "checkbox" at bounding box center [43, 175] width 7 height 7
checkbox input "true"
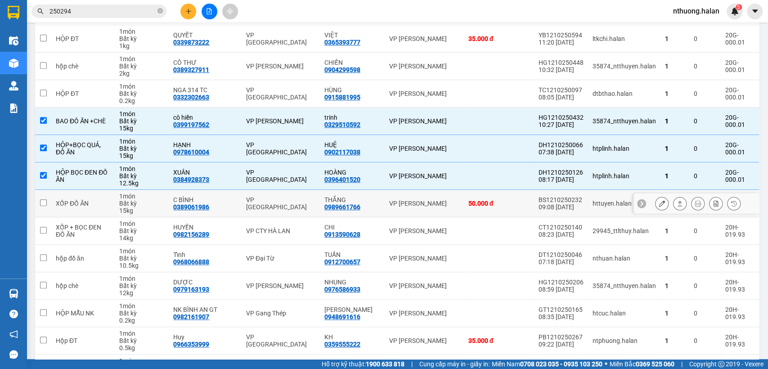
click at [43, 201] on input "checkbox" at bounding box center [43, 202] width 7 height 7
checkbox input "true"
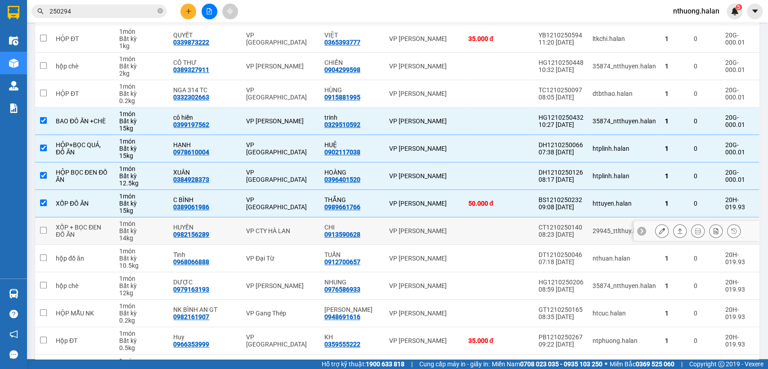
click at [41, 228] on input "checkbox" at bounding box center [43, 230] width 7 height 7
checkbox input "true"
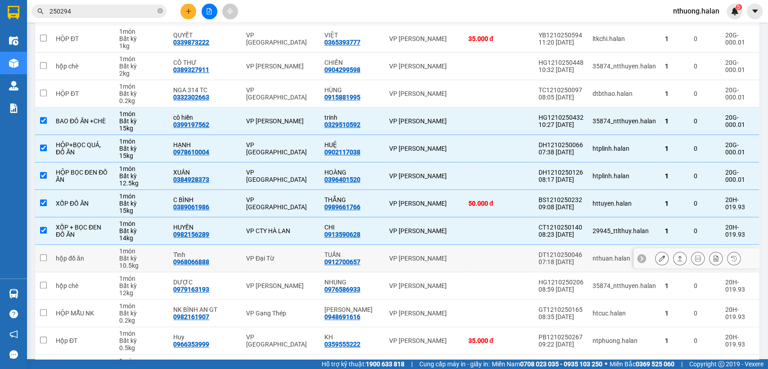
click at [40, 257] on input "checkbox" at bounding box center [43, 257] width 7 height 7
checkbox input "true"
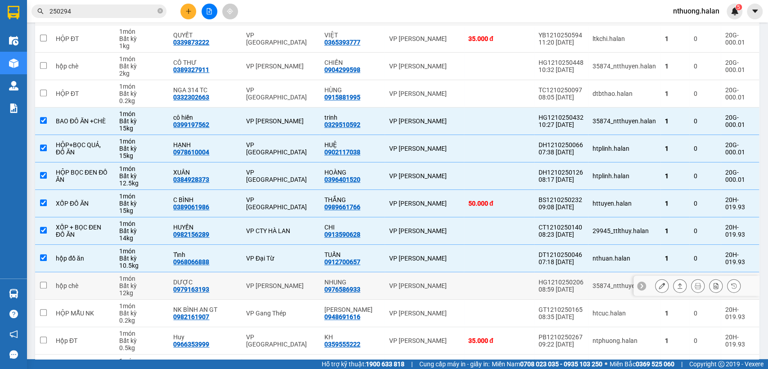
scroll to position [369, 0]
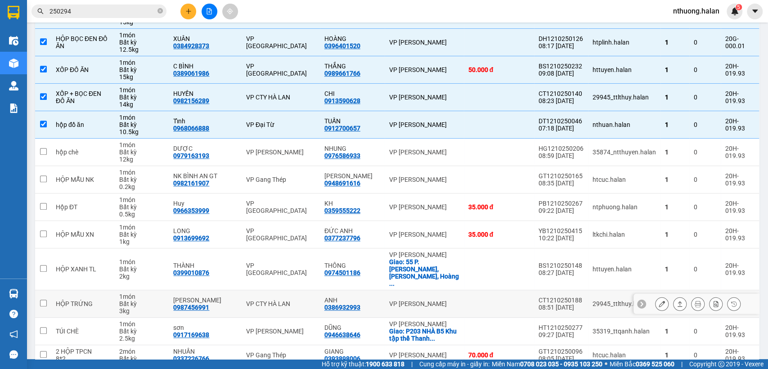
click at [39, 290] on td at bounding box center [43, 303] width 16 height 27
checkbox input "true"
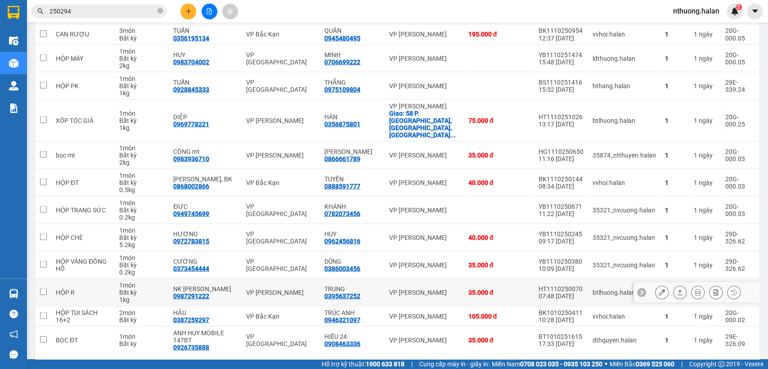
scroll to position [0, 0]
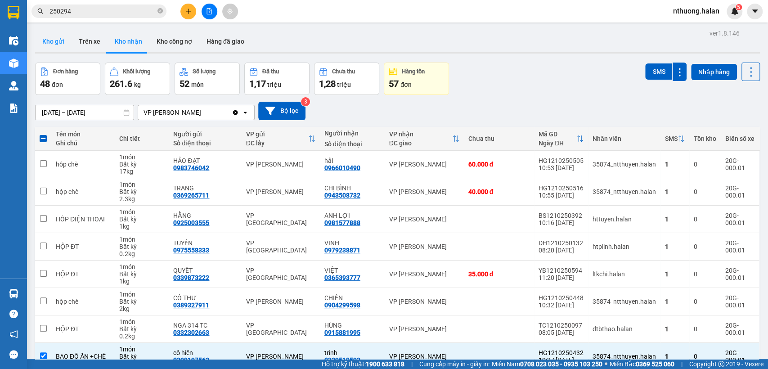
click at [56, 44] on button "Kho gửi" at bounding box center [53, 42] width 36 height 22
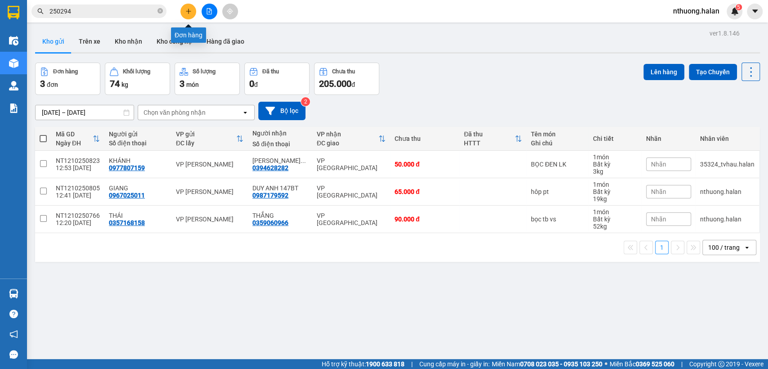
click at [192, 11] on button at bounding box center [188, 12] width 16 height 16
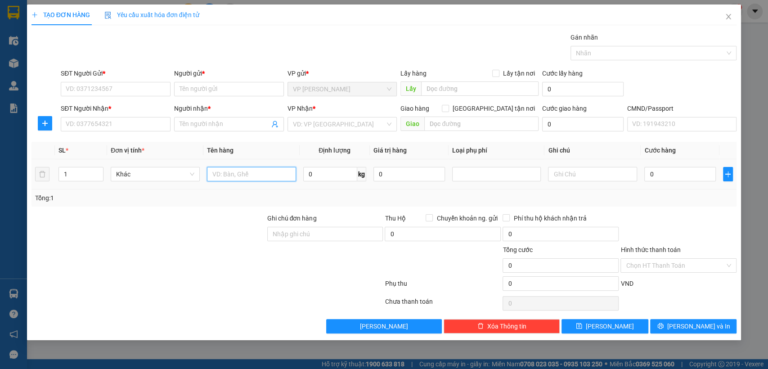
click at [250, 173] on input "text" at bounding box center [251, 174] width 89 height 14
type input "hôp đt"
type input "1"
click at [112, 90] on input "SĐT Người Gửi *" at bounding box center [116, 89] width 110 height 14
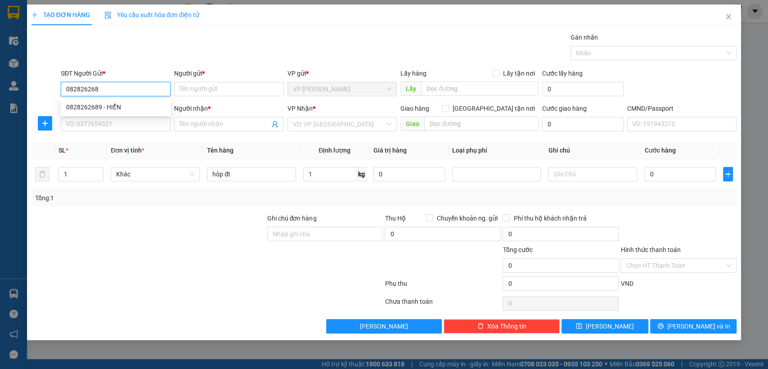
type input "0828262689"
click at [91, 108] on div "0828262689 - HIỂN" at bounding box center [115, 107] width 99 height 10
type input "HIỂN"
type input "0828262689"
drag, startPoint x: 108, startPoint y: 129, endPoint x: 196, endPoint y: 154, distance: 91.8
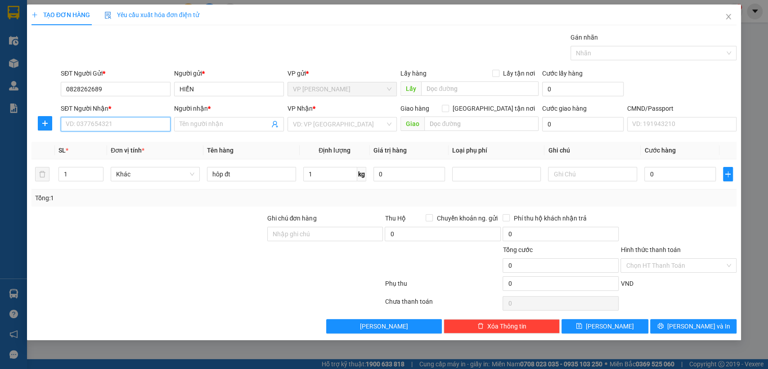
click at [108, 128] on input "SĐT Người Nhận *" at bounding box center [116, 124] width 110 height 14
click at [116, 157] on div "0912273998 - HÙNG" at bounding box center [115, 157] width 99 height 10
type input "0912273998"
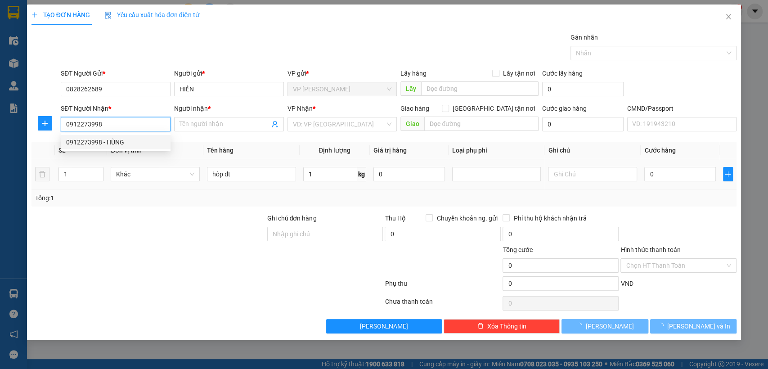
type input "HÙNG"
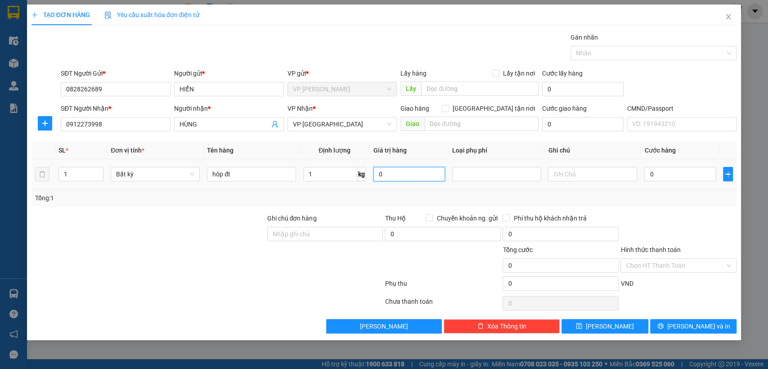
click at [413, 177] on input "0" at bounding box center [408, 174] width 71 height 14
type input "0"
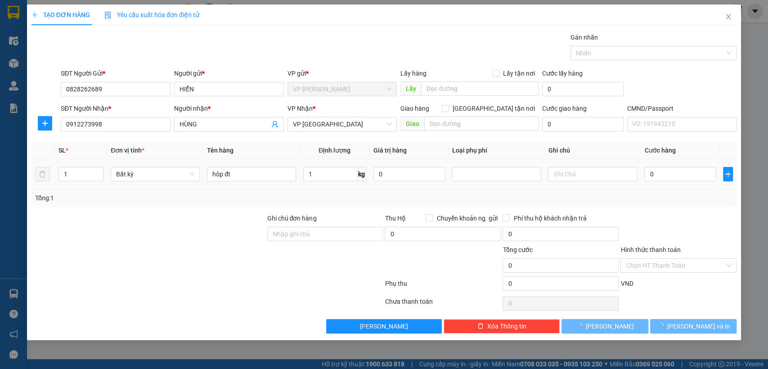
type input "35.000"
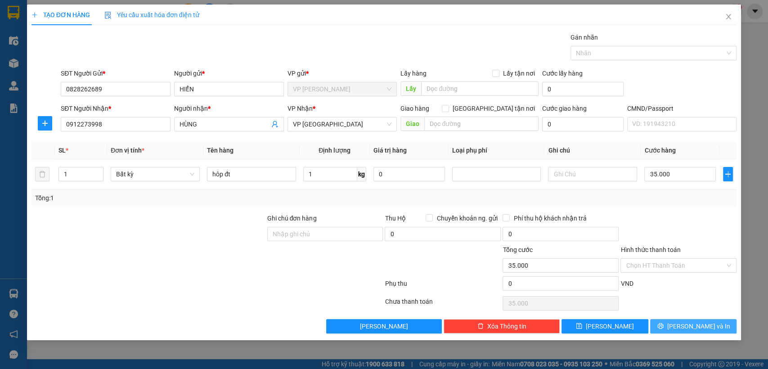
click at [689, 325] on span "Lưu và In" at bounding box center [698, 326] width 63 height 10
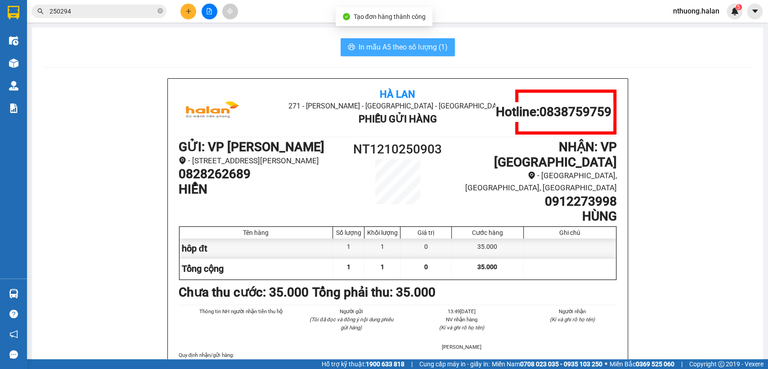
click at [363, 49] on span "In mẫu A5 theo số lượng (1)" at bounding box center [402, 46] width 89 height 11
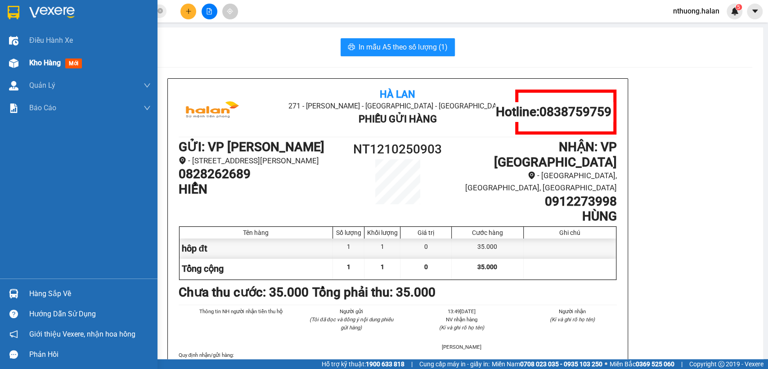
click at [36, 67] on span "Kho hàng" at bounding box center [44, 62] width 31 height 9
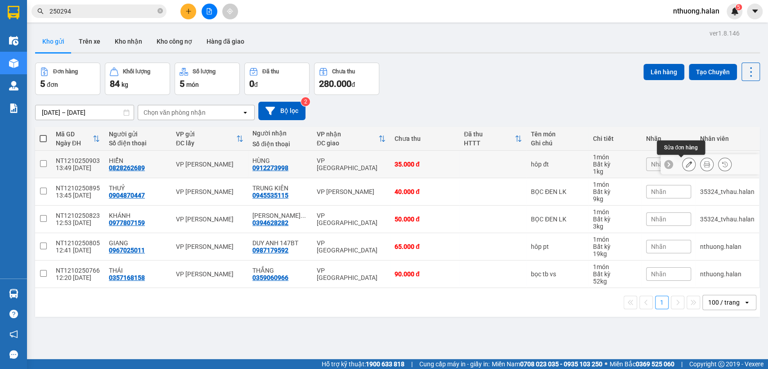
click at [685, 165] on icon at bounding box center [688, 164] width 6 height 6
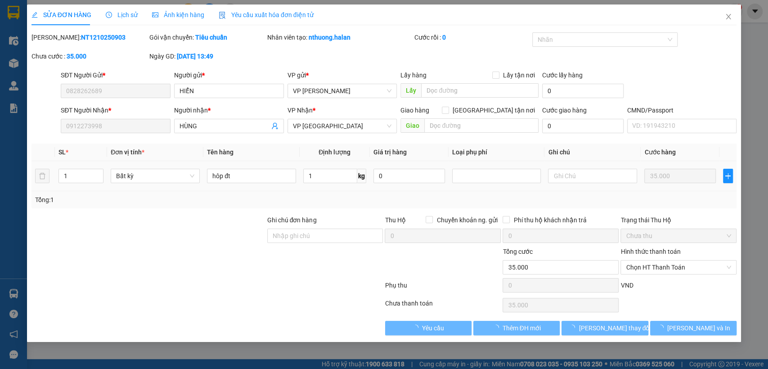
type input "0828262689"
type input "0912273998"
type input "0"
type input "35.000"
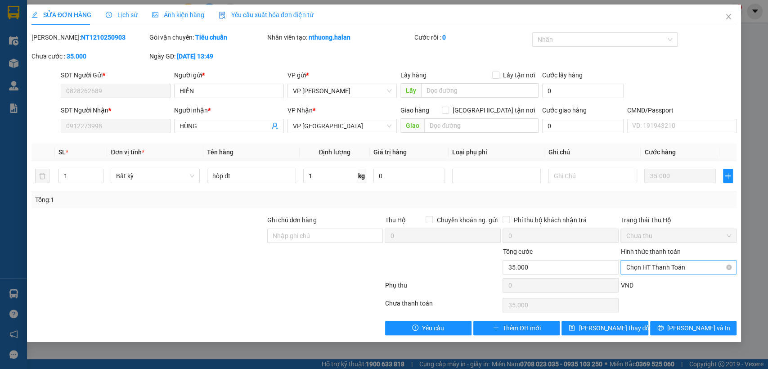
click at [675, 268] on span "Chọn HT Thanh Toán" at bounding box center [677, 266] width 105 height 13
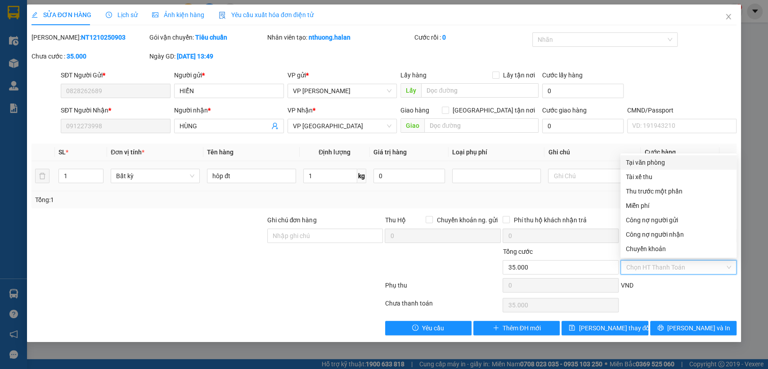
click at [643, 162] on div "Tại văn phòng" at bounding box center [677, 162] width 105 height 10
type input "0"
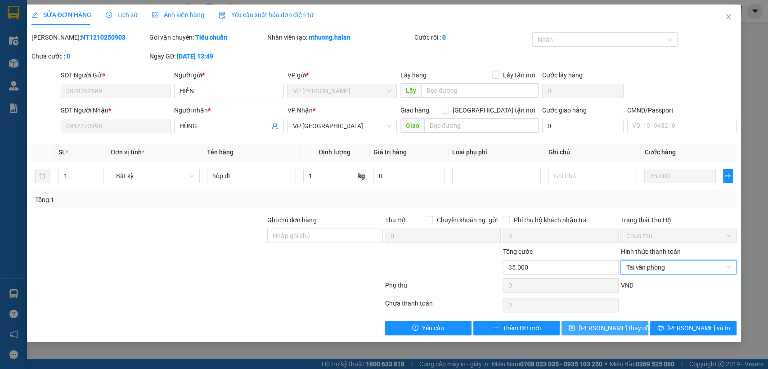
click at [614, 328] on span "Lưu thay đổi" at bounding box center [614, 328] width 72 height 10
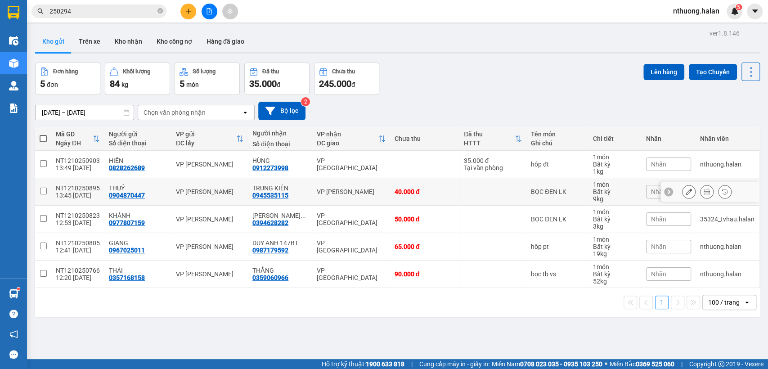
click at [43, 188] on input "checkbox" at bounding box center [43, 190] width 7 height 7
checkbox input "true"
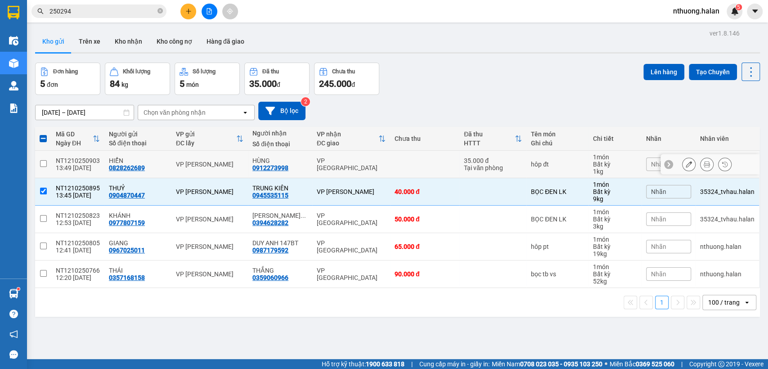
click at [44, 164] on input "checkbox" at bounding box center [43, 163] width 7 height 7
checkbox input "true"
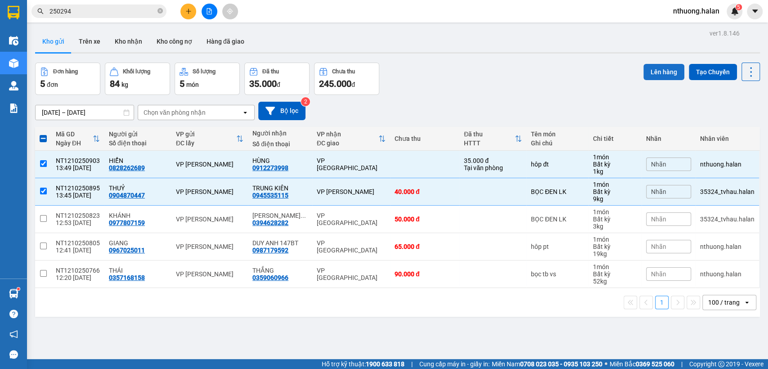
click at [656, 70] on button "Lên hàng" at bounding box center [663, 72] width 41 height 16
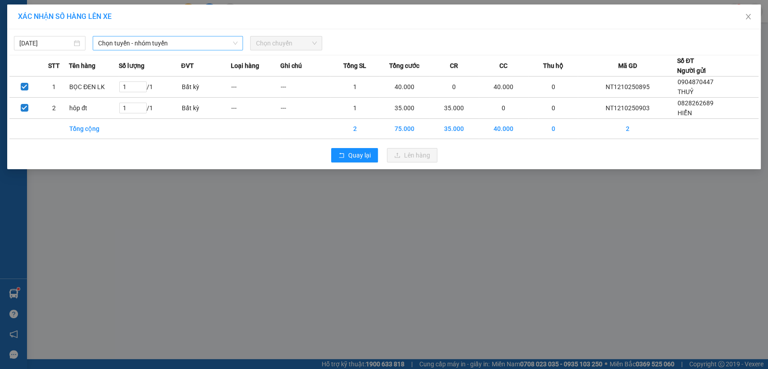
click at [126, 41] on span "Chọn tuyến - nhóm tuyến" at bounding box center [167, 42] width 139 height 13
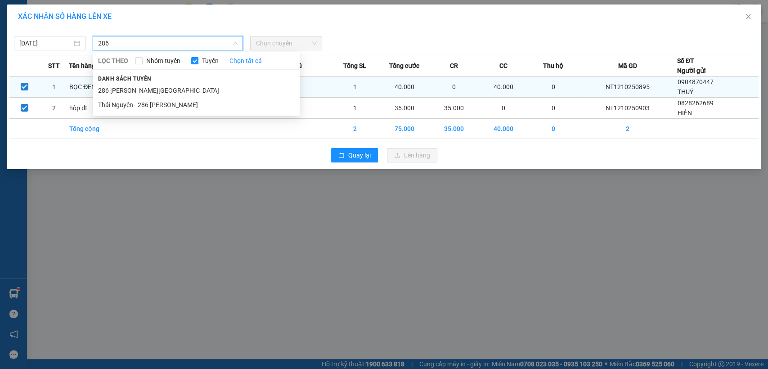
type input "286"
click at [132, 87] on li "286 Nguyễn Trãi - Thái Nguyên" at bounding box center [196, 90] width 207 height 14
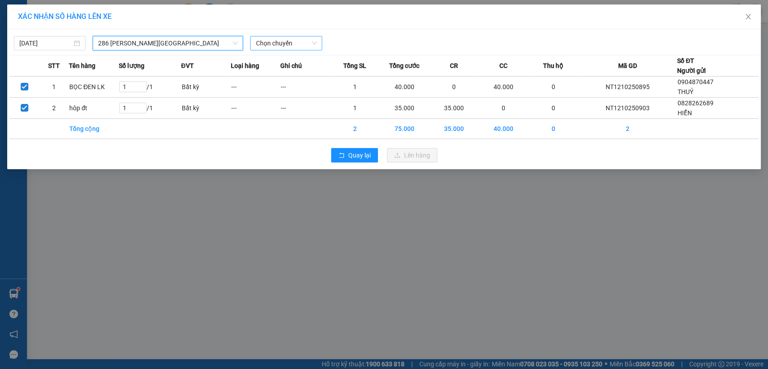
click at [265, 43] on span "Chọn chuyến" at bounding box center [285, 42] width 61 height 13
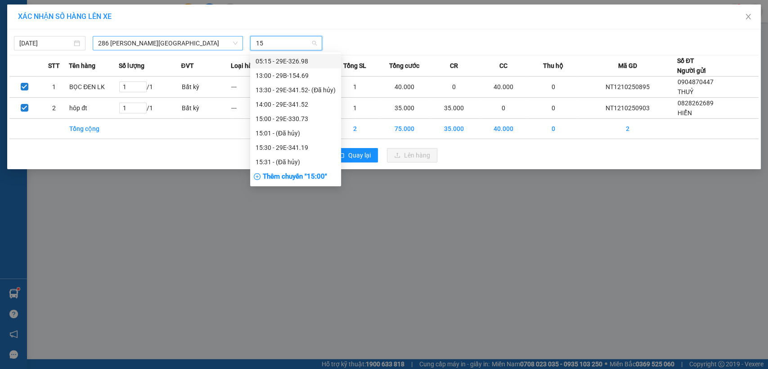
type input "152"
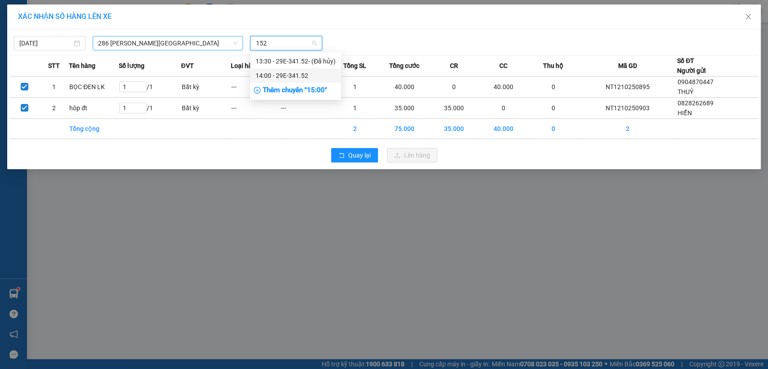
click at [291, 76] on div "14:00 - 29E-341.52" at bounding box center [295, 76] width 80 height 10
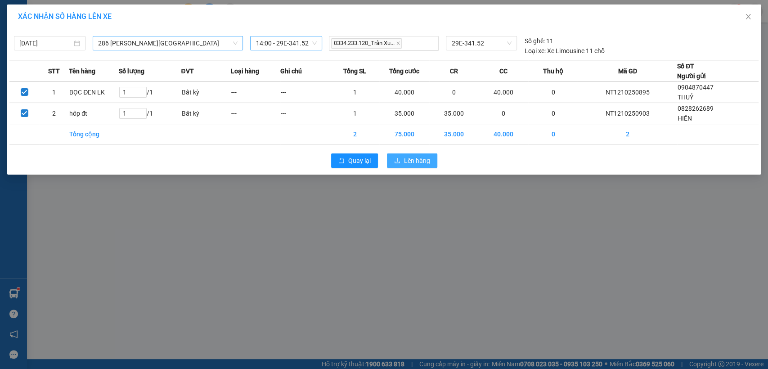
click at [400, 161] on icon "upload" at bounding box center [397, 160] width 6 height 6
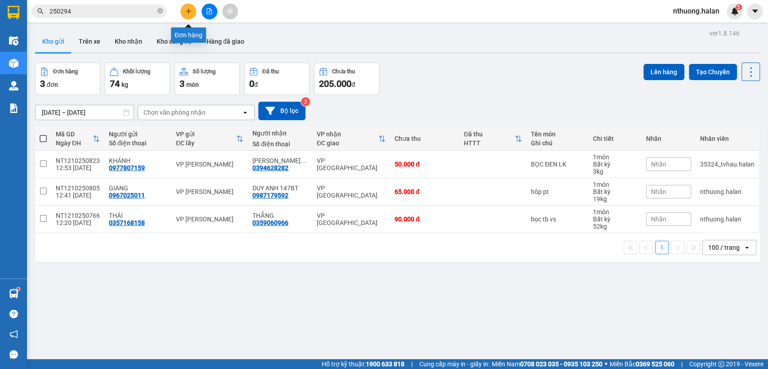
click at [187, 11] on icon "plus" at bounding box center [188, 11] width 5 height 0
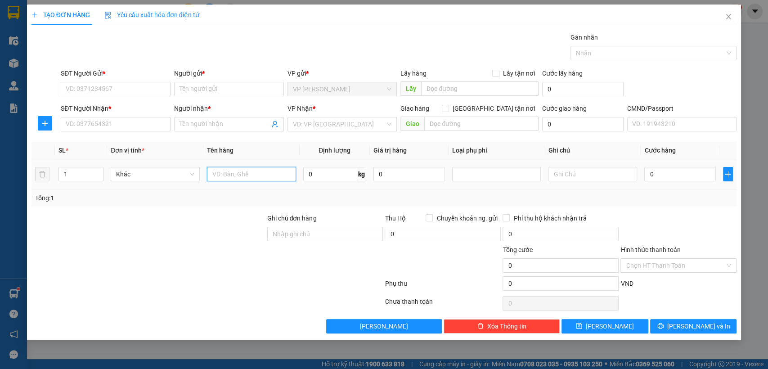
click at [253, 168] on input "text" at bounding box center [251, 174] width 89 height 14
type input "hôp lk"
click at [319, 172] on input "2" at bounding box center [330, 174] width 54 height 14
type input "1"
click at [131, 89] on input "SĐT Người Gửi *" at bounding box center [116, 89] width 110 height 14
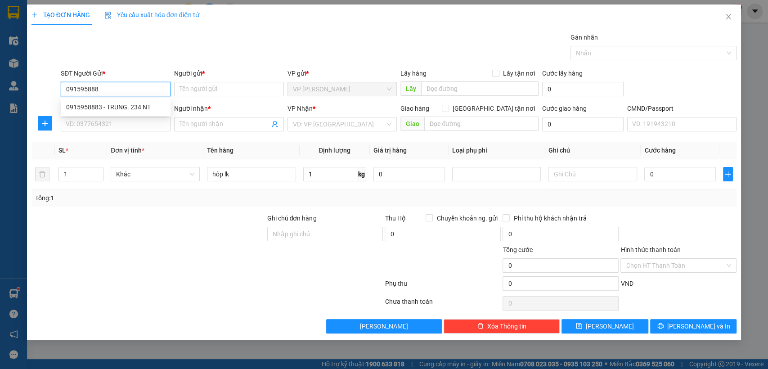
type input "0915958883"
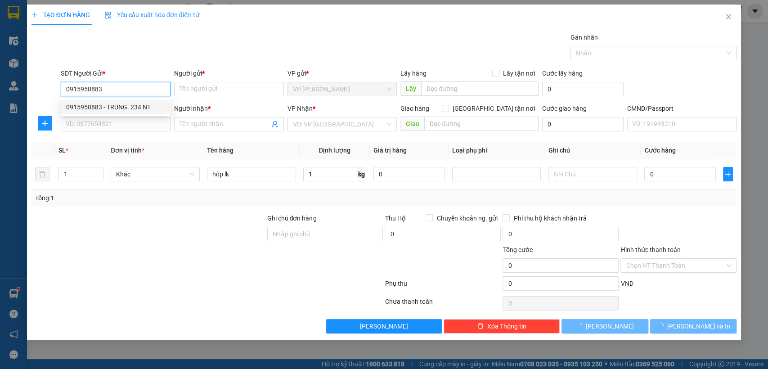
click at [121, 106] on div "0915958883 - TRUNG. 234 NT" at bounding box center [115, 107] width 99 height 10
type input "TRUNG. 234 NT"
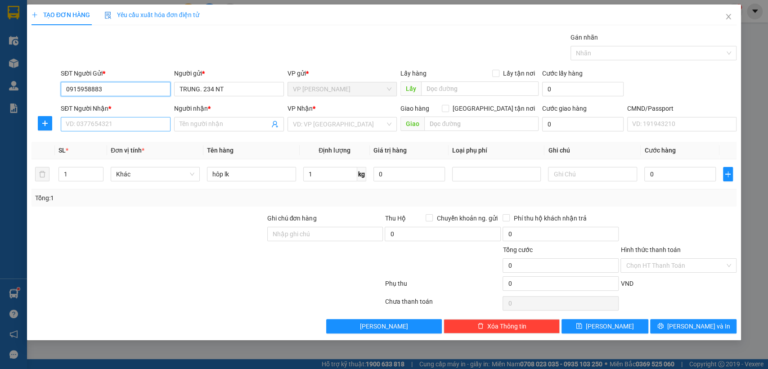
type input "0915958883"
click at [131, 123] on input "SĐT Người Nhận *" at bounding box center [116, 124] width 110 height 14
type input "0835142999"
click at [90, 138] on div "0835142999 - SƠN 147BT" at bounding box center [115, 142] width 99 height 10
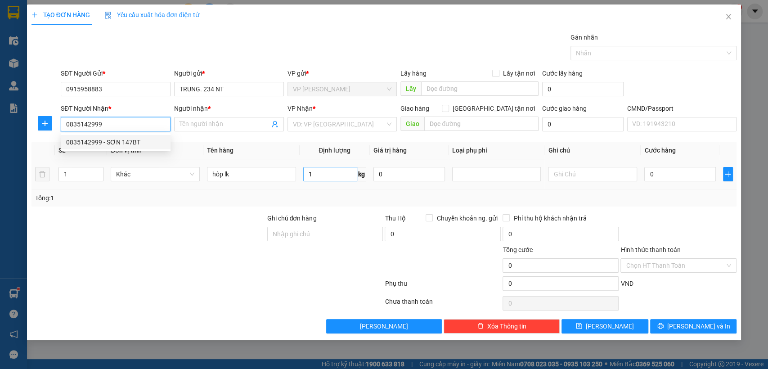
type input "SƠN 147BT"
type input "0835142999"
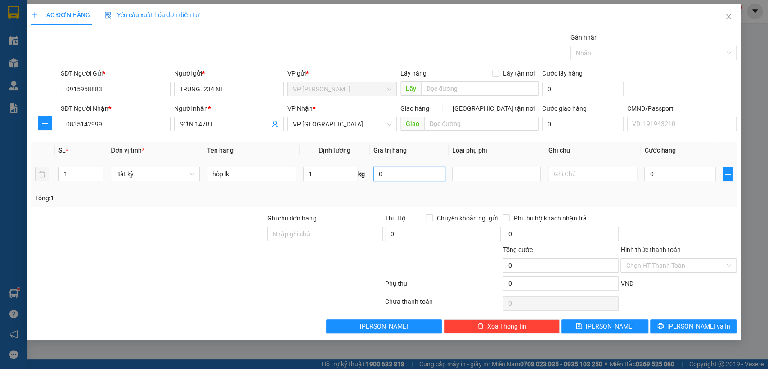
click at [392, 173] on input "0" at bounding box center [408, 174] width 71 height 14
type input "0"
type input "35.000"
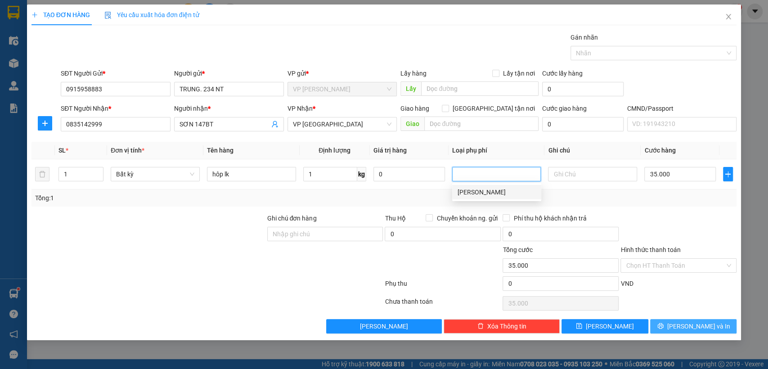
click at [698, 326] on span "Lưu và In" at bounding box center [698, 326] width 63 height 10
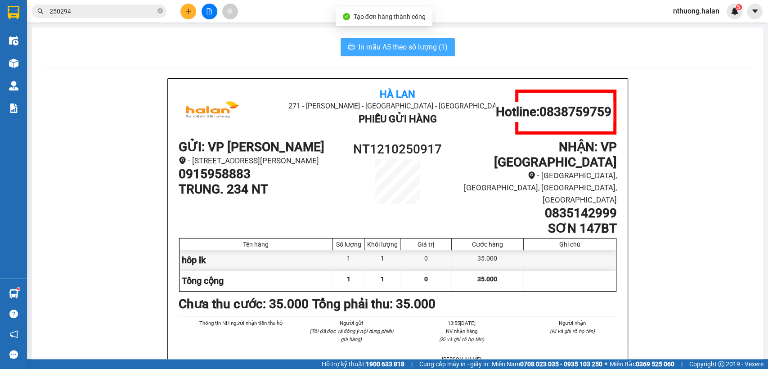
click at [379, 43] on span "In mẫu A5 theo số lượng (1)" at bounding box center [402, 46] width 89 height 11
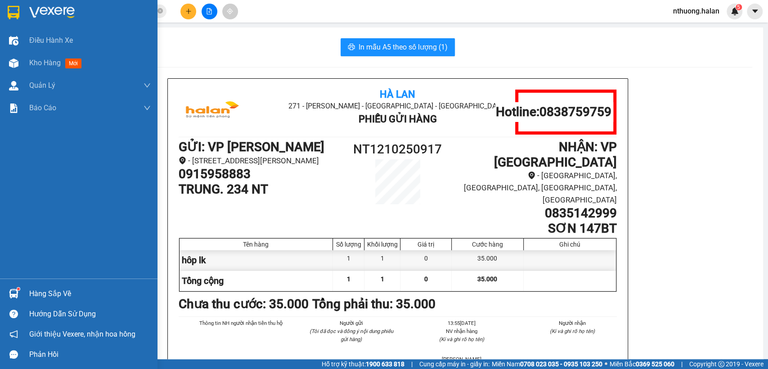
click at [33, 291] on div "Hàng sắp về" at bounding box center [89, 293] width 121 height 13
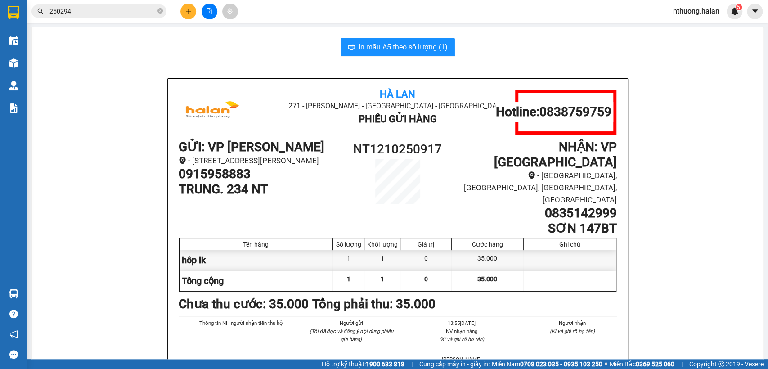
click at [489, 55] on section "Kết quả tìm kiếm ( 280 ) Bộ lọc Mã ĐH Trạng thái Món hàng Thu hộ Tổng cước Chưa…" at bounding box center [384, 184] width 768 height 369
click at [189, 15] on button at bounding box center [188, 12] width 16 height 16
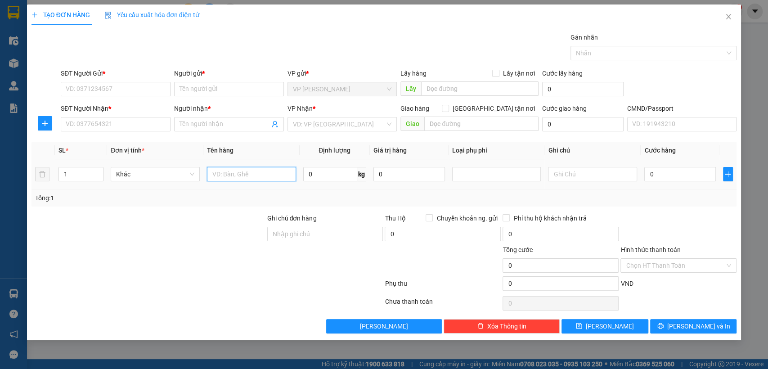
click at [234, 175] on input "text" at bounding box center [251, 174] width 89 height 14
type input "bọc hôp"
type input "6"
click at [104, 86] on input "SĐT Người Gửi *" at bounding box center [116, 89] width 110 height 14
click at [257, 176] on input "bọc hôp" at bounding box center [251, 174] width 89 height 14
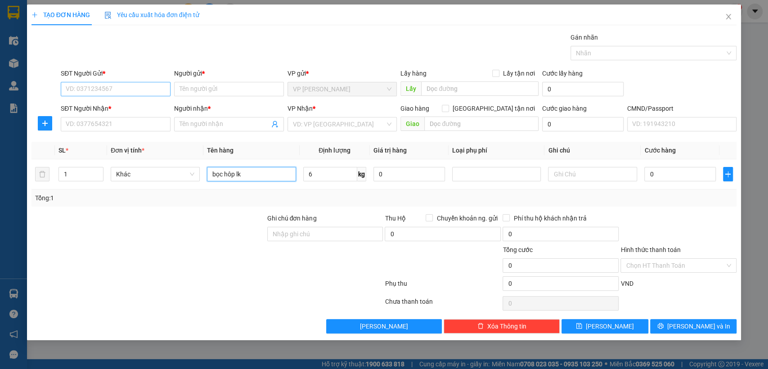
type input "bọc hôp lk"
click at [86, 88] on input "SĐT Người Gửi *" at bounding box center [116, 89] width 110 height 14
type input "0836507999"
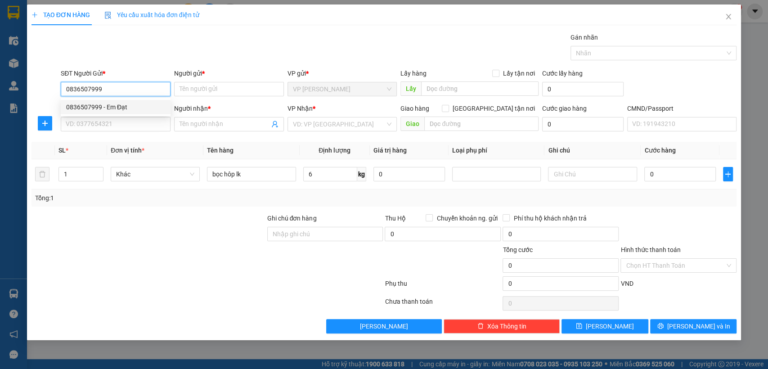
click at [83, 107] on div "0836507999 - Em Đạt" at bounding box center [115, 107] width 99 height 10
type input "Em Đạt"
type input "0836507999"
click at [97, 123] on input "SĐT Người Nhận *" at bounding box center [116, 124] width 110 height 14
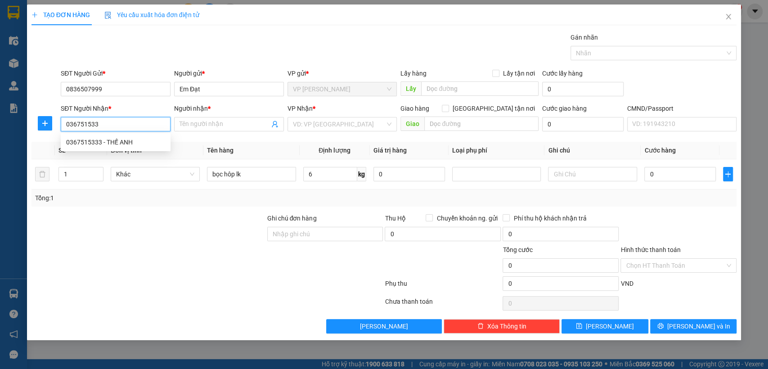
type input "0367515333"
click at [98, 144] on div "0367515333 - THẾ ANH" at bounding box center [115, 142] width 99 height 10
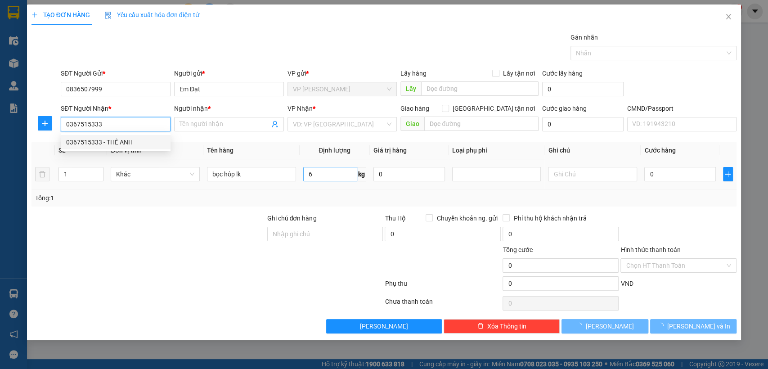
type input "THẾ ANH"
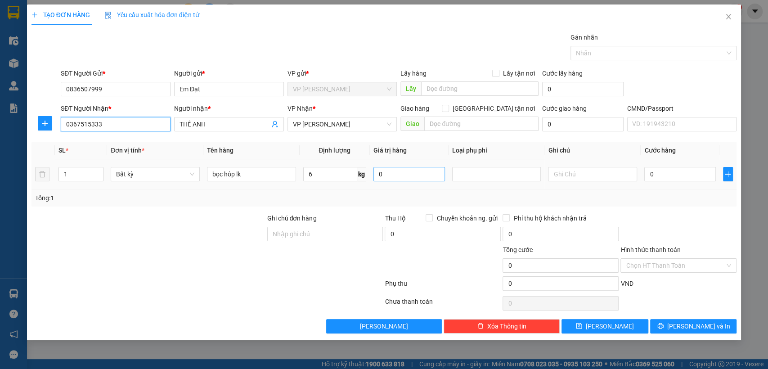
type input "0367515333"
click at [407, 175] on input "0" at bounding box center [408, 174] width 71 height 14
type input "0"
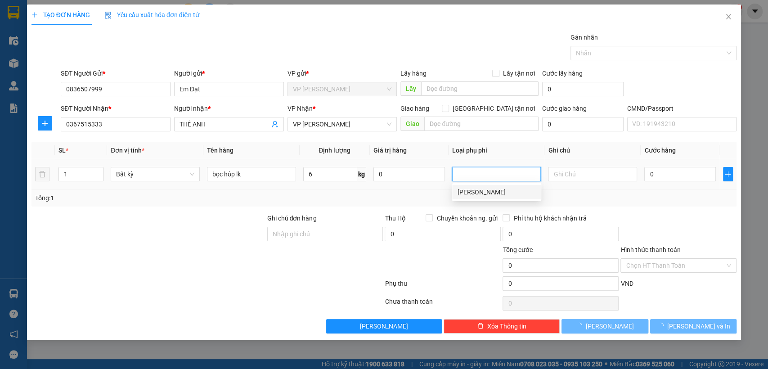
type input "40.000"
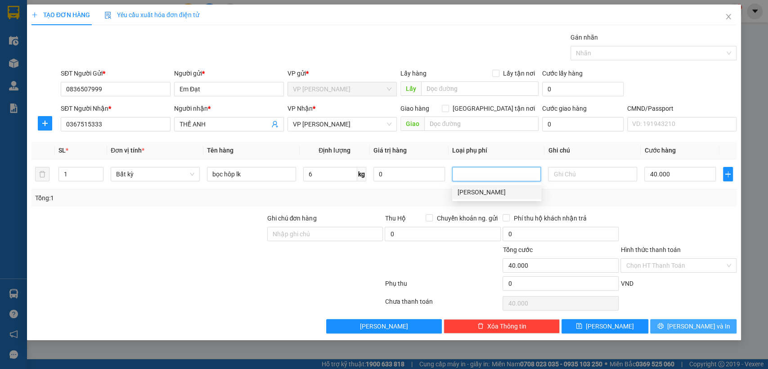
click at [702, 331] on button "Lưu và In" at bounding box center [693, 326] width 86 height 14
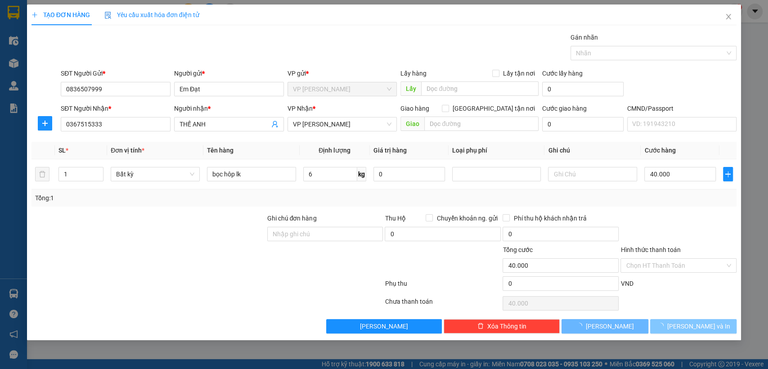
click at [701, 330] on button "Lưu và In" at bounding box center [693, 326] width 86 height 14
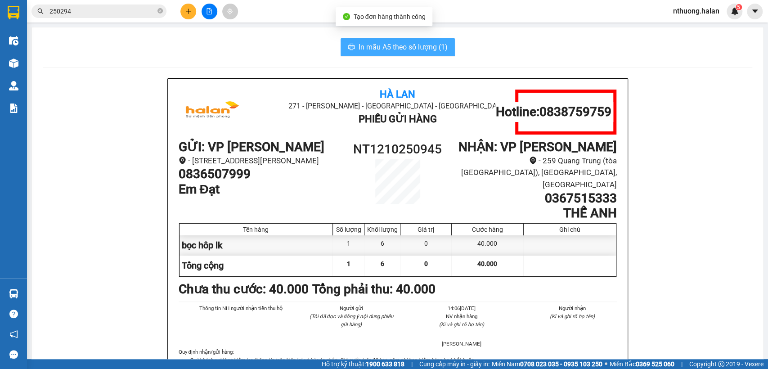
click at [409, 49] on span "In mẫu A5 theo số lượng (1)" at bounding box center [402, 46] width 89 height 11
drag, startPoint x: 407, startPoint y: 49, endPoint x: 388, endPoint y: 49, distance: 19.3
click at [406, 49] on span "In mẫu A5 theo số lượng (1)" at bounding box center [402, 46] width 89 height 11
drag, startPoint x: 219, startPoint y: 60, endPoint x: 169, endPoint y: 43, distance: 53.2
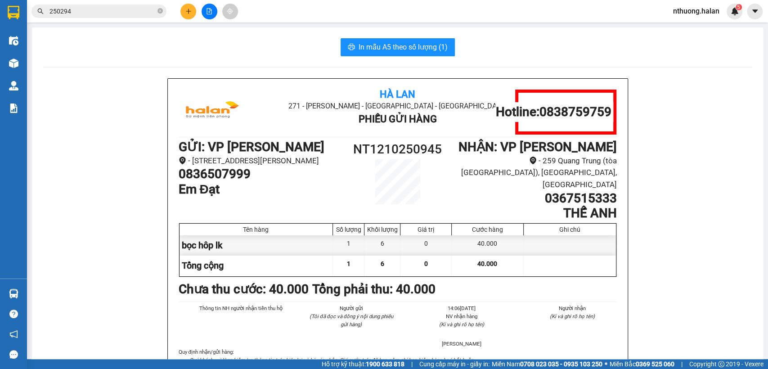
click at [107, 8] on input "250294" at bounding box center [102, 11] width 106 height 10
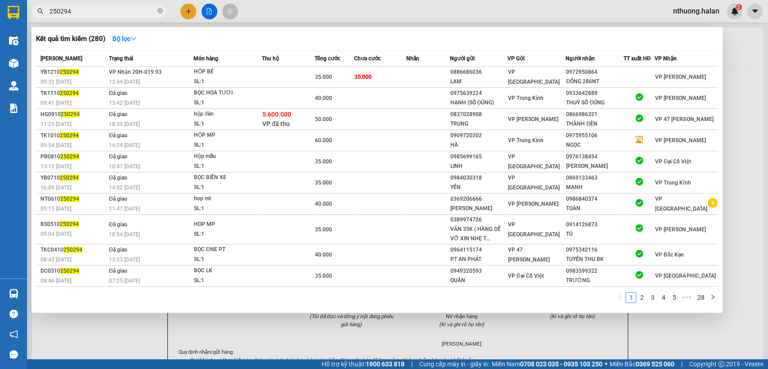
click at [107, 8] on input "250294" at bounding box center [102, 11] width 106 height 10
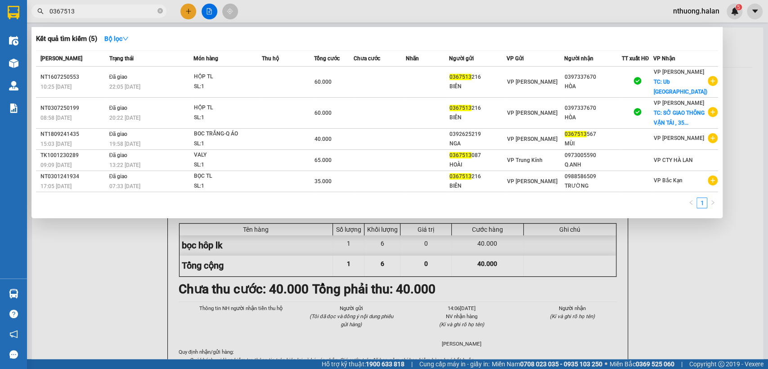
type input "0367513"
click at [734, 32] on div at bounding box center [384, 184] width 768 height 369
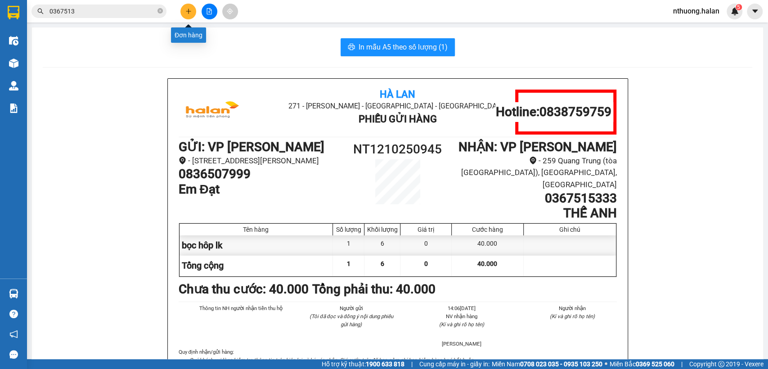
click at [191, 14] on button at bounding box center [188, 12] width 16 height 16
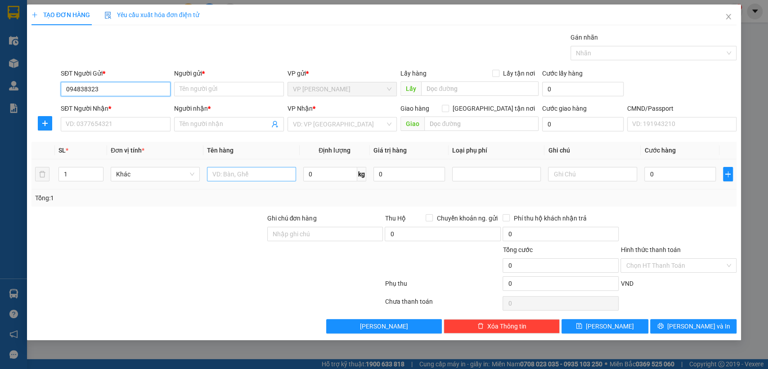
type input "0948383234"
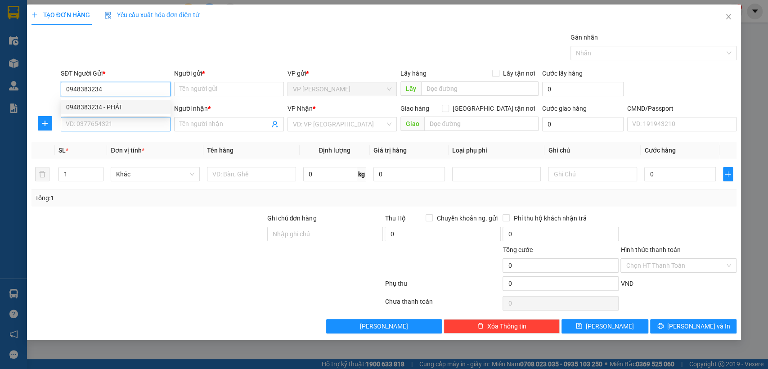
drag, startPoint x: 97, startPoint y: 108, endPoint x: 104, endPoint y: 119, distance: 12.6
click at [98, 109] on div "0948383234 - PHÁT" at bounding box center [115, 107] width 99 height 10
type input "PHÁT"
type input "0948383234"
drag, startPoint x: 105, startPoint y: 121, endPoint x: 138, endPoint y: 149, distance: 43.0
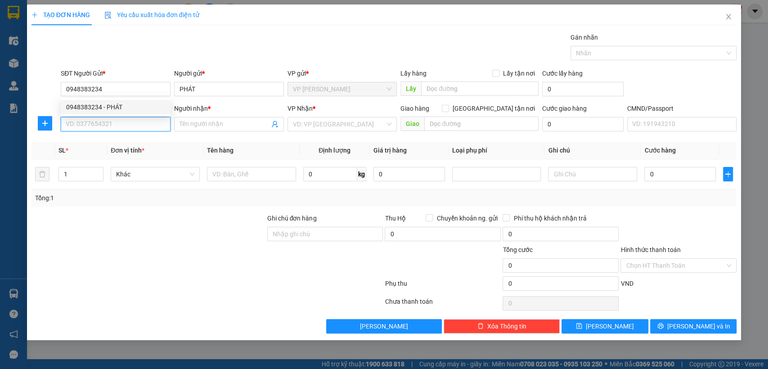
click at [107, 122] on input "SĐT Người Nhận *" at bounding box center [116, 124] width 110 height 14
type input "0974775887"
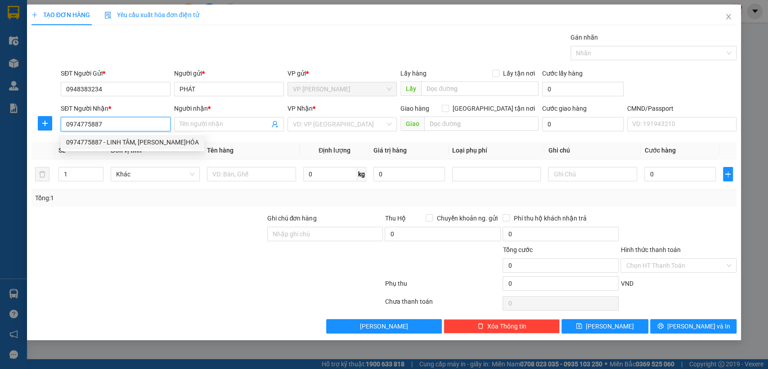
drag, startPoint x: 98, startPoint y: 139, endPoint x: 157, endPoint y: 144, distance: 59.6
click at [98, 139] on div "0974775887 - LINH TÂM, Đ.HÓA" at bounding box center [132, 142] width 133 height 10
type input "LINH TÂM, Đ.HÓA"
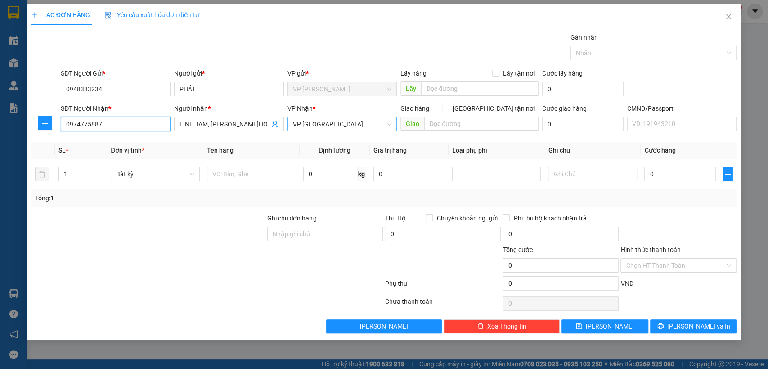
click at [318, 126] on span "VP Định Hóa" at bounding box center [342, 123] width 99 height 13
type input "0974775887"
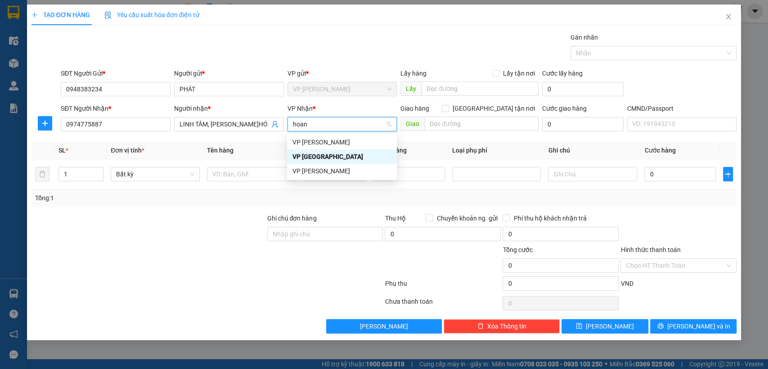
type input "hoang"
click at [321, 159] on div "VP [PERSON_NAME]" at bounding box center [341, 157] width 99 height 10
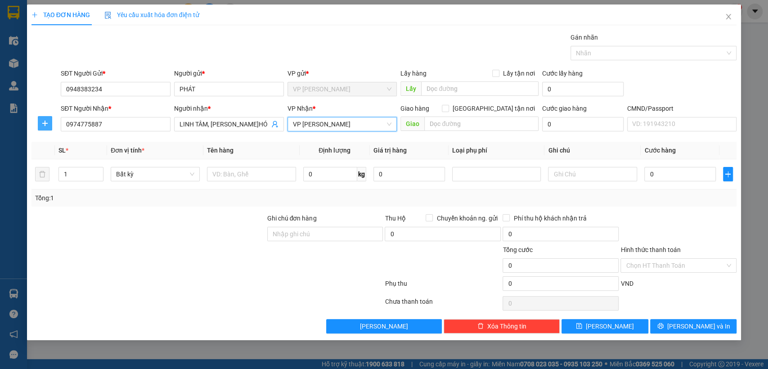
click at [49, 123] on span "plus" at bounding box center [44, 123] width 13 height 7
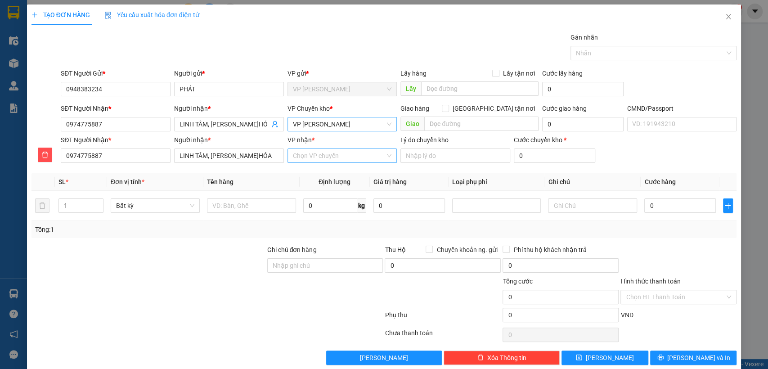
click at [307, 152] on input "VP nhận *" at bounding box center [339, 155] width 93 height 13
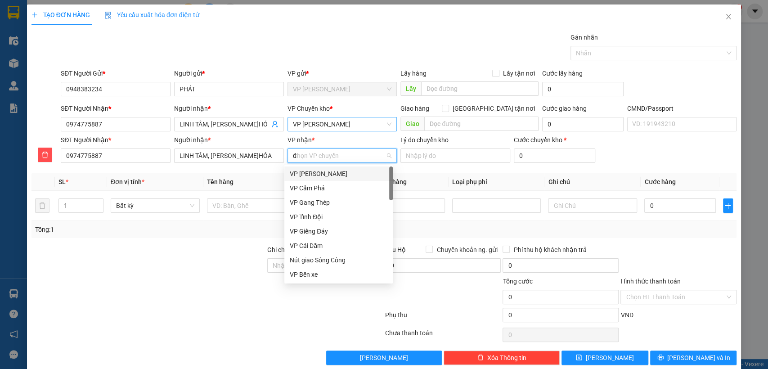
type input "d"
type input "đ"
click at [311, 246] on div "VP Định Hóa" at bounding box center [339, 246] width 98 height 10
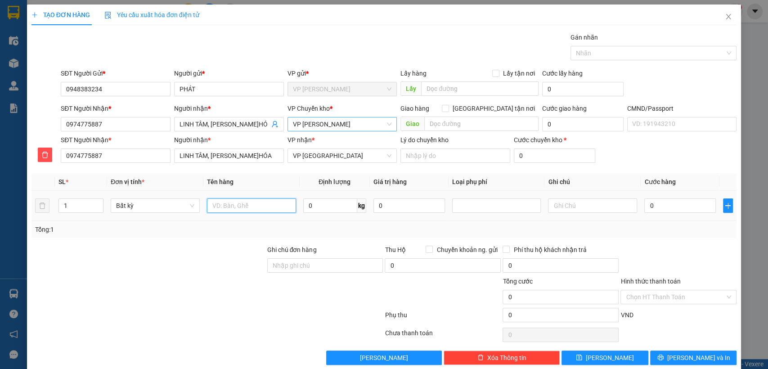
click at [228, 207] on input "text" at bounding box center [251, 205] width 89 height 14
type input "hôp pt"
type input "3"
type input "55.000"
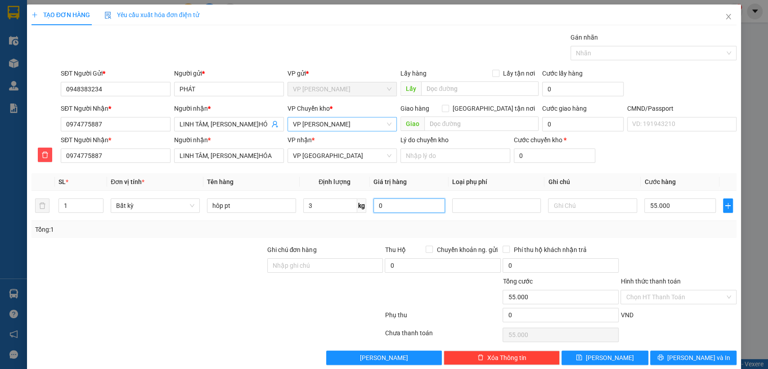
type input "55.000"
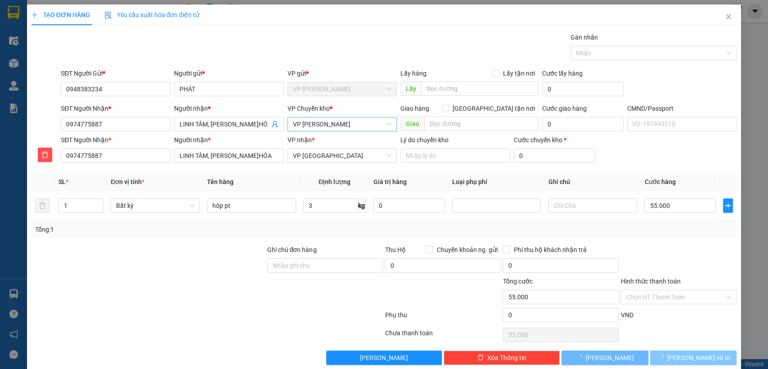
click at [683, 355] on span "Lưu và In" at bounding box center [698, 358] width 63 height 10
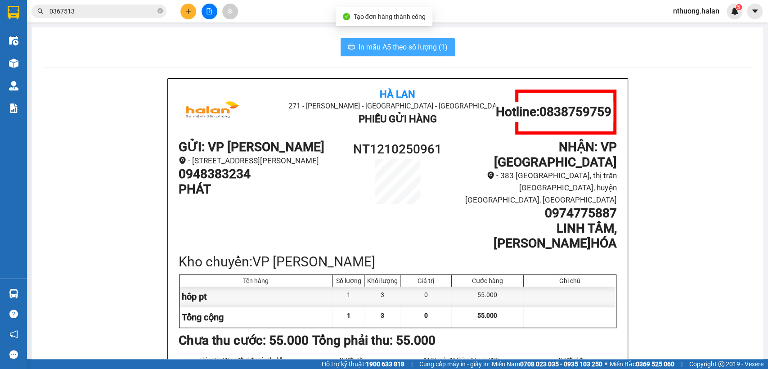
click at [378, 43] on span "In mẫu A5 theo số lượng (1)" at bounding box center [402, 46] width 89 height 11
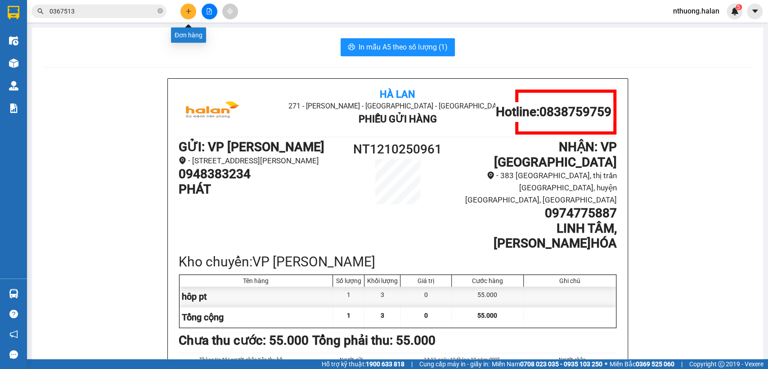
click at [187, 9] on icon "plus" at bounding box center [188, 11] width 6 height 6
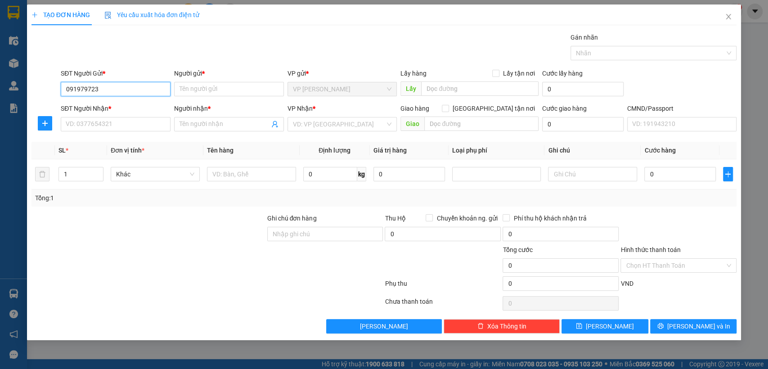
type input "0919797234"
click at [113, 105] on div "0919797234 - THÁI DƯƠNG" at bounding box center [116, 107] width 101 height 10
type input "THÁI DƯƠNG"
type input "0919797234"
click at [123, 124] on input "SĐT Người Nhận *" at bounding box center [116, 124] width 110 height 14
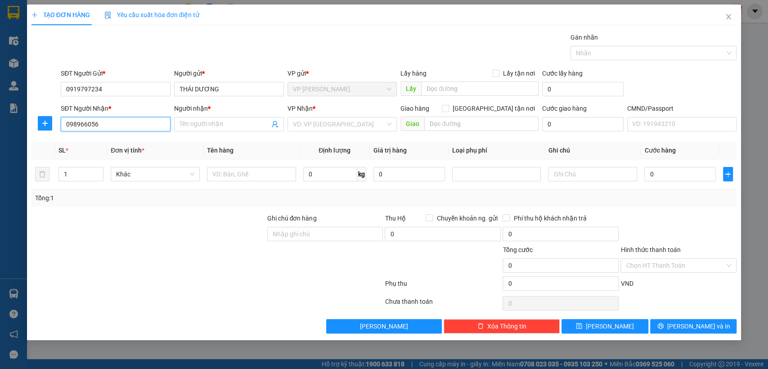
type input "0989660567"
click at [107, 140] on div "0989660567 - TÂM THÚY" at bounding box center [115, 142] width 99 height 10
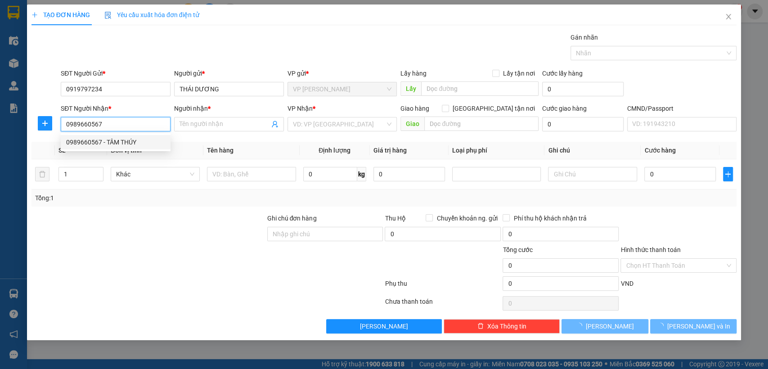
type input "TÂM THÚY"
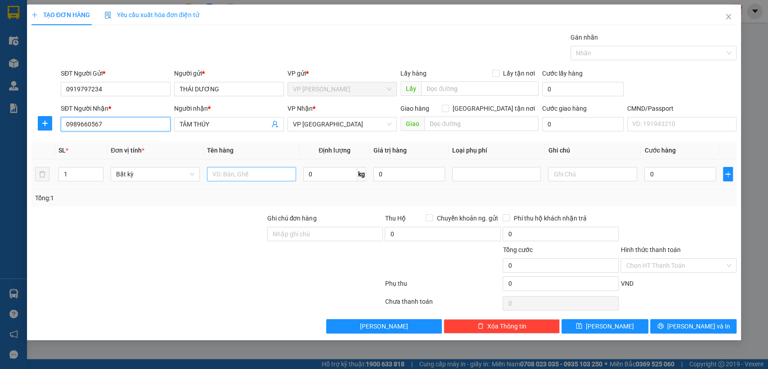
type input "0989660567"
click at [284, 170] on input "text" at bounding box center [251, 174] width 89 height 14
type input "hôp pt"
type input "5"
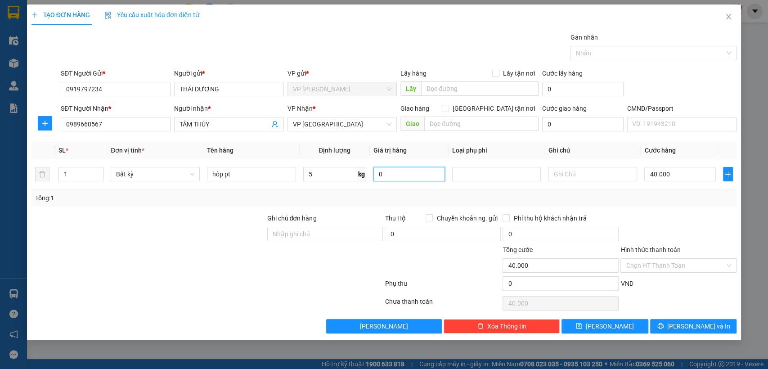
type input "40.000"
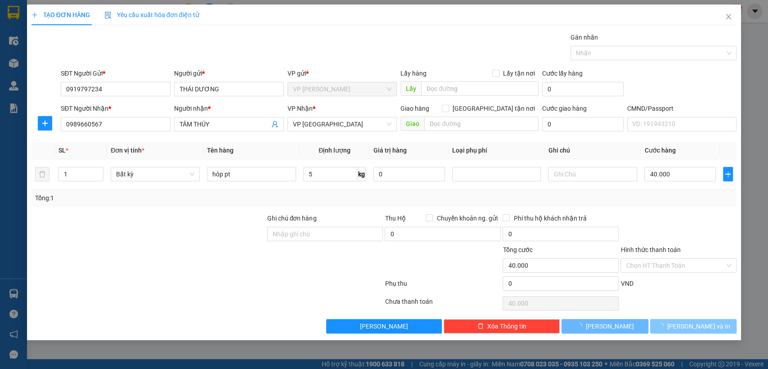
click at [691, 324] on span "Lưu và In" at bounding box center [698, 326] width 63 height 10
click at [689, 323] on span "Lưu và In" at bounding box center [698, 326] width 63 height 10
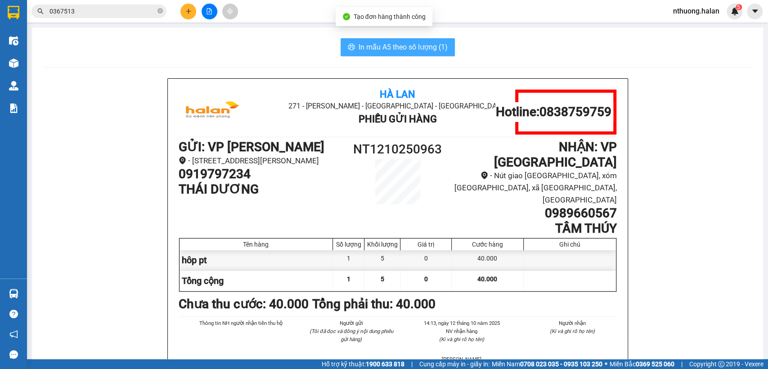
click at [348, 44] on icon "printer" at bounding box center [351, 47] width 7 height 6
click at [351, 45] on button "In mẫu A5 theo số lượng (1)" at bounding box center [397, 47] width 114 height 18
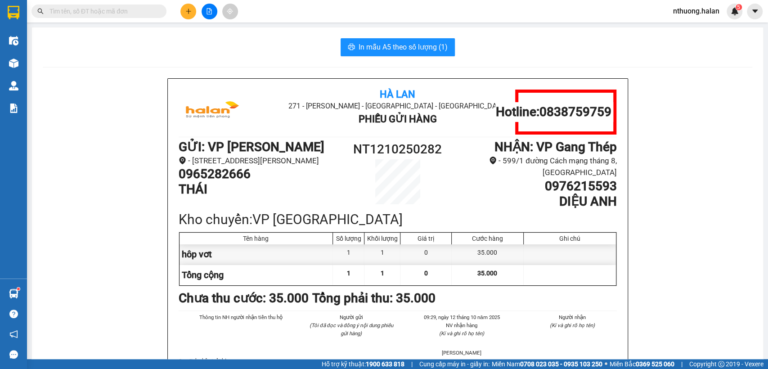
click at [131, 12] on input "text" at bounding box center [102, 11] width 106 height 10
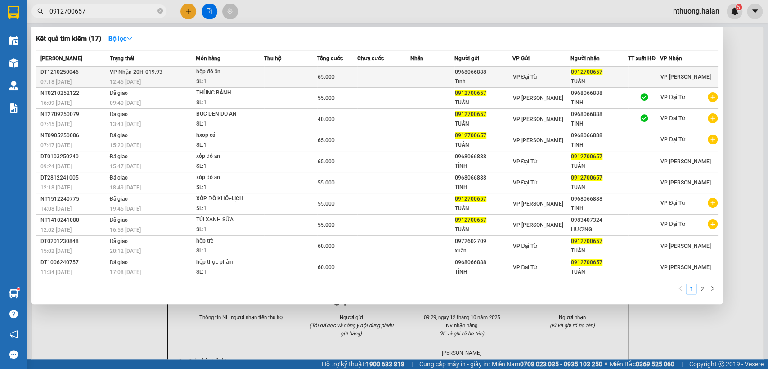
type input "0912700657"
click at [317, 79] on span "65.000" at bounding box center [325, 77] width 17 height 6
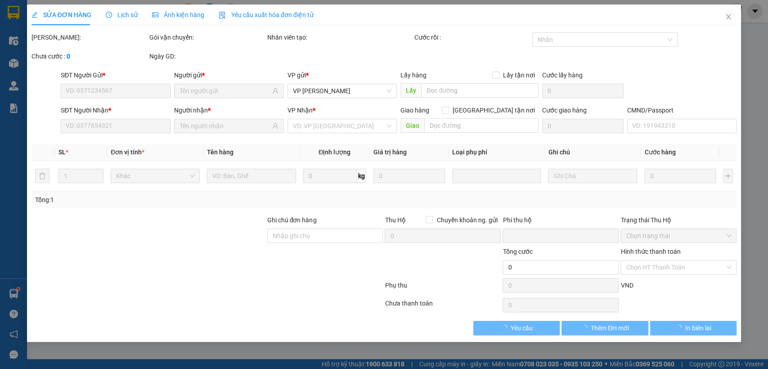
type input "0968066888"
type input "Tỉnh"
type input "0912700657"
type input "TUẤN"
type input "0"
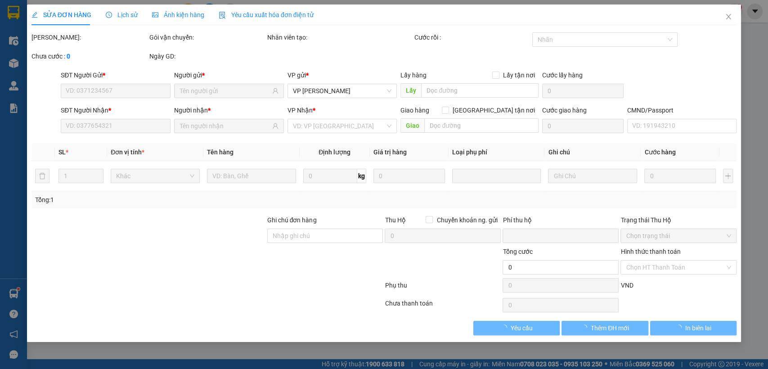
type input "65.000"
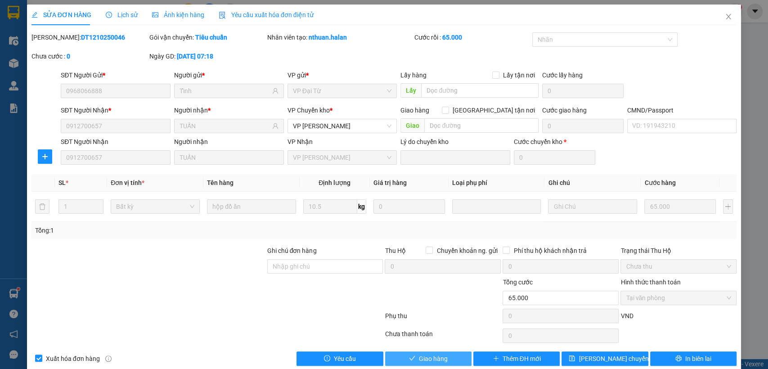
click at [425, 362] on span "Giao hàng" at bounding box center [433, 358] width 29 height 10
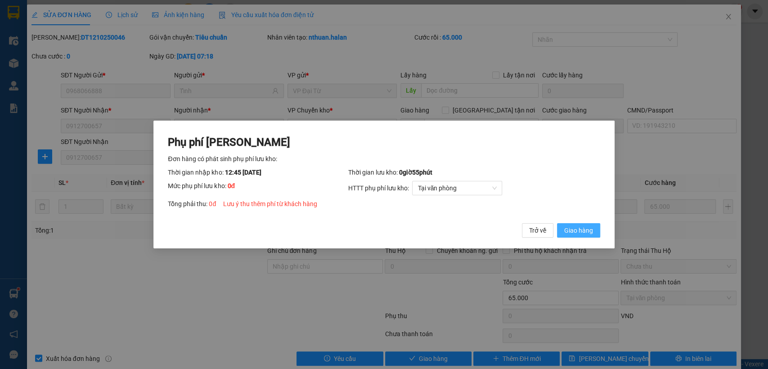
click at [575, 227] on span "Giao hàng" at bounding box center [578, 230] width 29 height 10
